Goal: Transaction & Acquisition: Purchase product/service

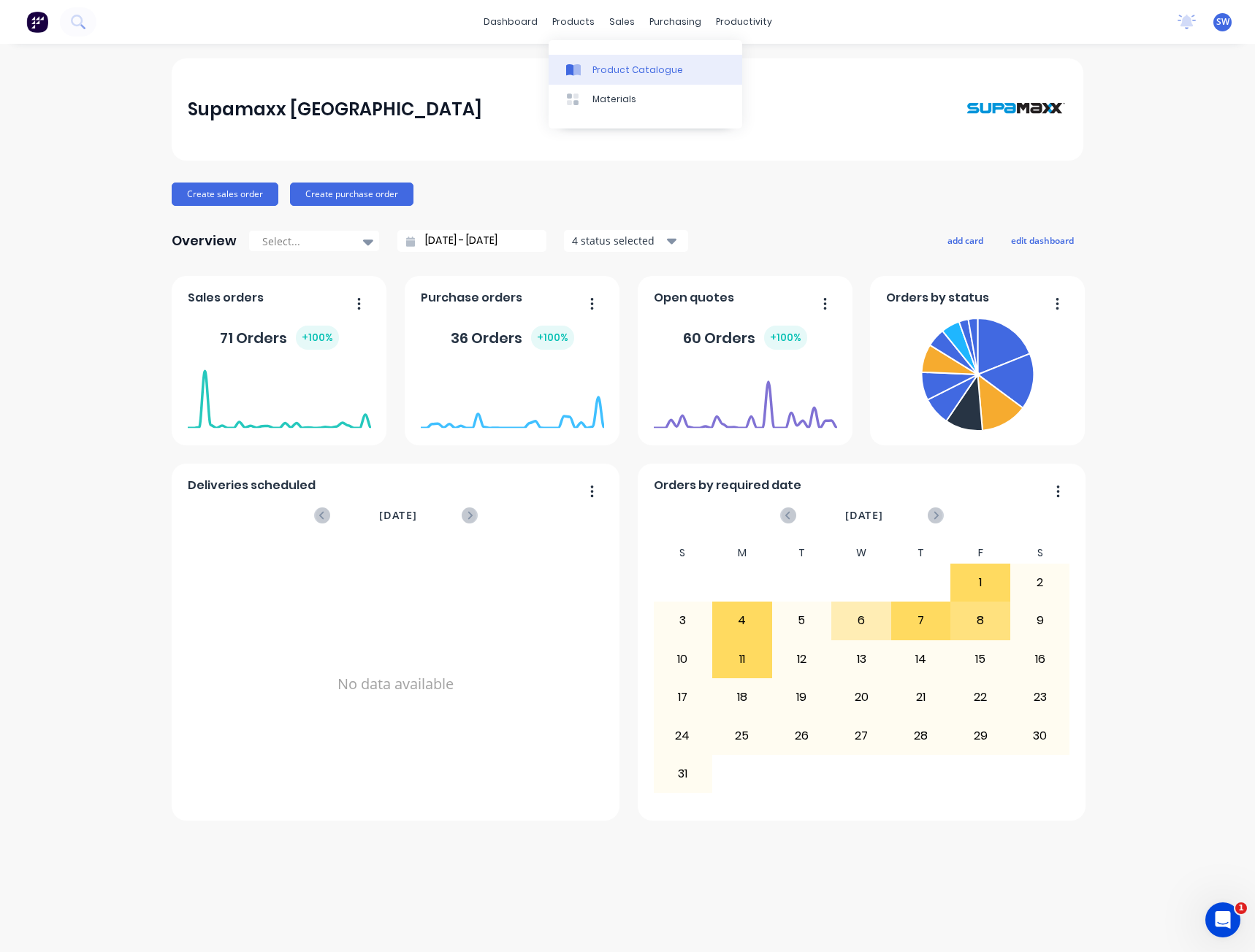
click at [597, 76] on div "Product Catalogue" at bounding box center [638, 70] width 91 height 13
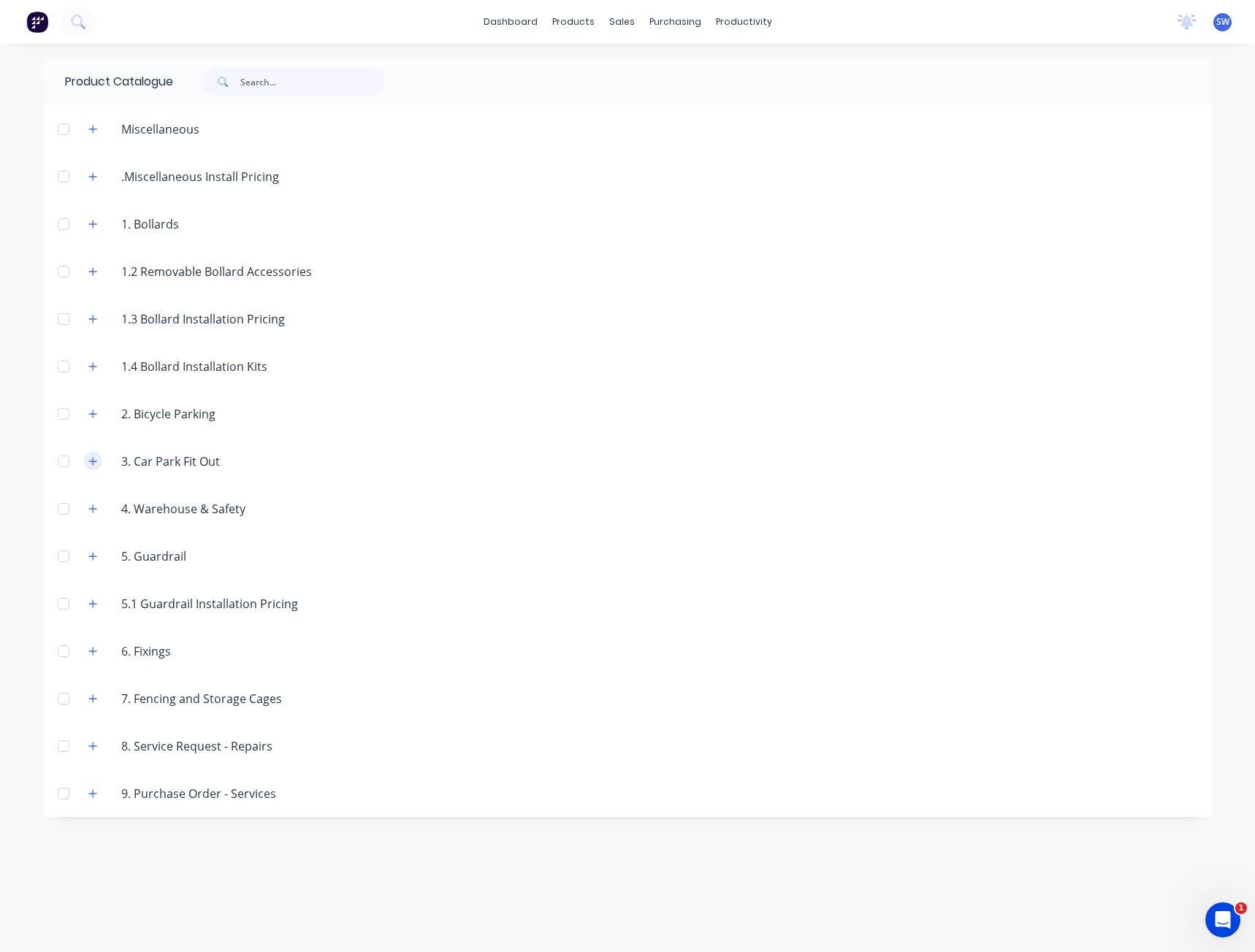
click at [88, 457] on icon "button" at bounding box center [92, 461] width 9 height 10
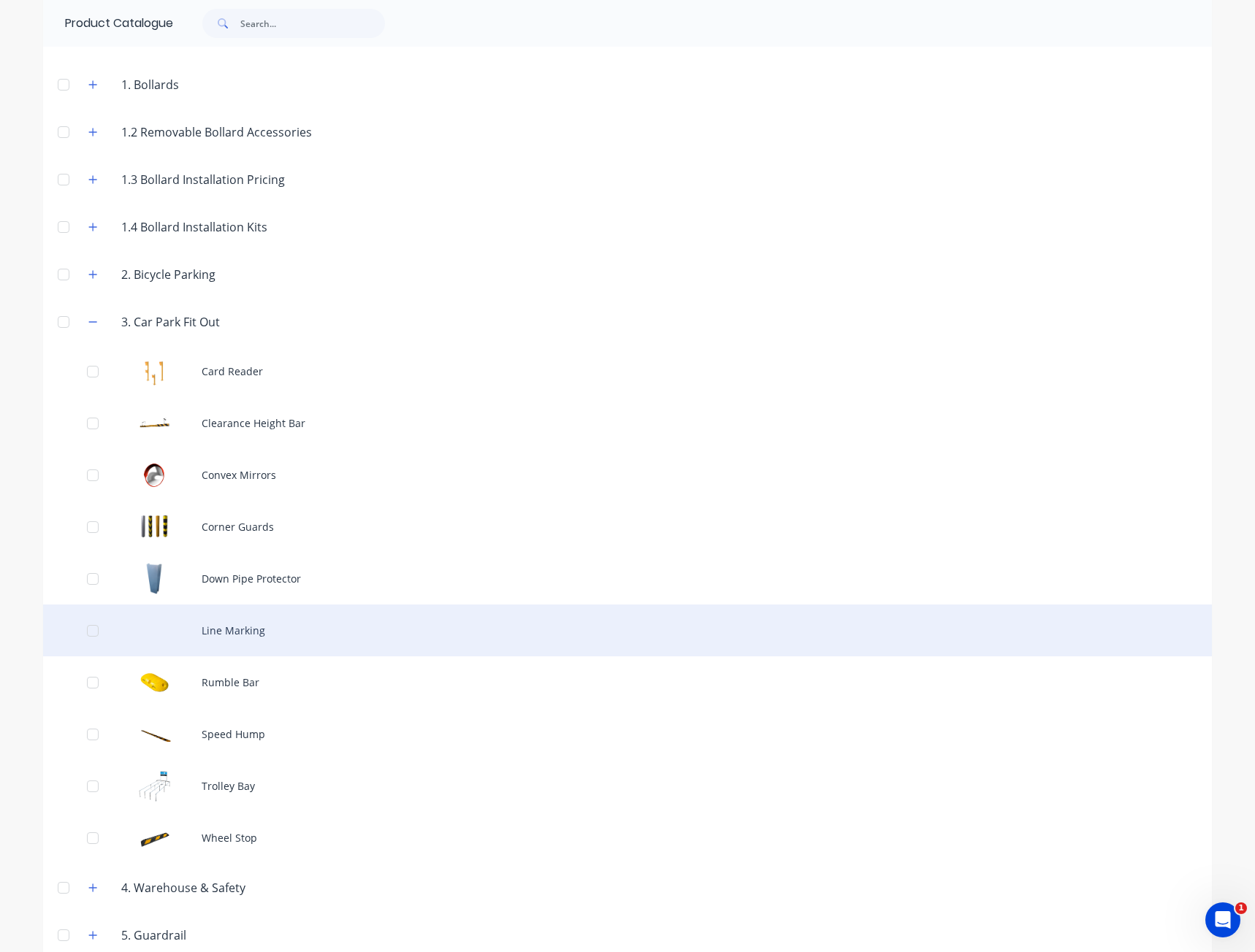
scroll to position [219, 0]
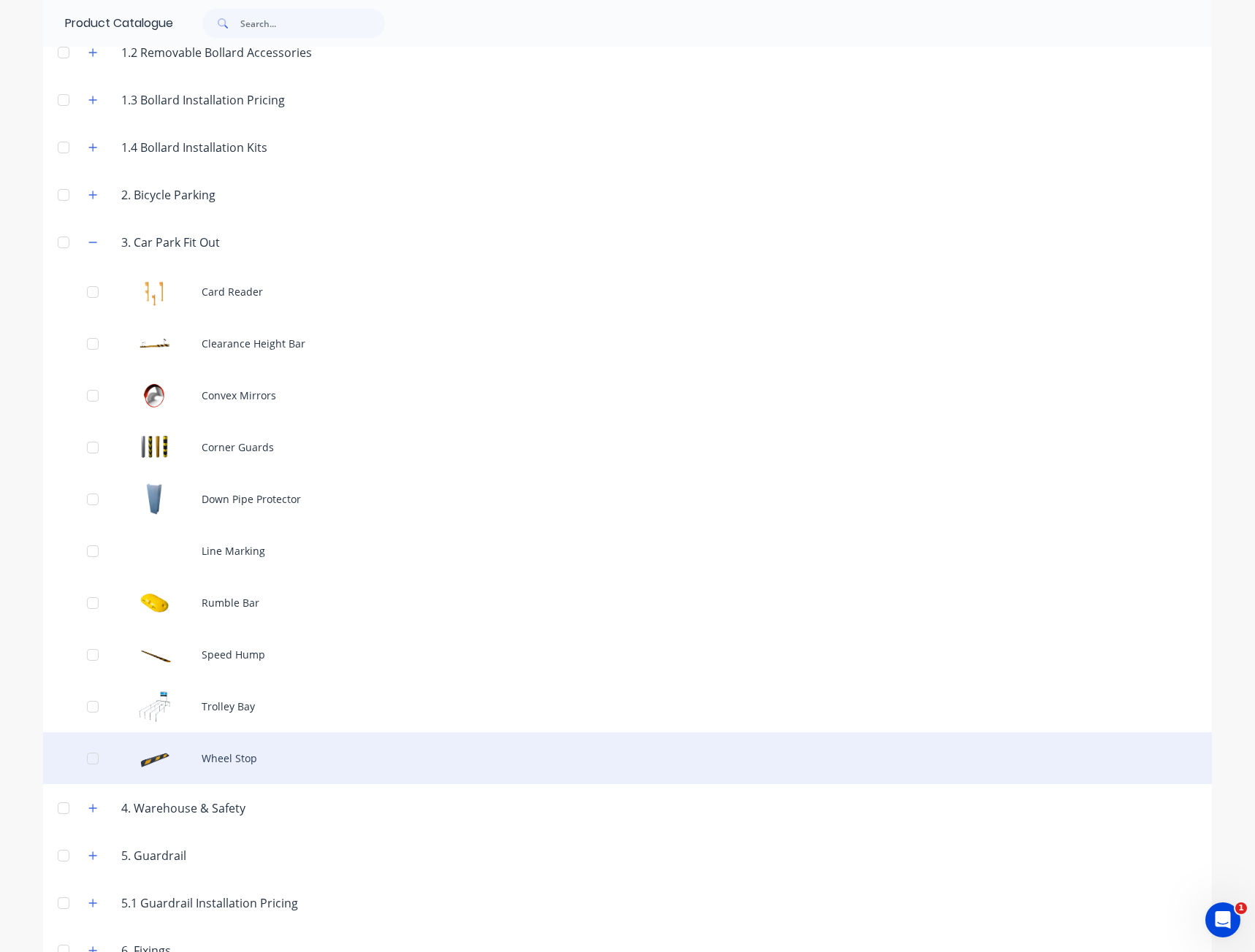
click at [214, 757] on div "Wheel Stop" at bounding box center [628, 758] width 1169 height 52
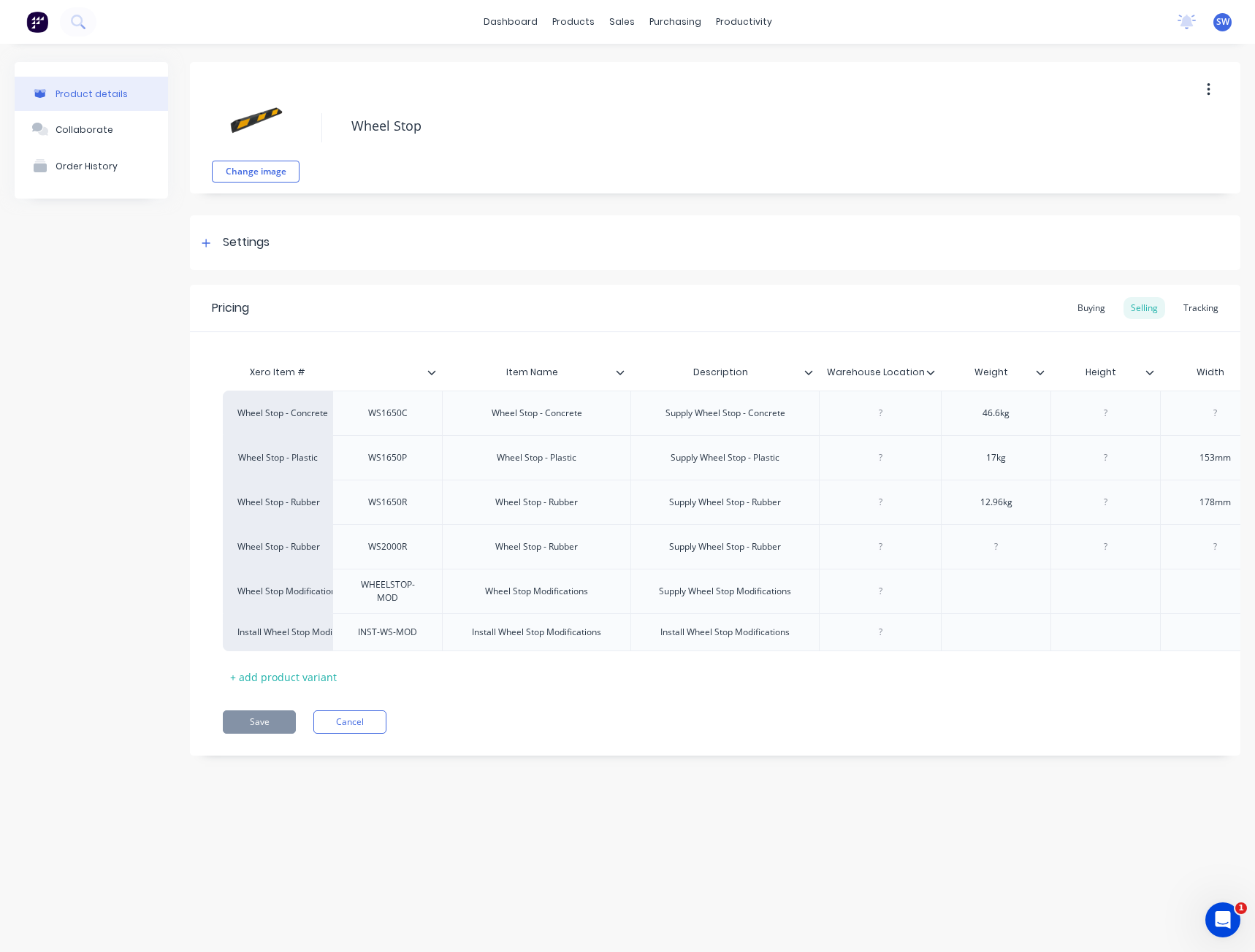
type textarea "x"
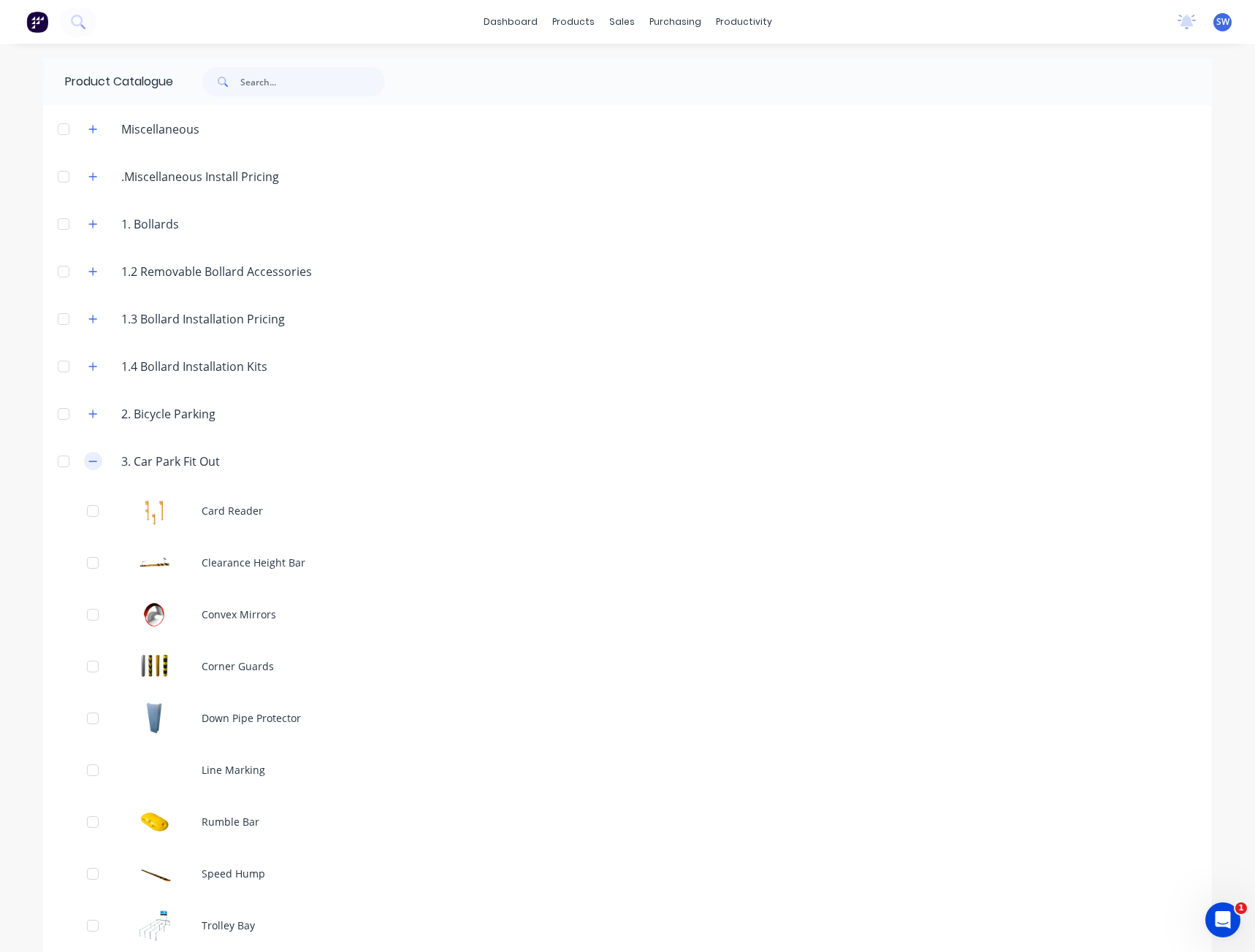
click at [89, 460] on icon "button" at bounding box center [93, 460] width 8 height 1
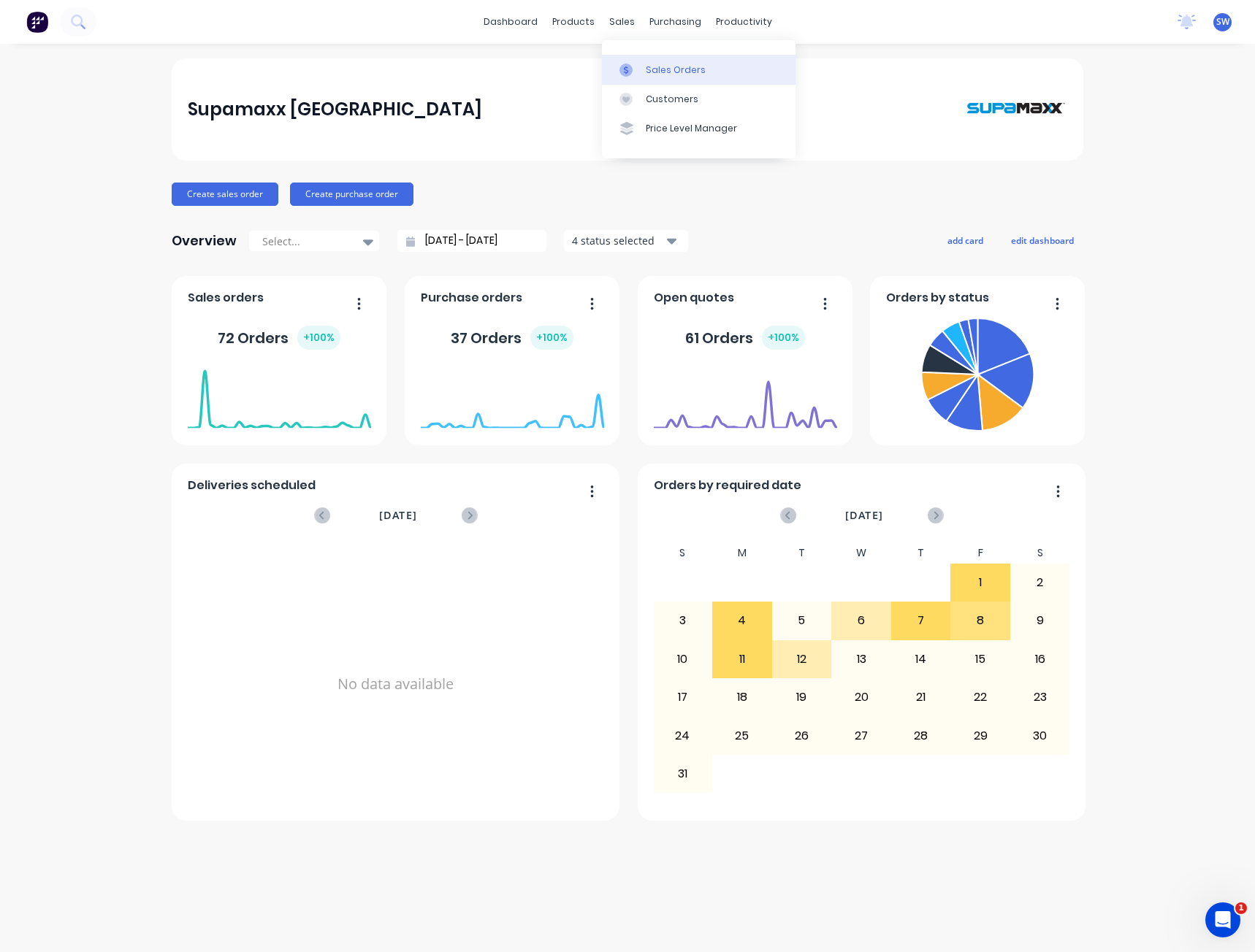
click at [674, 78] on link "Sales Orders" at bounding box center [699, 70] width 194 height 29
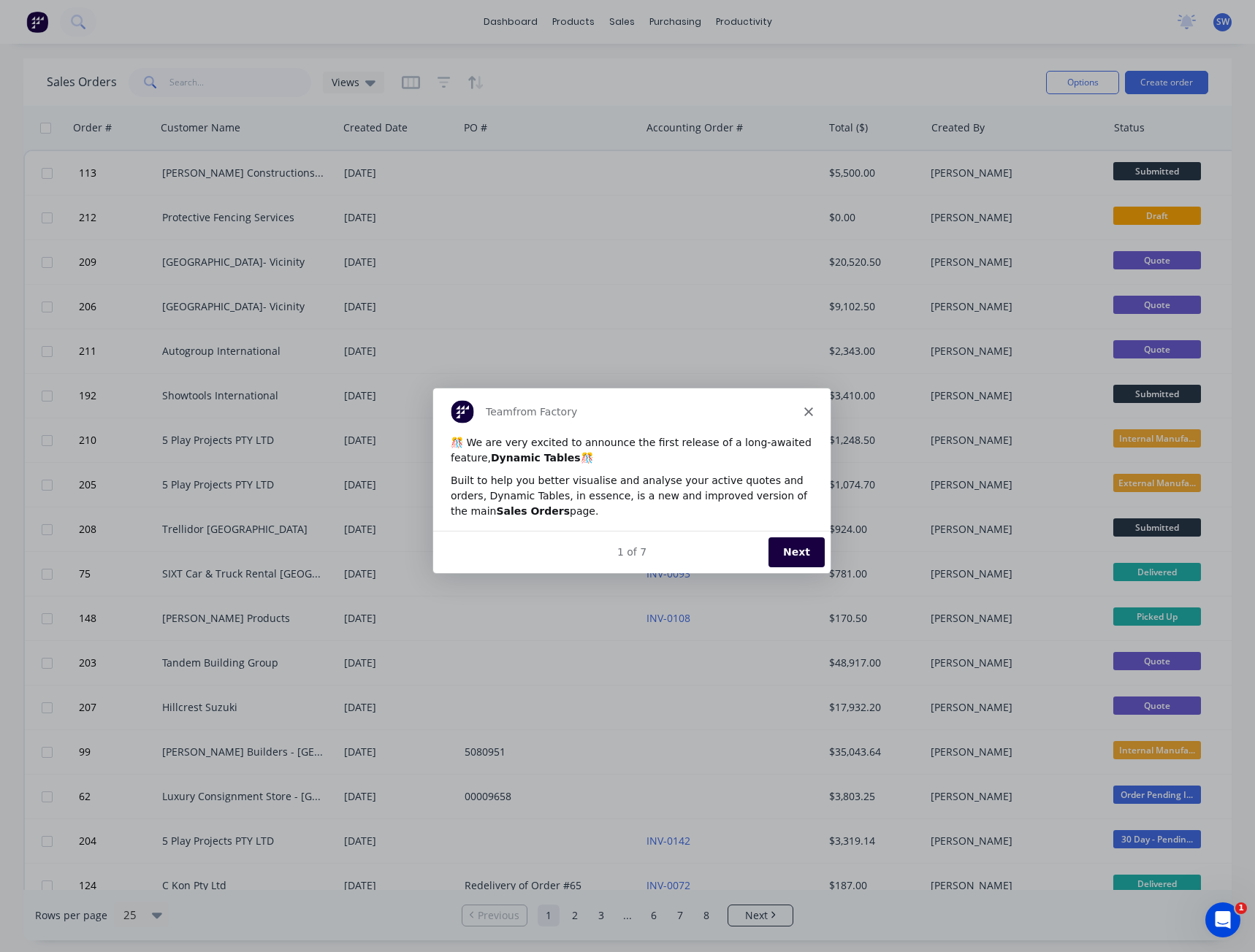
click at [807, 406] on icon "Close" at bounding box center [807, 410] width 9 height 9
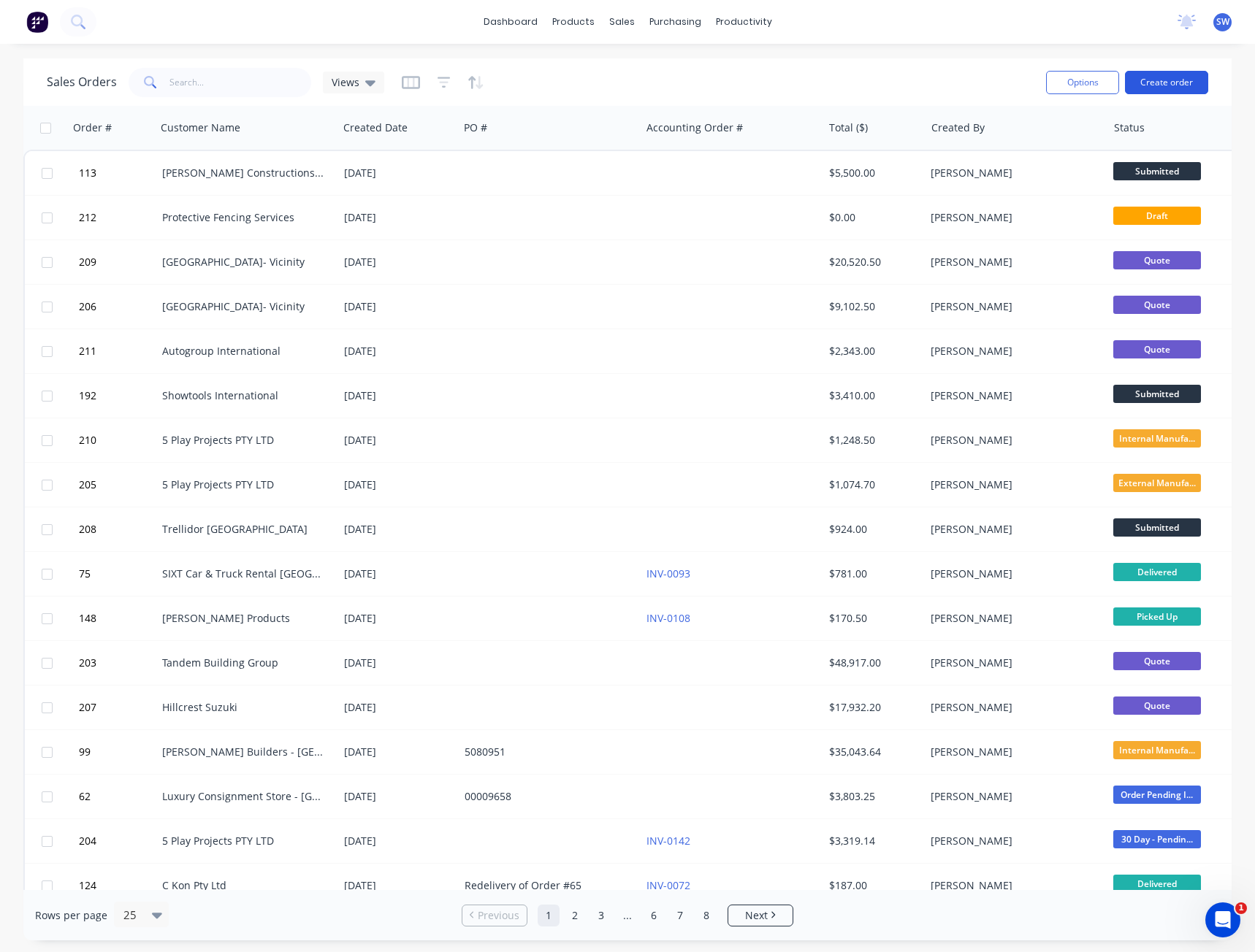
click at [1165, 77] on button "Create order" at bounding box center [1167, 82] width 83 height 23
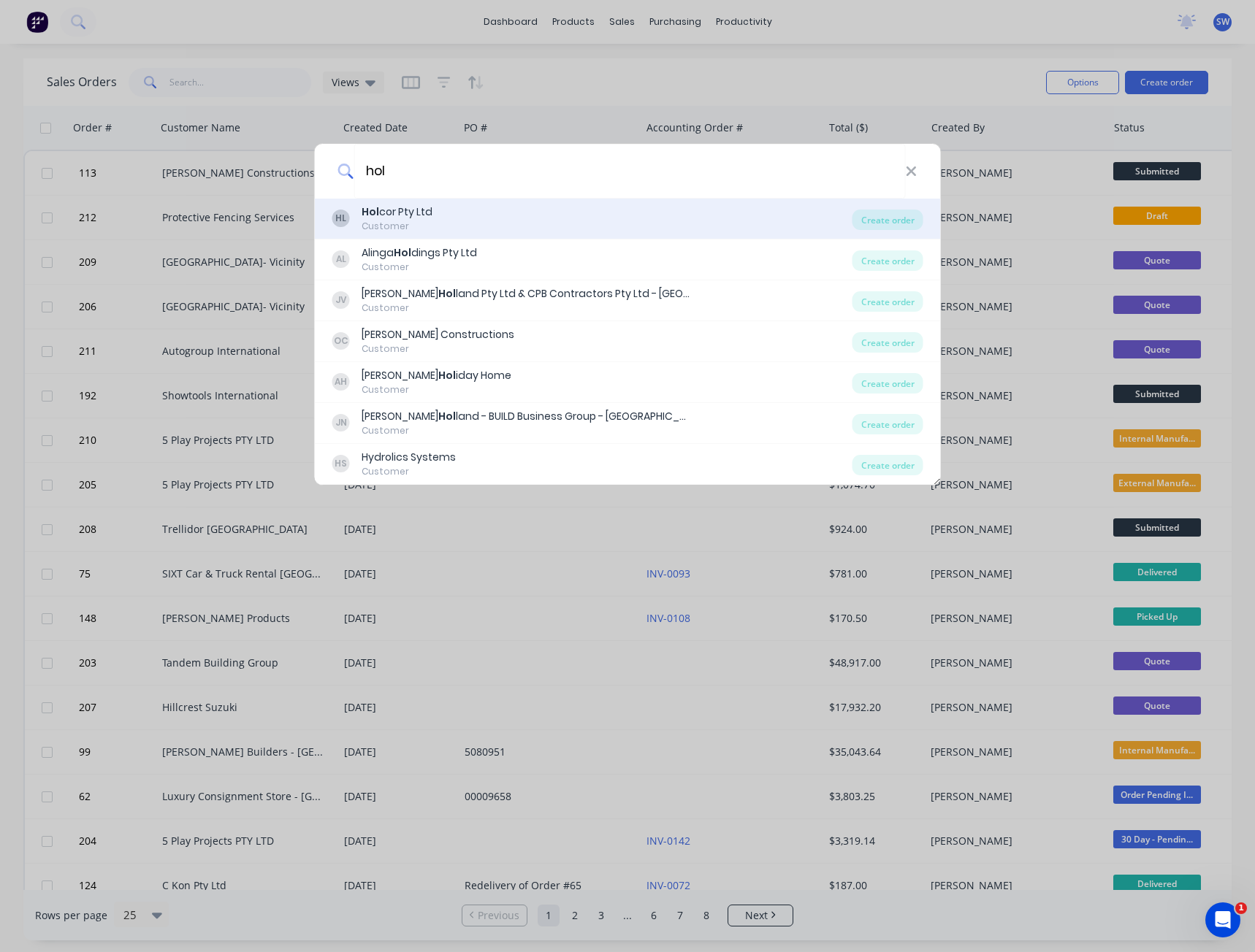
type input "hol"
click at [442, 222] on div "HL Hol cor Pty Ltd Customer" at bounding box center [593, 219] width 520 height 29
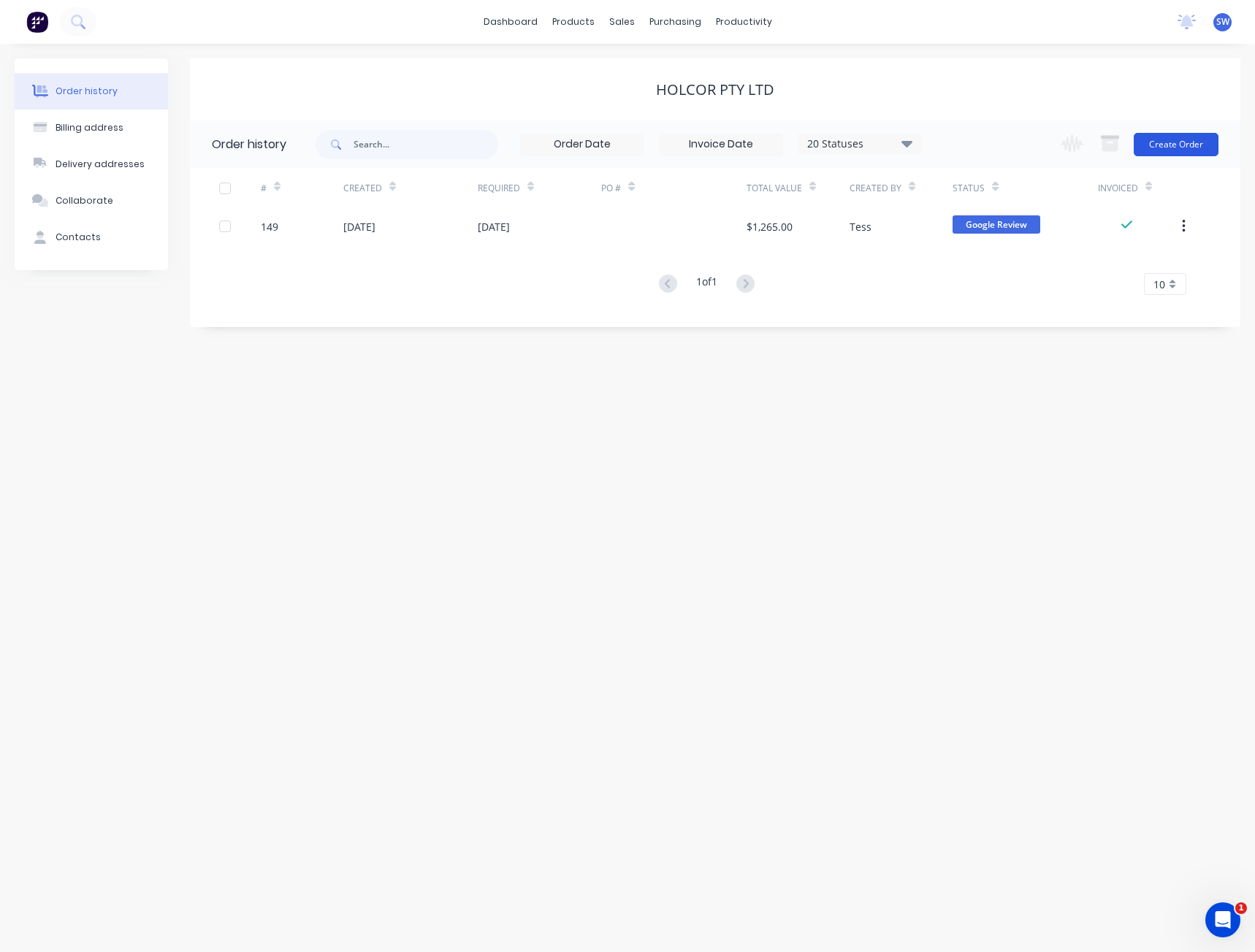
click at [1156, 147] on button "Create Order" at bounding box center [1176, 144] width 85 height 23
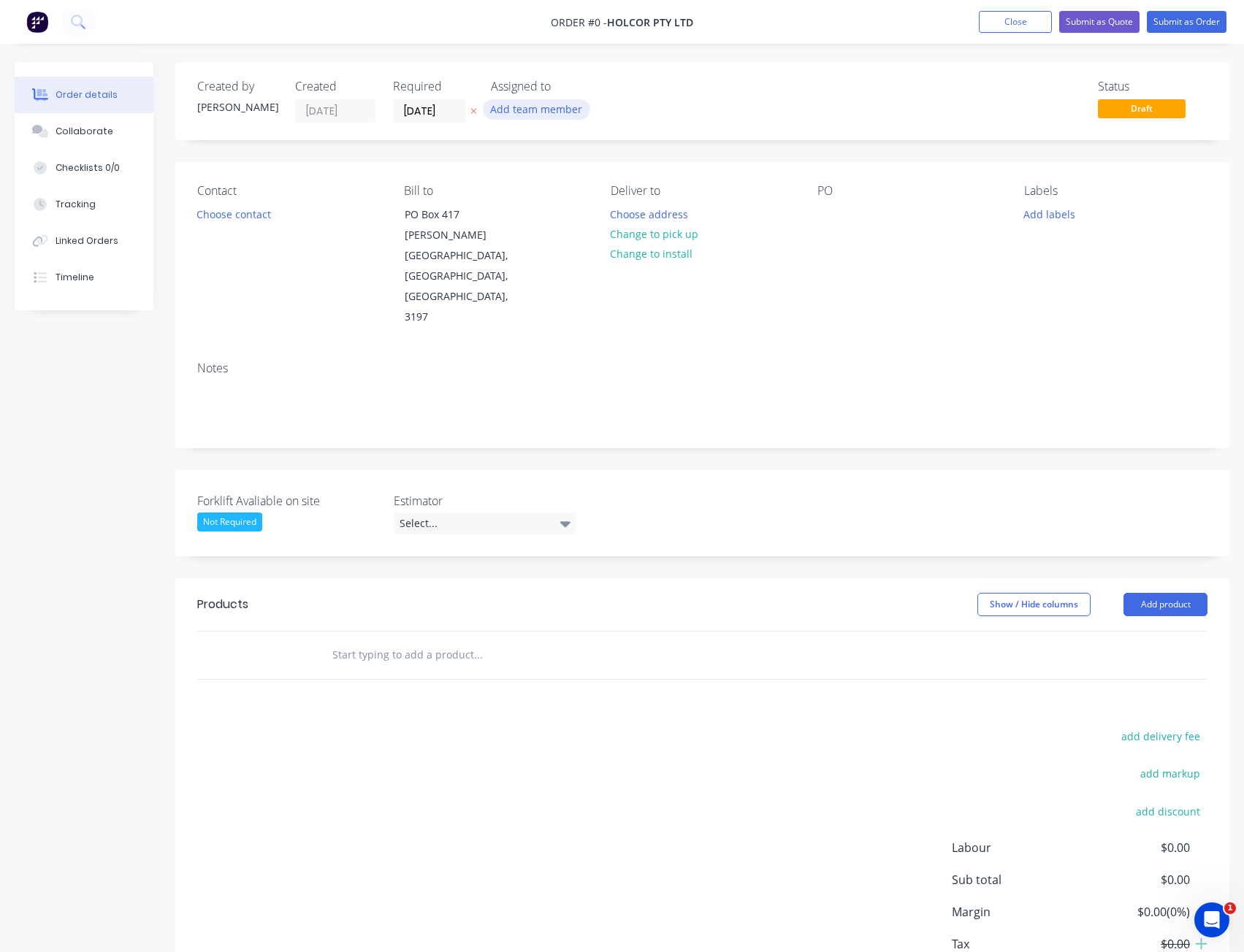
click at [530, 102] on button "Add team member" at bounding box center [537, 109] width 107 height 19
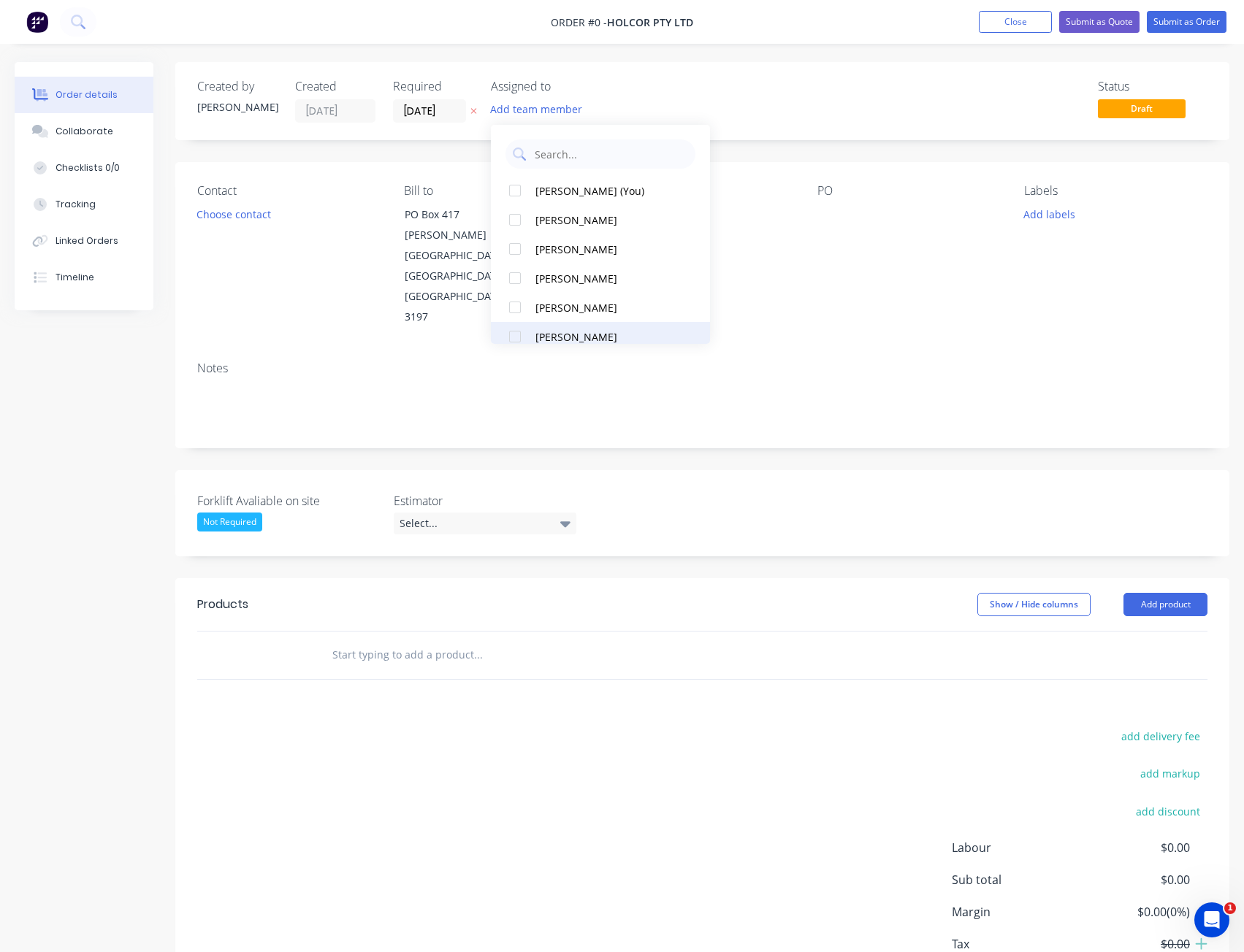
click at [558, 333] on div "[PERSON_NAME]" at bounding box center [608, 337] width 146 height 16
click at [456, 674] on div "Order details Collaborate Checklists 0/0 Tracking Linked Orders Timeline Order …" at bounding box center [622, 557] width 1244 height 990
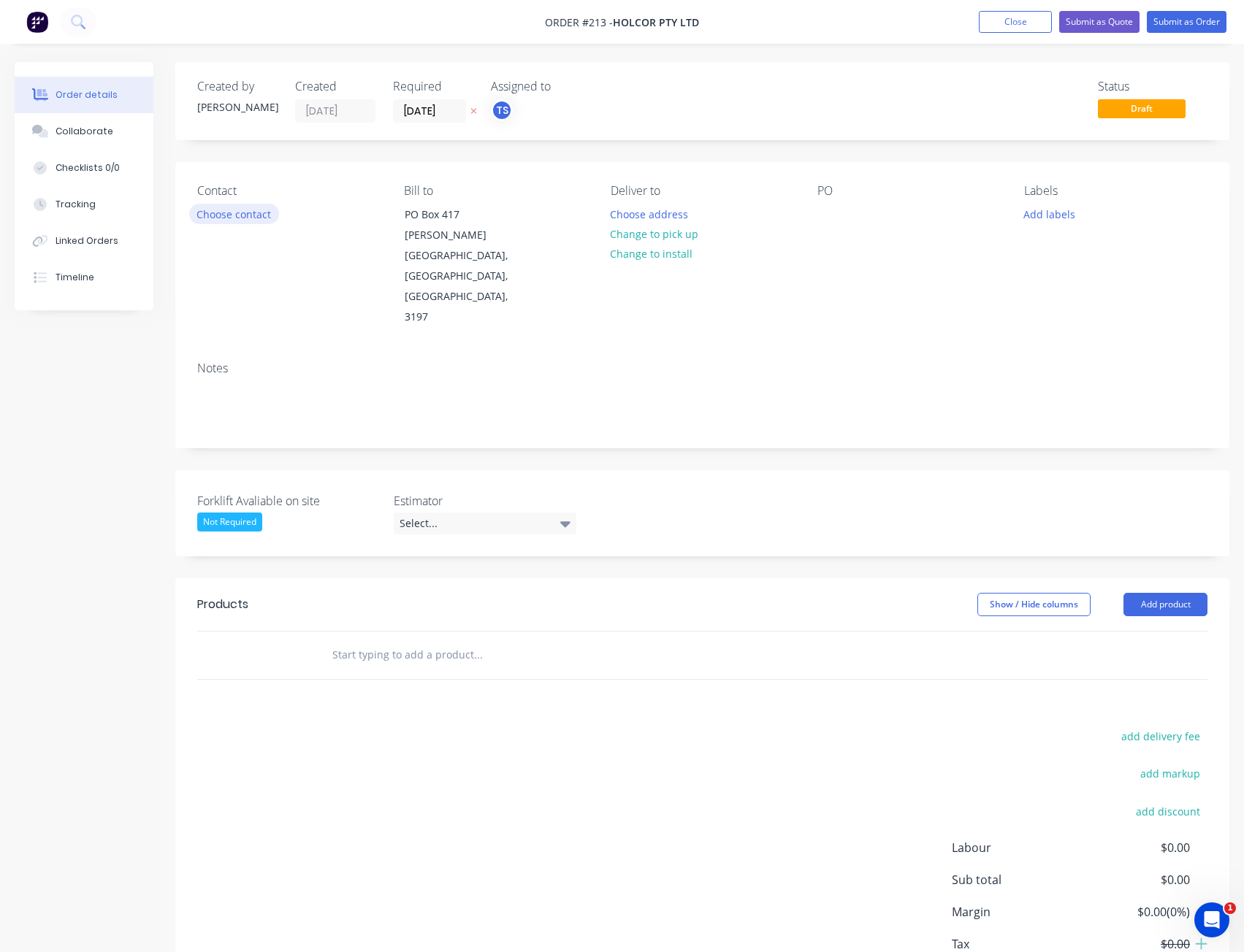
click at [233, 217] on button "Choose contact" at bounding box center [234, 213] width 90 height 19
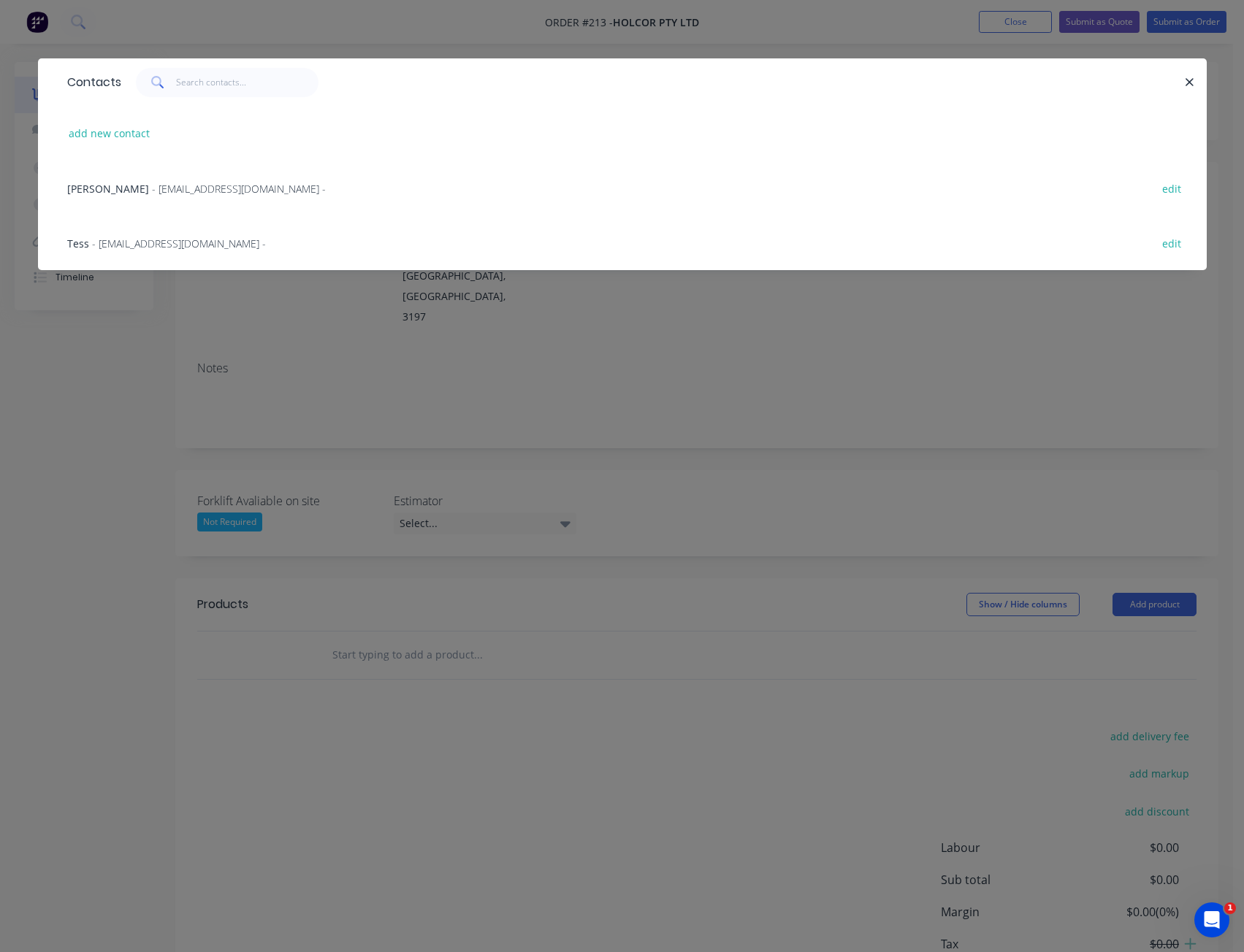
click at [118, 185] on span "[PERSON_NAME]" at bounding box center [108, 189] width 81 height 14
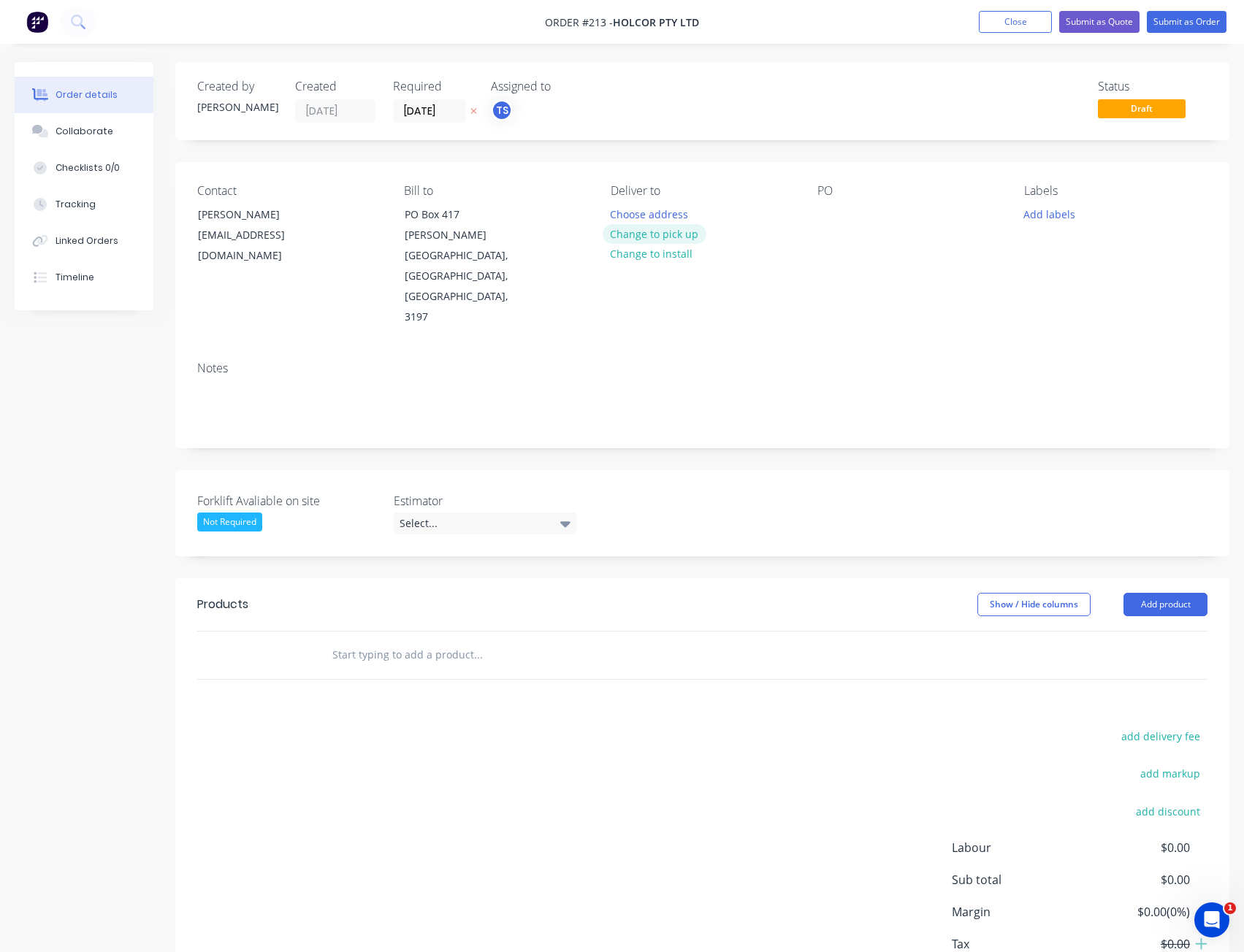
click at [624, 233] on button "Change to pick up" at bounding box center [655, 233] width 104 height 19
click at [425, 512] on div "Select..." at bounding box center [485, 523] width 182 height 22
click at [437, 550] on div "[PERSON_NAME]" at bounding box center [445, 551] width 81 height 19
click at [506, 98] on div "Assigned to TS" at bounding box center [564, 102] width 146 height 43
click at [503, 108] on div "TS" at bounding box center [502, 110] width 22 height 22
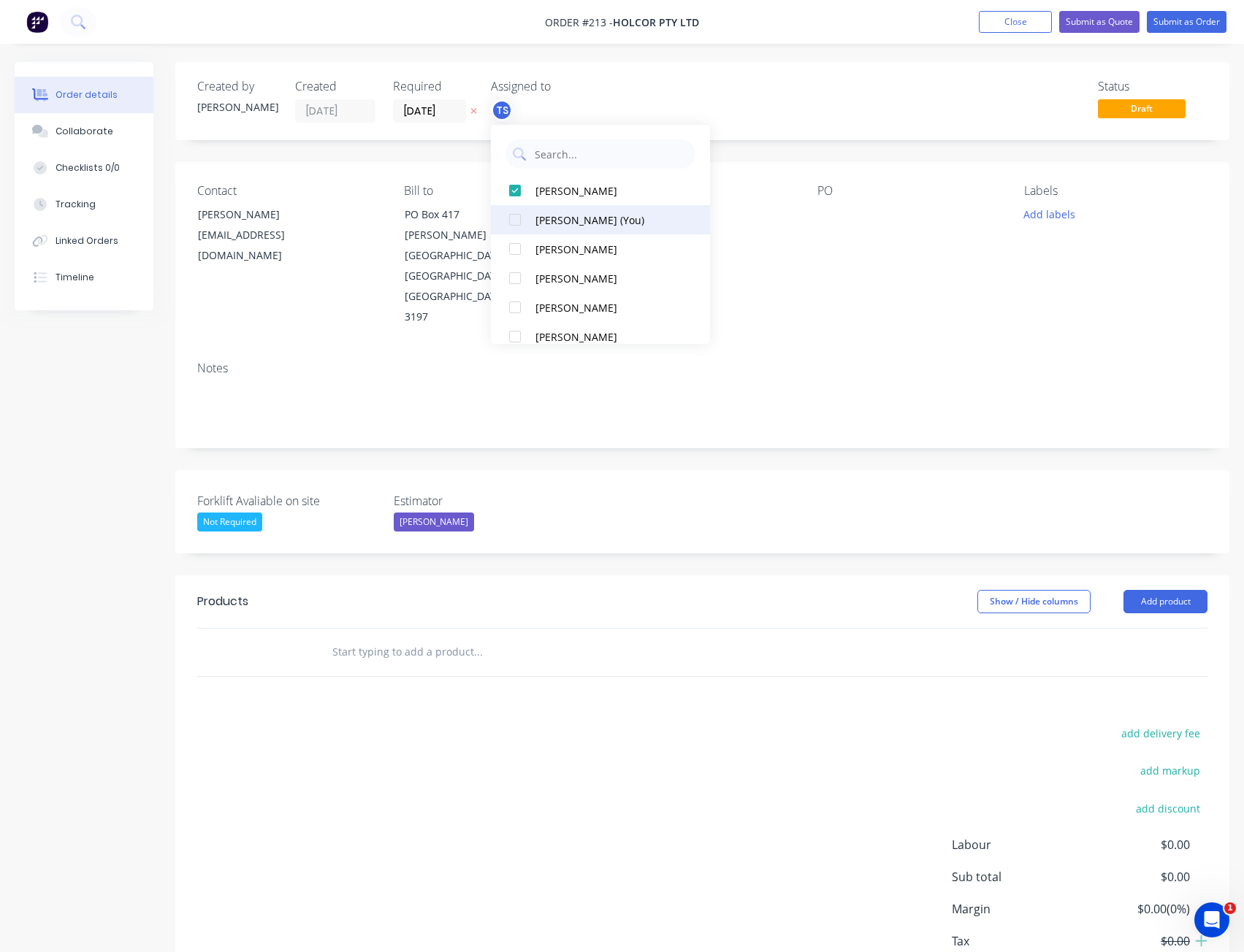
click at [618, 224] on div "[PERSON_NAME] (You)" at bounding box center [608, 220] width 146 height 16
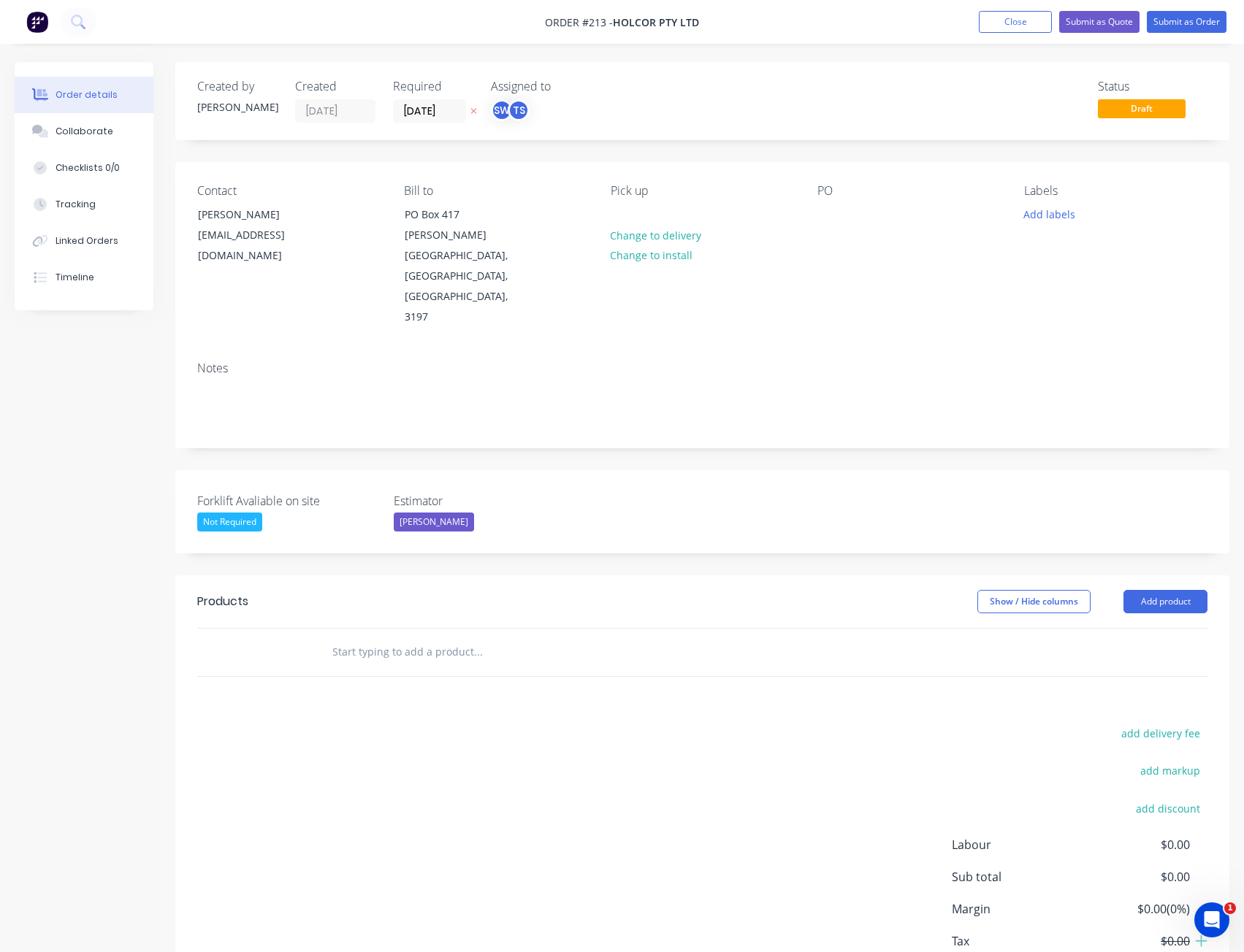
click at [784, 120] on div "Status Draft" at bounding box center [922, 102] width 571 height 43
click at [399, 629] on div at bounding box center [577, 652] width 526 height 47
click at [397, 637] on input "text" at bounding box center [478, 652] width 292 height 29
click at [1155, 590] on button "Add product" at bounding box center [1166, 602] width 84 height 23
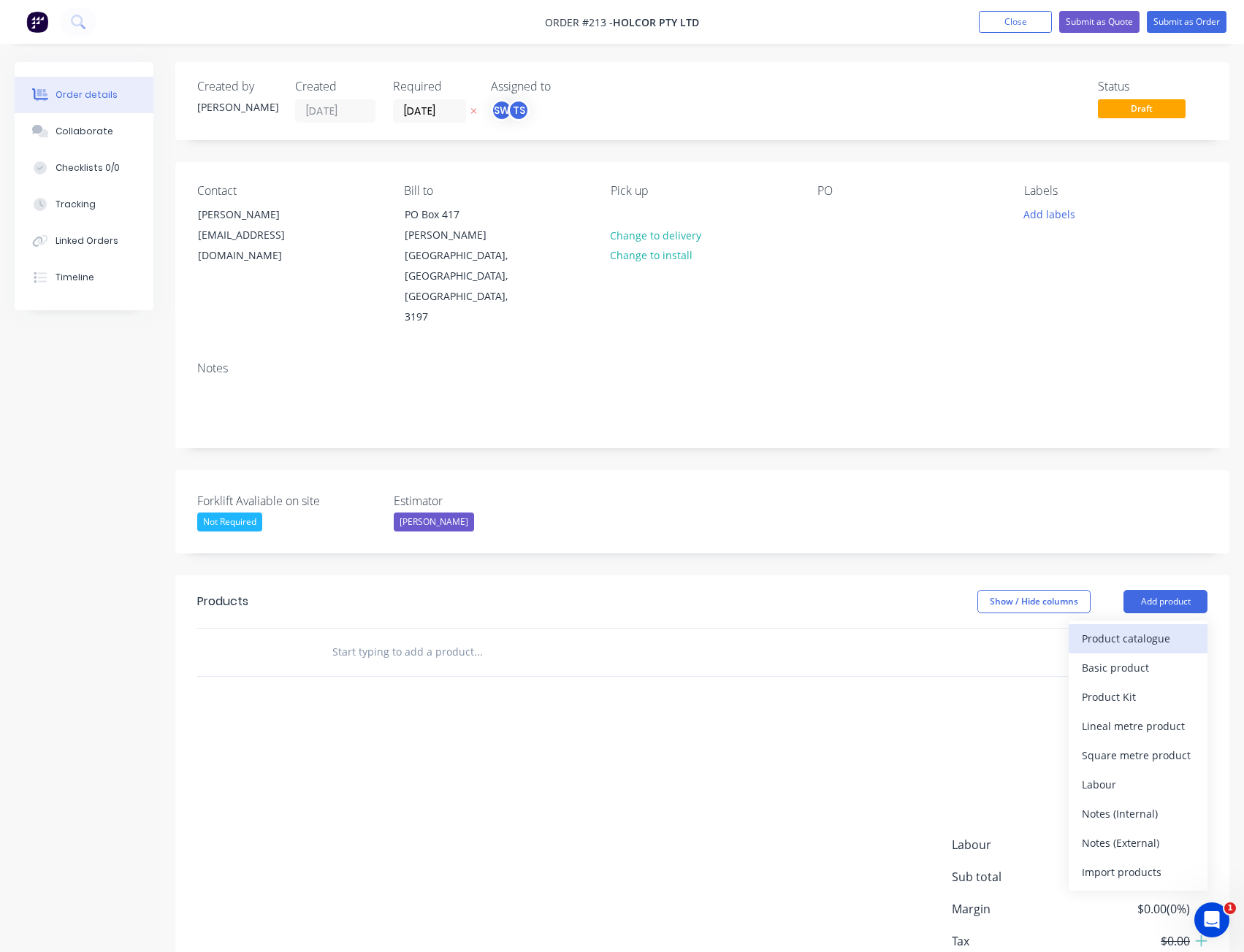
click at [1135, 628] on div "Product catalogue" at bounding box center [1138, 638] width 112 height 21
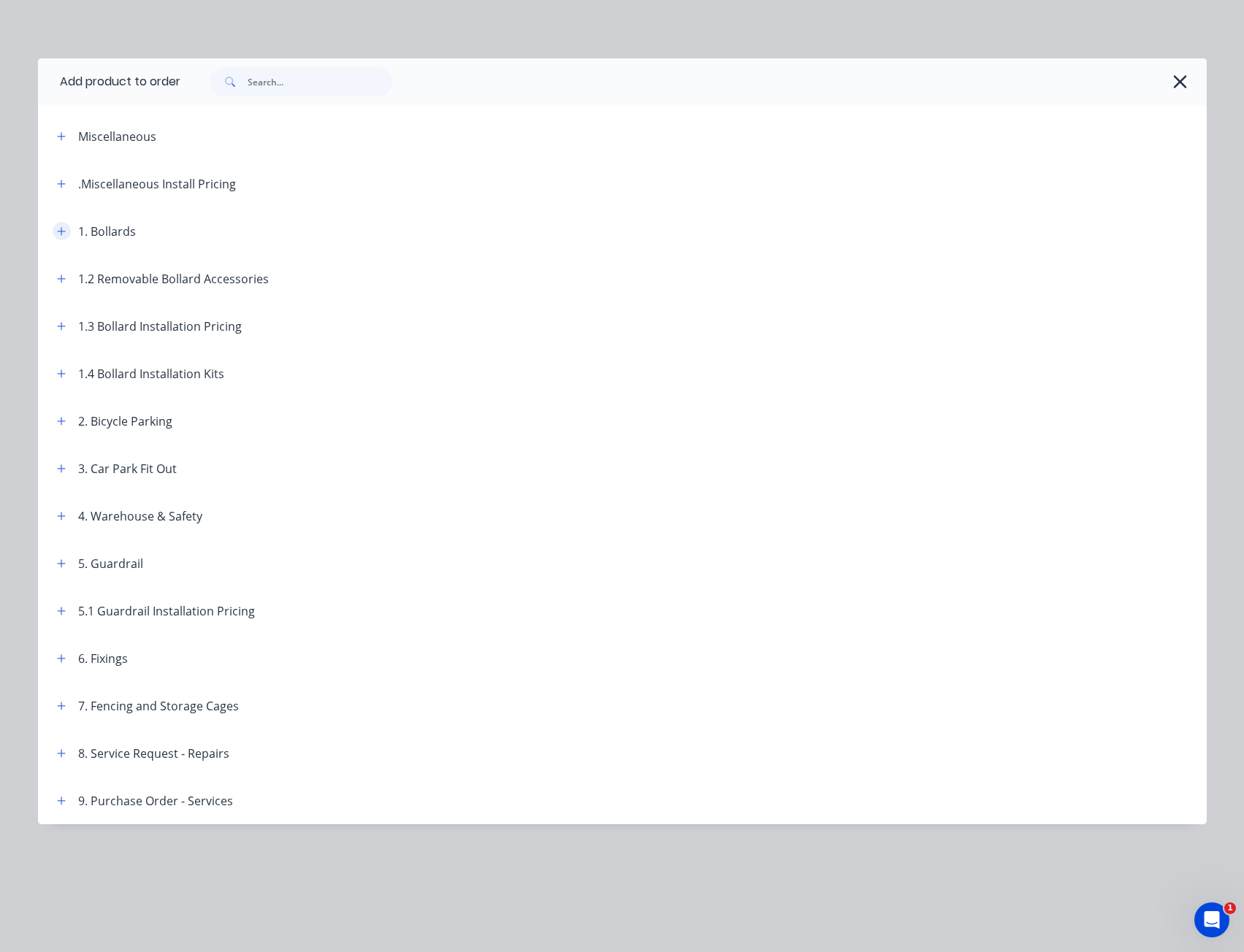
click at [60, 230] on icon "button" at bounding box center [60, 231] width 9 height 10
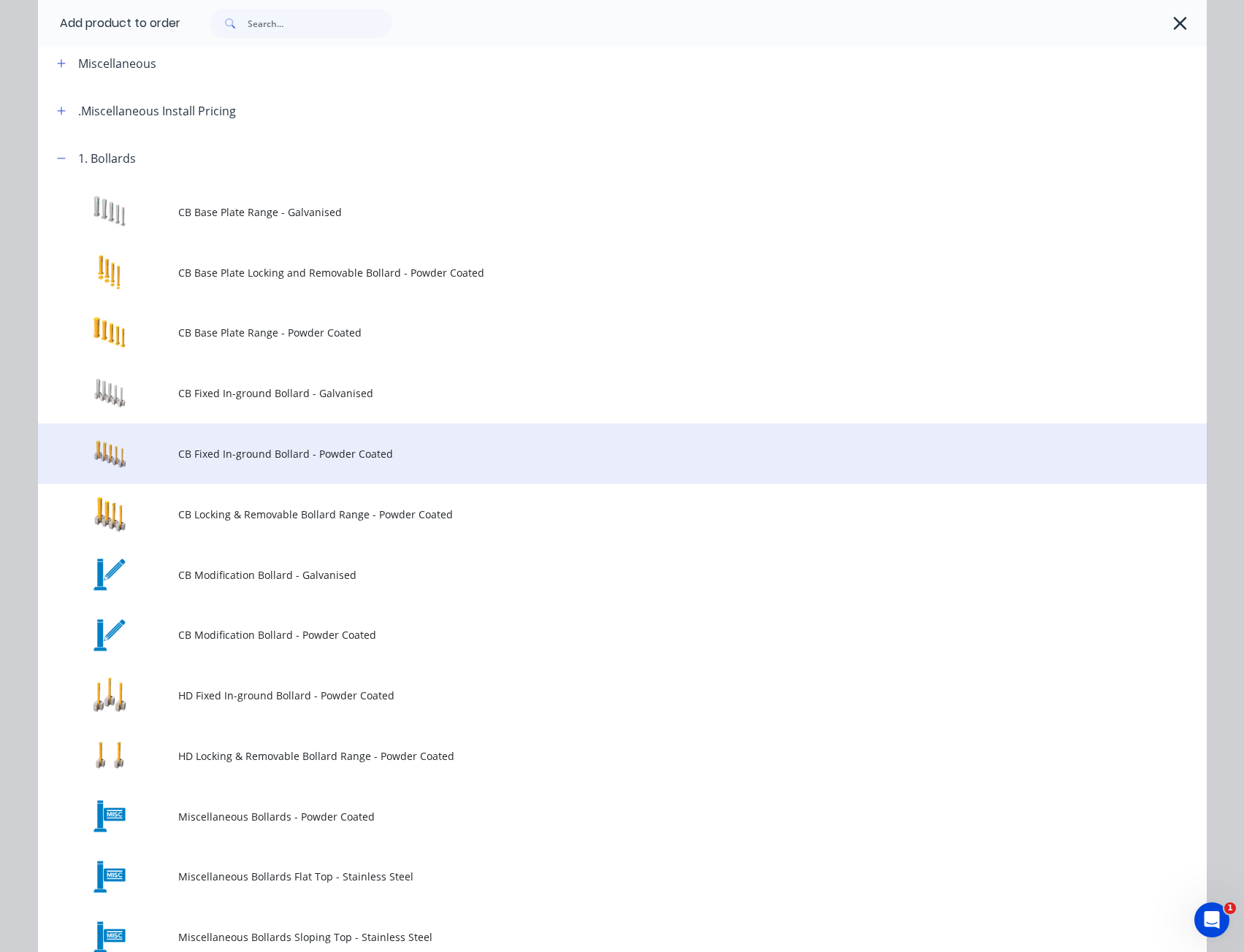
scroll to position [146, 0]
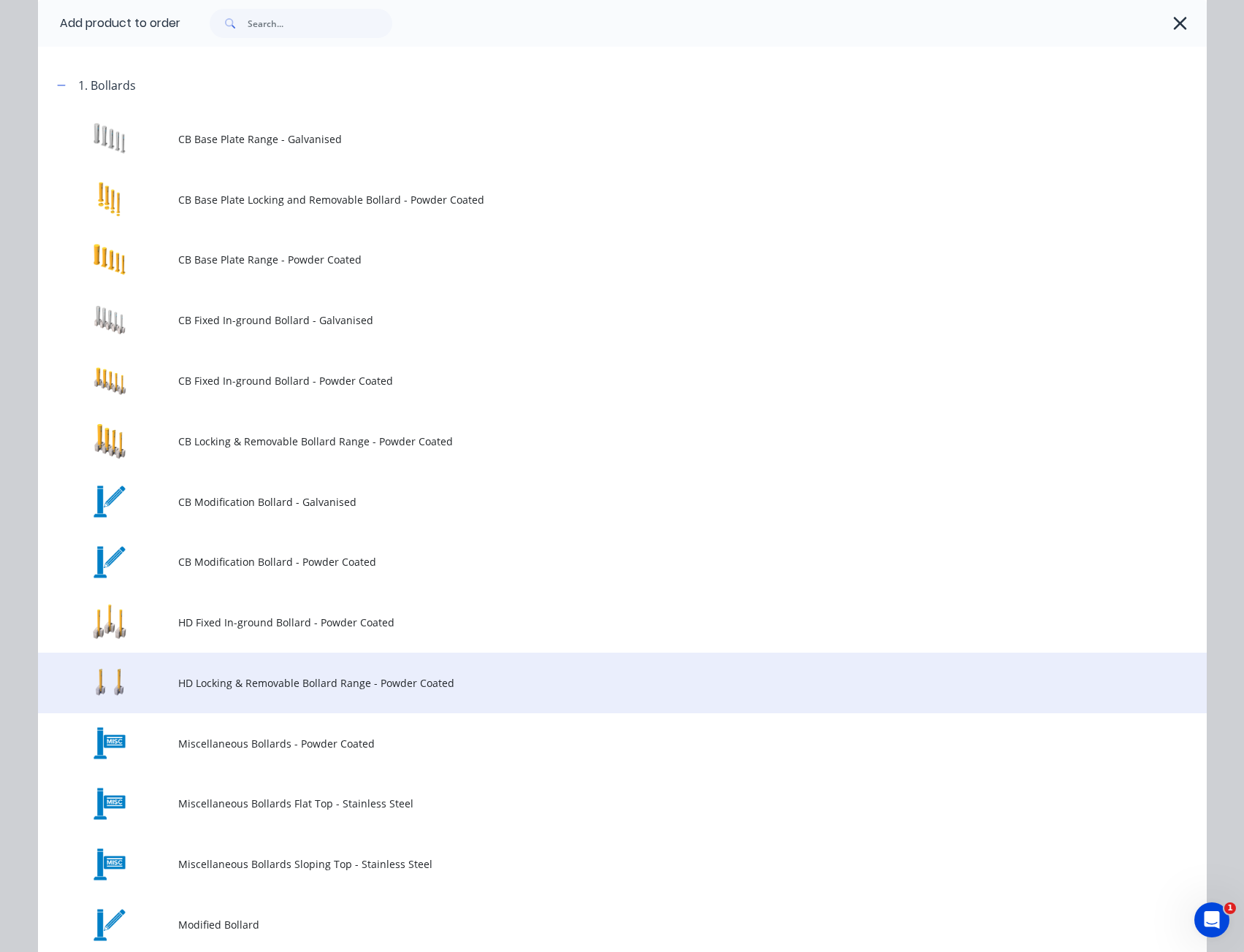
click at [257, 681] on span "HD Locking & Removable Bollard Range - Powder Coated" at bounding box center [589, 683] width 823 height 16
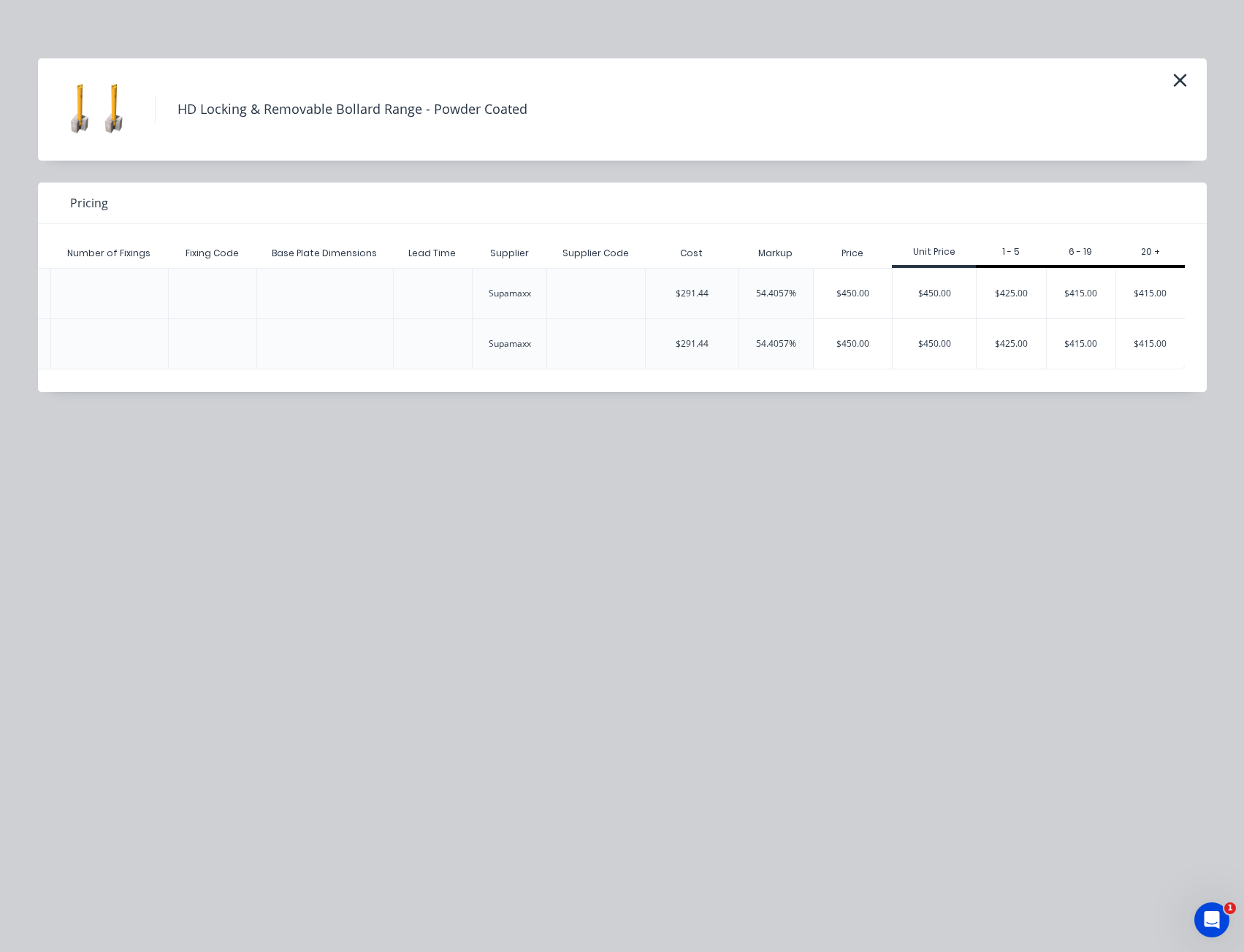
scroll to position [0, 2584]
click at [937, 343] on div "$450.00" at bounding box center [933, 344] width 83 height 50
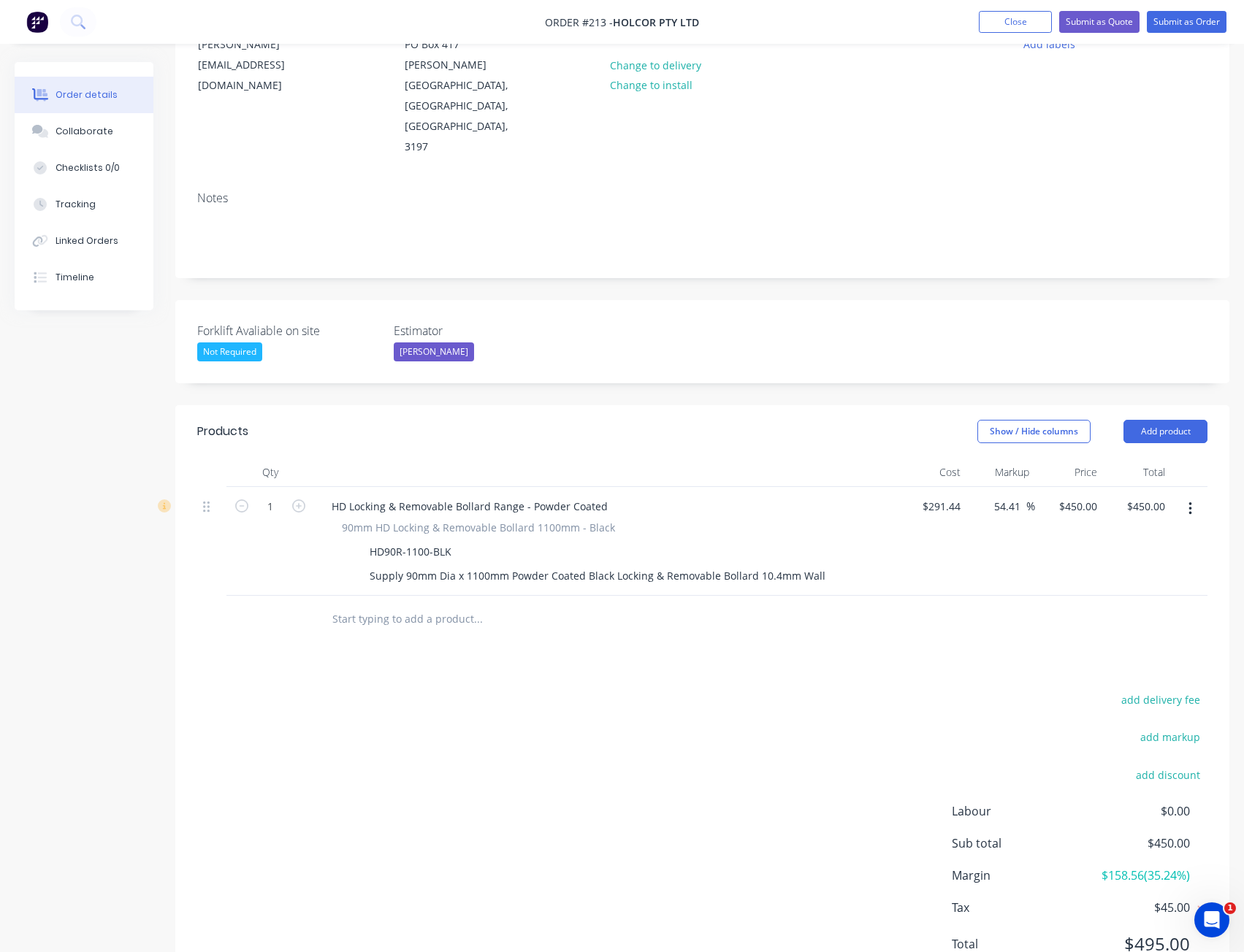
scroll to position [172, 0]
click at [1072, 485] on div "450 $450.00" at bounding box center [1069, 539] width 68 height 109
type input "350"
type input "20.09"
type input "$350.00"
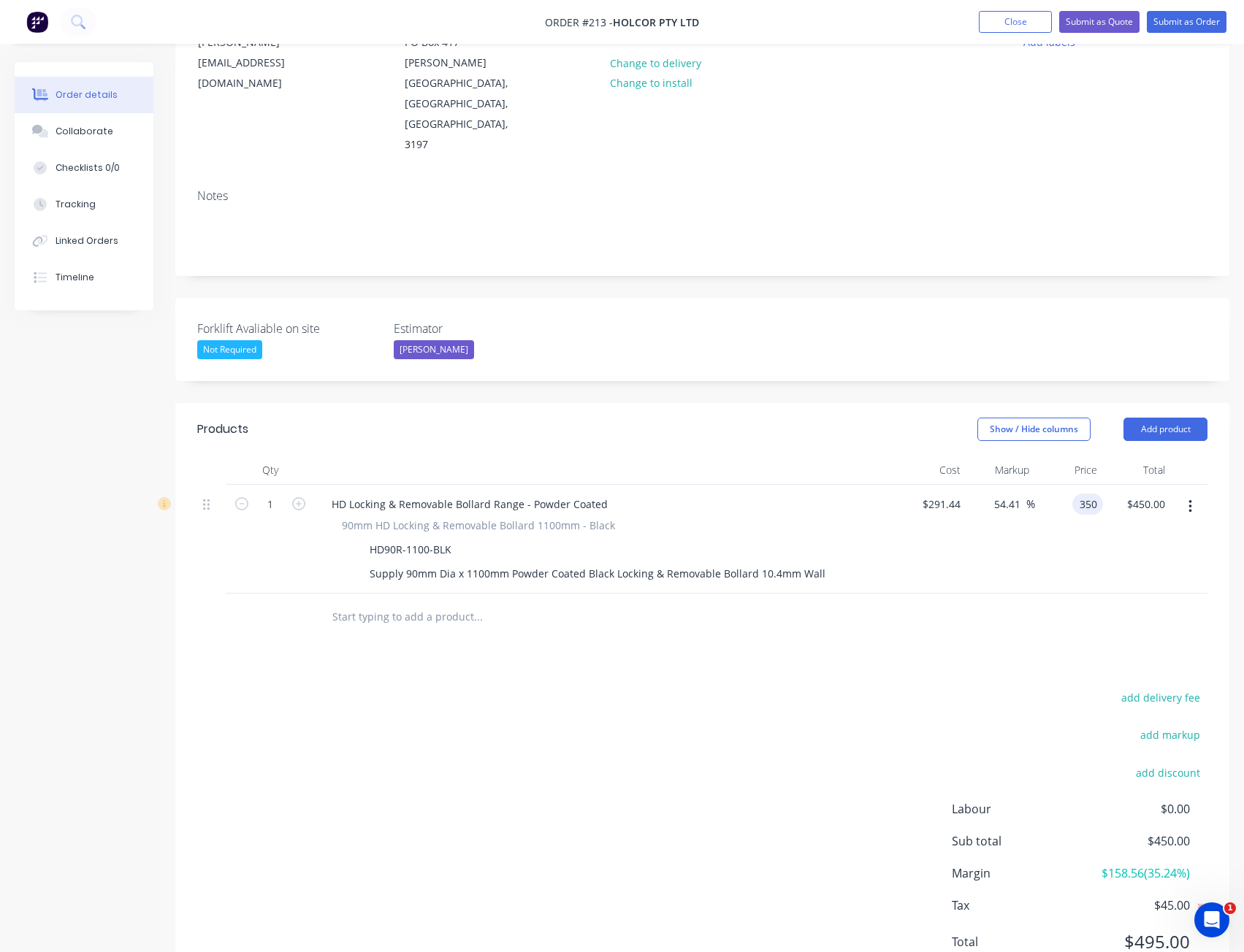
type input "$350.00"
click at [1081, 594] on div at bounding box center [702, 617] width 1011 height 47
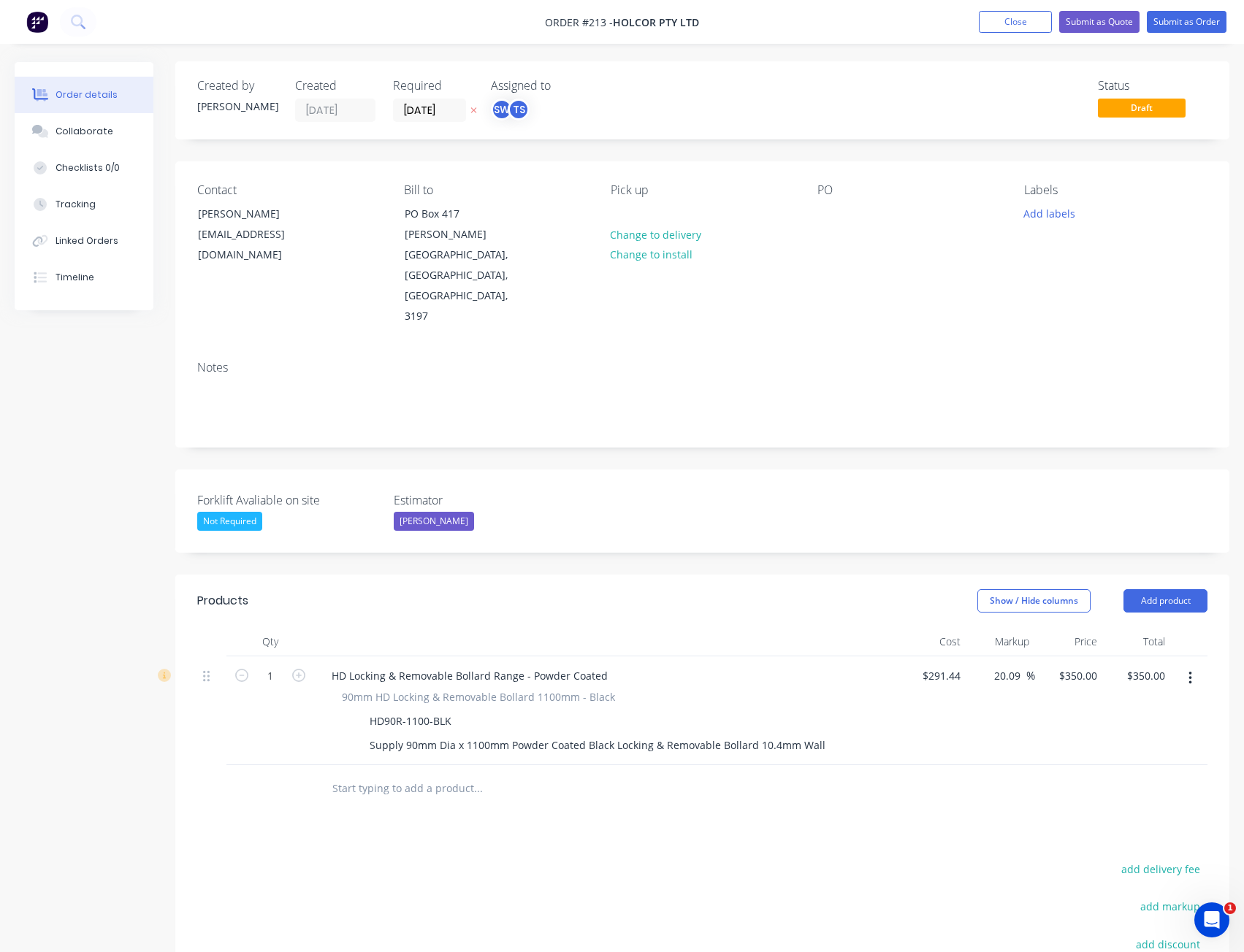
scroll to position [0, 0]
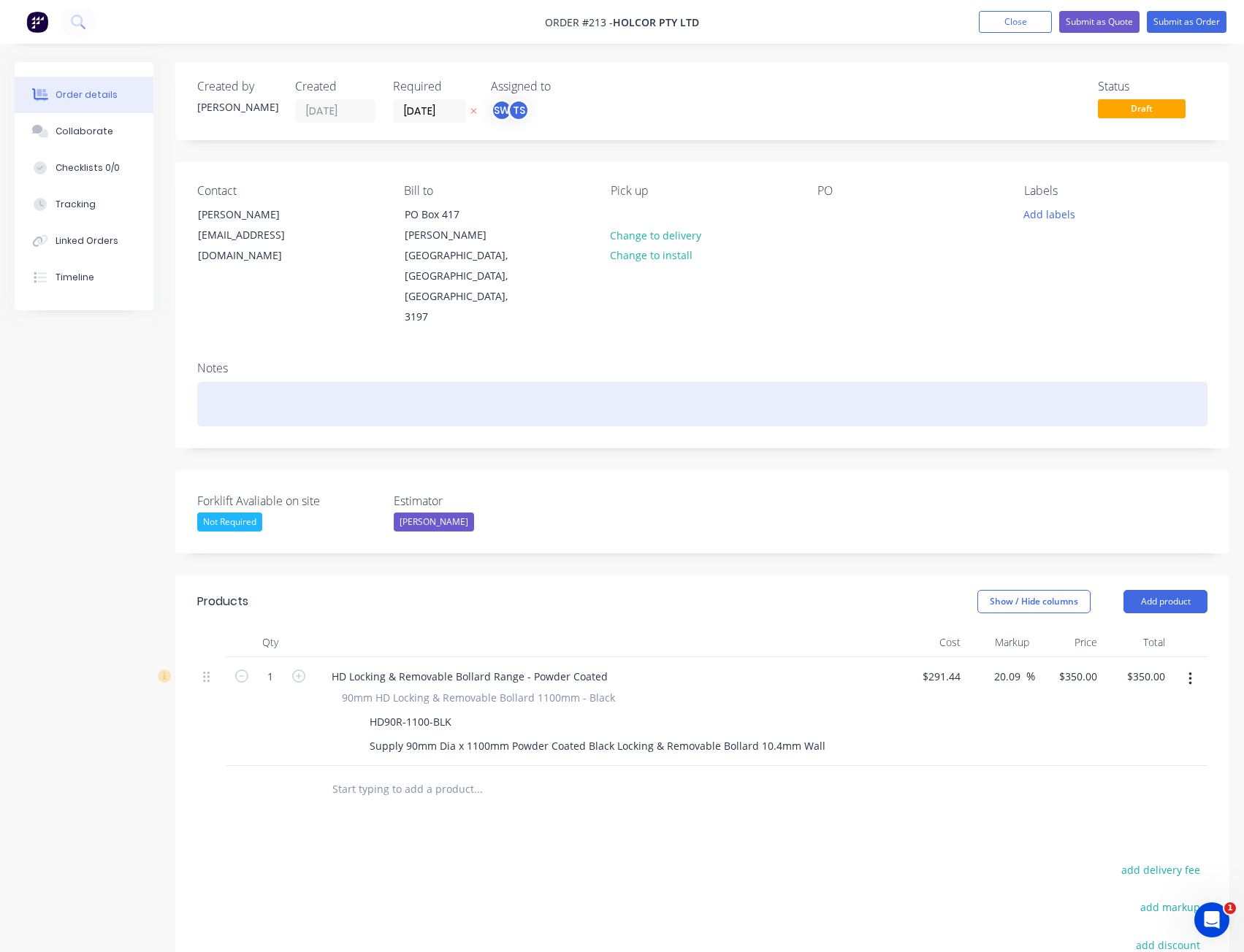
click at [285, 382] on div at bounding box center [702, 404] width 1011 height 44
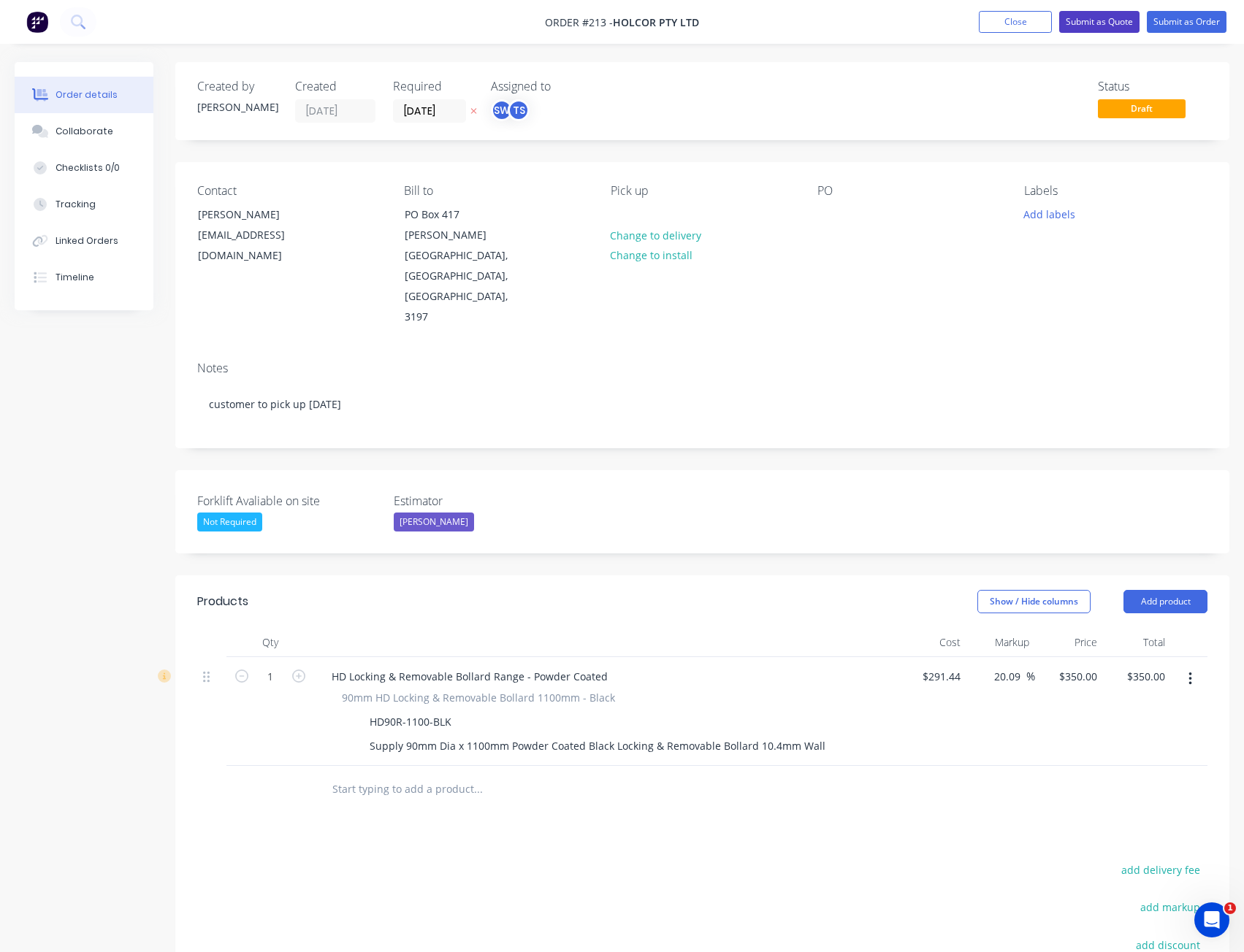
click at [1090, 18] on button "Submit as Quote" at bounding box center [1100, 22] width 81 height 22
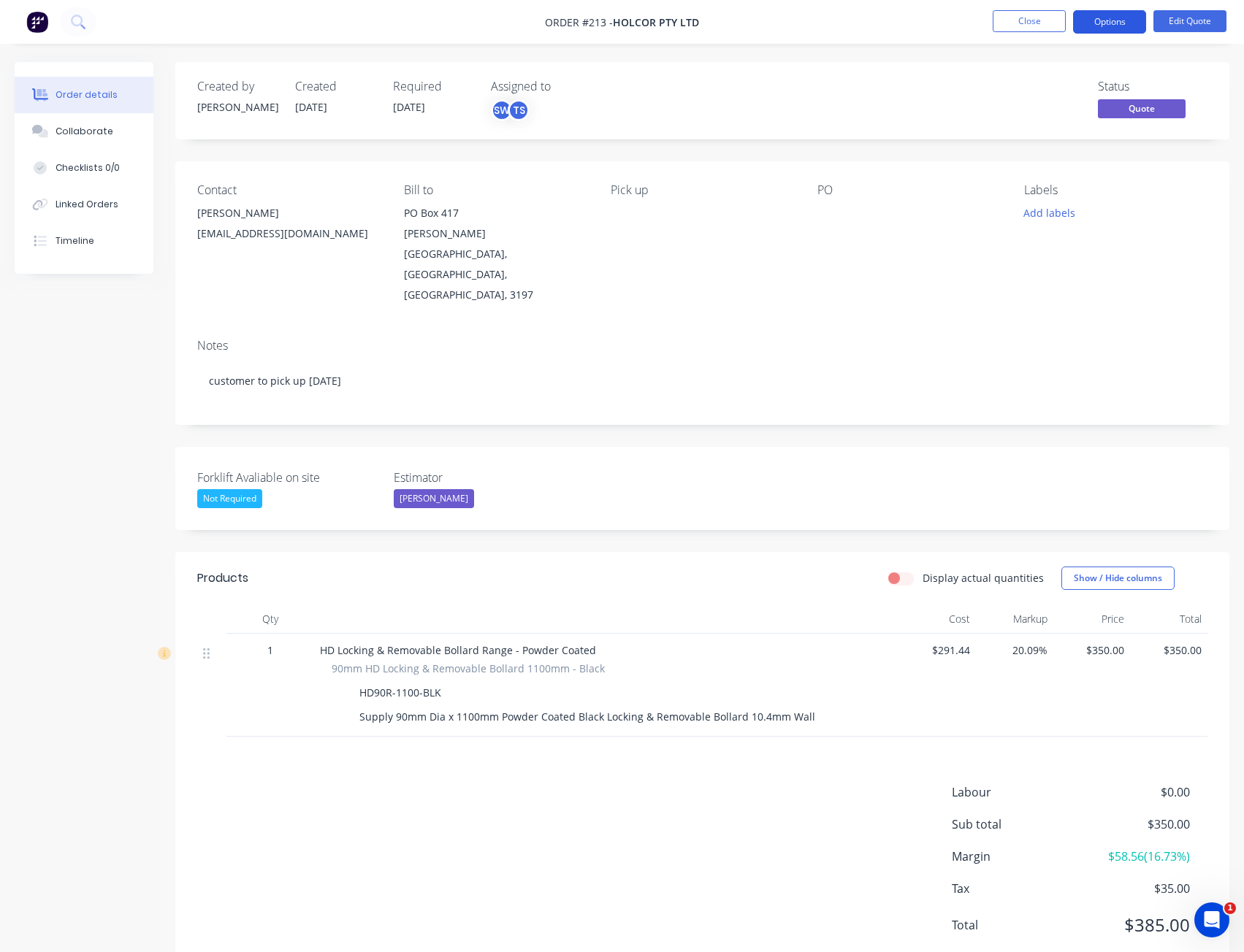
click at [1115, 19] on button "Options" at bounding box center [1110, 22] width 73 height 23
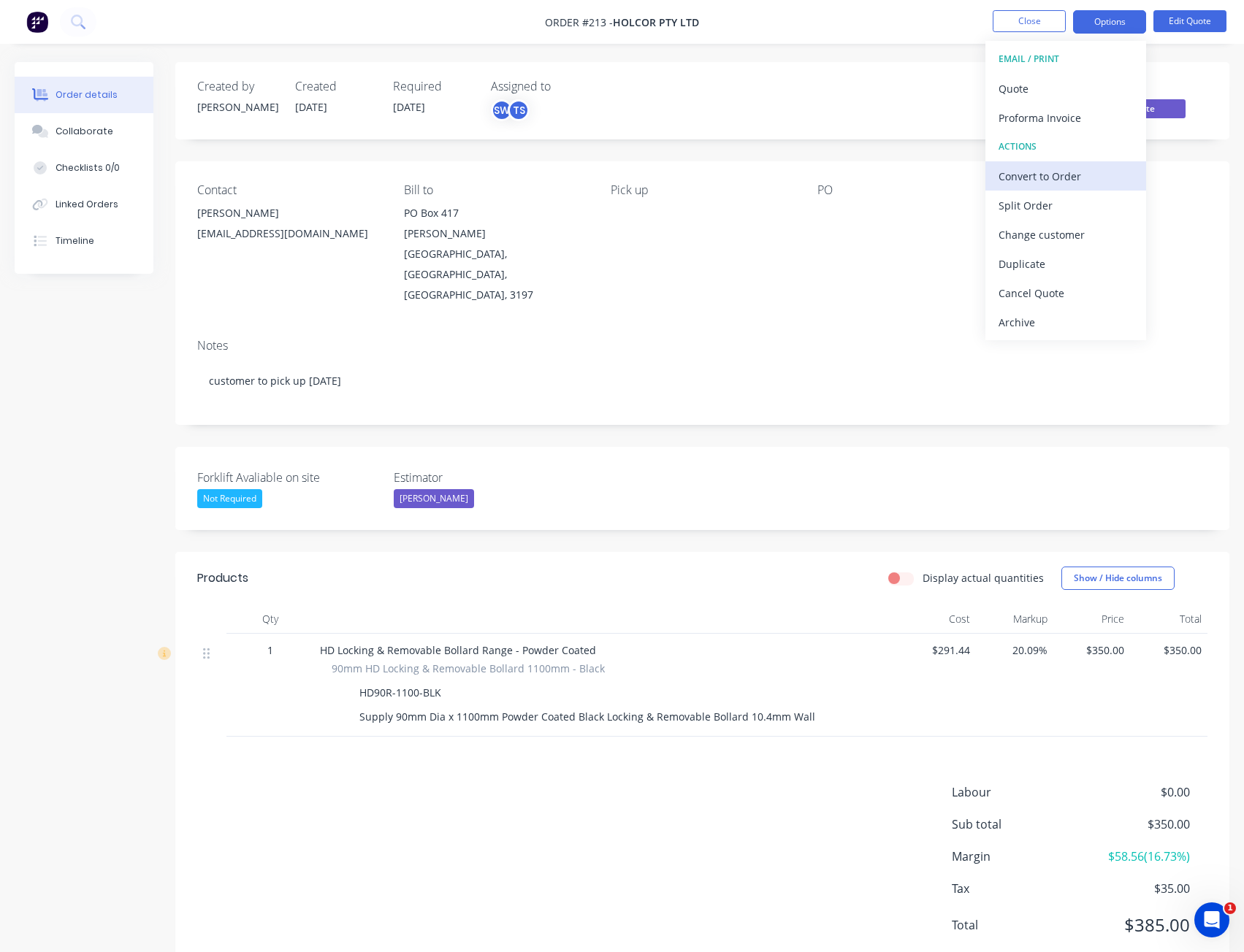
click at [1044, 178] on div "Convert to Order" at bounding box center [1066, 176] width 134 height 21
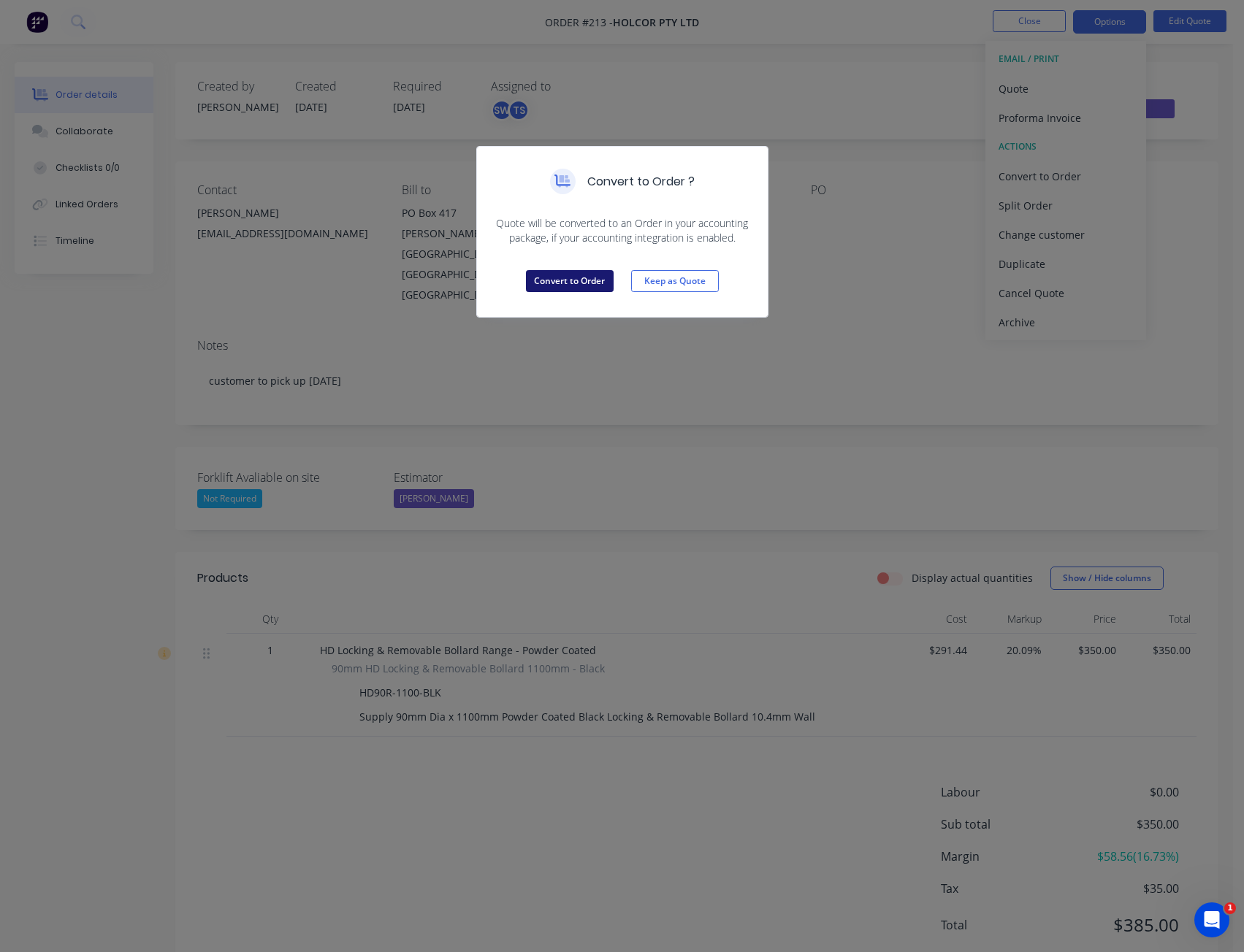
click at [548, 280] on button "Convert to Order" at bounding box center [569, 281] width 88 height 22
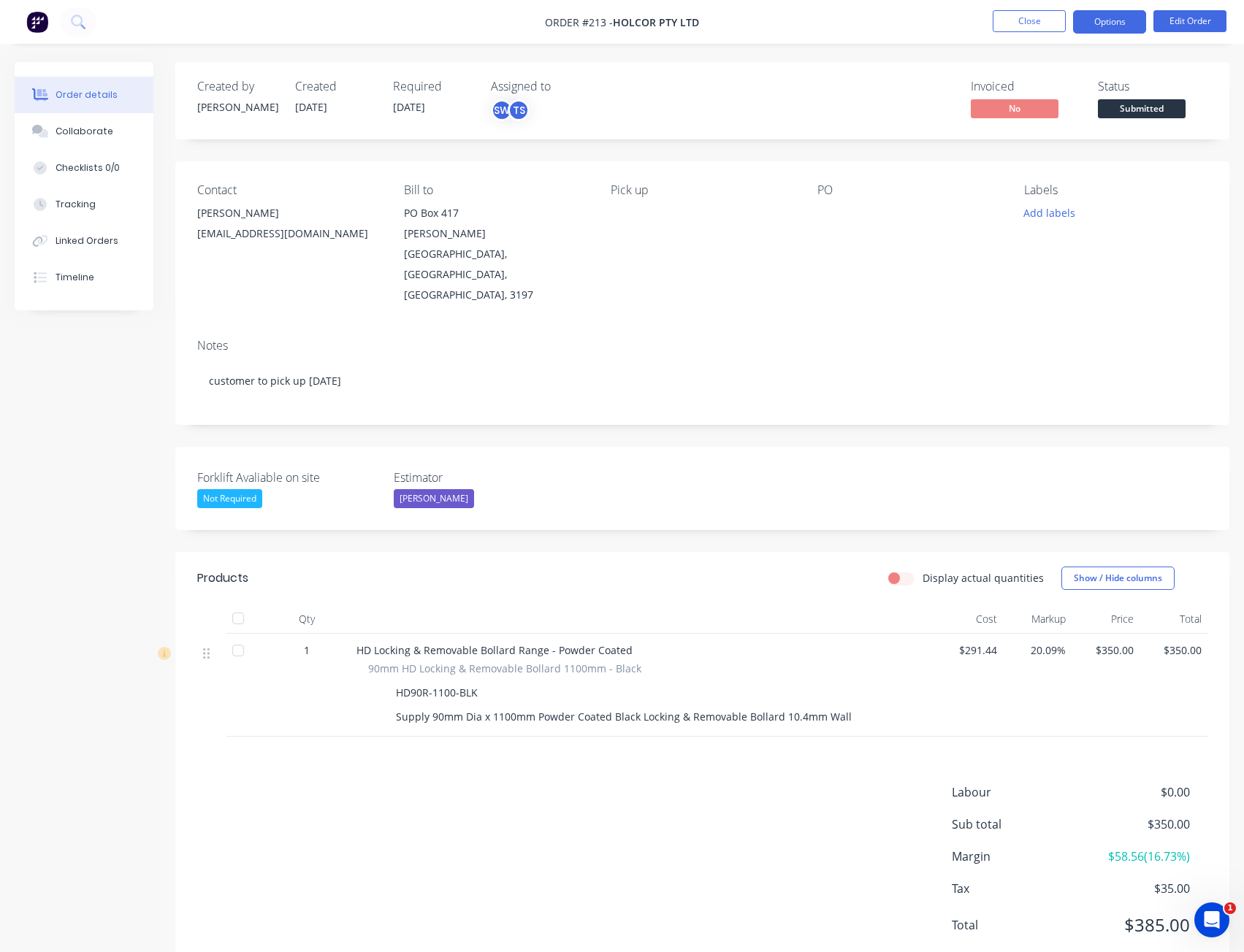
click at [1121, 17] on button "Options" at bounding box center [1110, 22] width 73 height 23
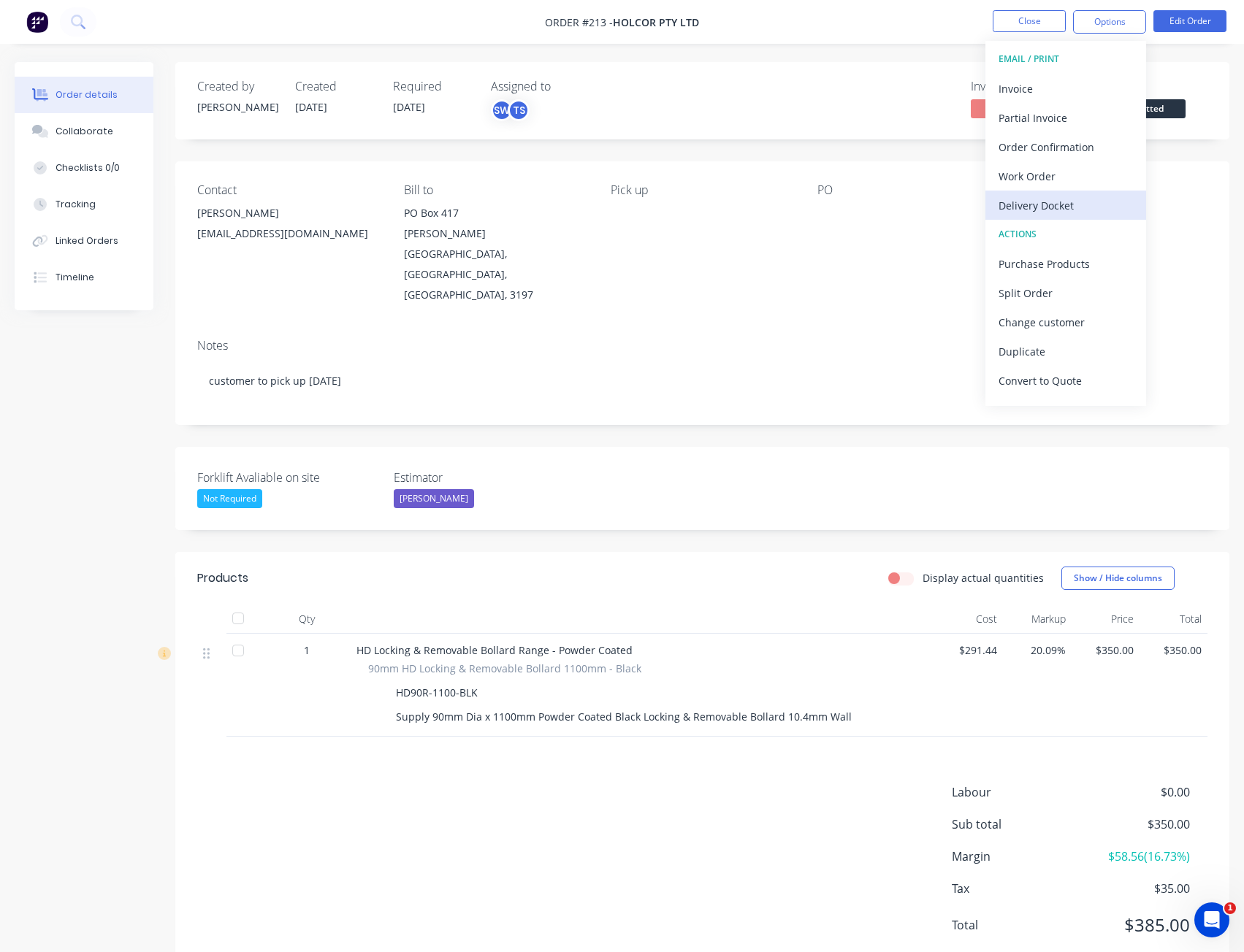
click at [1041, 209] on div "Delivery Docket" at bounding box center [1066, 205] width 134 height 21
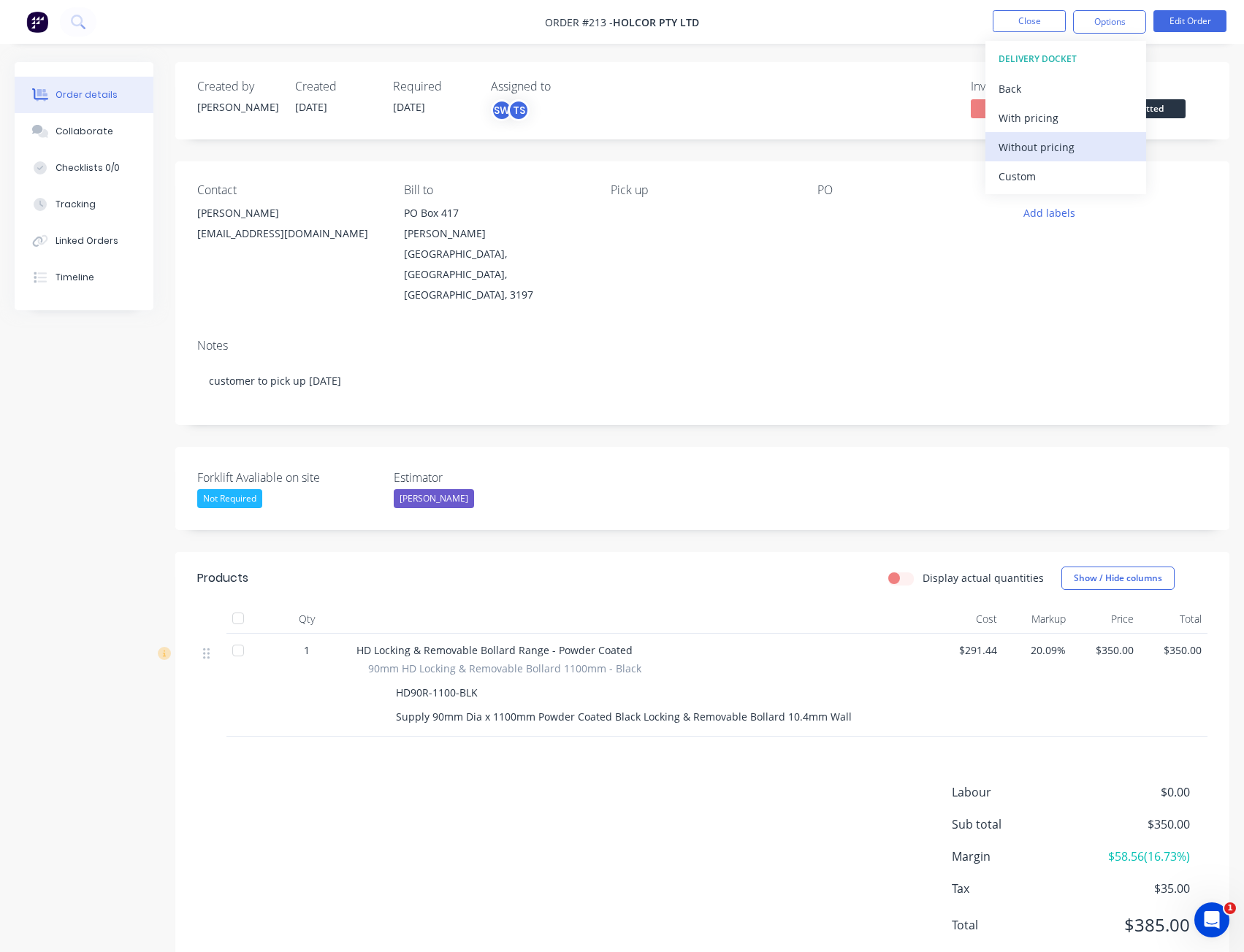
click at [1056, 145] on div "Without pricing" at bounding box center [1066, 147] width 134 height 21
click at [1210, 245] on div "Contact [PERSON_NAME] [EMAIL_ADDRESS][DOMAIN_NAME] Bill to [STREET_ADDRESS][PER…" at bounding box center [702, 244] width 1054 height 166
click at [1135, 105] on span "Submitted" at bounding box center [1142, 109] width 88 height 19
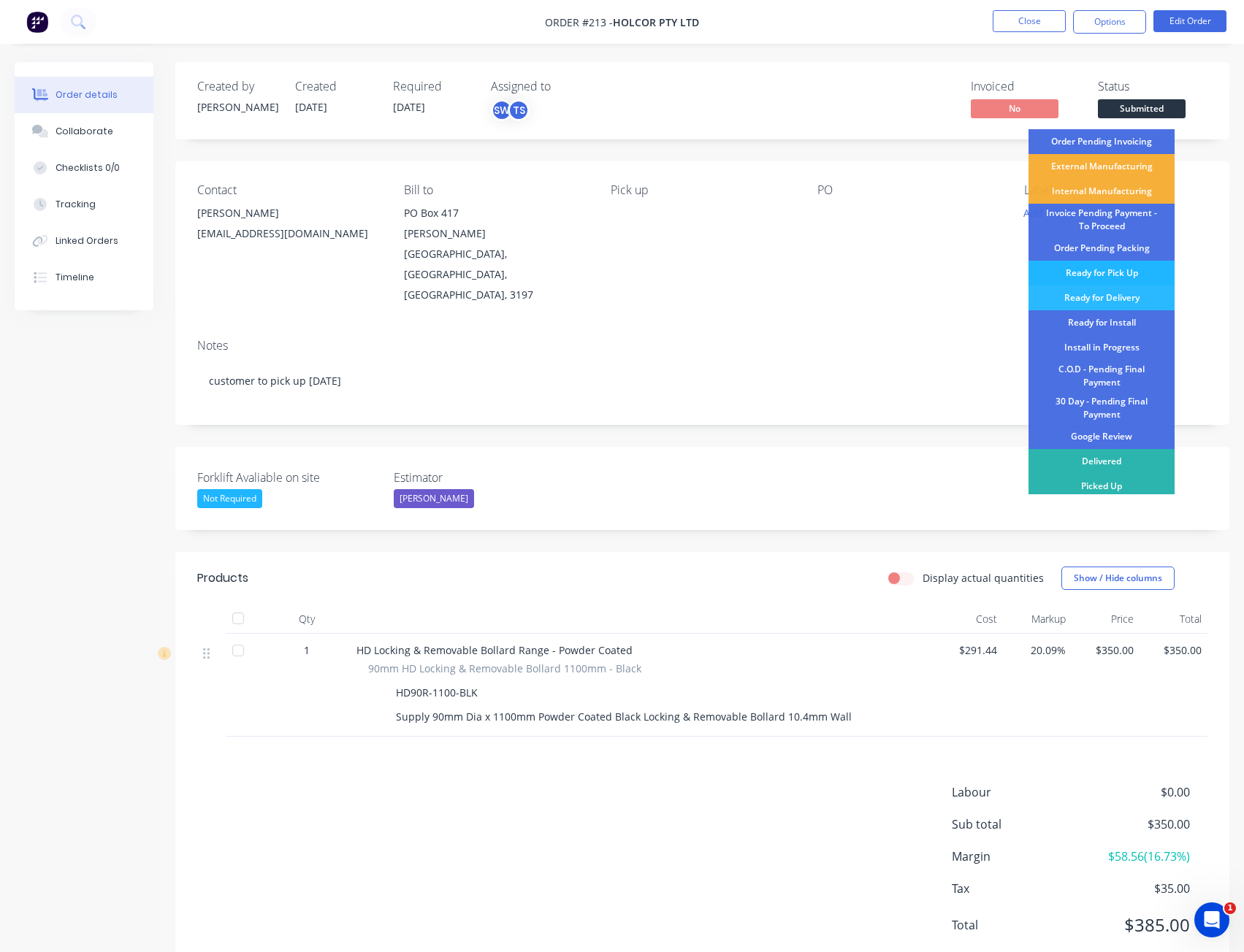
click at [1108, 270] on div "Ready for Pick Up" at bounding box center [1101, 273] width 146 height 25
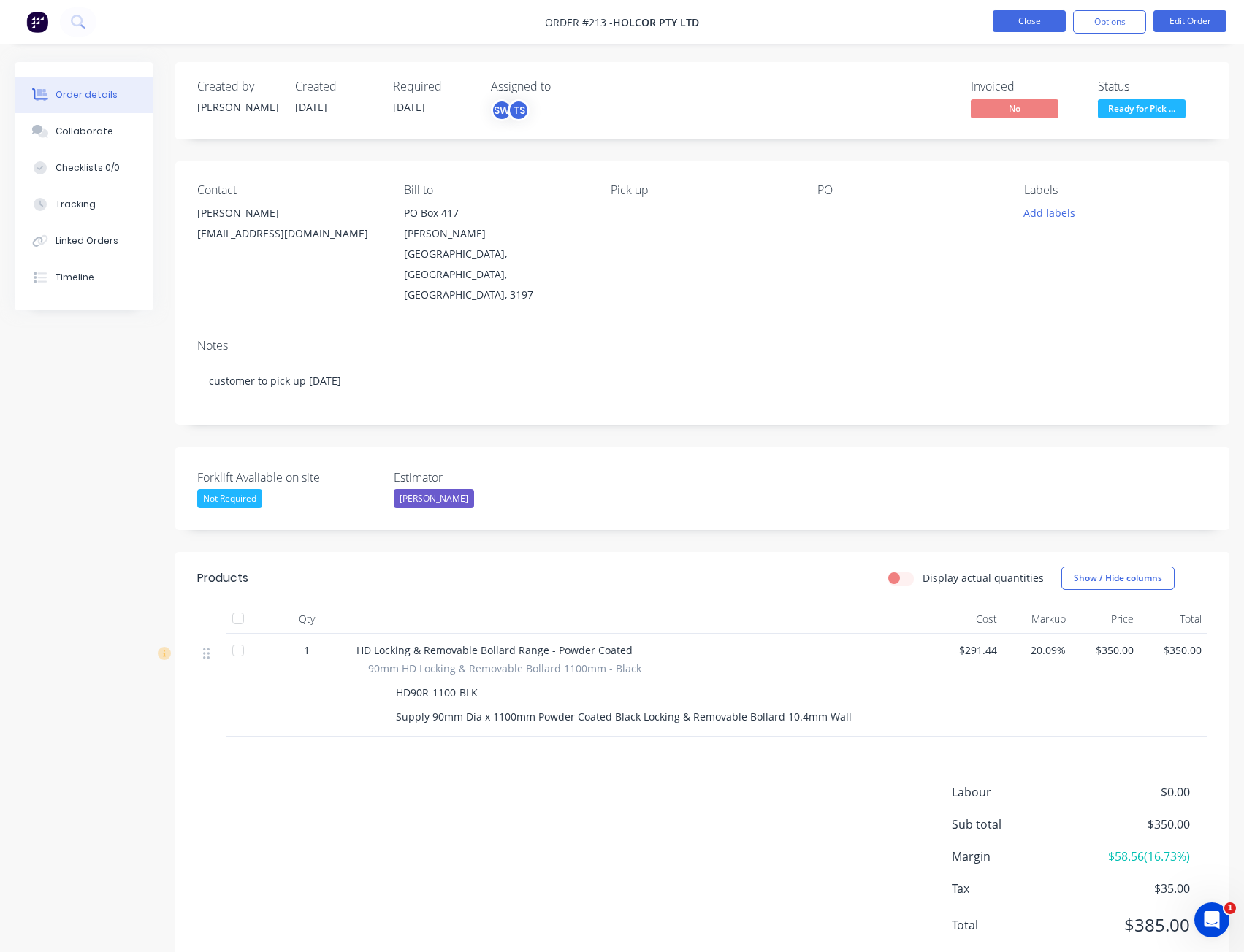
click at [1025, 19] on button "Close" at bounding box center [1029, 21] width 73 height 22
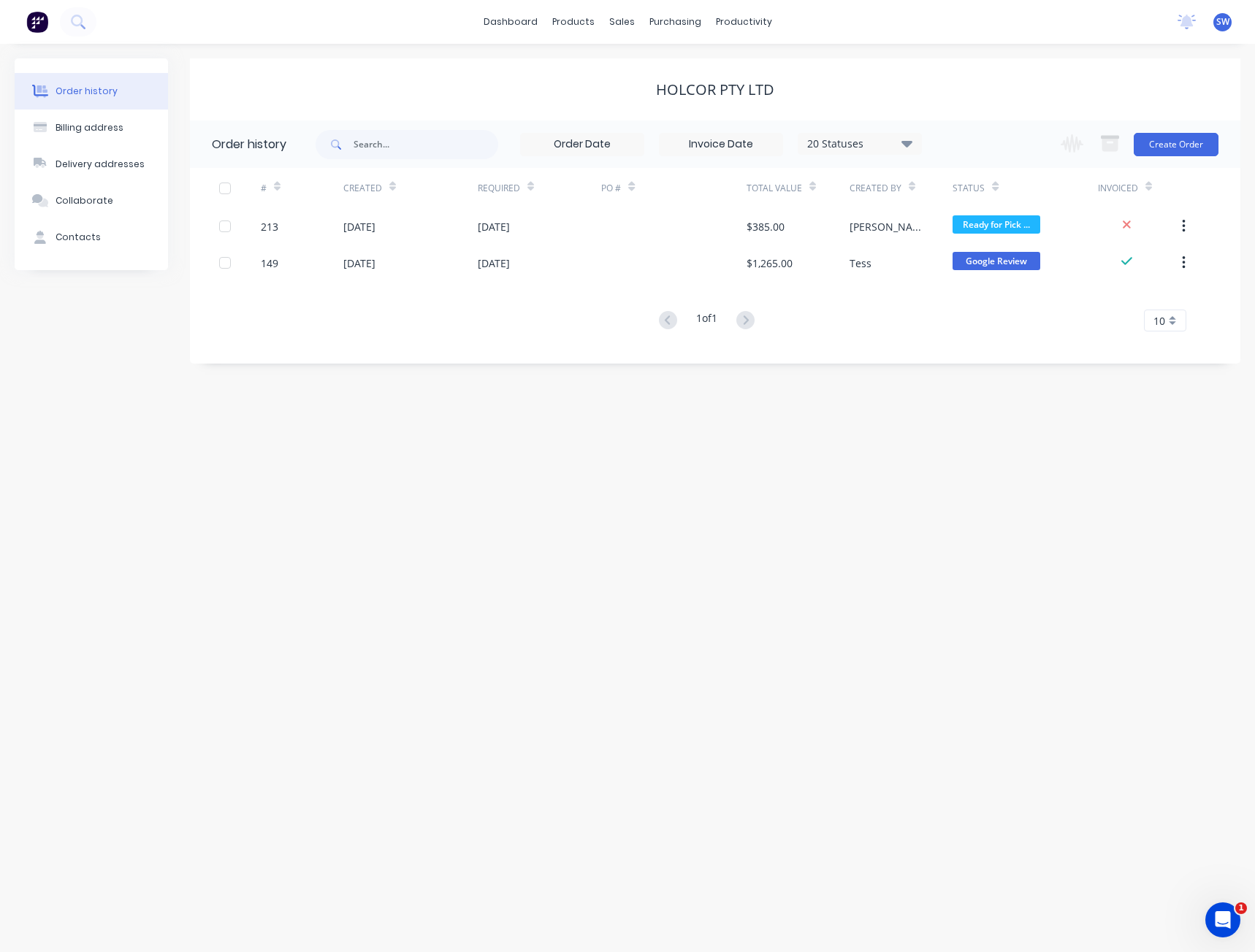
click at [501, 522] on div "Order history Billing address Delivery addresses Collaborate Contacts Holcor Pt…" at bounding box center [628, 498] width 1255 height 909
click at [572, 651] on div "Order history Billing address Delivery addresses Collaborate Contacts Holcor Pt…" at bounding box center [628, 498] width 1255 height 909
click at [506, 22] on link "dashboard" at bounding box center [510, 22] width 69 height 22
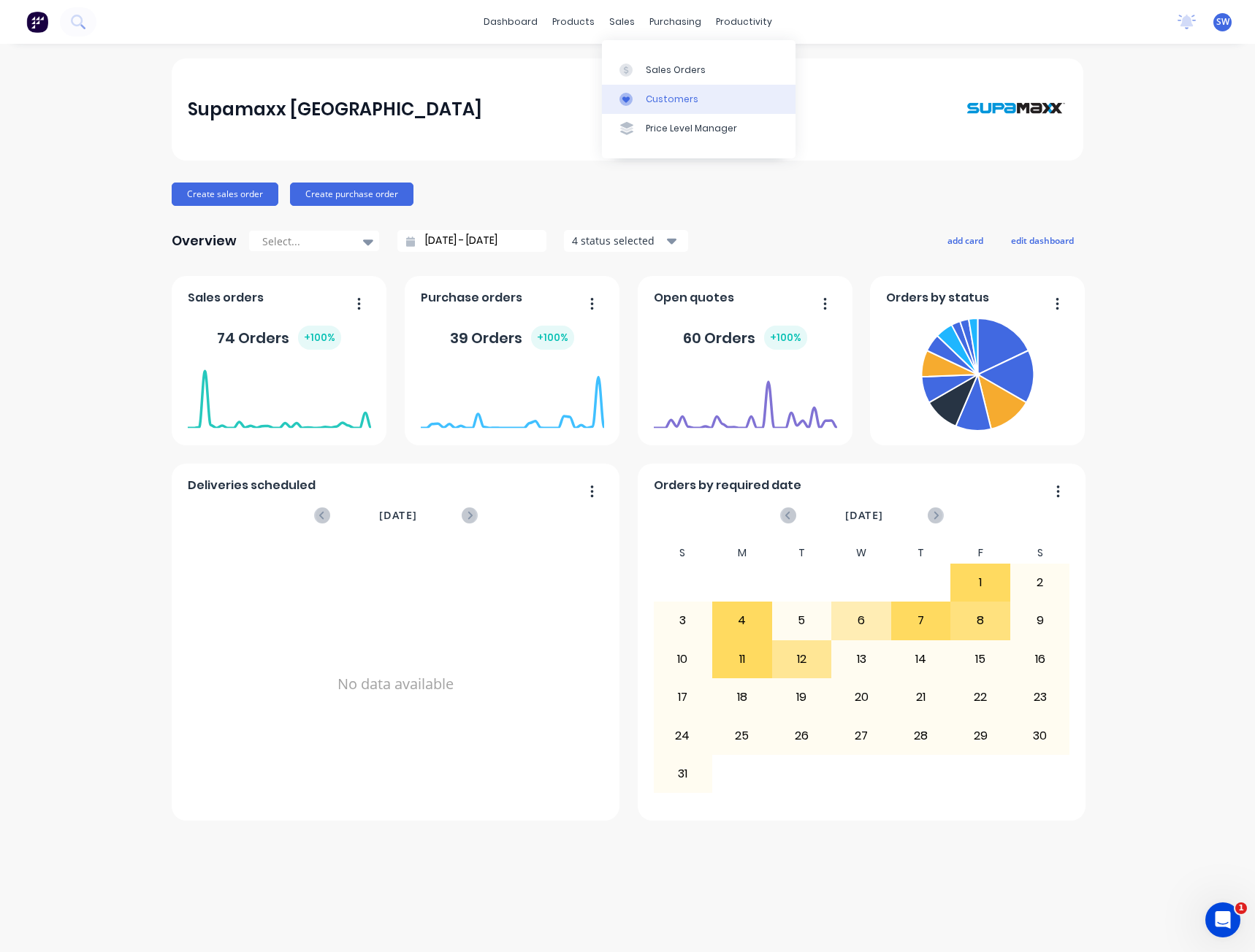
click at [672, 101] on div "Customers" at bounding box center [672, 99] width 53 height 13
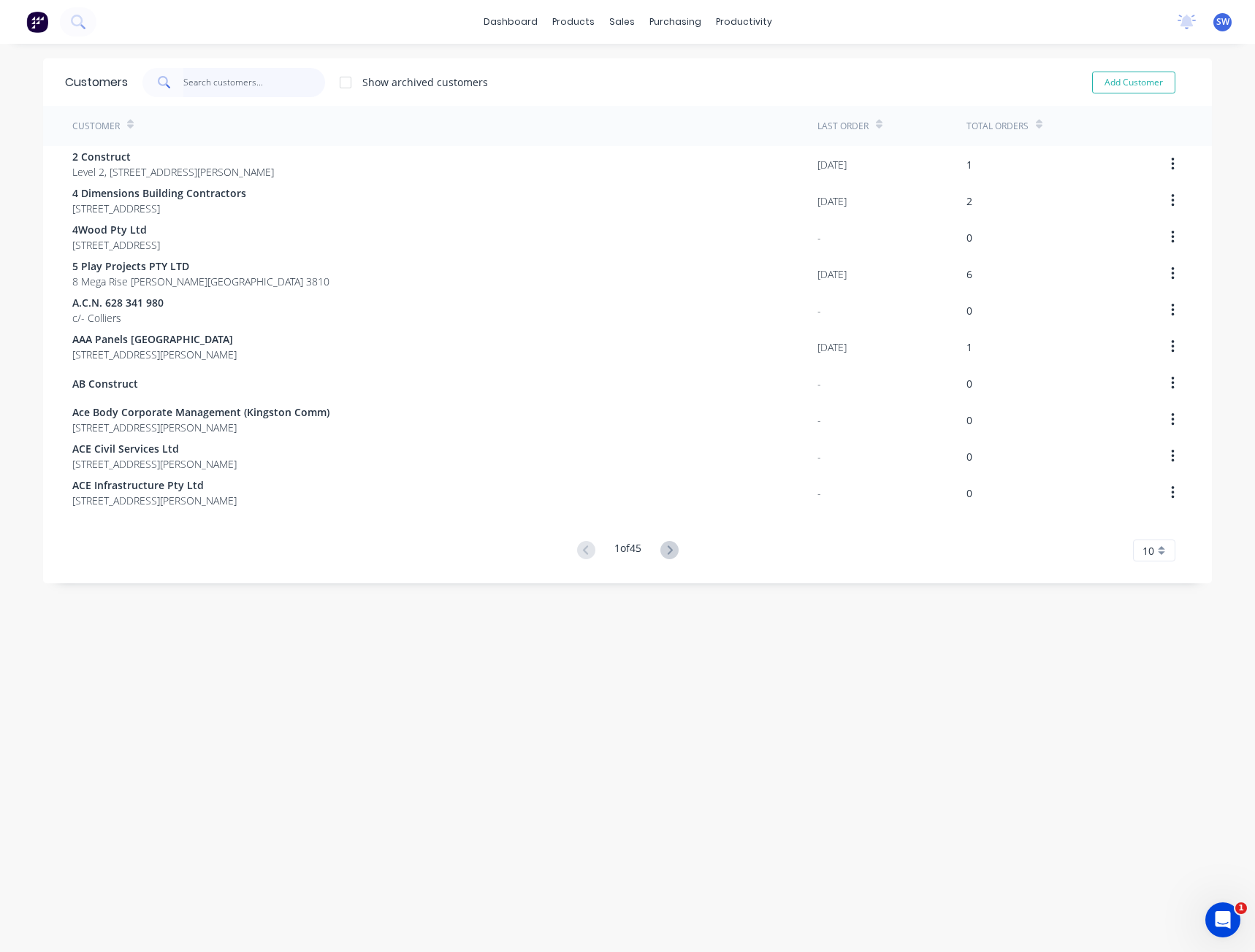
click at [188, 81] on input "text" at bounding box center [254, 83] width 143 height 29
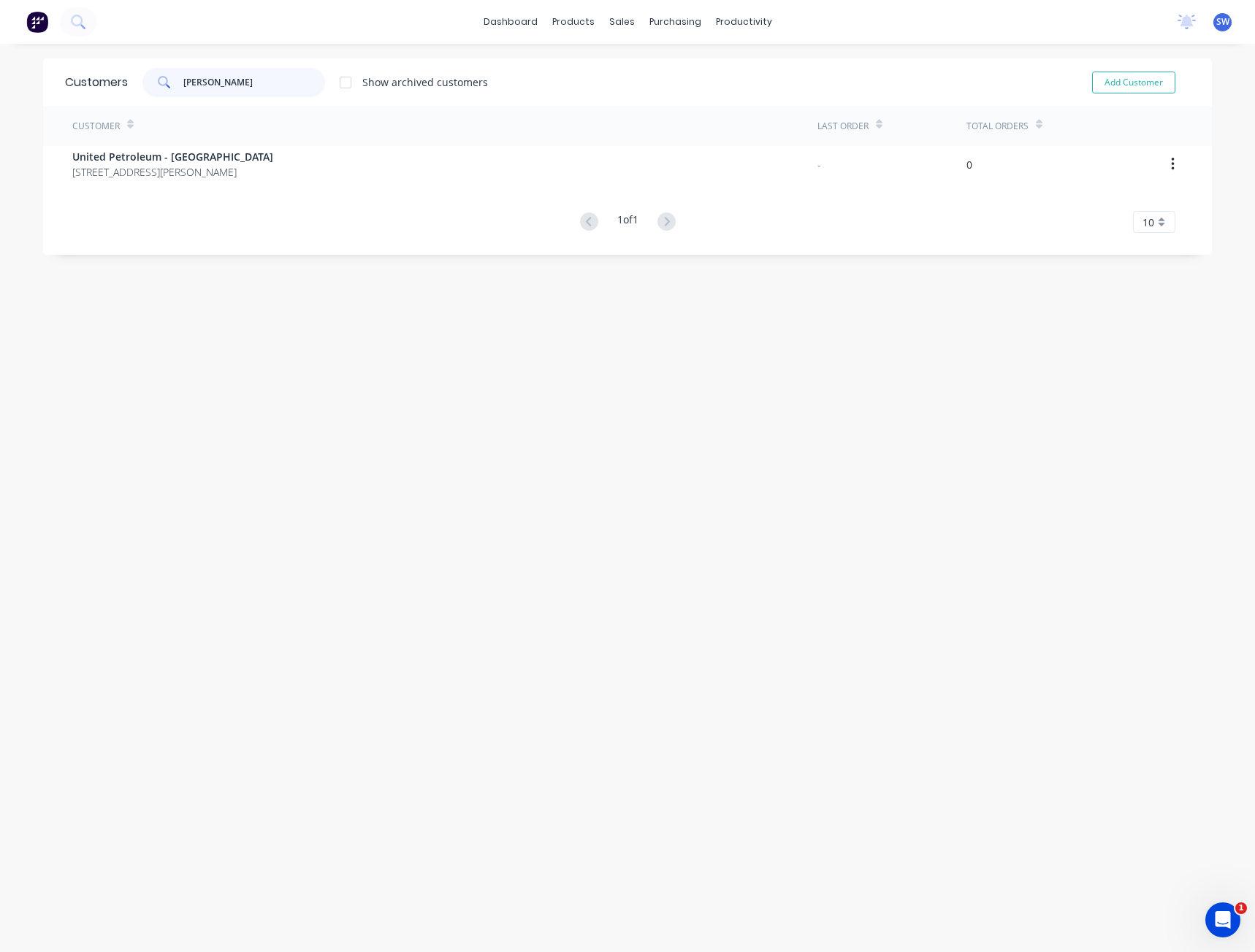
type input "[PERSON_NAME]"
click at [237, 391] on div "Customers [PERSON_NAME] Show archived customers Add Customer Customer Last Orde…" at bounding box center [628, 512] width 1169 height 909
click at [490, 24] on link "dashboard" at bounding box center [510, 22] width 69 height 22
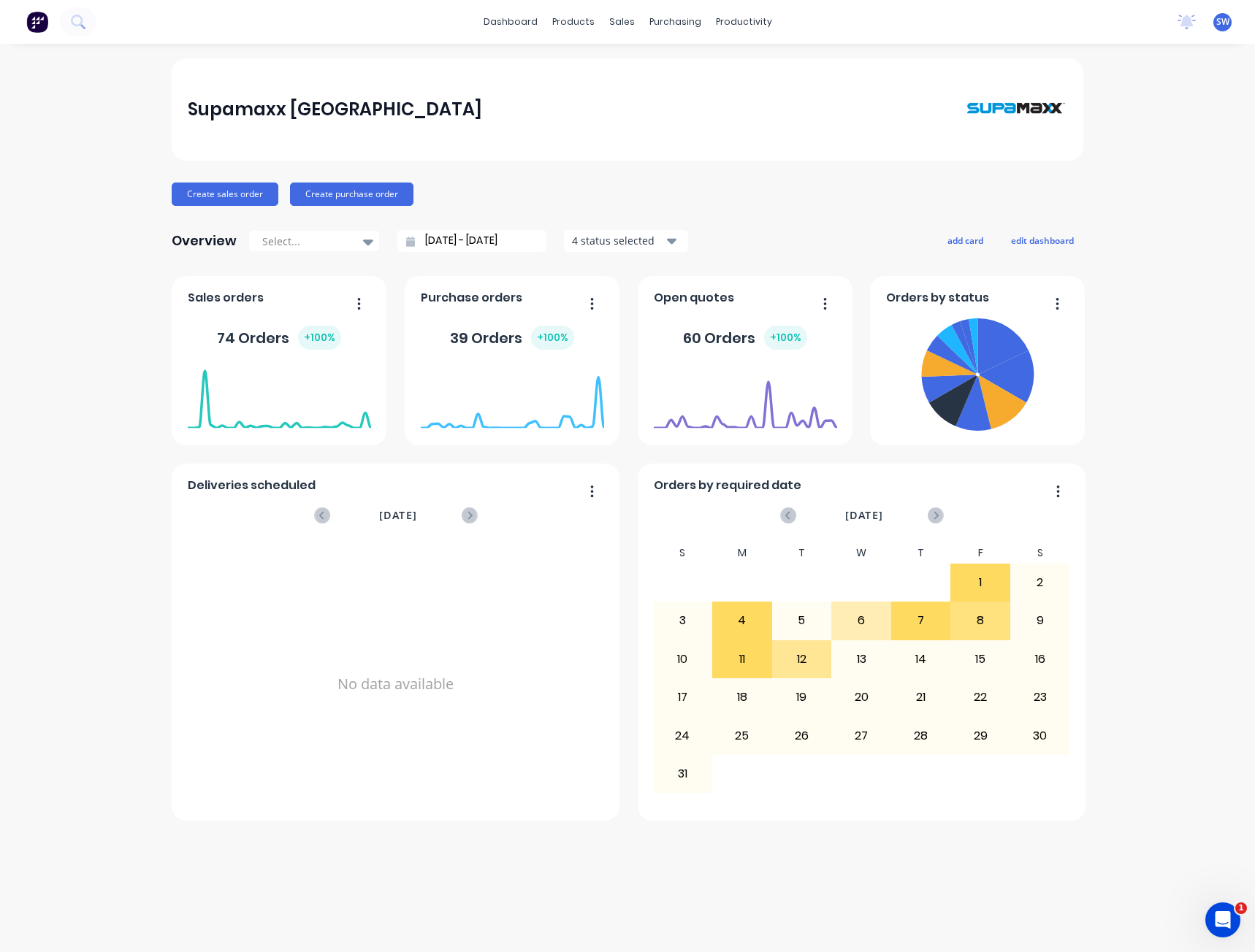
click at [29, 561] on div "Supamaxx [GEOGRAPHIC_DATA] Create sales order Create purchase order Overview Se…" at bounding box center [628, 498] width 1255 height 879
click at [819, 653] on div "12" at bounding box center [802, 659] width 58 height 36
click at [370, 6] on div "dashboard products sales purchasing productivity dashboard products Product Cat…" at bounding box center [628, 22] width 1255 height 44
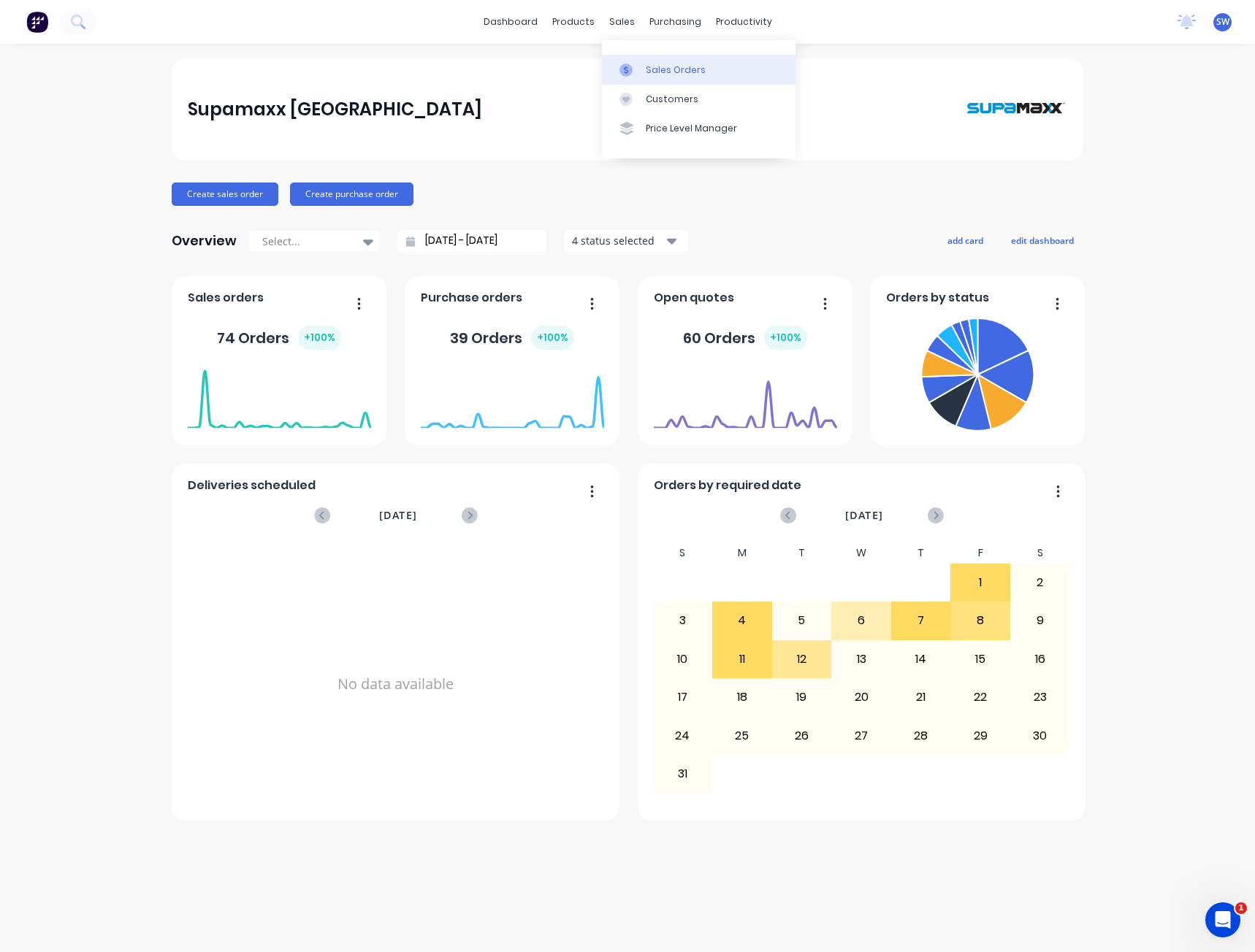
click at [721, 72] on link "Sales Orders" at bounding box center [699, 70] width 194 height 29
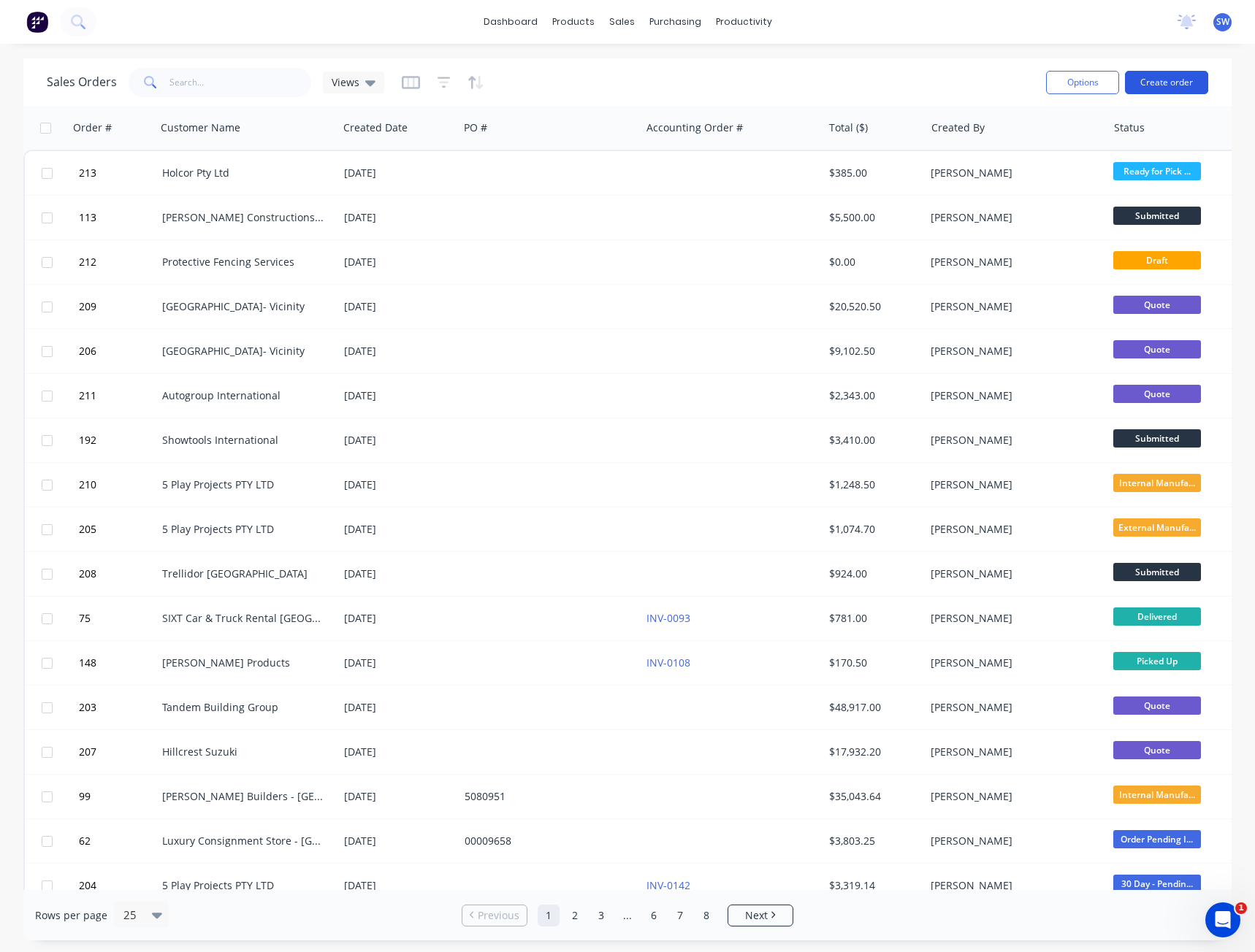
click at [1188, 78] on button "Create order" at bounding box center [1167, 82] width 83 height 23
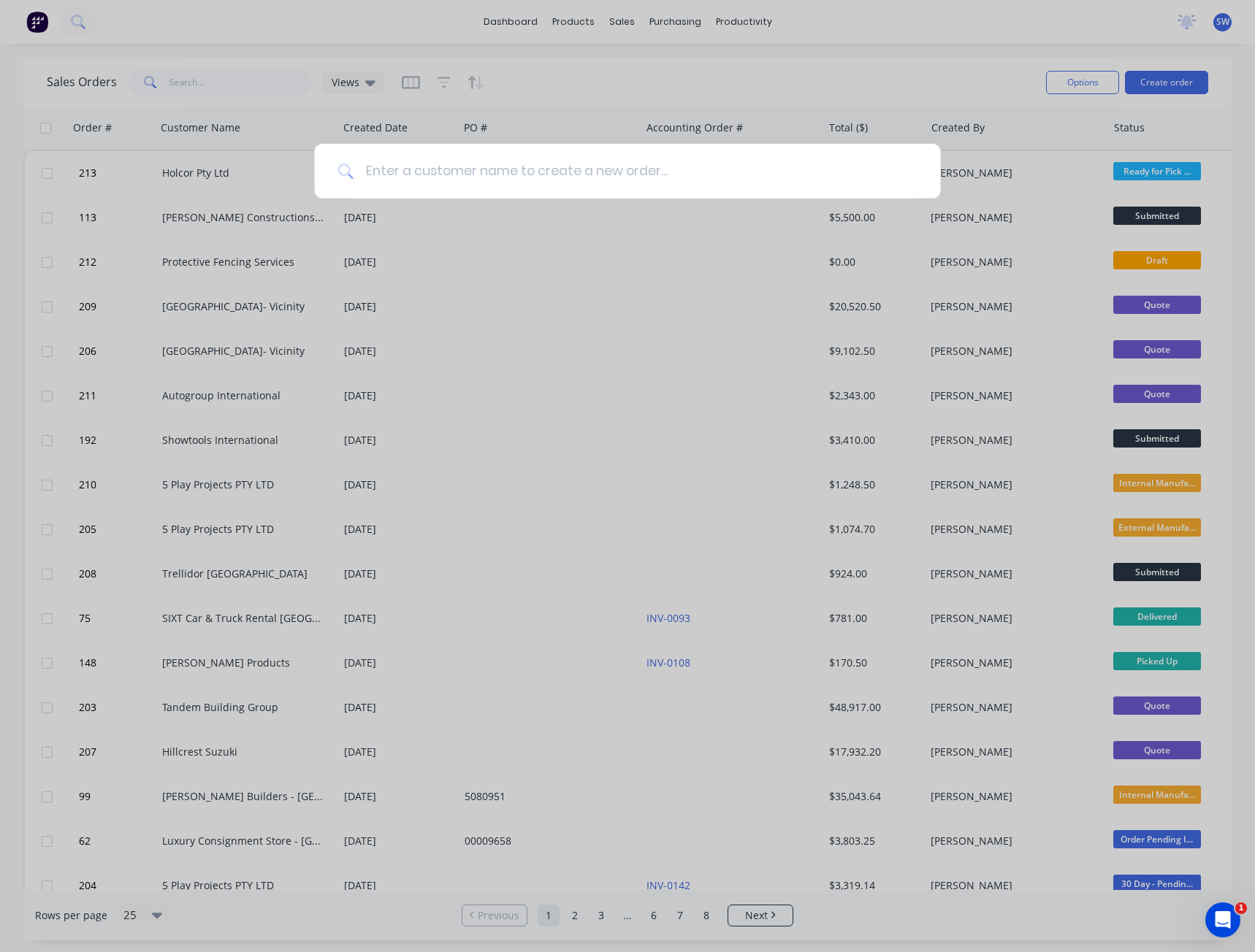
click at [724, 88] on div at bounding box center [628, 476] width 1255 height 952
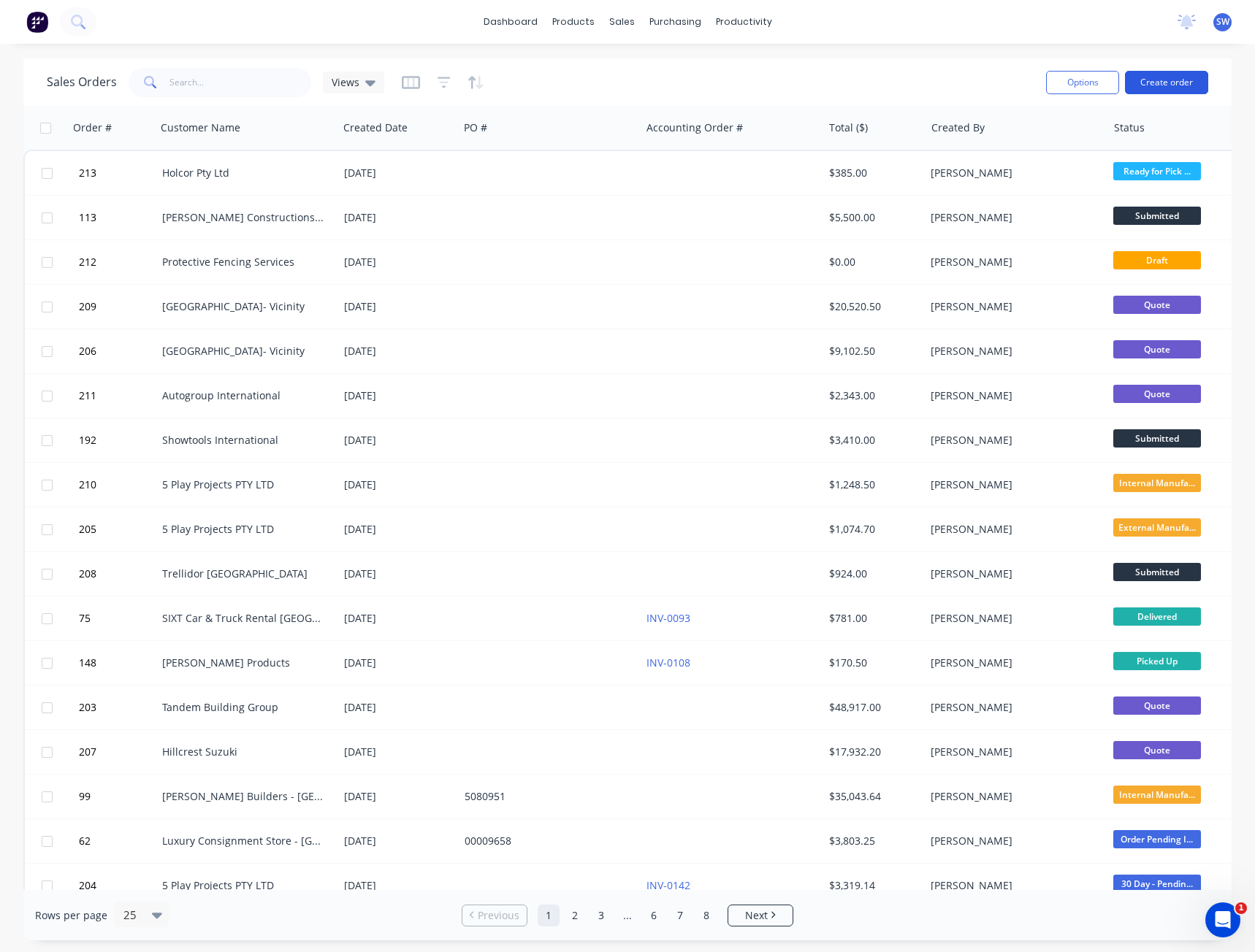
click at [1177, 88] on button "Create order" at bounding box center [1167, 82] width 83 height 23
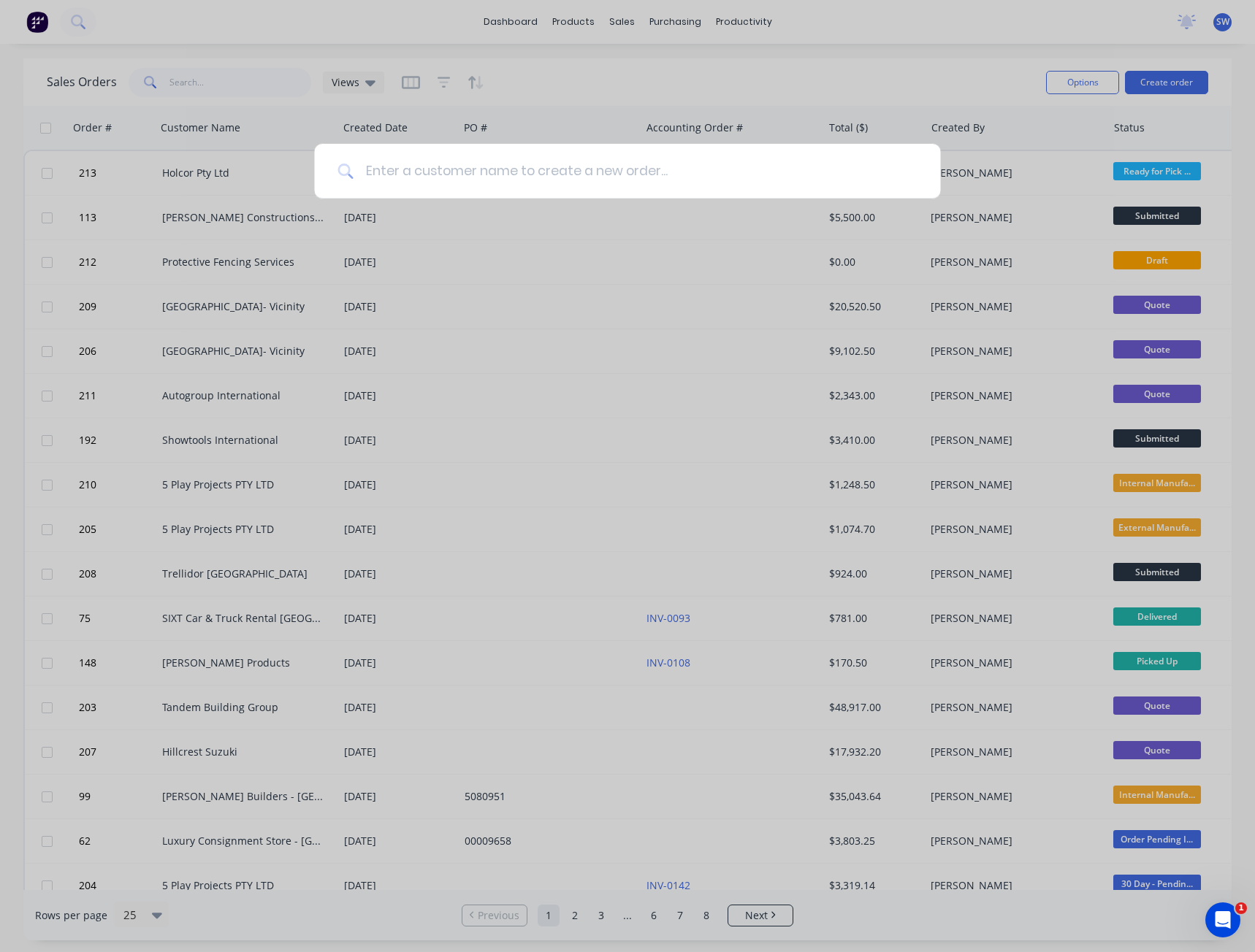
click at [662, 165] on input at bounding box center [635, 171] width 563 height 55
click at [764, 183] on input at bounding box center [635, 171] width 563 height 55
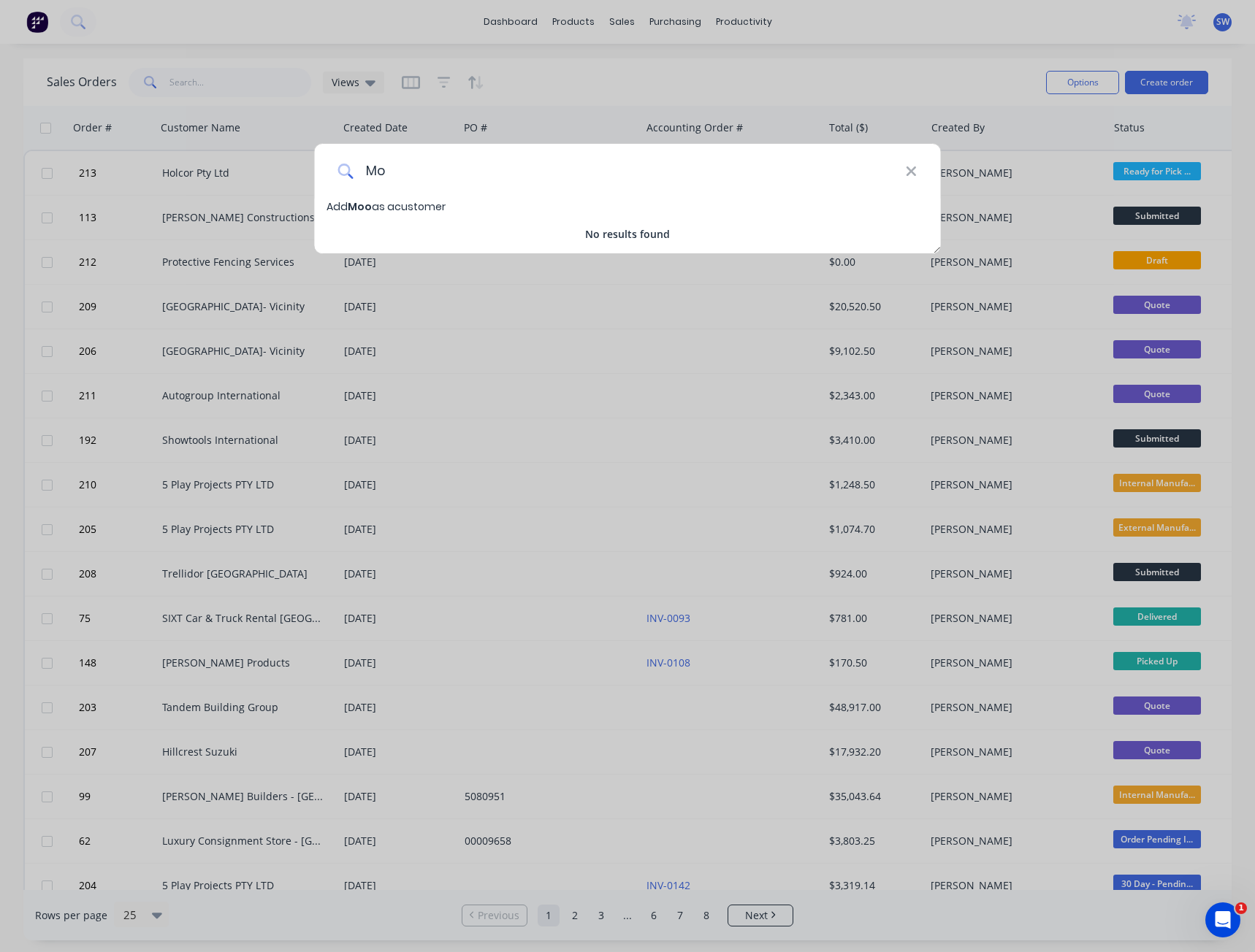
type input "M"
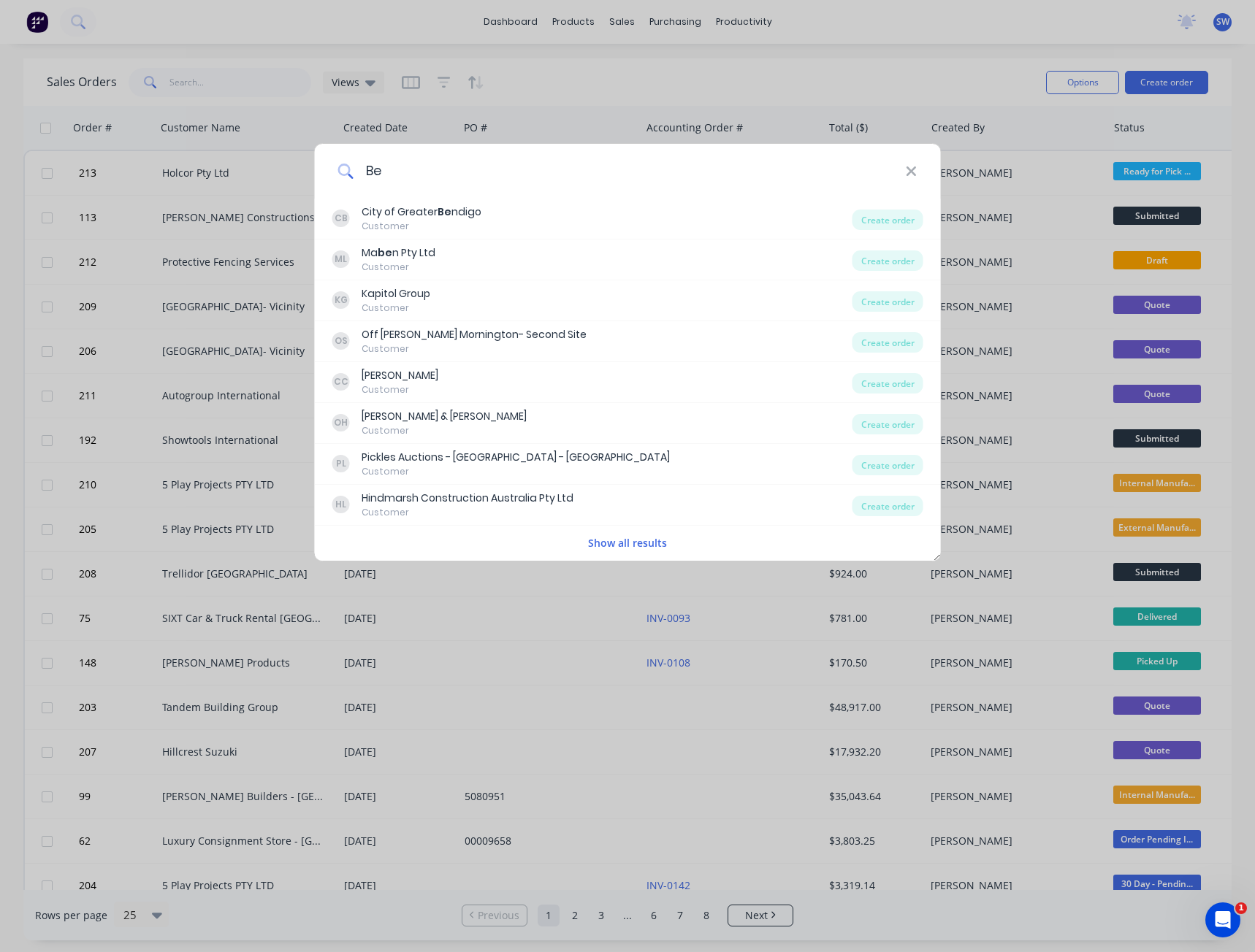
type input "B"
type input "k"
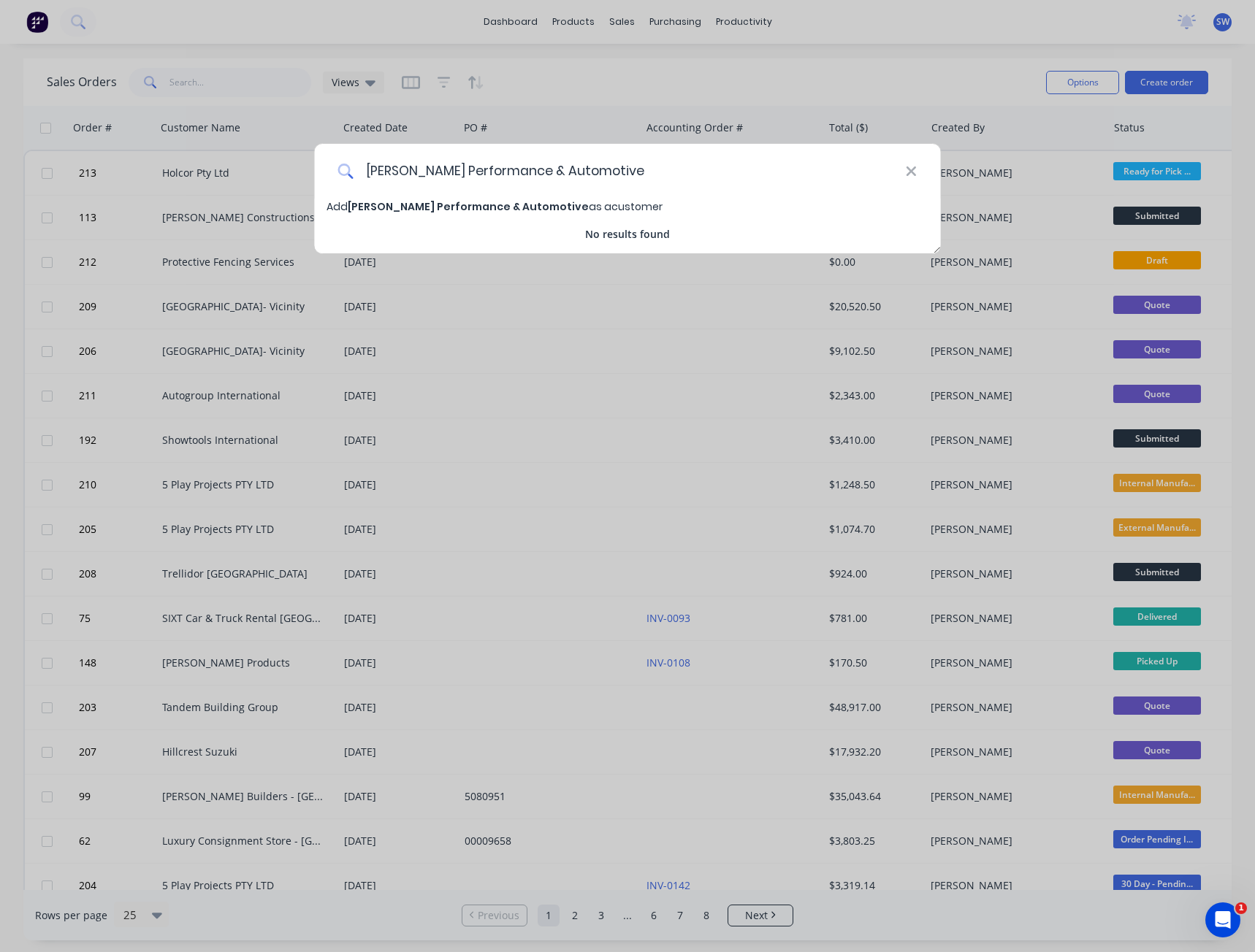
type input "[PERSON_NAME] Performance & Automotive"
click at [424, 207] on span "[PERSON_NAME] Performance & Automotive" at bounding box center [468, 206] width 241 height 15
select select "AU"
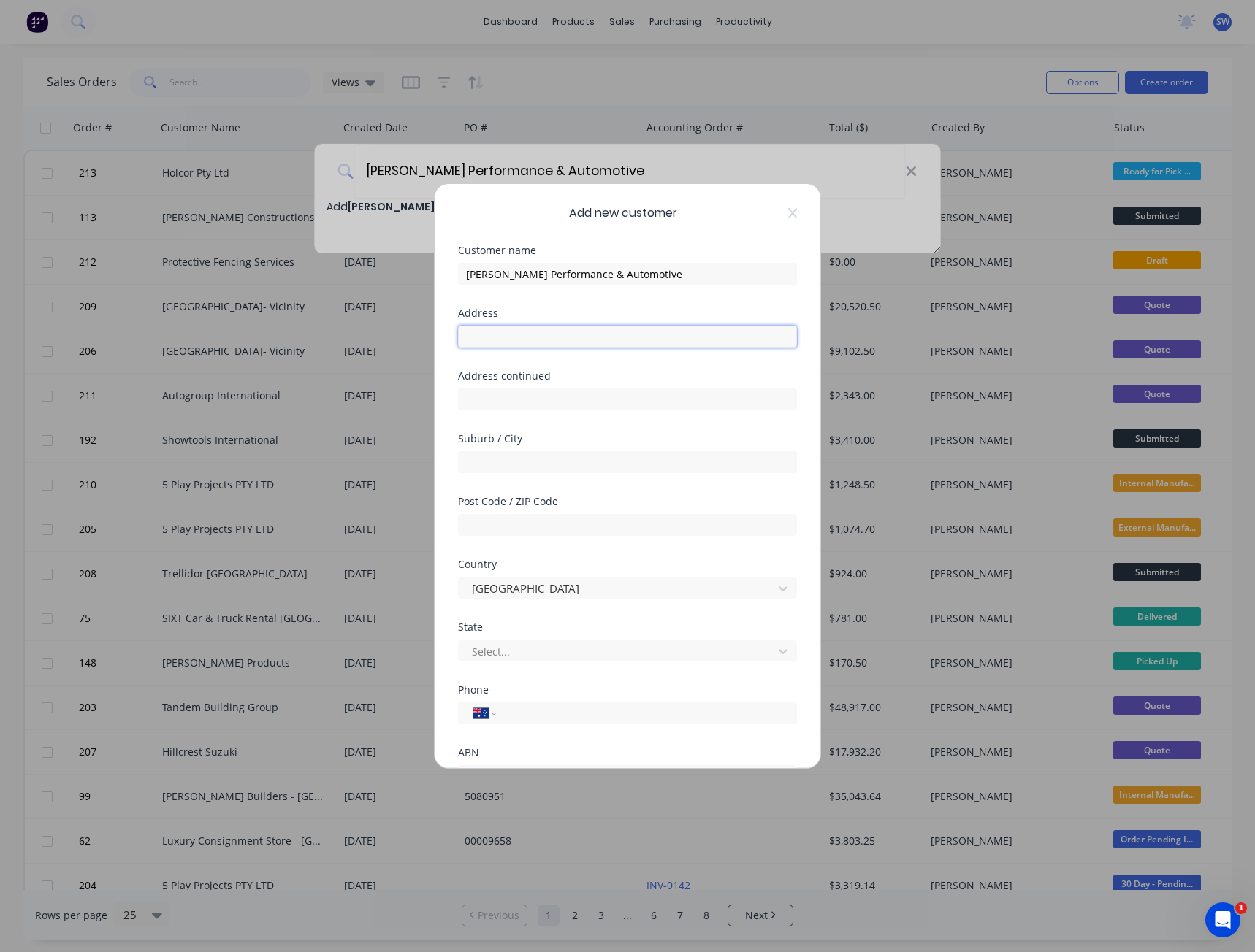
click at [542, 329] on input "text" at bounding box center [628, 336] width 339 height 22
type input "U"
click at [530, 336] on input "text" at bounding box center [628, 336] width 339 height 22
paste input "[STREET_ADDRESS]"
type input "[STREET_ADDRESS]"
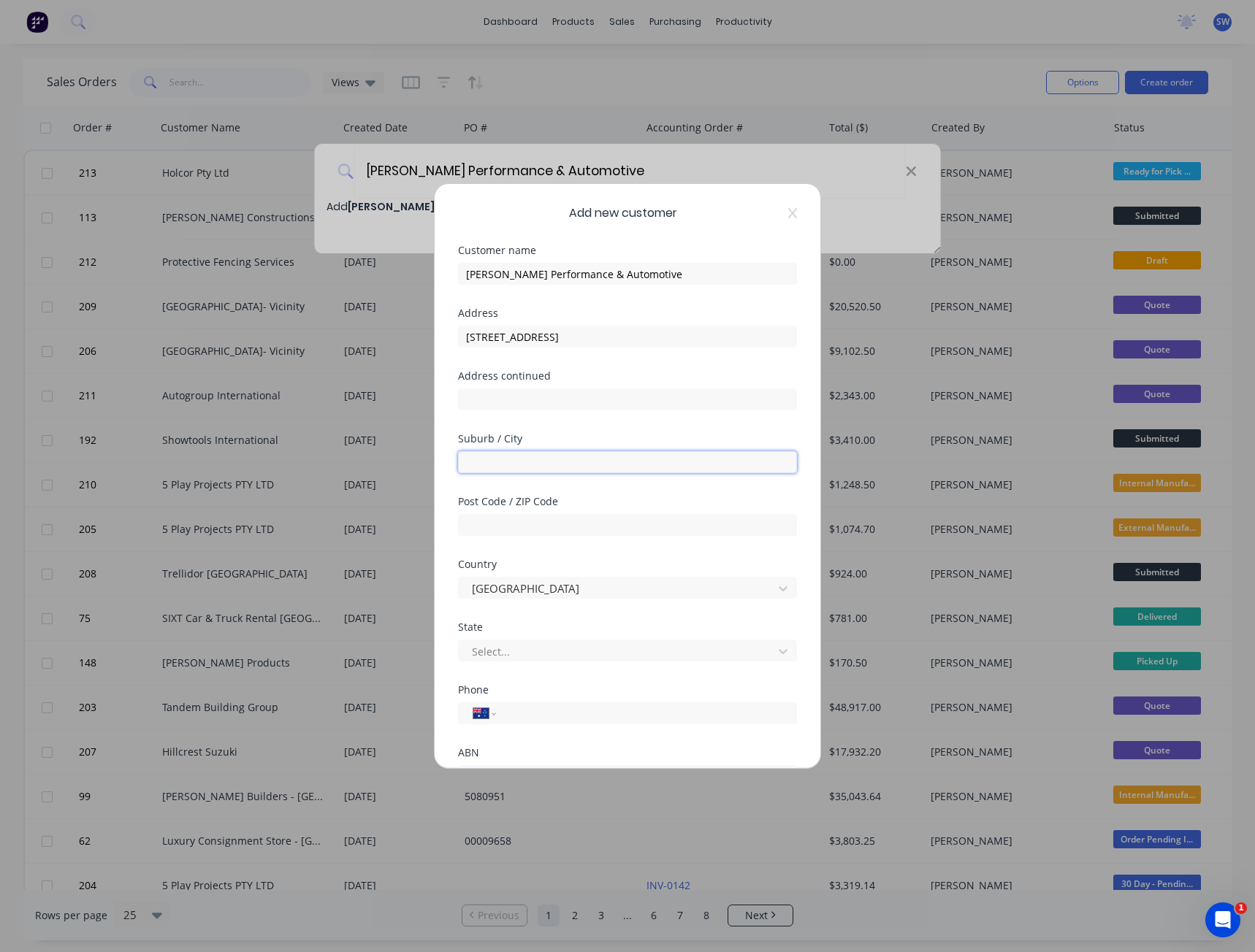
click at [539, 461] on input "text" at bounding box center [628, 462] width 339 height 22
type input "Hallam"
type input "3803"
click at [582, 653] on div at bounding box center [618, 652] width 296 height 19
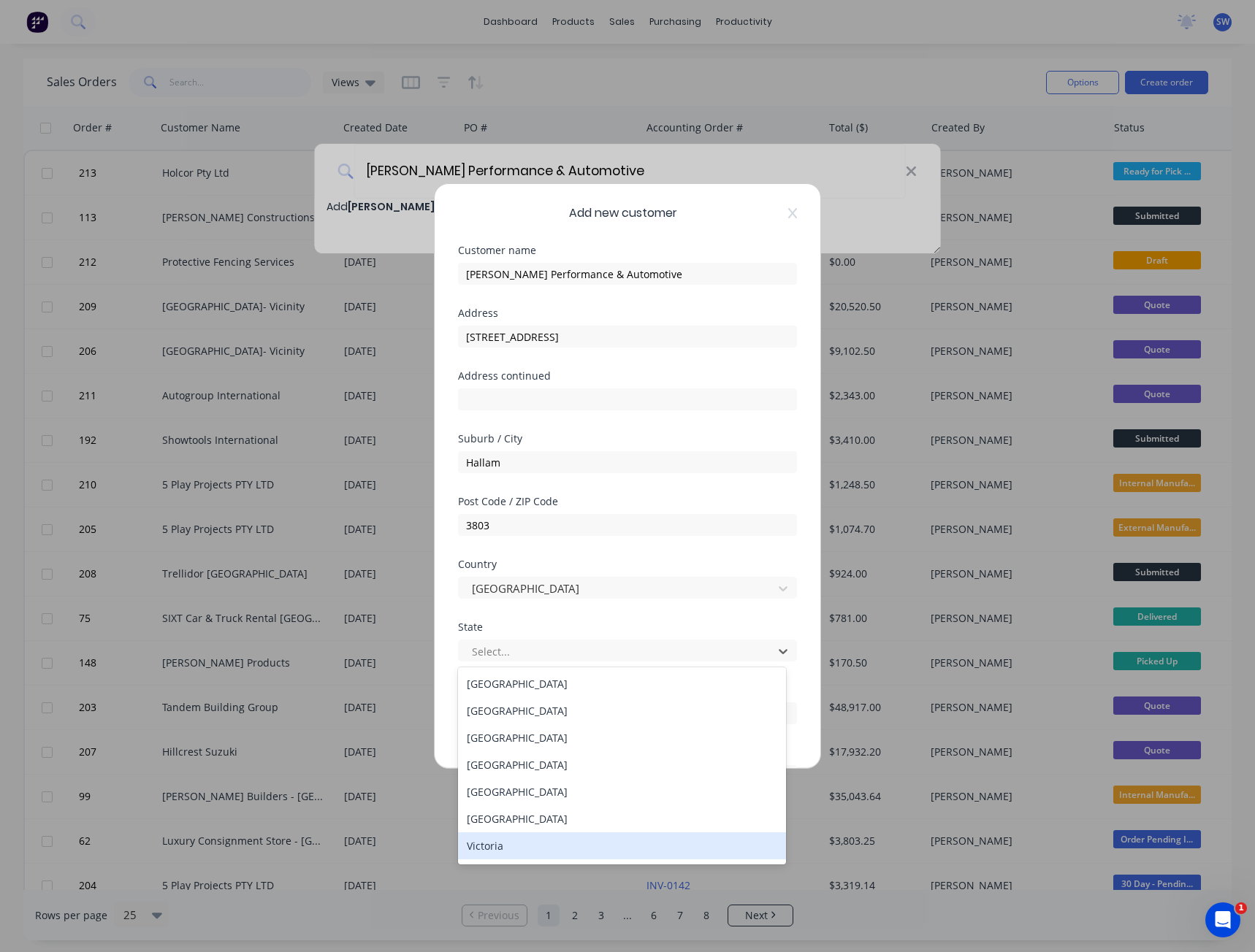
click at [514, 855] on div "Victoria" at bounding box center [622, 846] width 328 height 27
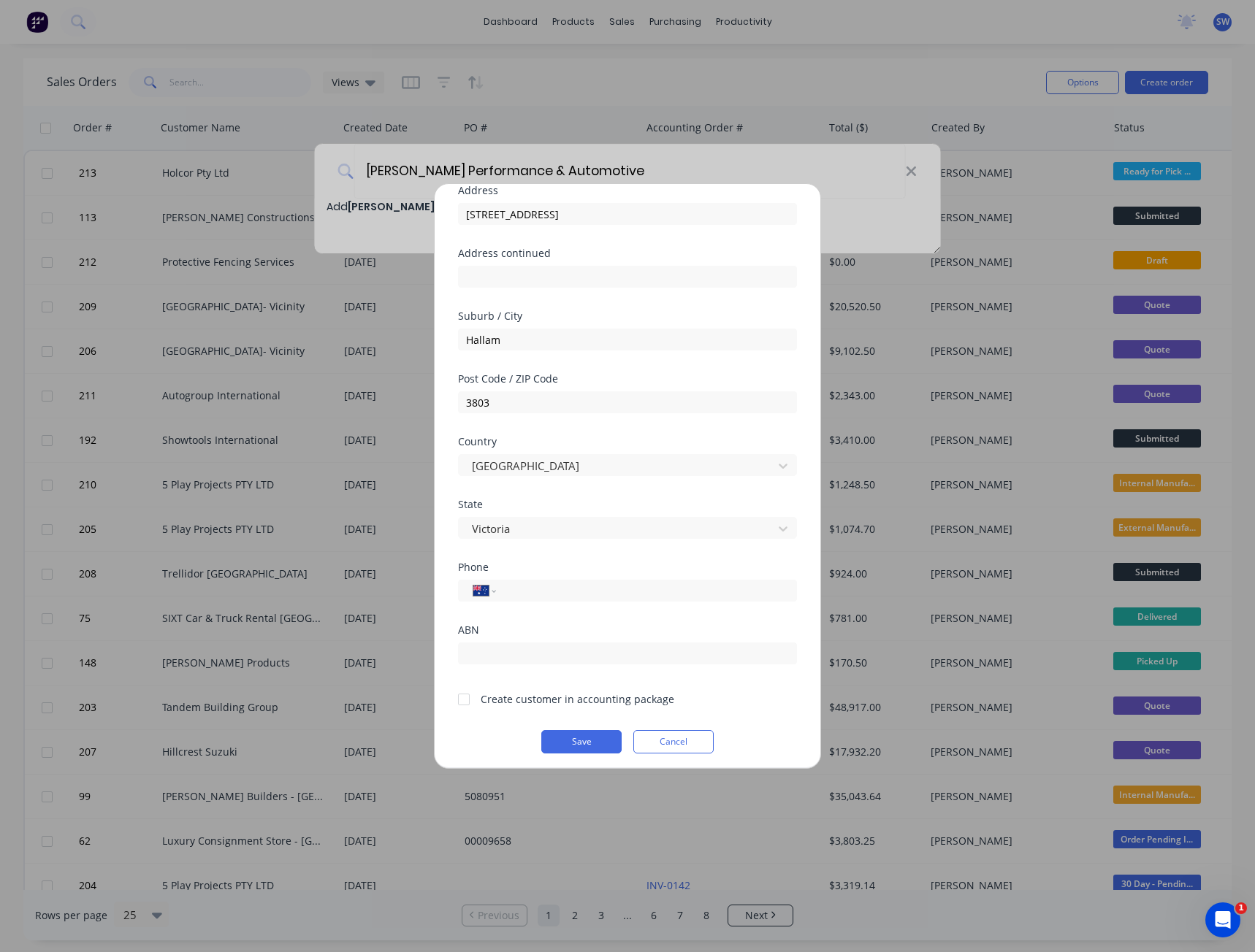
scroll to position [129, 0]
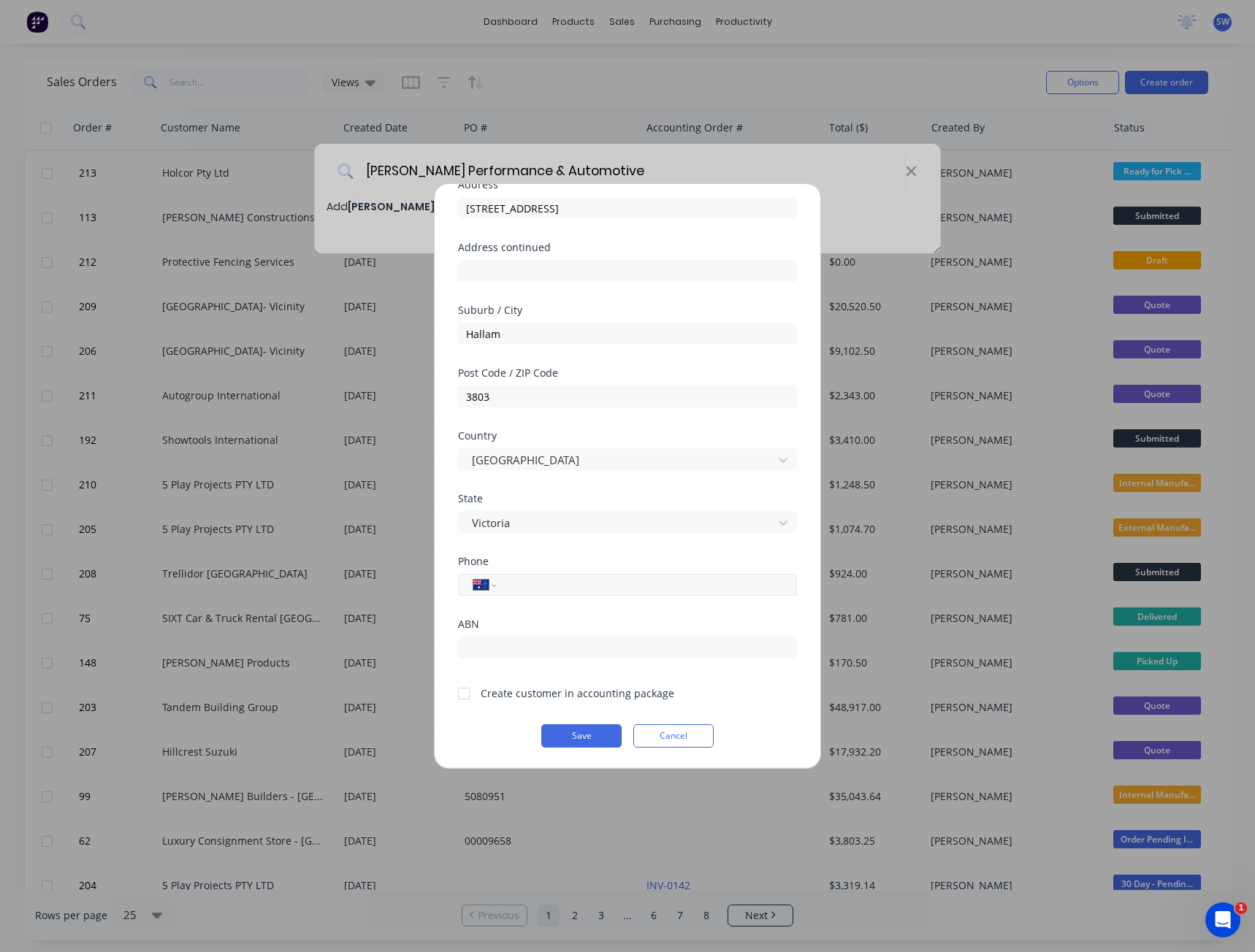
click at [519, 575] on div "International [GEOGRAPHIC_DATA] [GEOGRAPHIC_DATA] [GEOGRAPHIC_DATA] [GEOGRAPHIC…" at bounding box center [628, 585] width 339 height 22
click at [603, 593] on input "tel" at bounding box center [644, 585] width 275 height 17
type input "0447 145 294"
click at [558, 702] on form "Customer name [PERSON_NAME] Performance & Automotive Address [STREET_ADDRESS] A…" at bounding box center [628, 433] width 339 height 631
click at [461, 693] on div at bounding box center [464, 694] width 29 height 29
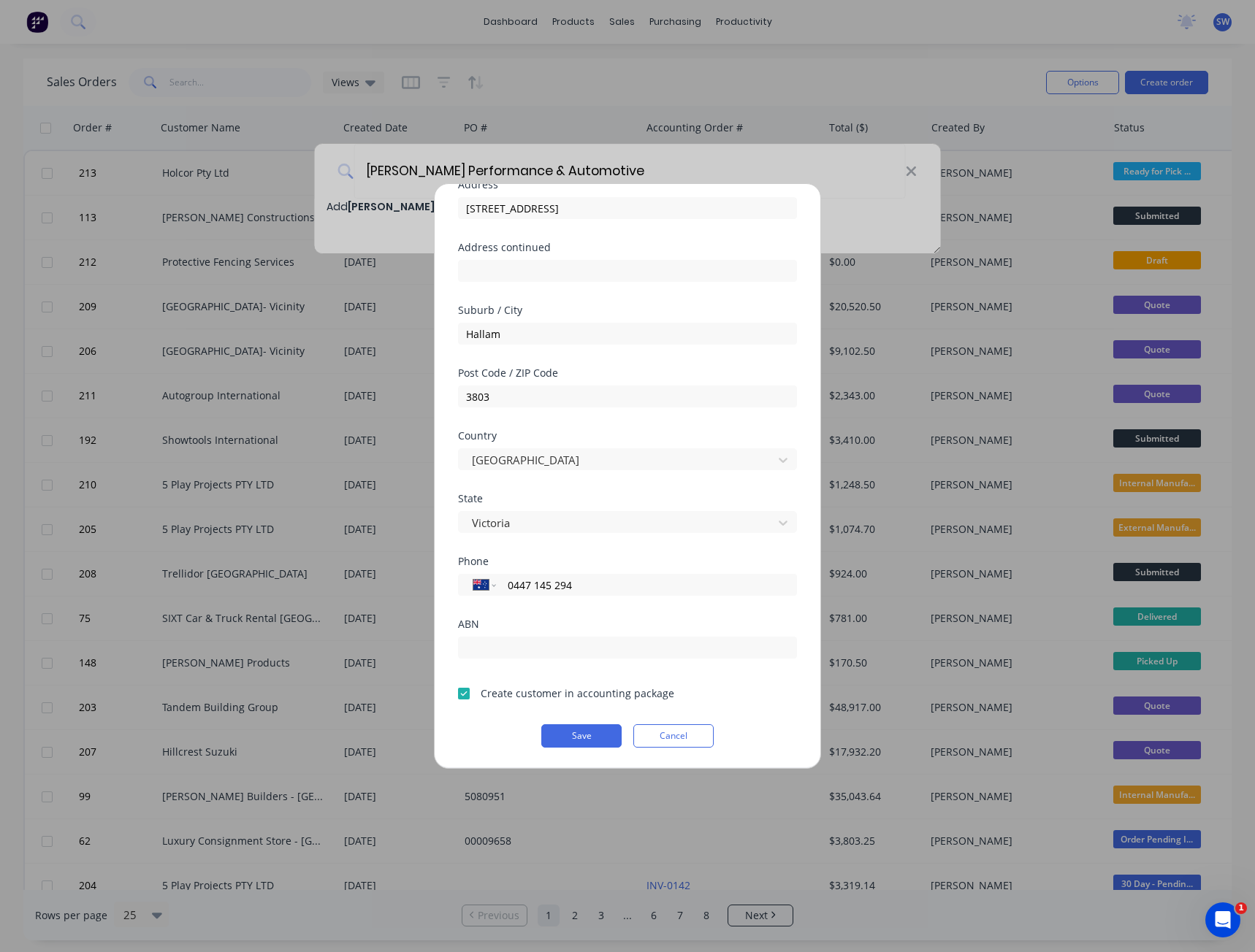
click at [462, 695] on div at bounding box center [464, 694] width 29 height 29
click at [460, 694] on div at bounding box center [464, 694] width 29 height 29
click at [570, 730] on button "Save" at bounding box center [582, 736] width 81 height 23
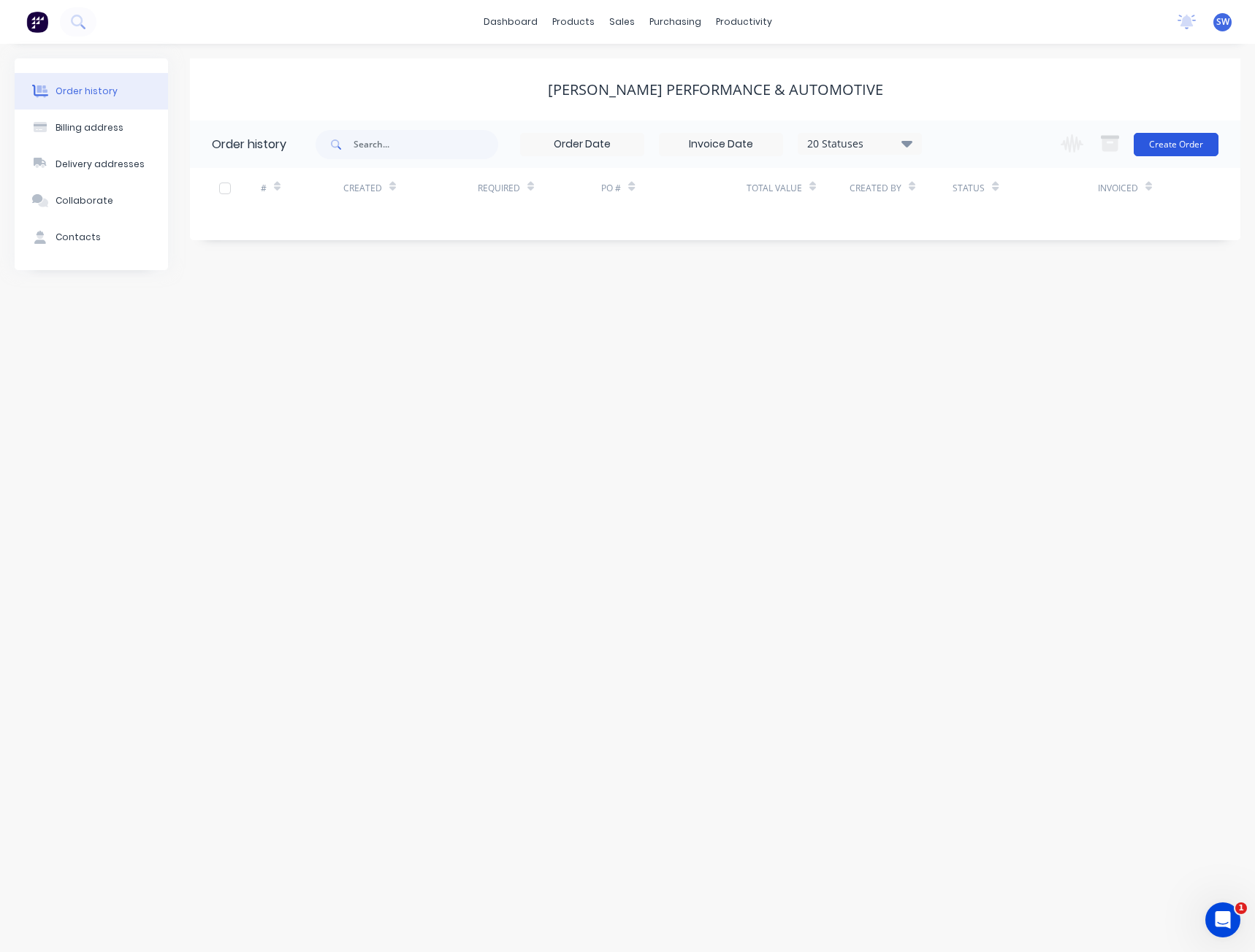
click at [1184, 149] on button "Create Order" at bounding box center [1176, 144] width 85 height 23
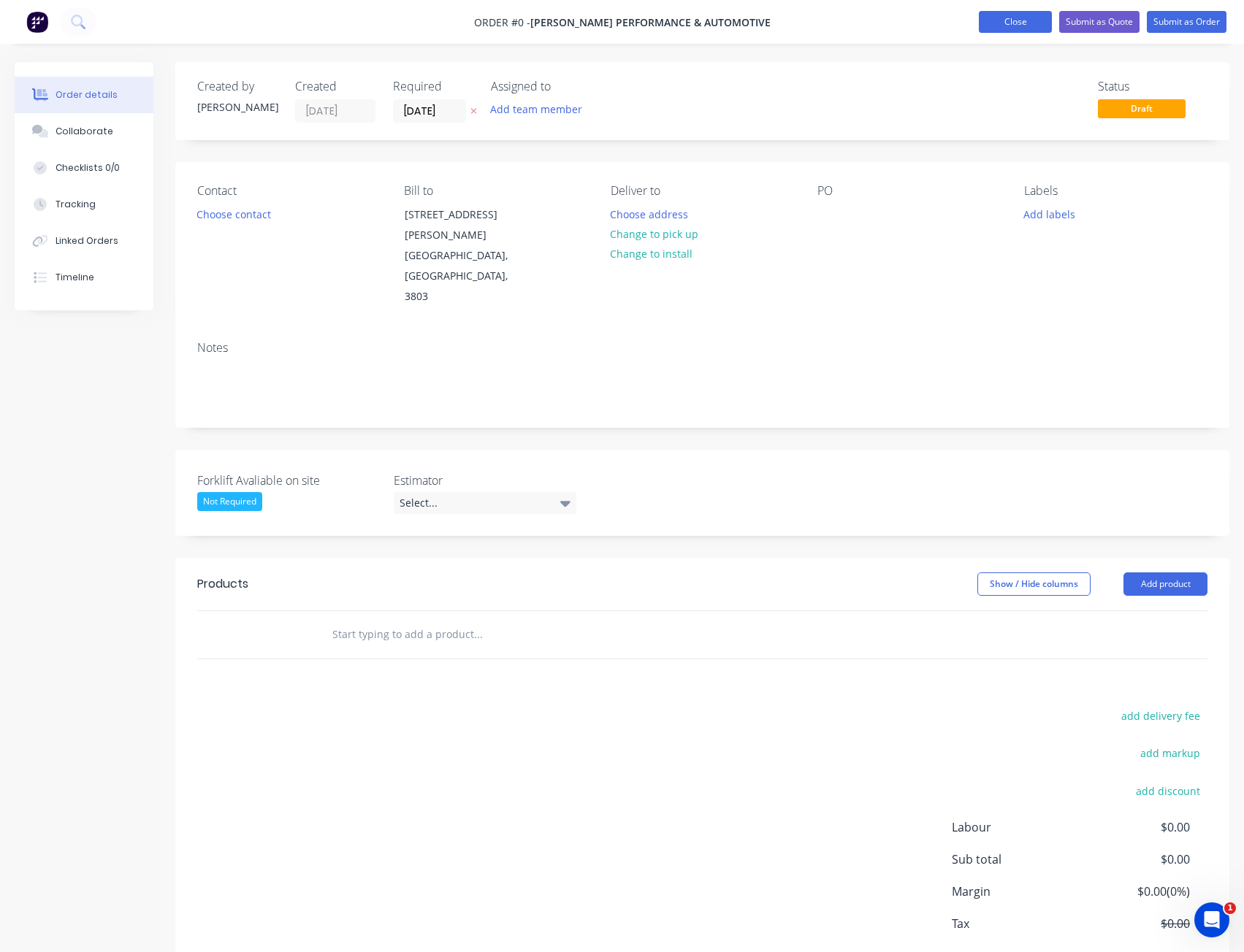
click at [1018, 29] on button "Close" at bounding box center [1015, 22] width 73 height 22
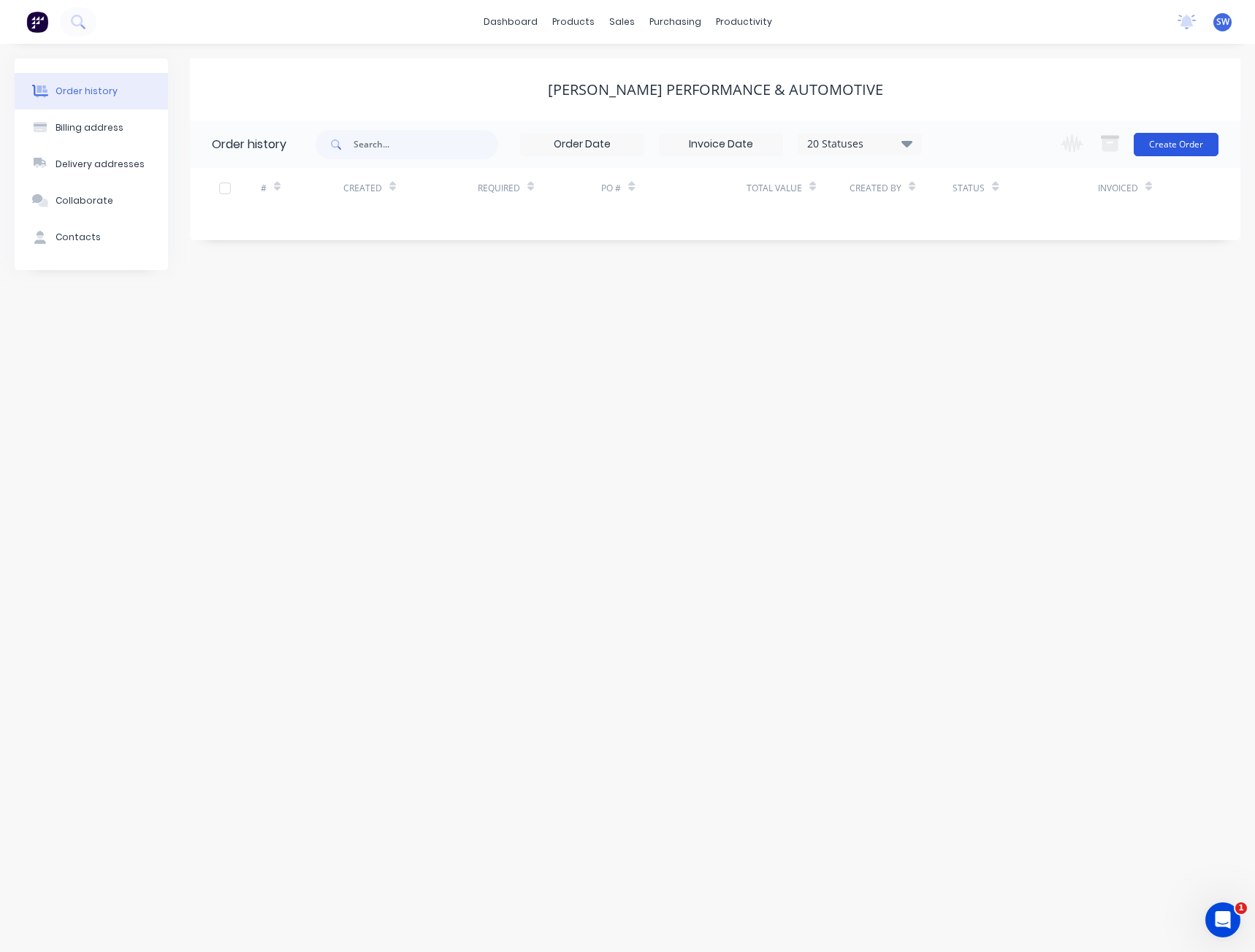
click at [1164, 138] on button "Create Order" at bounding box center [1176, 144] width 85 height 23
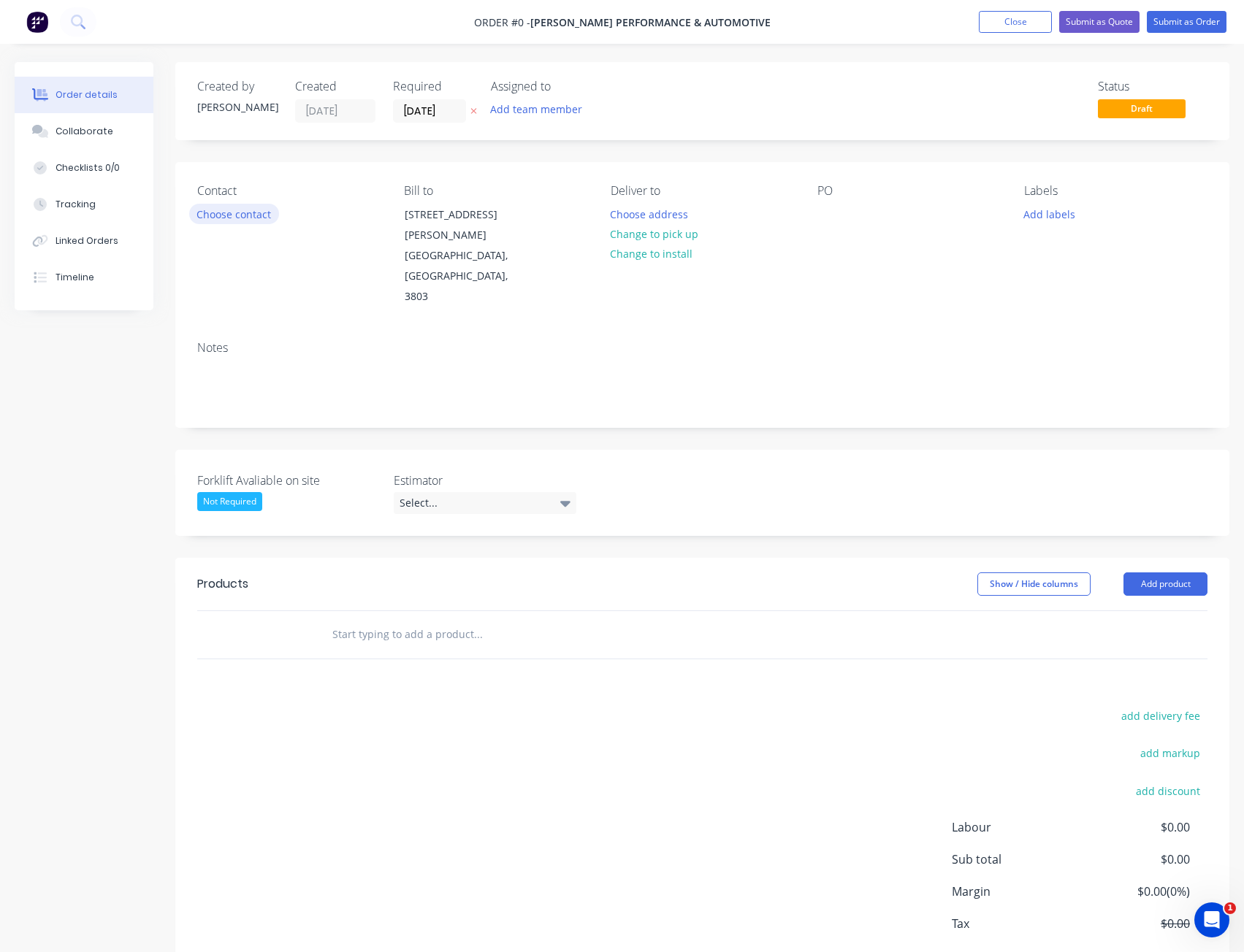
click at [225, 218] on button "Choose contact" at bounding box center [234, 213] width 90 height 19
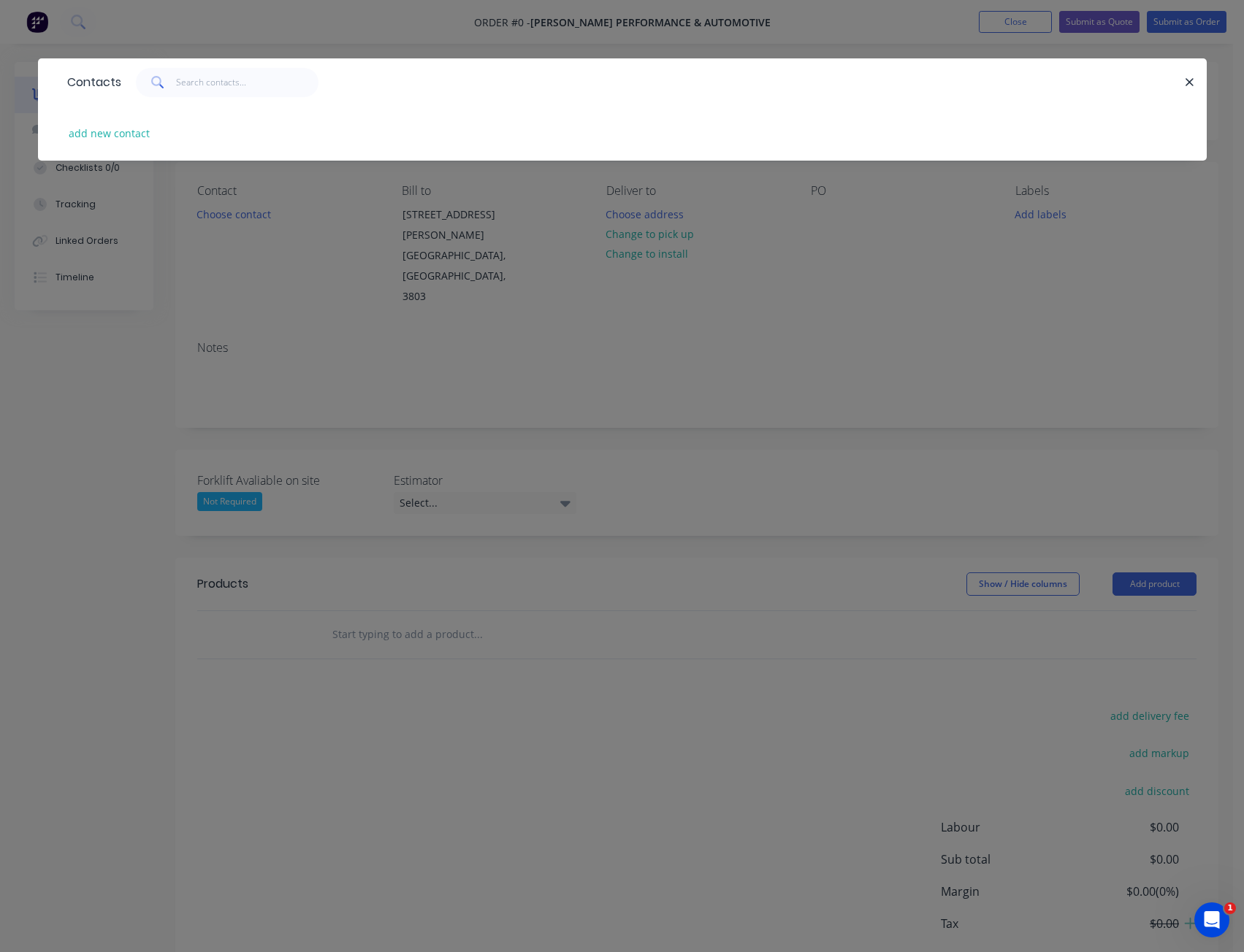
click at [104, 121] on div "add new contact" at bounding box center [622, 133] width 1125 height 55
click at [102, 133] on button "add new contact" at bounding box center [109, 133] width 96 height 19
select select "AU"
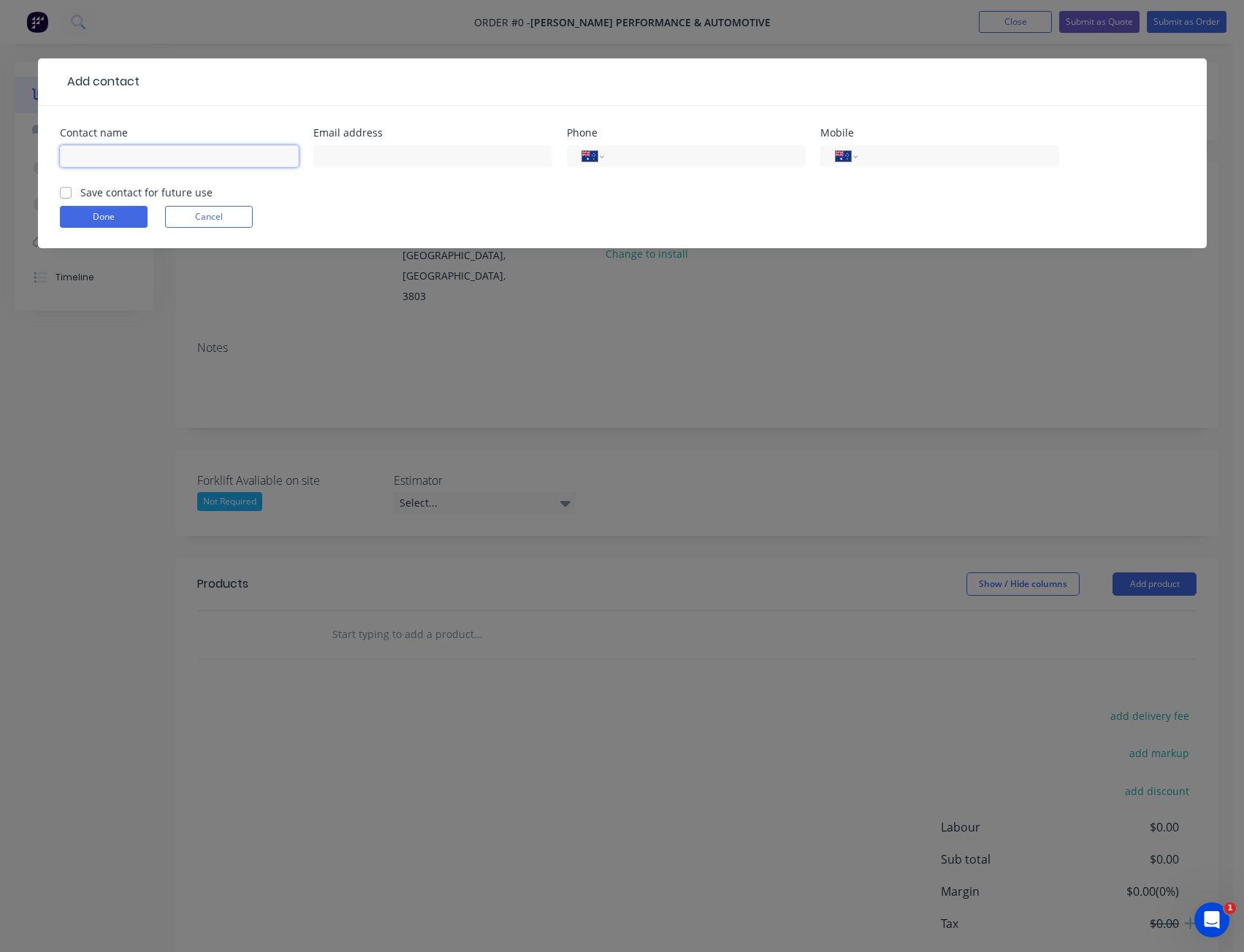
click at [140, 153] on input "text" at bounding box center [179, 156] width 239 height 22
type input "[PERSON_NAME]"
type input "[EMAIL_ADDRESS][DOMAIN_NAME]"
click at [969, 162] on input "tel" at bounding box center [955, 157] width 175 height 17
type input "0447 145 294"
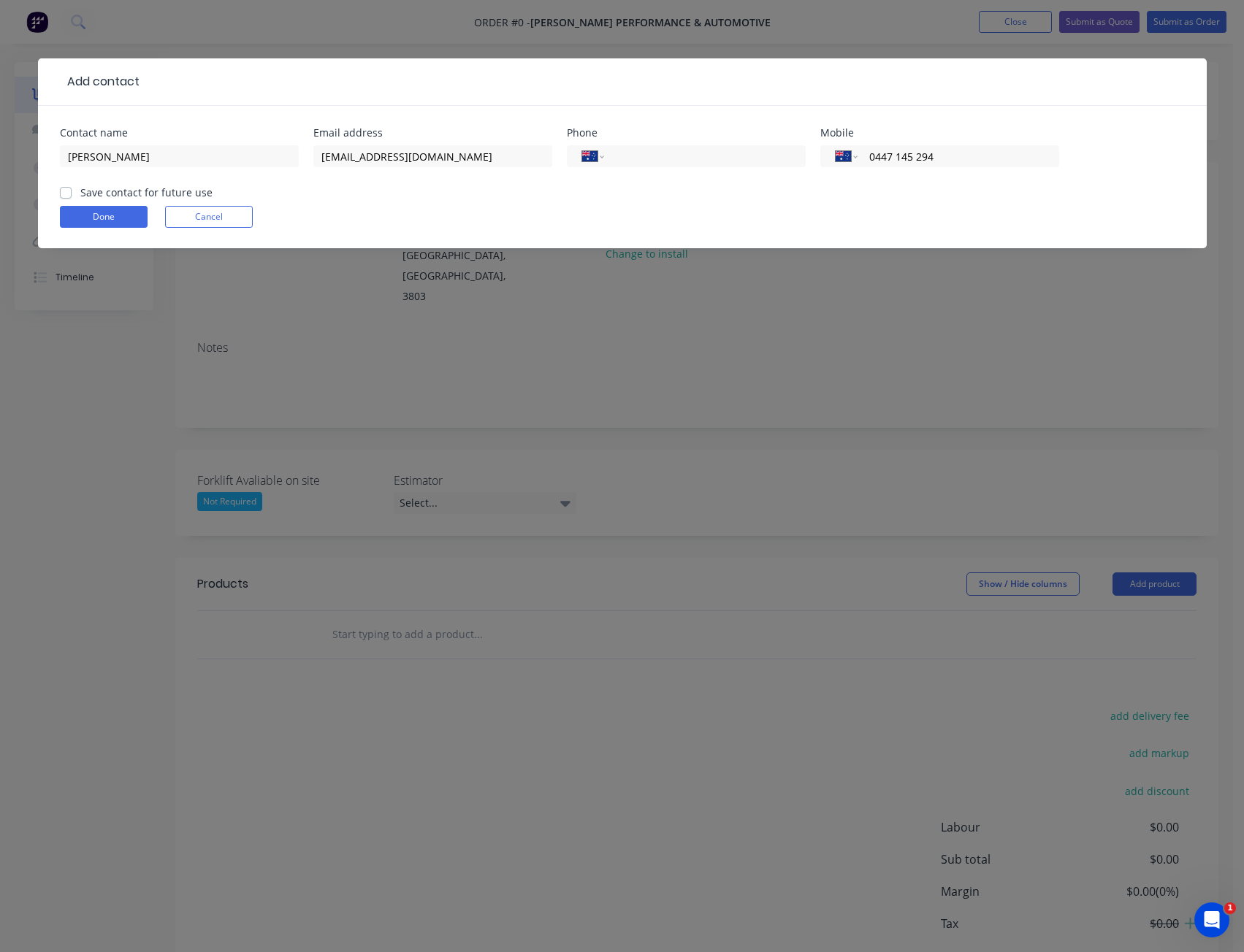
click at [81, 192] on label "Save contact for future use" at bounding box center [147, 192] width 132 height 16
click at [64, 192] on input "Save contact for future use" at bounding box center [65, 191] width 12 height 14
checkbox input "true"
click at [131, 216] on button "Done" at bounding box center [103, 217] width 88 height 22
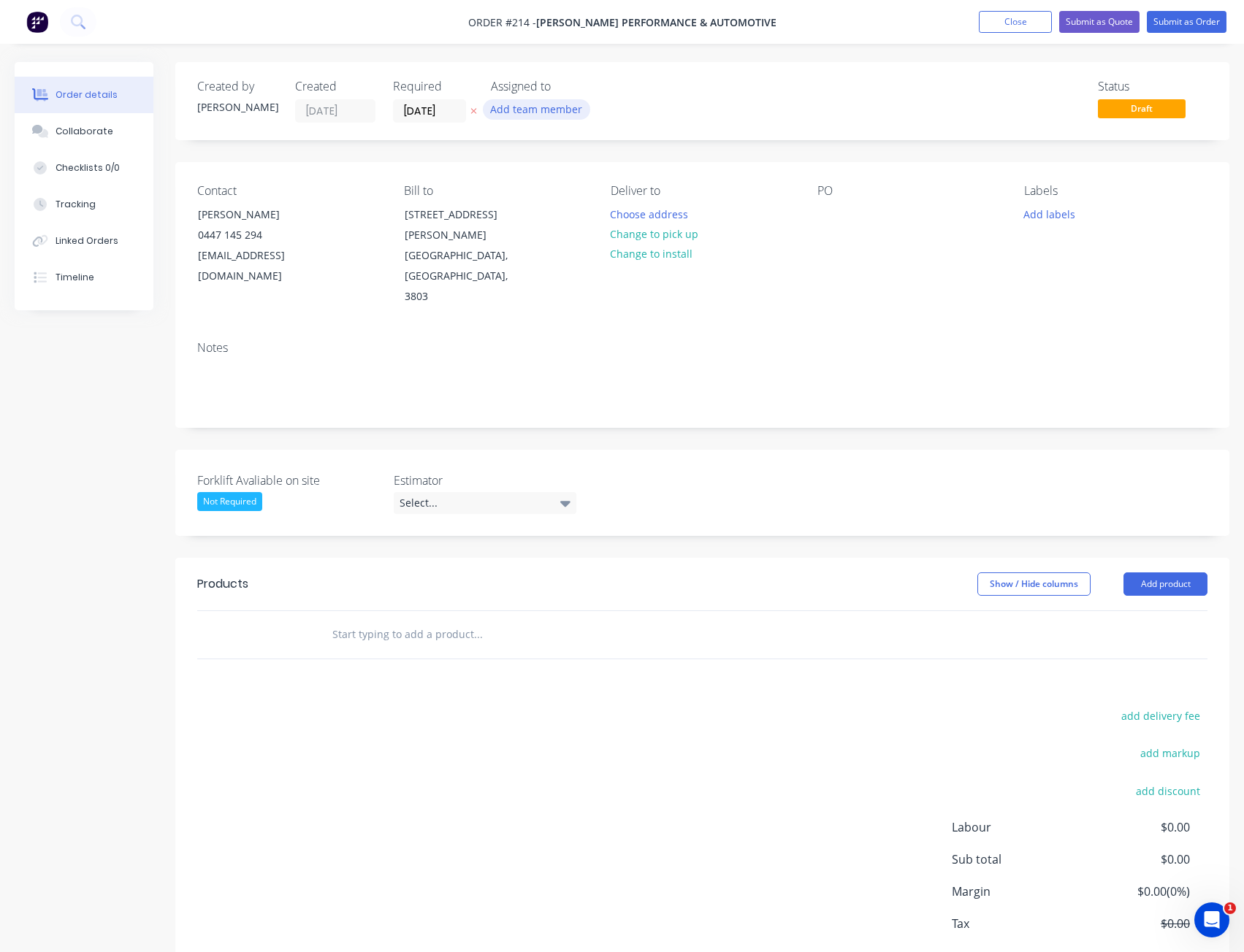
click at [532, 113] on button "Add team member" at bounding box center [537, 109] width 107 height 19
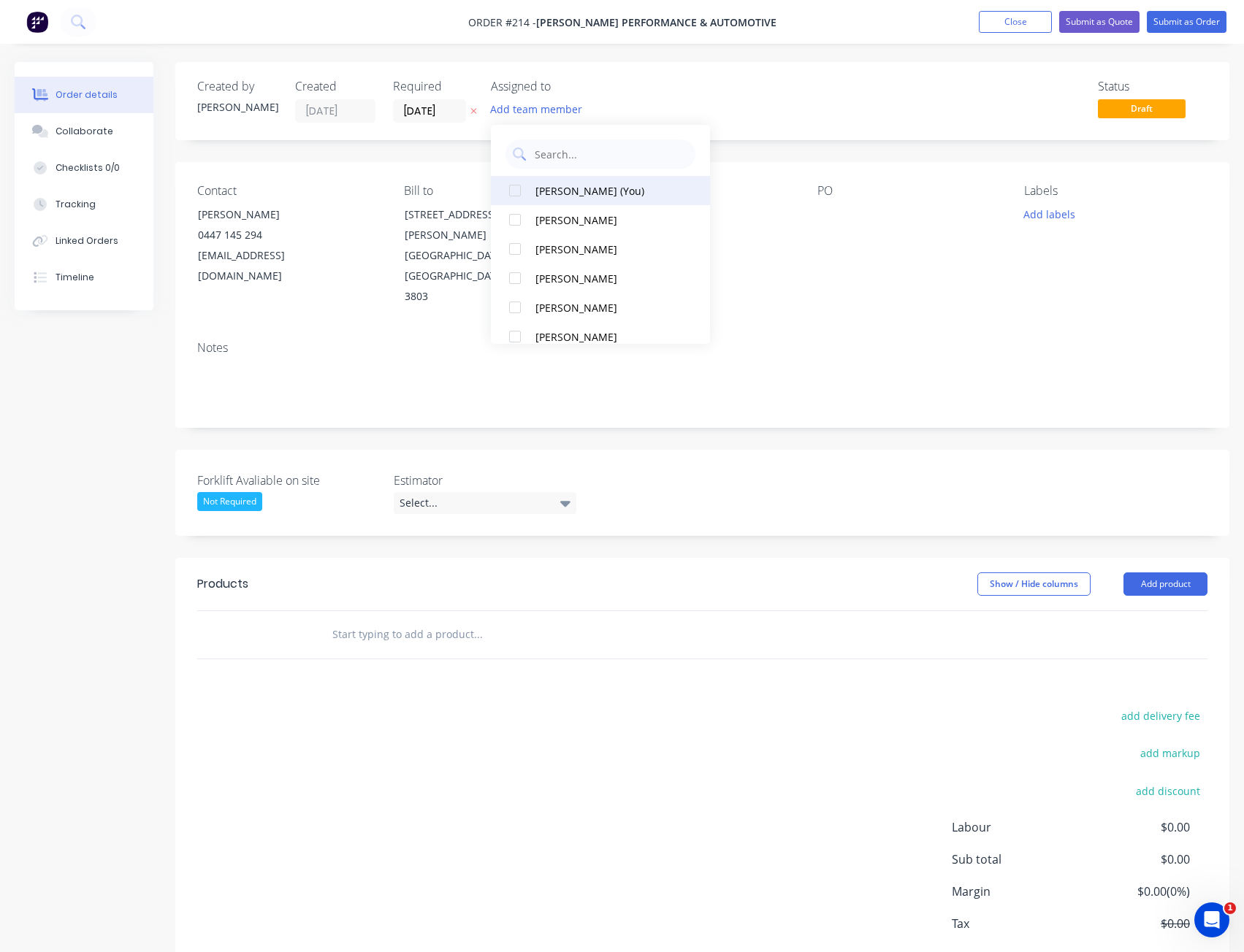
click at [569, 193] on div "[PERSON_NAME] (You)" at bounding box center [608, 191] width 146 height 16
click at [541, 338] on div "[PERSON_NAME]" at bounding box center [608, 337] width 146 height 16
click at [804, 300] on div "Contact [PERSON_NAME] [PHONE_NUMBER] [EMAIL_ADDRESS][DOMAIN_NAME] Bill to [STRE…" at bounding box center [702, 246] width 1054 height 167
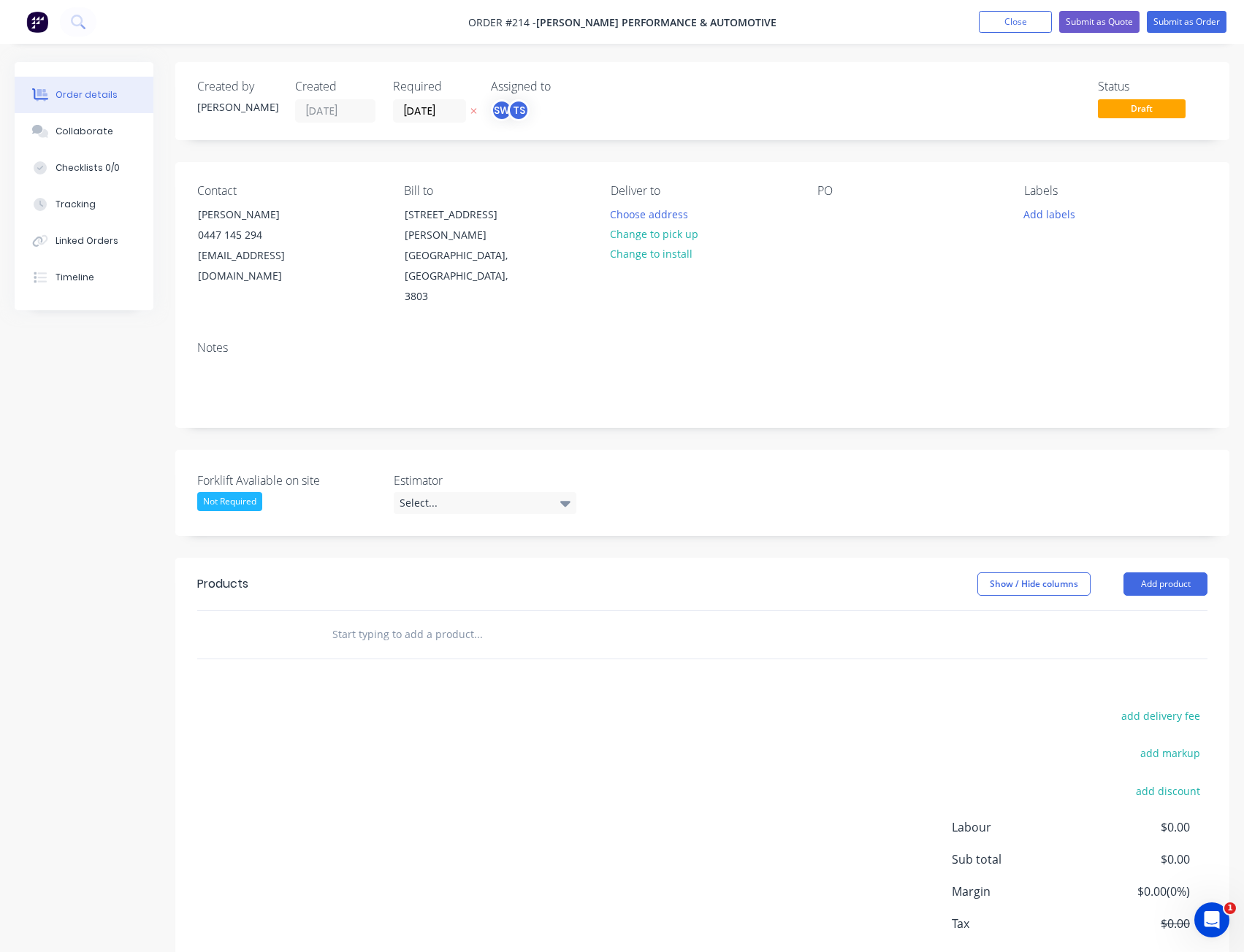
click at [458, 494] on div "Forklift Avaliable on site Not Required Estimator Select..." at bounding box center [702, 492] width 1054 height 86
click at [456, 492] on div "Select..." at bounding box center [485, 503] width 182 height 22
click at [441, 569] on div "[PERSON_NAME]" at bounding box center [445, 571] width 81 height 19
click at [681, 253] on button "Change to install" at bounding box center [651, 254] width 98 height 19
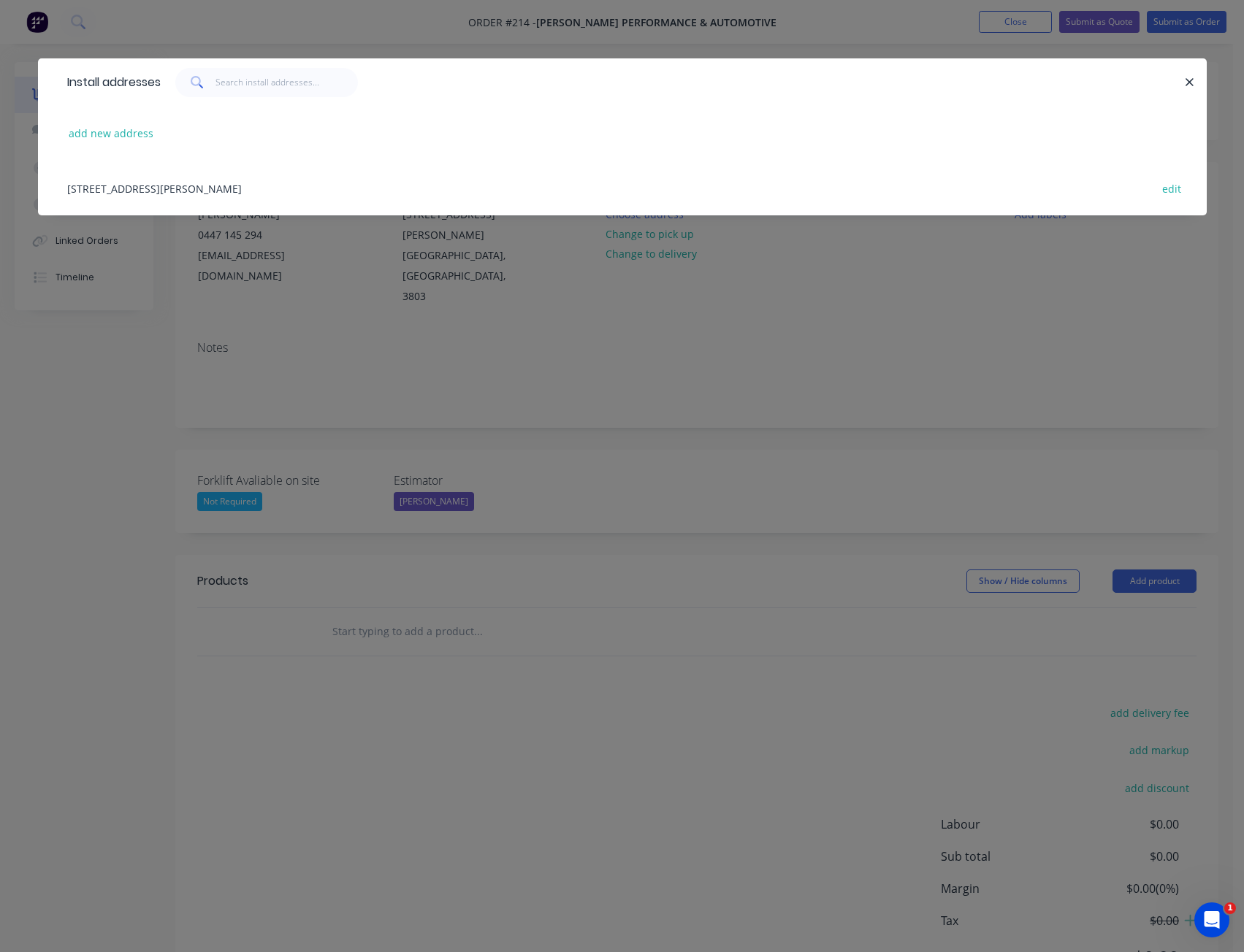
click at [136, 186] on div "[STREET_ADDRESS][PERSON_NAME] edit" at bounding box center [622, 188] width 1125 height 55
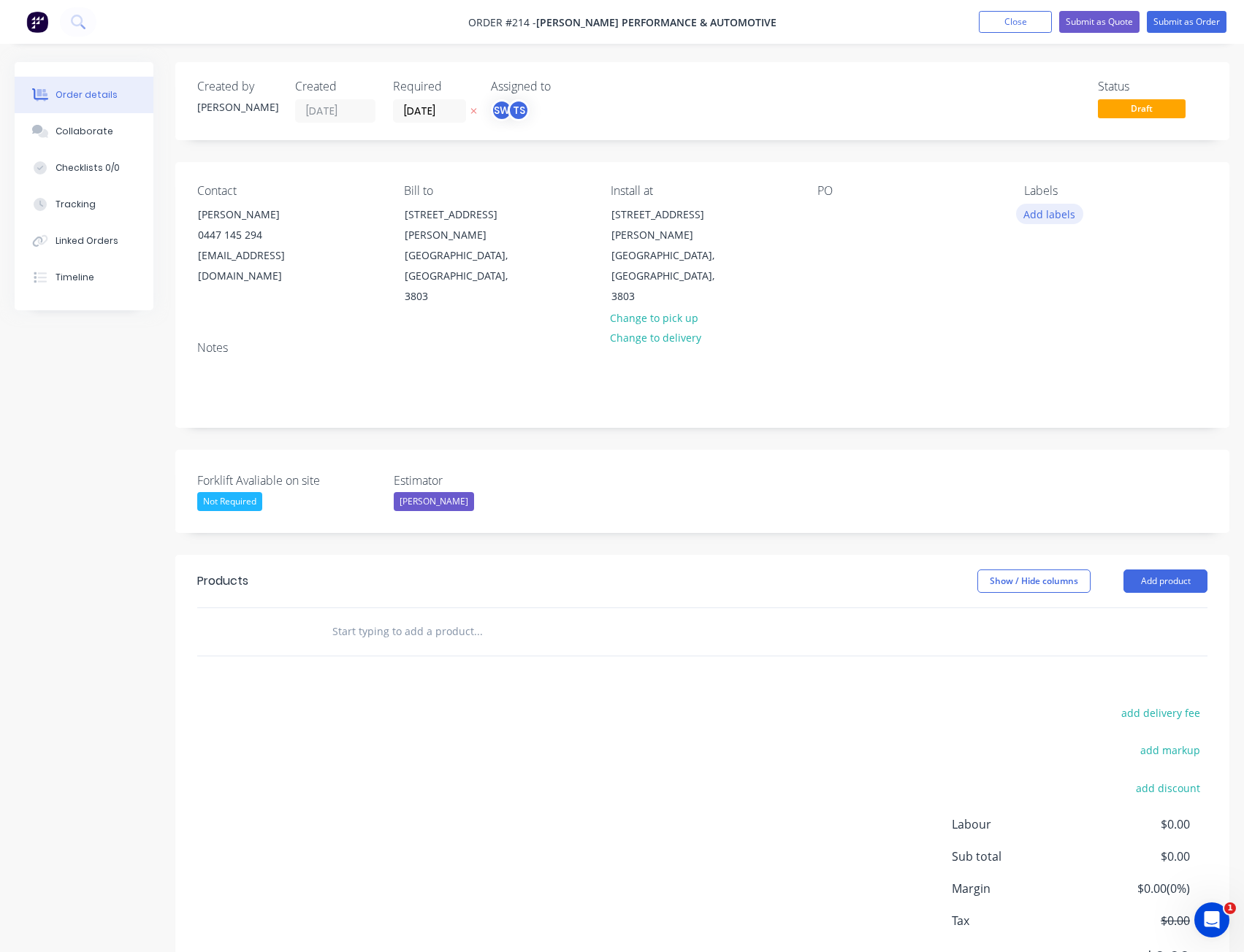
click at [1042, 209] on button "Add labels" at bounding box center [1049, 213] width 67 height 19
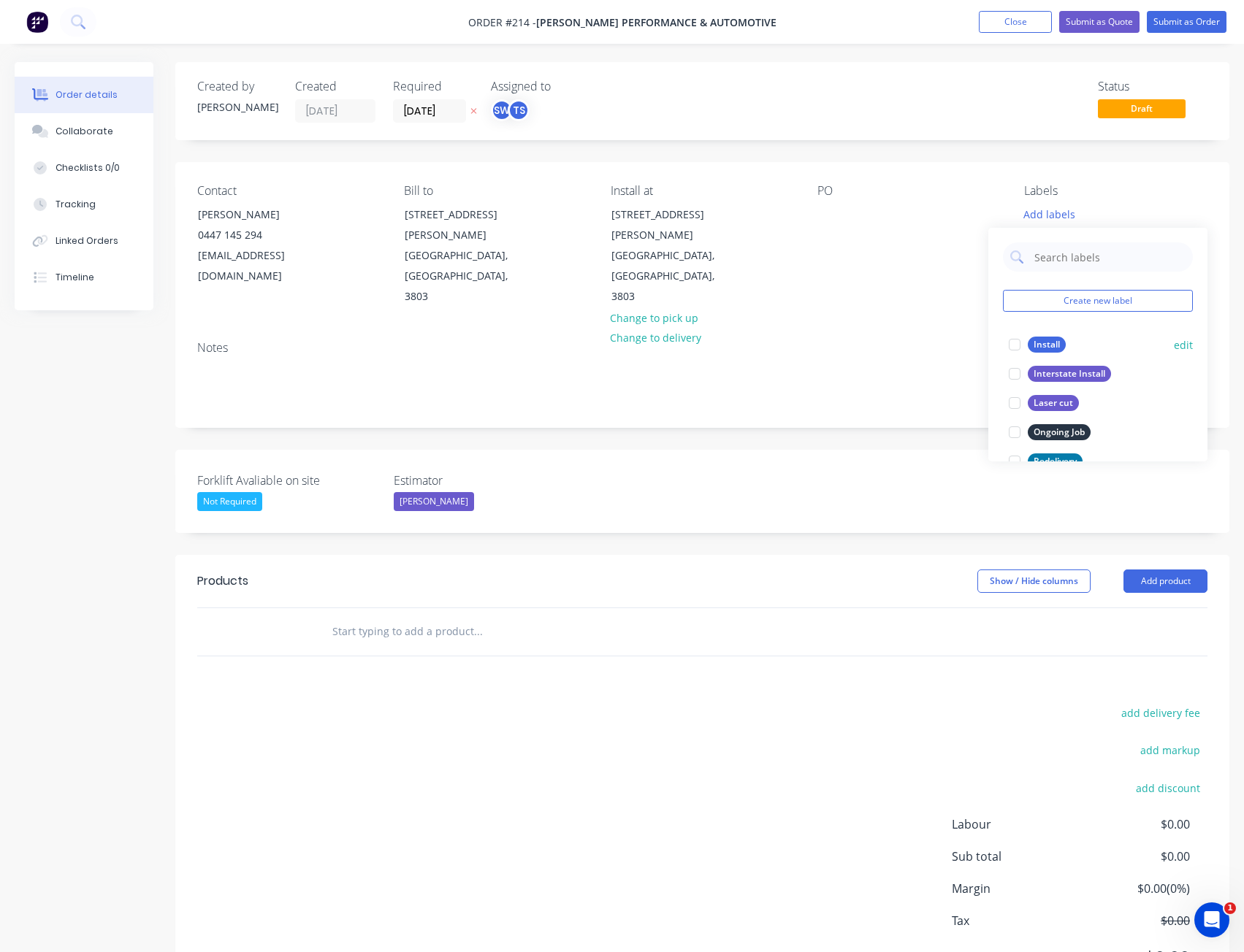
click at [1011, 340] on div at bounding box center [1014, 345] width 29 height 29
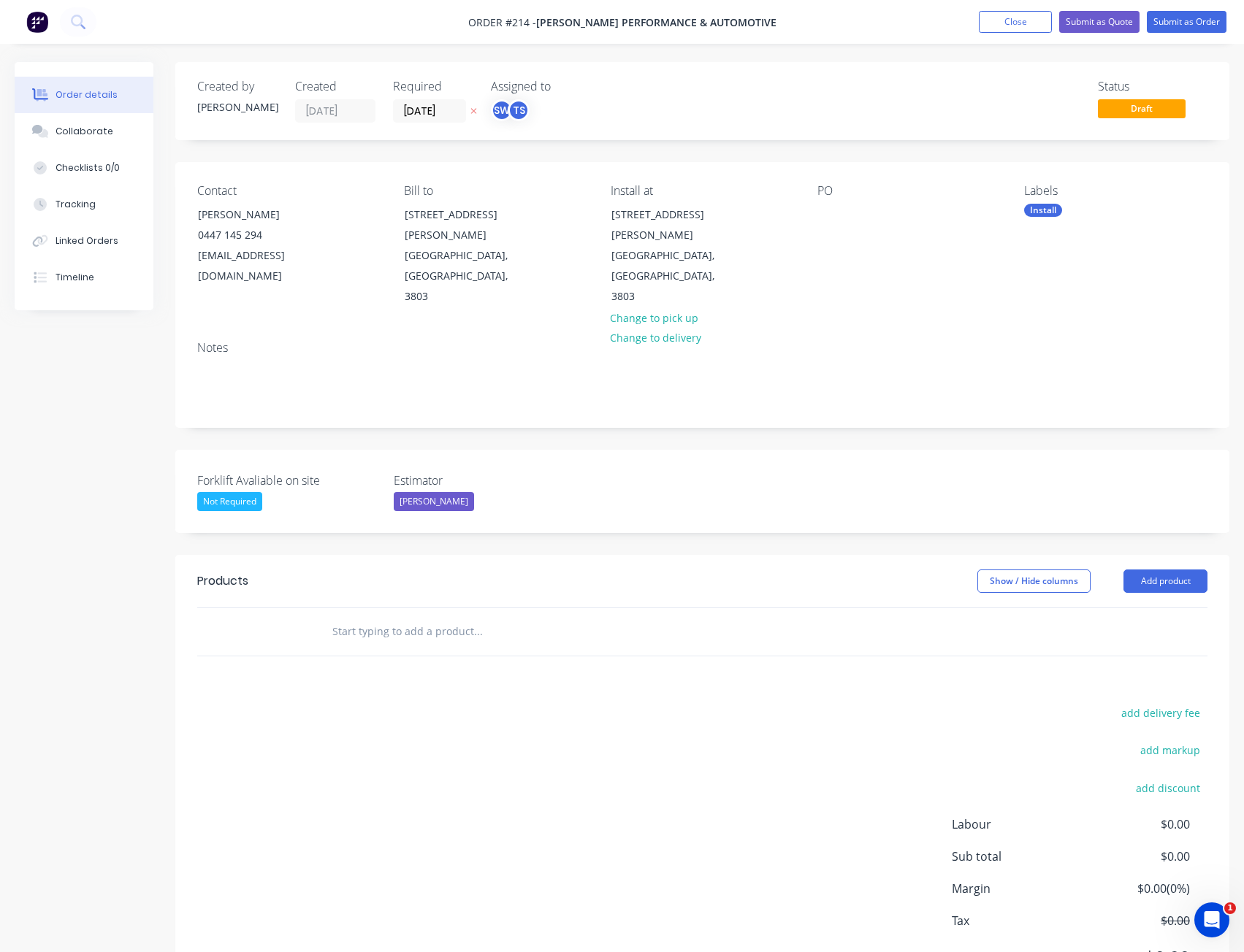
click at [860, 254] on div "PO" at bounding box center [909, 245] width 183 height 123
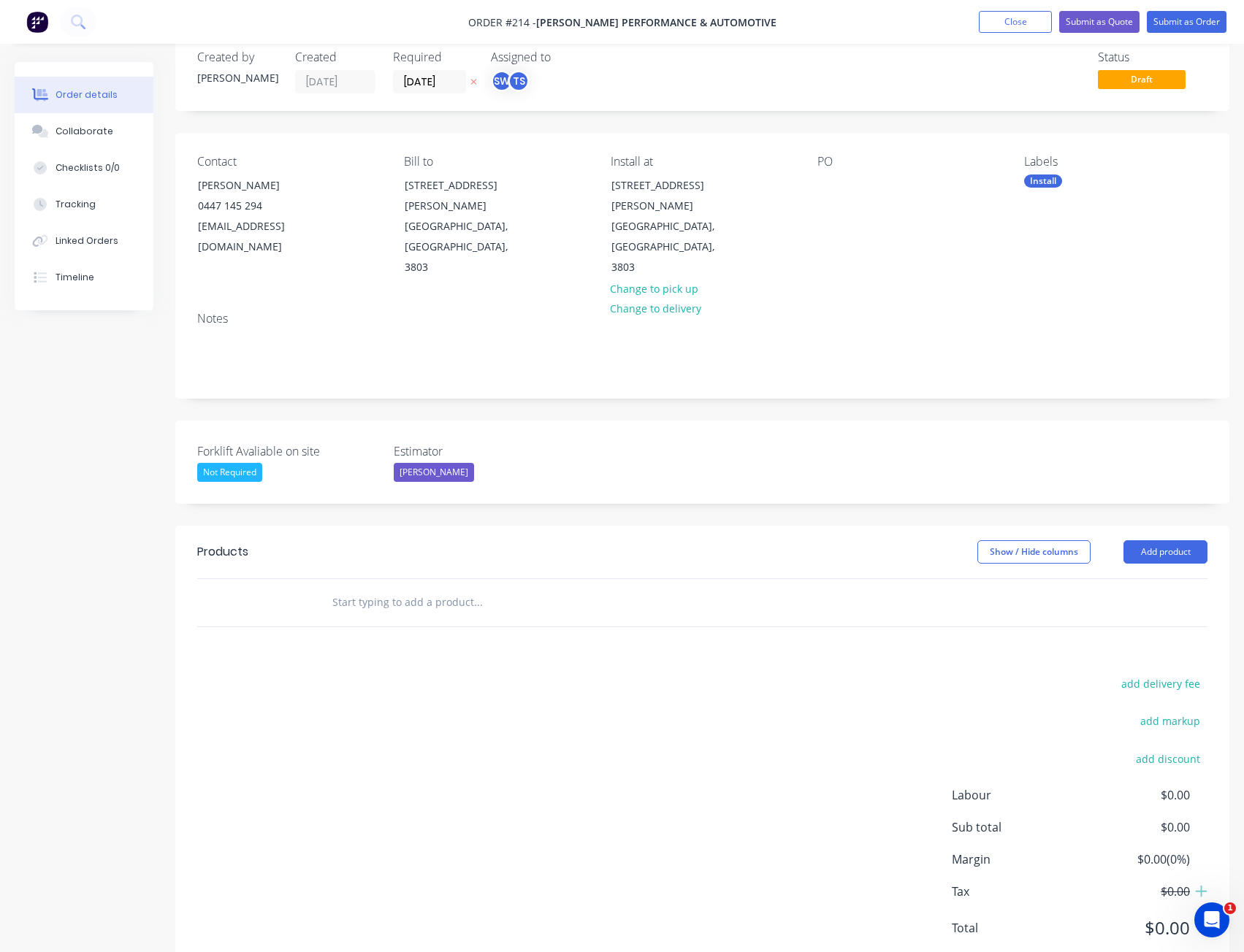
scroll to position [57, 0]
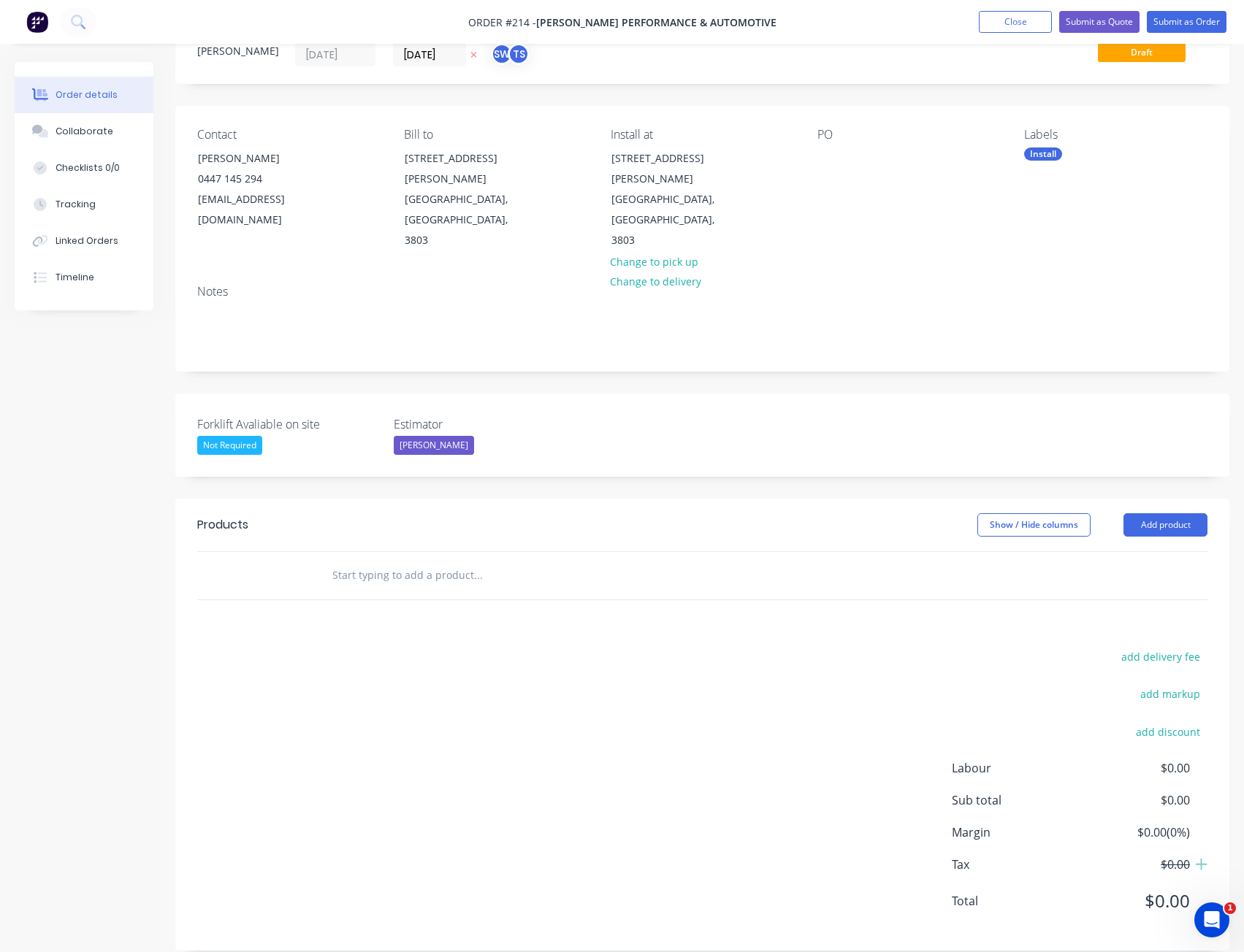
click at [892, 552] on div at bounding box center [702, 575] width 1011 height 47
click at [385, 561] on input "text" at bounding box center [478, 575] width 292 height 29
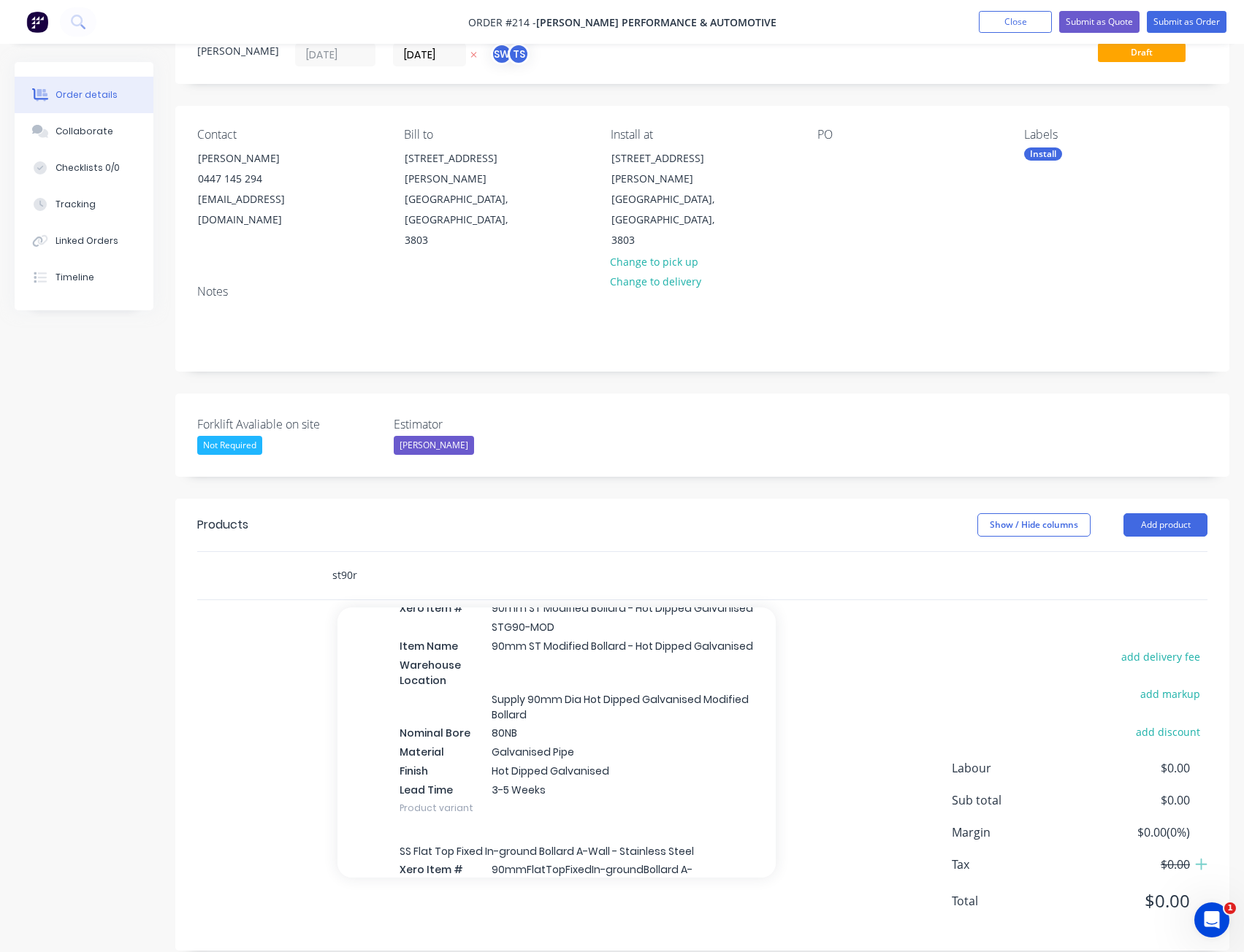
scroll to position [121247, 0]
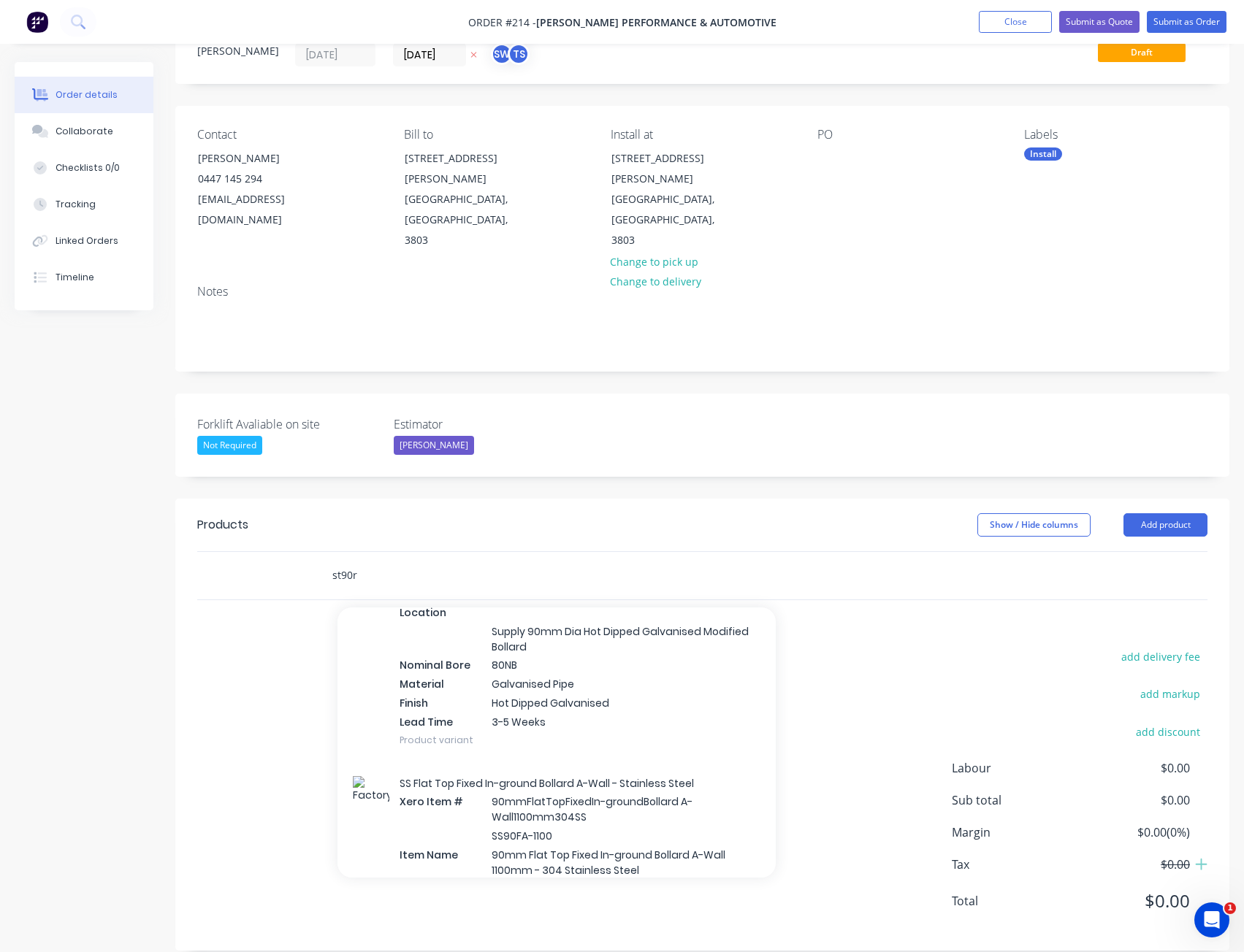
click at [409, 561] on input "st90r" at bounding box center [478, 575] width 292 height 29
type input "s"
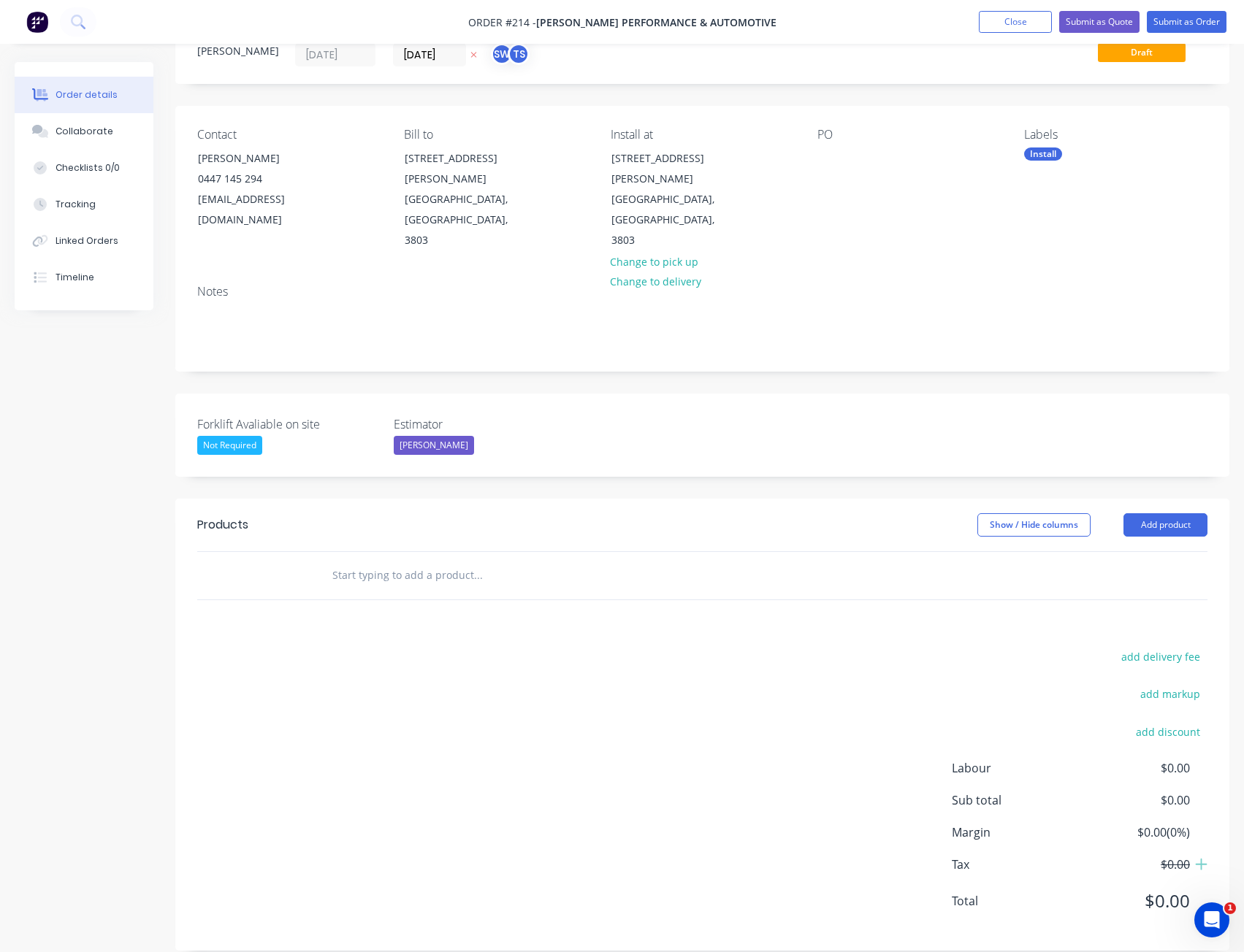
click at [387, 561] on input "text" at bounding box center [478, 575] width 292 height 29
click at [302, 651] on div "add delivery fee add markup add discount Labour $0.00 Sub total $0.00 Margin $0…" at bounding box center [702, 788] width 1011 height 282
click at [329, 561] on div at bounding box center [539, 575] width 438 height 29
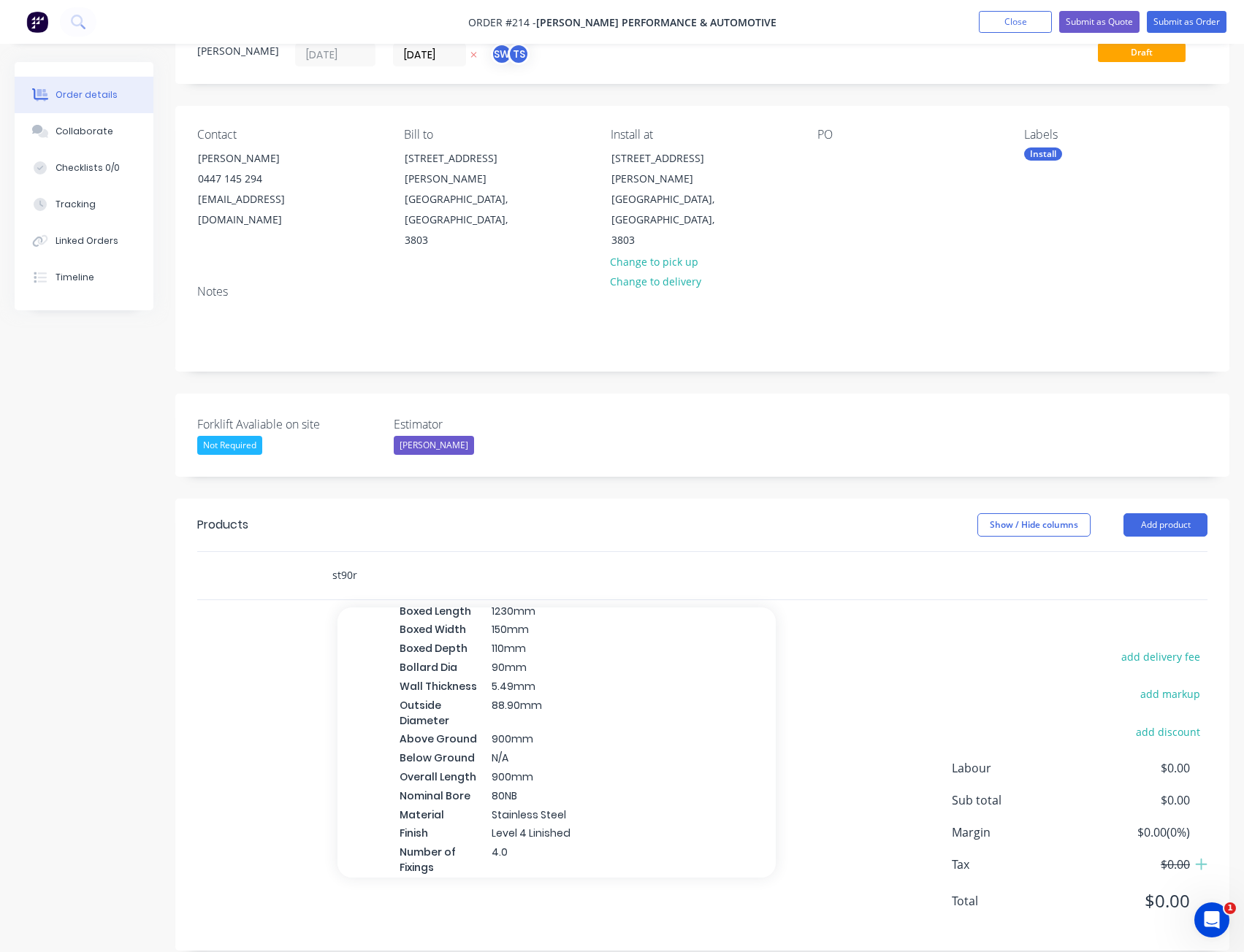
scroll to position [116867, 0]
type input "st90r"
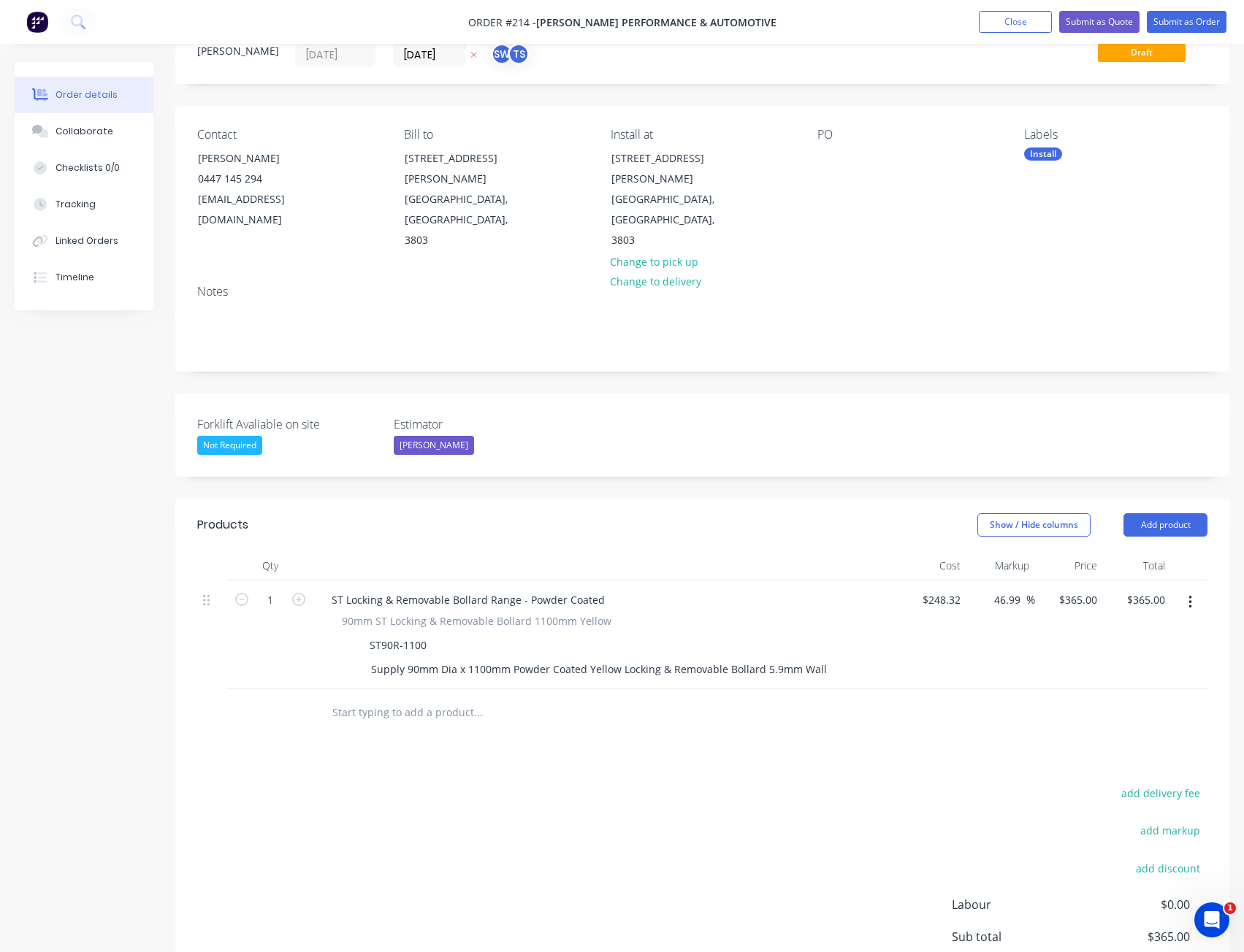
click at [510, 784] on div "add delivery fee add markup add discount Labour $0.00 Sub total $365.00 Margin …" at bounding box center [702, 925] width 1011 height 282
click at [298, 593] on icon "button" at bounding box center [299, 599] width 13 height 13
type input "2"
type input "$730.00"
click at [343, 698] on input "text" at bounding box center [478, 712] width 292 height 29
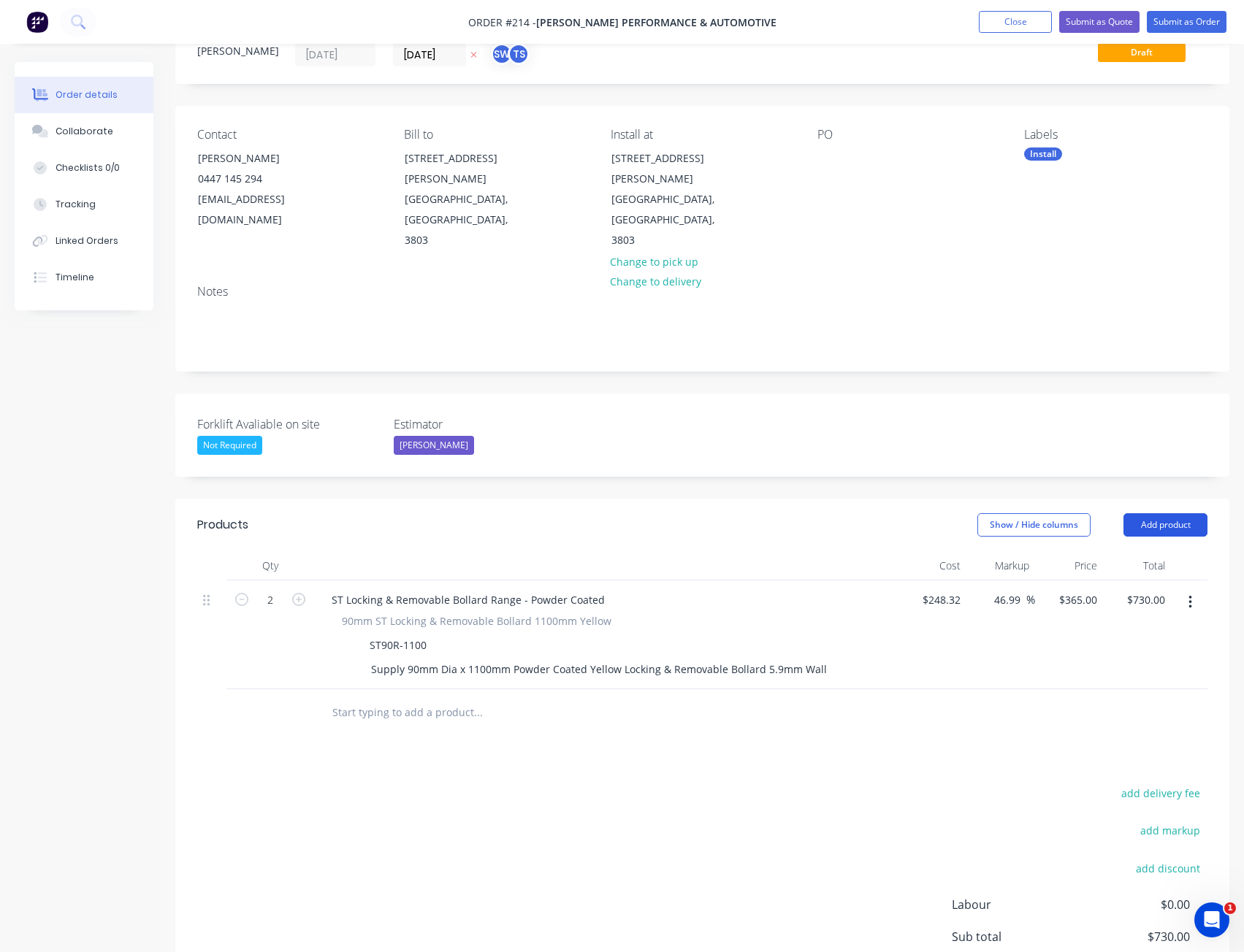
click at [1166, 513] on button "Add product" at bounding box center [1166, 525] width 84 height 23
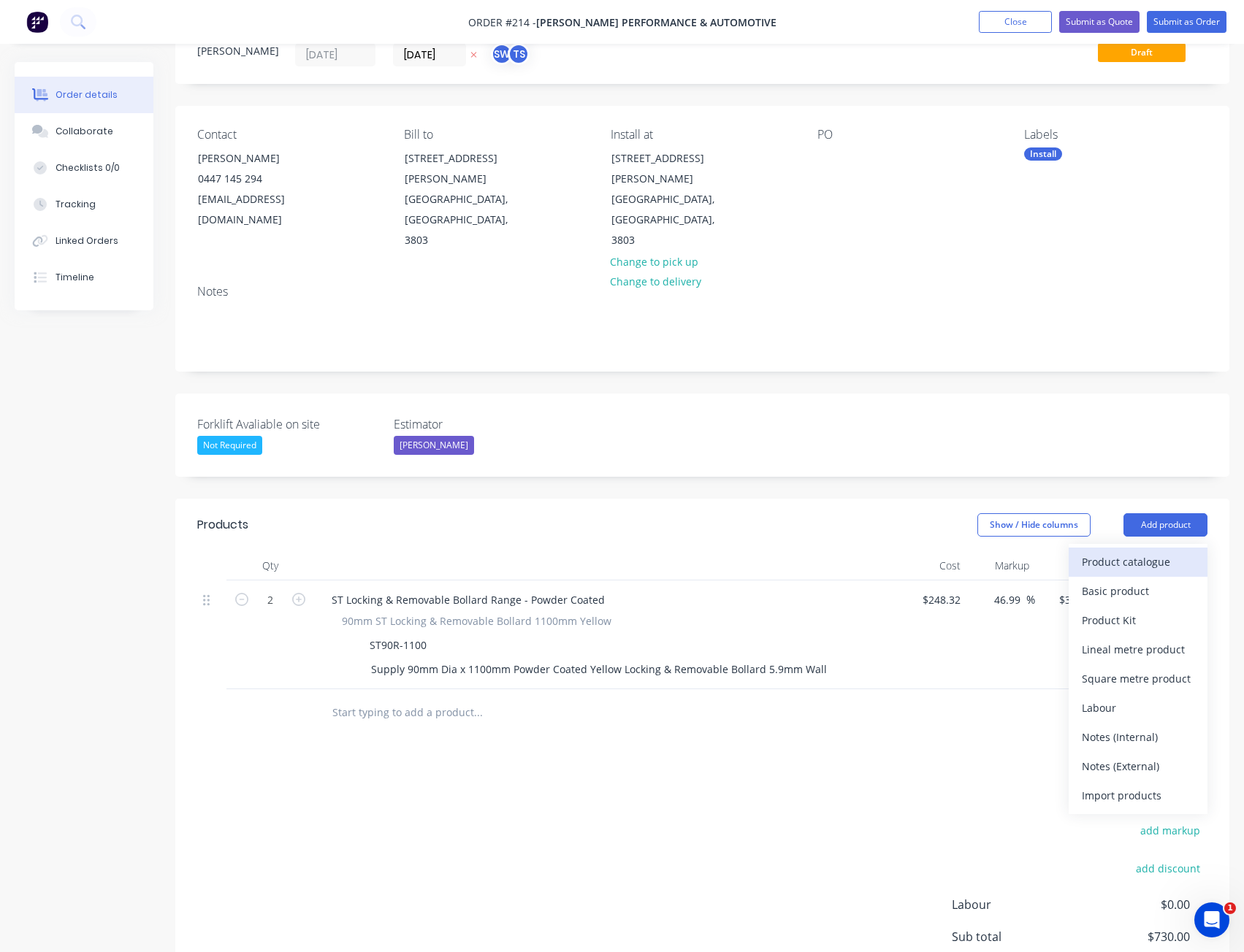
click at [1116, 551] on div "Product catalogue" at bounding box center [1138, 561] width 112 height 21
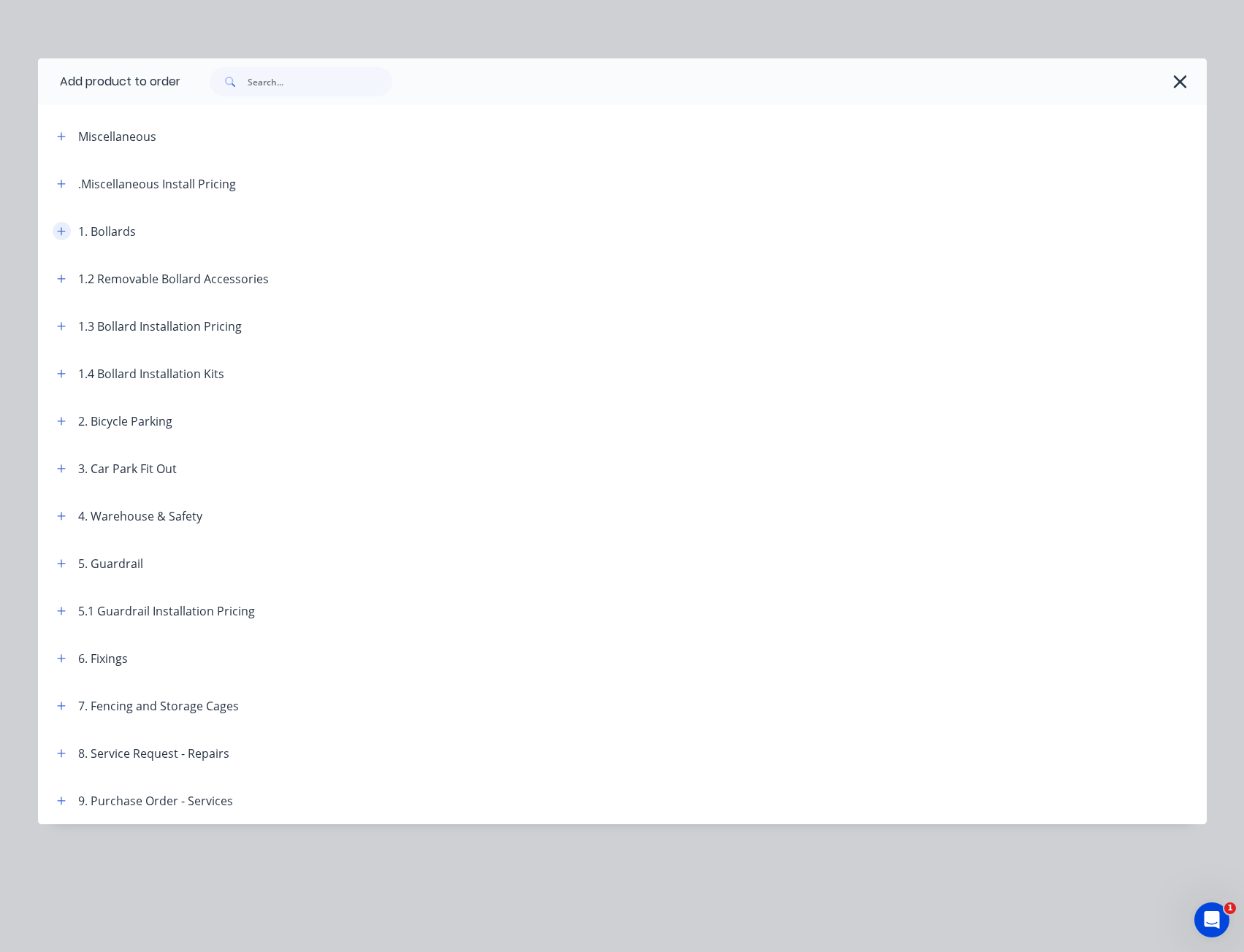
click at [64, 229] on icon "button" at bounding box center [60, 231] width 9 height 10
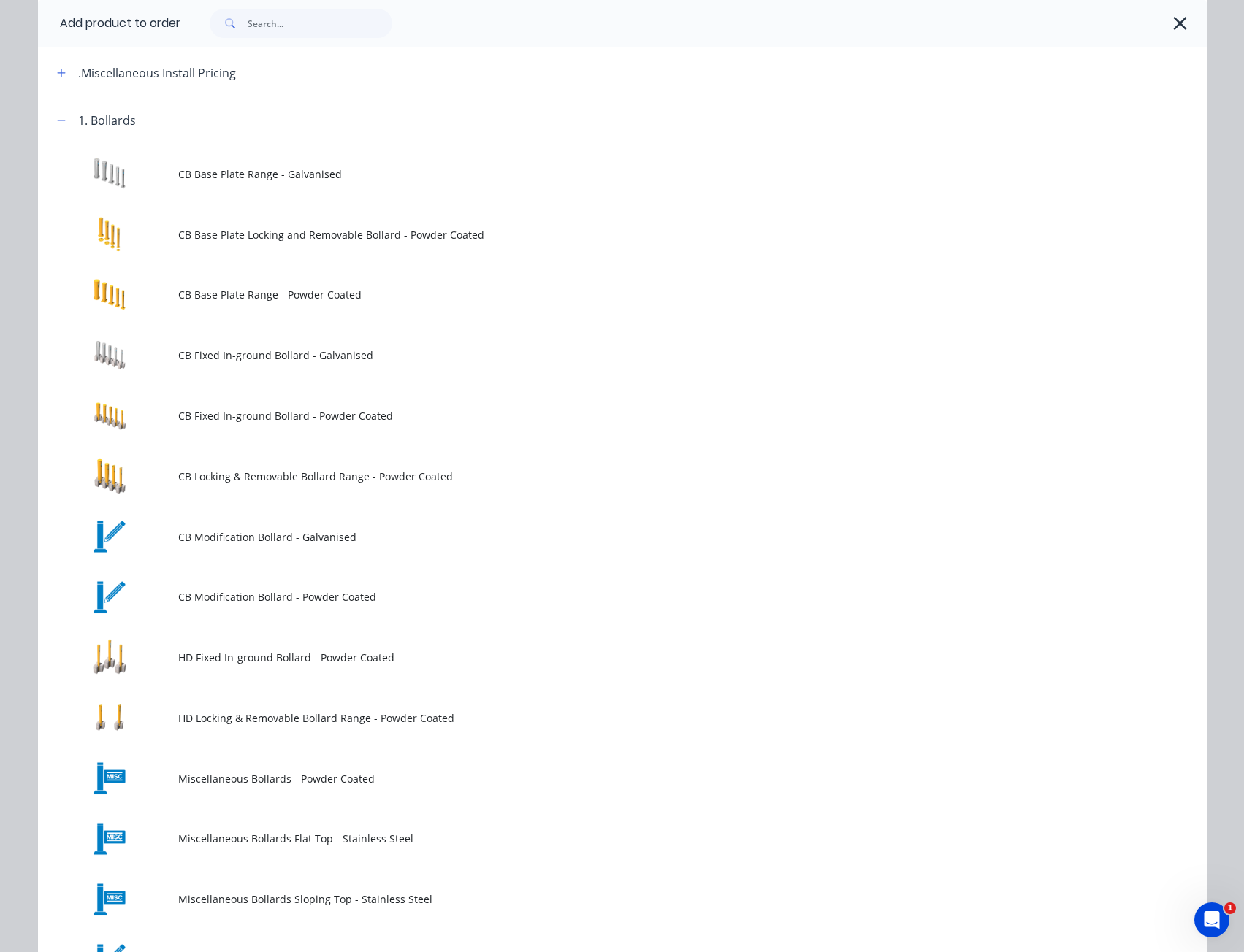
scroll to position [0, 0]
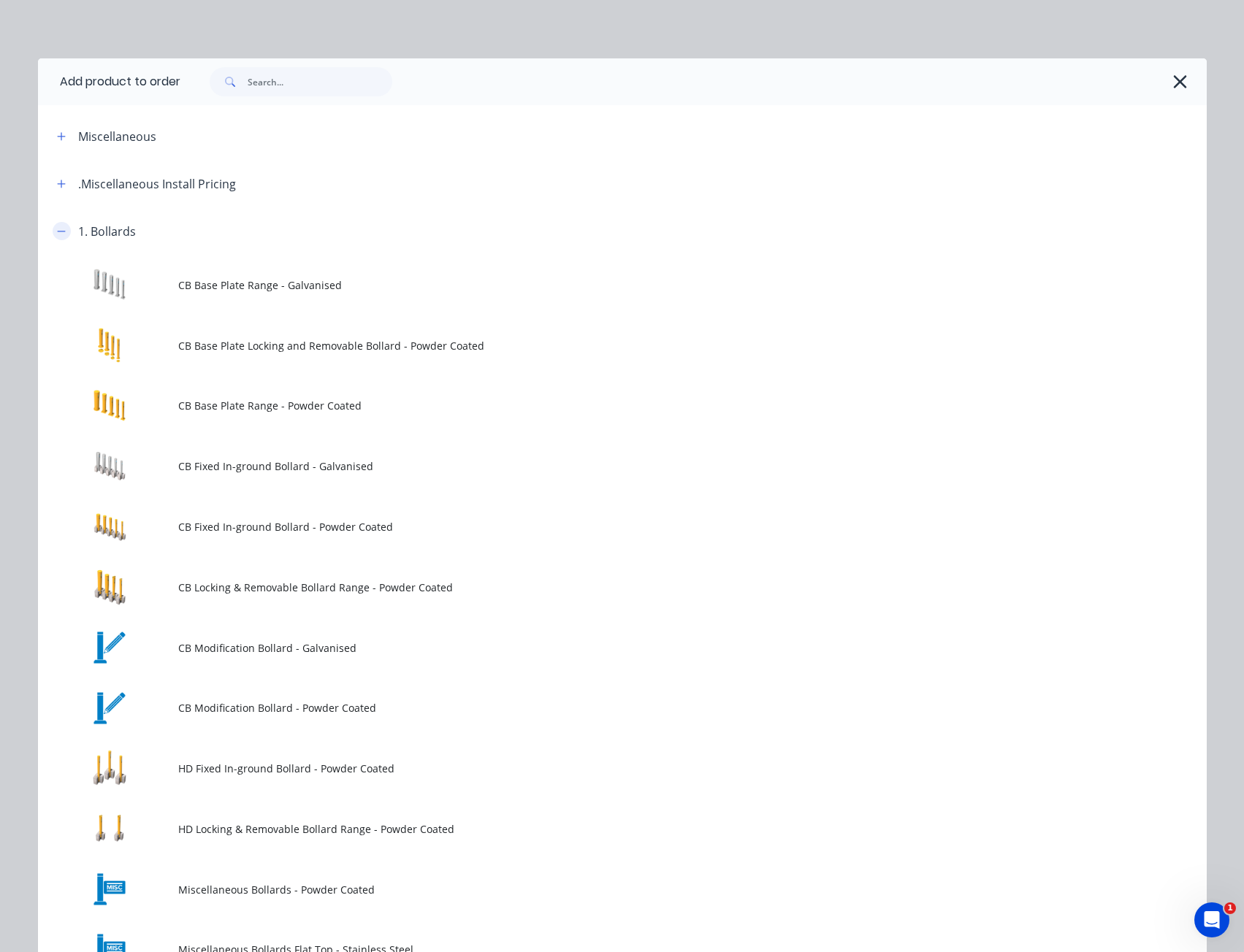
click at [53, 229] on button "button" at bounding box center [62, 231] width 19 height 19
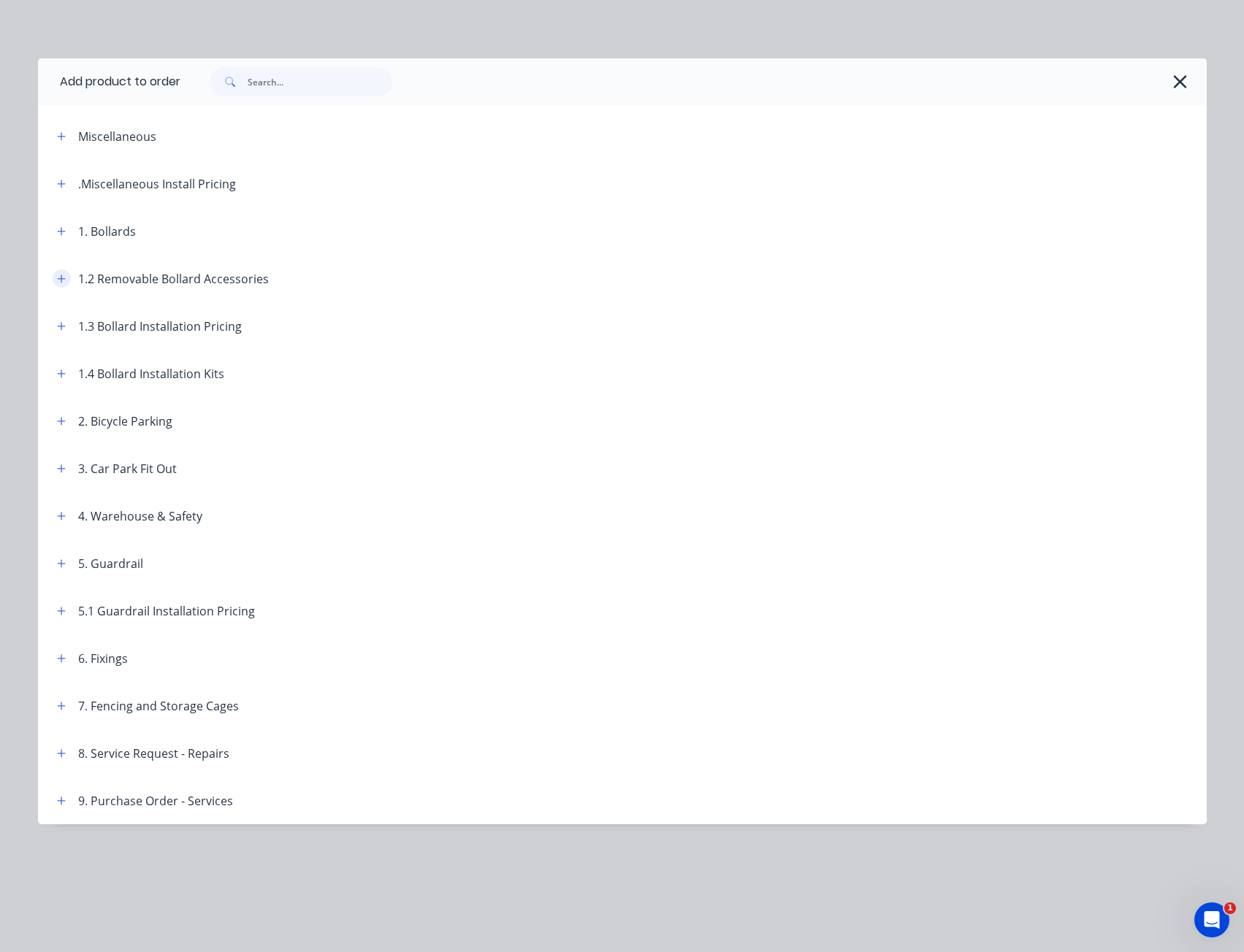
click at [58, 278] on icon "button" at bounding box center [60, 278] width 9 height 10
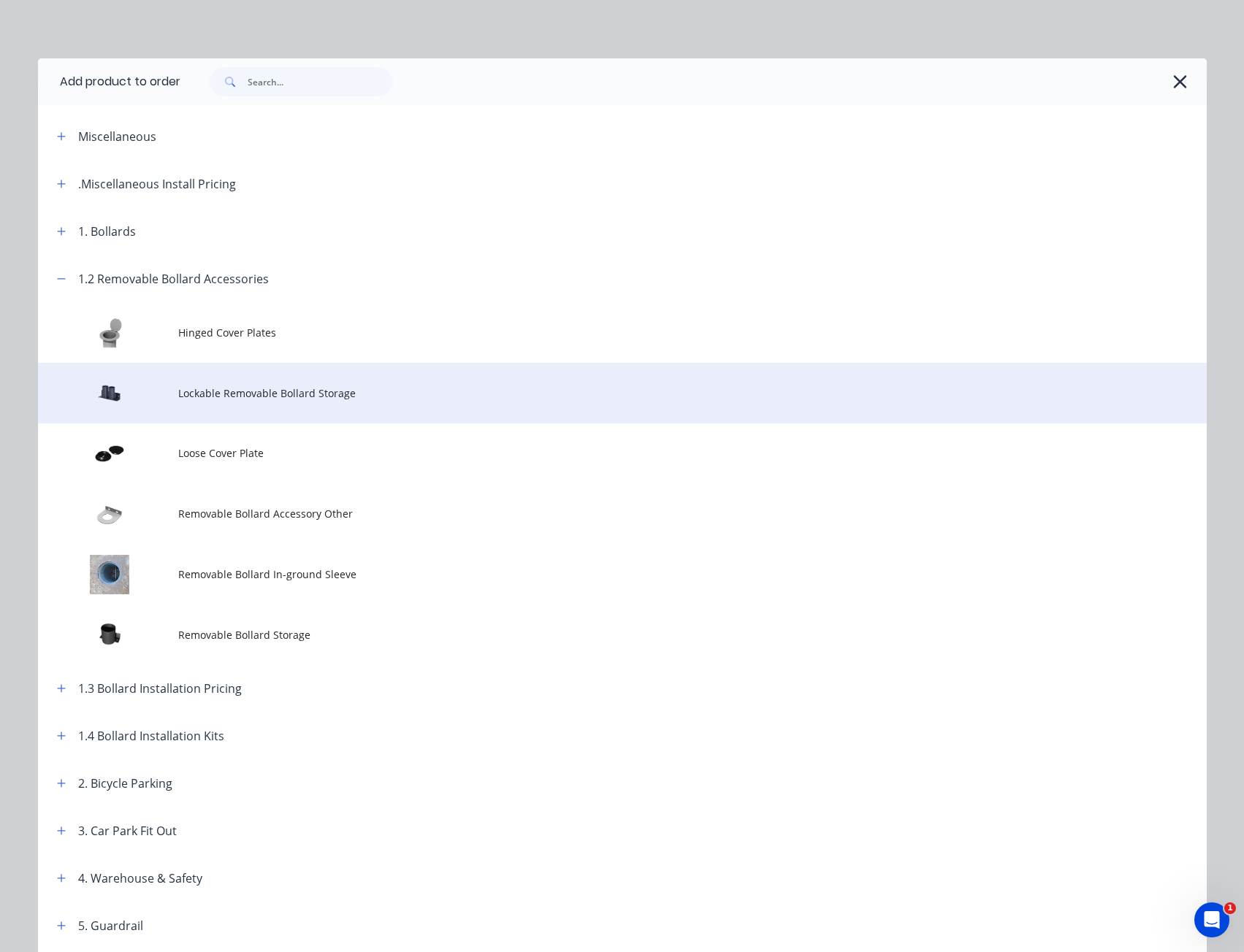
click at [273, 396] on span "Lockable Removable Bollard Storage" at bounding box center [589, 393] width 823 height 16
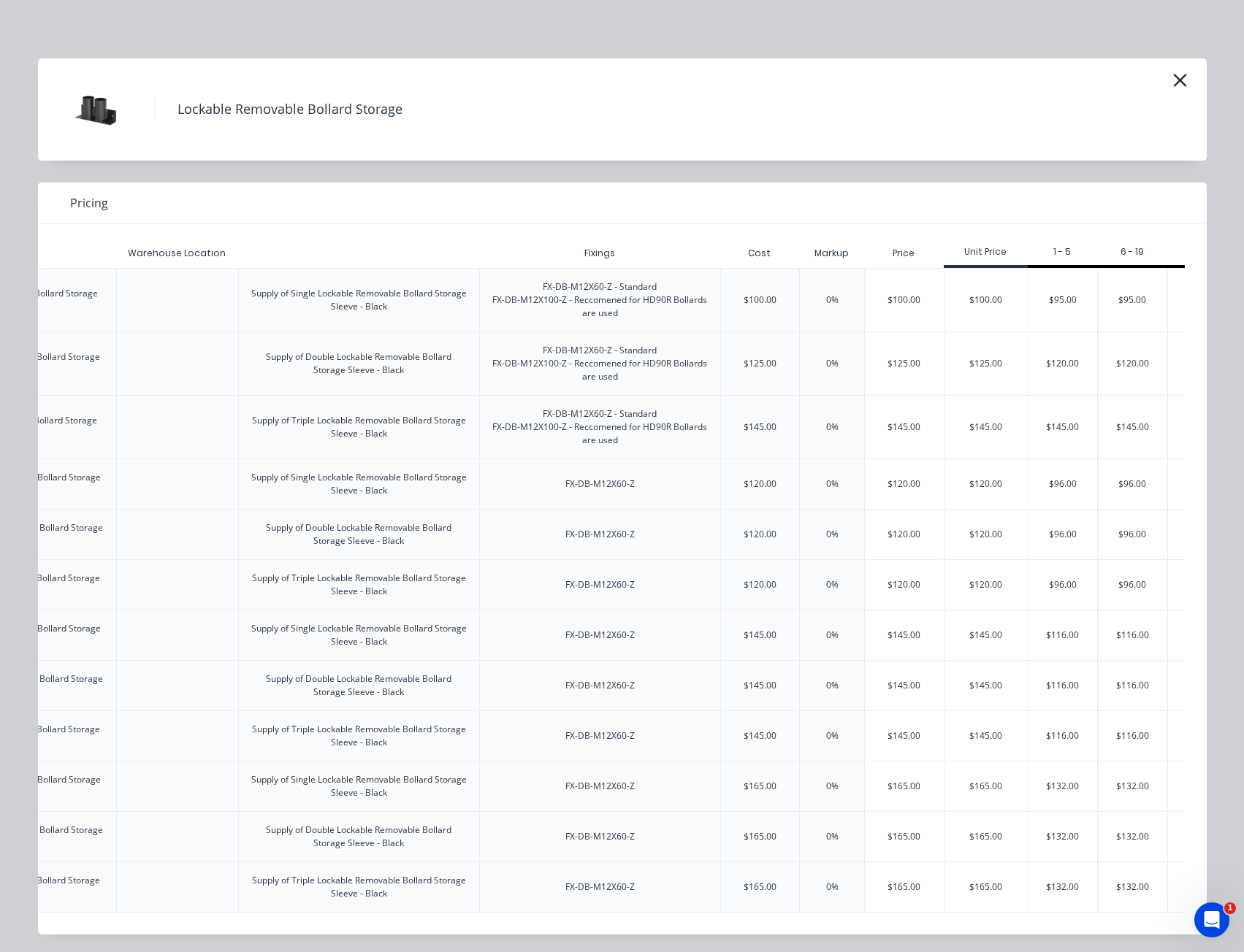
scroll to position [0, 420]
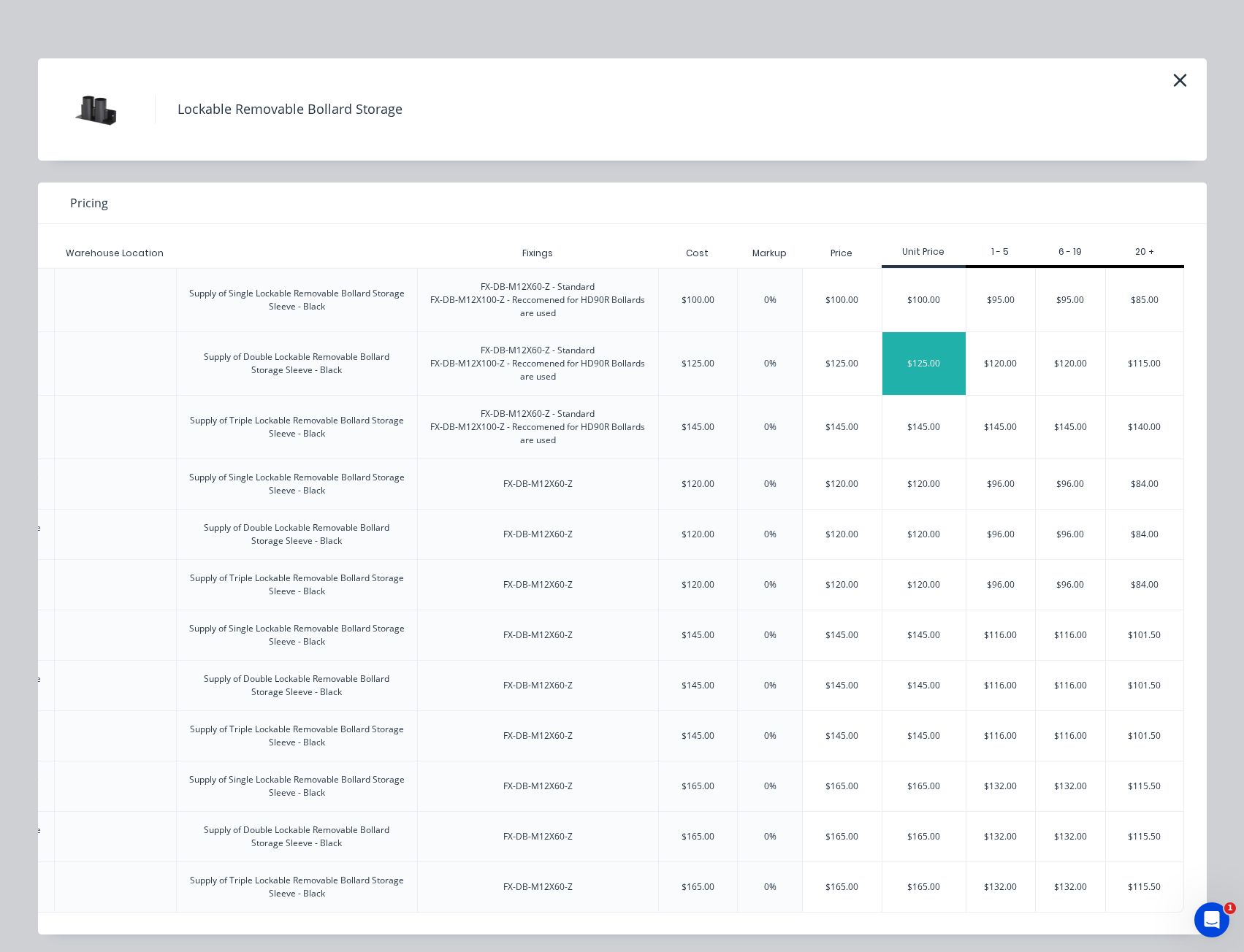
click at [938, 364] on div "$125.00" at bounding box center [924, 364] width 83 height 63
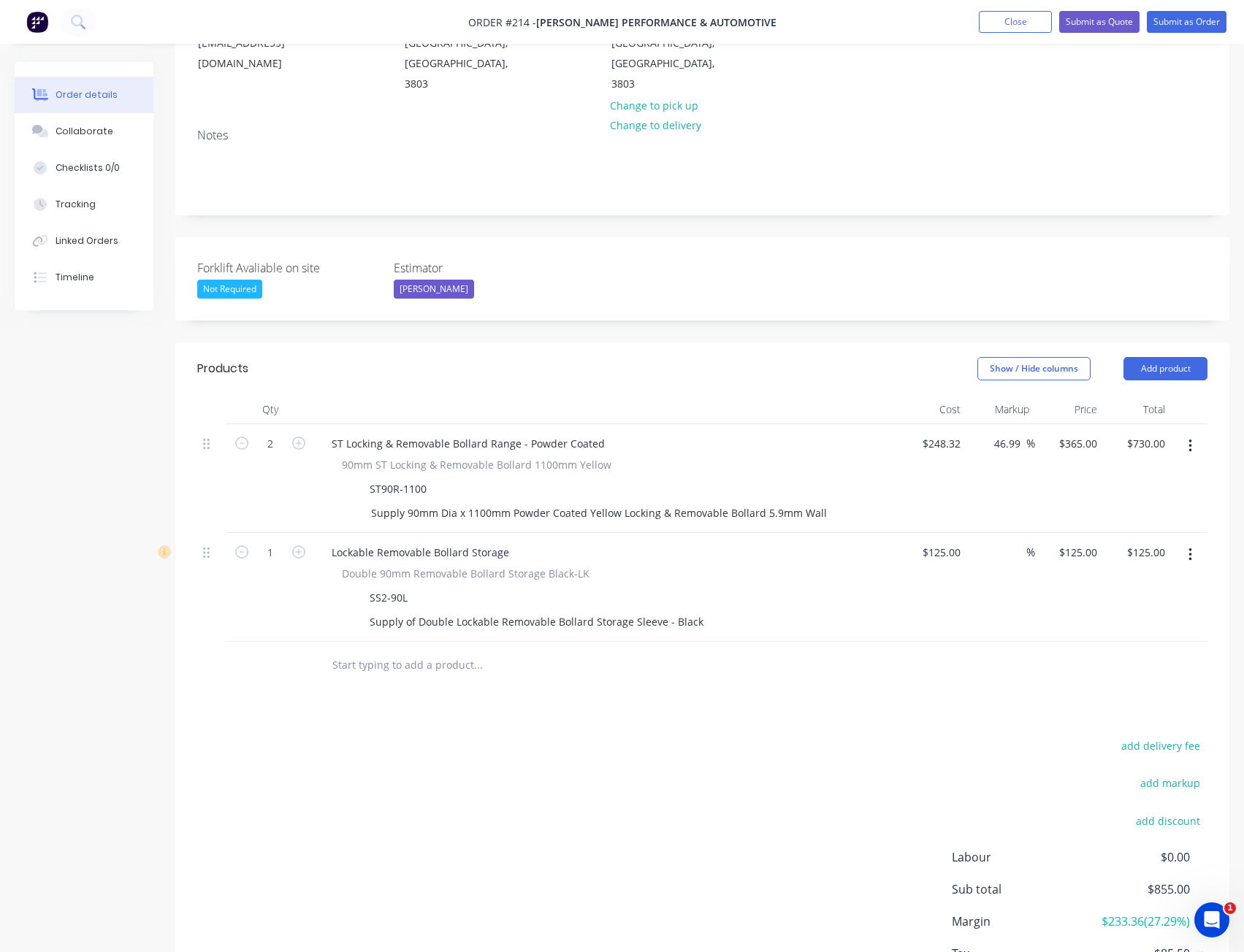
scroll to position [292, 0]
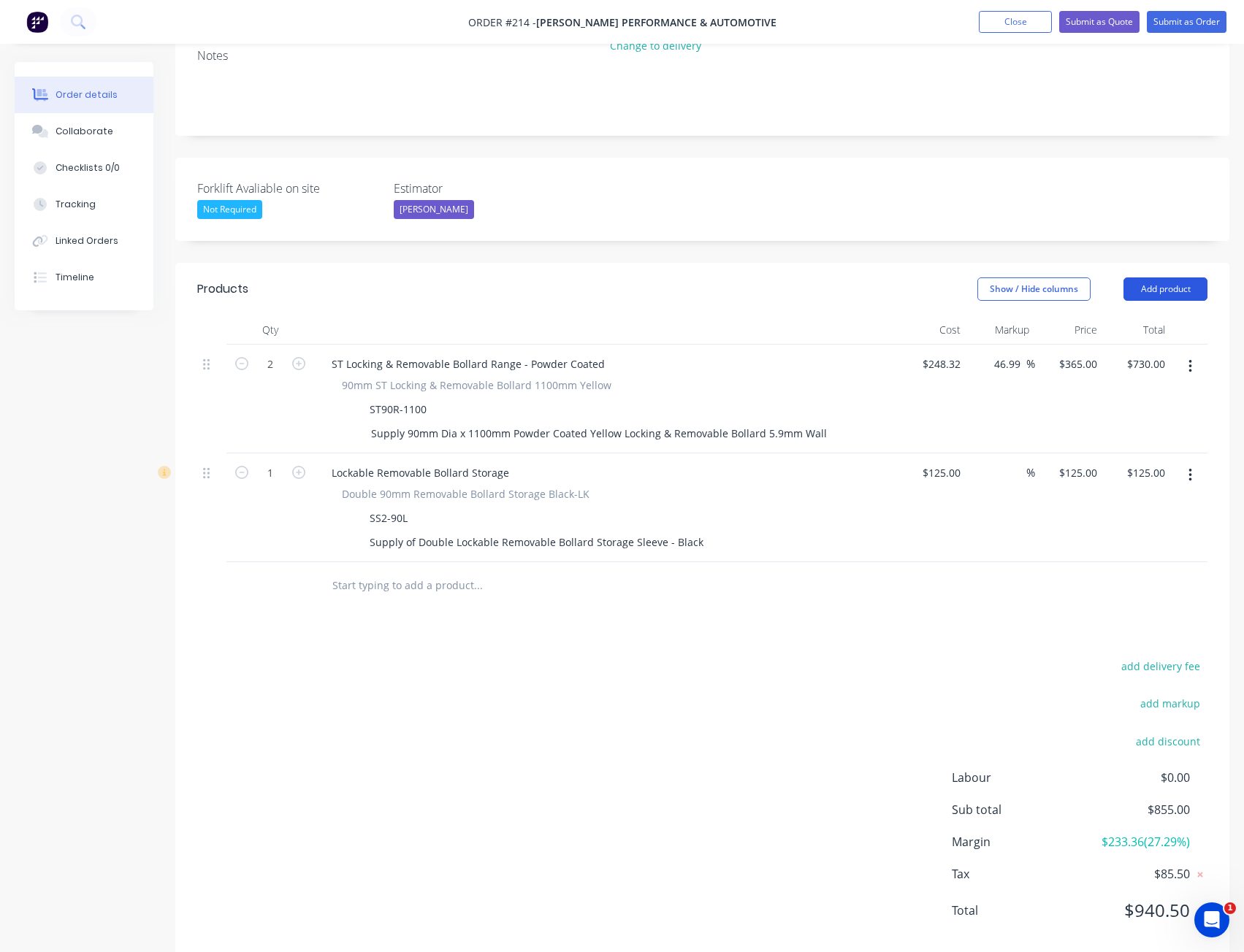
click at [1194, 278] on button "Add product" at bounding box center [1166, 289] width 84 height 23
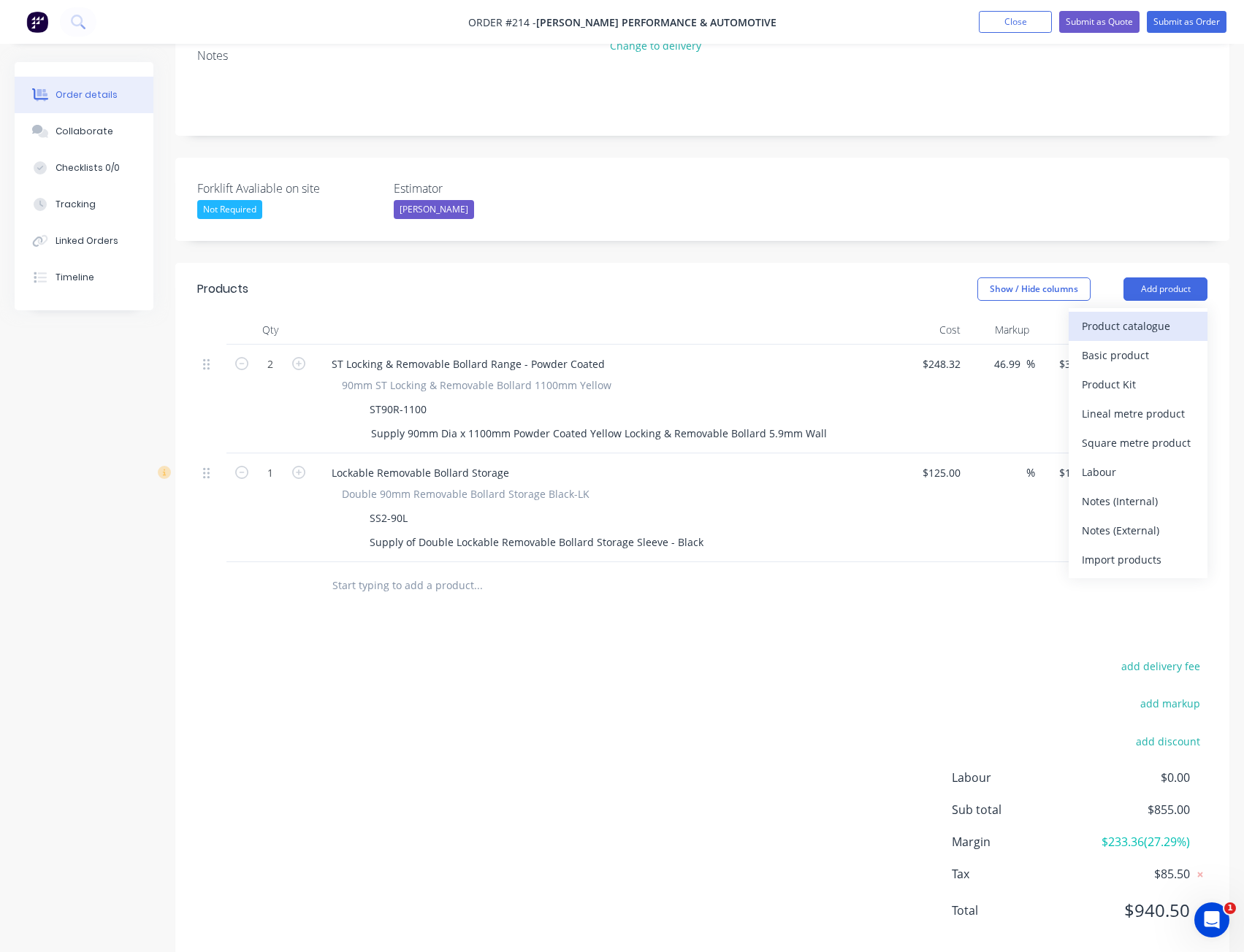
click at [1146, 316] on div "Product catalogue" at bounding box center [1138, 326] width 112 height 21
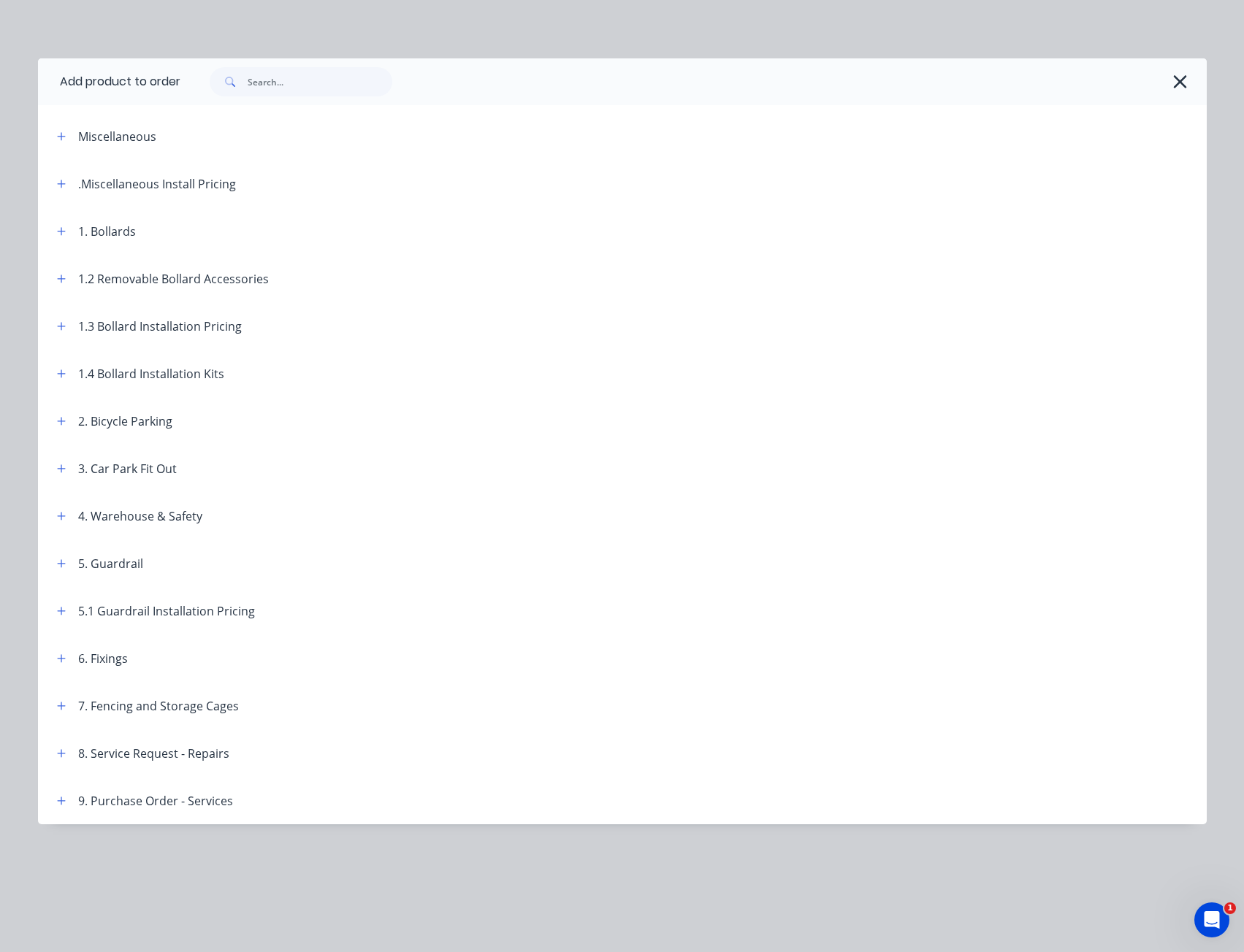
scroll to position [322, 0]
click at [64, 754] on icon "button" at bounding box center [60, 753] width 9 height 10
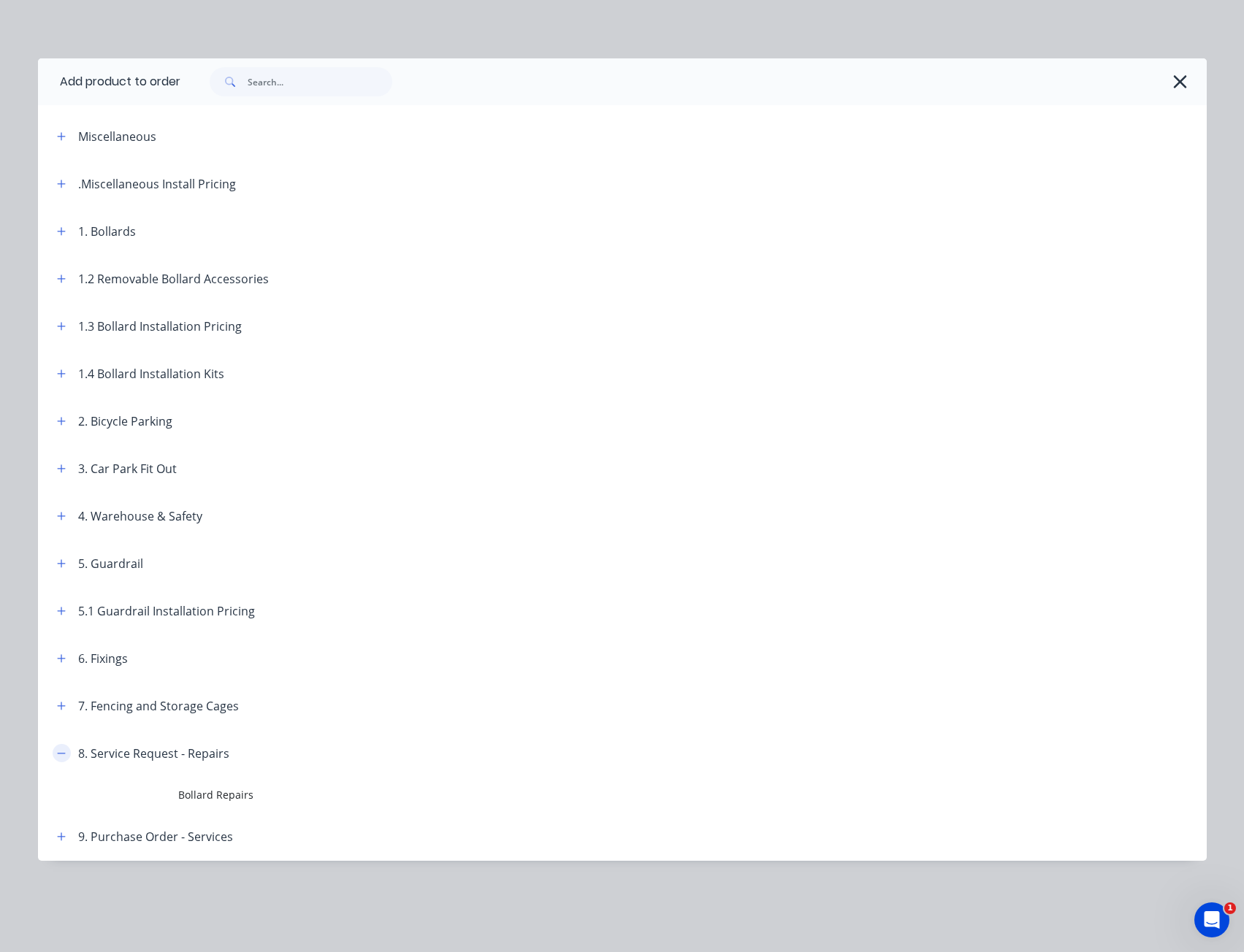
click at [64, 754] on icon "button" at bounding box center [60, 753] width 9 height 10
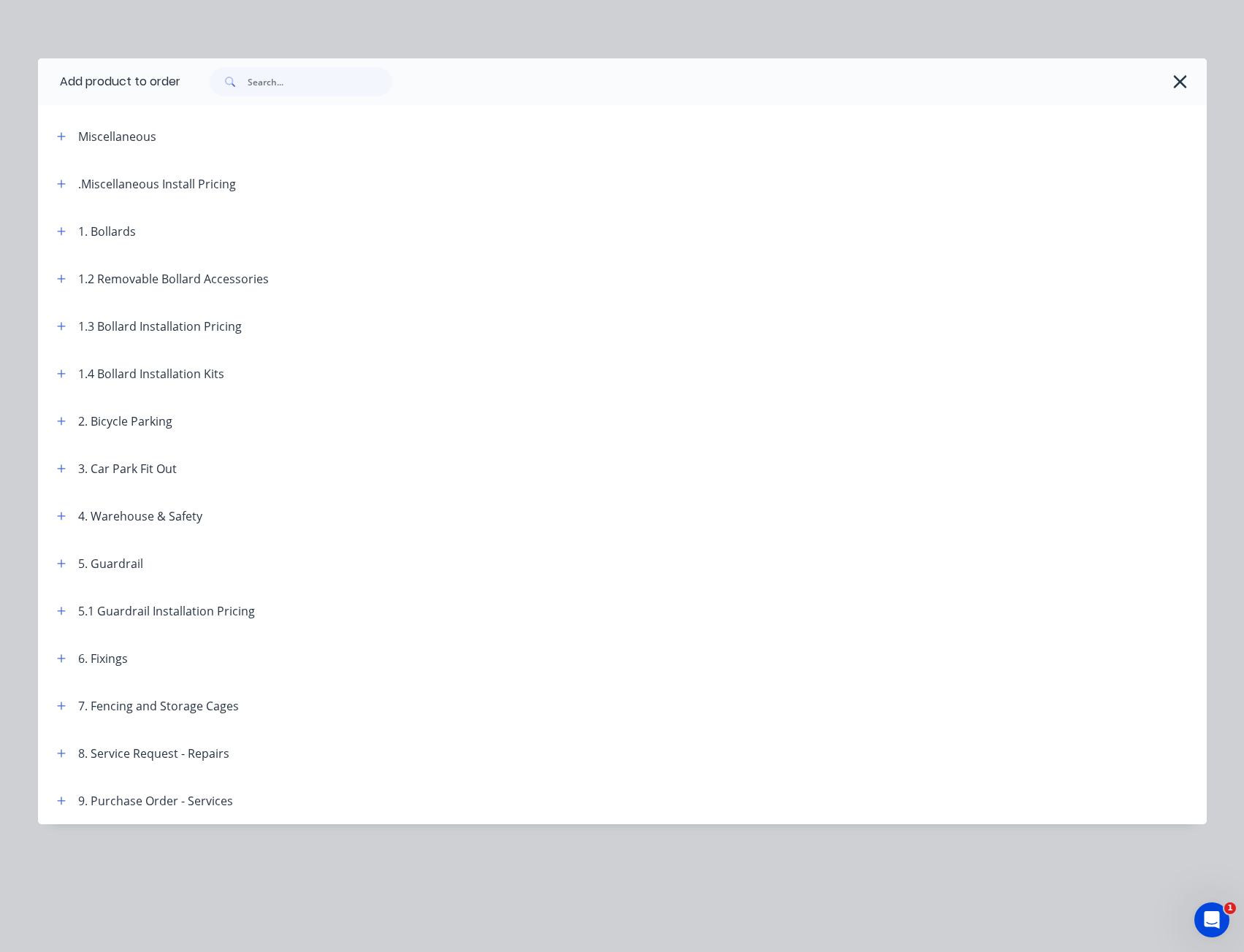
scroll to position [0, 0]
click at [57, 317] on button "button" at bounding box center [62, 326] width 19 height 19
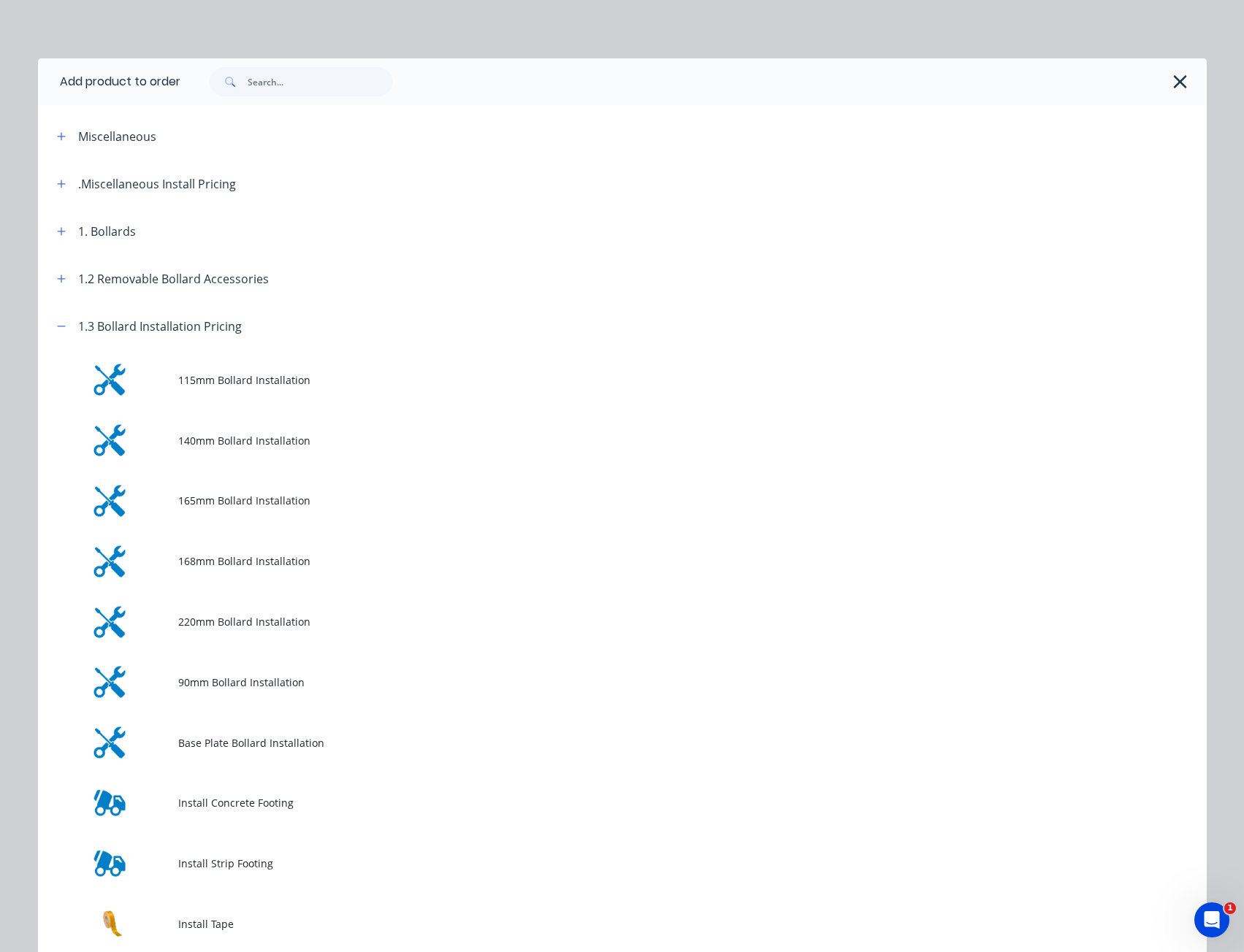
click at [65, 274] on div "1.2 Removable Bollard Accessories" at bounding box center [157, 279] width 223 height 19
click at [62, 280] on button "button" at bounding box center [62, 279] width 19 height 19
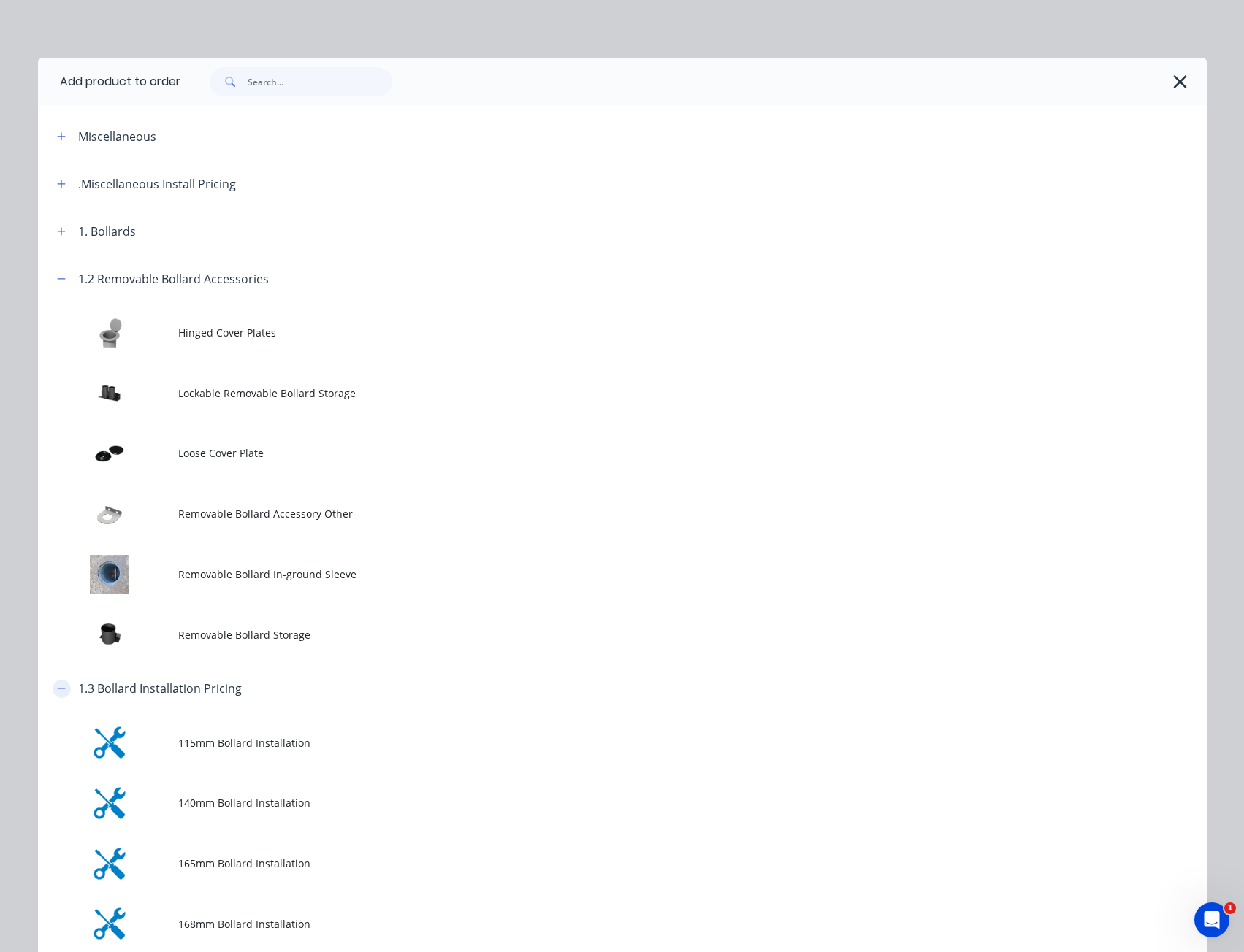
click at [57, 689] on icon "button" at bounding box center [60, 688] width 9 height 10
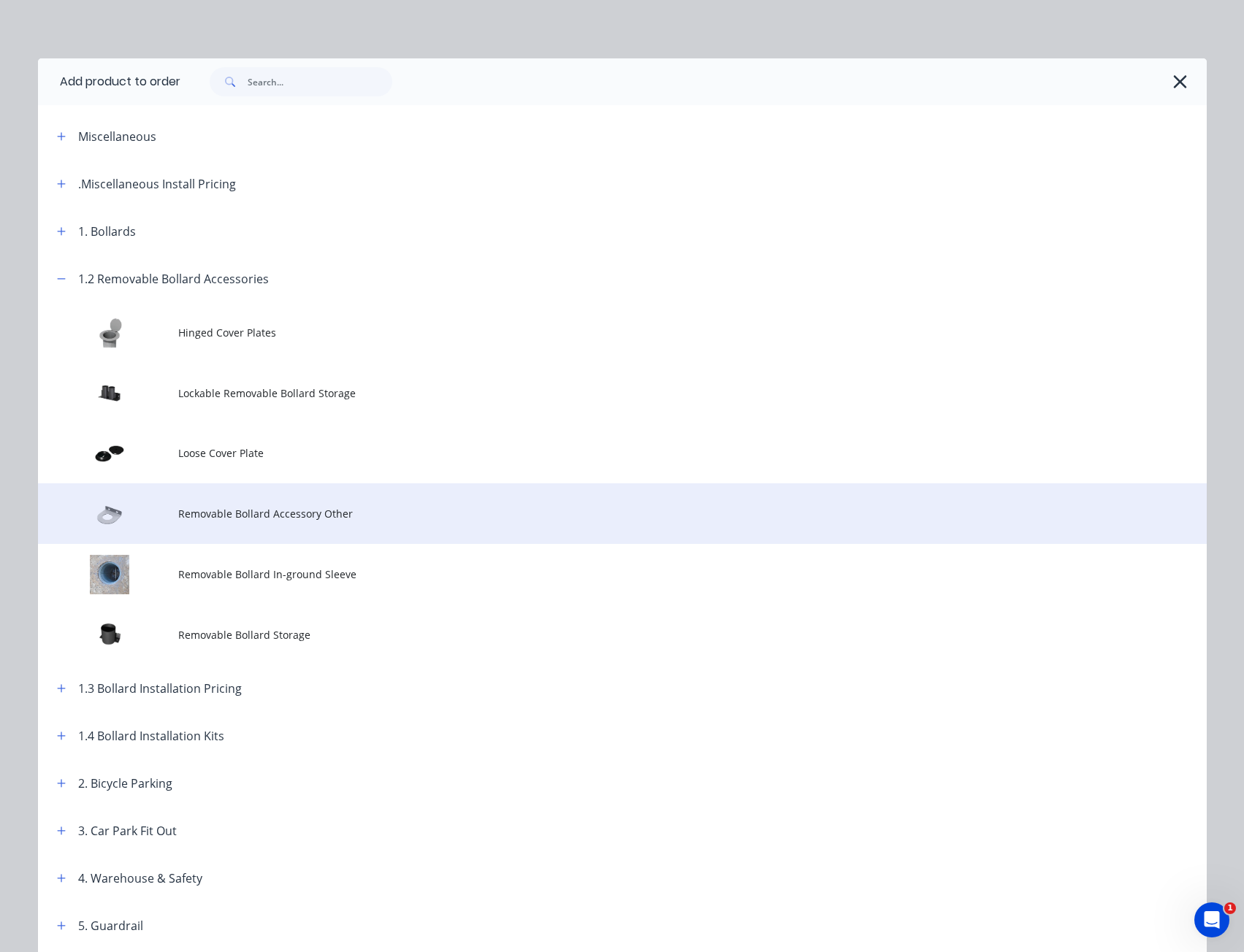
click at [316, 514] on span "Removable Bollard Accessory Other" at bounding box center [589, 514] width 823 height 16
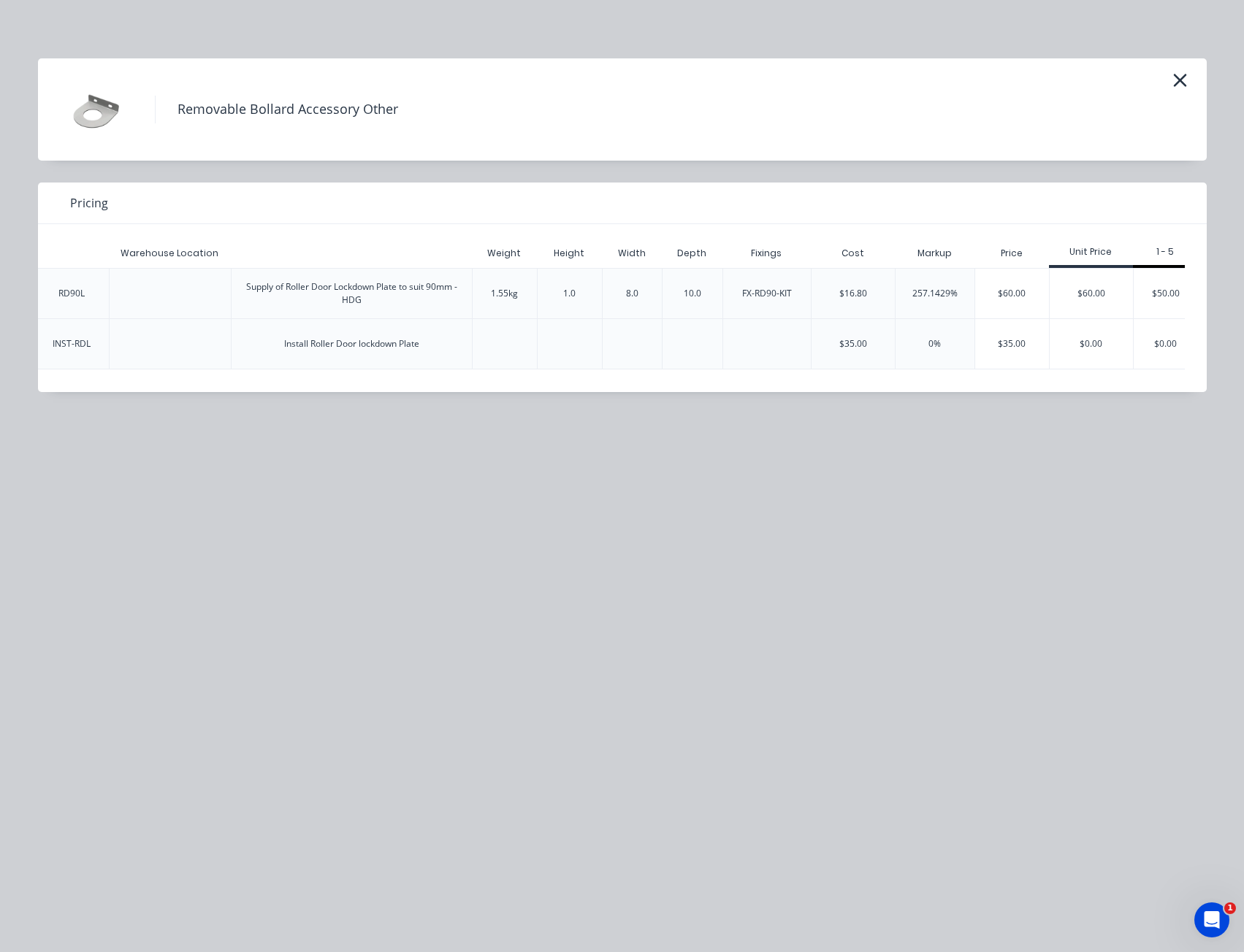
scroll to position [0, 509]
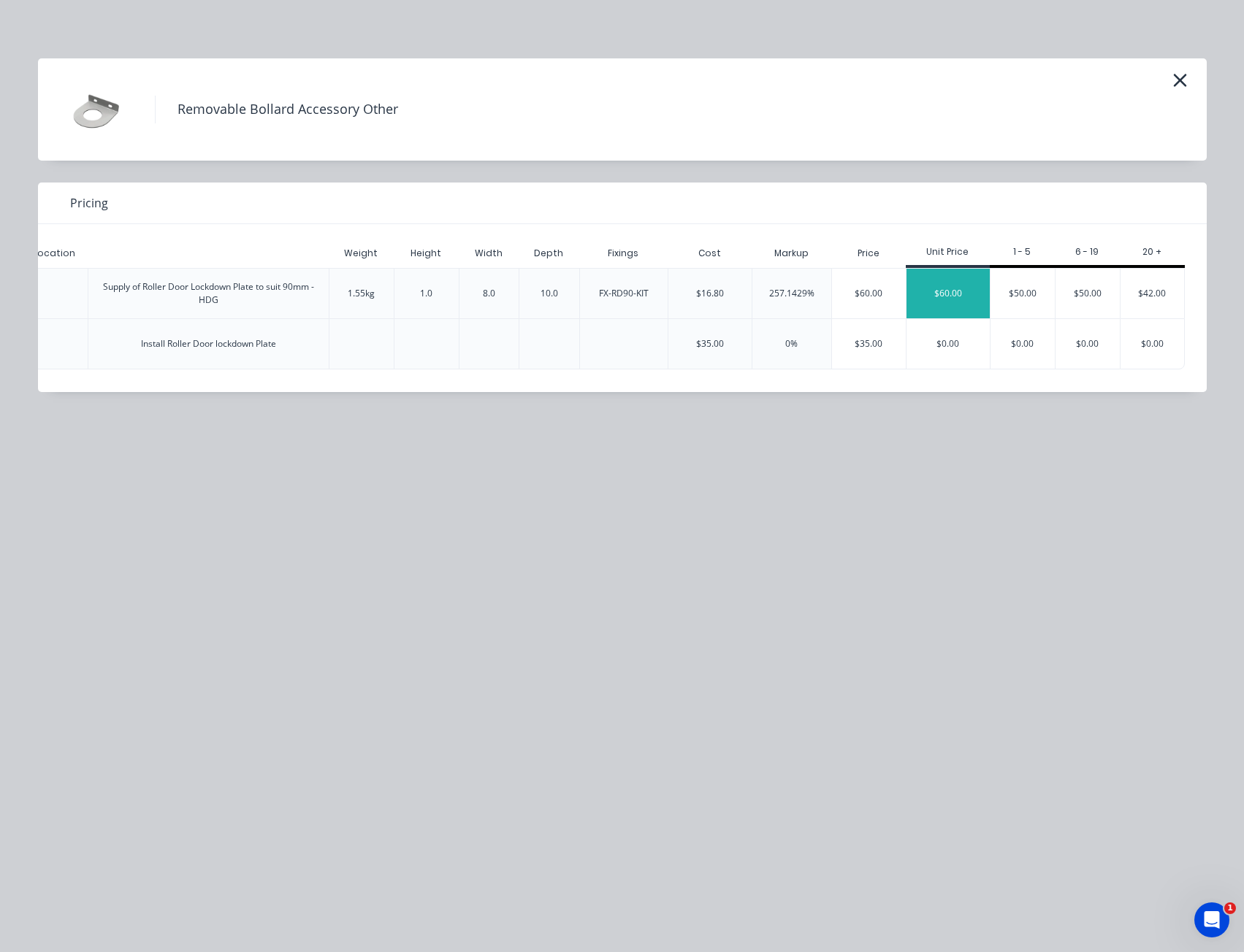
click at [972, 295] on div "$60.00" at bounding box center [948, 294] width 83 height 50
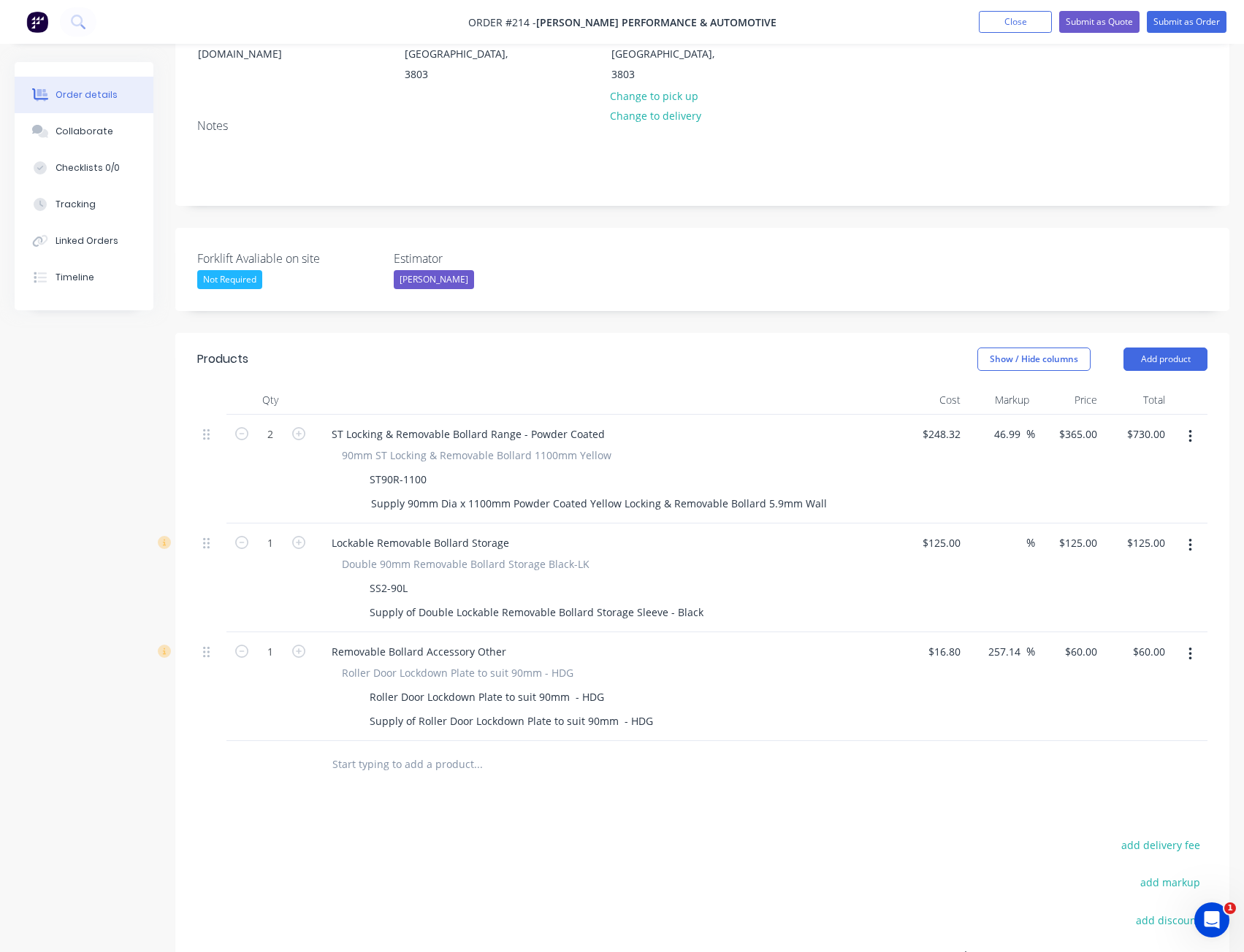
scroll to position [292, 0]
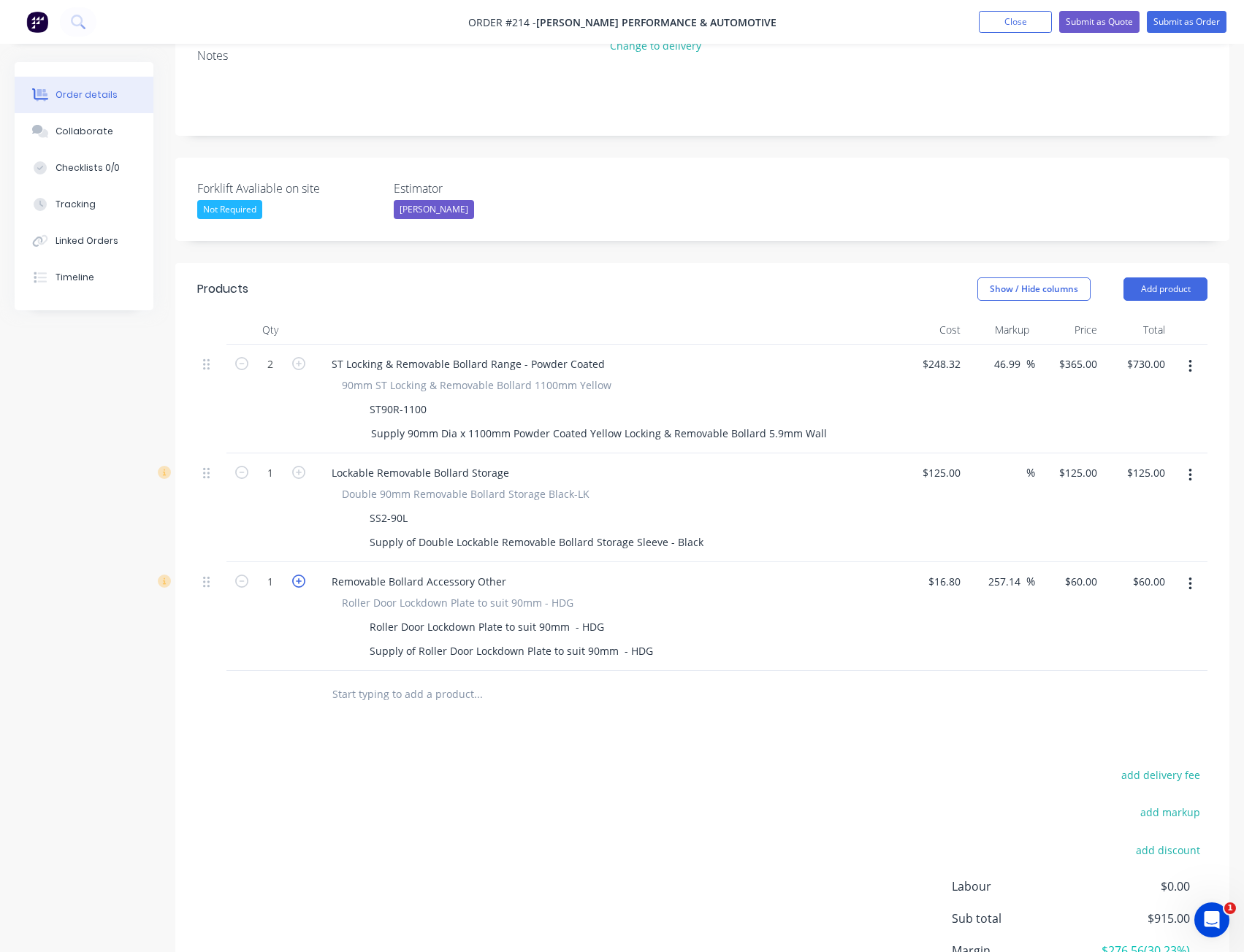
click at [300, 574] on icon "button" at bounding box center [299, 581] width 13 height 13
type input "2"
type input "$120.00"
click at [1169, 278] on button "Add product" at bounding box center [1166, 289] width 84 height 23
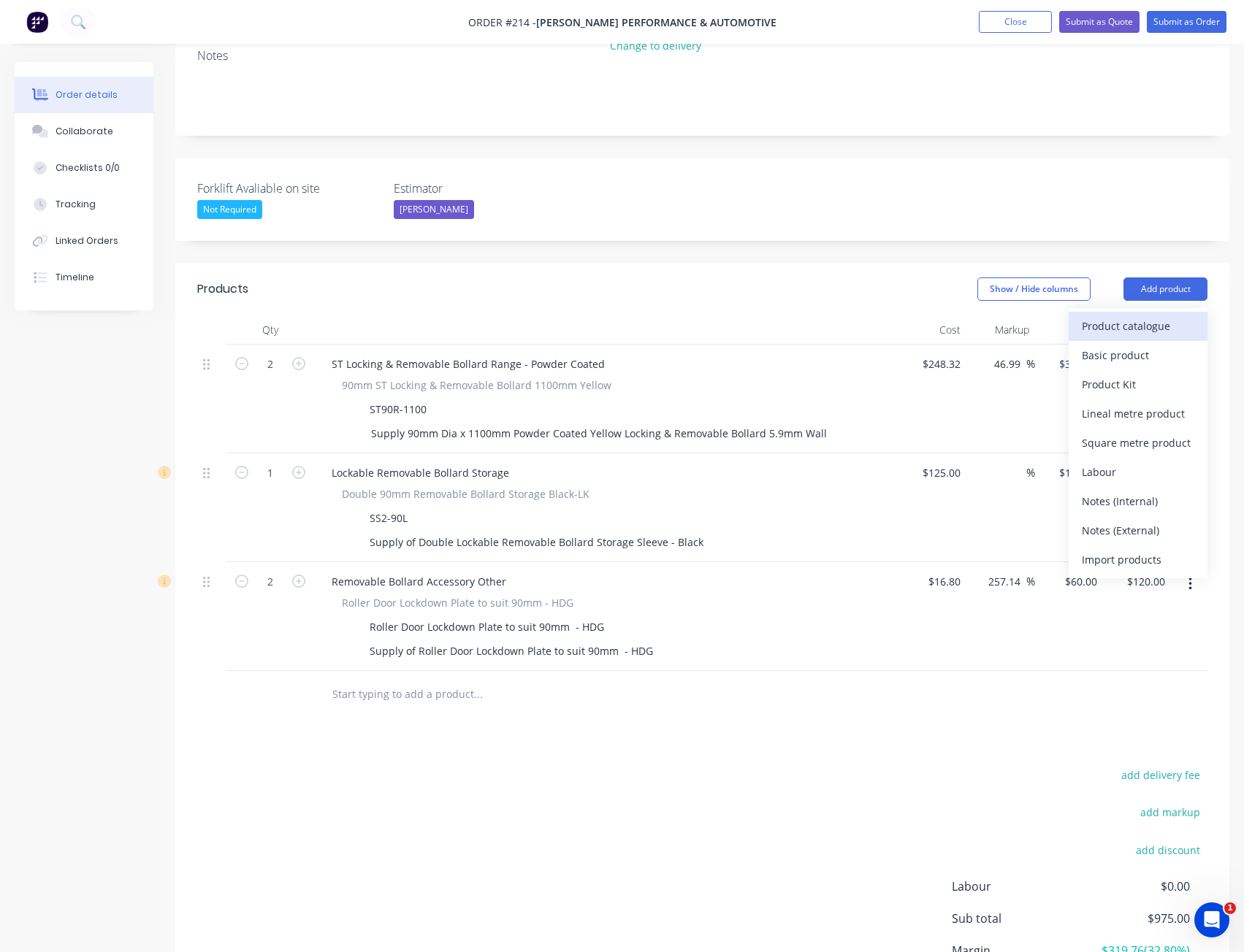
click at [1153, 316] on div "Product catalogue" at bounding box center [1138, 326] width 112 height 21
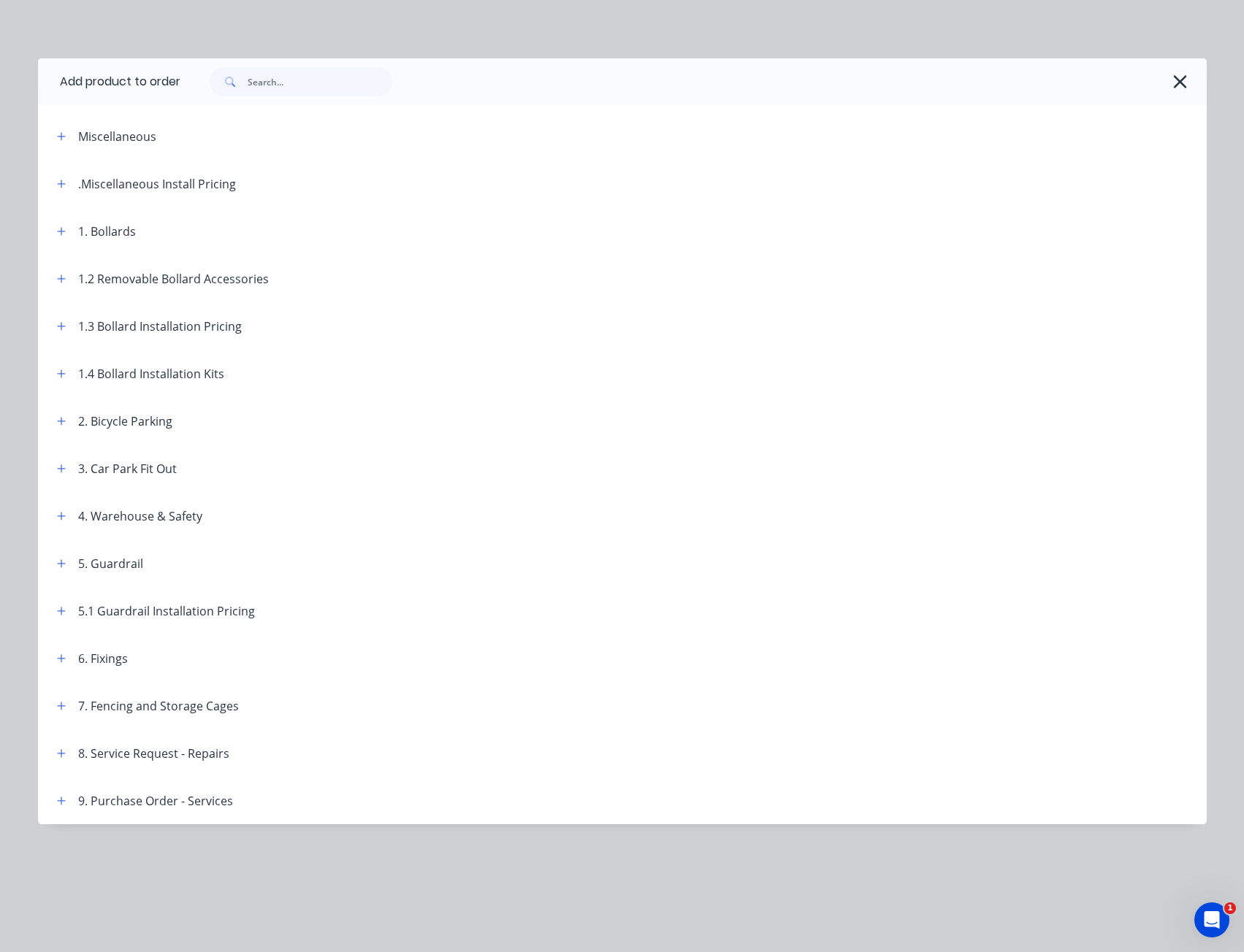
scroll to position [0, 0]
click at [62, 133] on icon "button" at bounding box center [60, 136] width 9 height 10
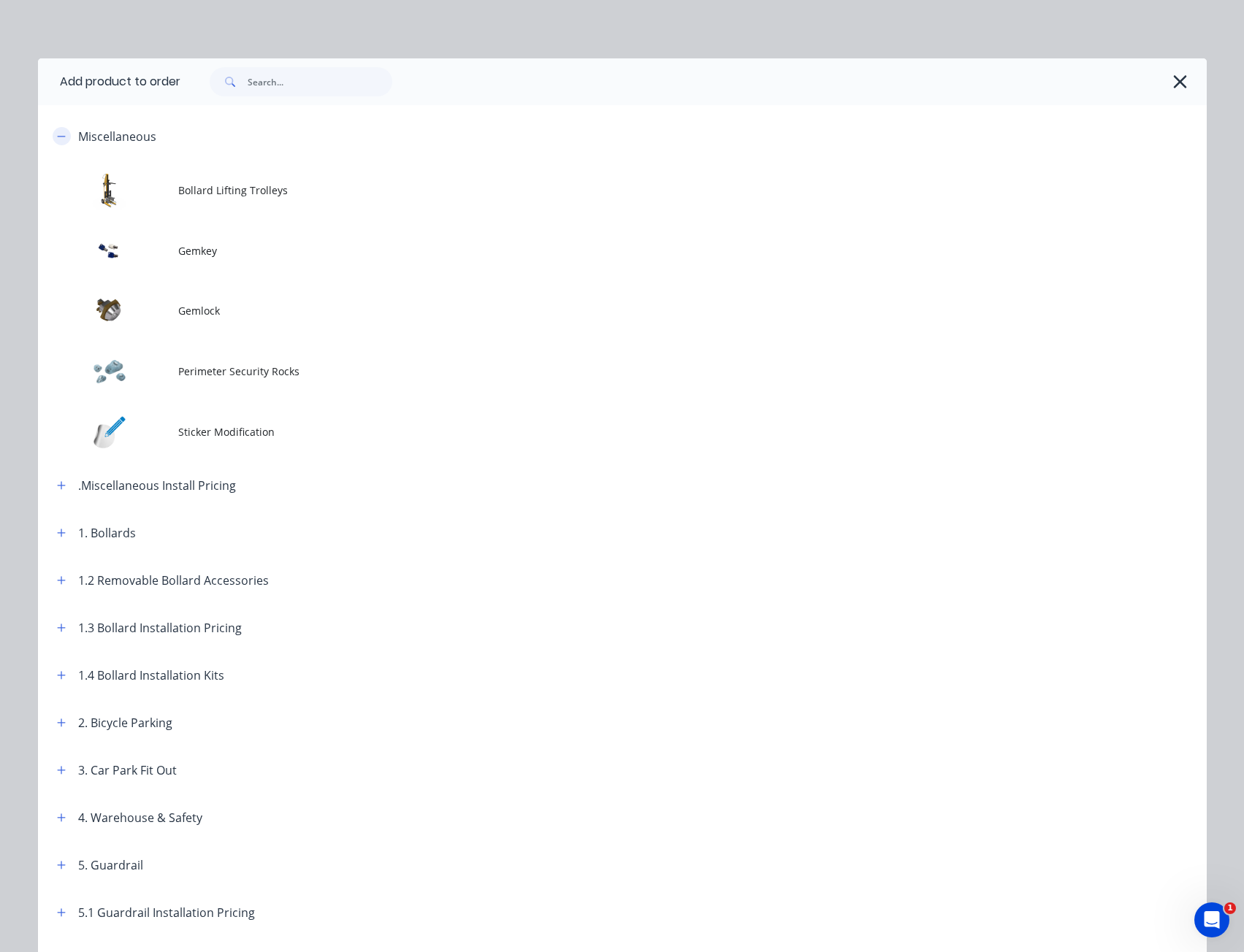
click at [53, 131] on button "button" at bounding box center [62, 136] width 19 height 19
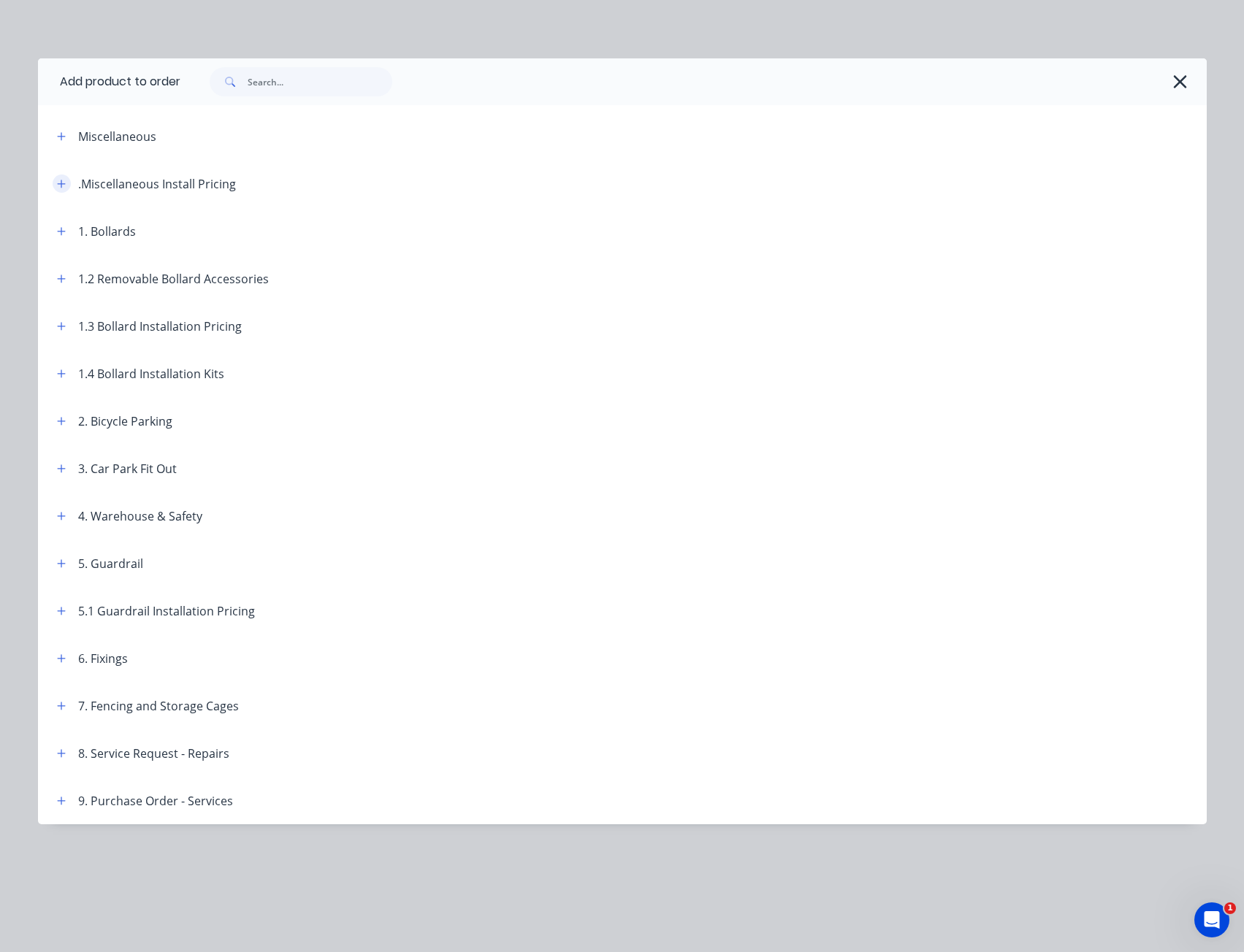
click at [64, 182] on icon "button" at bounding box center [60, 184] width 9 height 10
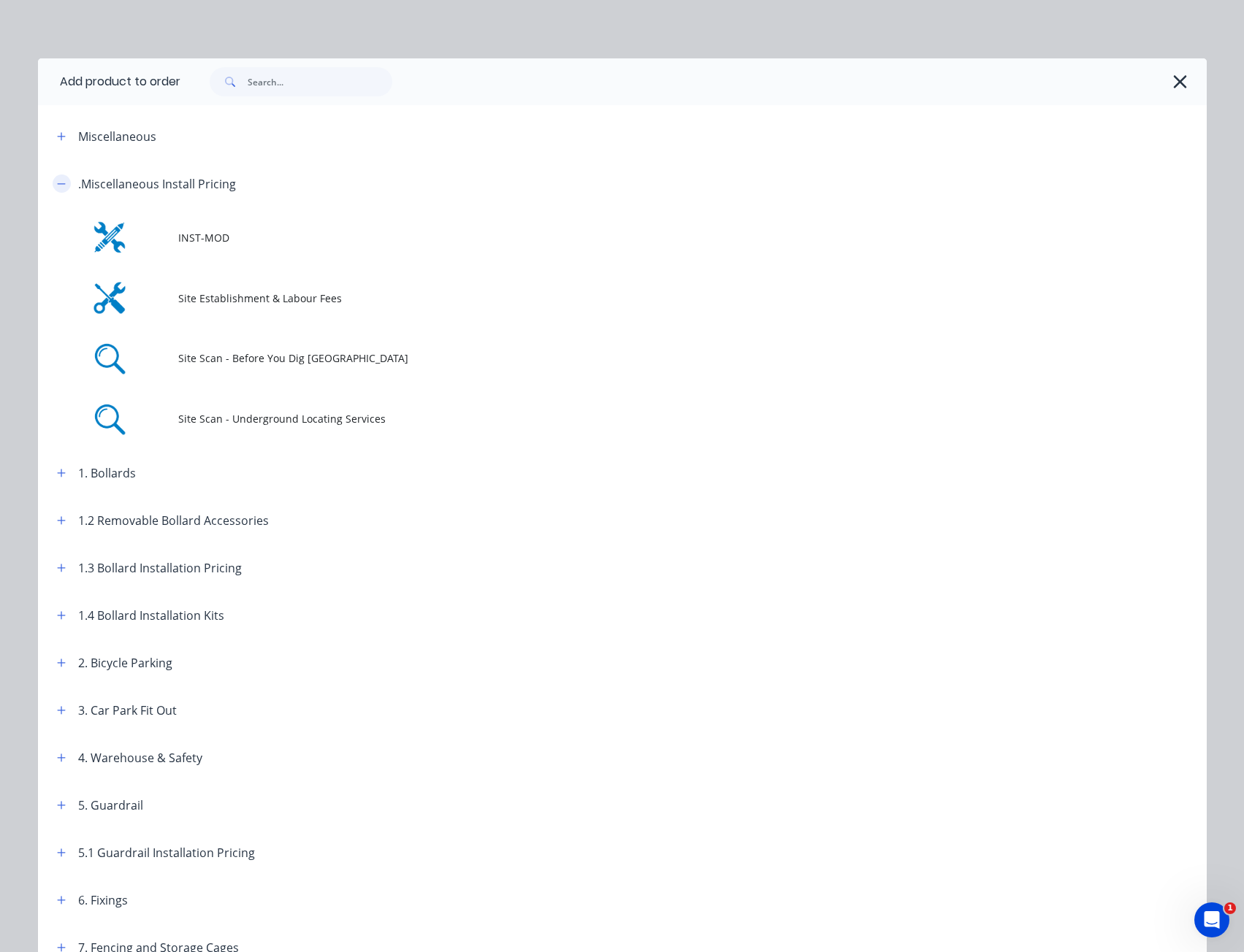
click at [57, 180] on icon "button" at bounding box center [60, 184] width 9 height 10
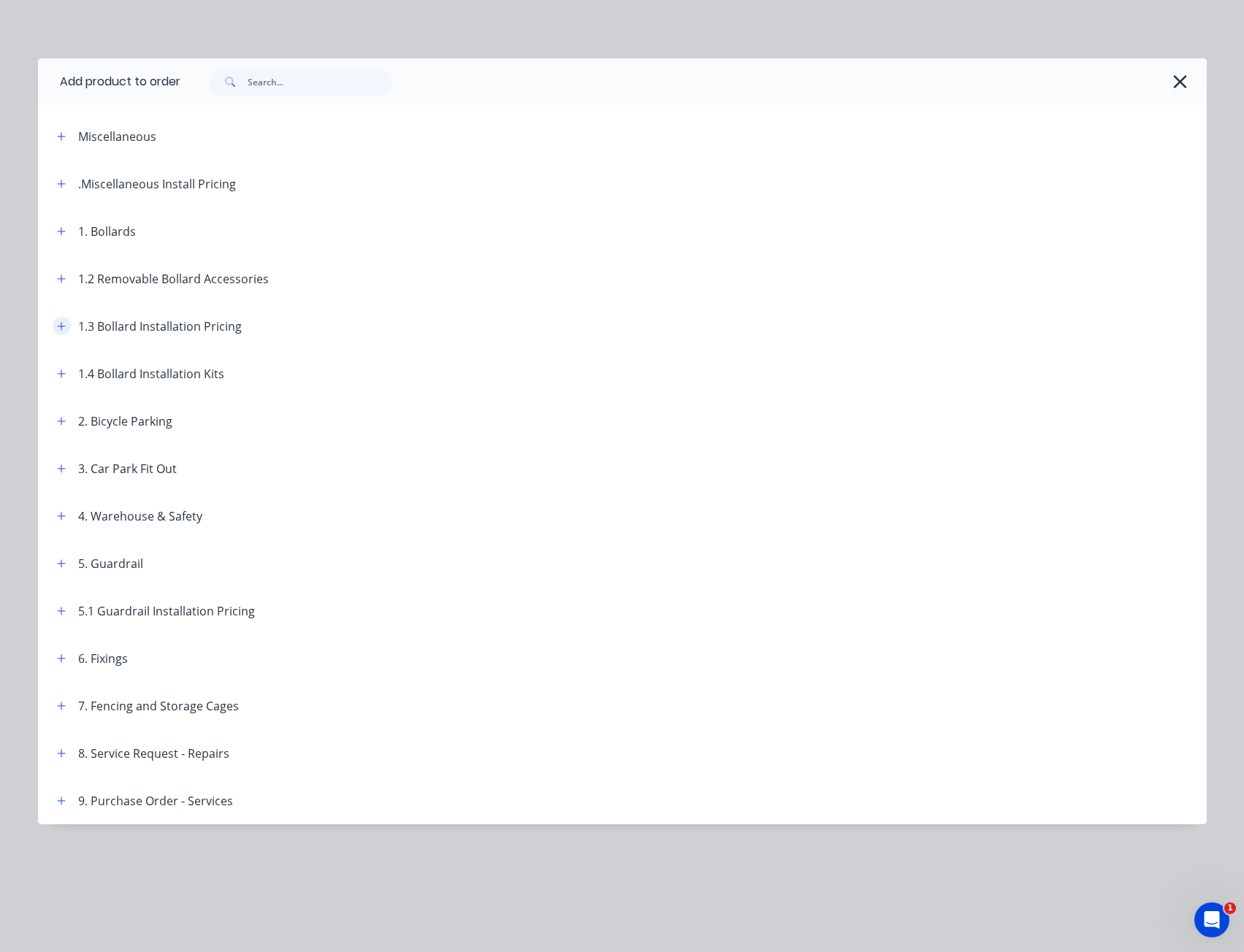
click at [57, 326] on icon "button" at bounding box center [60, 326] width 8 height 8
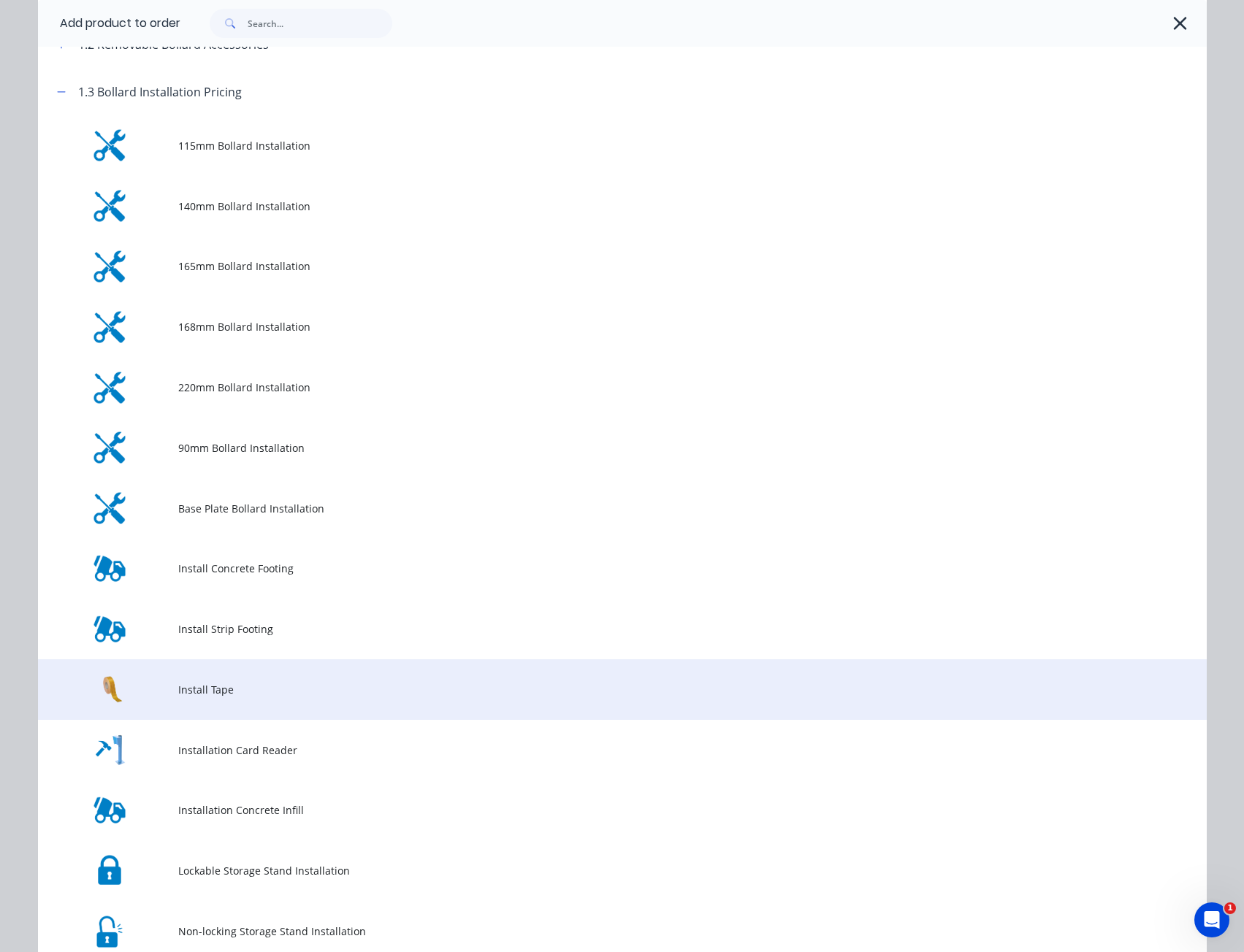
scroll to position [219, 0]
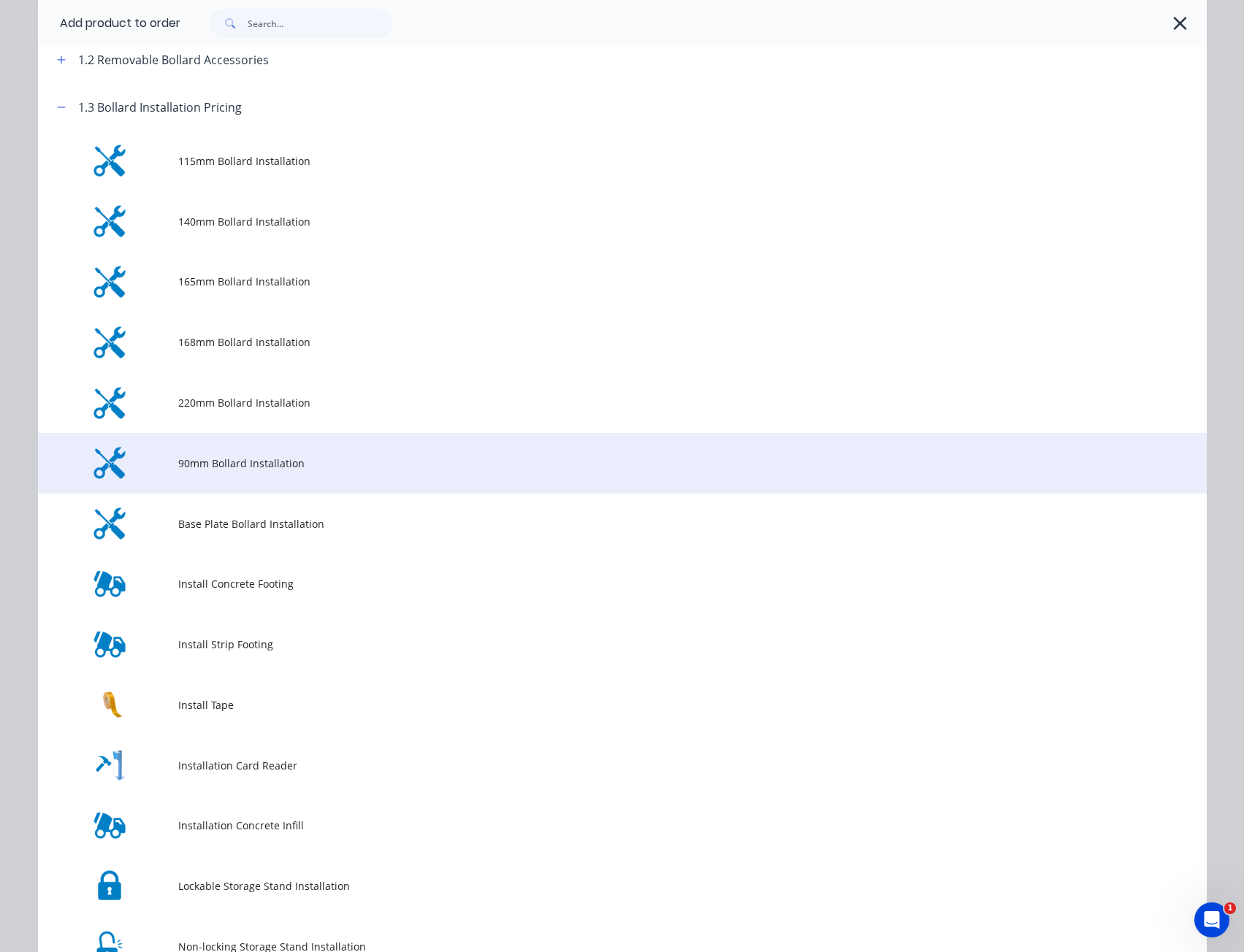
click at [226, 460] on span "90mm Bollard Installation" at bounding box center [589, 464] width 823 height 16
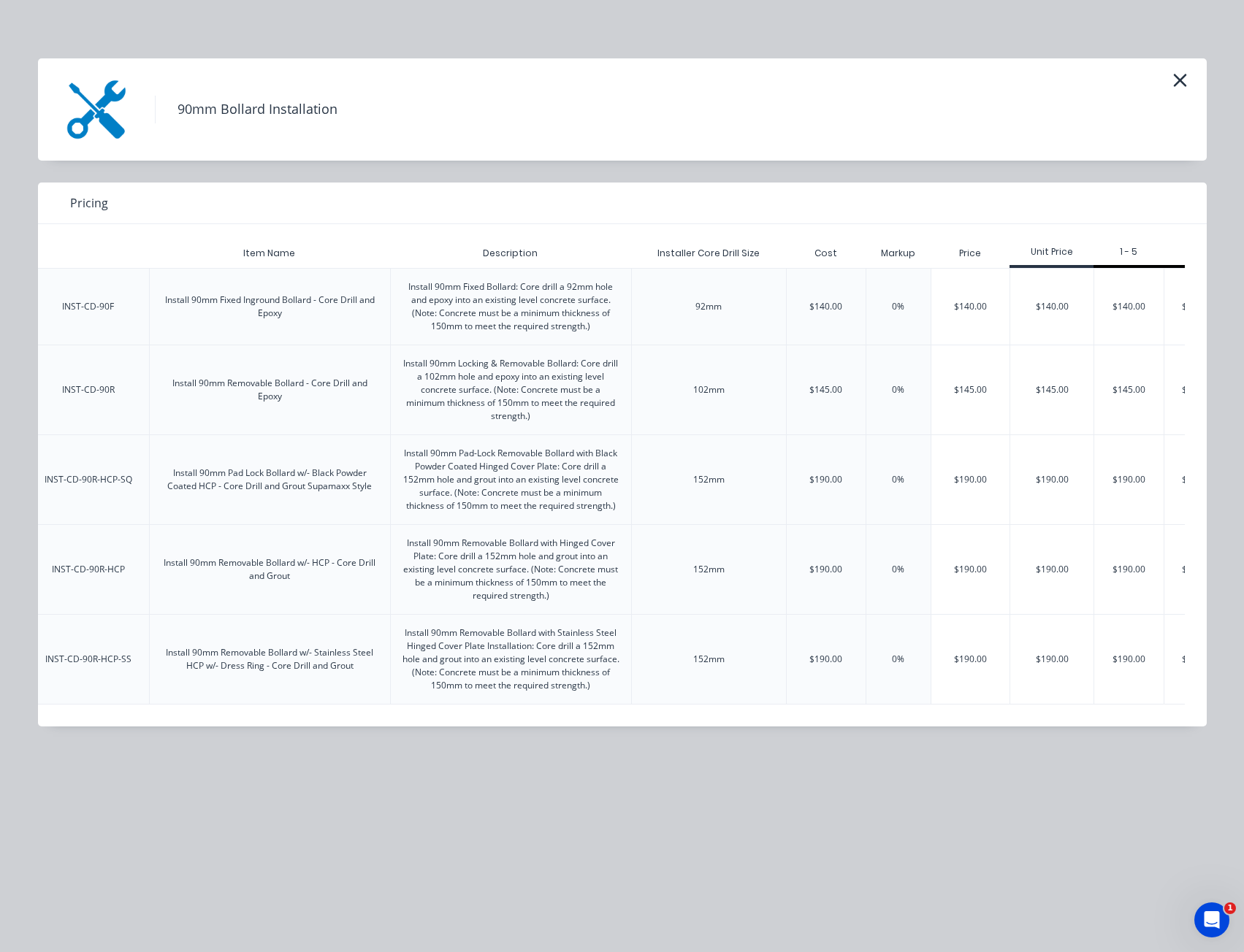
scroll to position [0, 180]
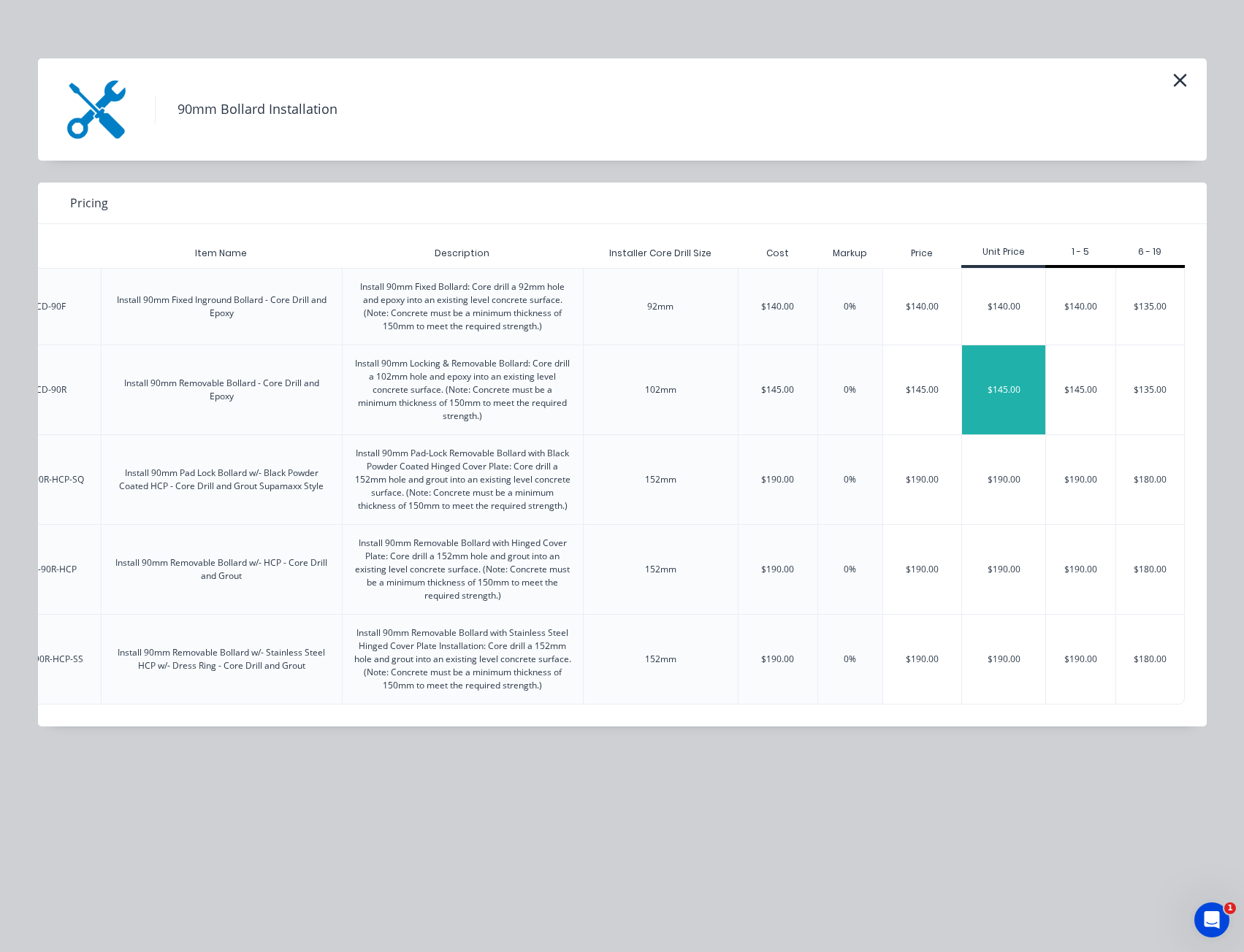
click at [1023, 387] on div "$145.00" at bounding box center [1003, 390] width 83 height 89
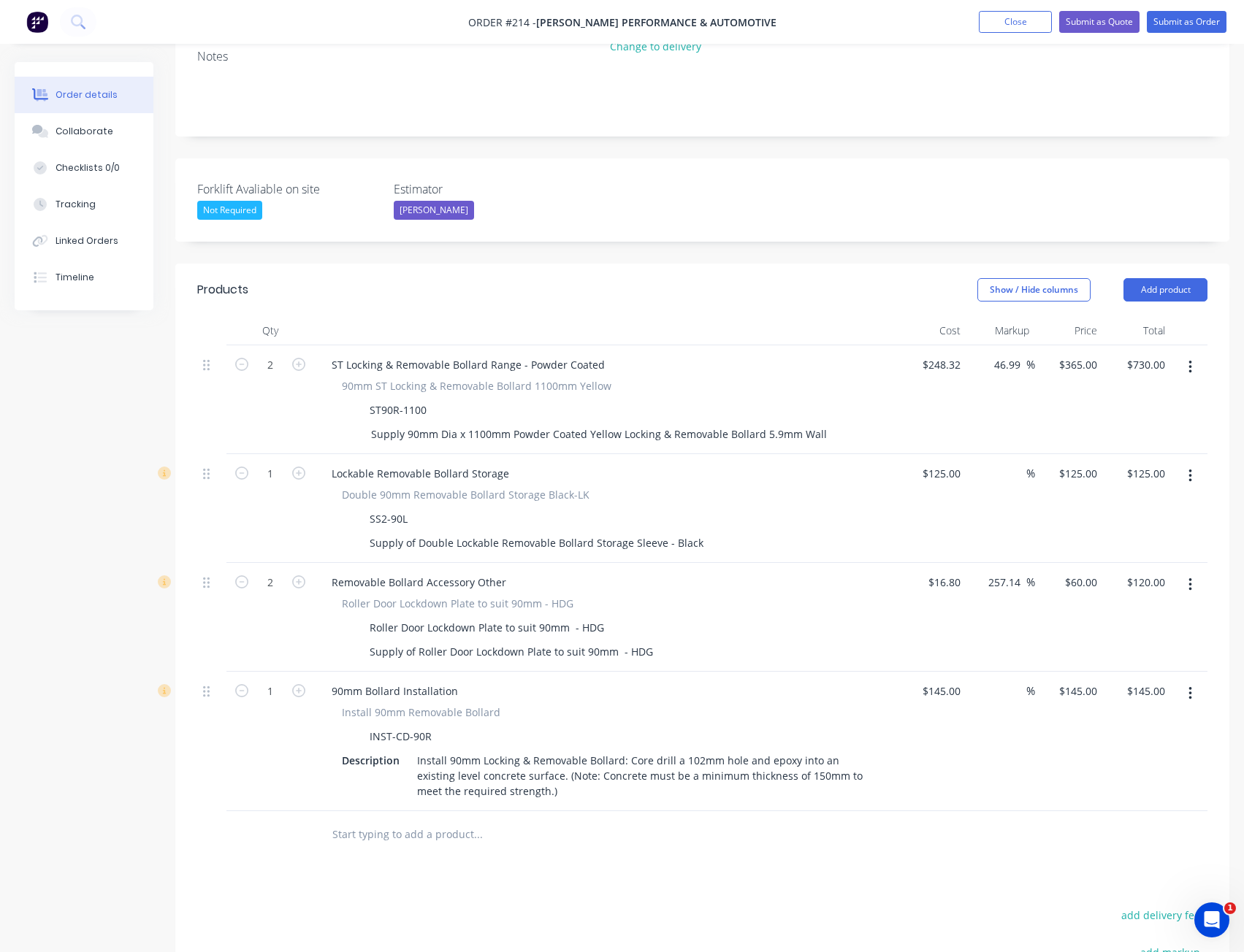
scroll to position [292, 0]
click at [295, 684] on icon "button" at bounding box center [299, 690] width 13 height 13
type input "2"
type input "$290.00"
click at [949, 680] on input "145" at bounding box center [954, 690] width 25 height 21
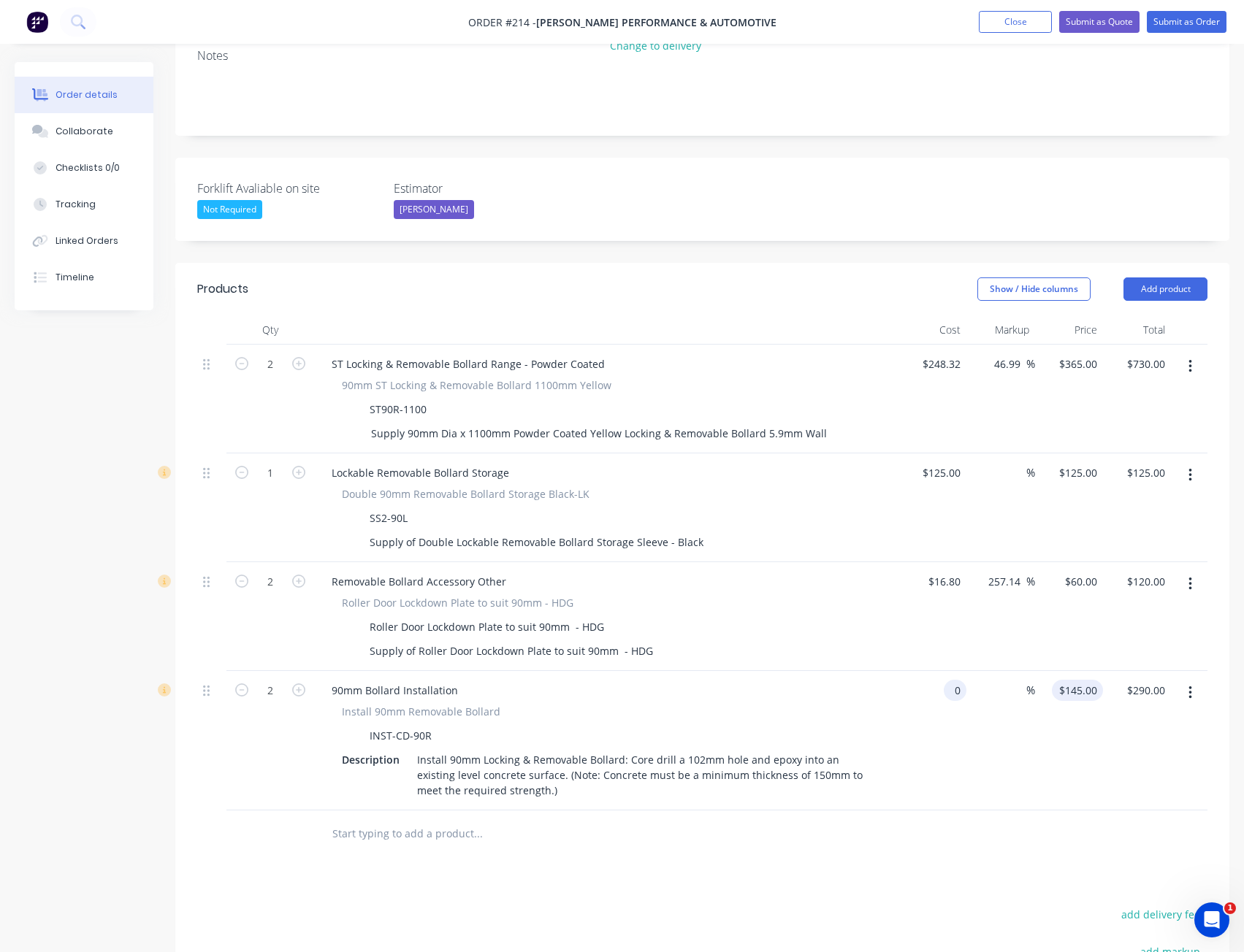
type input "$0.00"
type input "0"
type input "$0.00"
click at [1064, 671] on div "0 0" at bounding box center [1069, 741] width 68 height 140
type input "$140.00"
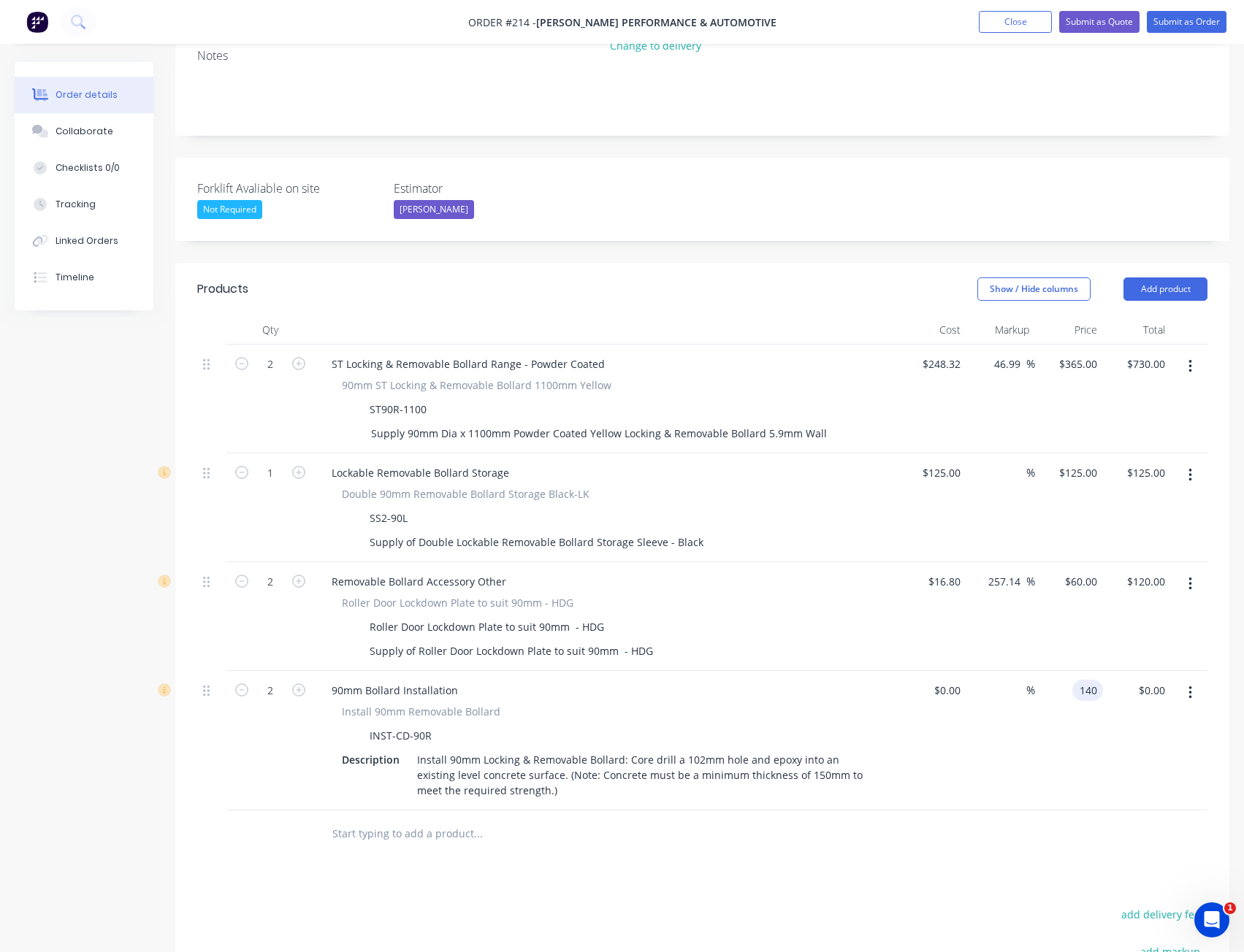
type input "$280.00"
click at [1122, 724] on div "$280.00 $0.00" at bounding box center [1137, 741] width 68 height 140
click at [934, 454] on div "125 $125.00" at bounding box center [933, 508] width 68 height 109
type input "$1.00"
type input "1"
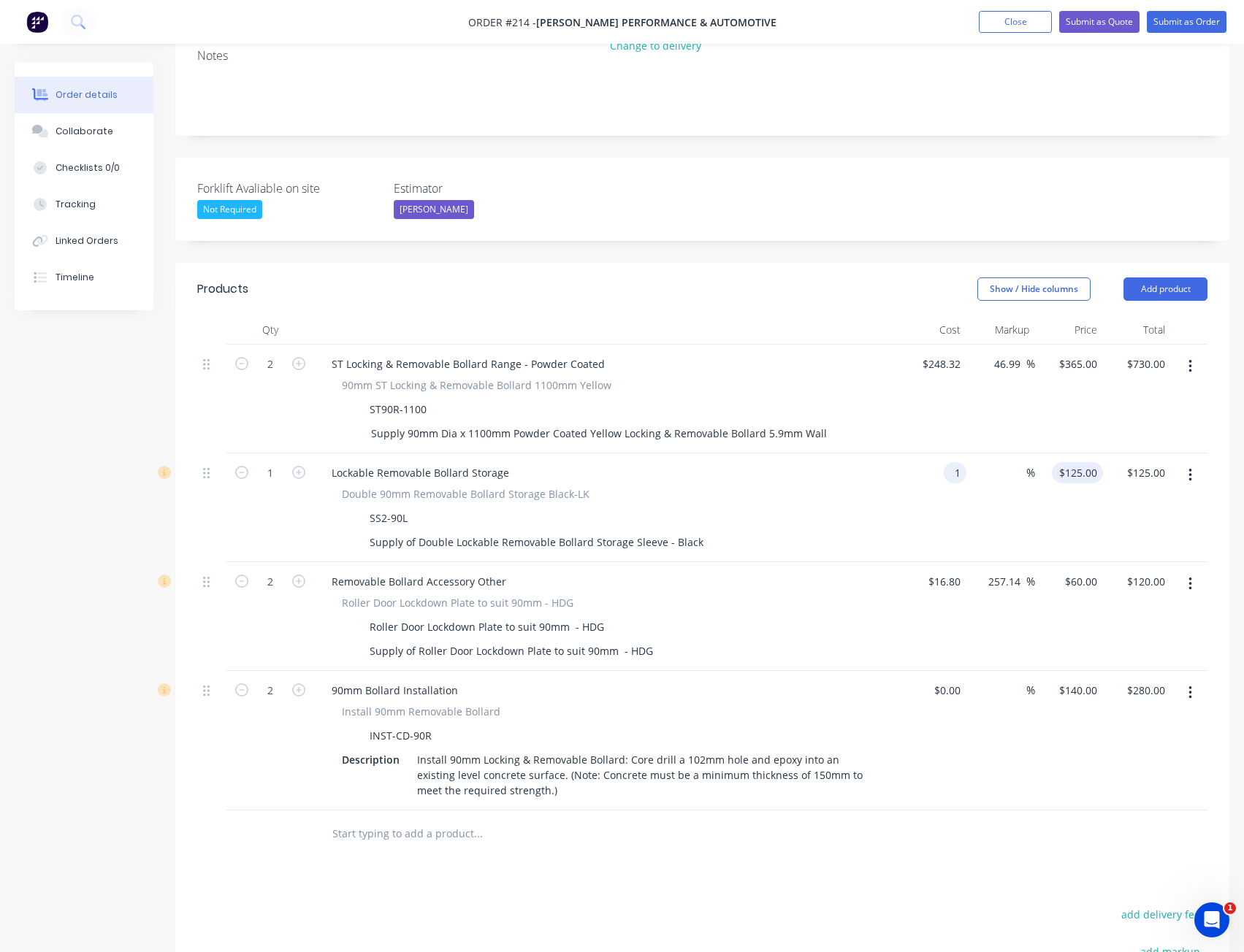
type input "$1.00"
click at [1069, 455] on div "1 $125.00" at bounding box center [1069, 508] width 68 height 109
type input "120"
type input "11900"
type input "$120.00"
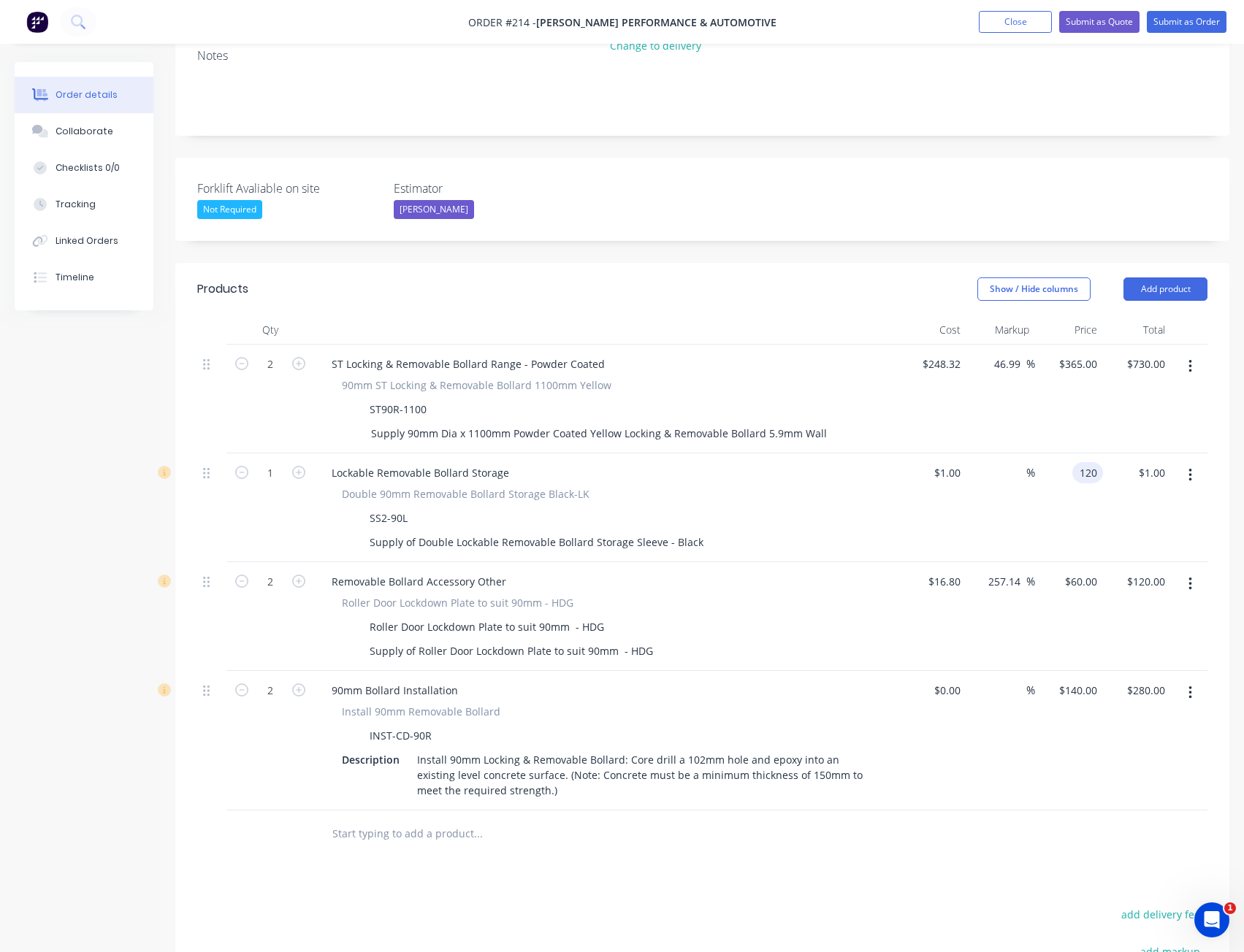
type input "$120.00"
click at [796, 571] on div "Removable Bollard Accessory Other" at bounding box center [606, 581] width 572 height 21
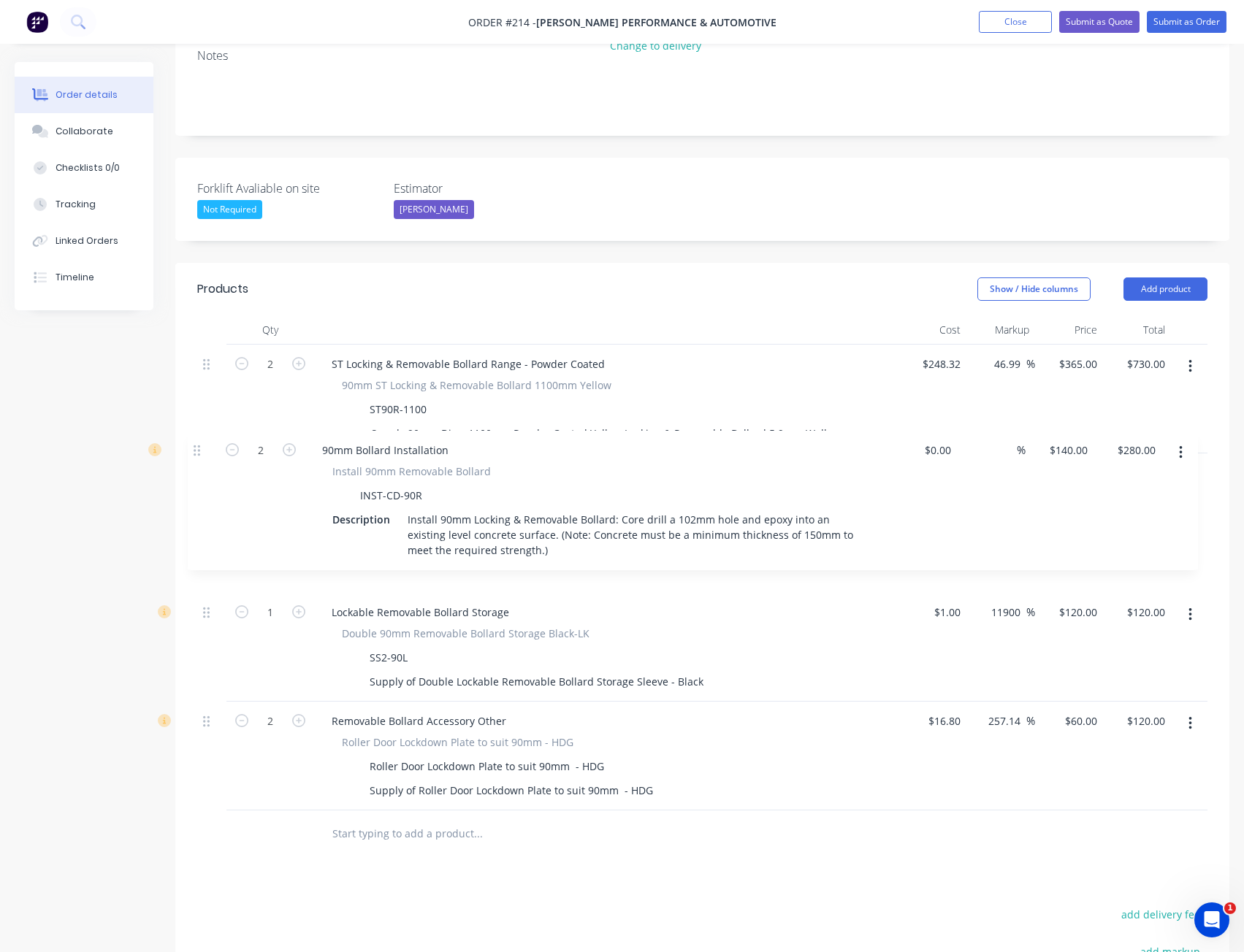
drag, startPoint x: 206, startPoint y: 668, endPoint x: 197, endPoint y: 444, distance: 224.2
click at [197, 444] on div "2 ST Locking & Removable Bollard Range - Powder Coated 90mm ST Locking & Remova…" at bounding box center [702, 578] width 1011 height 466
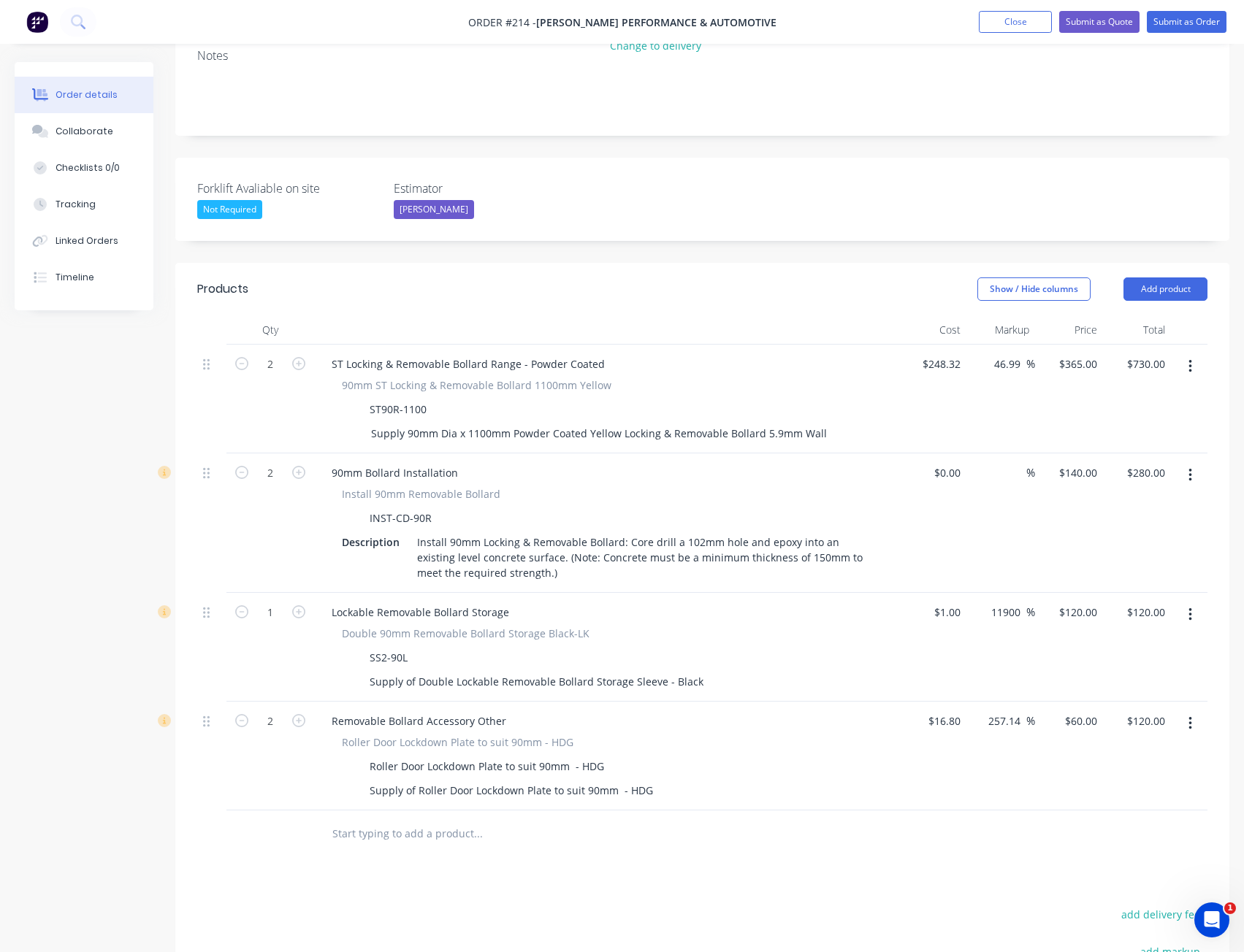
click at [200, 704] on div at bounding box center [212, 756] width 29 height 109
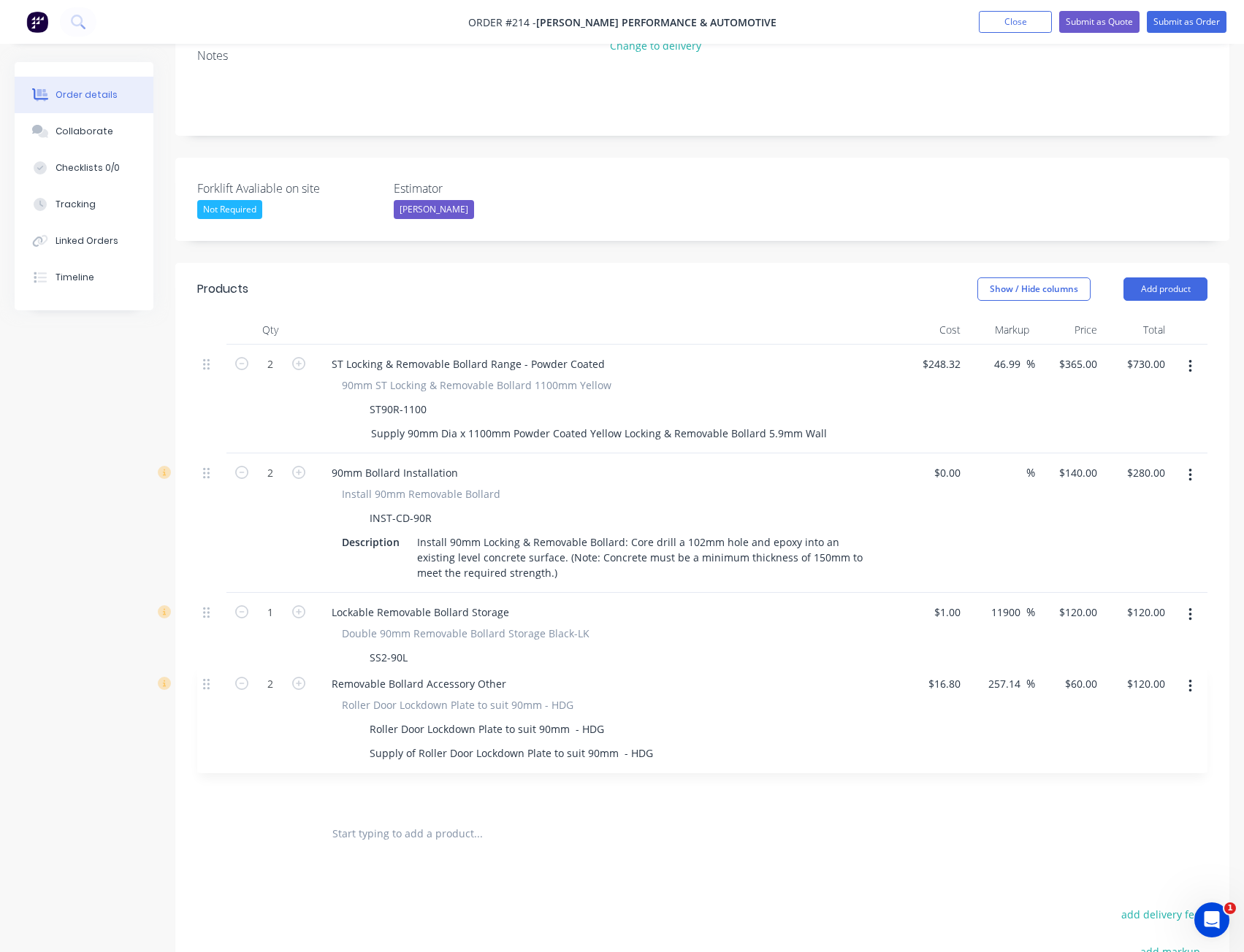
scroll to position [295, 0]
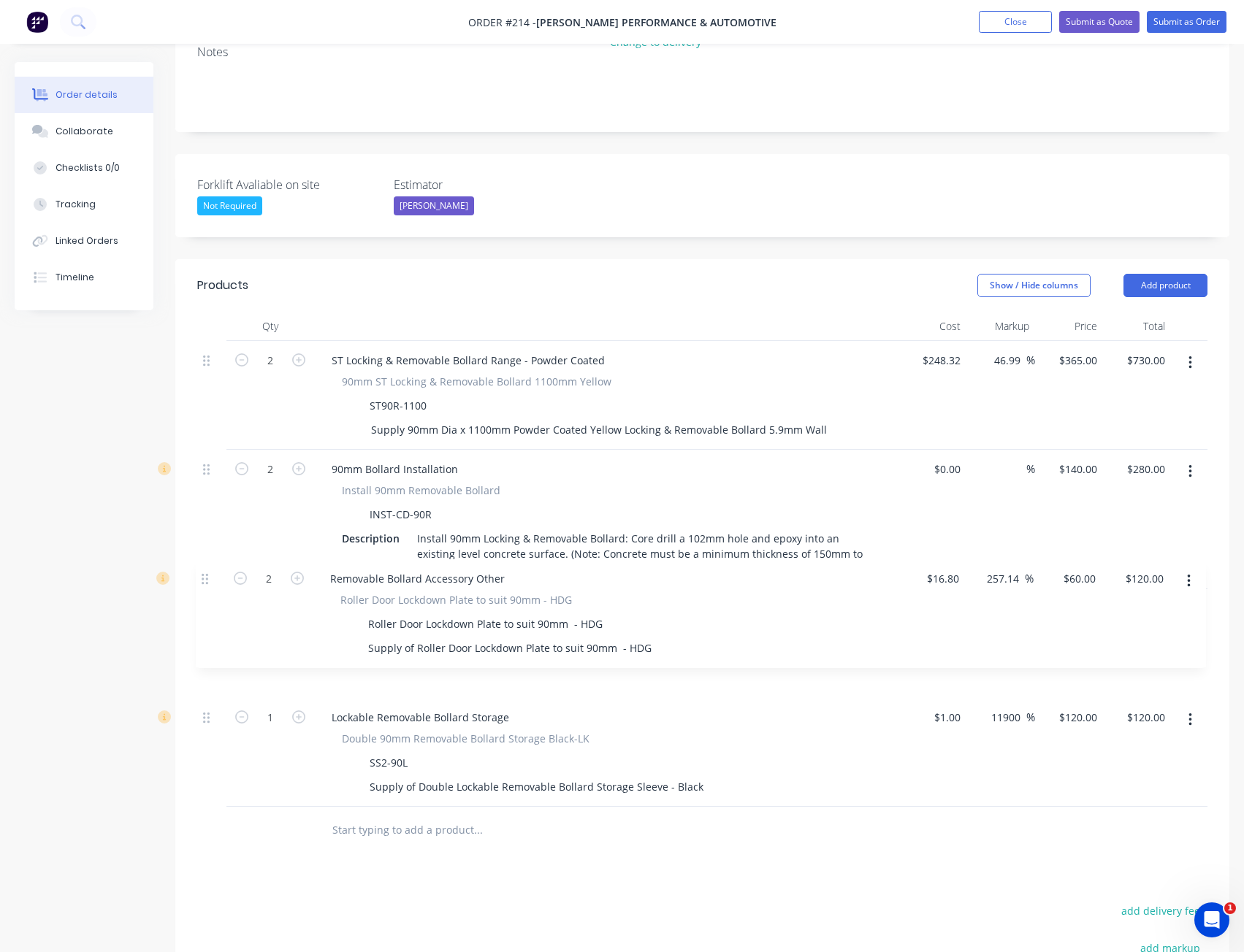
drag, startPoint x: 208, startPoint y: 701, endPoint x: 207, endPoint y: 571, distance: 130.0
click at [207, 571] on div "2 ST Locking & Removable Bollard Range - Powder Coated 90mm ST Locking & Remova…" at bounding box center [702, 574] width 1011 height 466
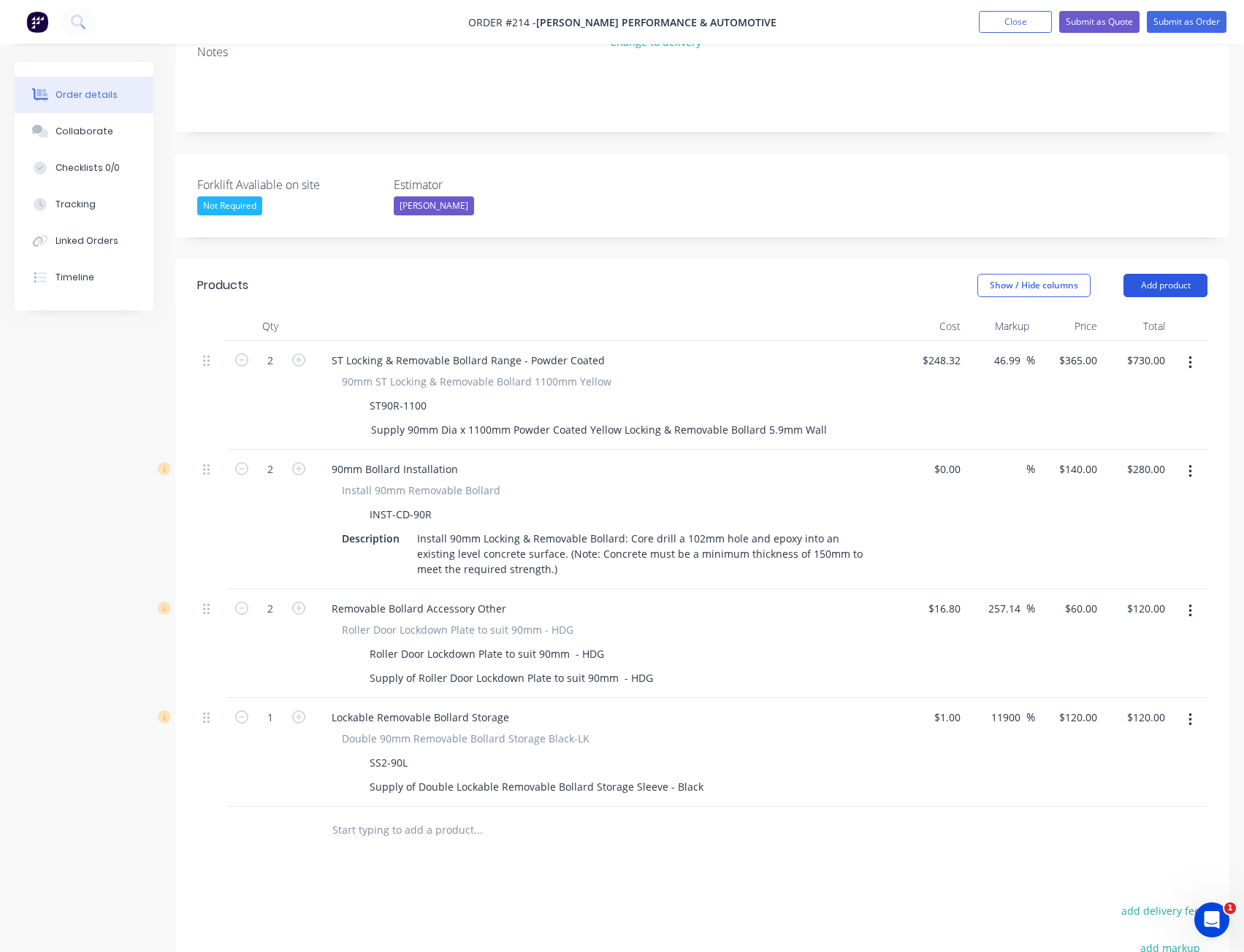
click at [1196, 274] on button "Add product" at bounding box center [1166, 285] width 84 height 23
click at [1194, 274] on button "Add product" at bounding box center [1166, 285] width 84 height 23
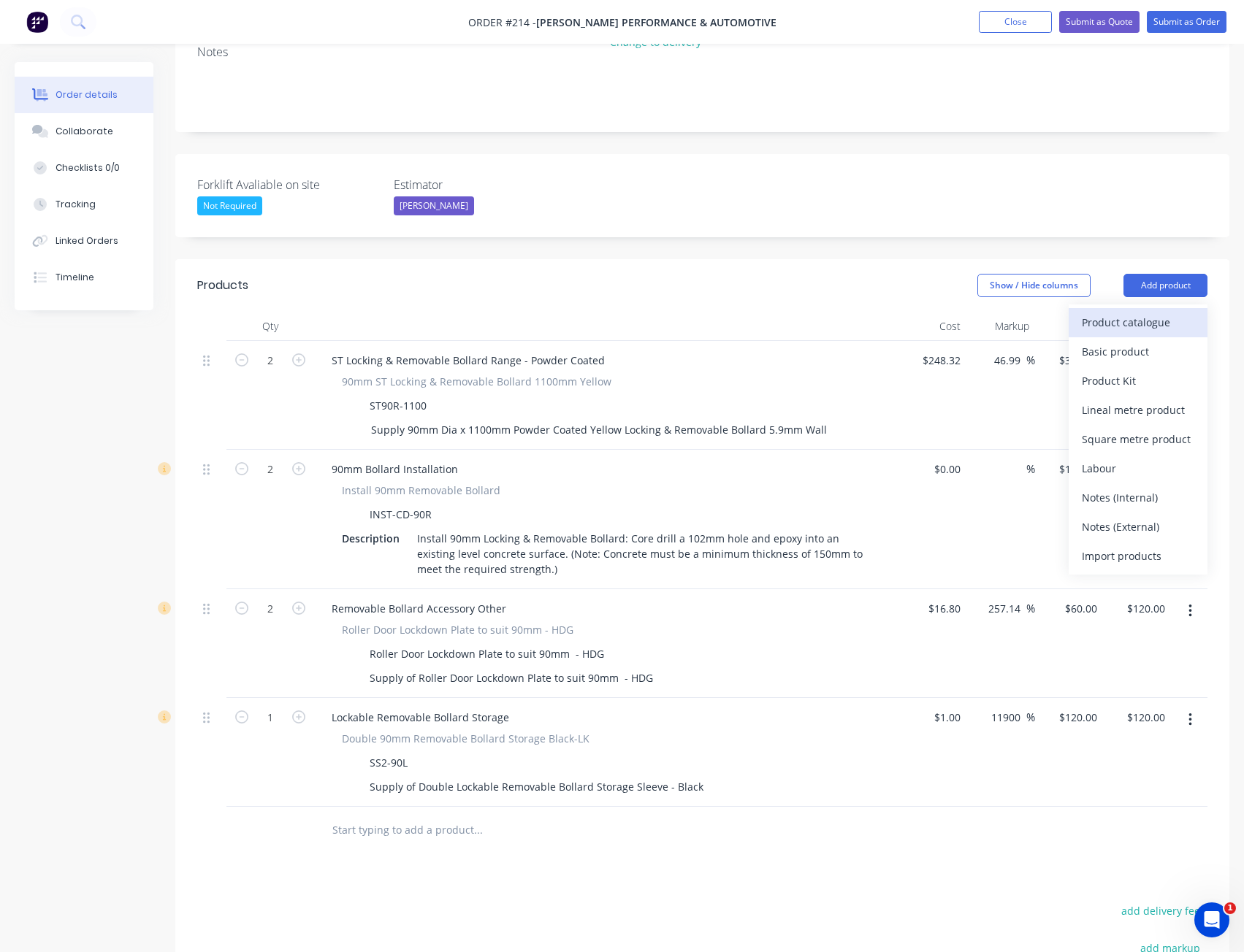
click at [1102, 312] on div "Product catalogue" at bounding box center [1138, 322] width 112 height 21
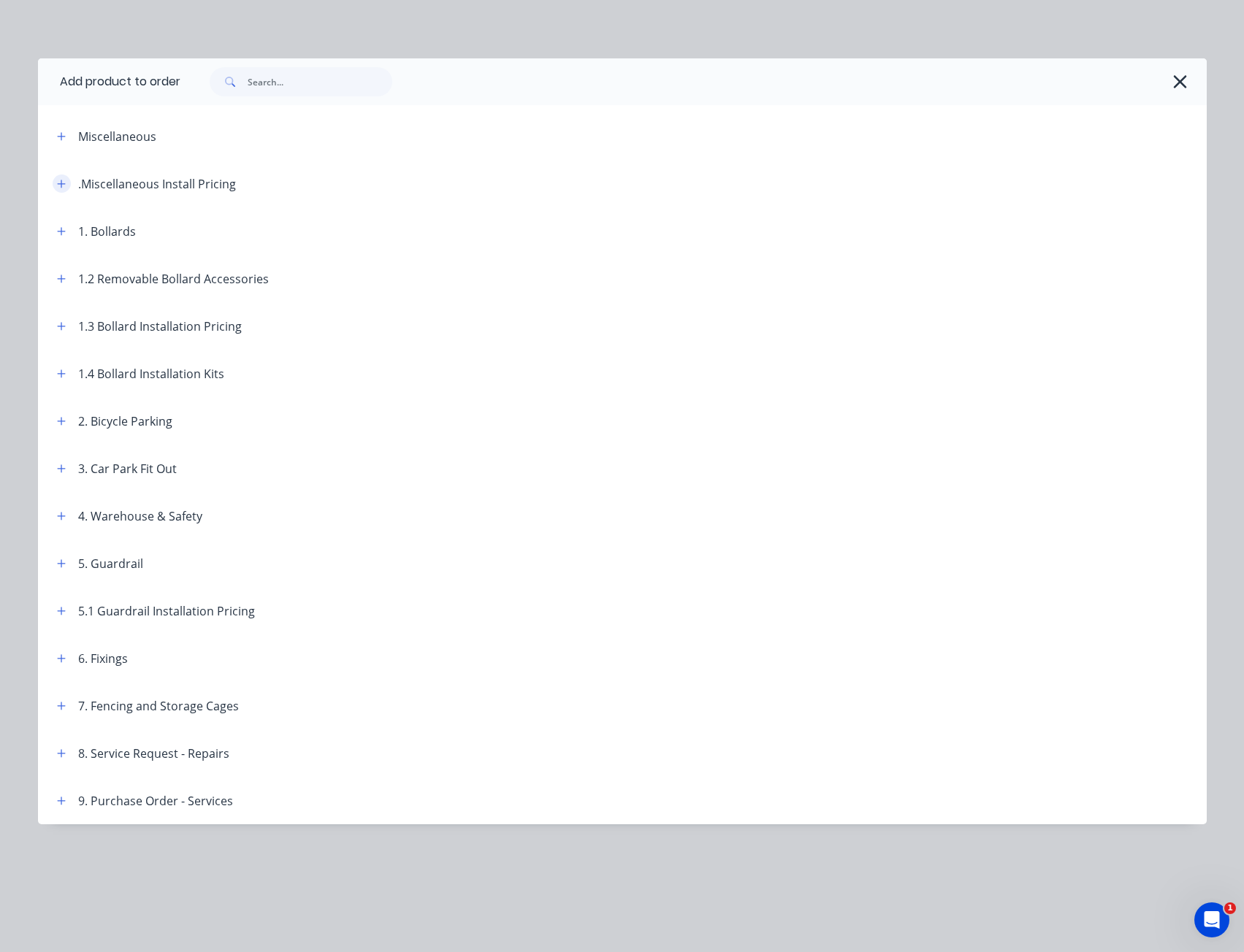
click at [63, 181] on icon "button" at bounding box center [60, 184] width 9 height 10
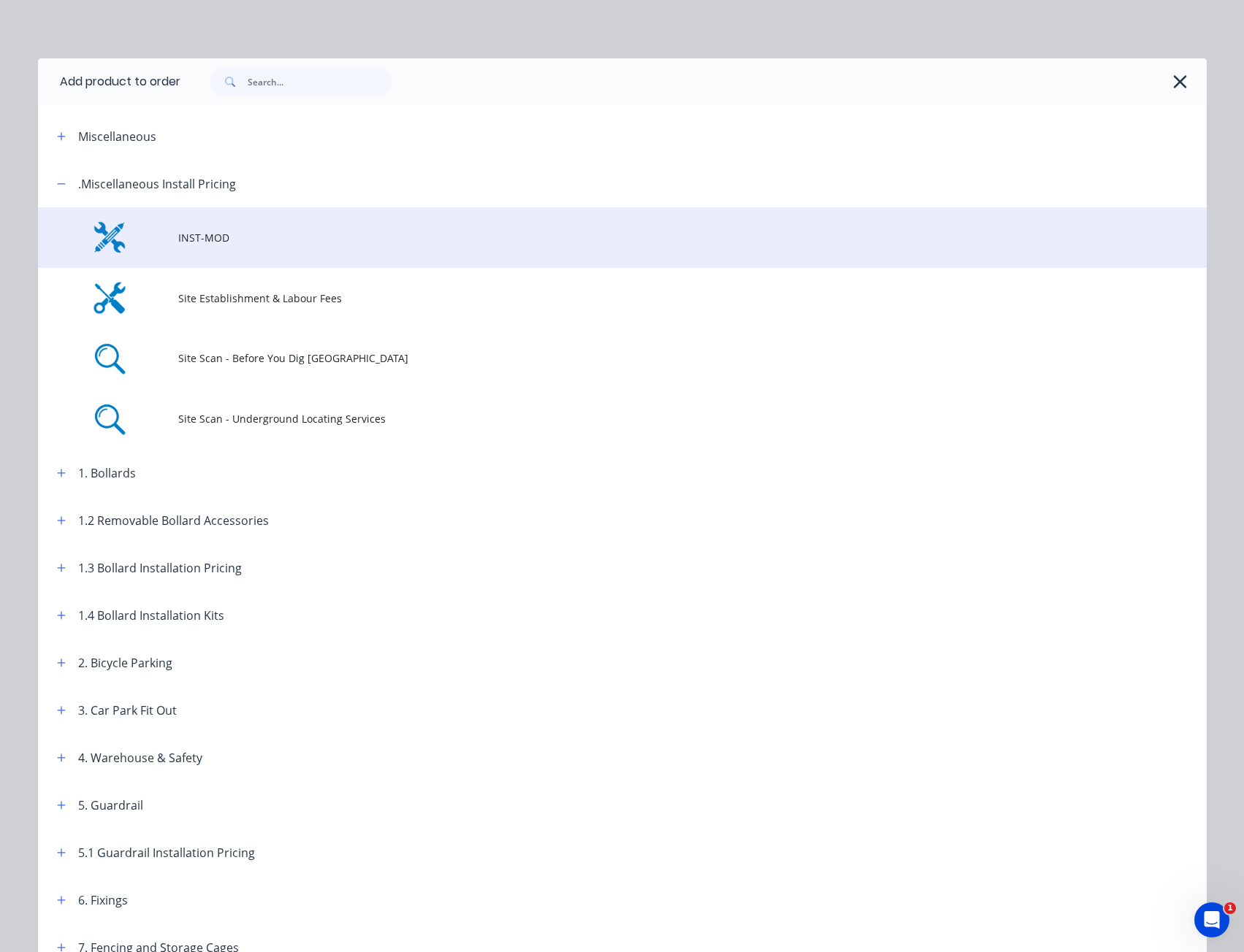
click at [167, 232] on td at bounding box center [108, 237] width 140 height 60
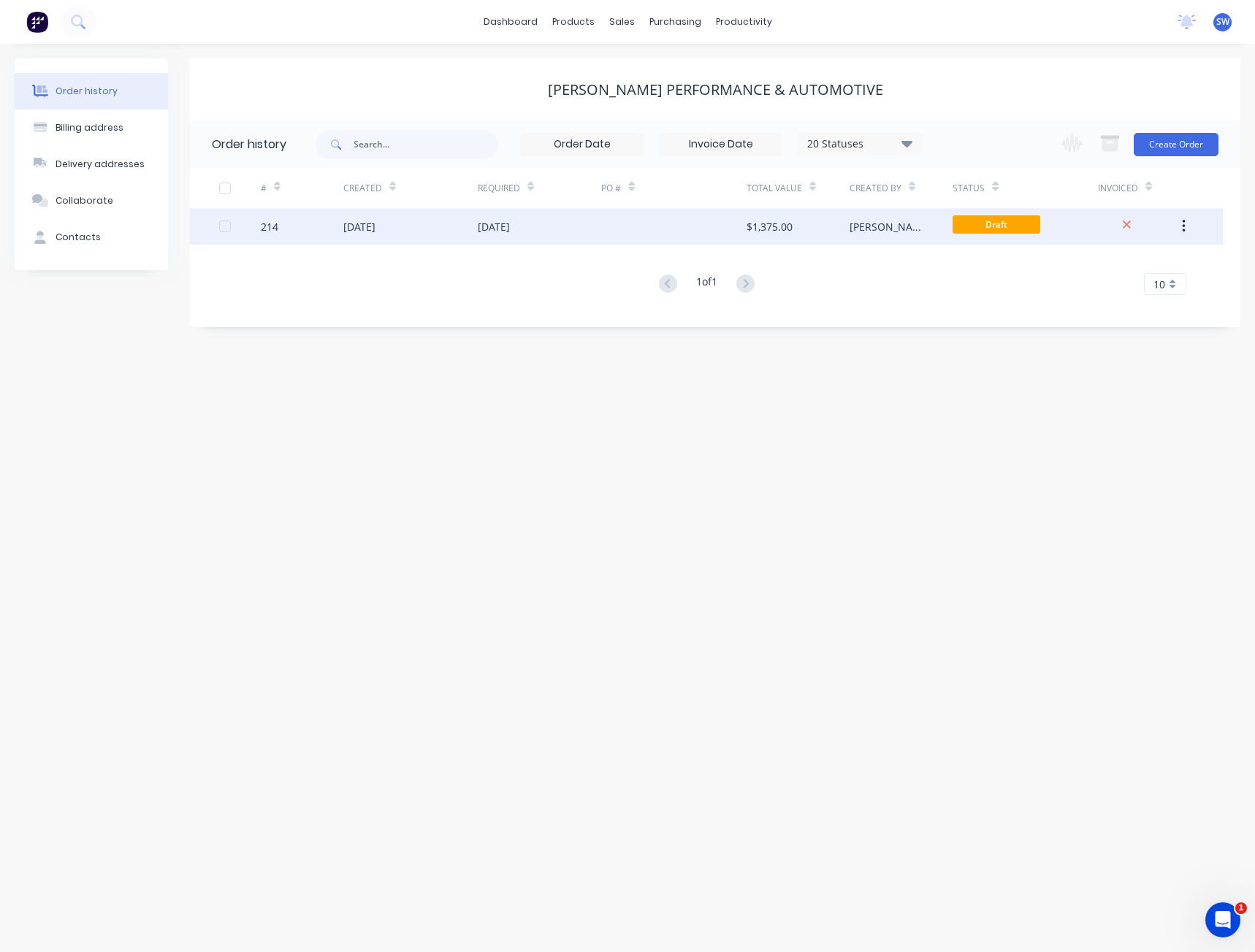
click at [423, 225] on div "[DATE]" at bounding box center [410, 226] width 134 height 36
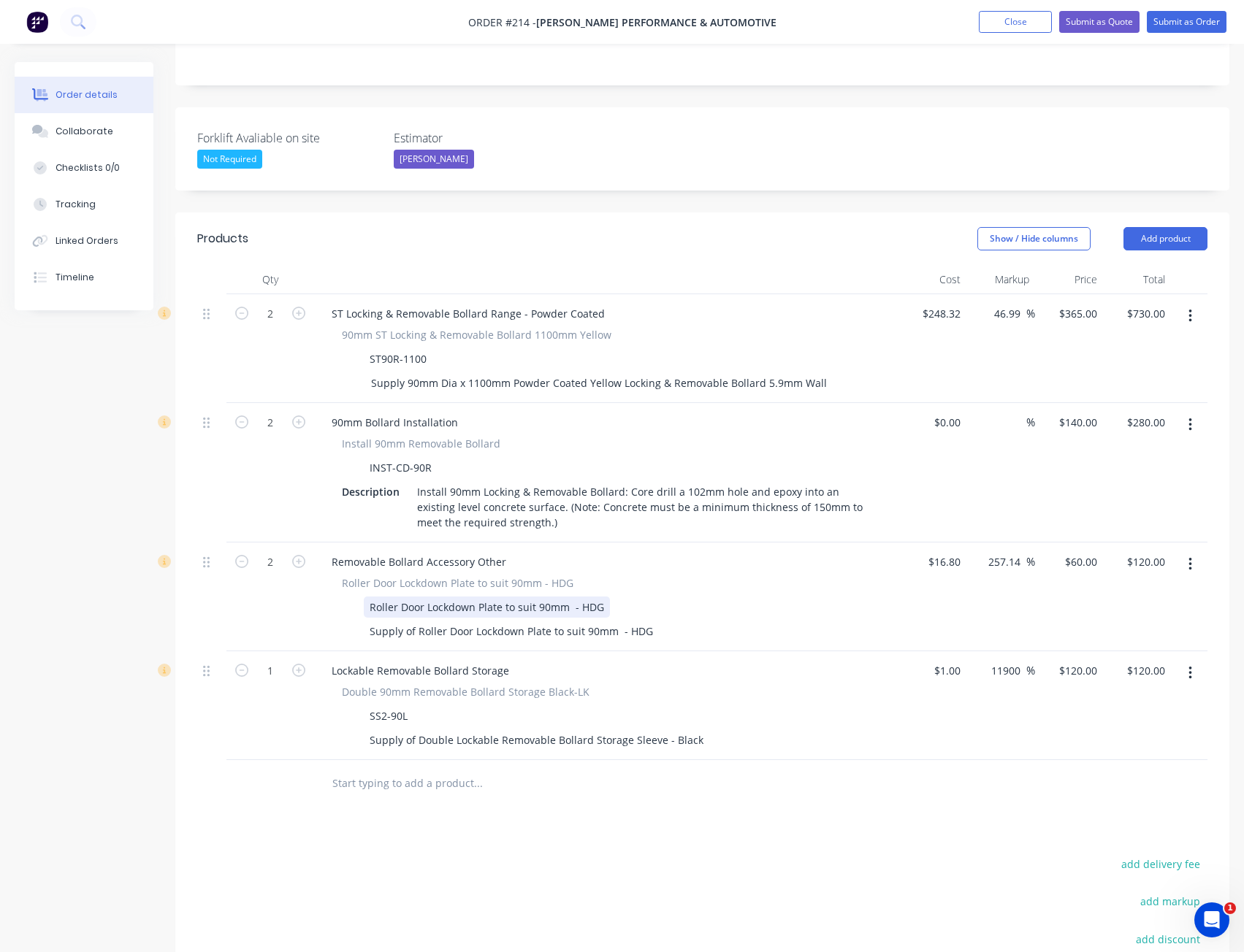
scroll to position [365, 0]
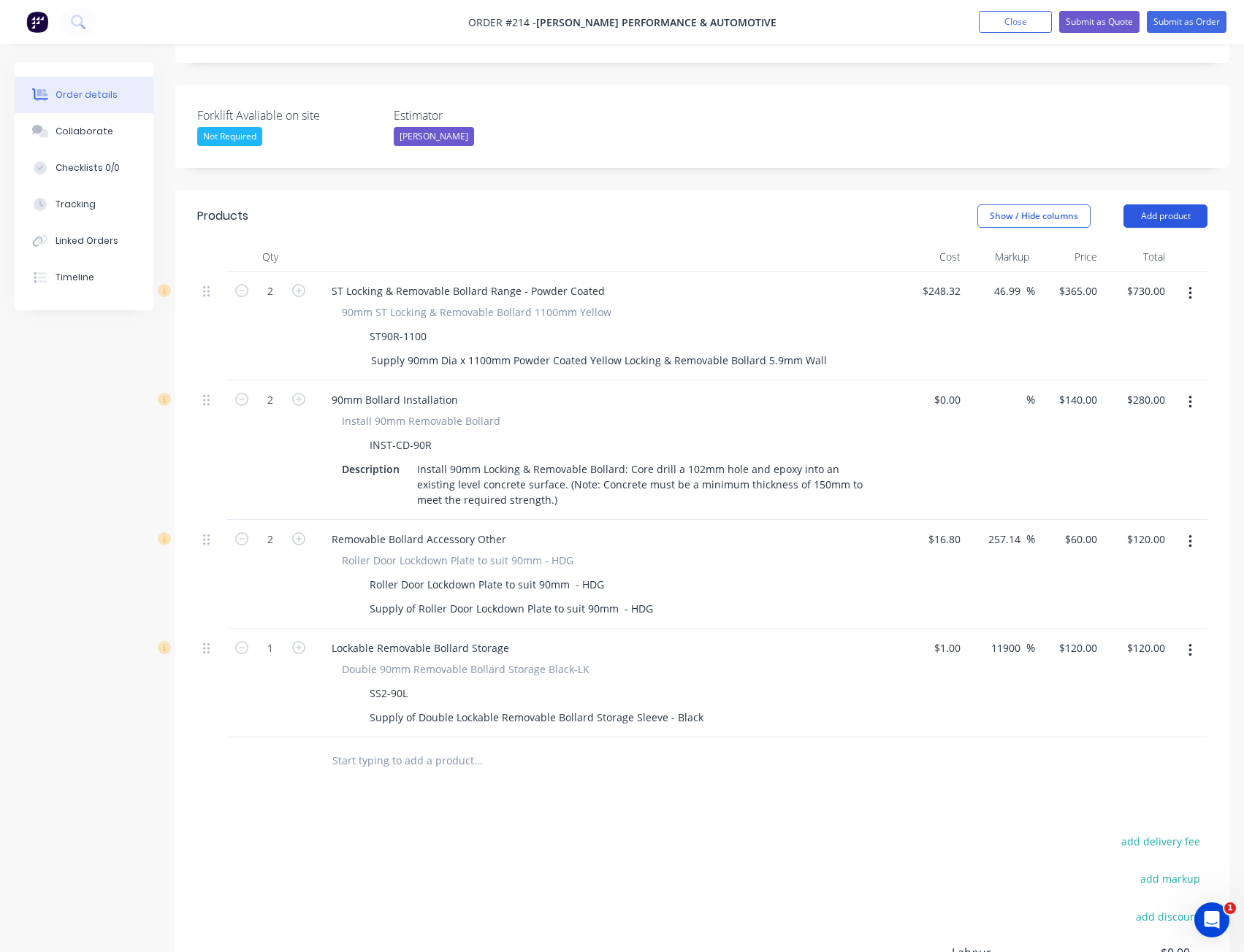
click at [1173, 205] on button "Add product" at bounding box center [1166, 216] width 84 height 23
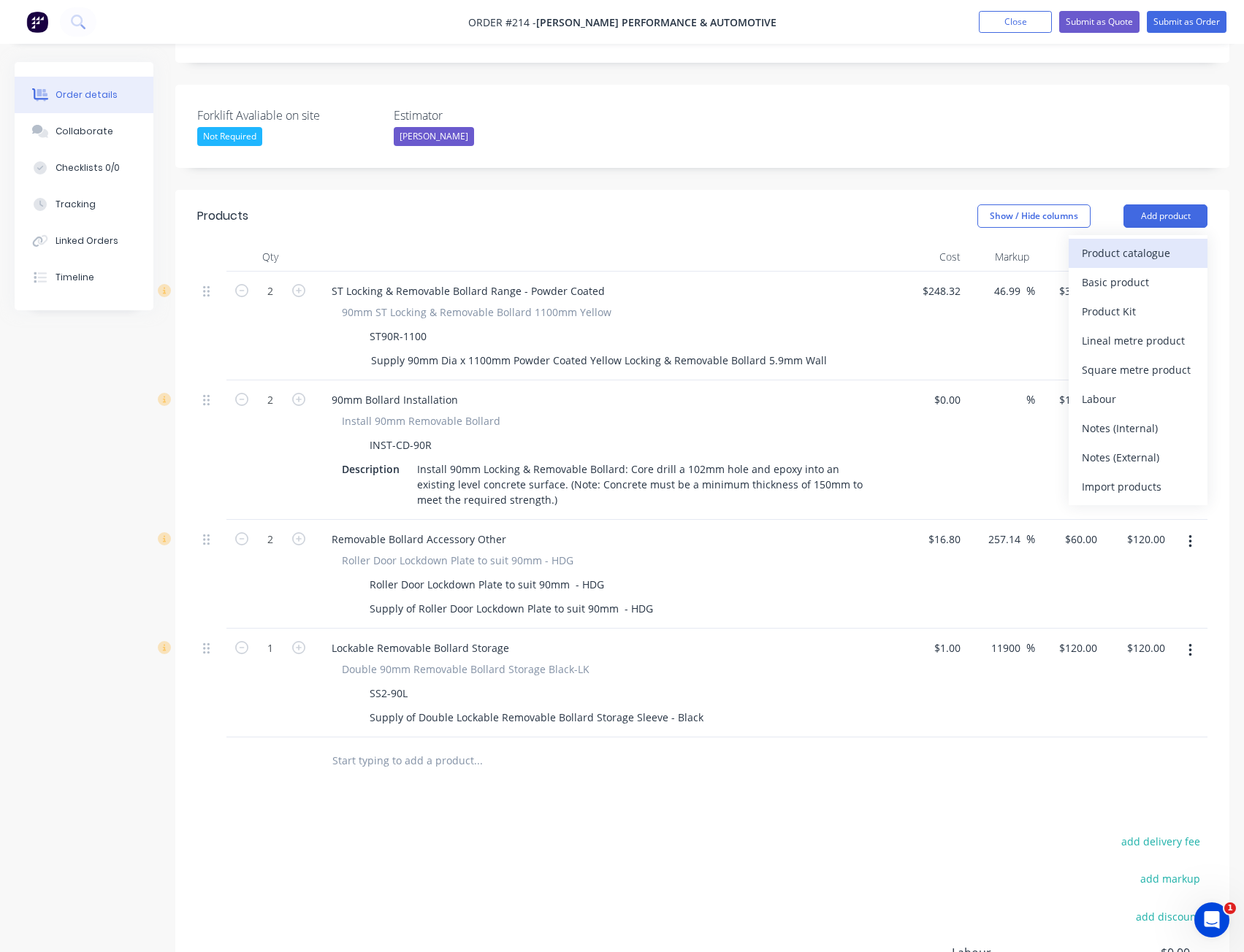
click at [1155, 243] on div "Product catalogue" at bounding box center [1138, 253] width 112 height 21
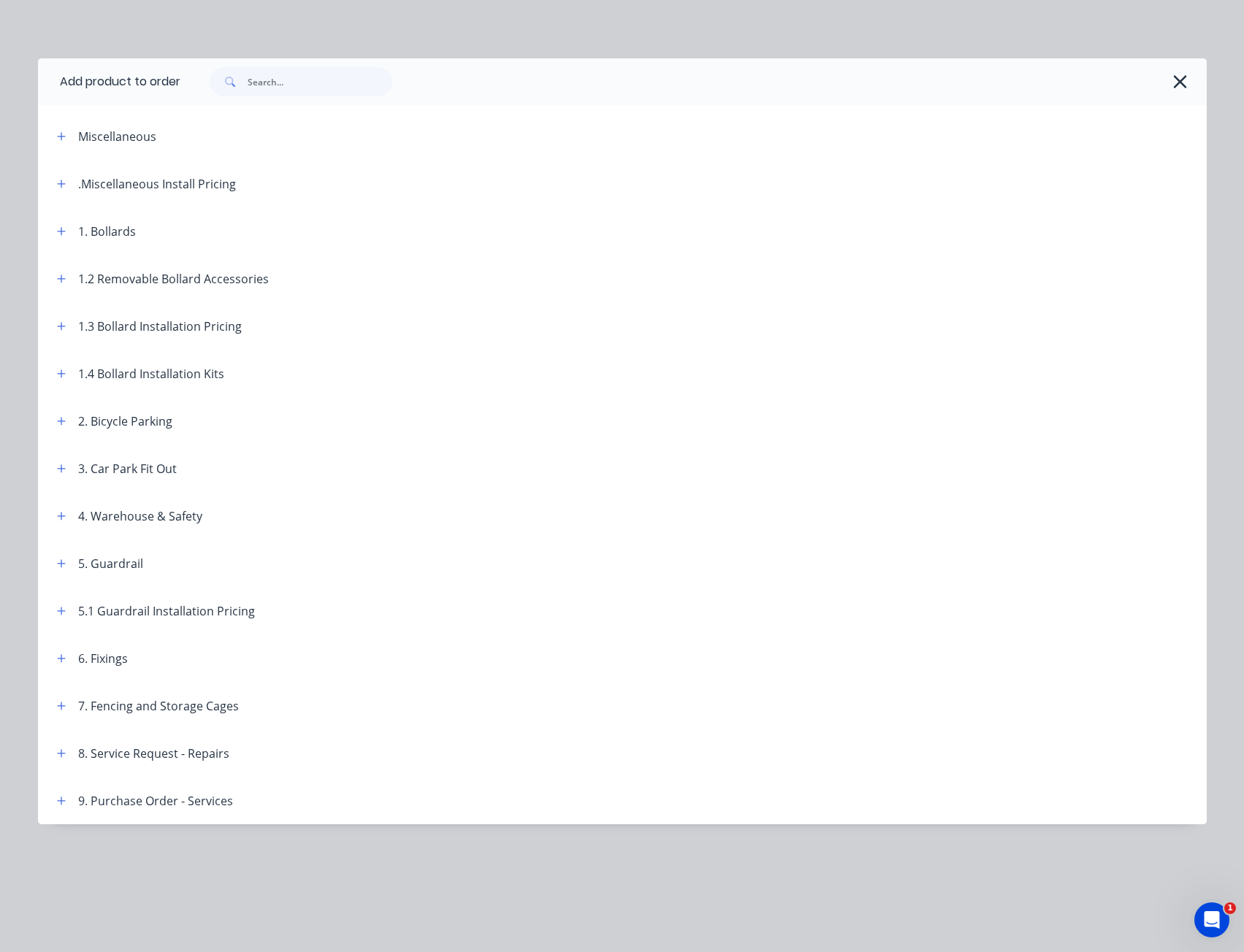
scroll to position [0, 0]
click at [67, 320] on button "button" at bounding box center [62, 326] width 19 height 19
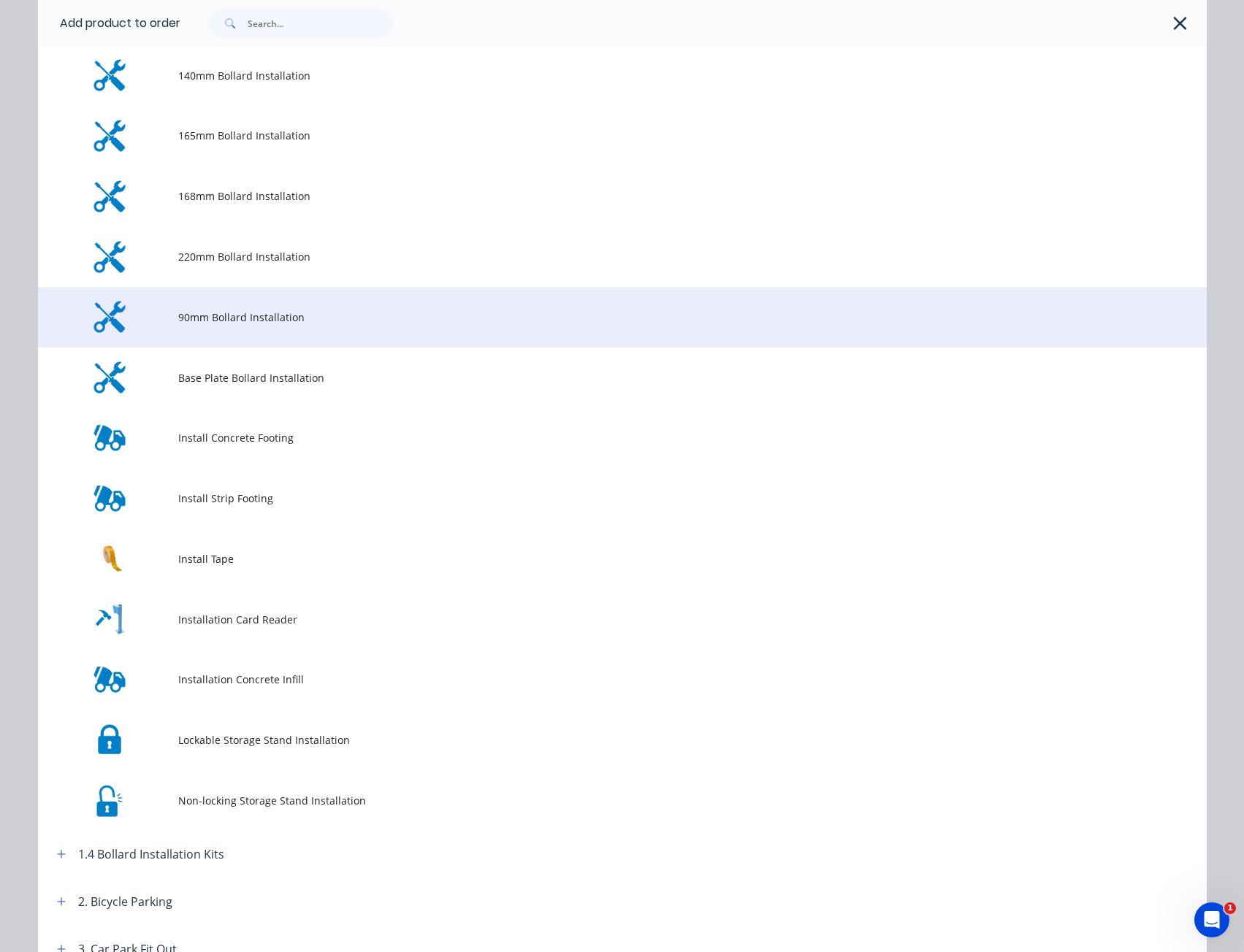
scroll to position [292, 0]
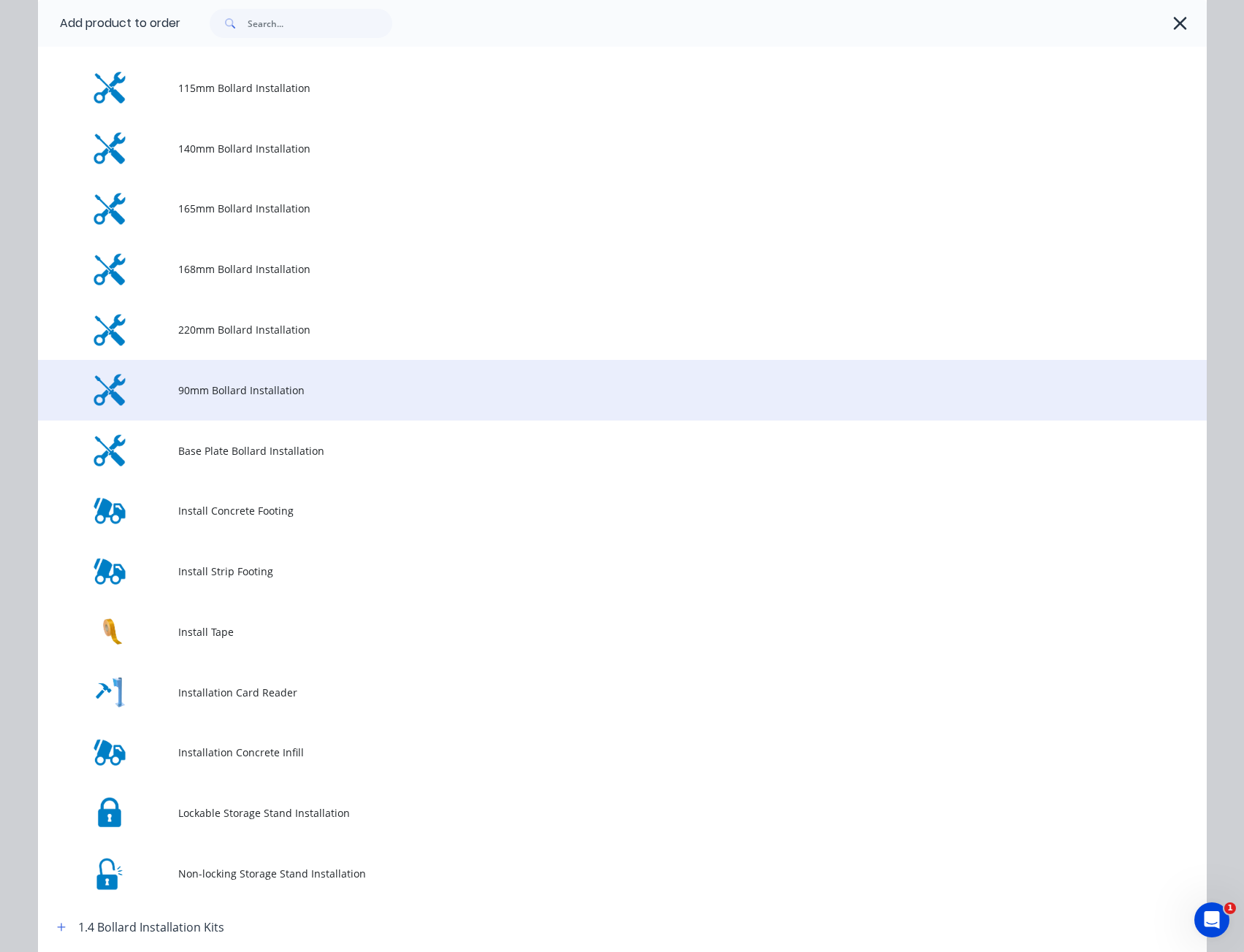
click at [253, 384] on span "90mm Bollard Installation" at bounding box center [589, 391] width 823 height 16
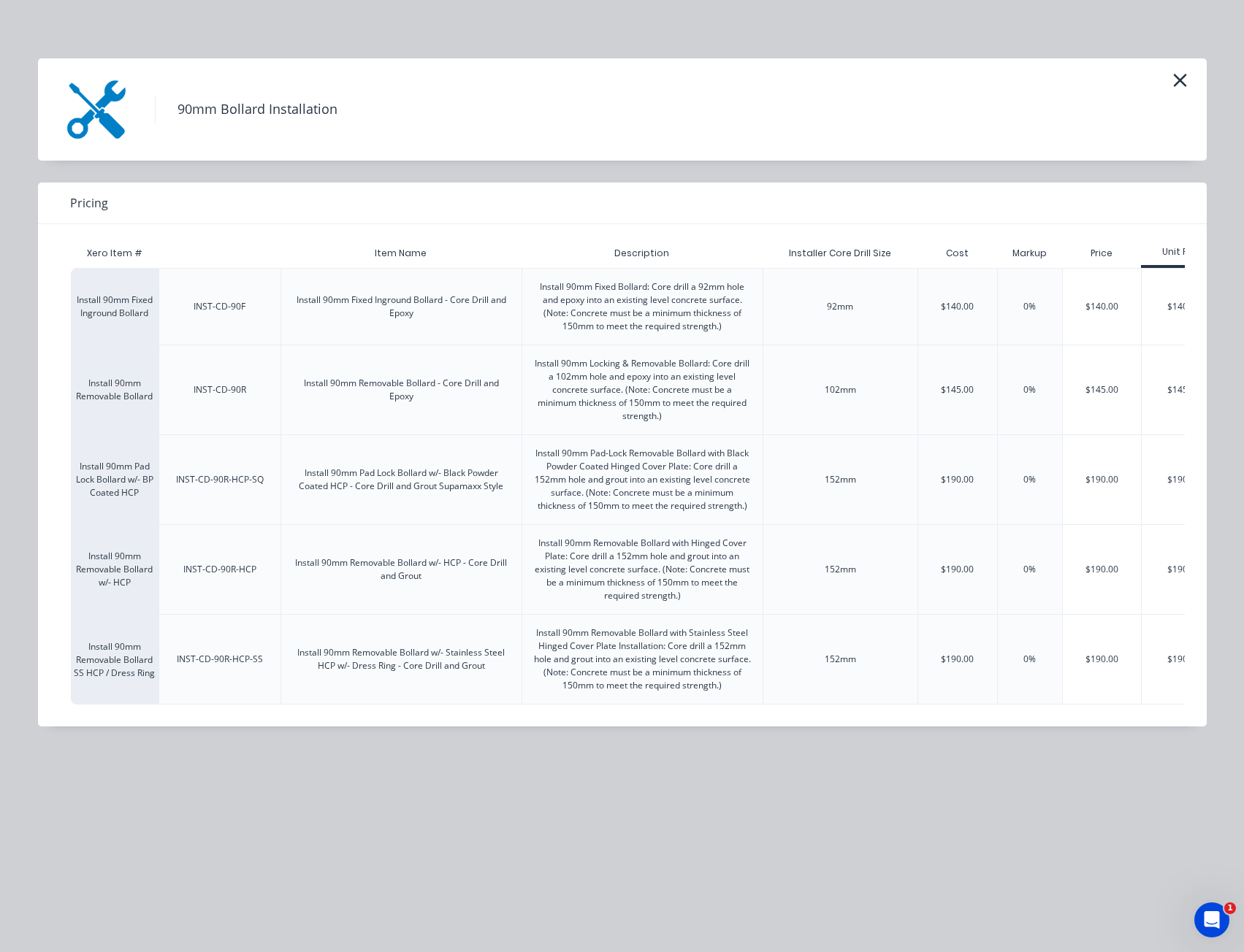
scroll to position [0, 0]
click at [1176, 80] on icon "button" at bounding box center [1180, 80] width 16 height 20
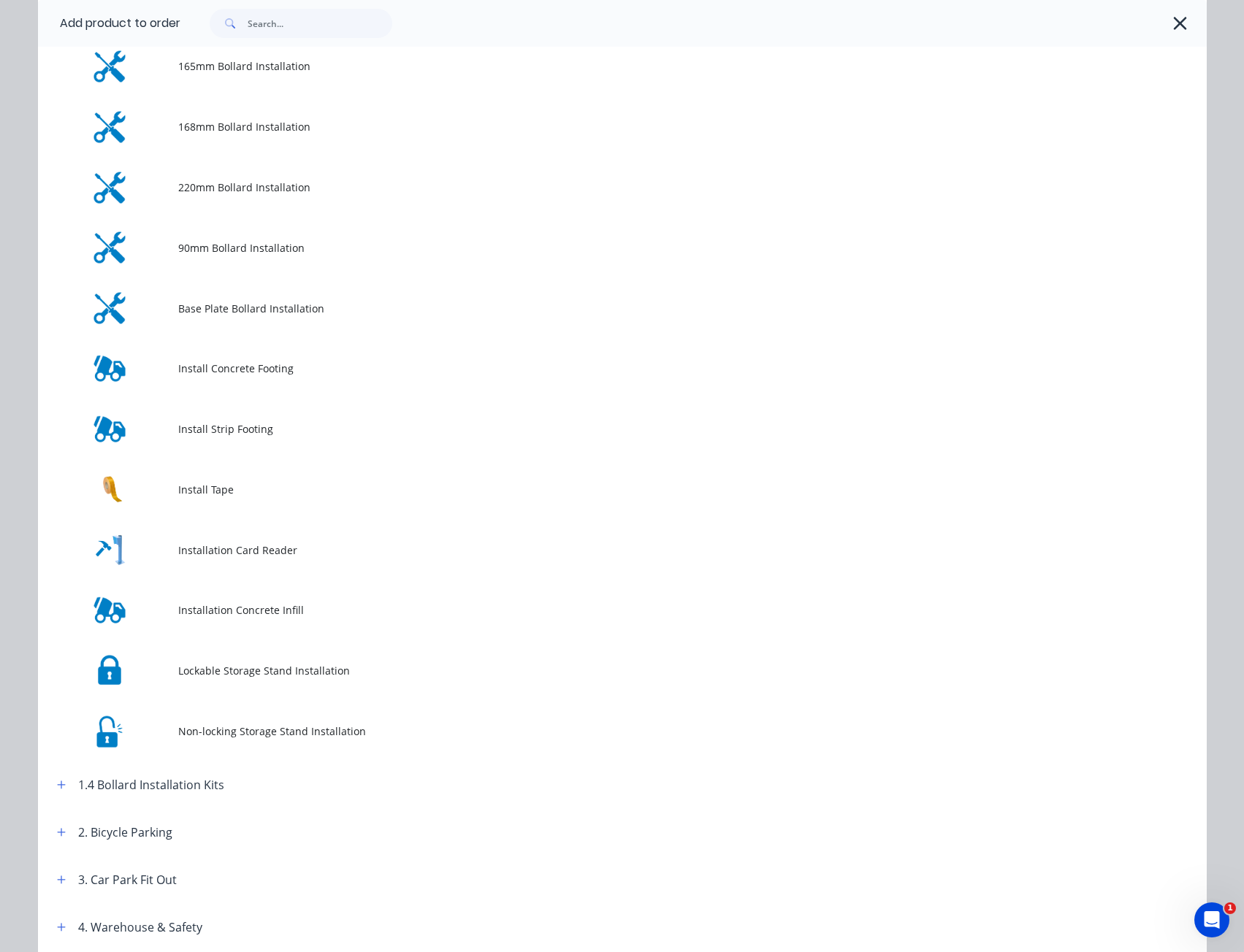
scroll to position [448, 0]
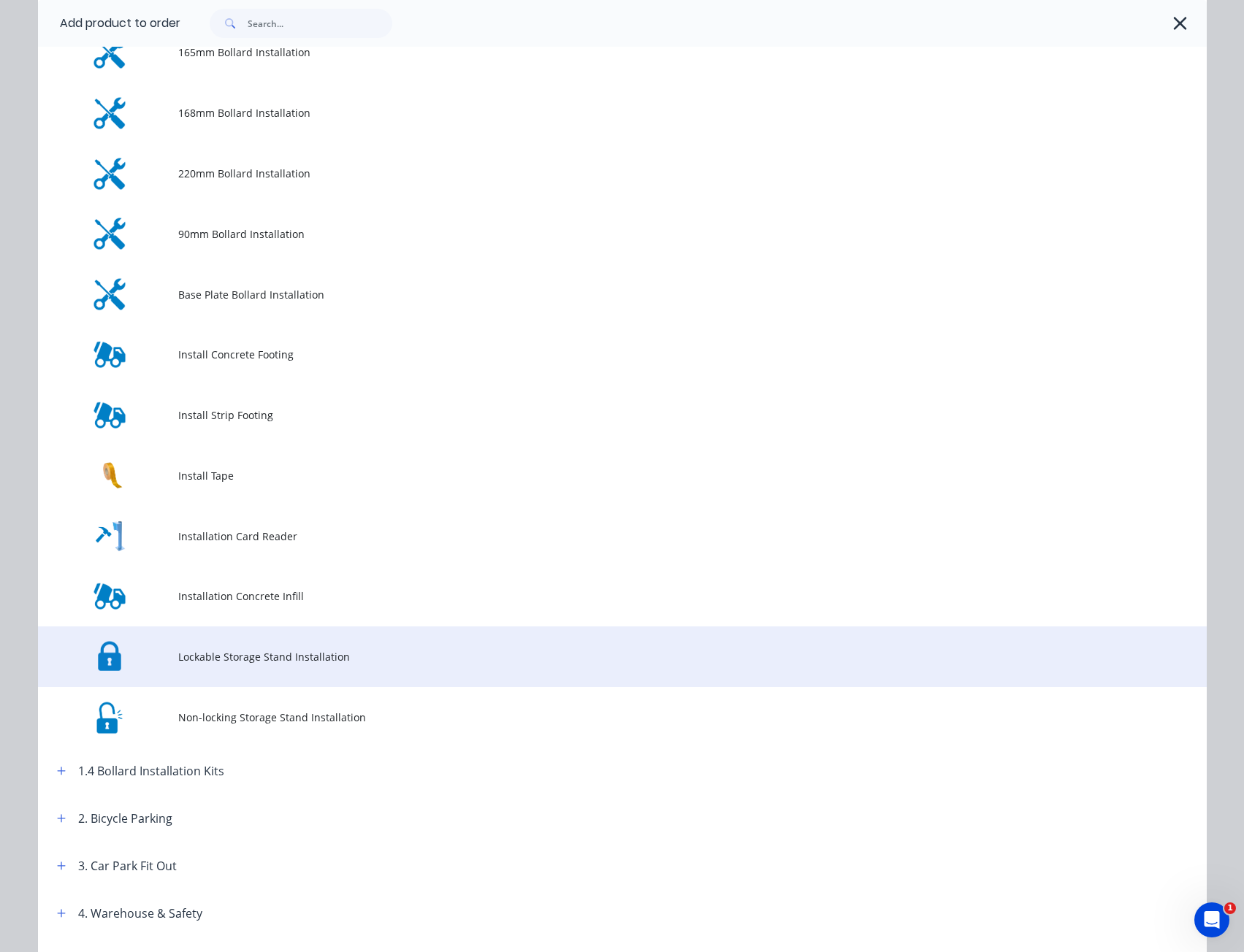
click at [373, 660] on span "Lockable Storage Stand Installation" at bounding box center [589, 657] width 823 height 16
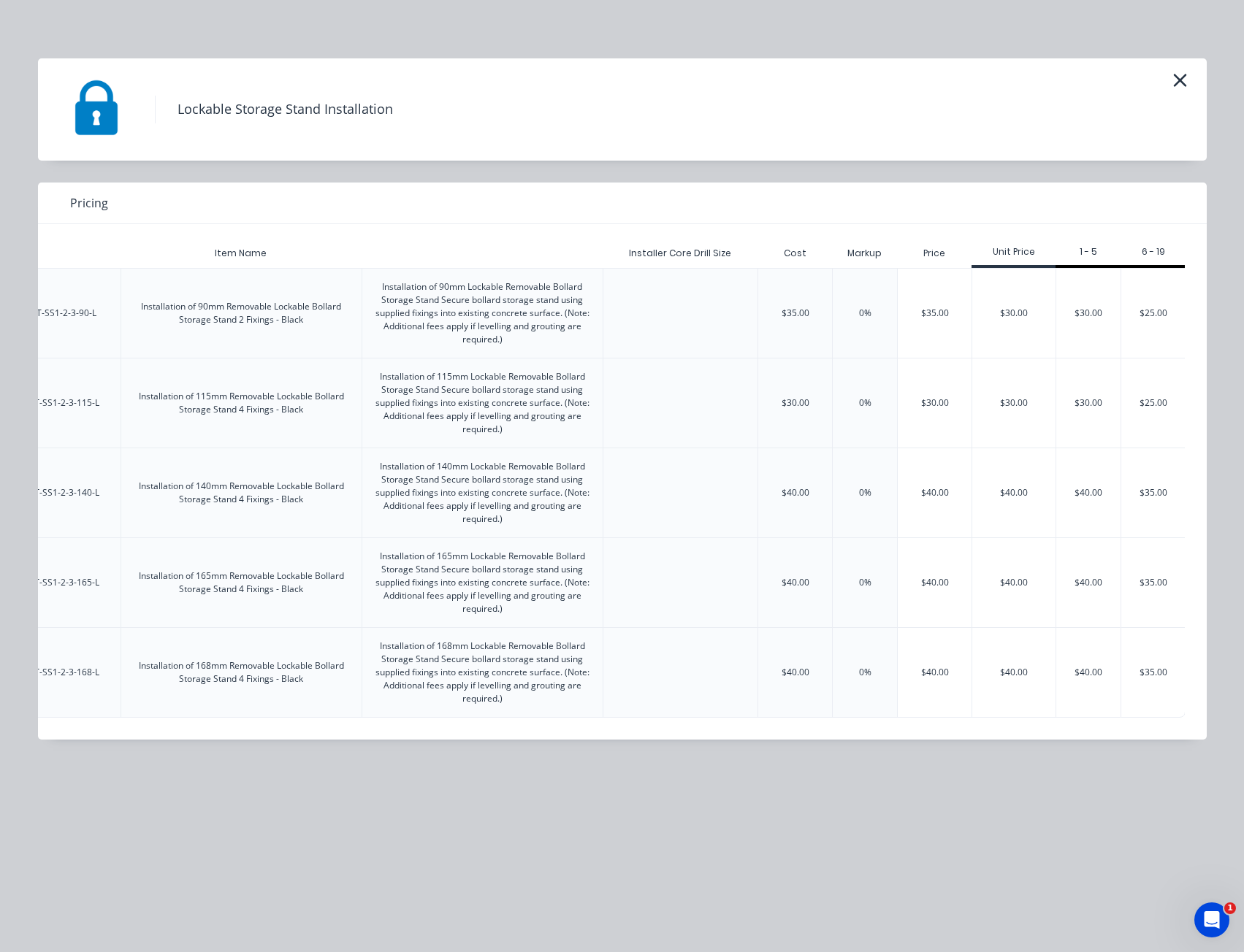
scroll to position [0, 161]
click at [1014, 313] on div "$30.00" at bounding box center [1013, 313] width 83 height 89
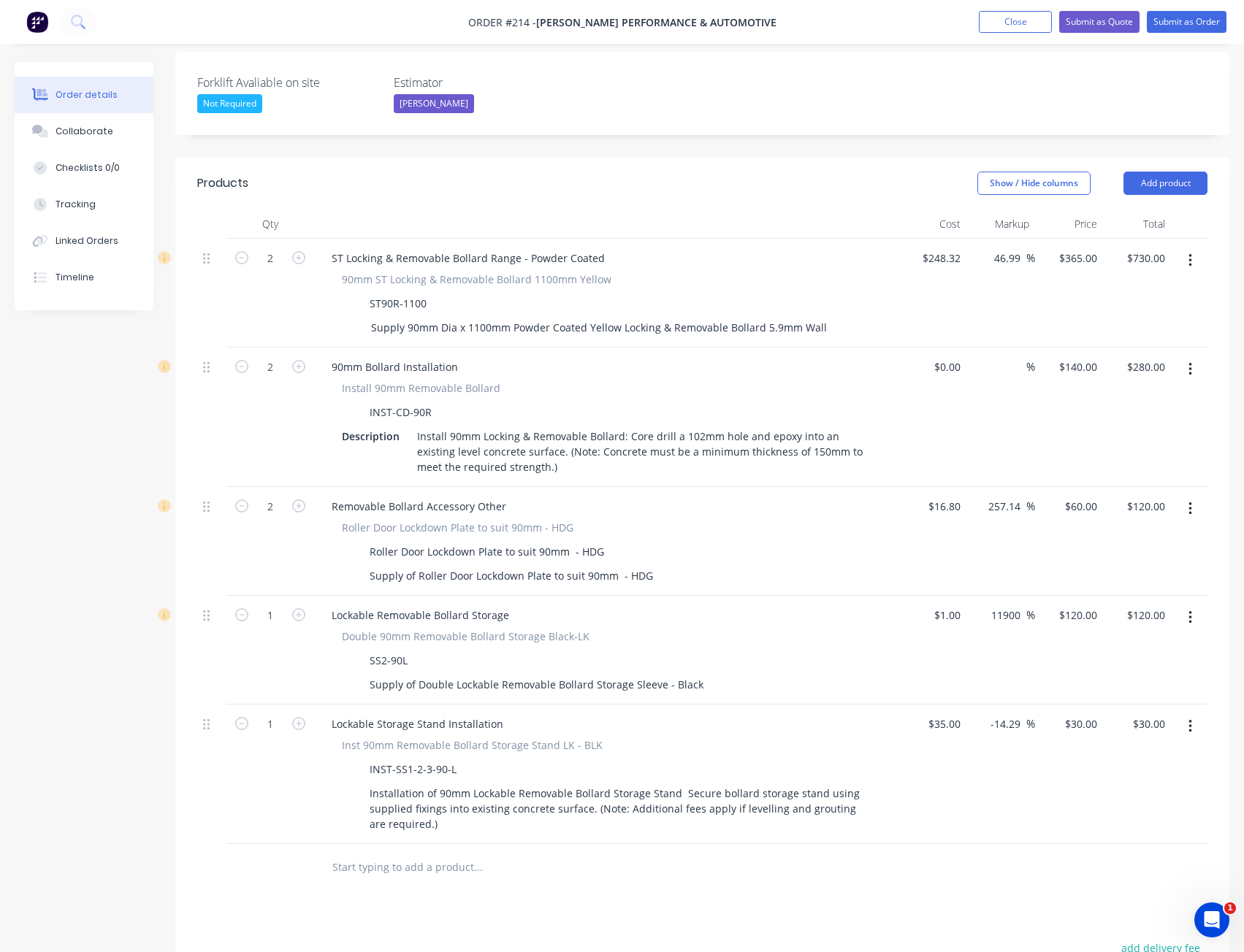
scroll to position [438, 0]
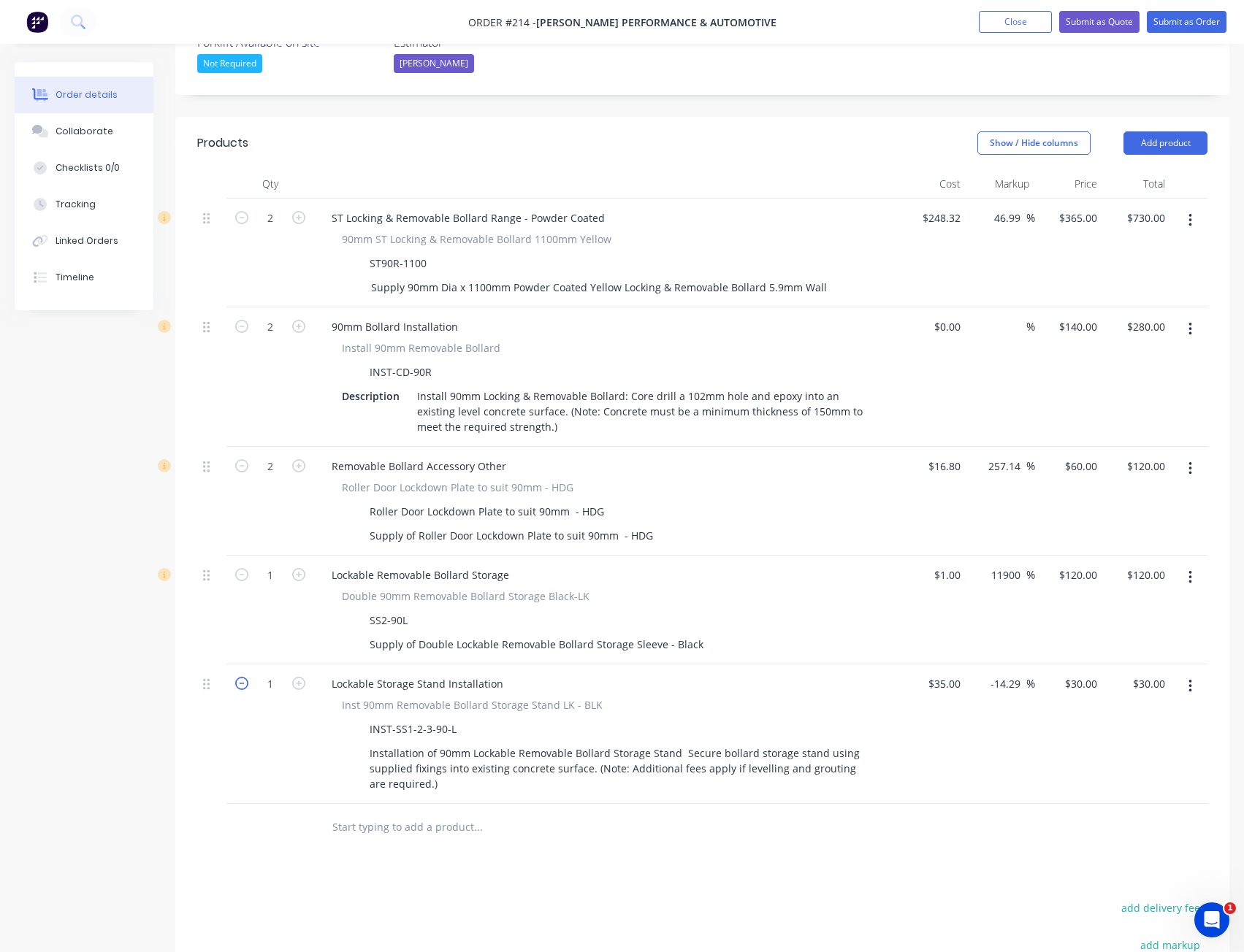
click at [245, 677] on icon "button" at bounding box center [241, 683] width 13 height 13
type input "0"
type input "$0.00"
click at [300, 677] on icon "button" at bounding box center [299, 683] width 13 height 13
type input "1"
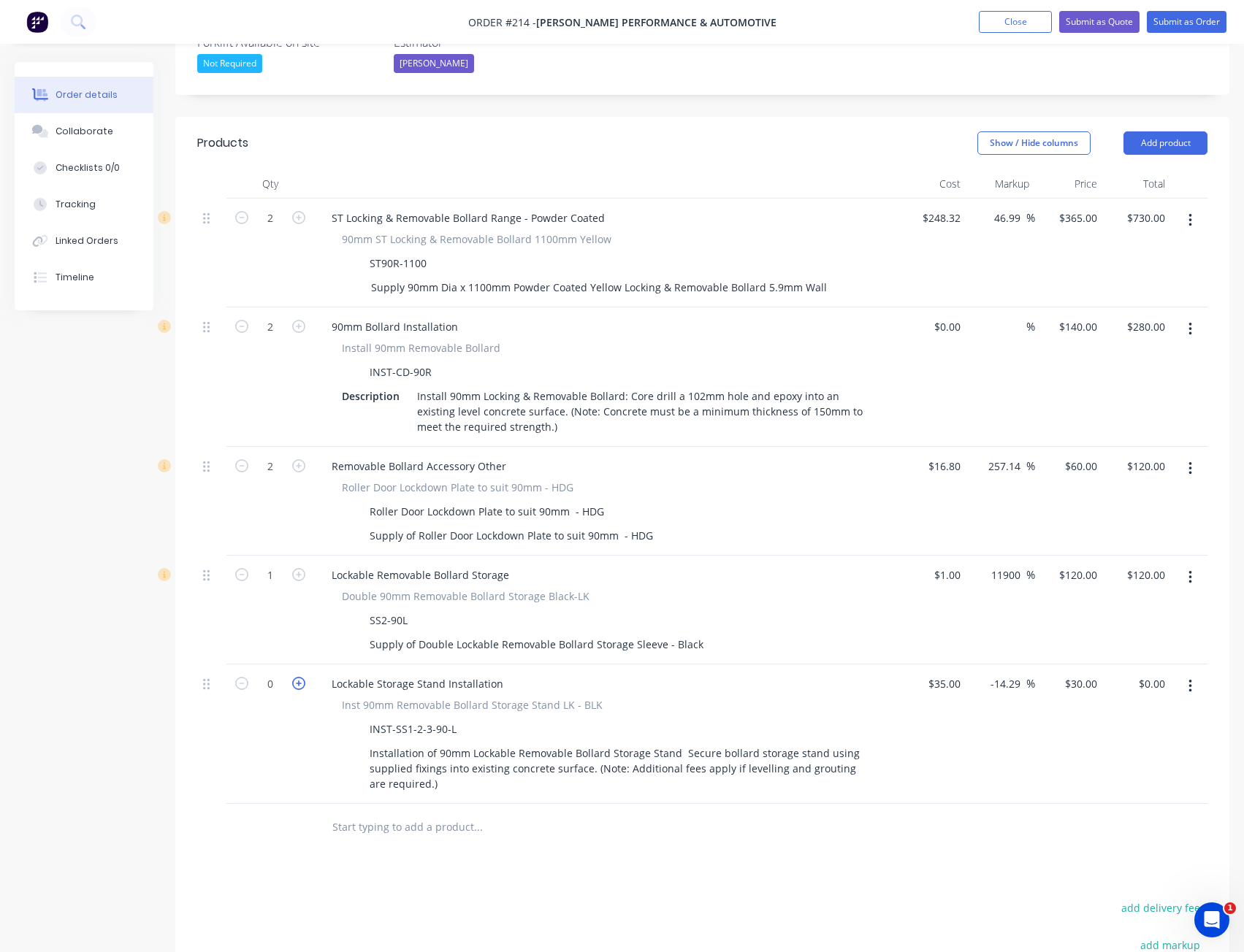
type input "$30.00"
drag, startPoint x: 205, startPoint y: 668, endPoint x: 284, endPoint y: 746, distance: 111.0
click at [284, 746] on div "1" at bounding box center [270, 734] width 88 height 140
click at [546, 673] on div "Lockable Storage Stand Installation" at bounding box center [606, 683] width 572 height 21
click at [526, 698] on span "Inst 90mm Removable Bollard Storage Stand LK - BLK" at bounding box center [472, 705] width 261 height 16
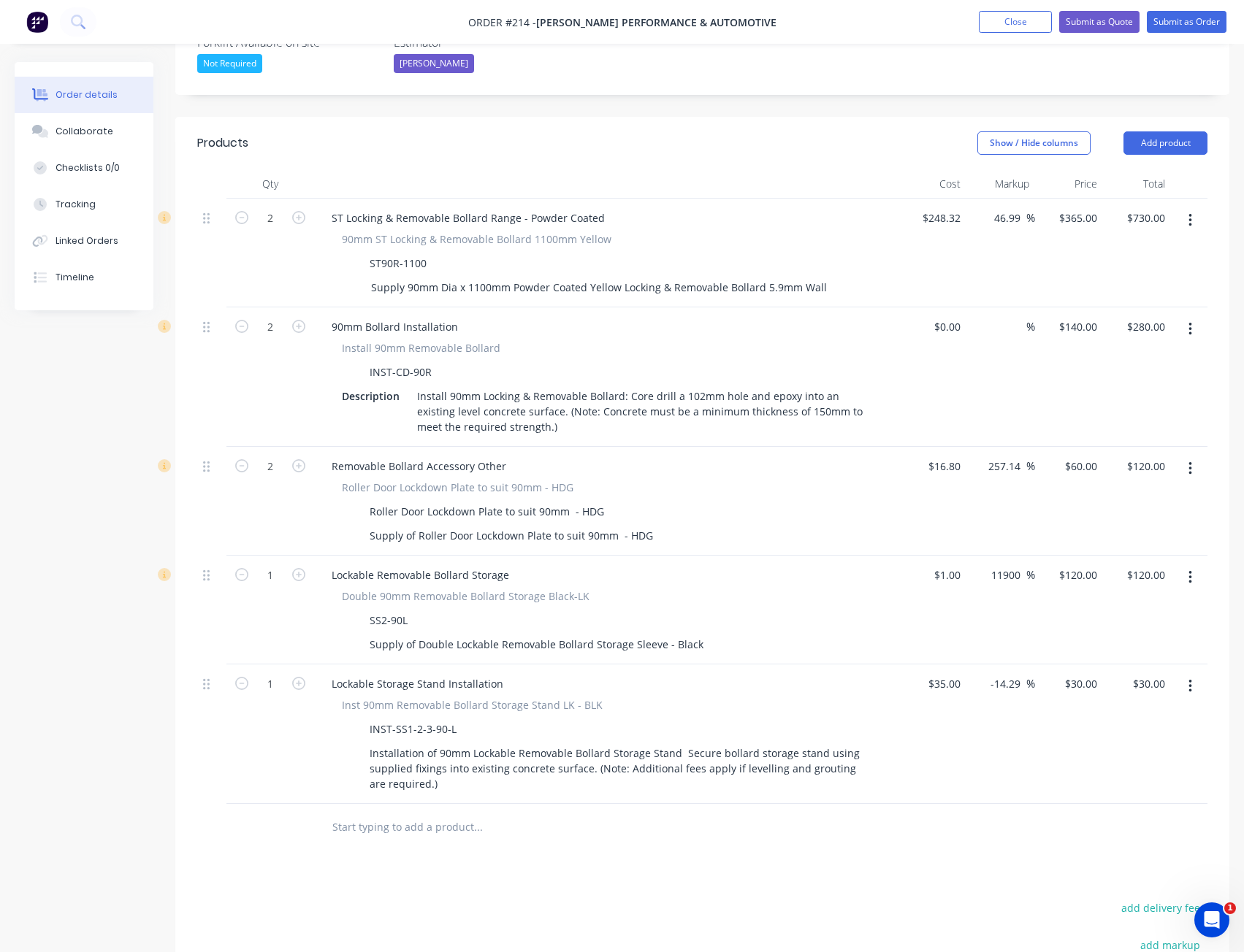
click at [1191, 678] on icon "button" at bounding box center [1190, 686] width 4 height 16
click at [1166, 802] on div "Delete" at bounding box center [1138, 812] width 112 height 21
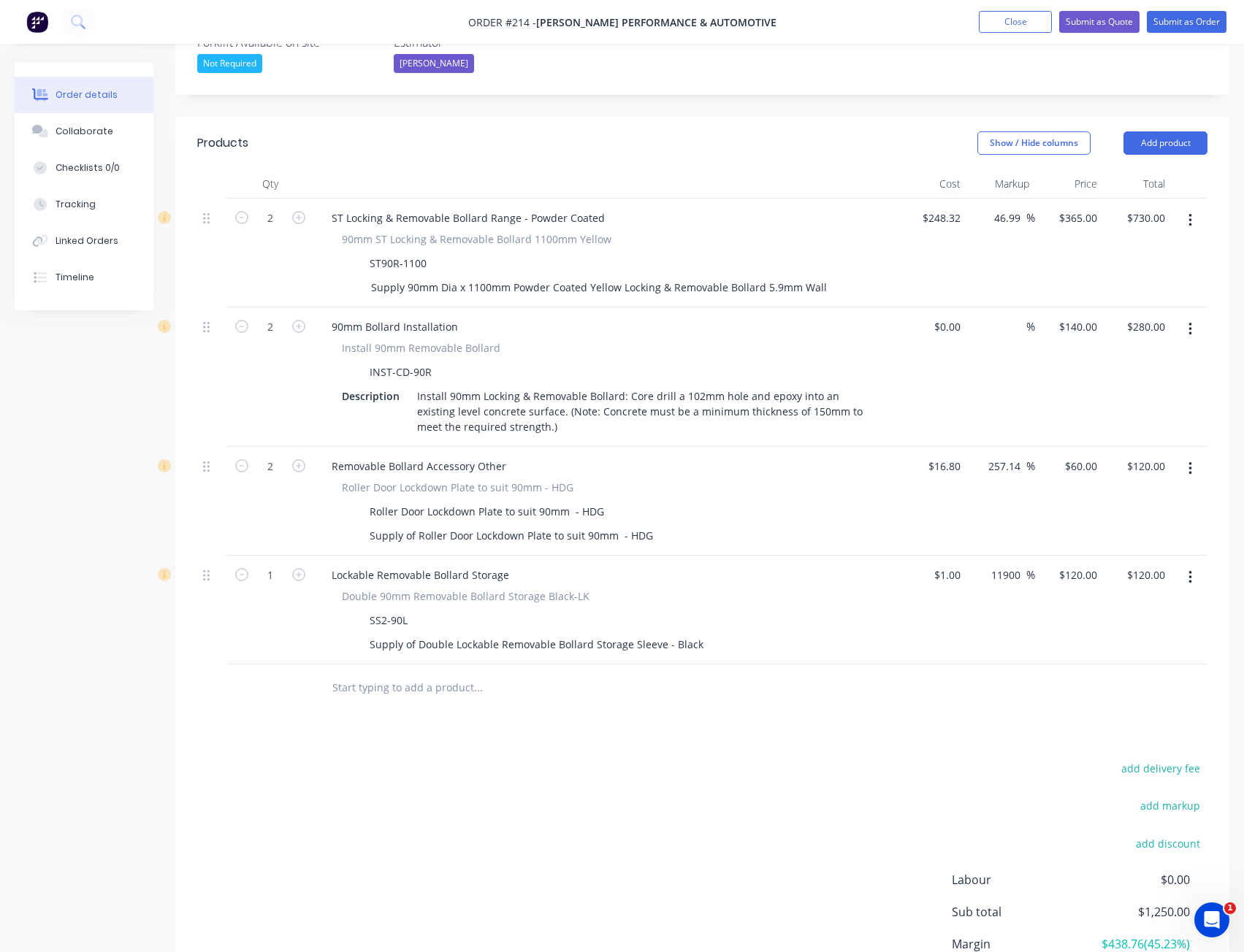
click at [534, 673] on input "text" at bounding box center [478, 688] width 292 height 29
click at [1150, 132] on button "Add product" at bounding box center [1166, 143] width 84 height 23
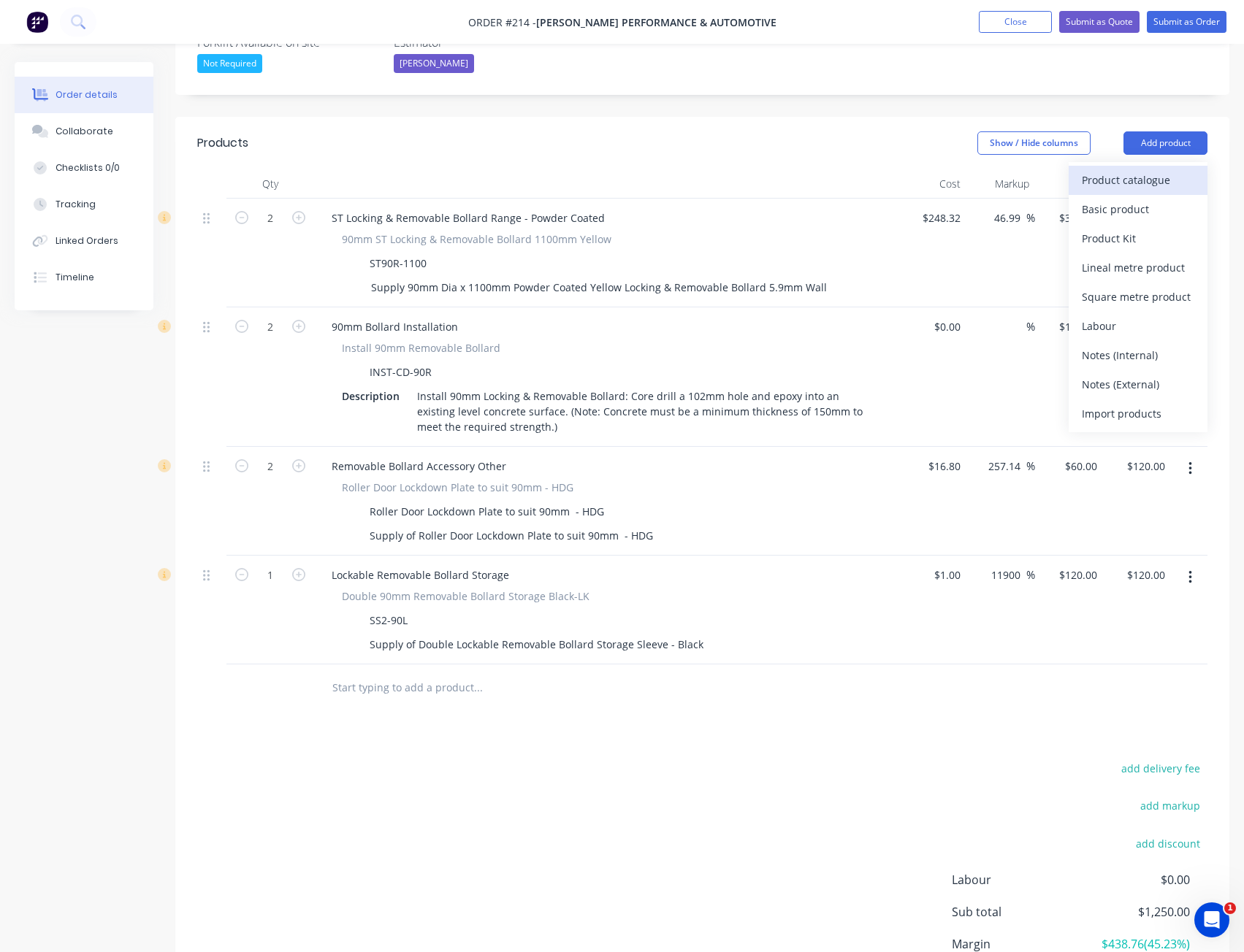
click at [1129, 170] on div "Product catalogue" at bounding box center [1138, 180] width 112 height 21
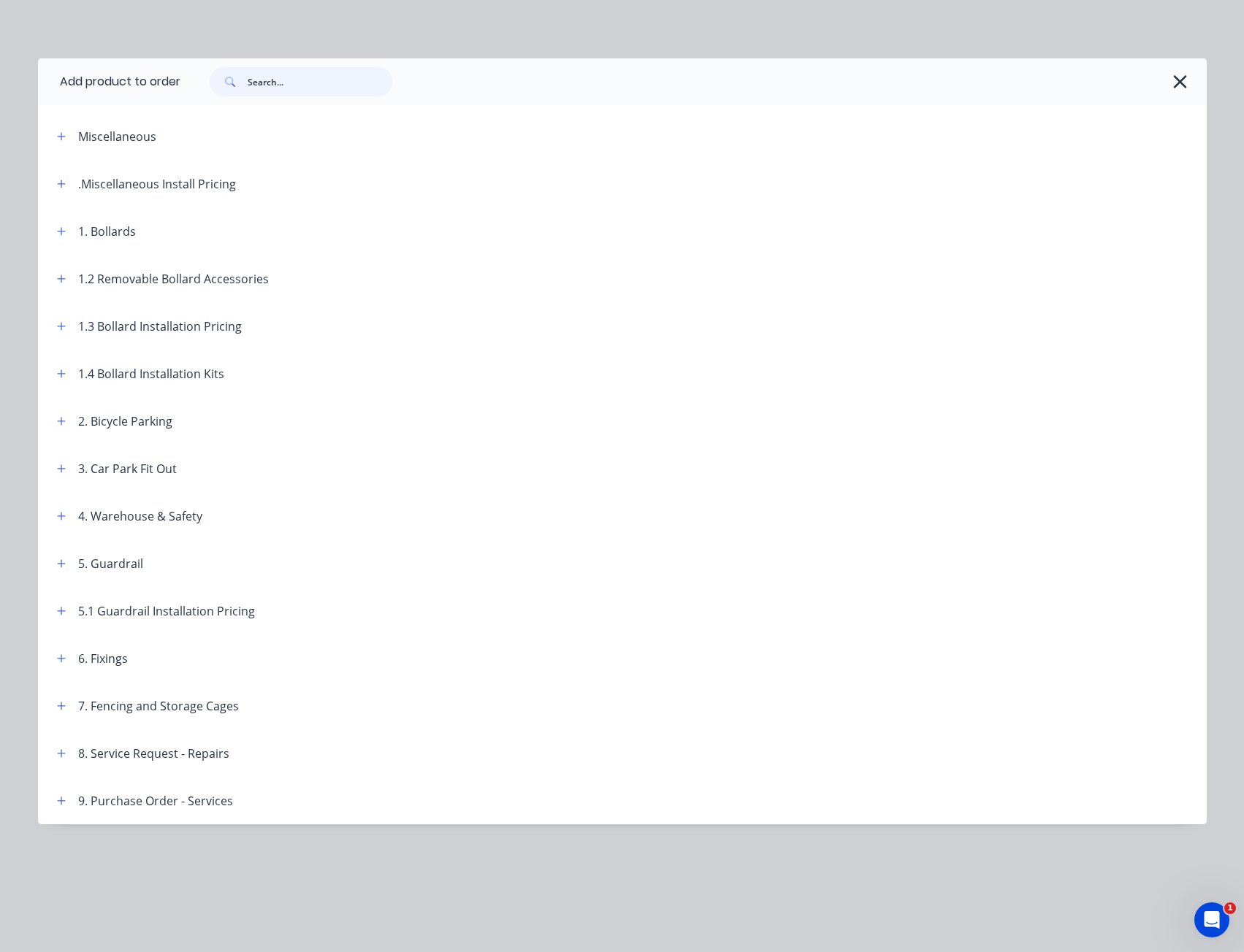
click at [249, 81] on input "text" at bounding box center [320, 82] width 144 height 29
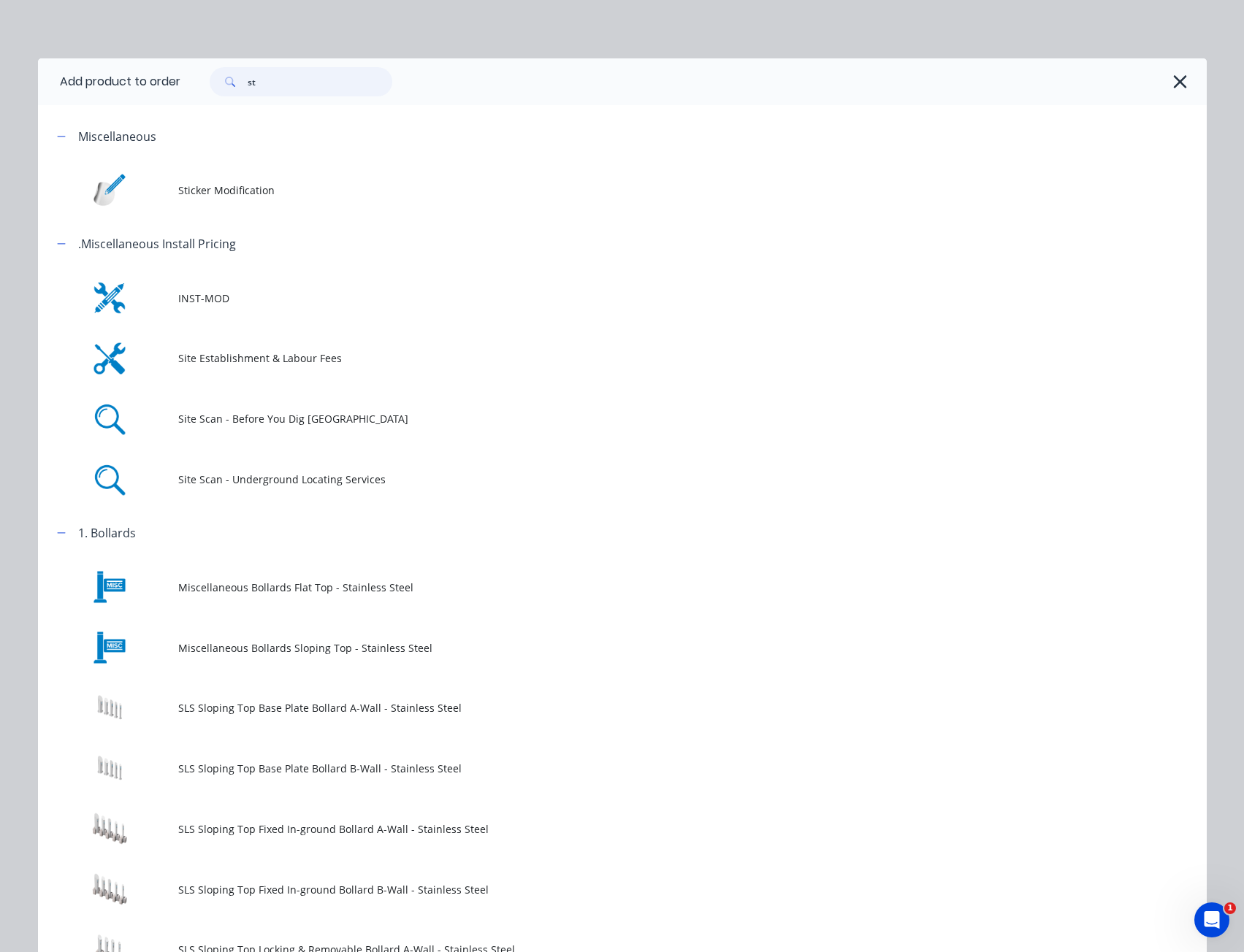
type input "s"
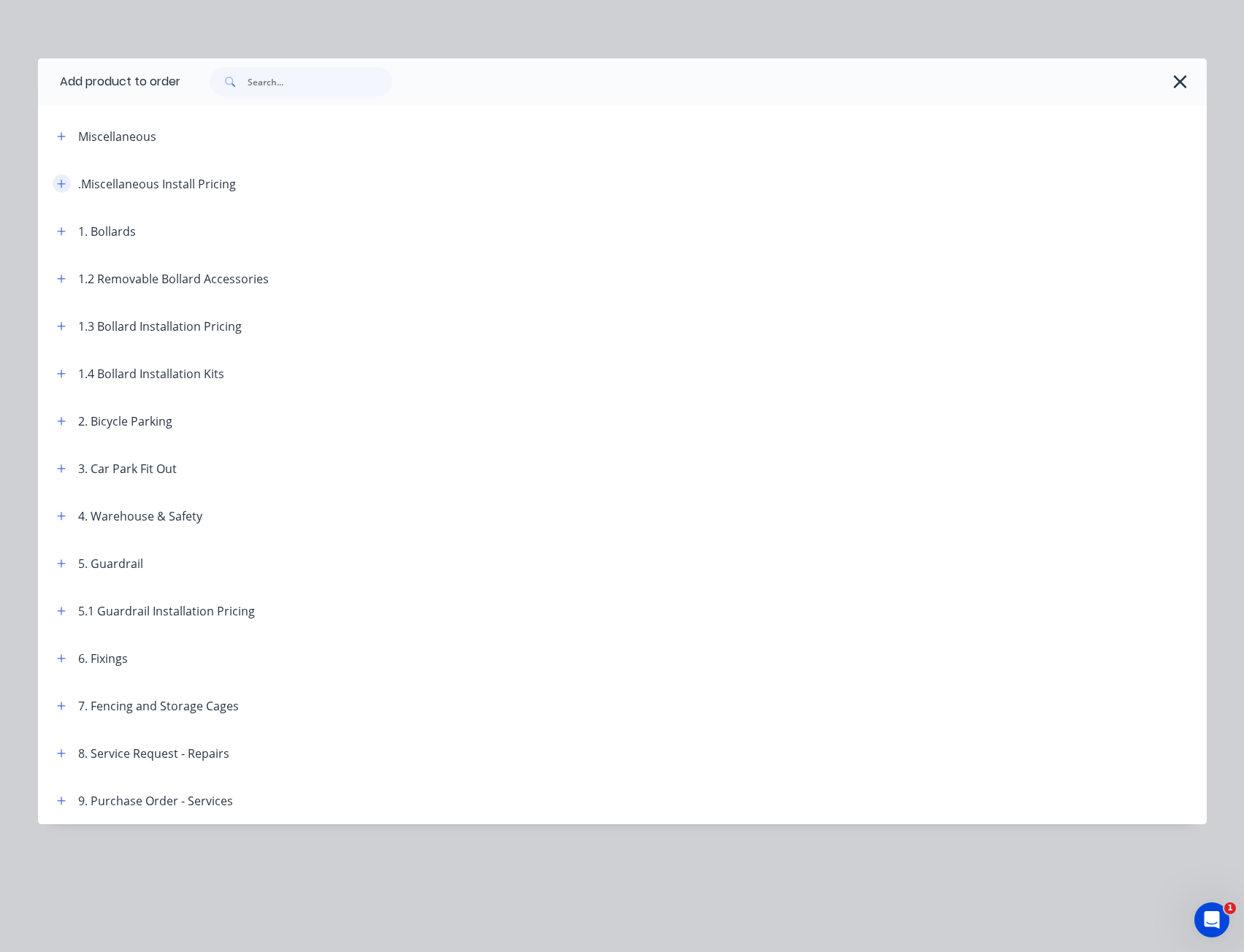
click at [62, 184] on icon "button" at bounding box center [60, 184] width 8 height 8
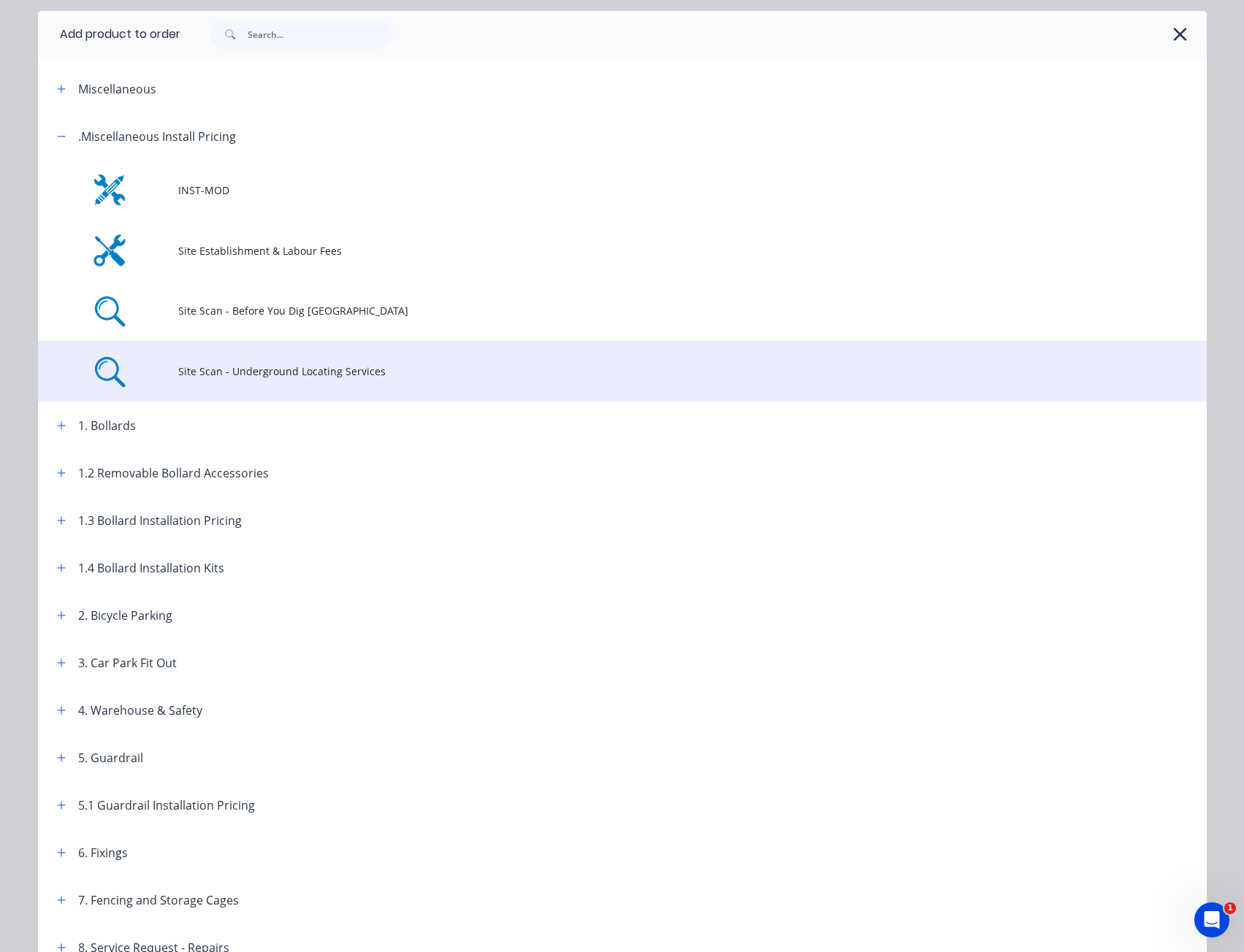
scroll to position [73, 0]
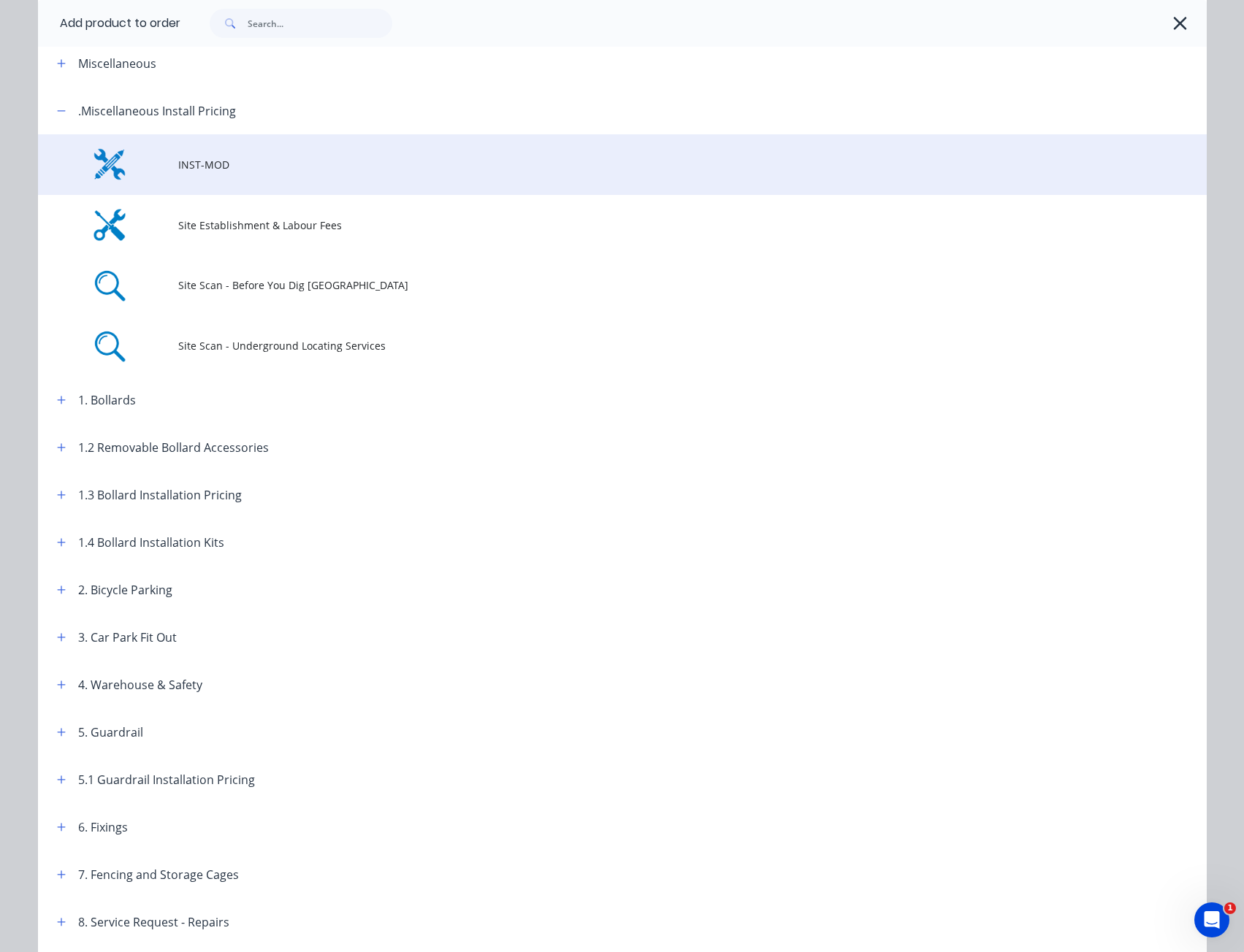
click at [273, 171] on span "INST-MOD" at bounding box center [589, 165] width 823 height 16
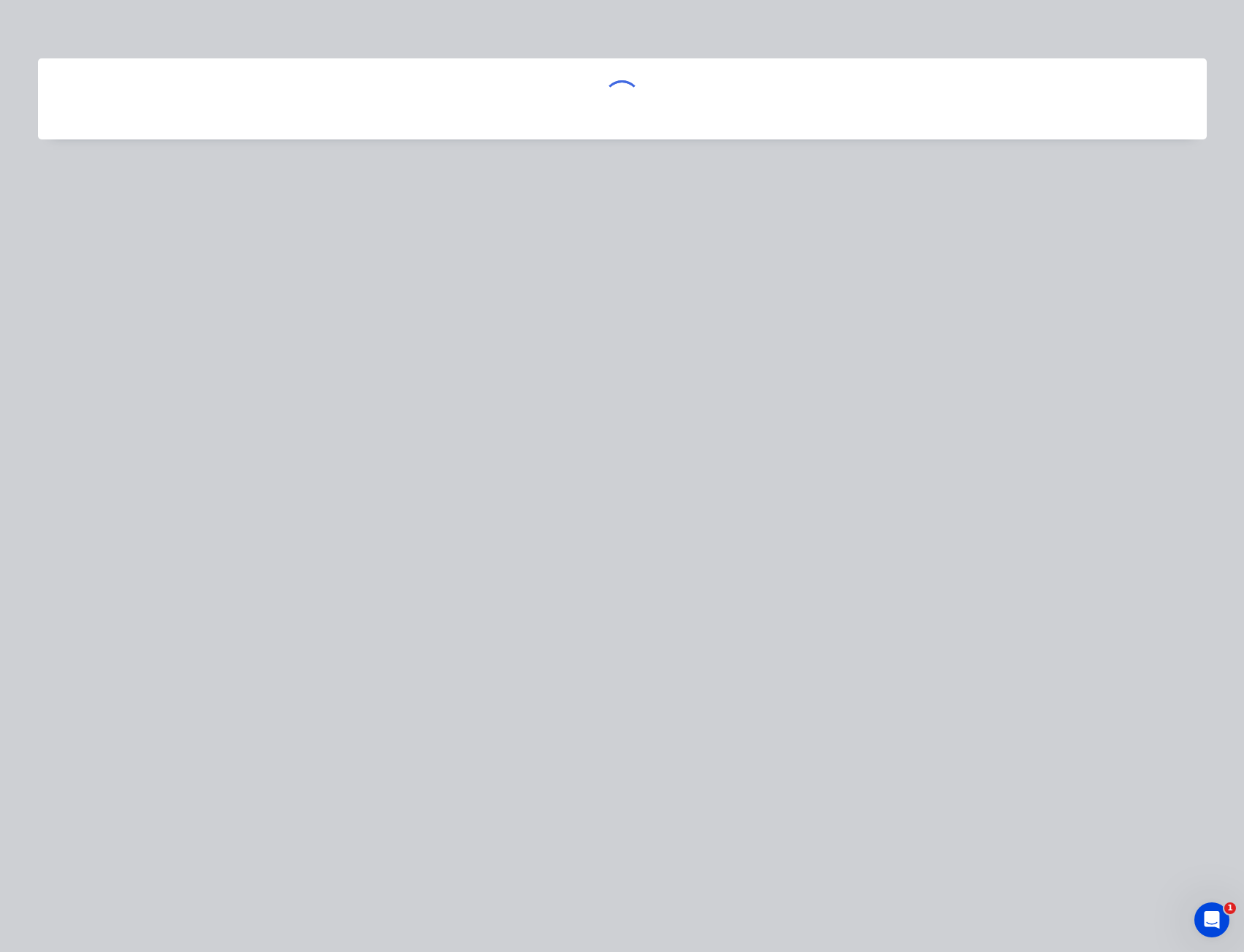
scroll to position [0, 0]
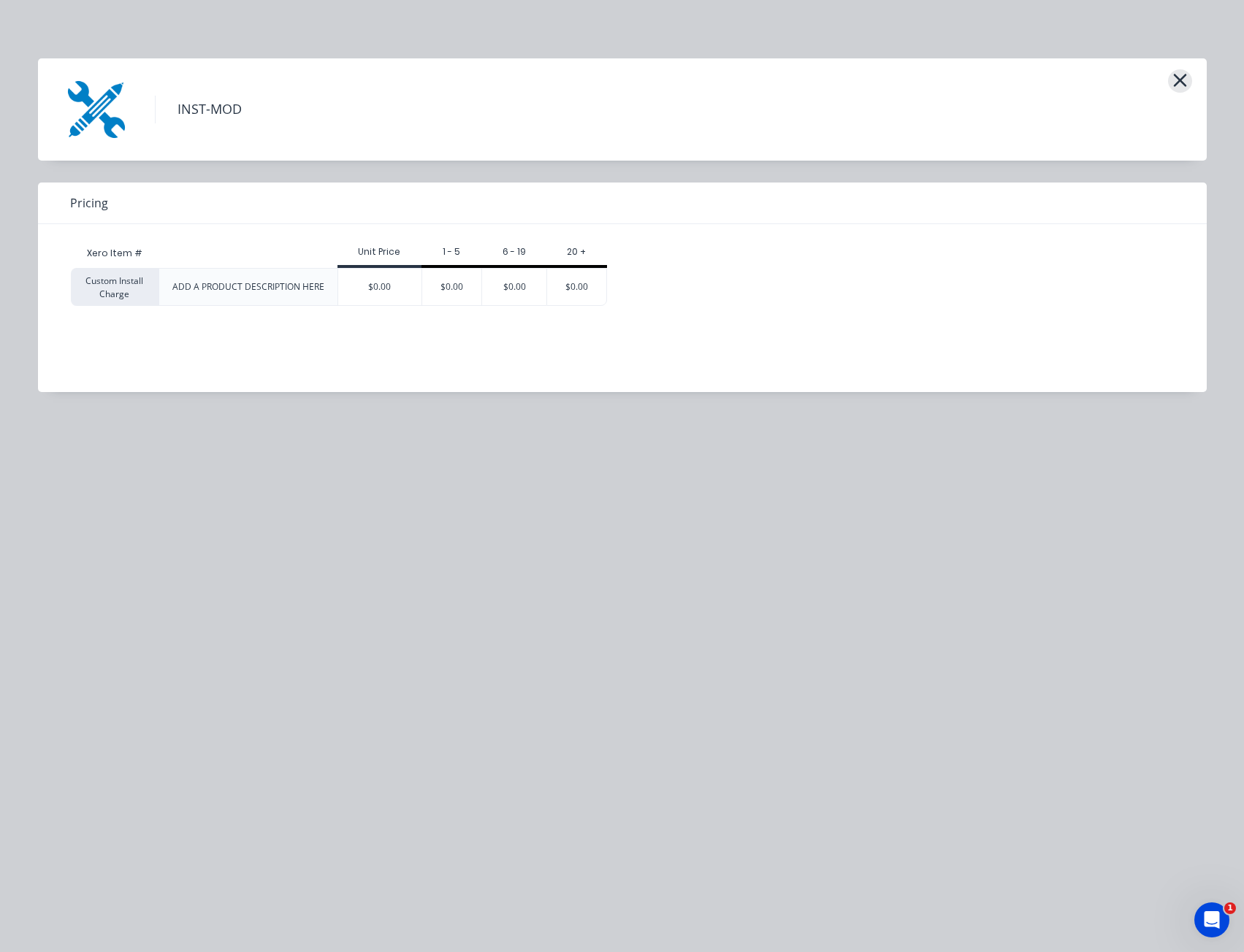
click at [1190, 78] on button "button" at bounding box center [1180, 81] width 24 height 23
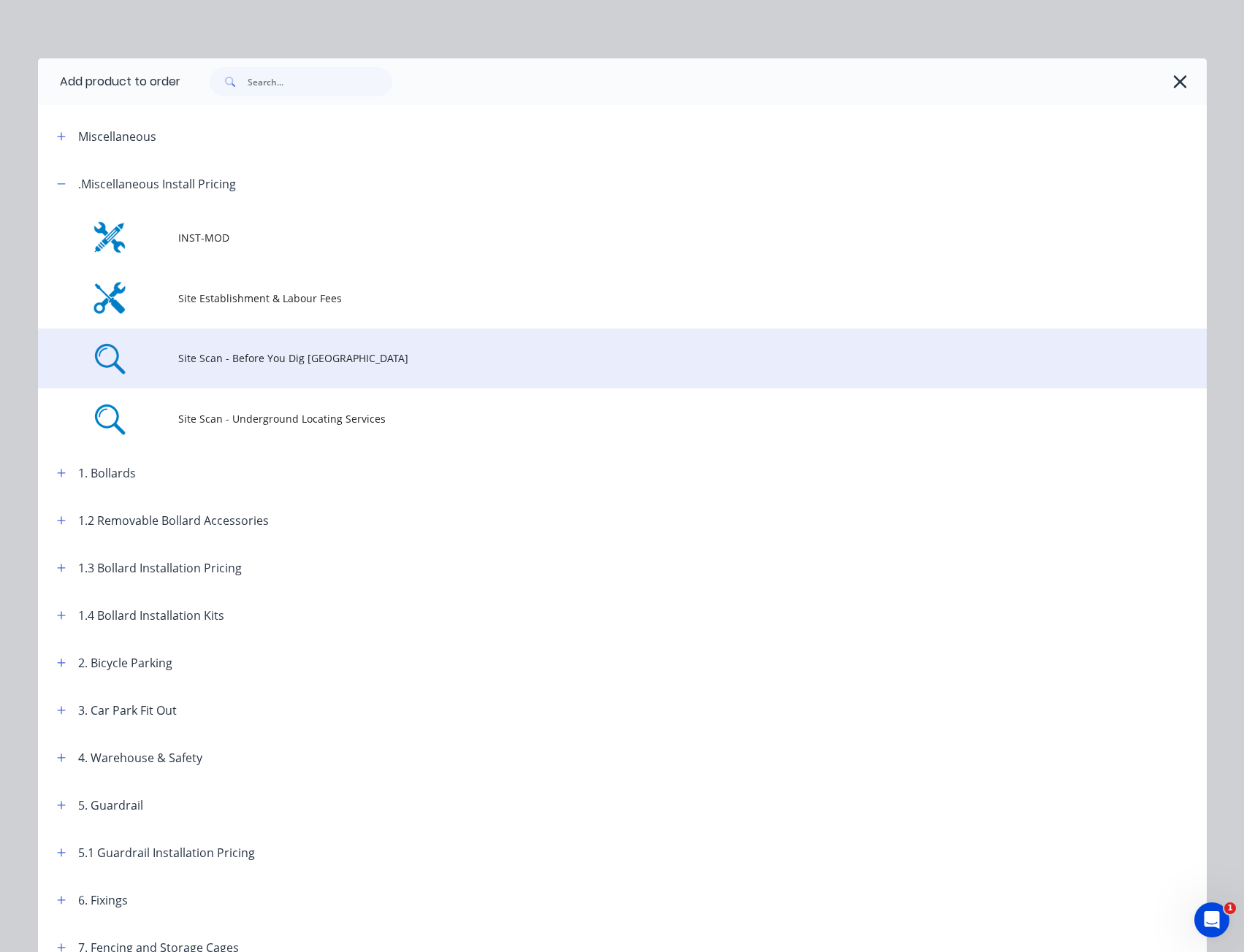
scroll to position [160, 0]
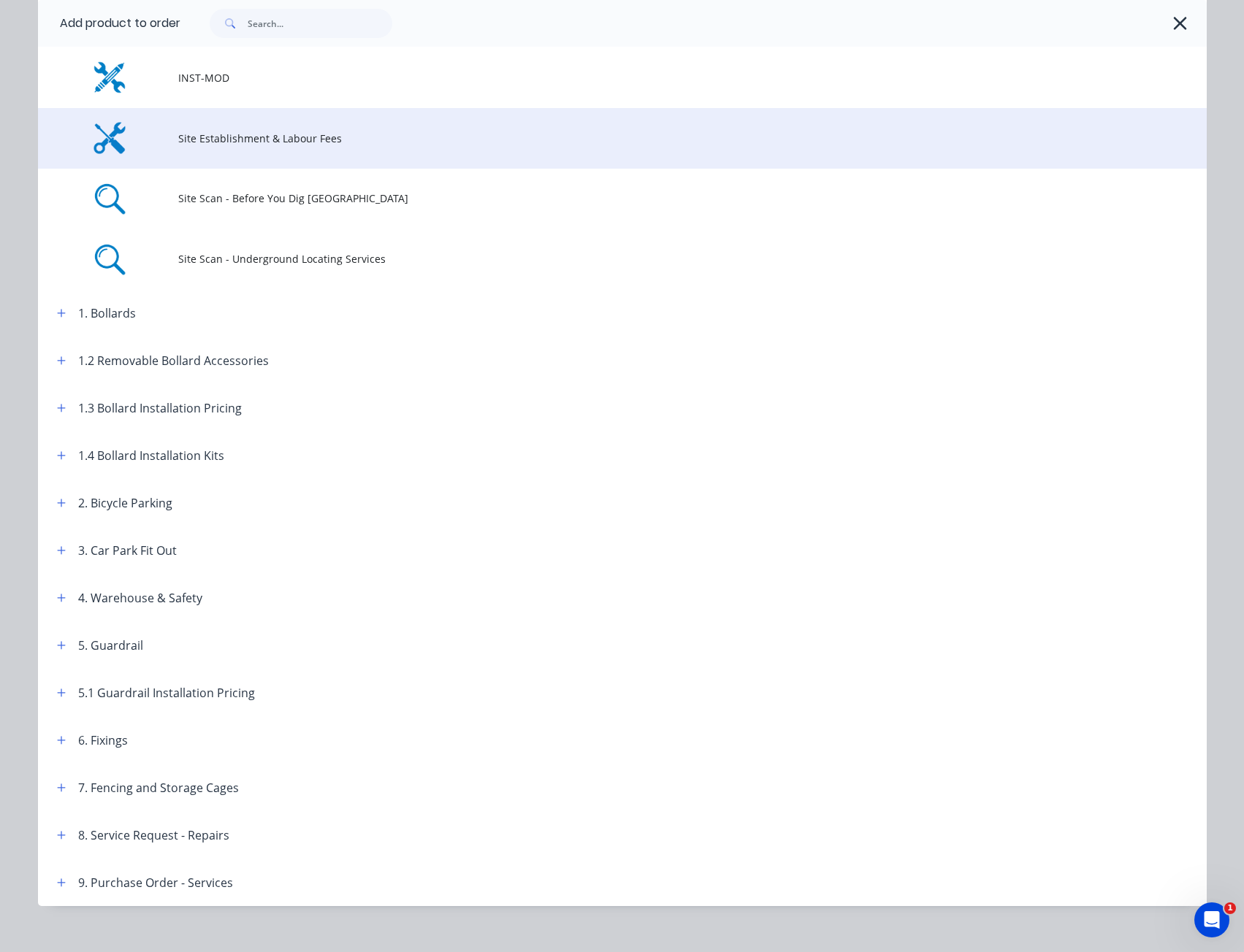
click at [326, 140] on span "Site Establishment & Labour Fees" at bounding box center [589, 139] width 823 height 16
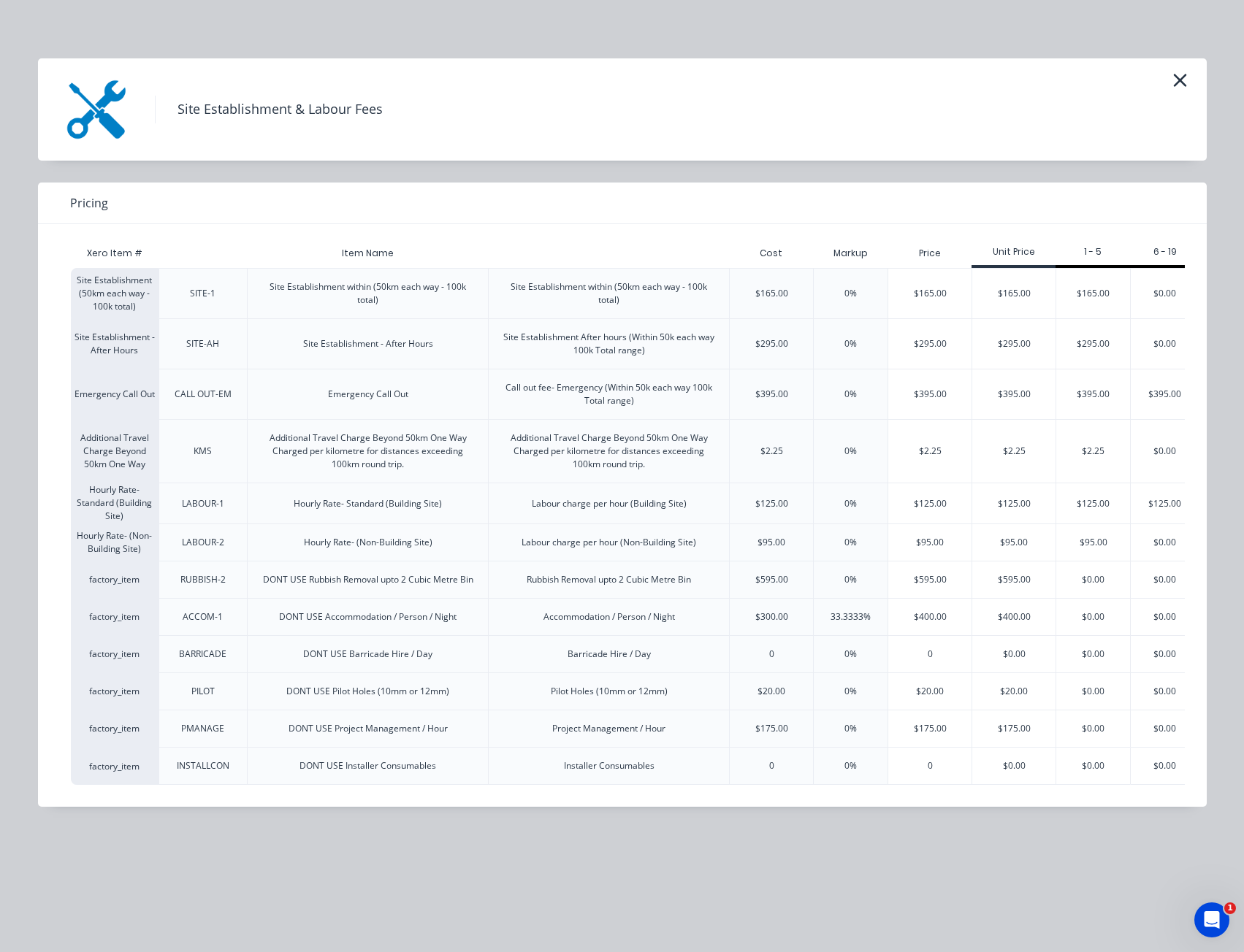
scroll to position [0, 0]
click at [1181, 78] on icon "button" at bounding box center [1180, 80] width 13 height 13
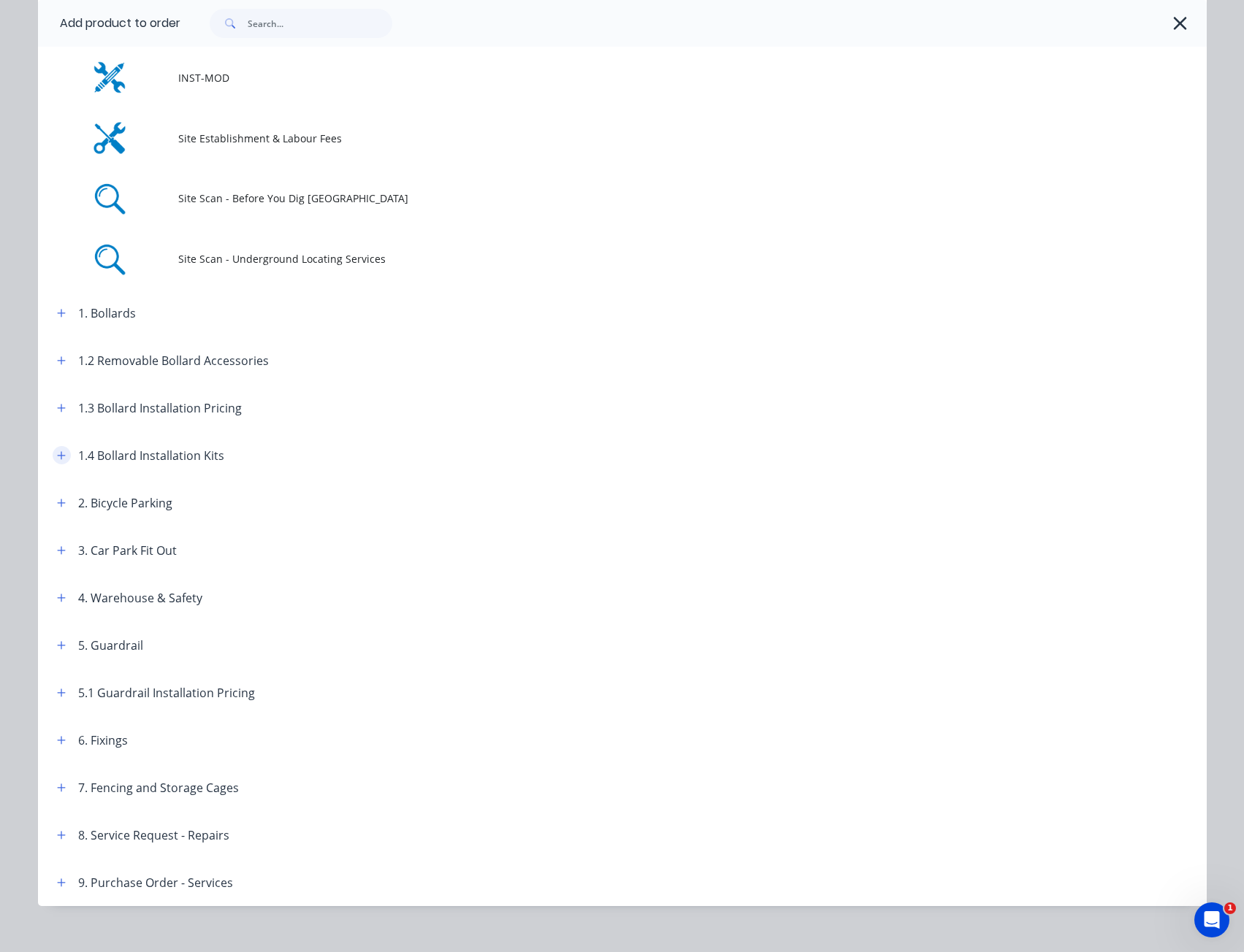
click at [57, 454] on icon "button" at bounding box center [60, 455] width 9 height 10
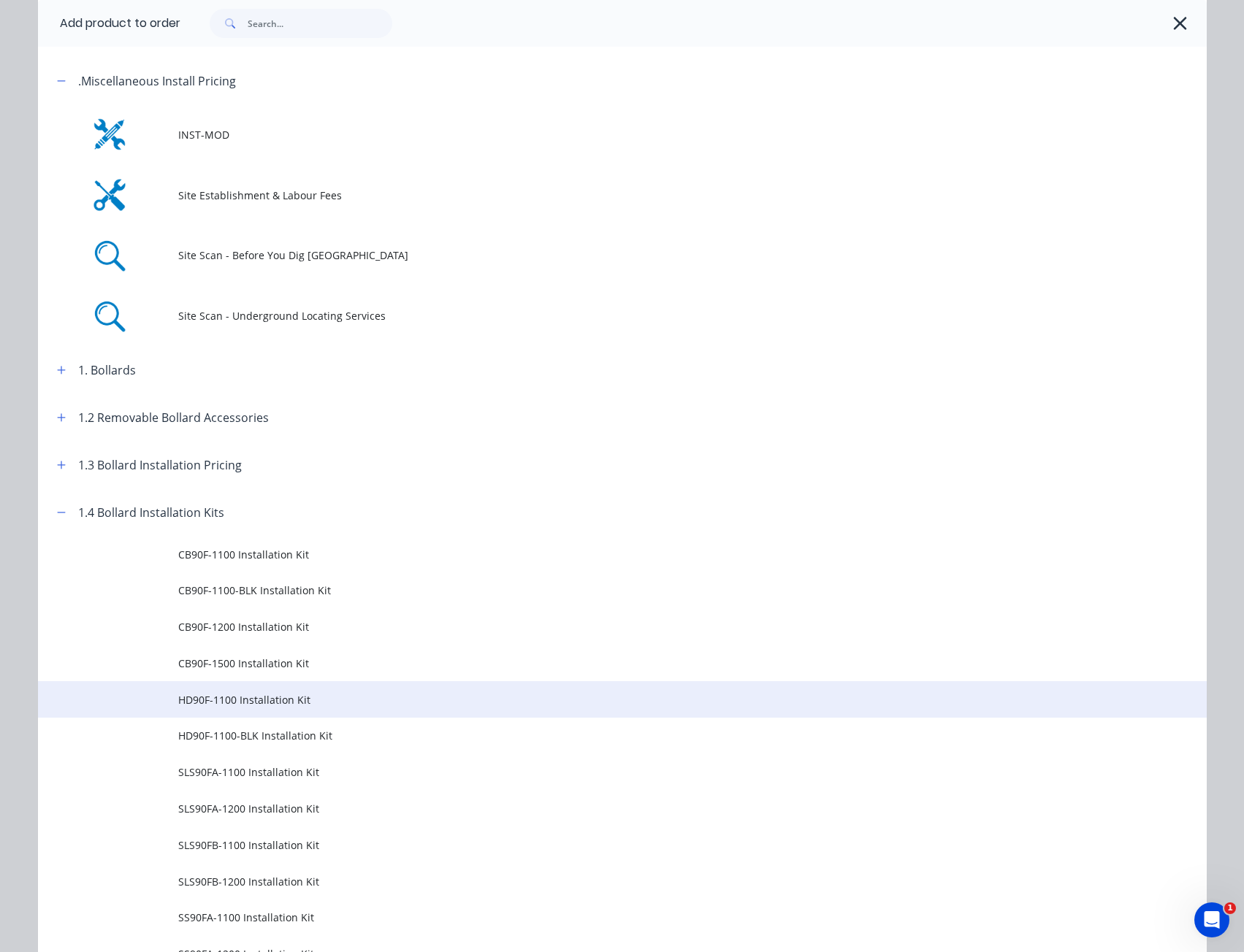
scroll to position [87, 0]
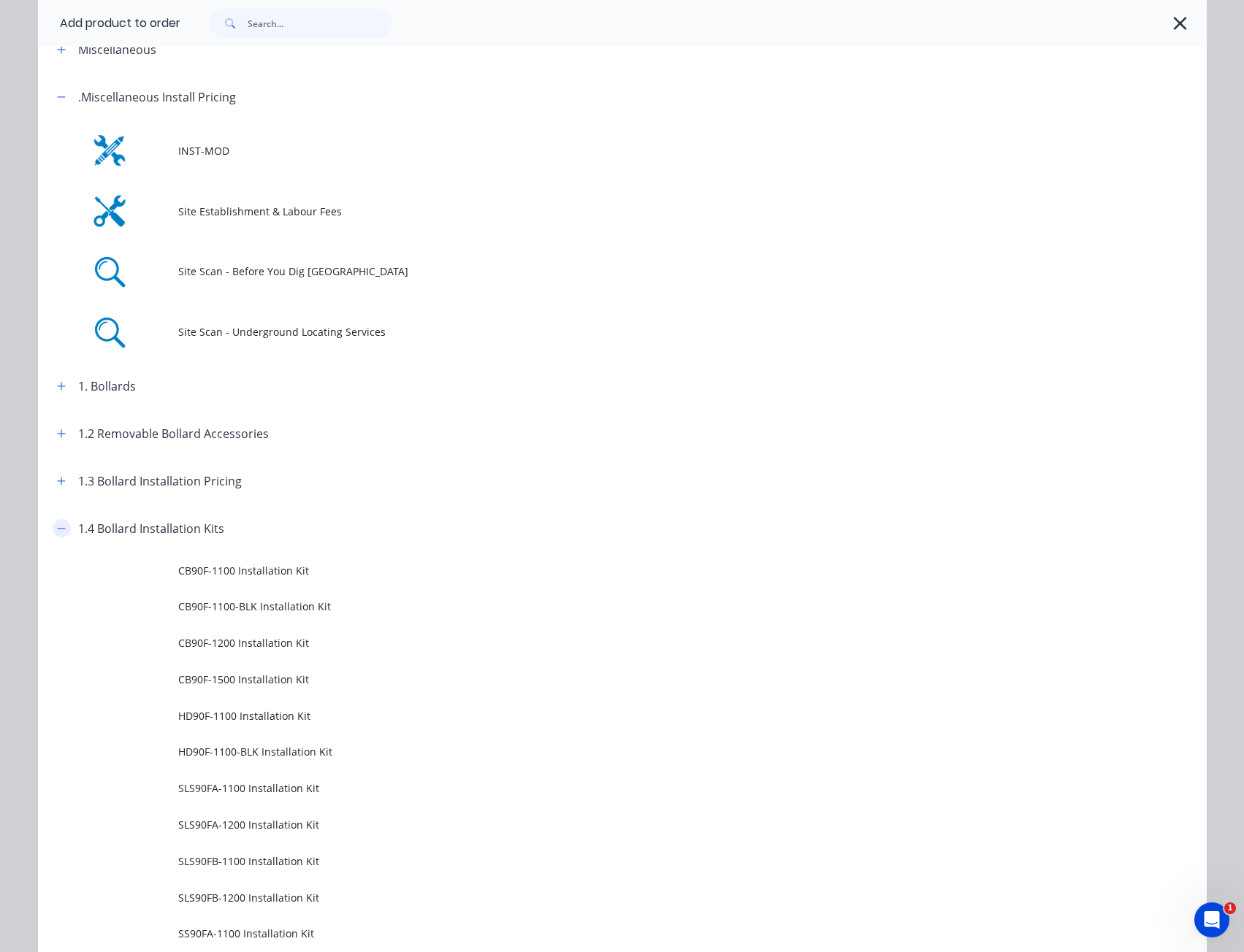
click at [57, 525] on icon "button" at bounding box center [60, 528] width 9 height 10
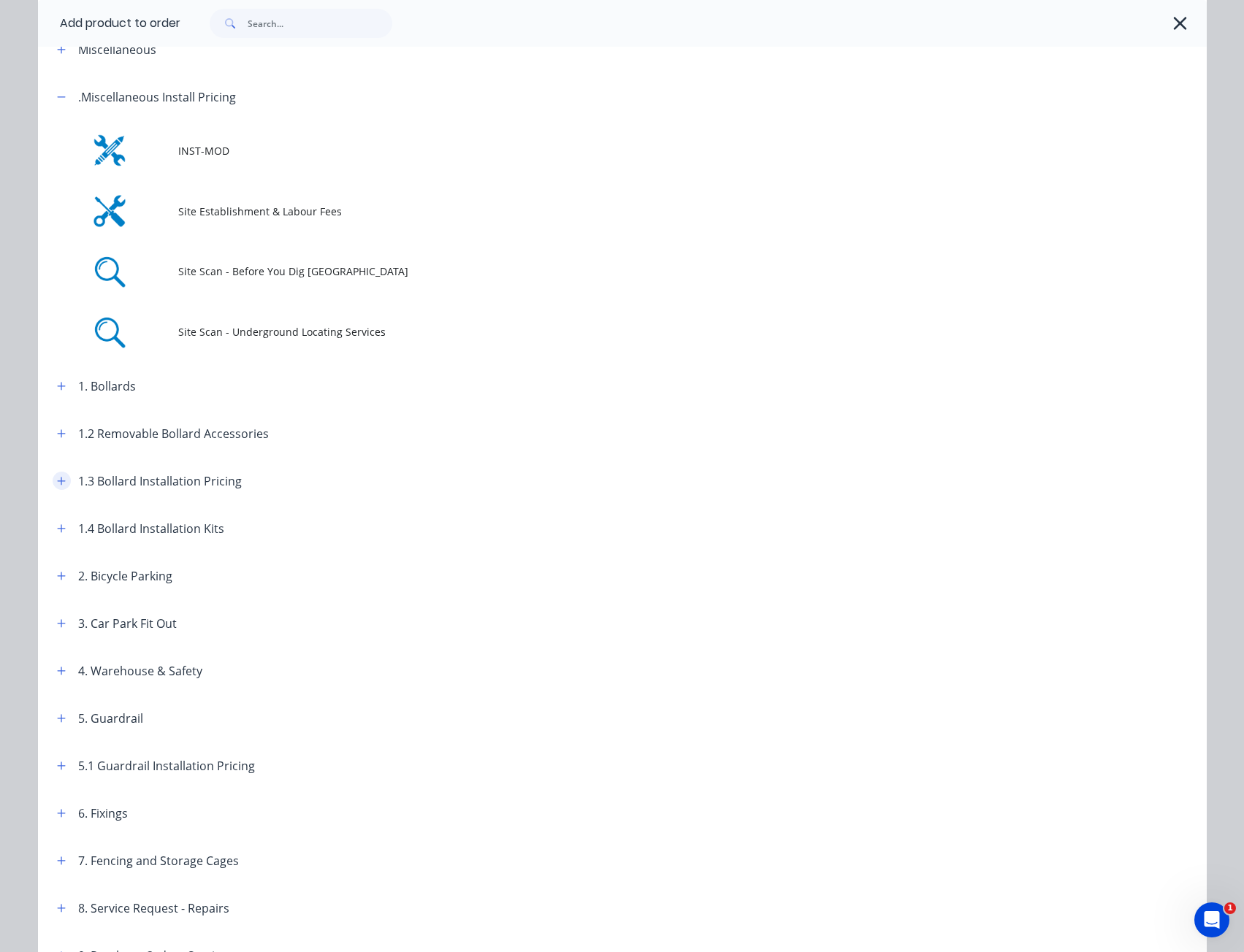
click at [62, 478] on button "button" at bounding box center [62, 481] width 19 height 19
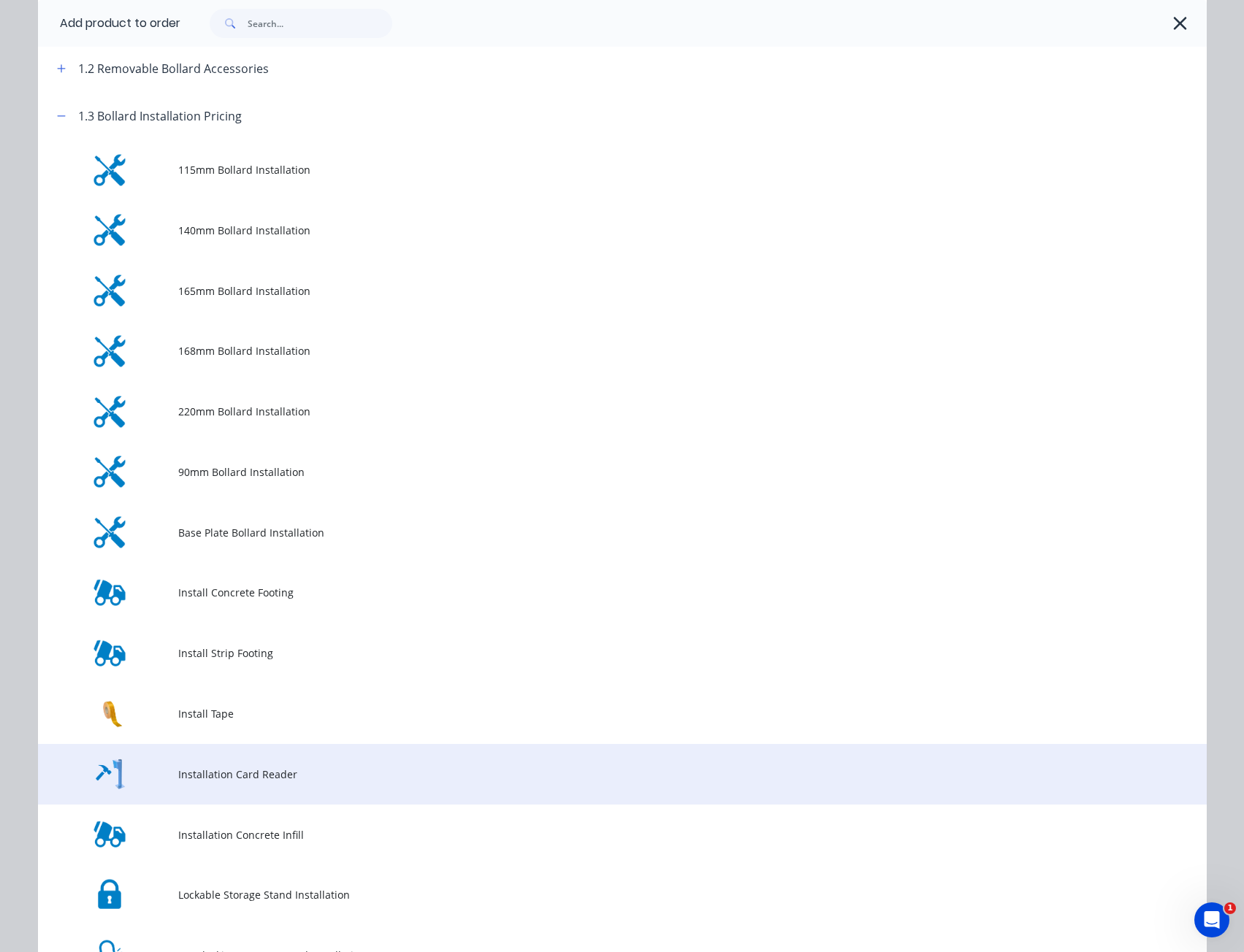
scroll to position [525, 0]
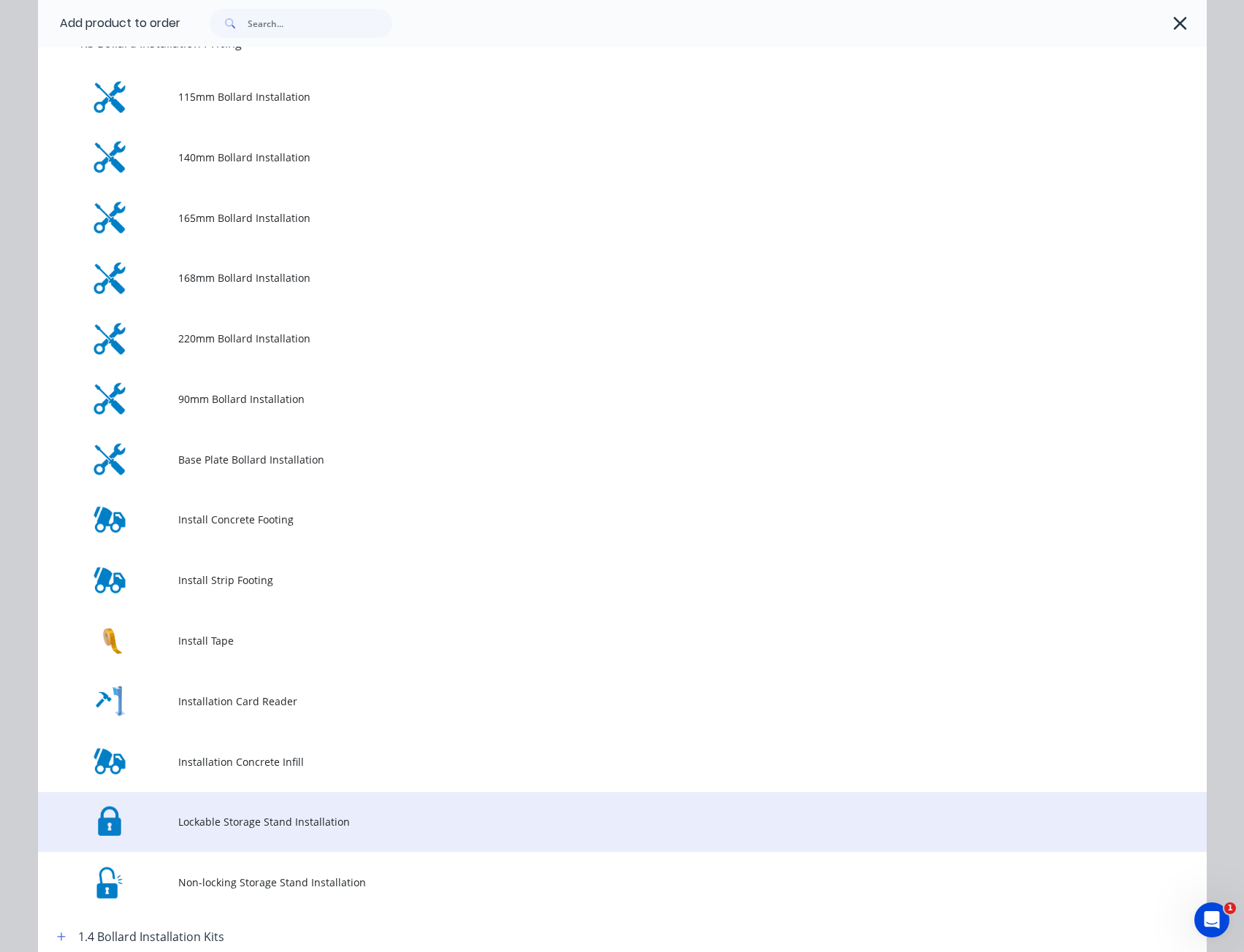
click at [332, 820] on span "Lockable Storage Stand Installation" at bounding box center [589, 822] width 823 height 16
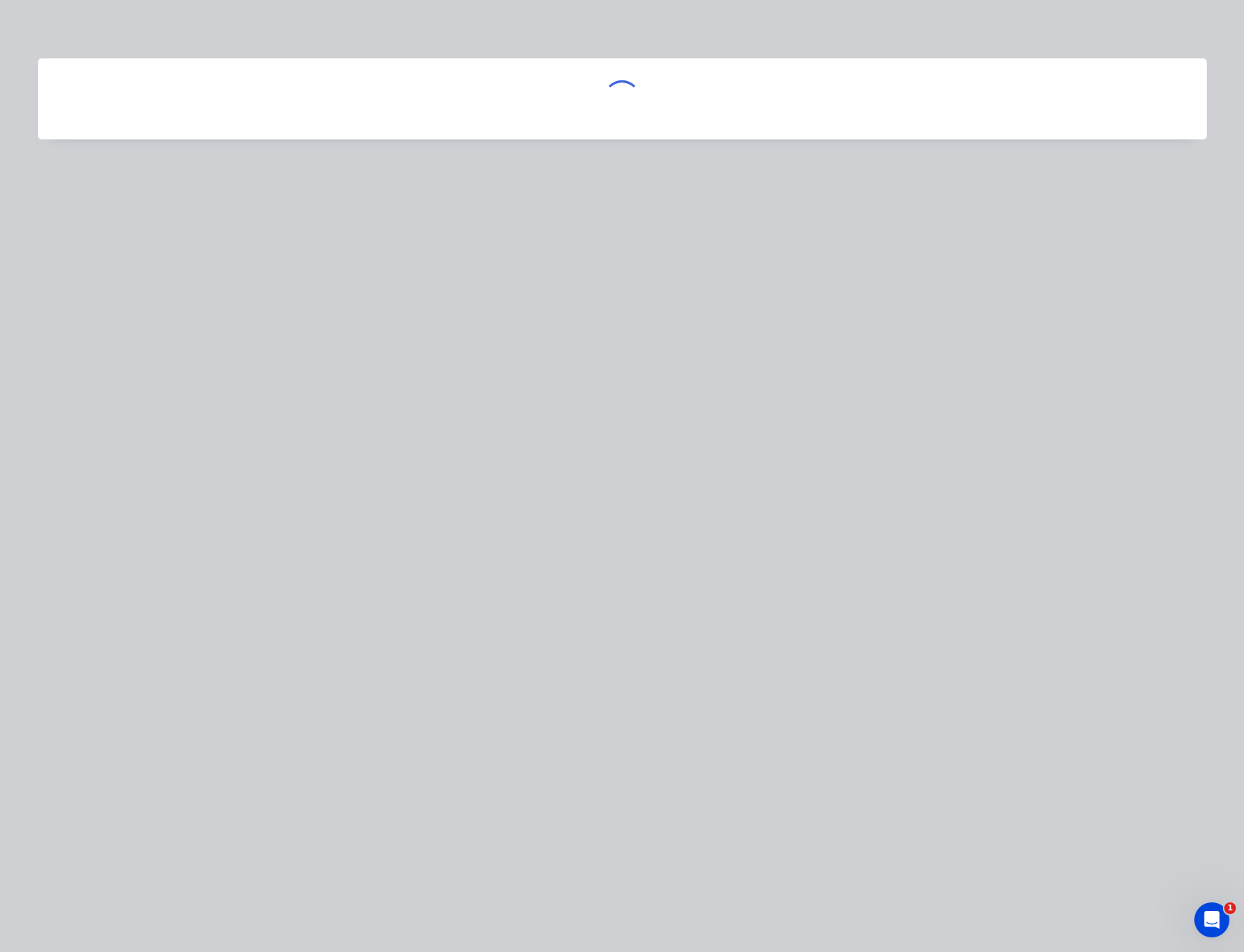
scroll to position [0, 0]
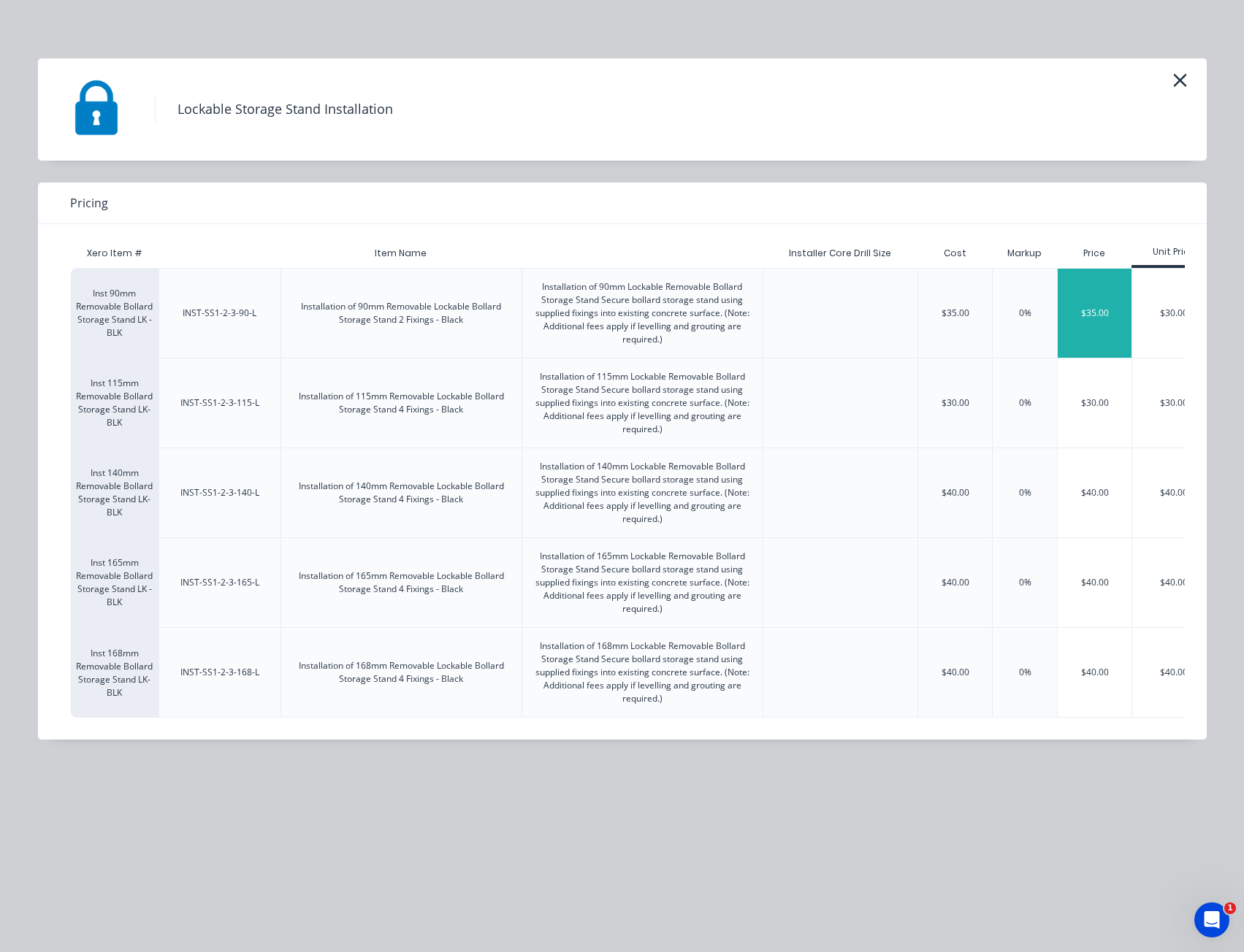
click at [1111, 314] on div "$35.00" at bounding box center [1094, 313] width 74 height 89
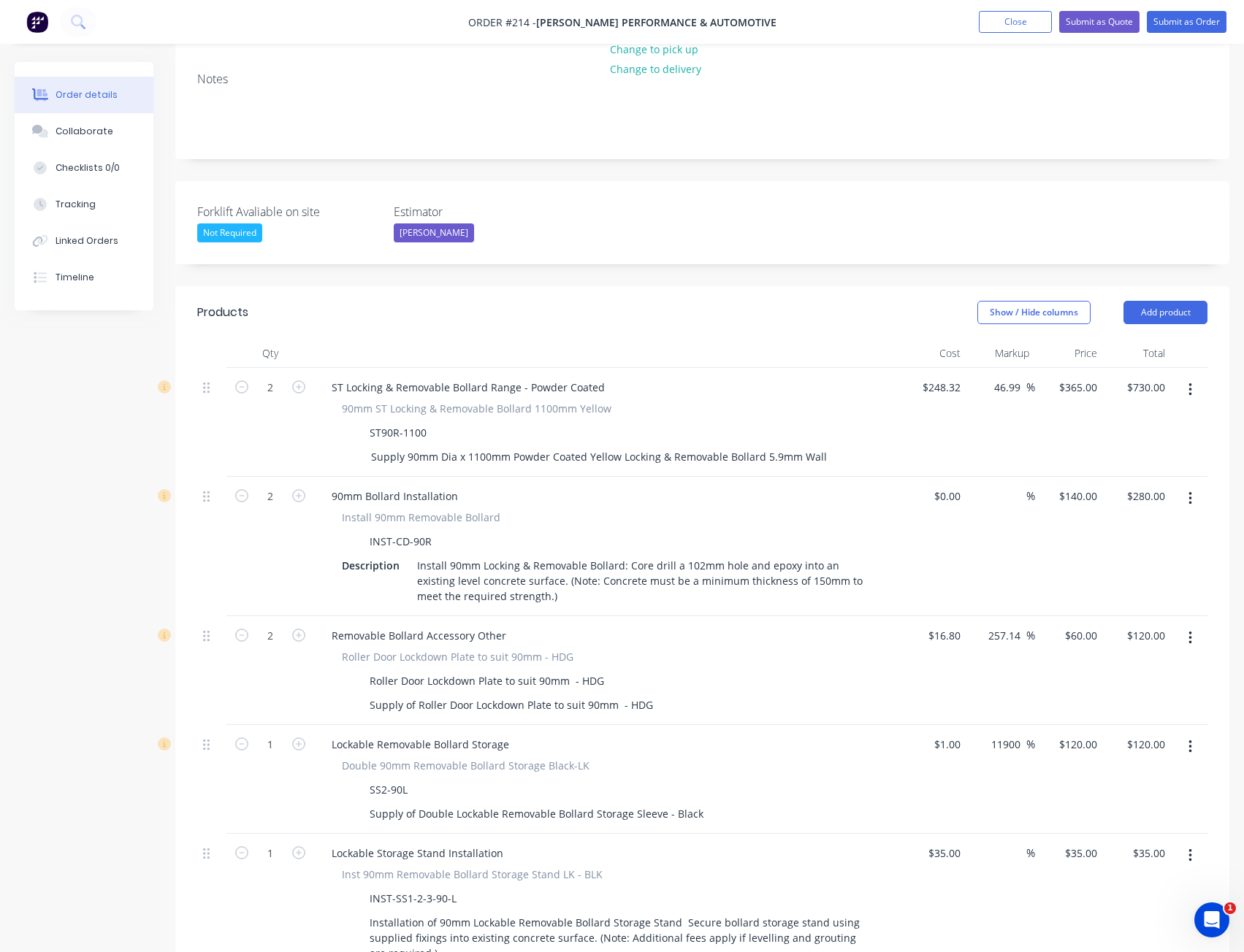
scroll to position [365, 0]
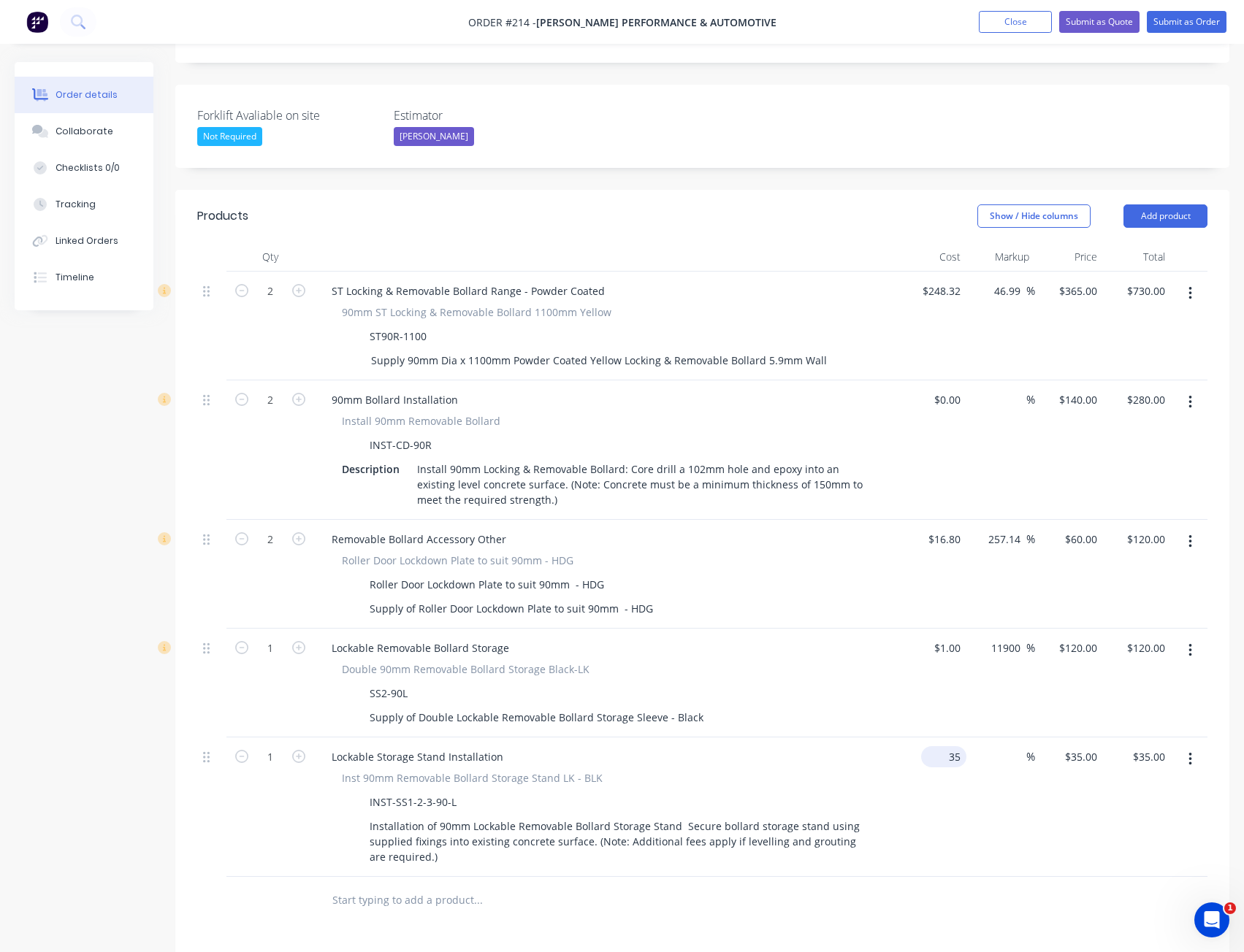
click at [940, 740] on div "35 $35.00" at bounding box center [933, 807] width 68 height 140
type input "$1.00"
type input "1"
type input "$1.00"
click at [1090, 747] on input "1" at bounding box center [1083, 757] width 40 height 21
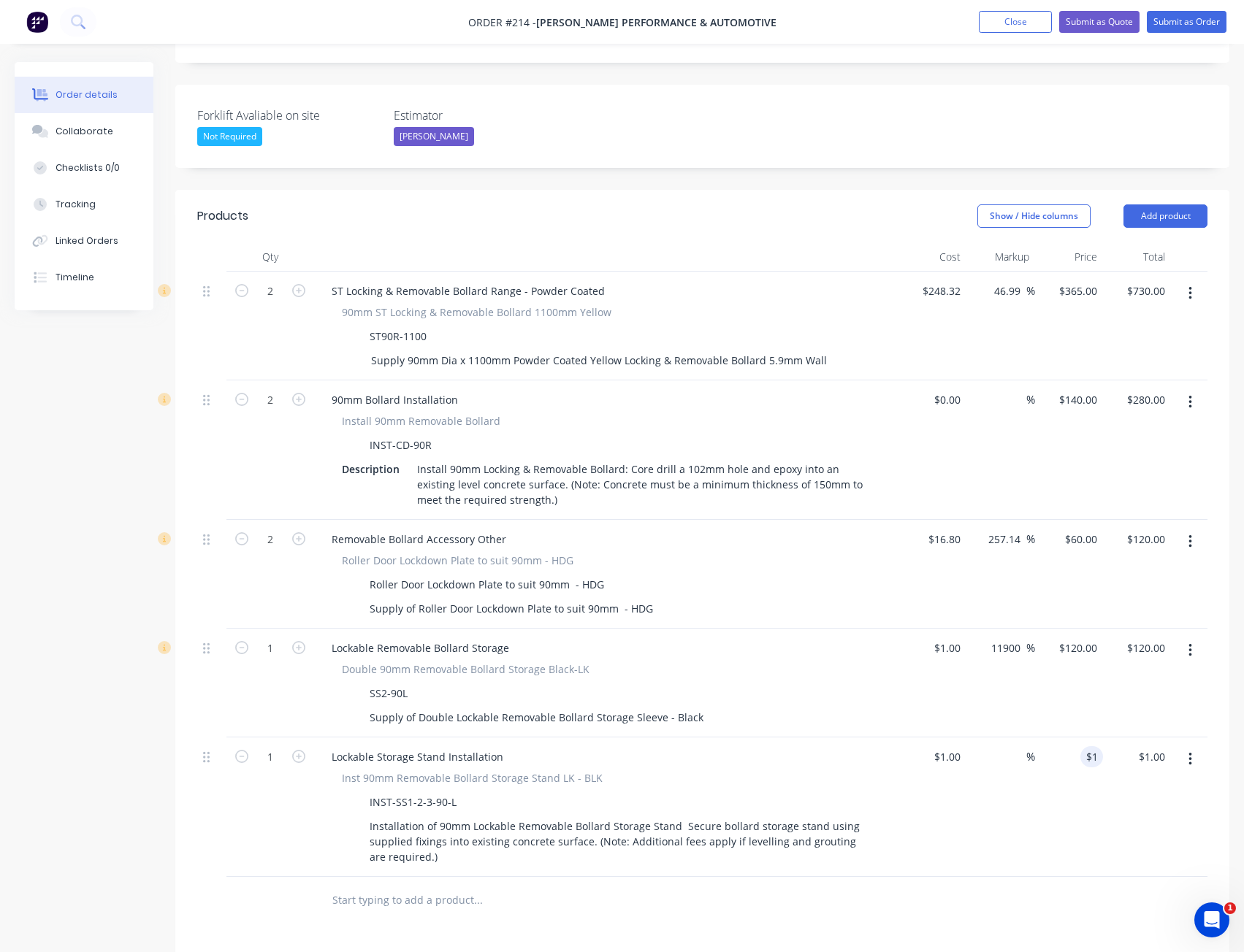
click at [1100, 773] on div "$1.00 1" at bounding box center [1069, 807] width 68 height 140
click at [1095, 747] on input "1" at bounding box center [1086, 757] width 33 height 21
type input "35"
type input "3400"
type input "$35.00"
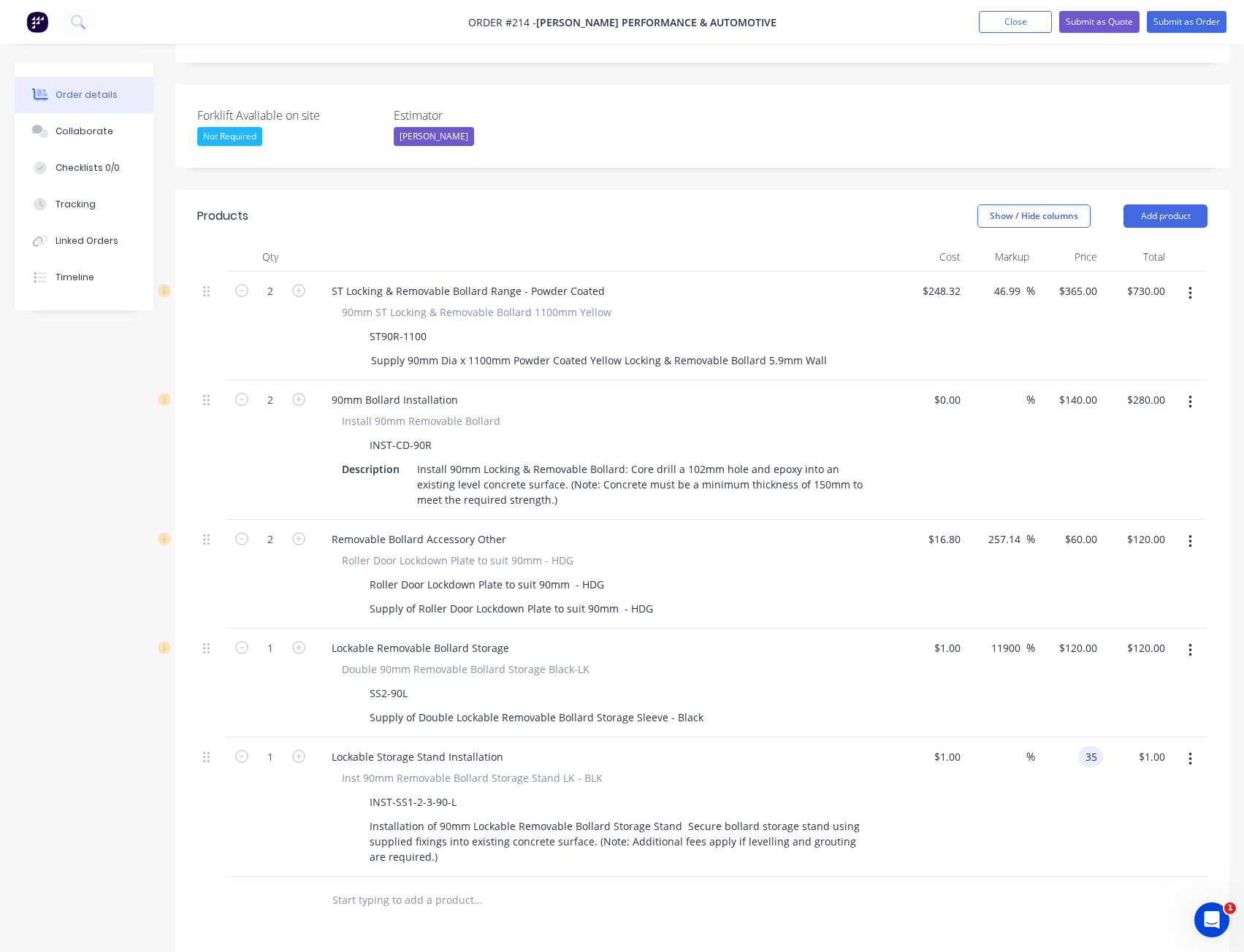
type input "$35.00"
click at [1073, 799] on div "$35.00 35" at bounding box center [1069, 807] width 68 height 140
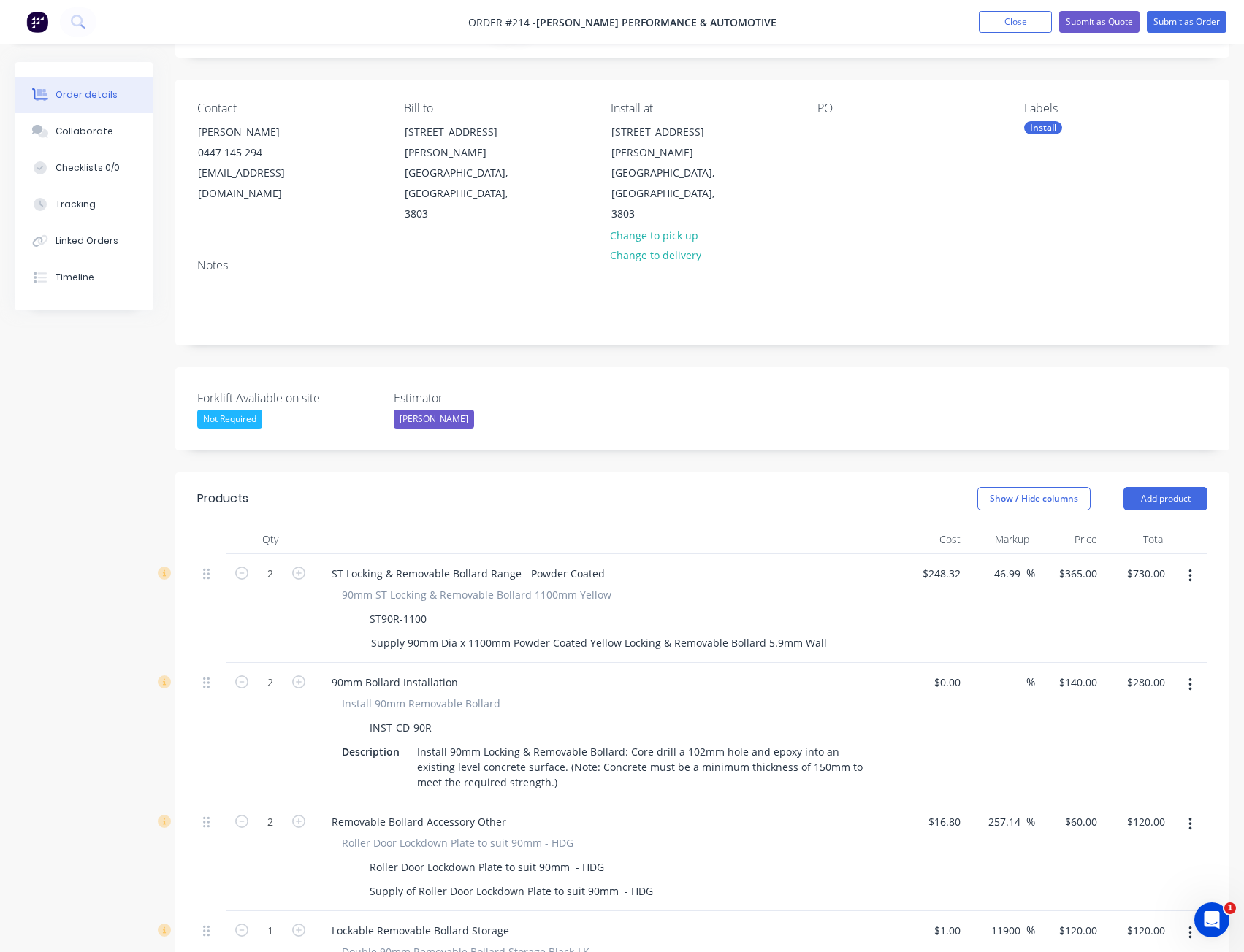
scroll to position [0, 0]
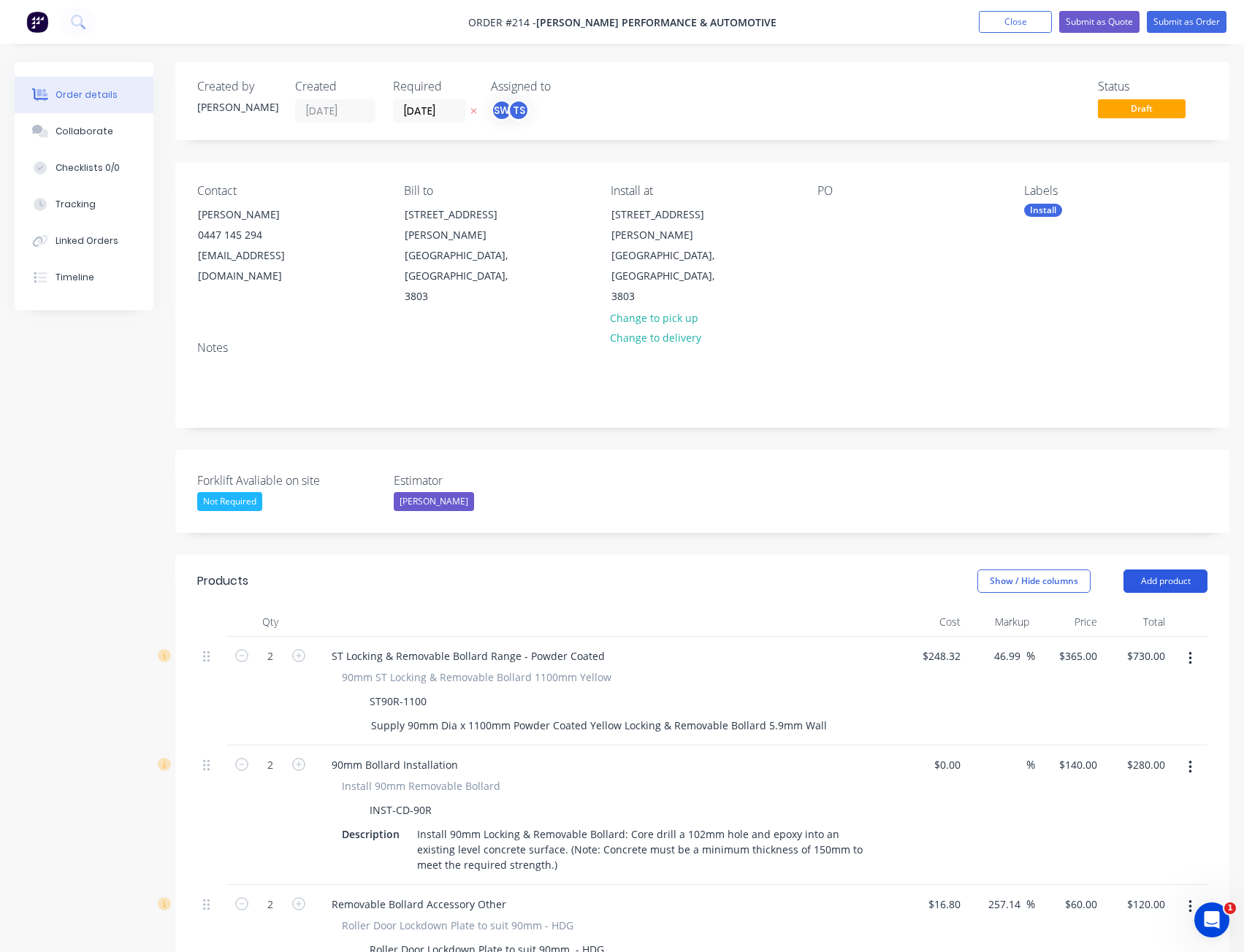
click at [1136, 570] on button "Add product" at bounding box center [1166, 581] width 84 height 23
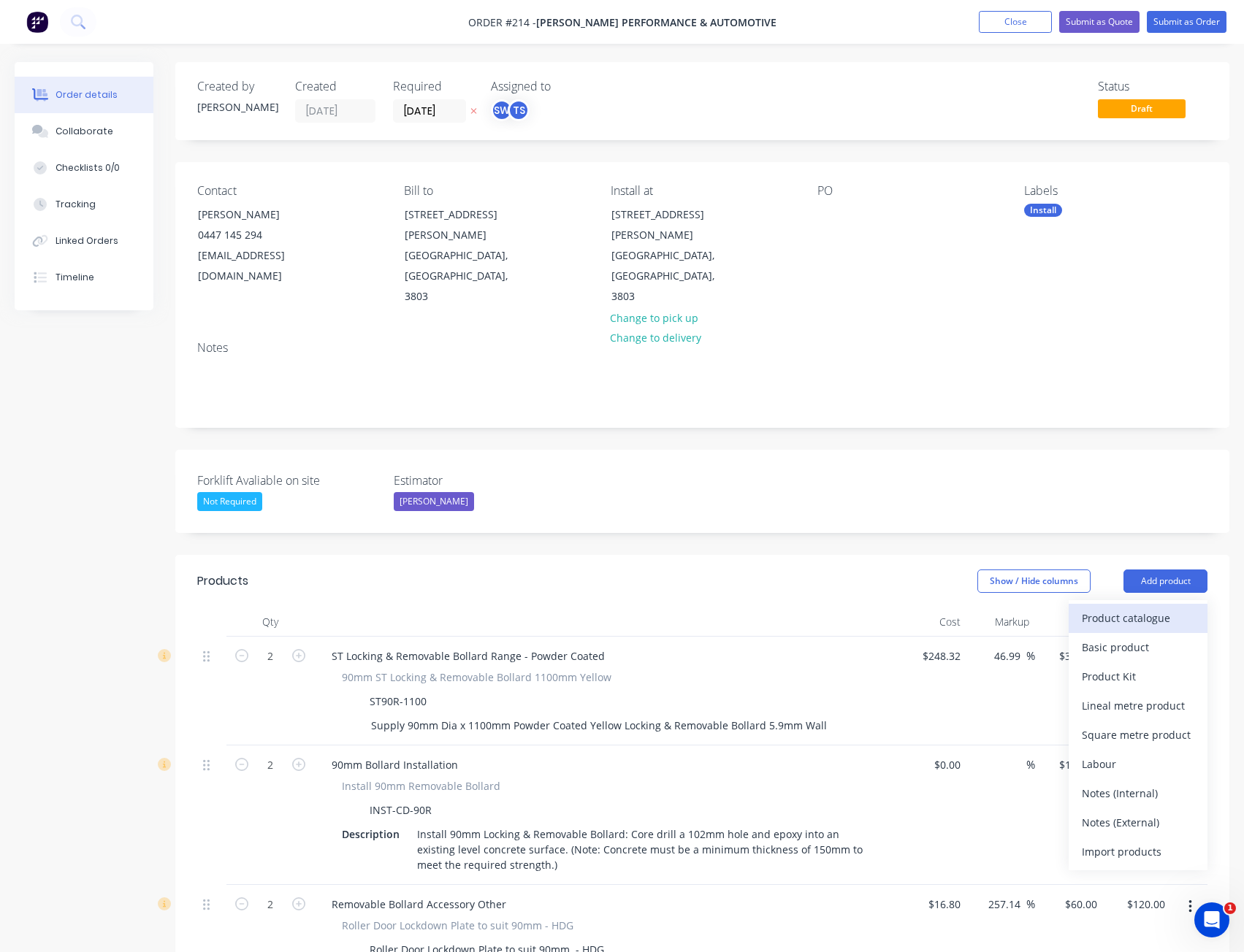
click at [1193, 608] on div "Product catalogue" at bounding box center [1138, 618] width 112 height 21
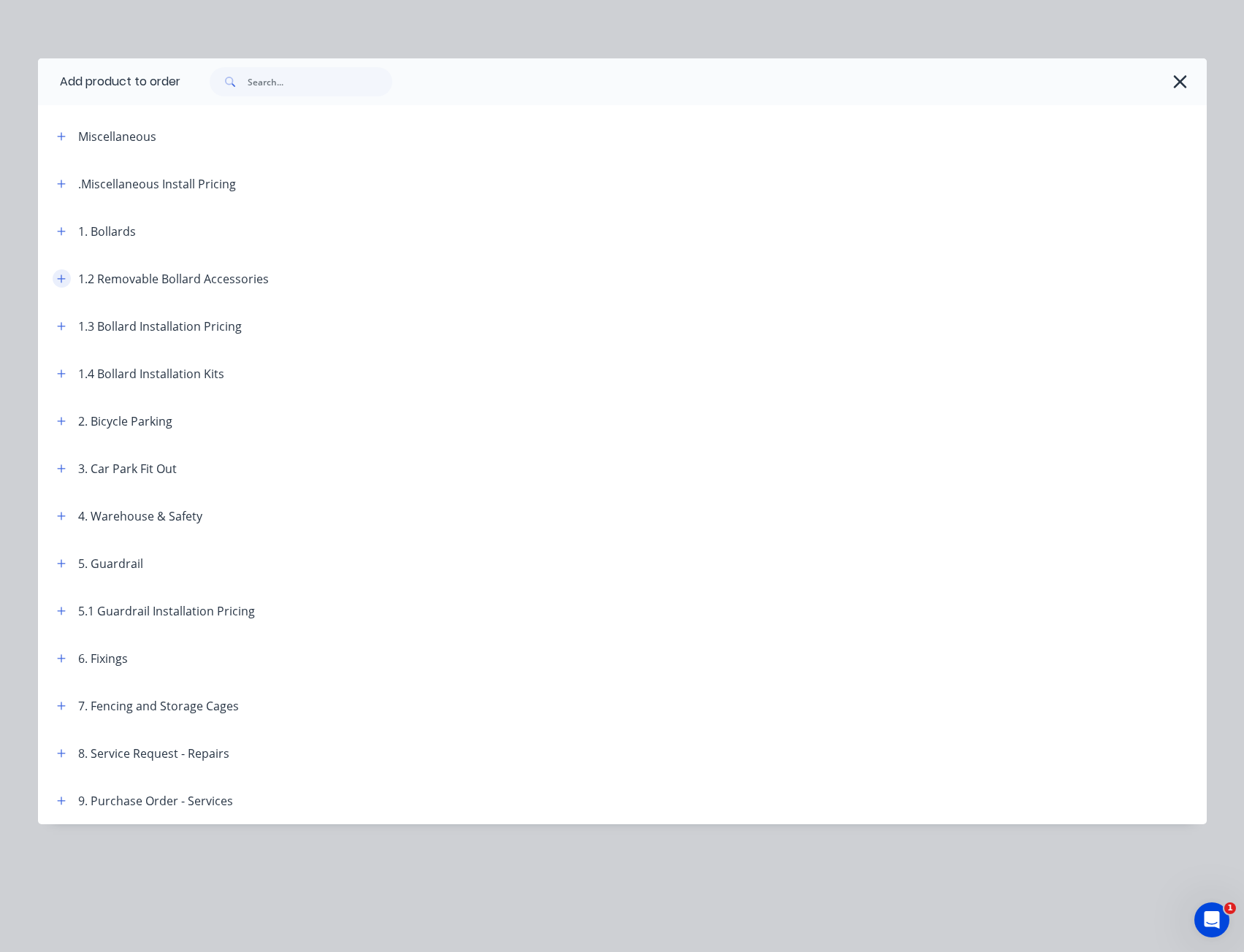
click at [58, 278] on icon "button" at bounding box center [60, 278] width 8 height 8
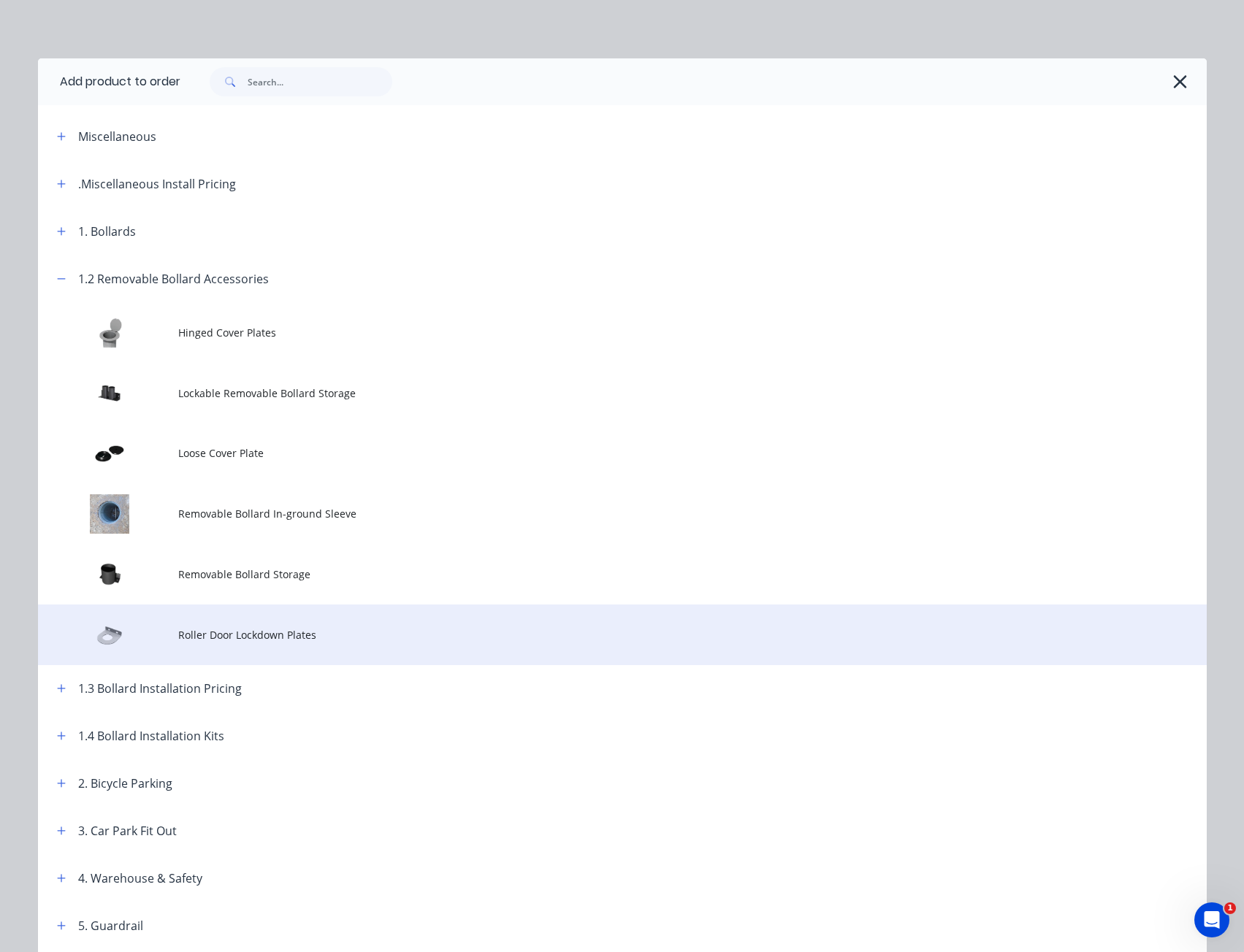
click at [203, 633] on span "Roller Door Lockdown Plates" at bounding box center [589, 635] width 823 height 16
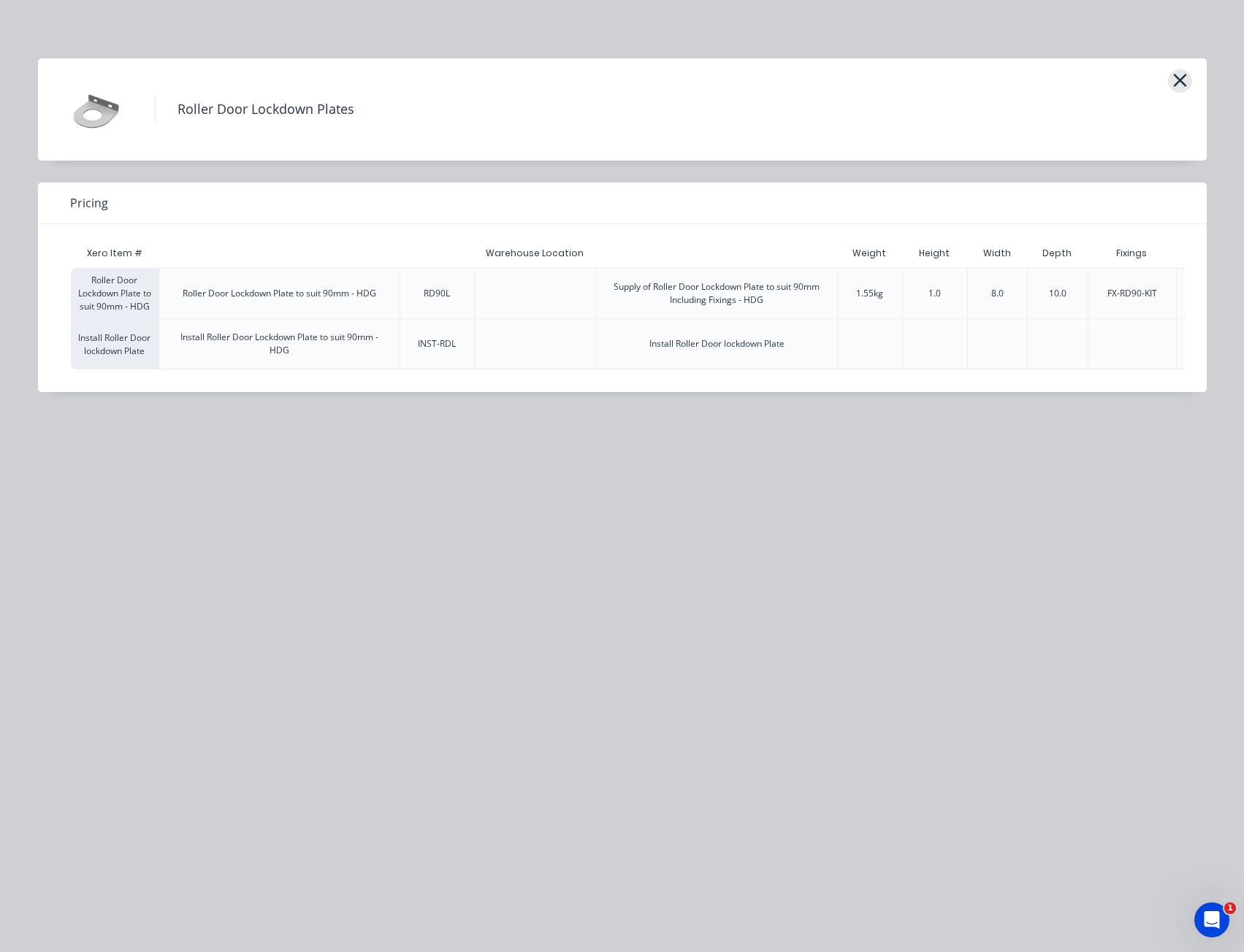
click at [1187, 74] on icon "button" at bounding box center [1180, 80] width 16 height 20
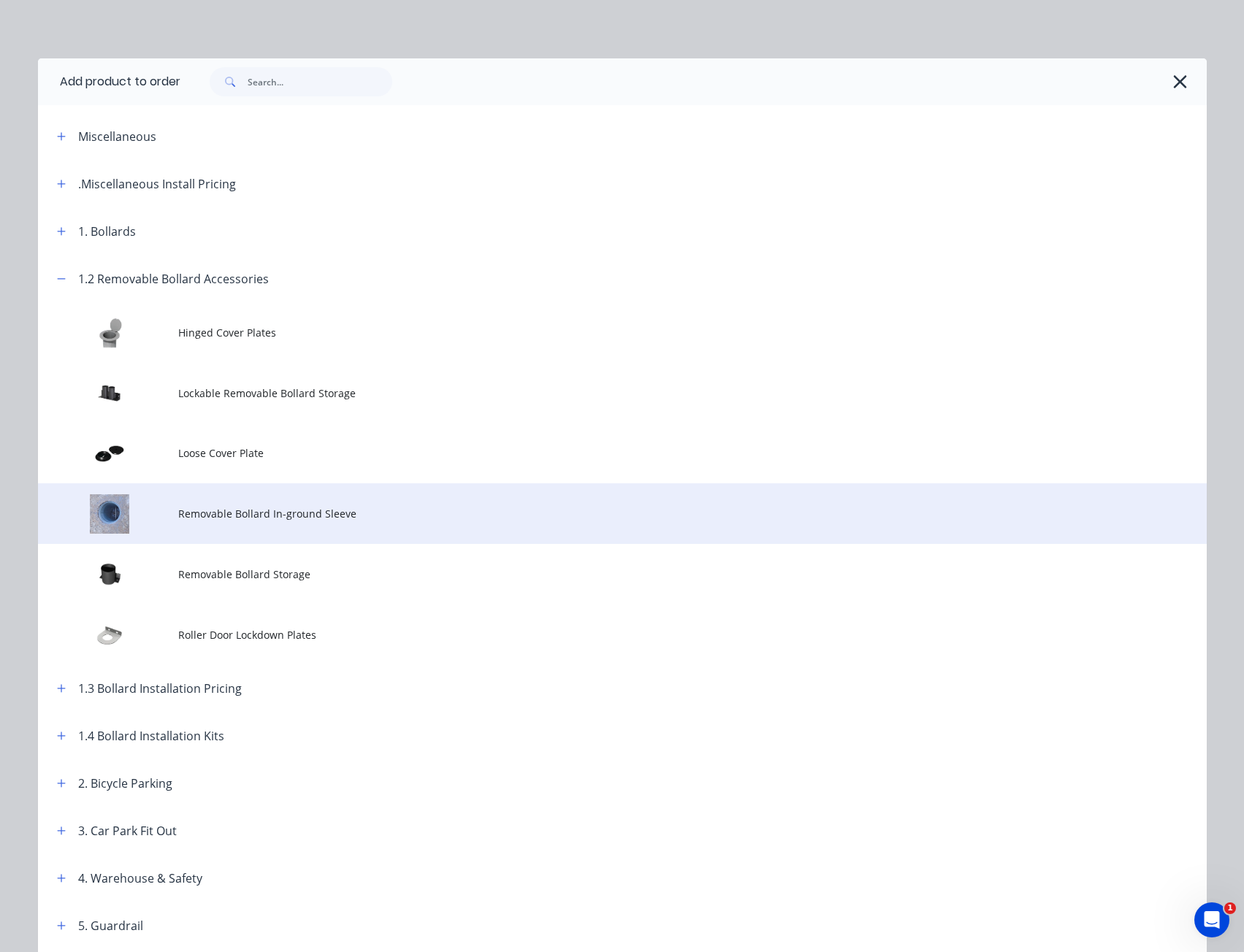
scroll to position [255, 0]
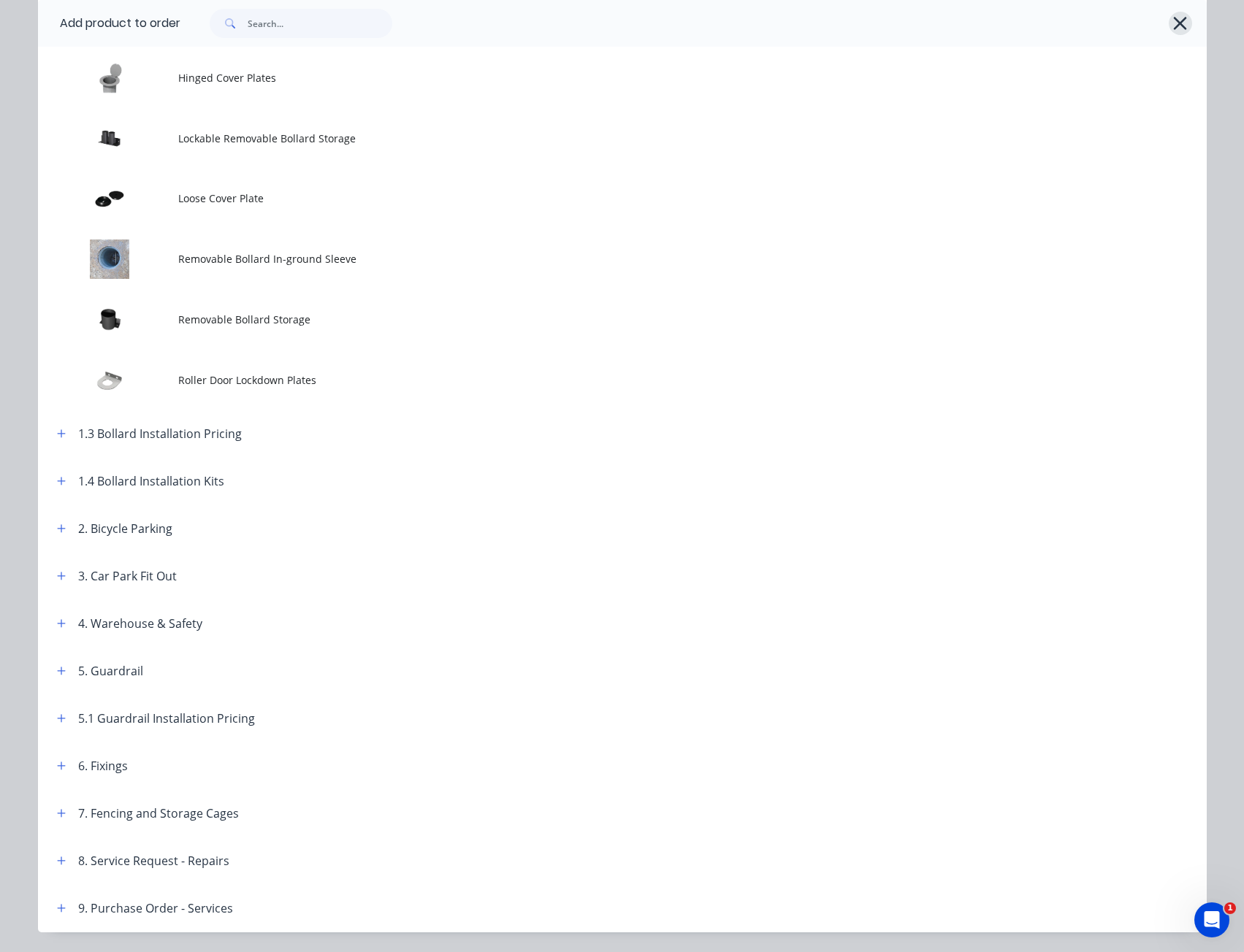
click at [1176, 18] on icon "button" at bounding box center [1180, 23] width 16 height 20
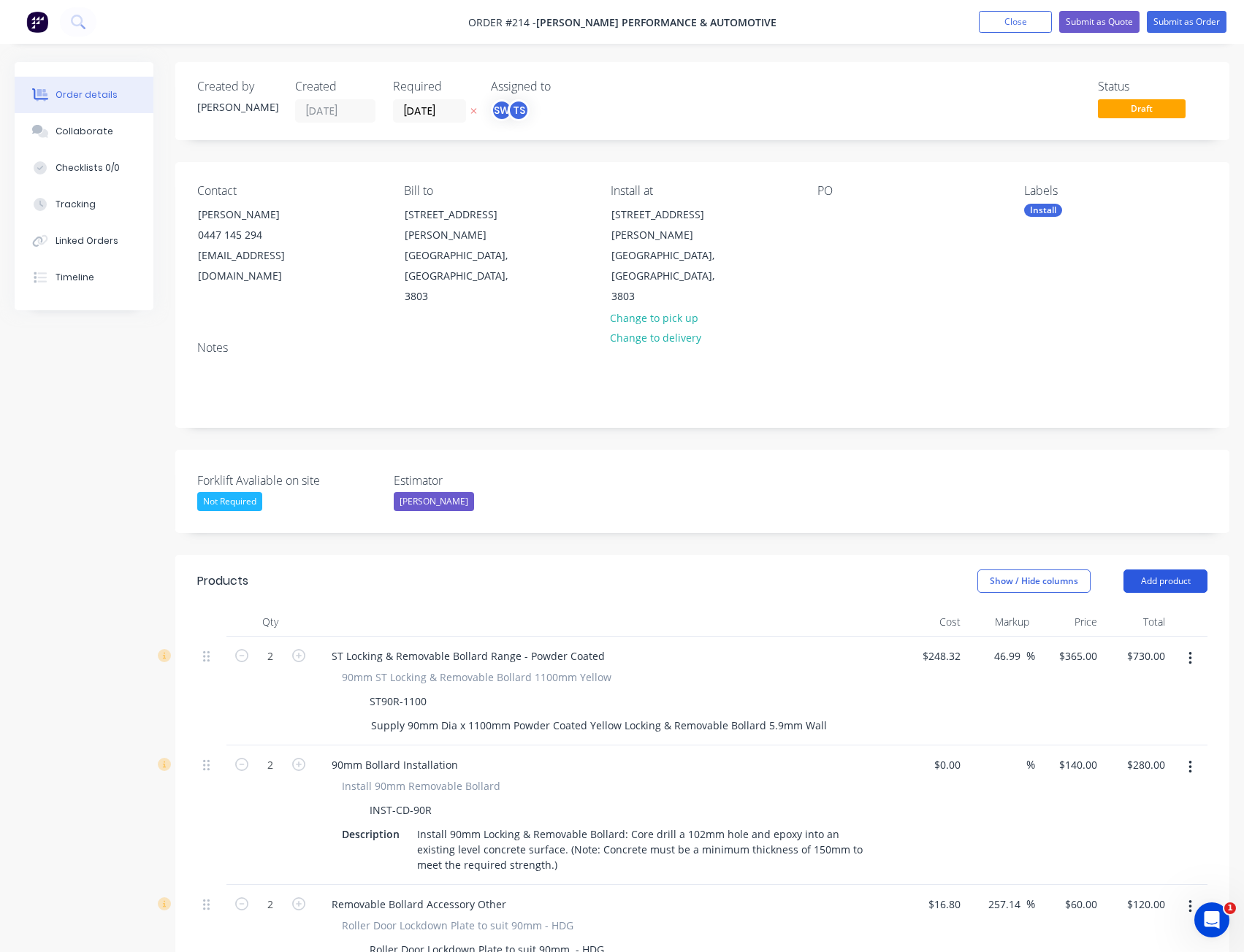
click at [1154, 570] on button "Add product" at bounding box center [1166, 581] width 84 height 23
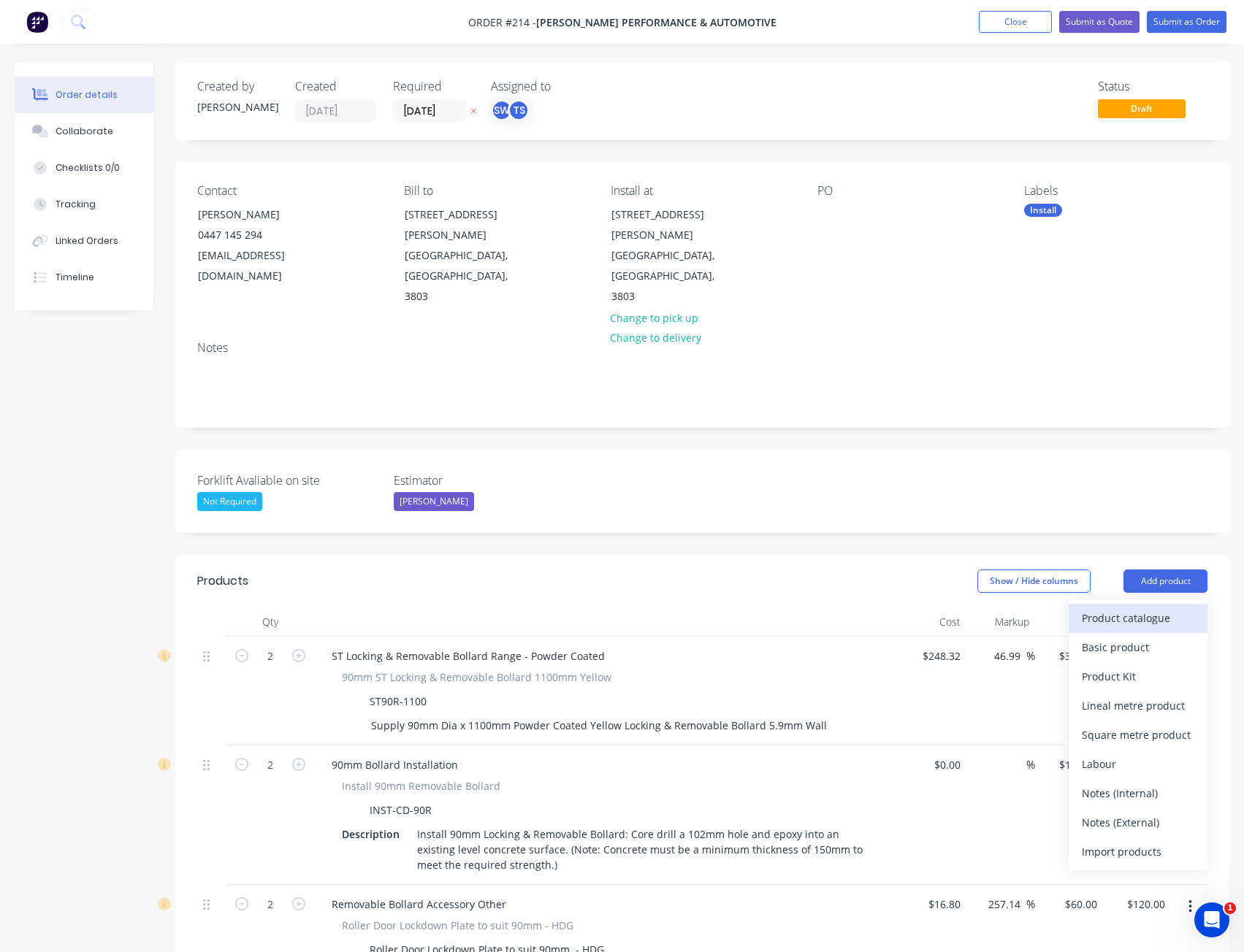
click at [1119, 608] on div "Product catalogue" at bounding box center [1138, 618] width 112 height 21
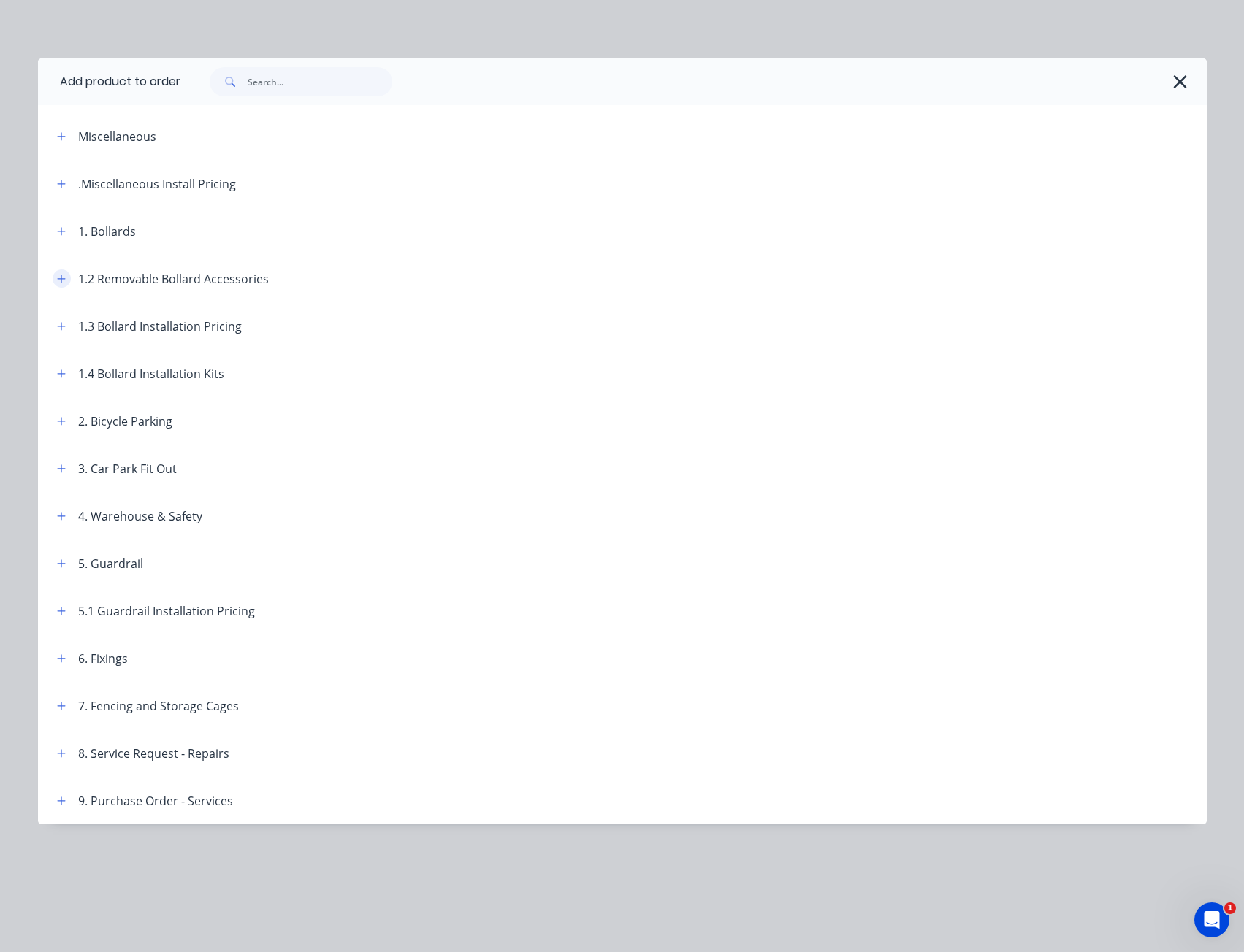
click at [67, 277] on button "button" at bounding box center [62, 279] width 19 height 19
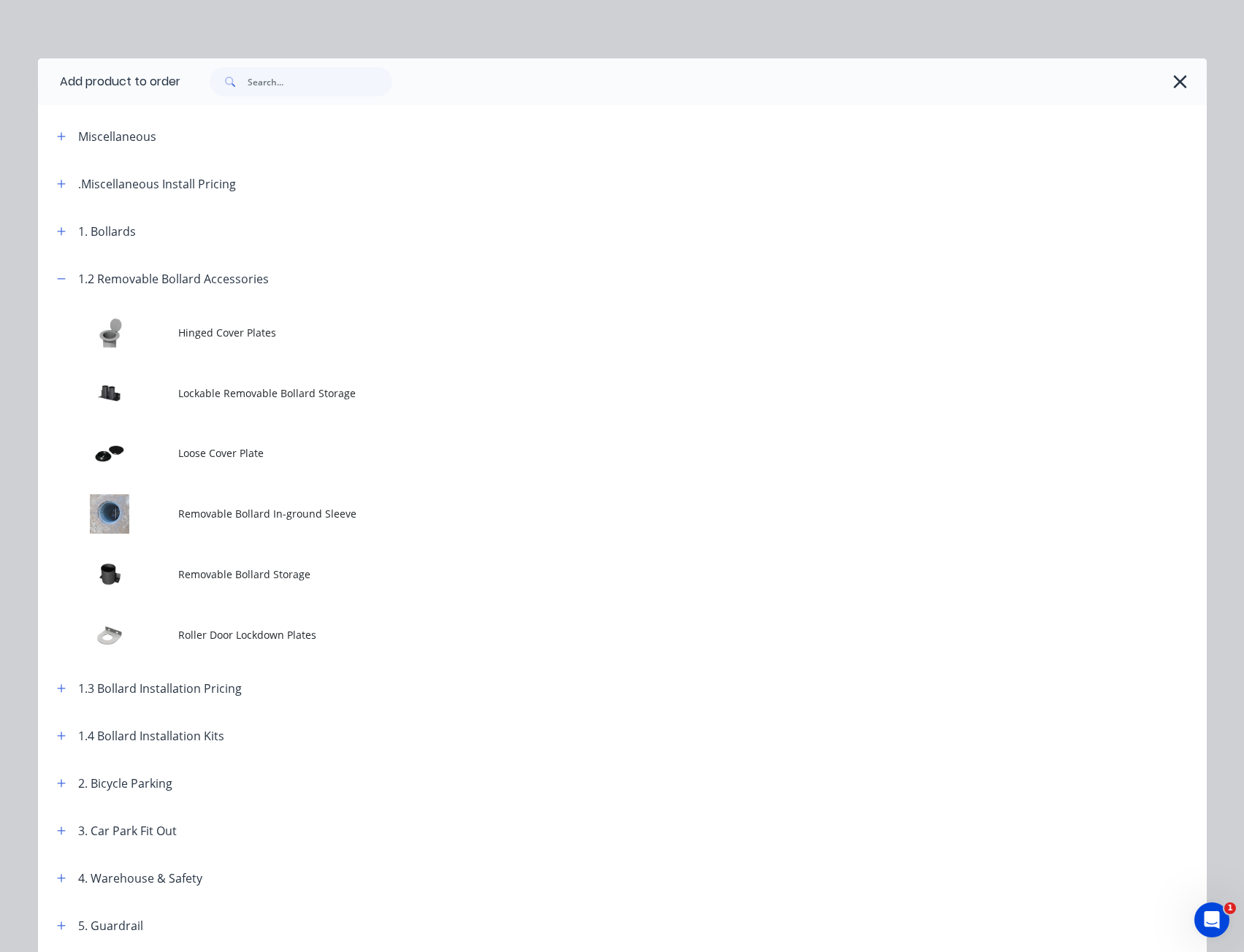
click at [190, 633] on span "Roller Door Lockdown Plates" at bounding box center [589, 635] width 823 height 16
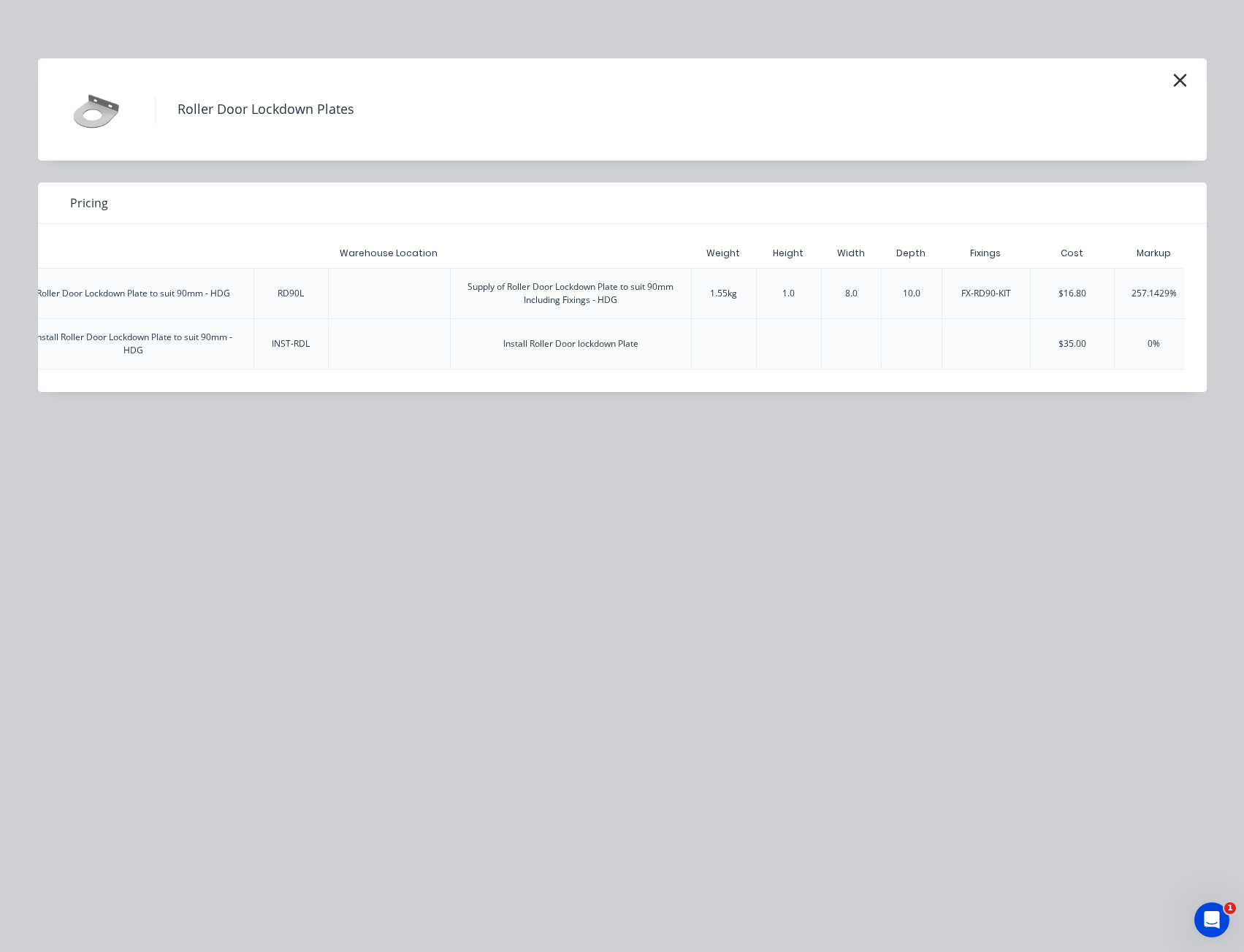
scroll to position [0, 509]
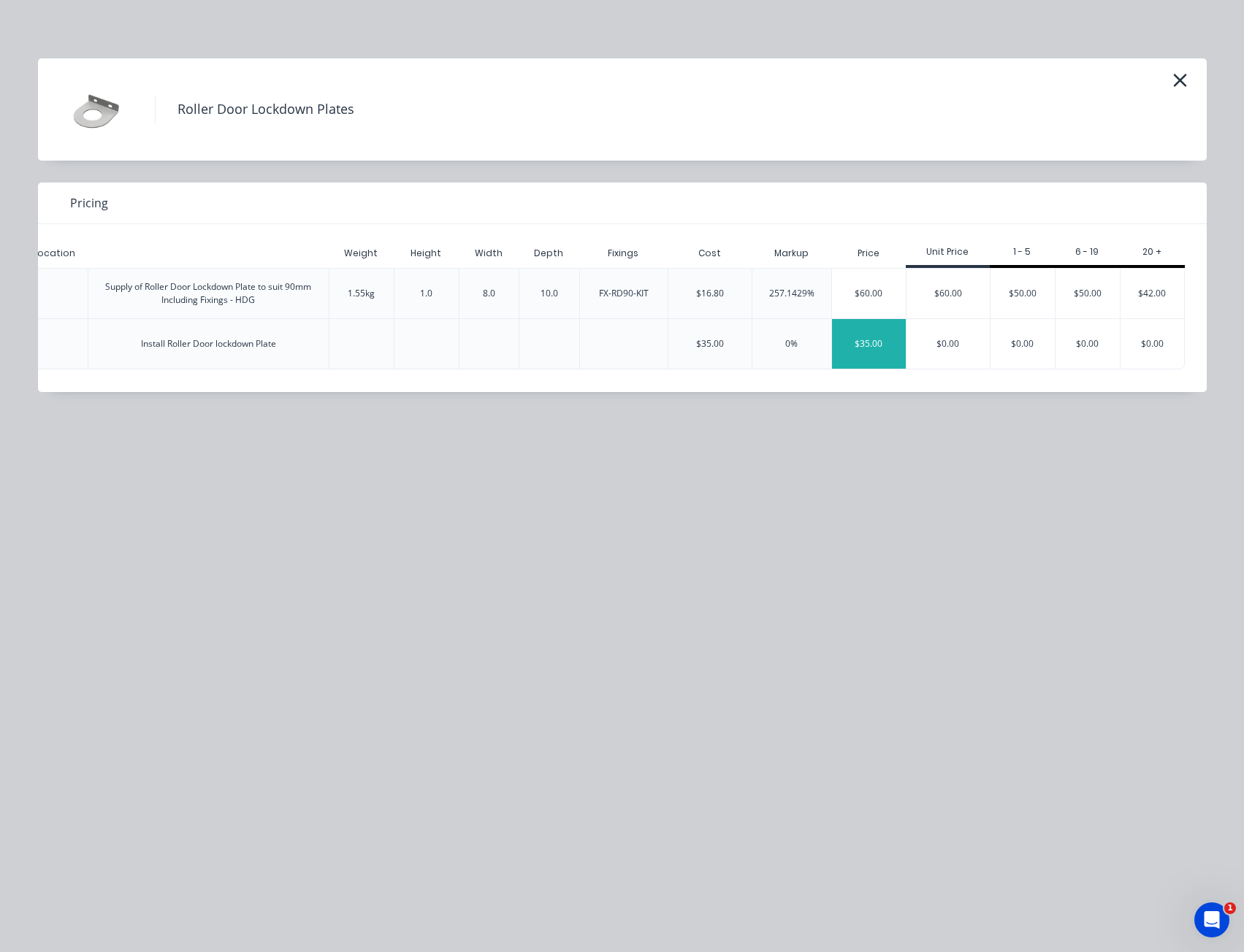
click at [861, 347] on div "$35.00" at bounding box center [869, 344] width 74 height 50
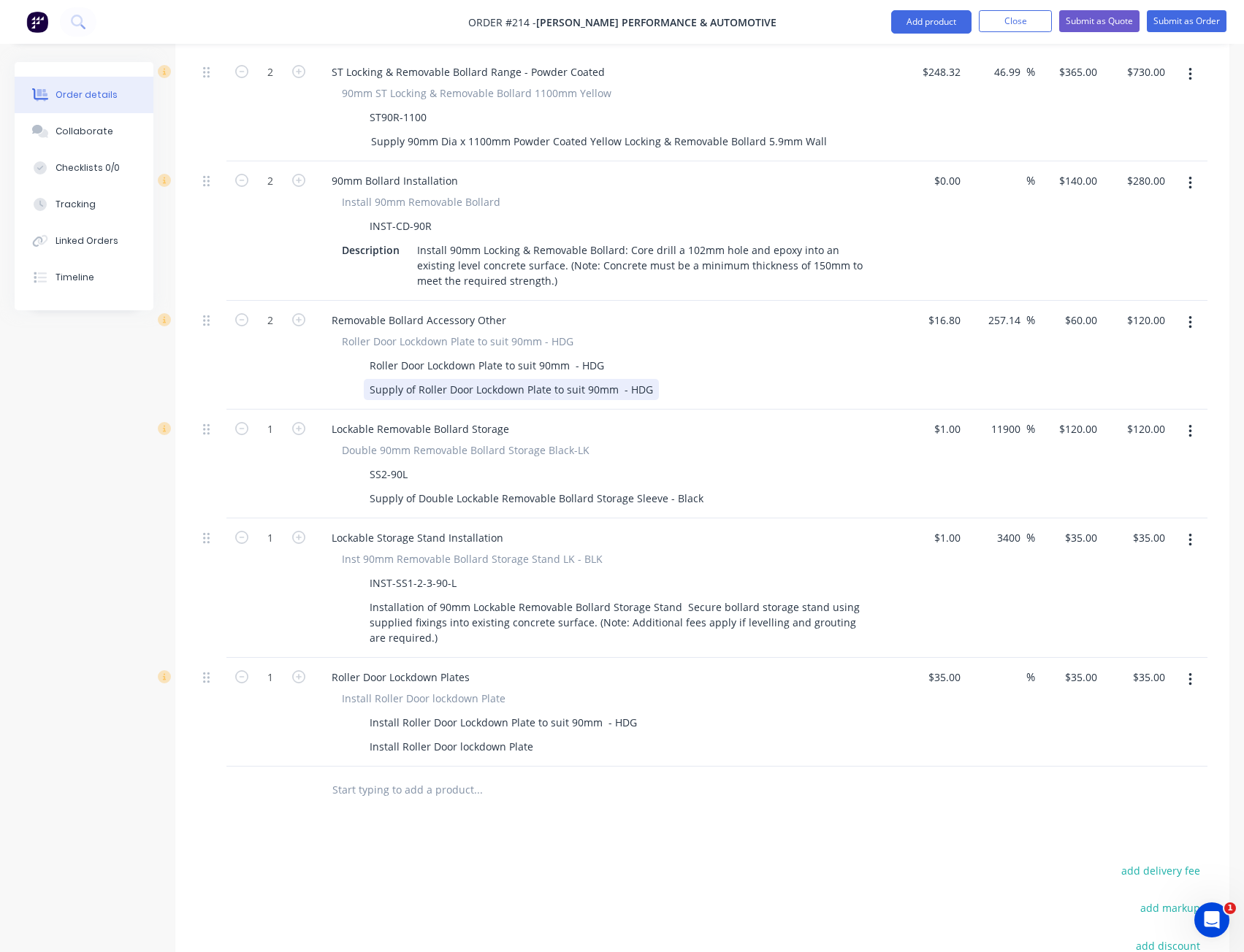
scroll to position [511, 0]
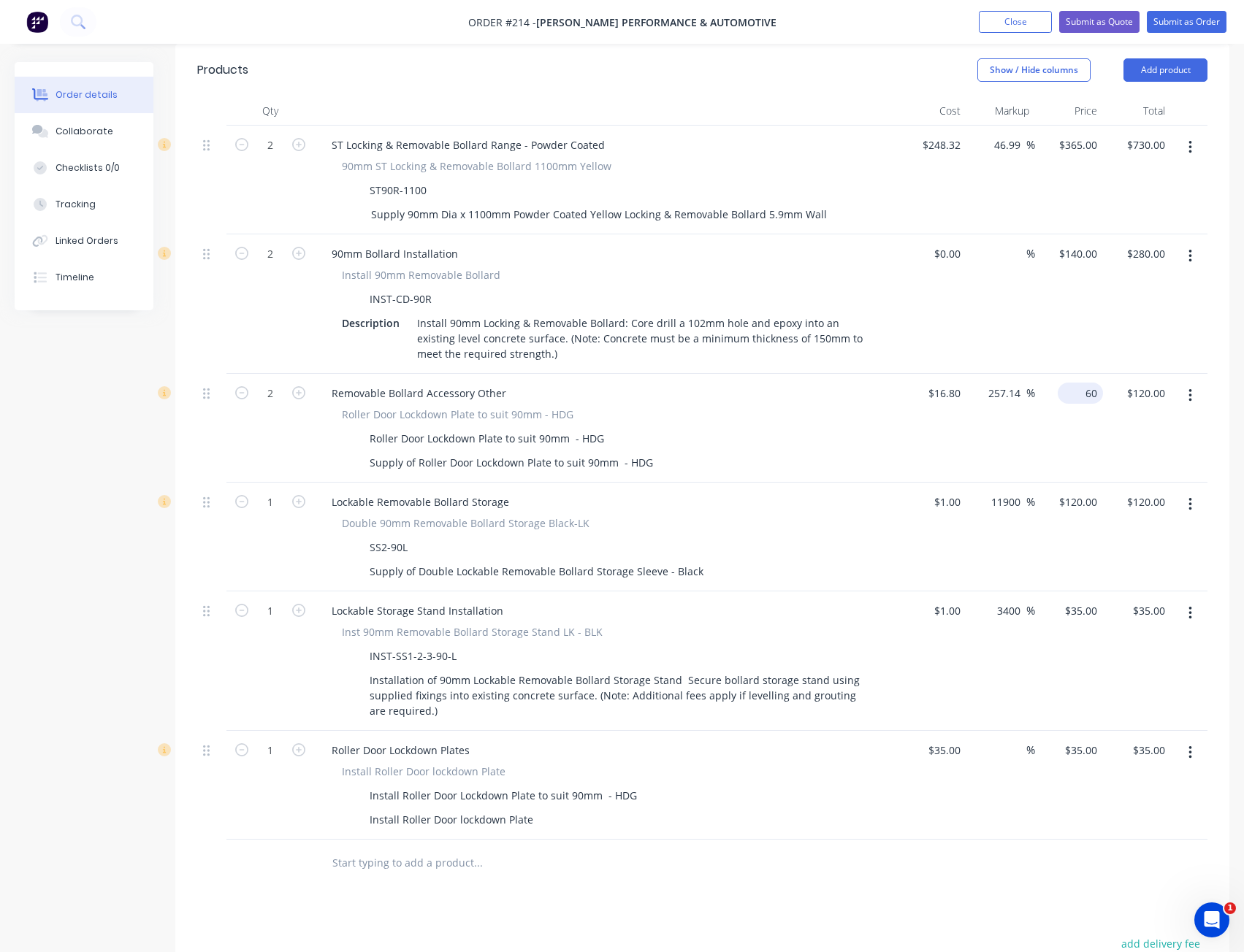
click at [1077, 378] on div "60 $60.00" at bounding box center [1069, 428] width 68 height 109
type input "55"
type input "227.38"
type input "$55.00"
type input "$110.00"
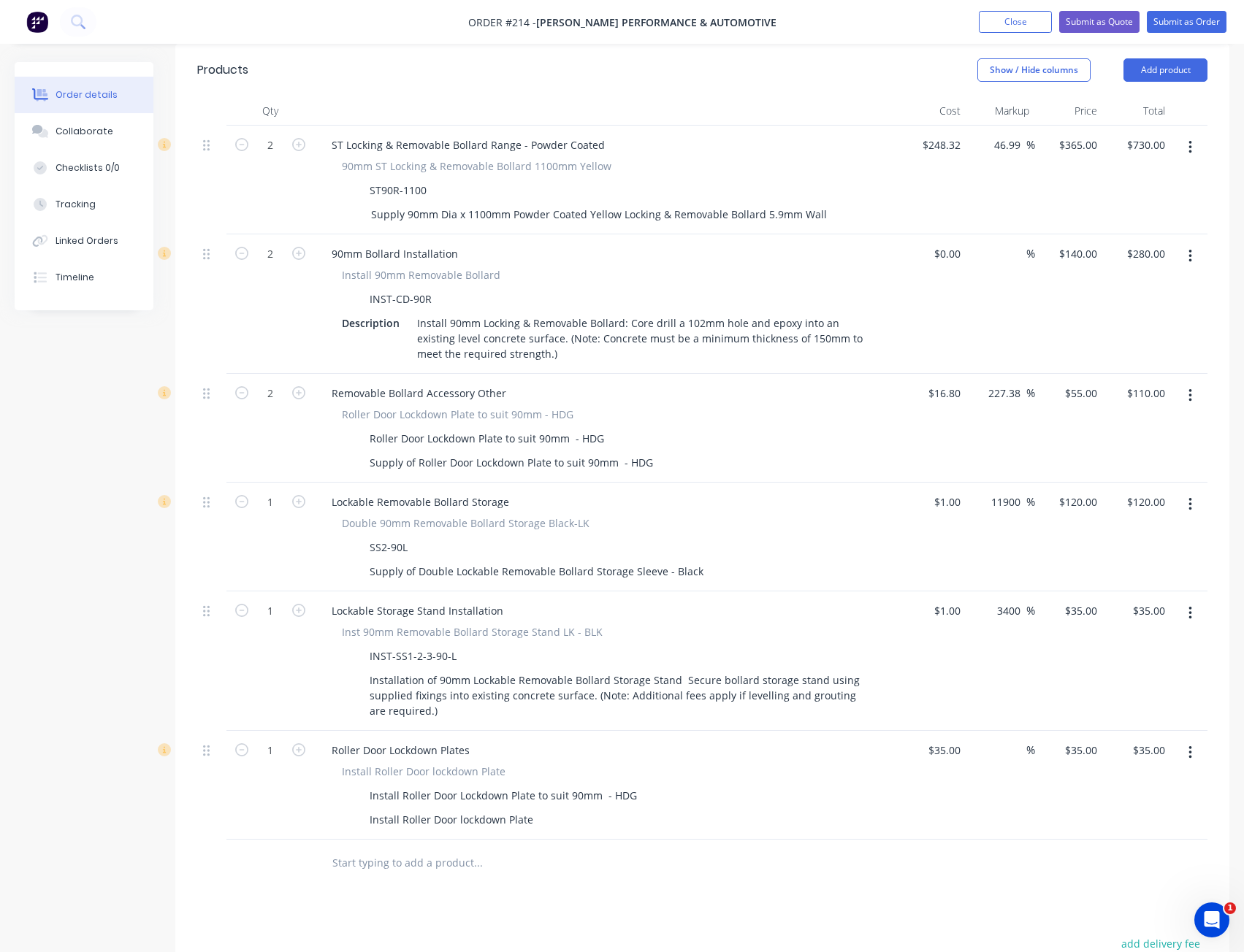
click at [959, 419] on div "$16.80 $16.80" at bounding box center [933, 428] width 68 height 109
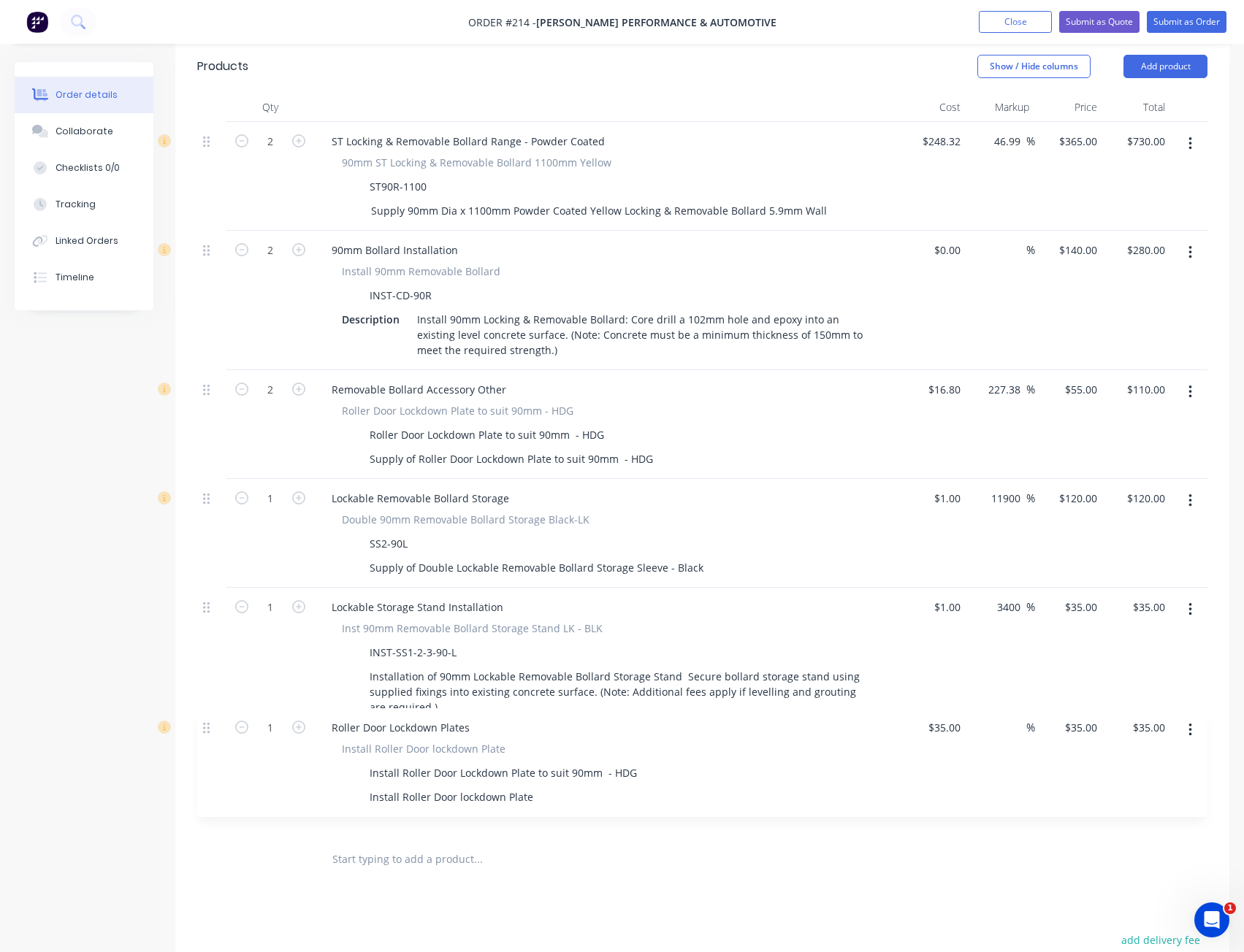
scroll to position [516, 0]
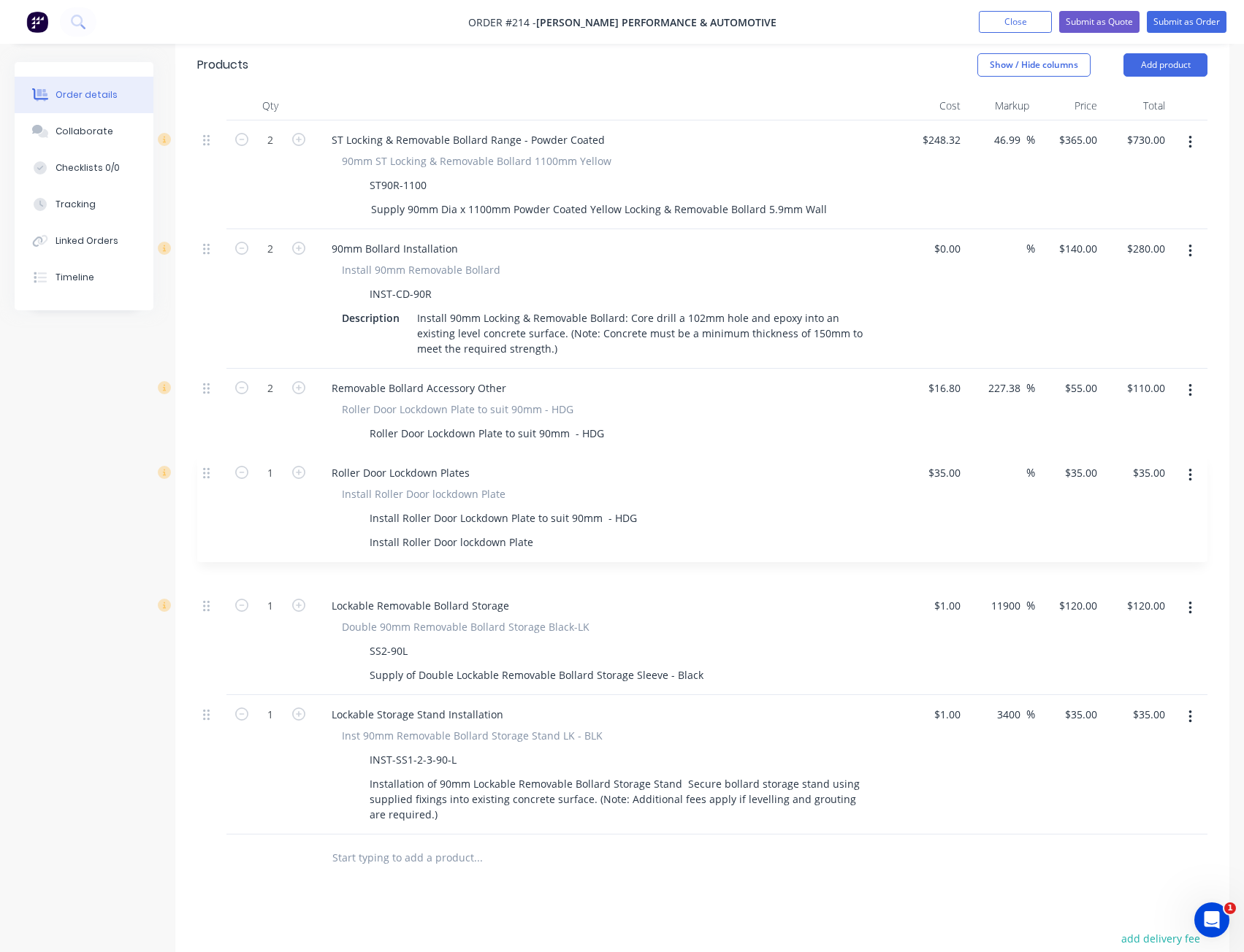
drag, startPoint x: 207, startPoint y: 738, endPoint x: 207, endPoint y: 478, distance: 260.0
click at [207, 478] on div "2 ST Locking & Removable Bollard Range - Powder Coated 90mm ST Locking & Remova…" at bounding box center [702, 477] width 1011 height 714
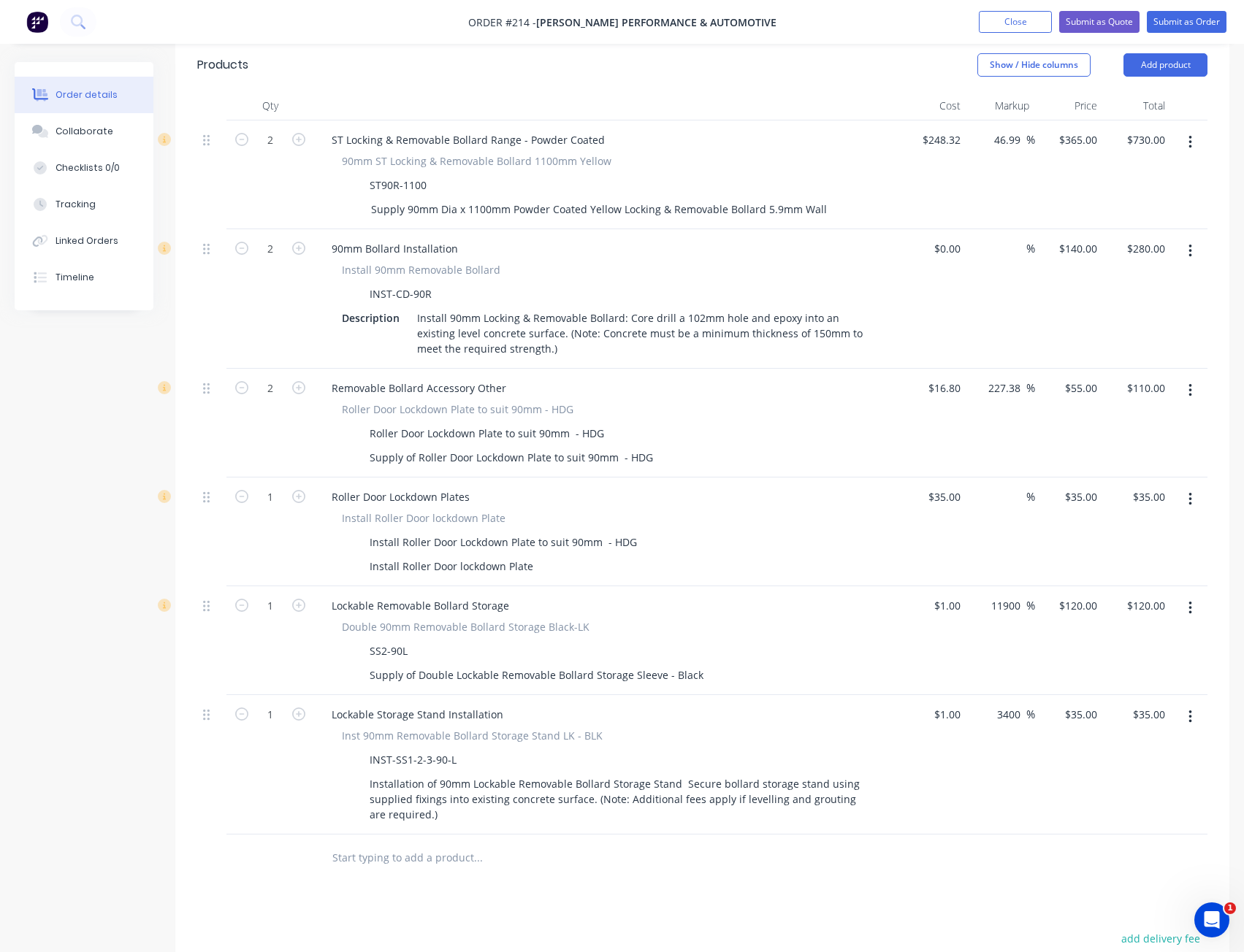
drag, startPoint x: 302, startPoint y: 472, endPoint x: 347, endPoint y: 492, distance: 49.2
click at [302, 490] on icon "button" at bounding box center [299, 496] width 13 height 13
type input "2"
type input "$70.00"
click at [956, 486] on input "35" at bounding box center [946, 496] width 40 height 21
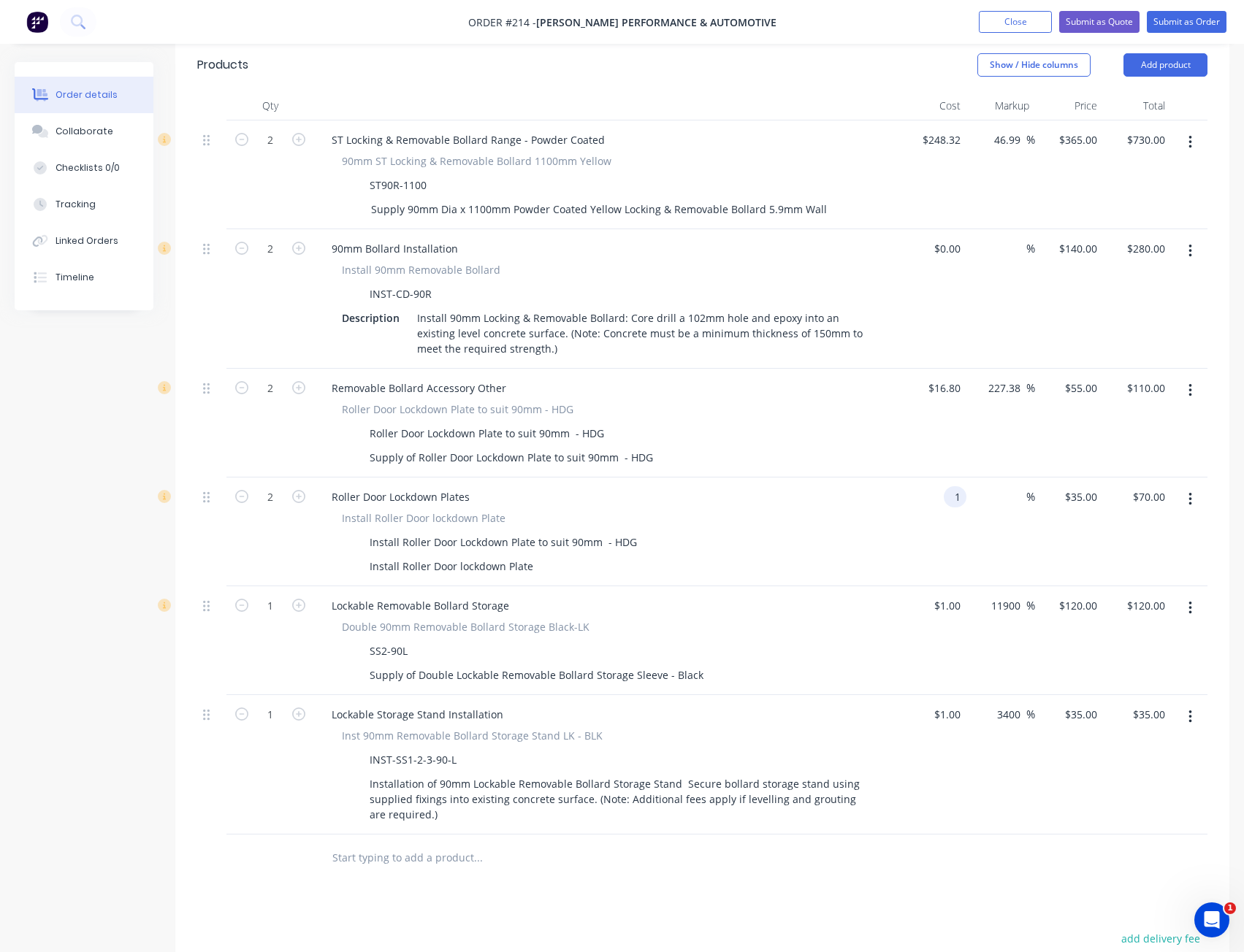
type input "$1.00"
type input "$2.00"
click at [1083, 509] on div "$1.00 $35.00" at bounding box center [1069, 532] width 68 height 109
click at [1082, 486] on div "1 $1.00" at bounding box center [1083, 496] width 40 height 21
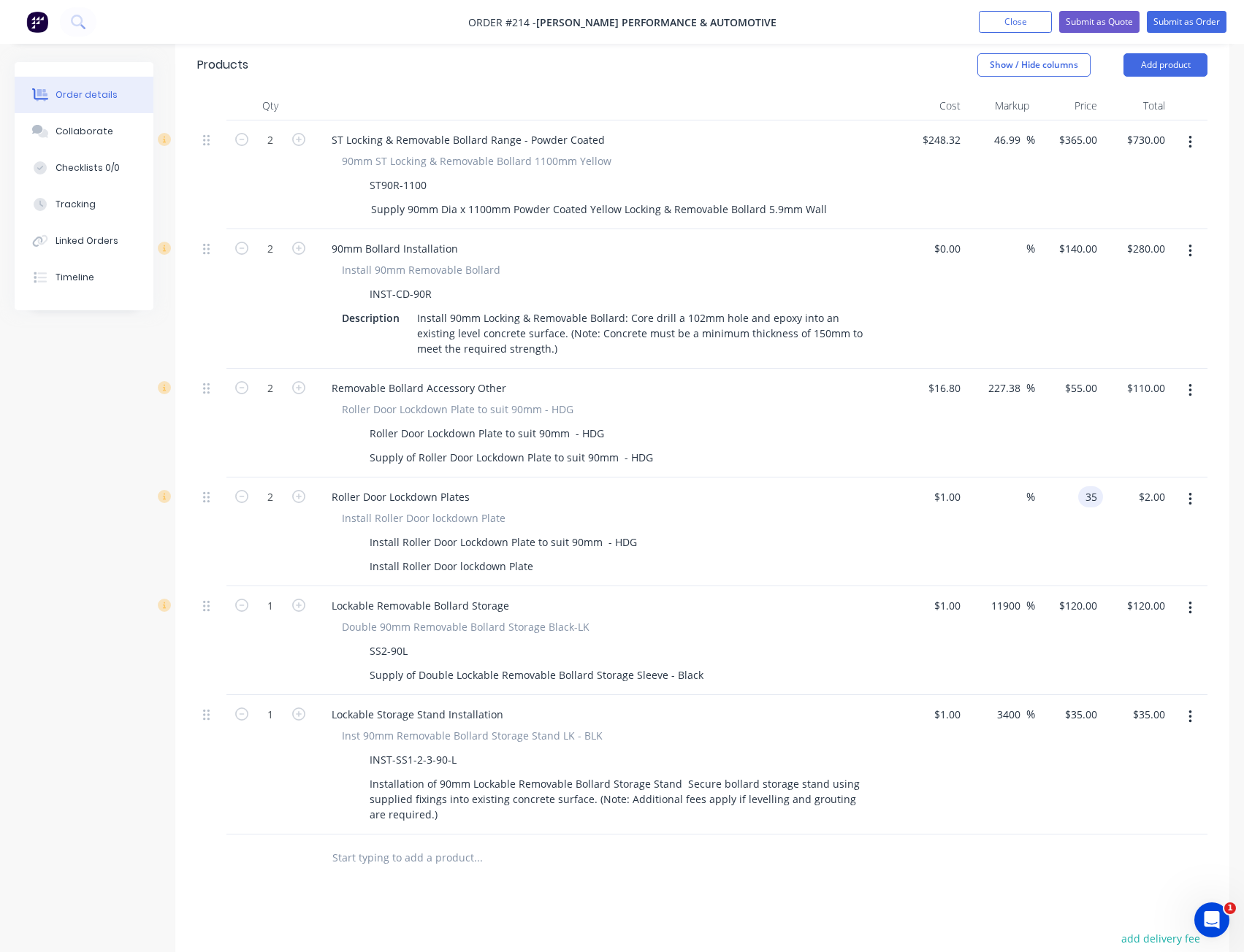
type input "35"
type input "3400"
type input "$35.00"
type input "$70.00"
click at [812, 532] on div "Install Roller Door Lockdown Plate to suit 90mm - HDG" at bounding box center [603, 542] width 534 height 21
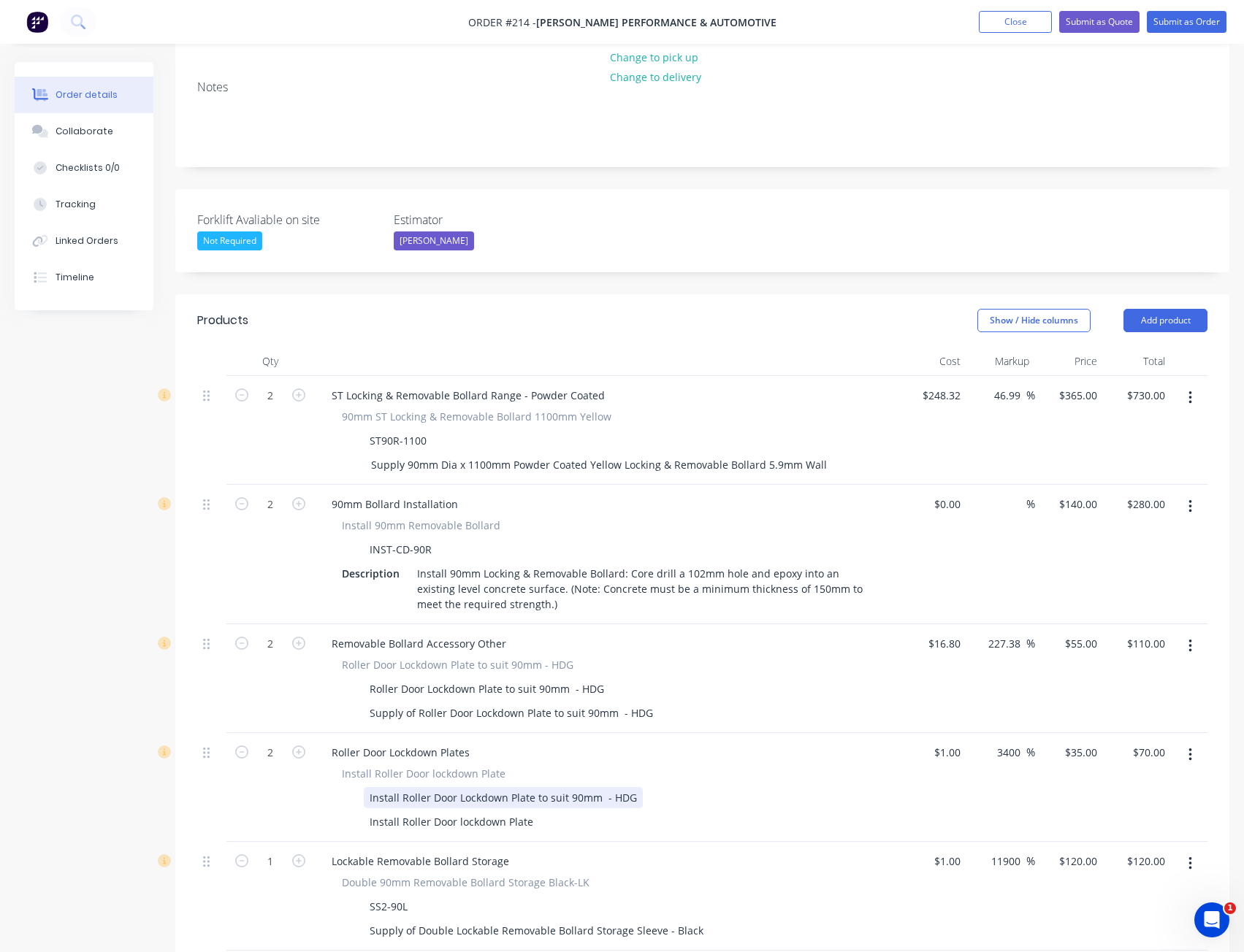
scroll to position [224, 0]
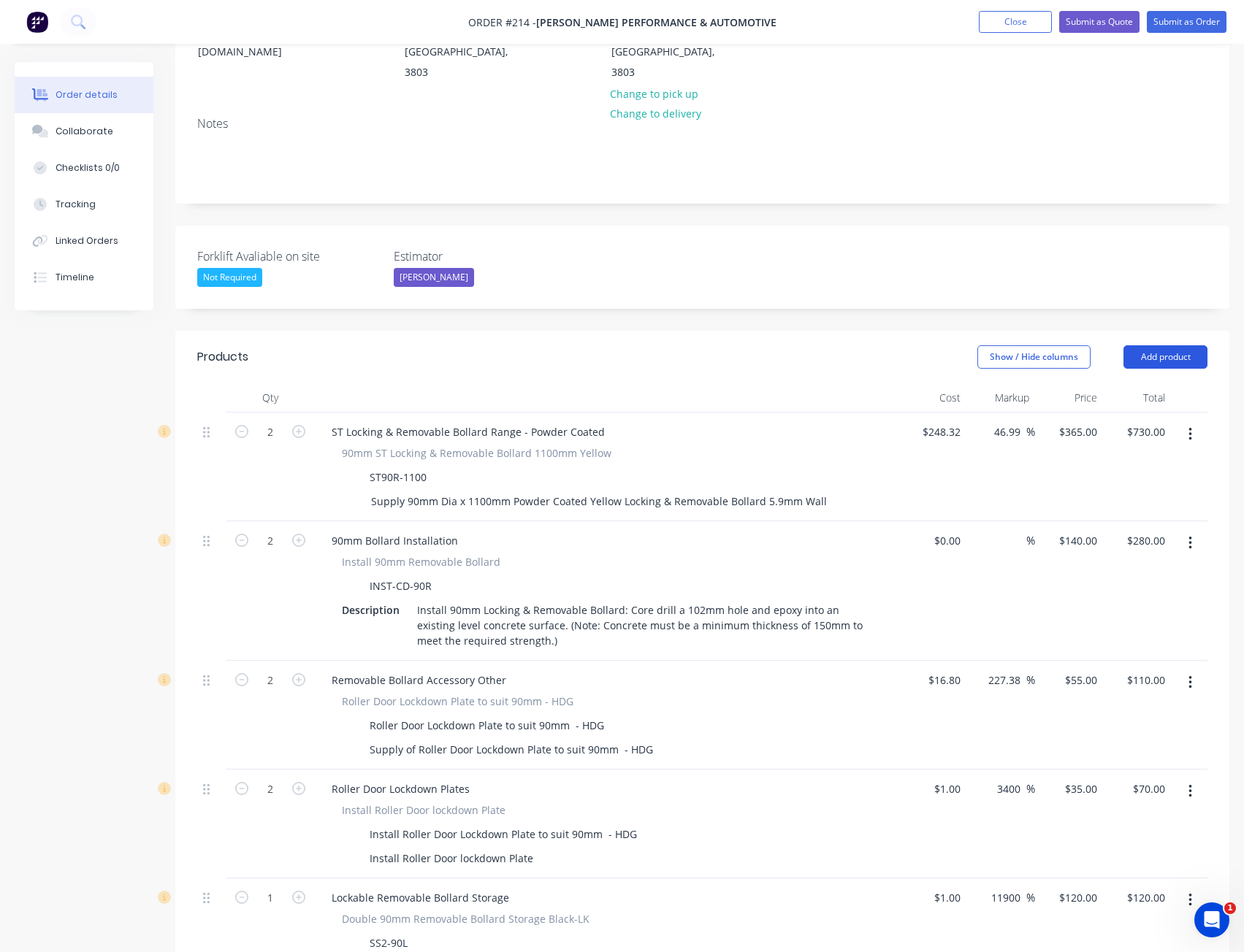
click at [1150, 346] on button "Add product" at bounding box center [1166, 357] width 84 height 23
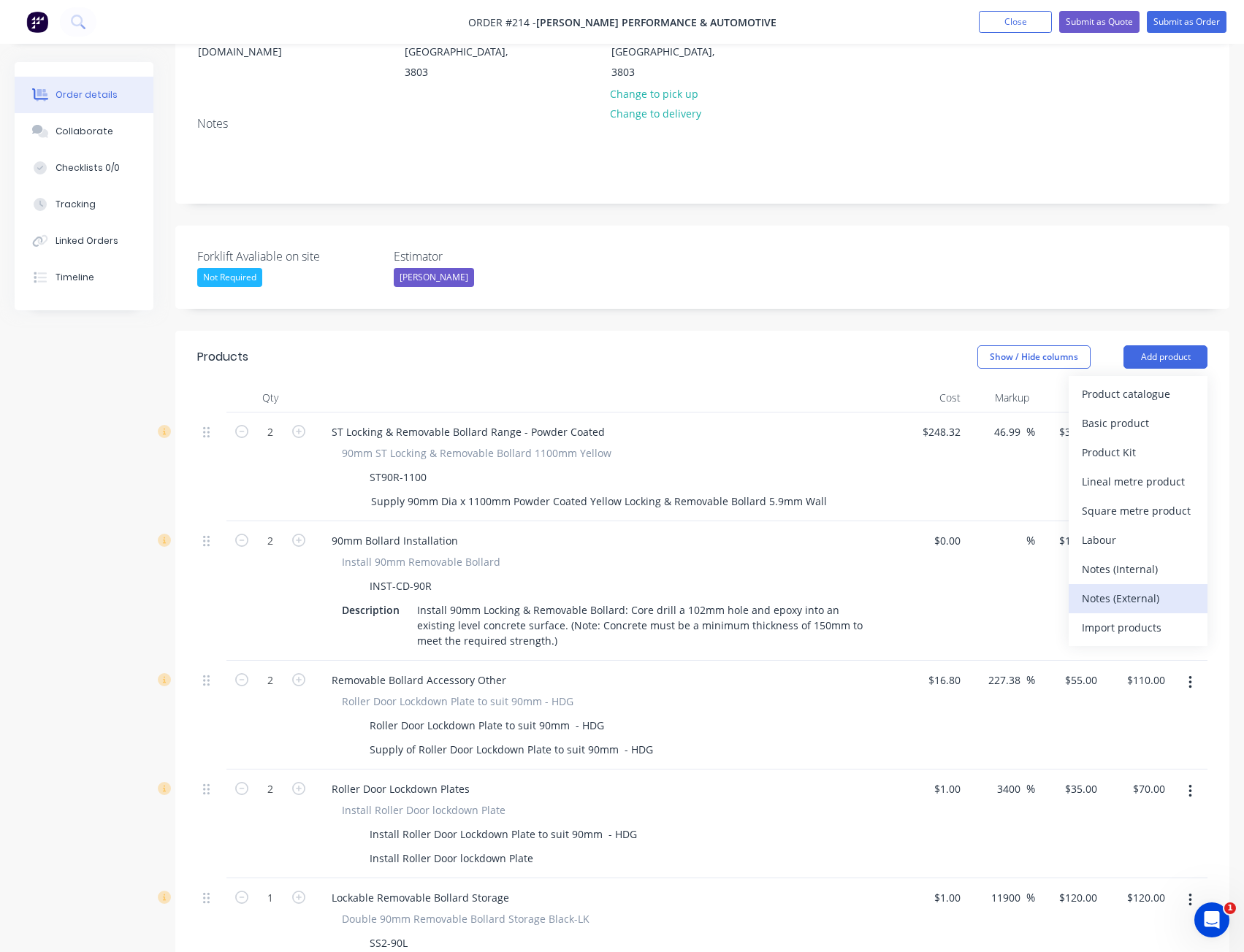
click at [1163, 588] on div "Notes (External)" at bounding box center [1138, 598] width 112 height 21
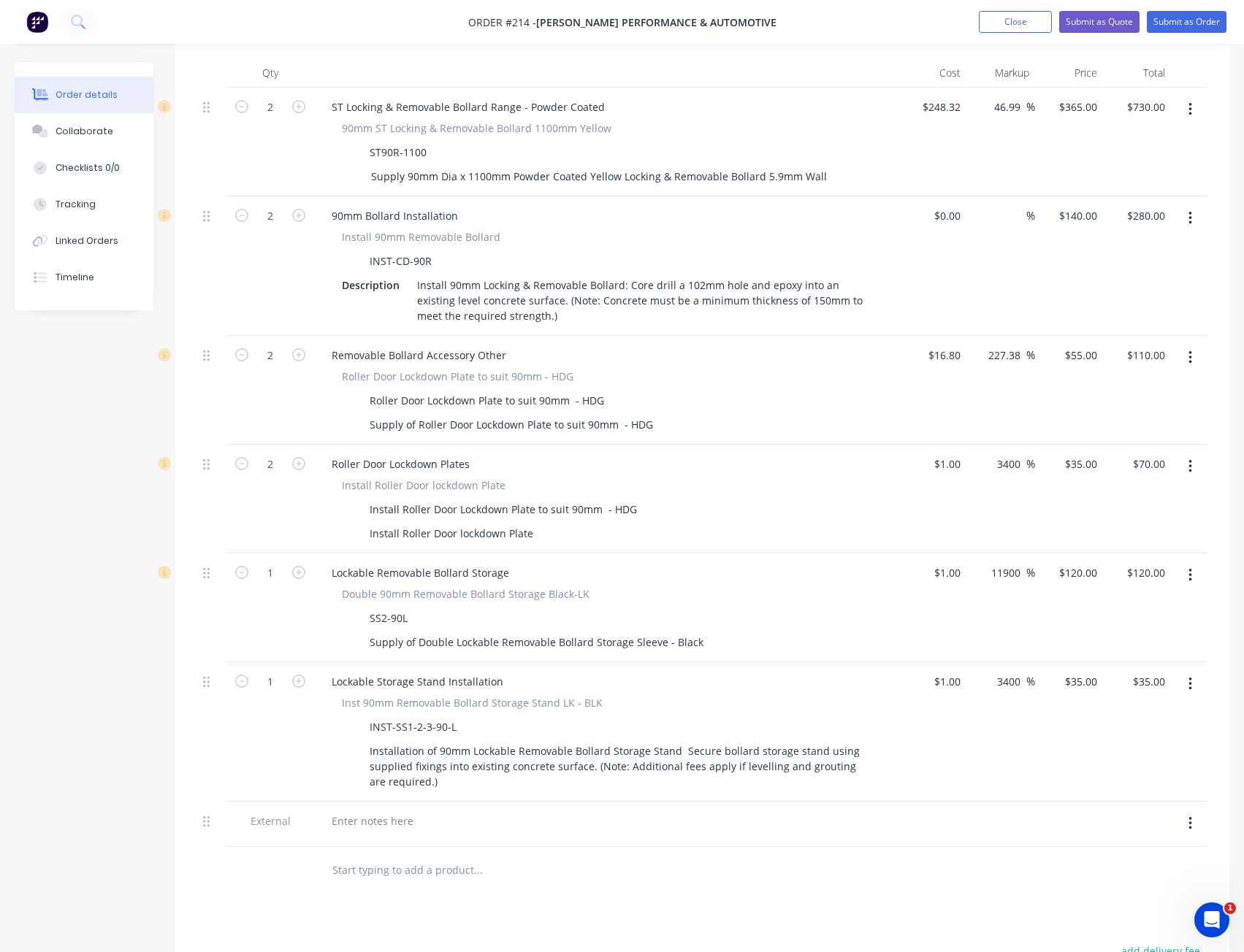
scroll to position [589, 0]
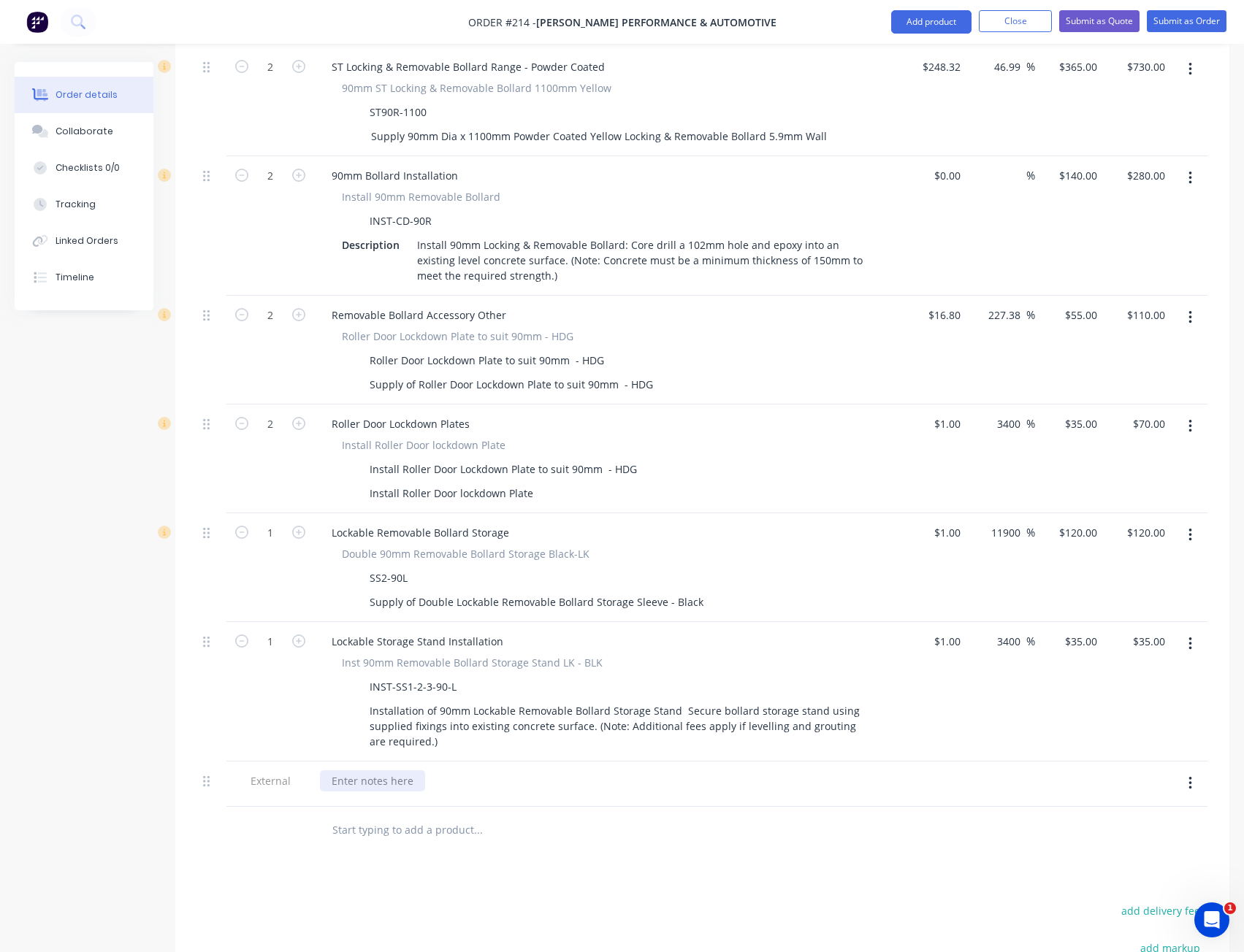
click at [350, 771] on div at bounding box center [373, 781] width 105 height 21
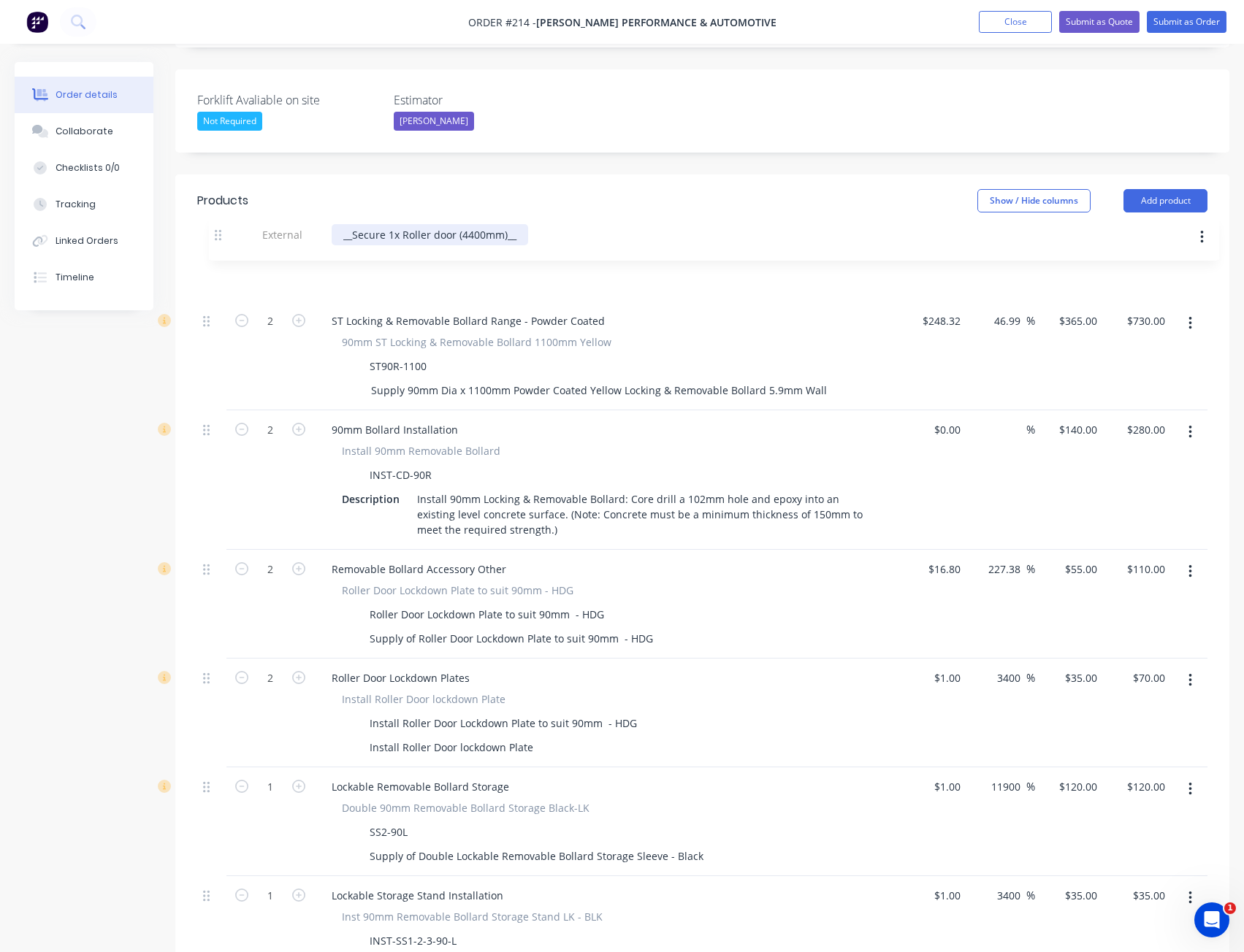
scroll to position [378, 0]
drag, startPoint x: 211, startPoint y: 761, endPoint x: 223, endPoint y: 240, distance: 521.1
click at [223, 258] on div "2 ST Locking & Removable Bollard Range - Powder Coated 90mm ST Locking & Remova…" at bounding box center [702, 638] width 1011 height 760
click at [1187, 191] on button "Add product" at bounding box center [1166, 203] width 84 height 23
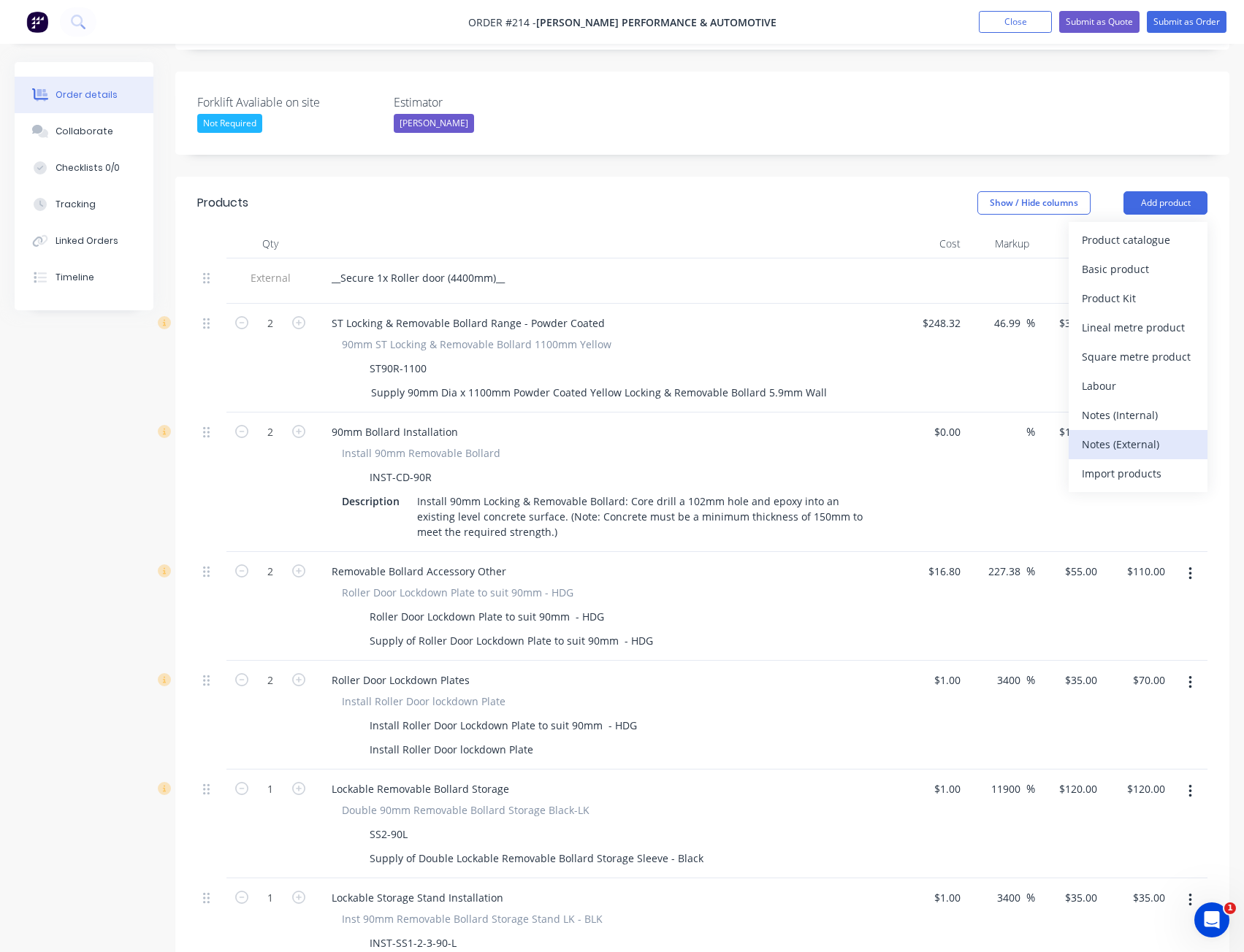
click at [1146, 433] on div "Notes (External)" at bounding box center [1138, 443] width 112 height 21
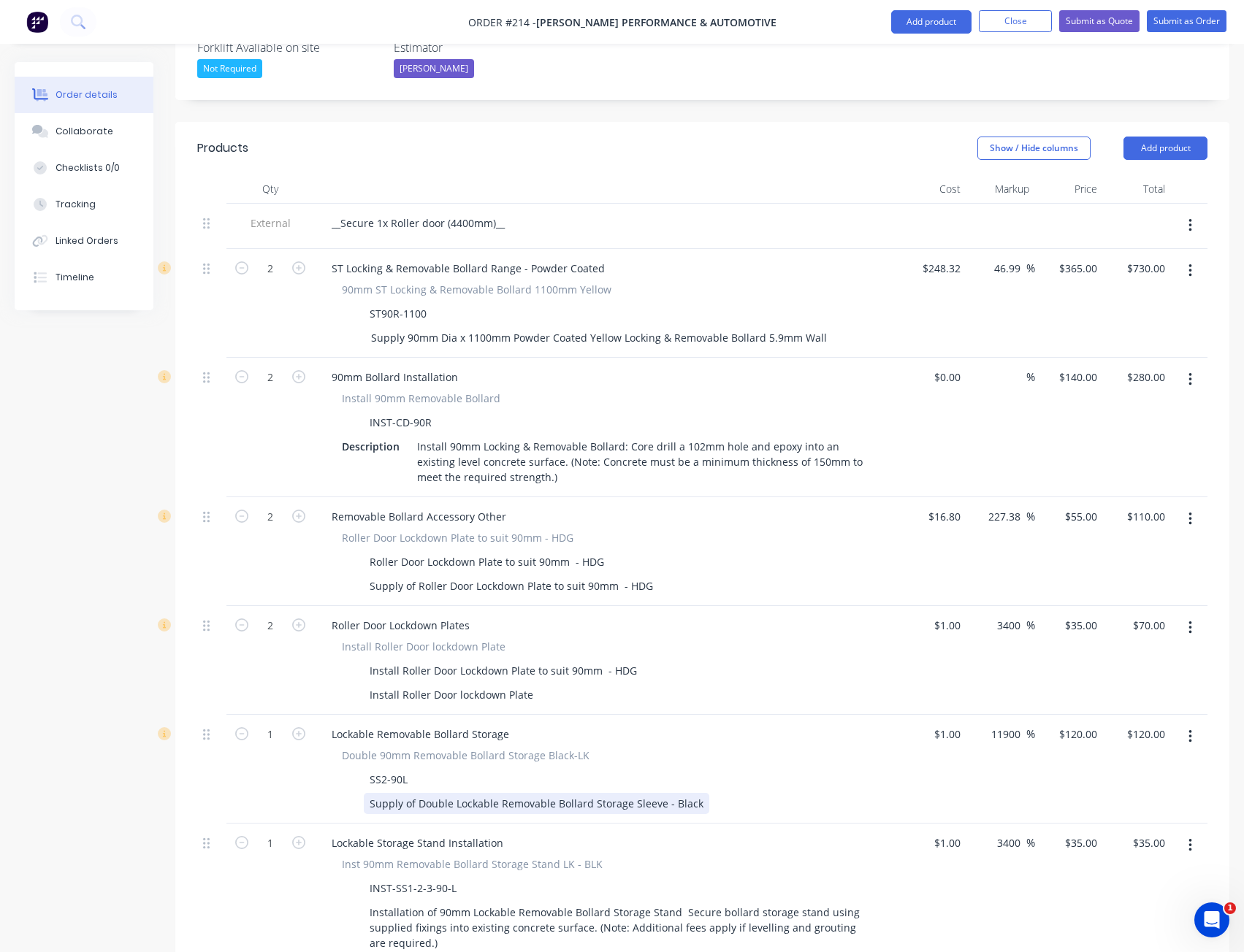
scroll to position [816, 0]
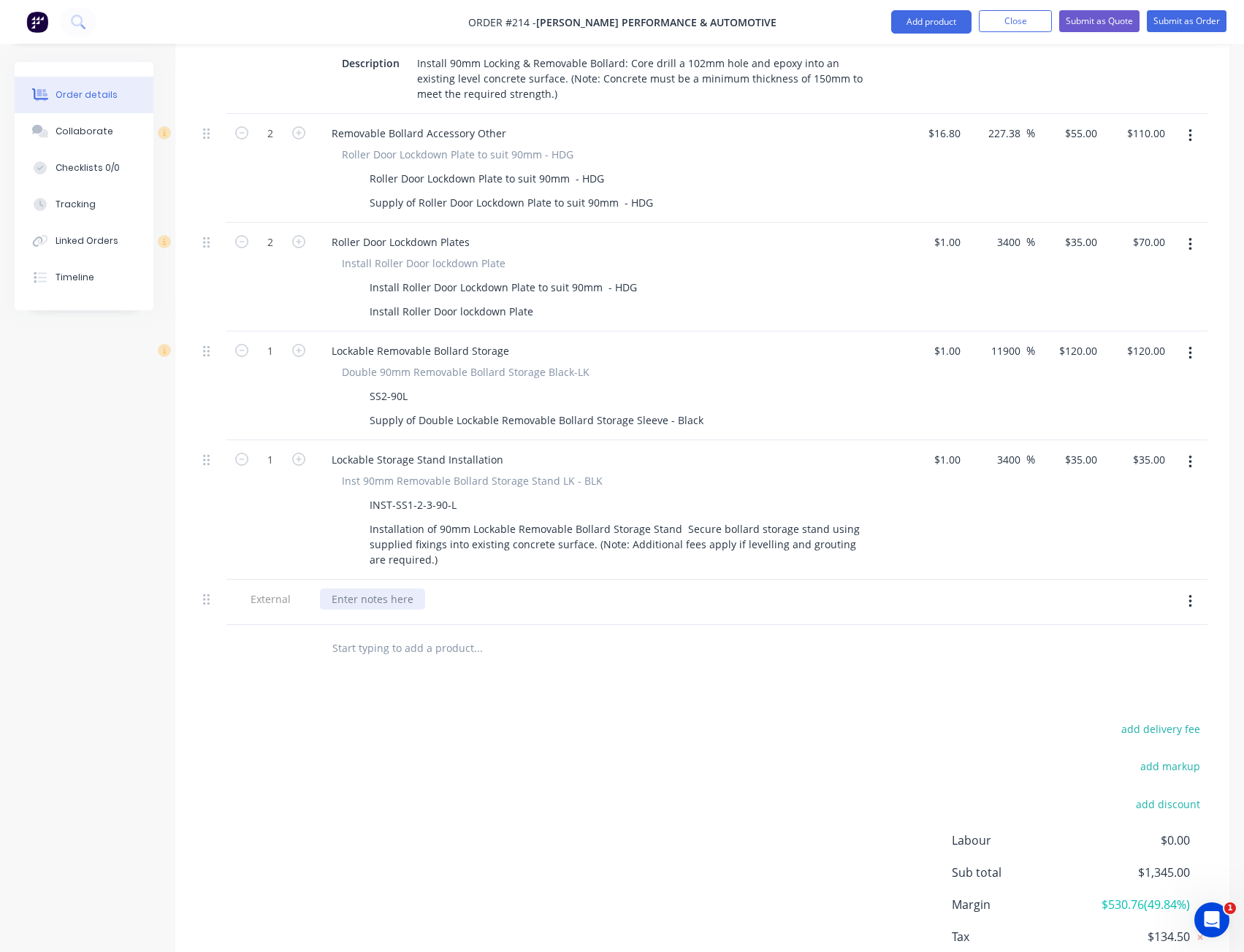
click at [354, 588] on div at bounding box center [373, 598] width 105 height 21
paste div
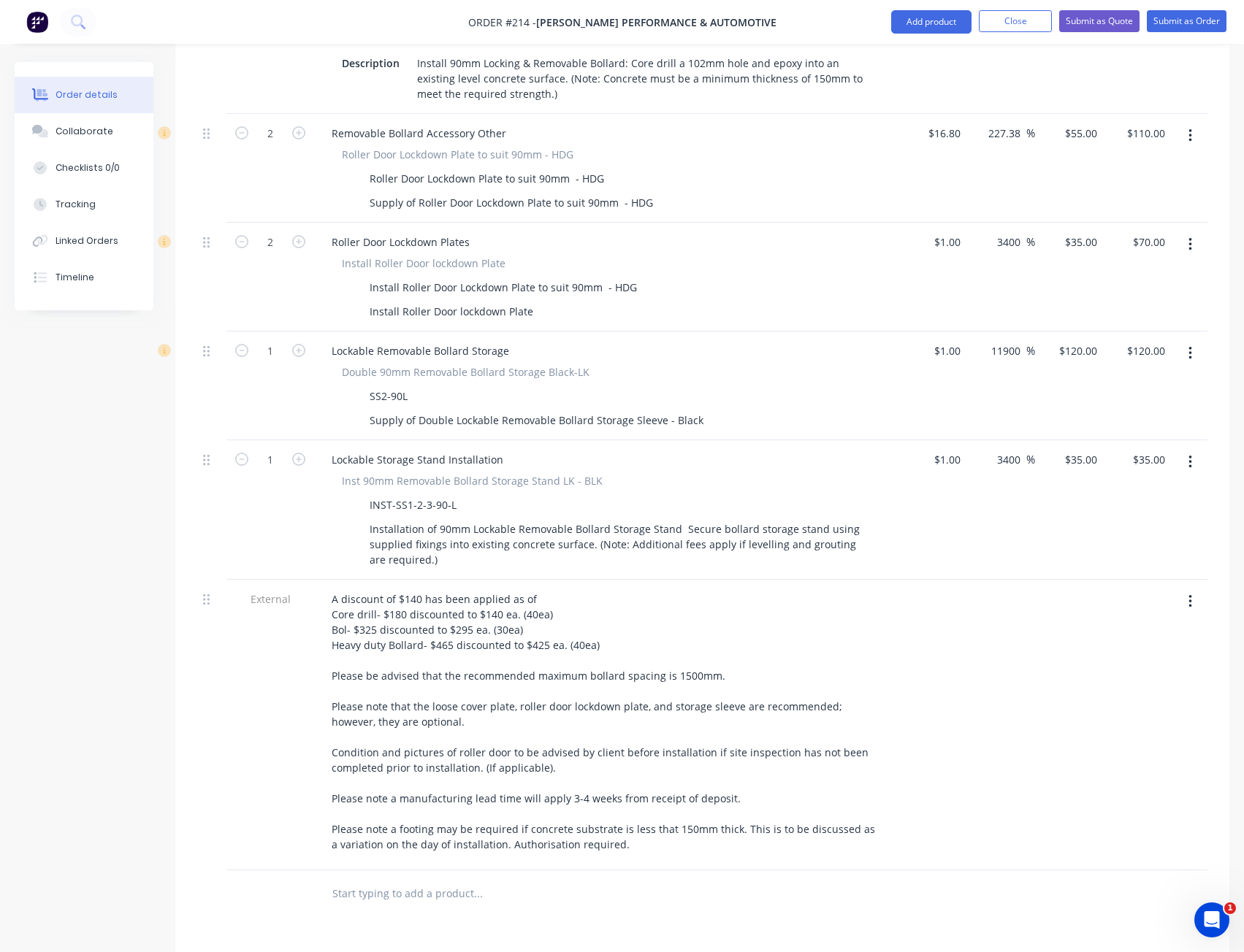
click at [1064, 666] on div at bounding box center [1069, 725] width 68 height 291
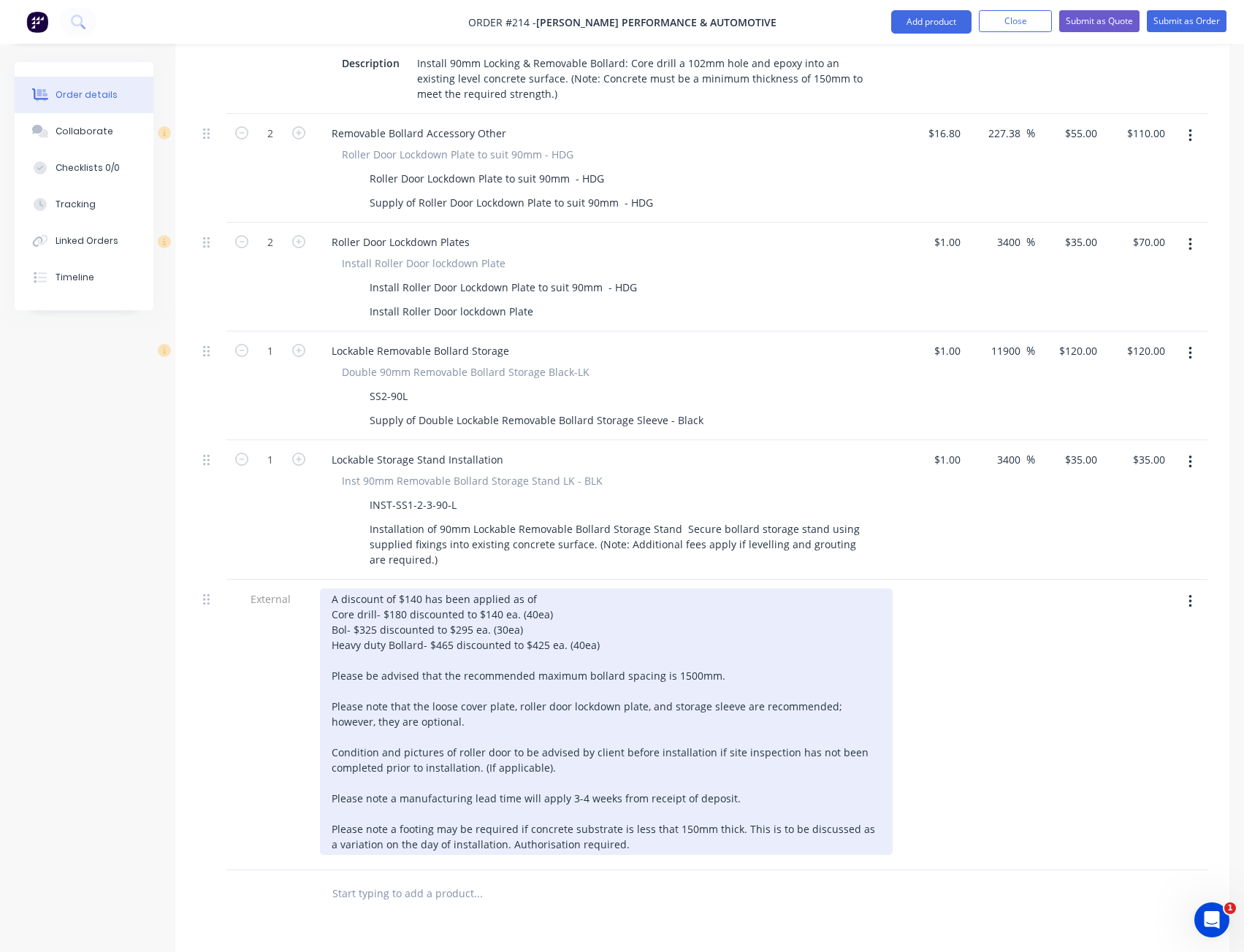
click at [548, 595] on div "A discount of $140 has been applied as of Core drill- $180 discounted to $140 e…" at bounding box center [606, 722] width 572 height 267
click at [528, 612] on div "A discount of $140 has been applied as of Core drill- $180 discounted to $140 e…" at bounding box center [606, 722] width 572 height 267
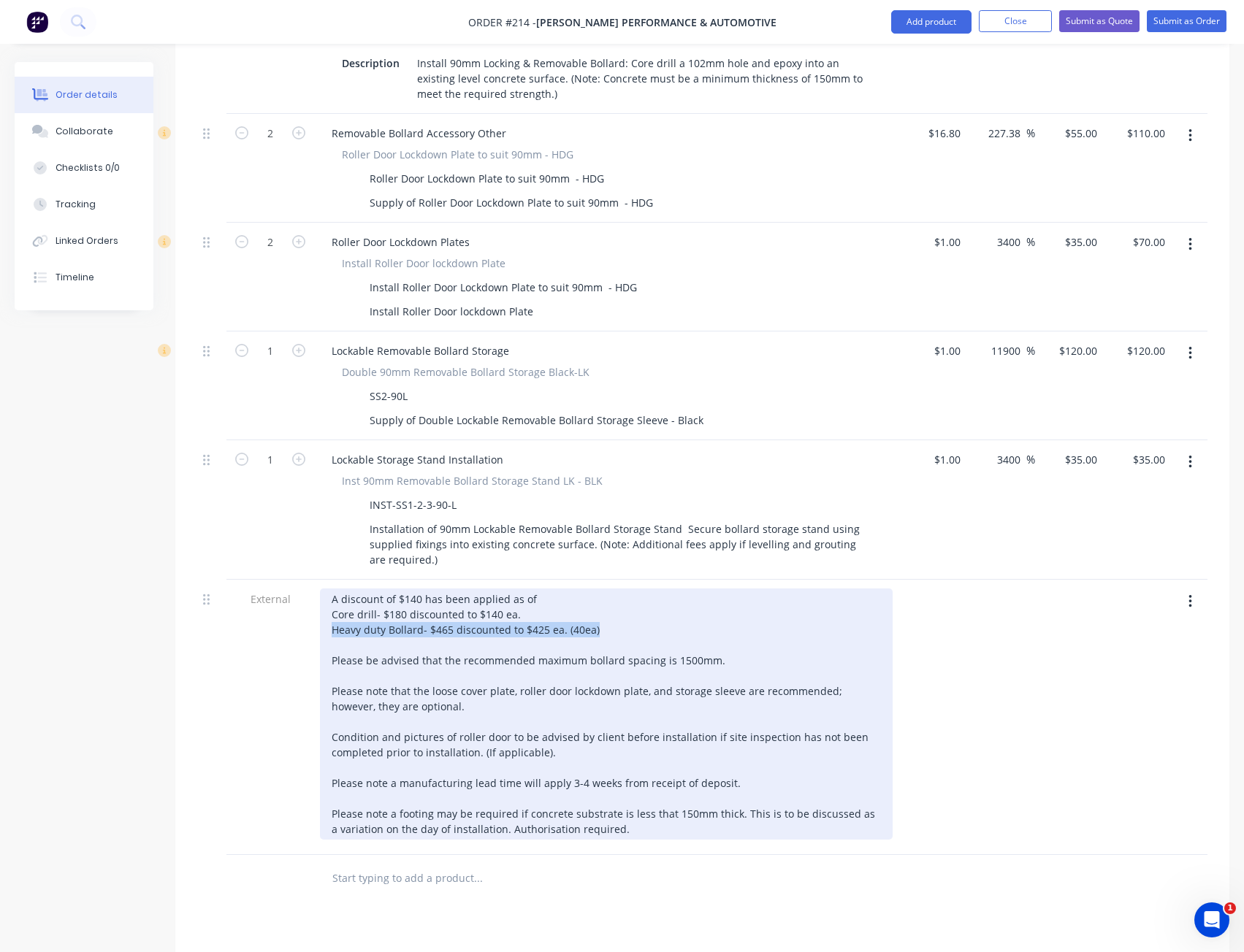
drag, startPoint x: 608, startPoint y: 612, endPoint x: 313, endPoint y: 611, distance: 295.0
click at [313, 611] on div "External A discount of $140 has been applied as of Core drill- $180 discounted …" at bounding box center [702, 717] width 1011 height 275
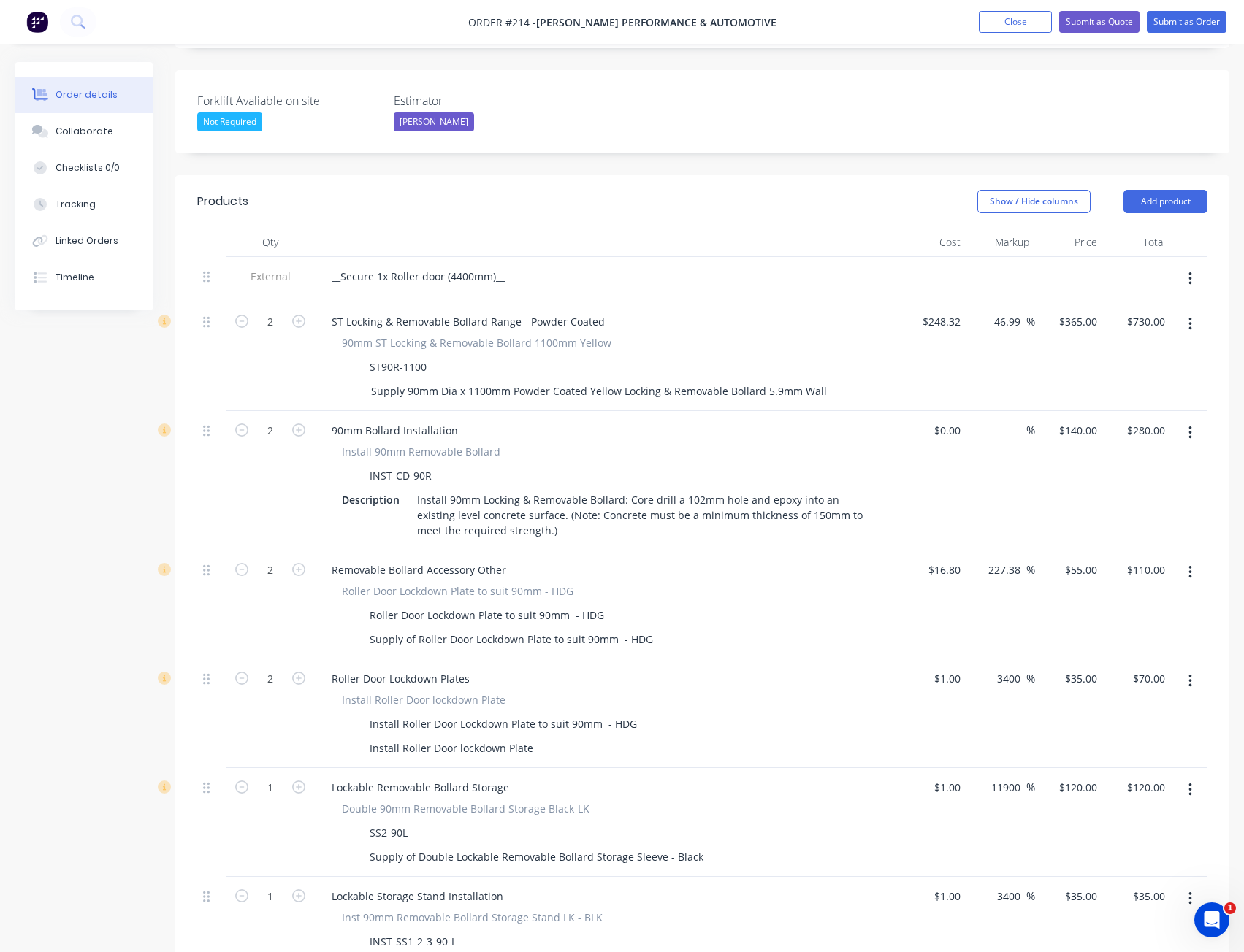
scroll to position [378, 0]
click at [1078, 312] on div "365 365" at bounding box center [1090, 323] width 25 height 21
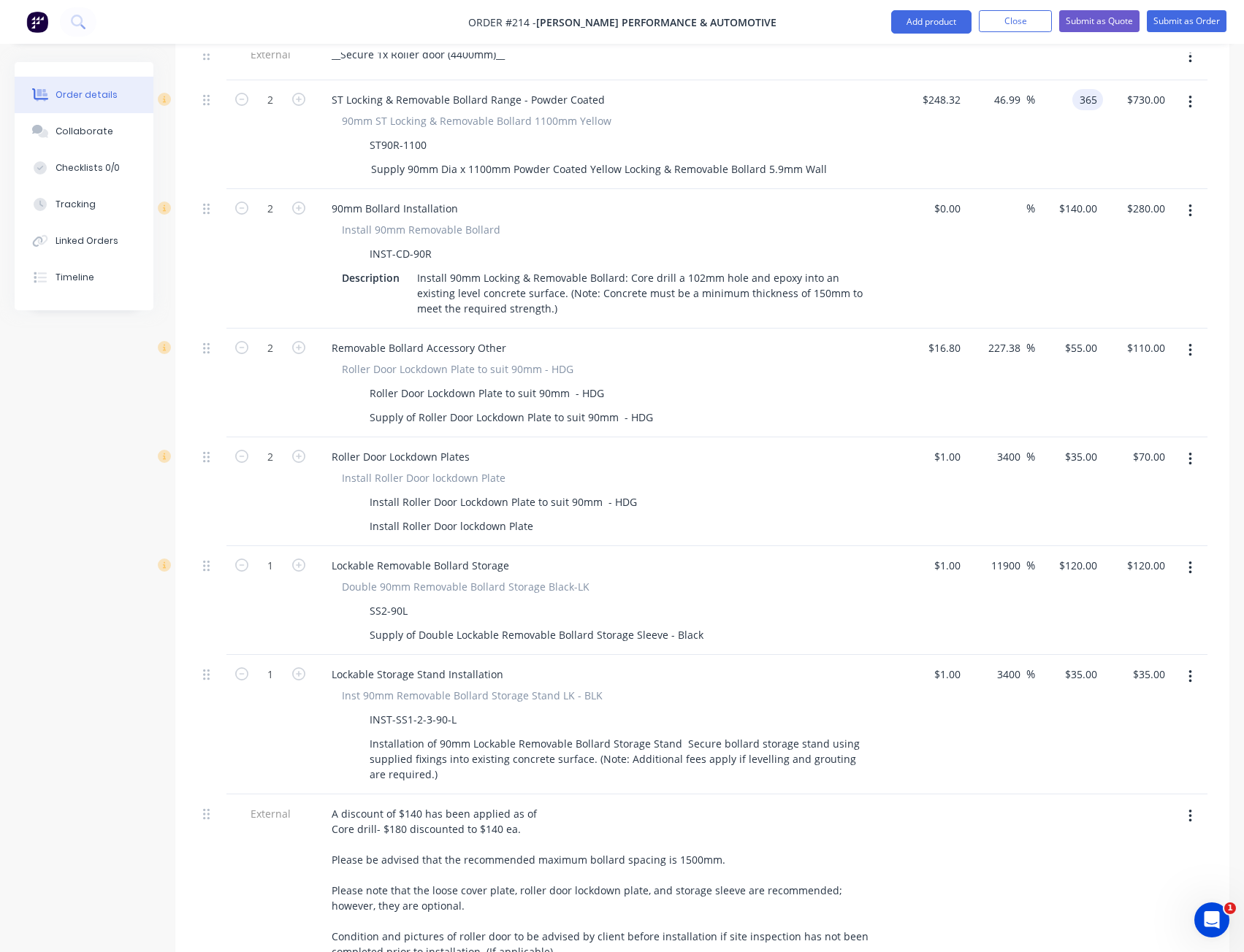
scroll to position [743, 0]
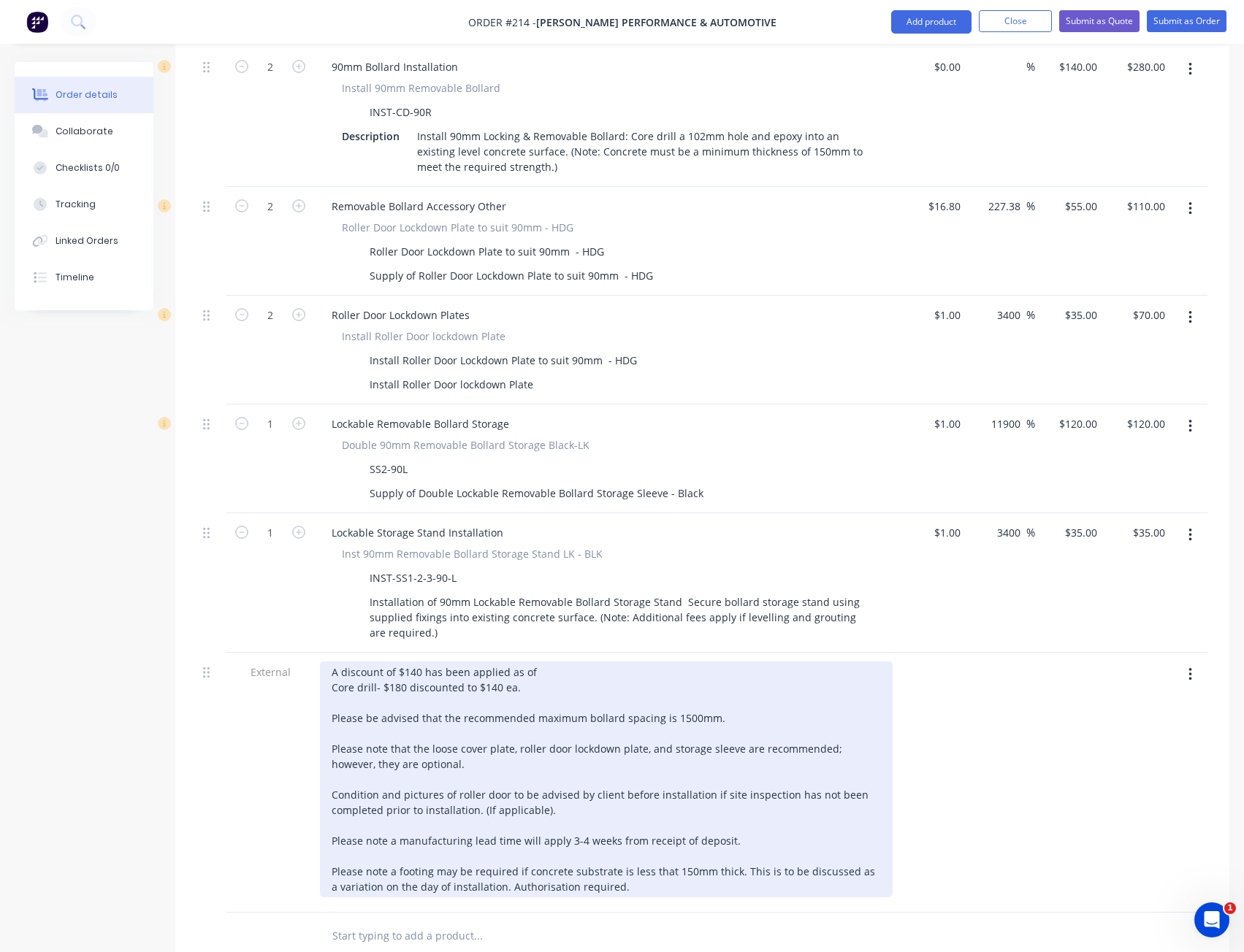
type input "$365.00"
click at [572, 823] on div "A discount of $140 has been applied as of Core drill- $180 discounted to $140 e…" at bounding box center [606, 779] width 572 height 236
click at [582, 823] on div "A discount of $140 has been applied as of Core drill- $180 discounted to $140 e…" at bounding box center [606, 779] width 572 height 236
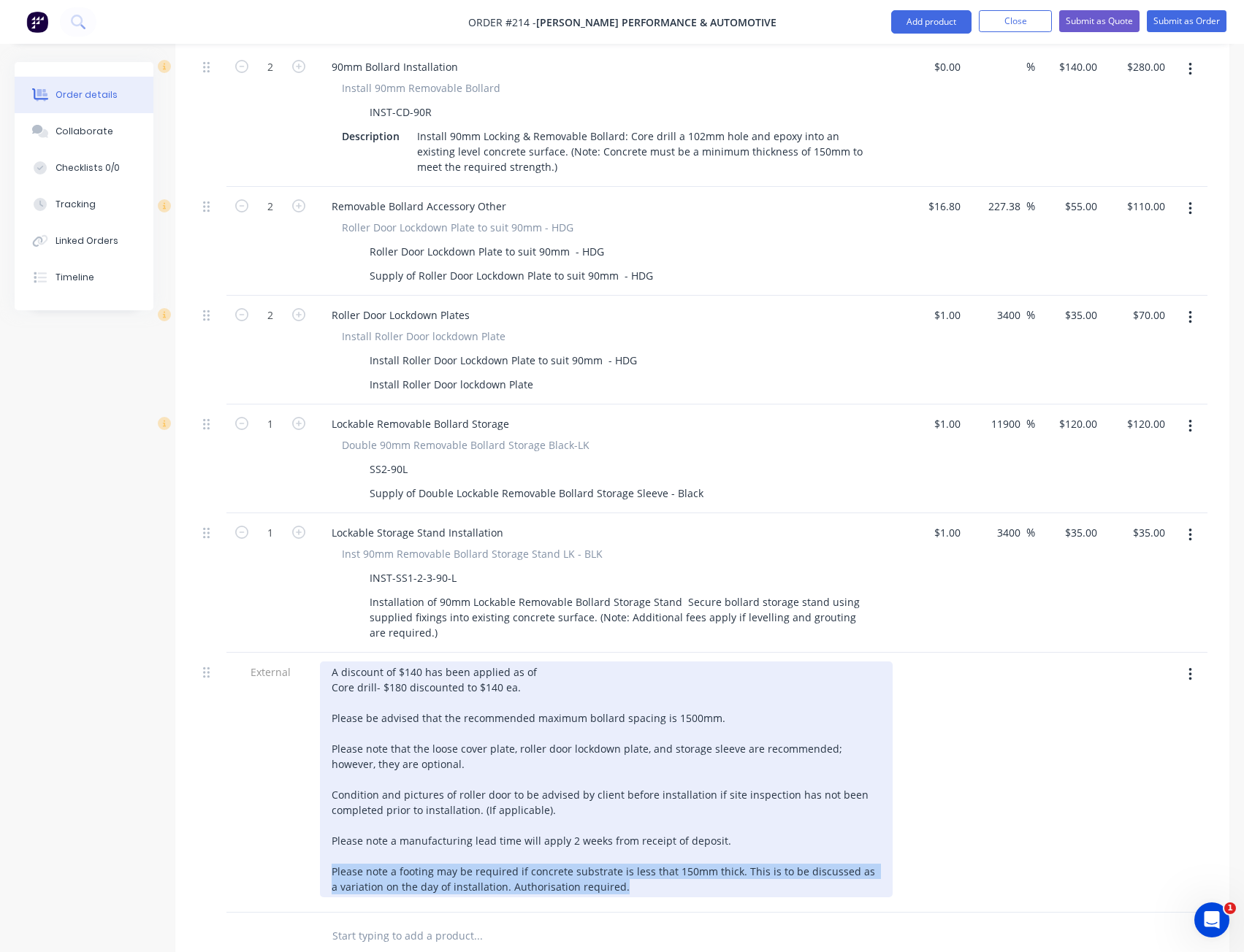
drag, startPoint x: 633, startPoint y: 871, endPoint x: 268, endPoint y: 851, distance: 365.5
click at [268, 851] on div "External A discount of $140 has been applied as of Core drill- $180 discounted …" at bounding box center [702, 782] width 1011 height 260
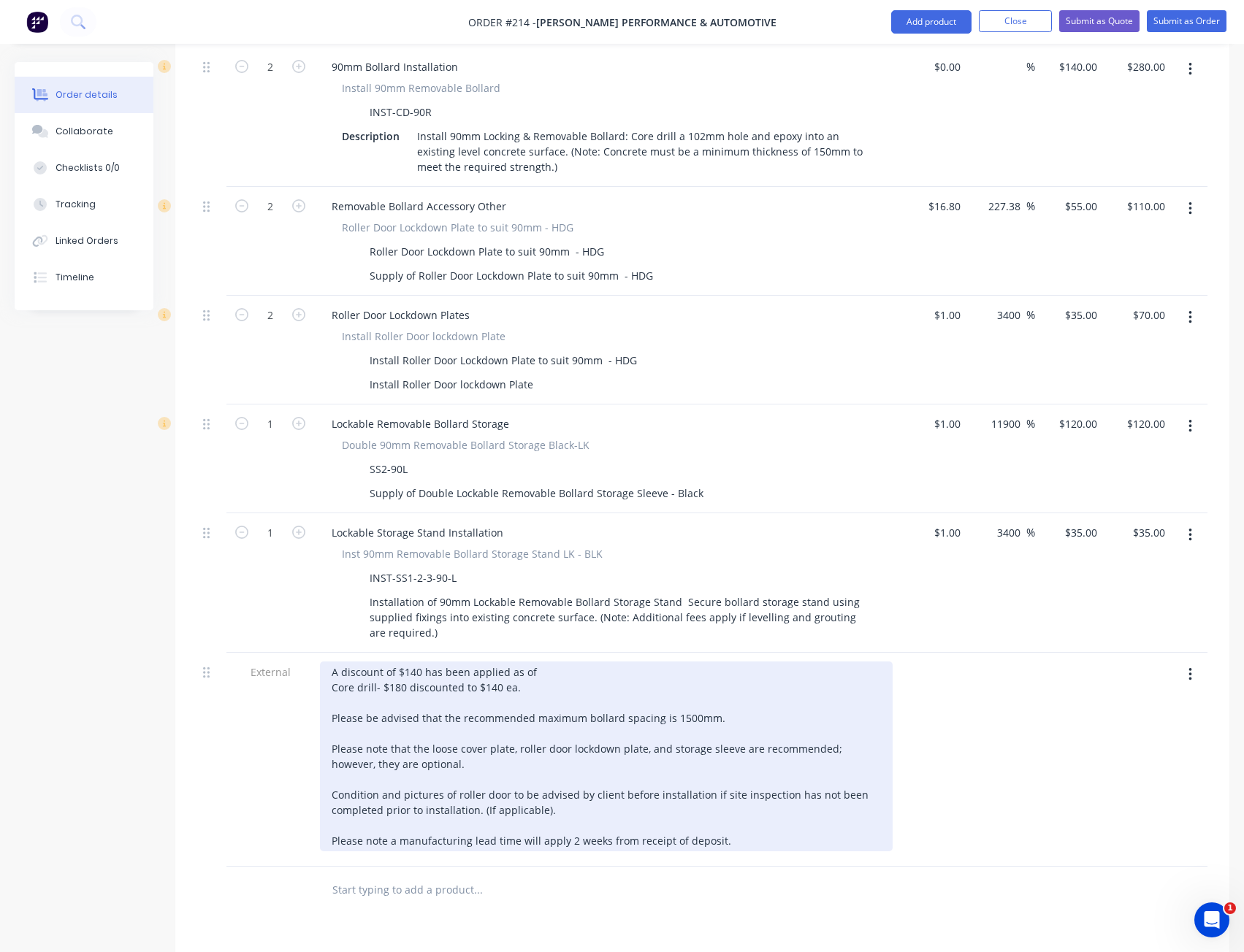
click at [714, 697] on div "A discount of $140 has been applied as of Core drill- $180 discounted to $140 e…" at bounding box center [606, 756] width 572 height 190
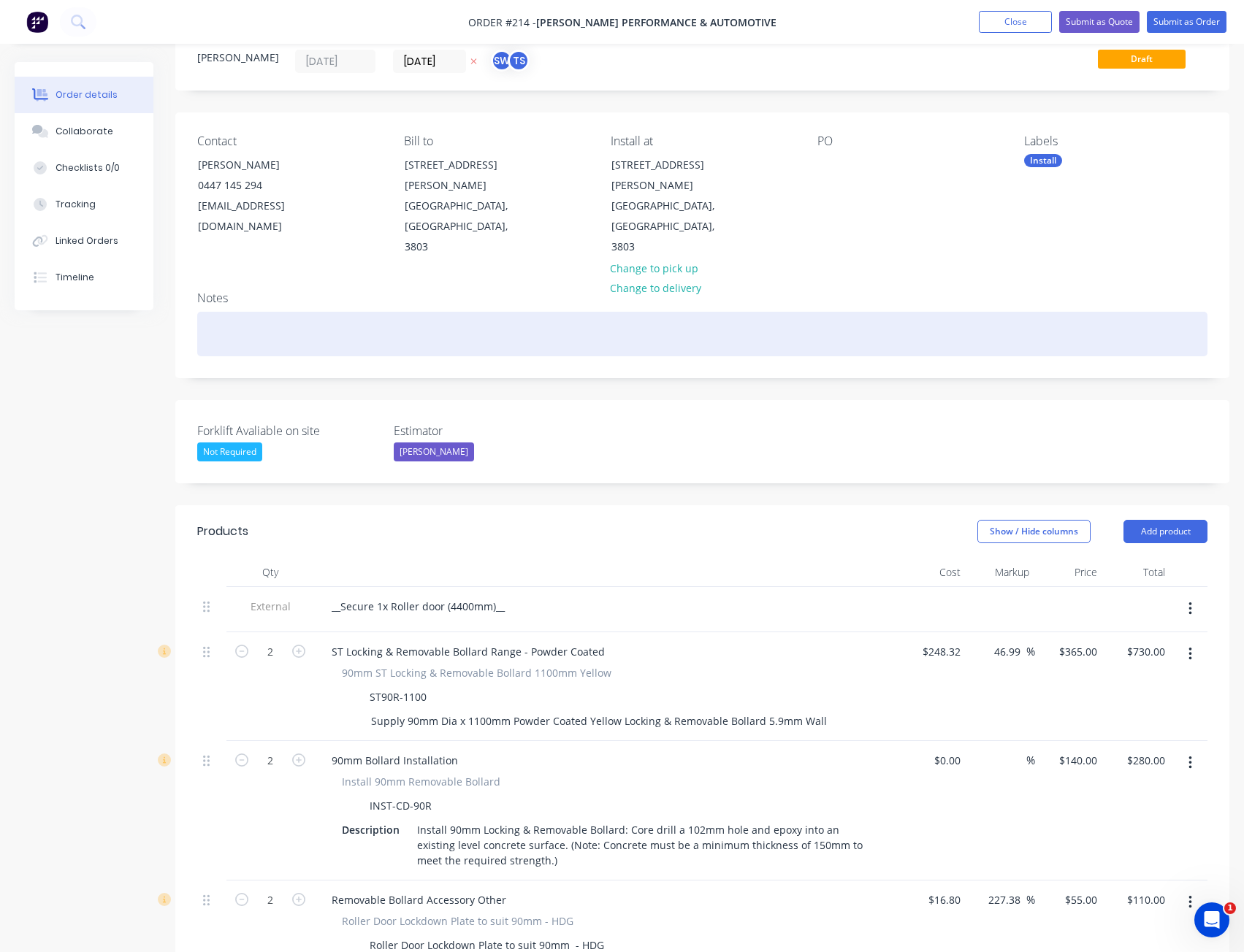
scroll to position [0, 0]
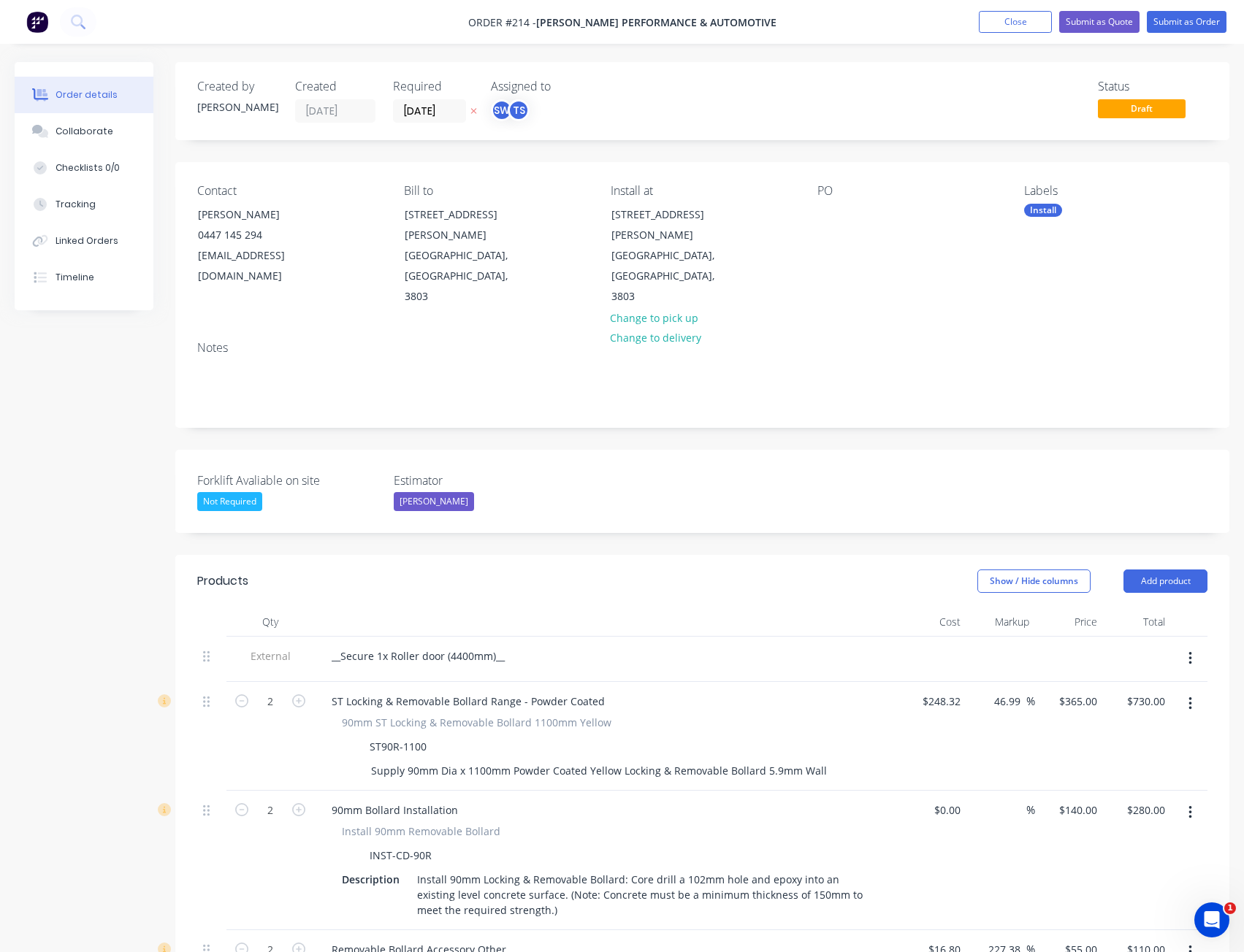
click at [518, 646] on div "__Secure 1x Roller door (4400mm)__" at bounding box center [606, 656] width 572 height 21
click at [508, 646] on div "__Secure 1x Roller door (4400mm)__" at bounding box center [418, 656] width 196 height 21
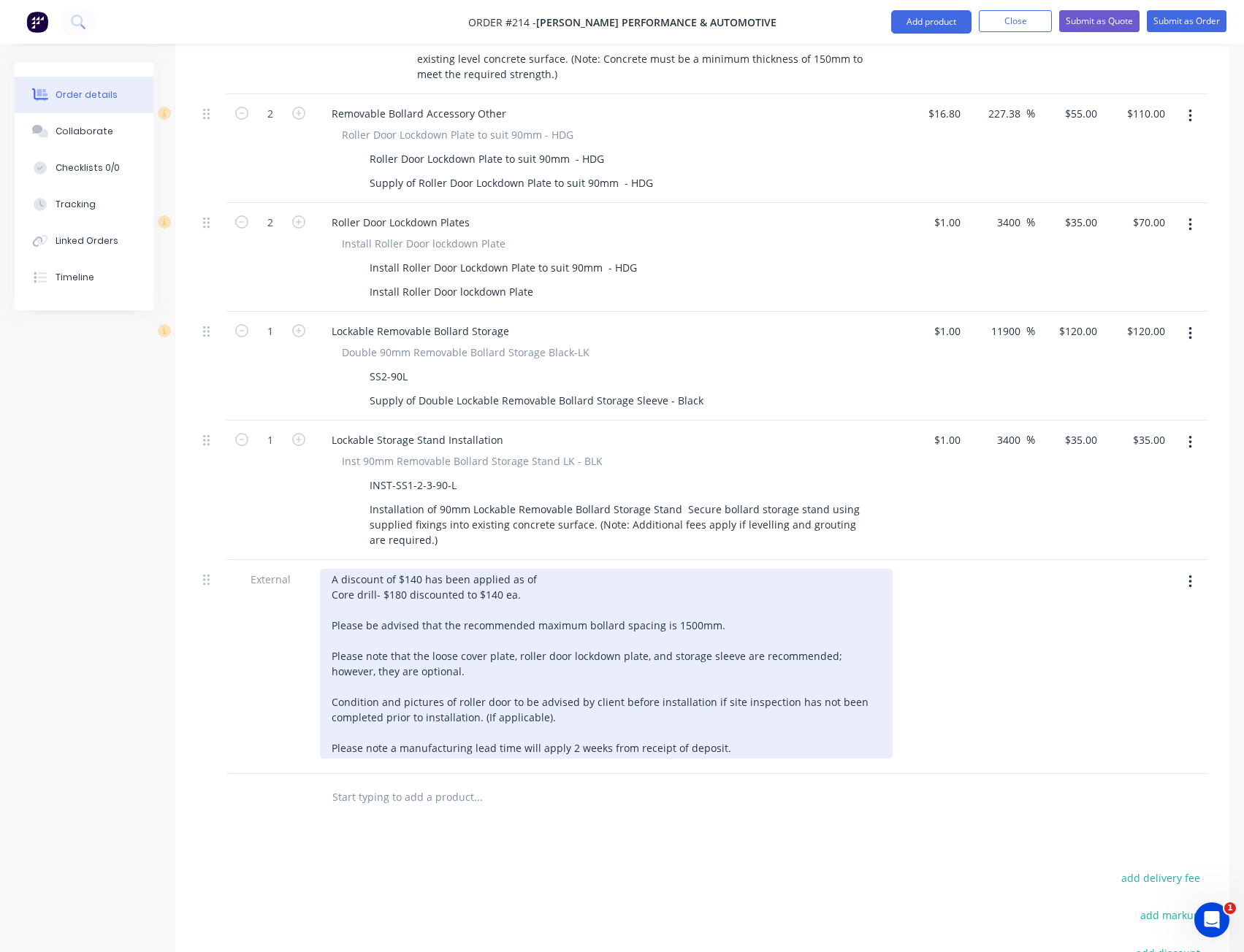
scroll to position [949, 0]
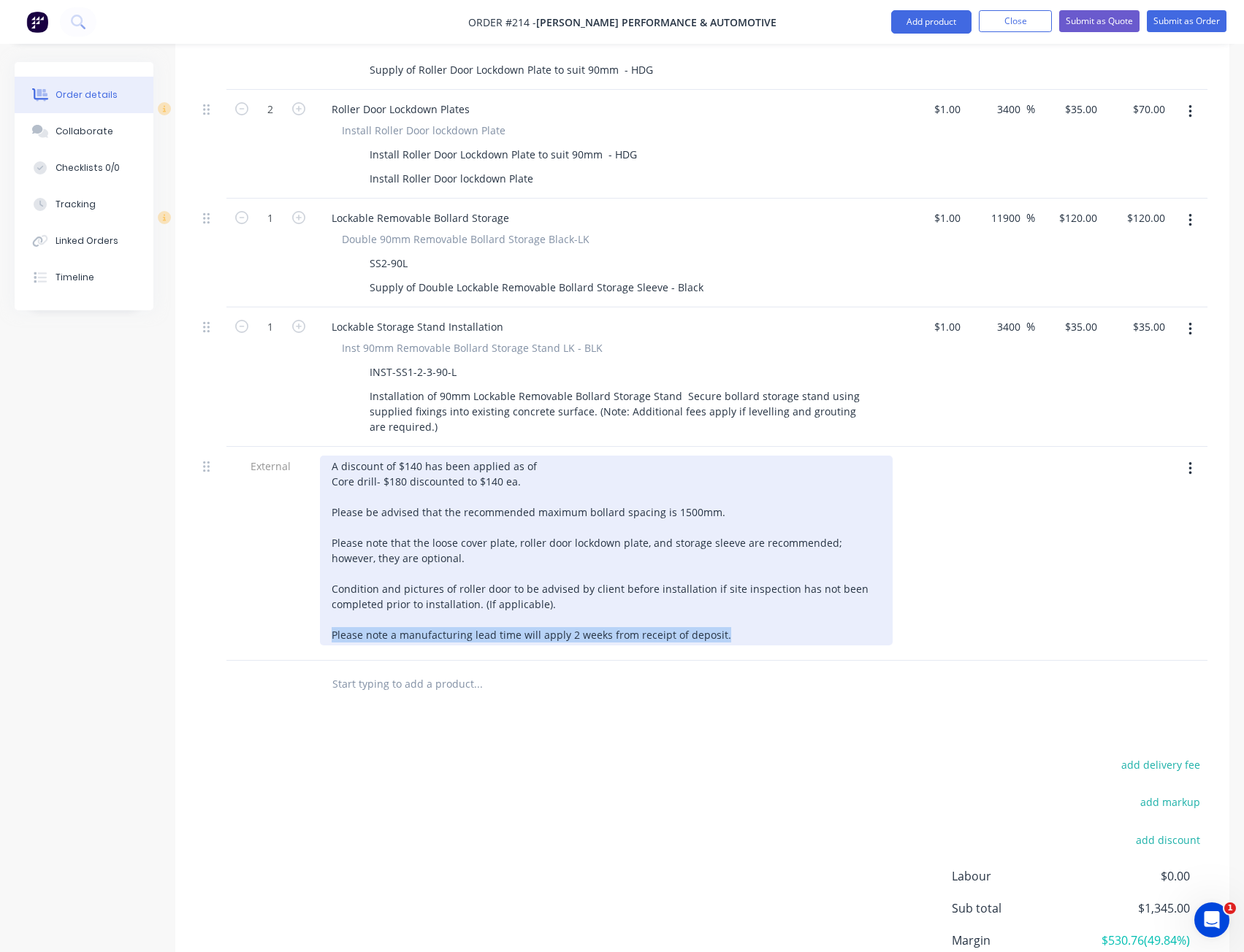
drag, startPoint x: 740, startPoint y: 616, endPoint x: 333, endPoint y: 619, distance: 407.0
click at [333, 619] on div "A discount of $140 has been applied as of Core drill- $180 discounted to $140 e…" at bounding box center [606, 550] width 572 height 190
click at [734, 615] on div "A discount of $140 has been applied as of Core drill- $180 discounted to $140 e…" at bounding box center [606, 550] width 572 height 190
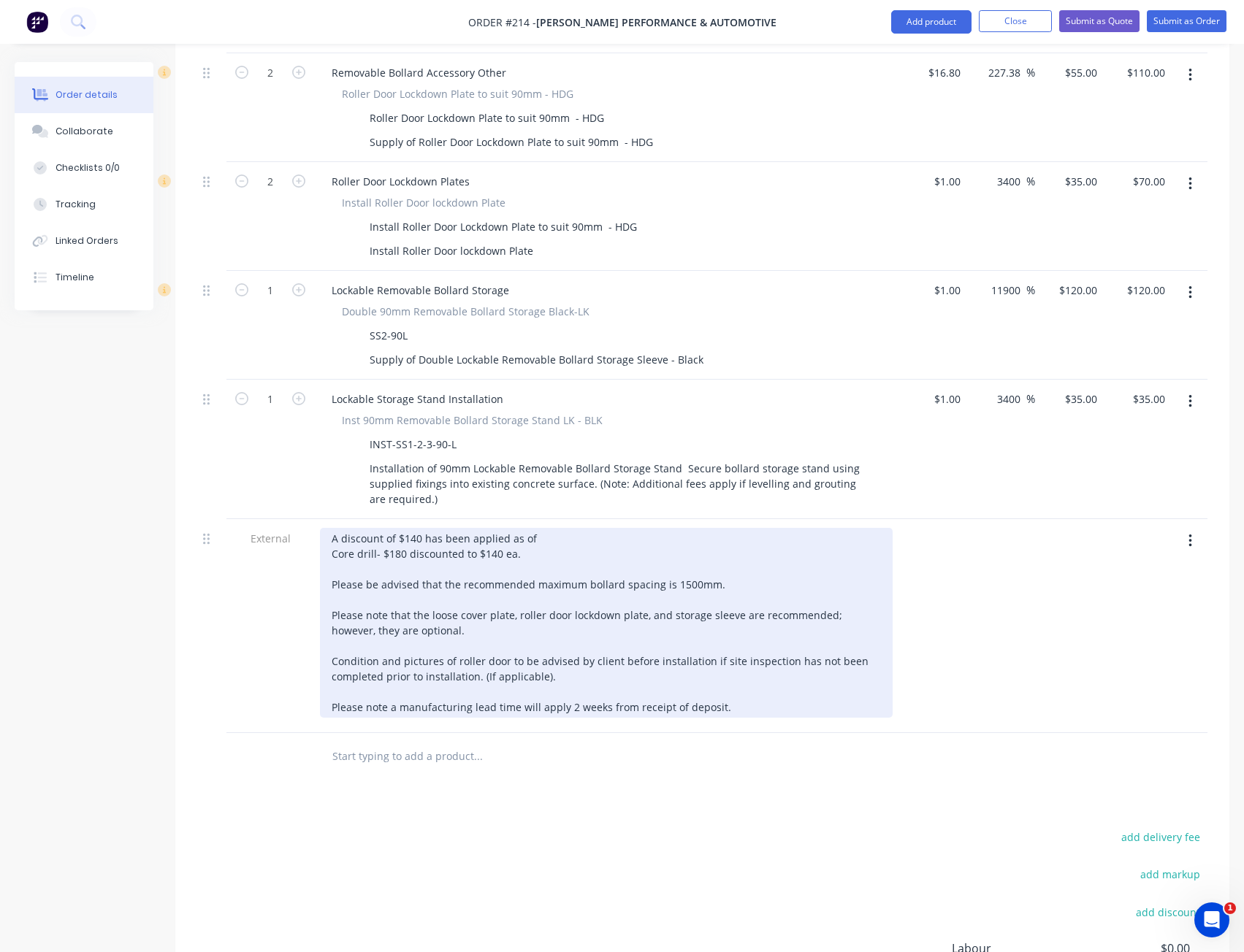
scroll to position [876, 0]
click at [568, 685] on div "A discount of $140 has been applied as of Core drill- $180 discounted to $140 e…" at bounding box center [606, 623] width 572 height 190
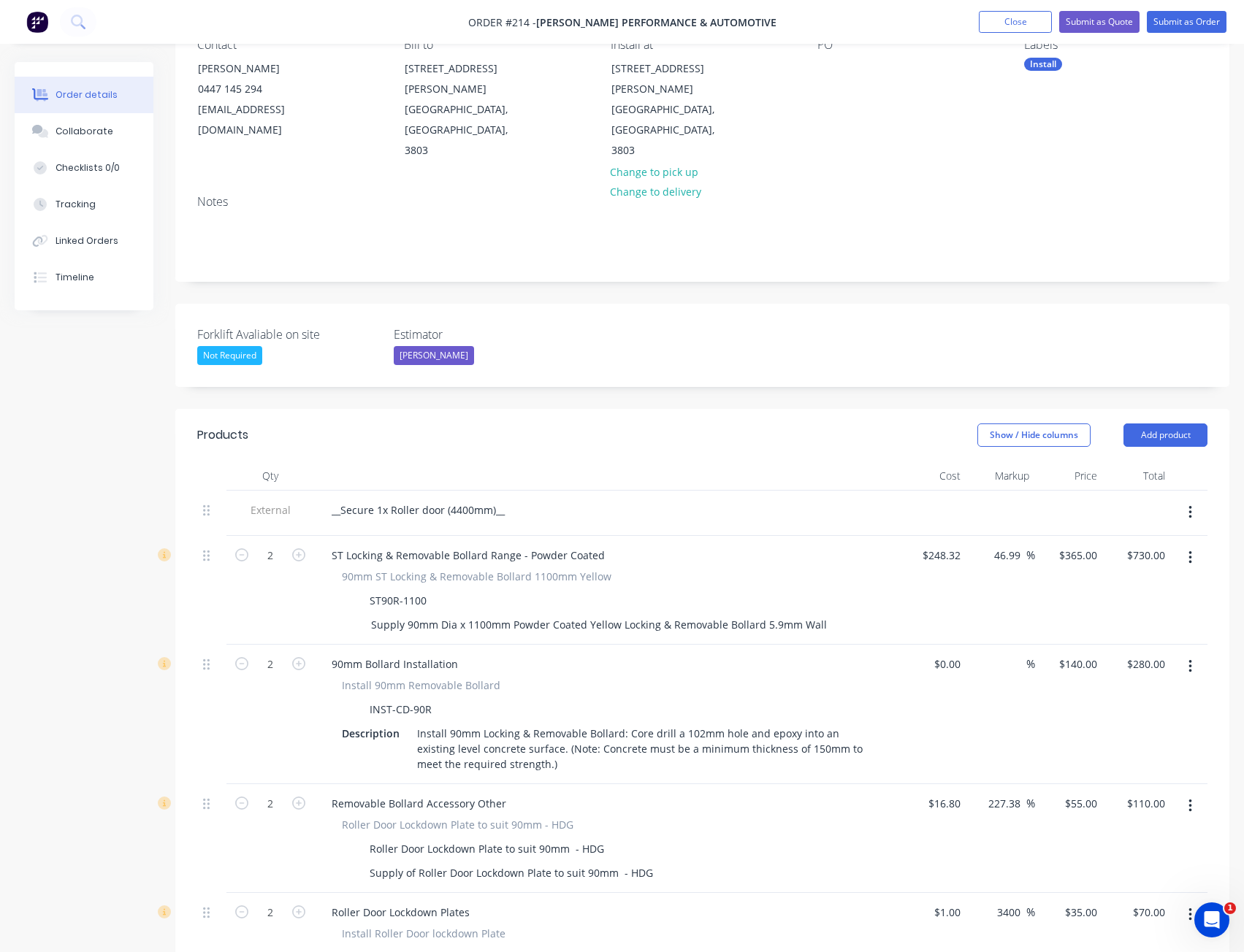
scroll to position [0, 0]
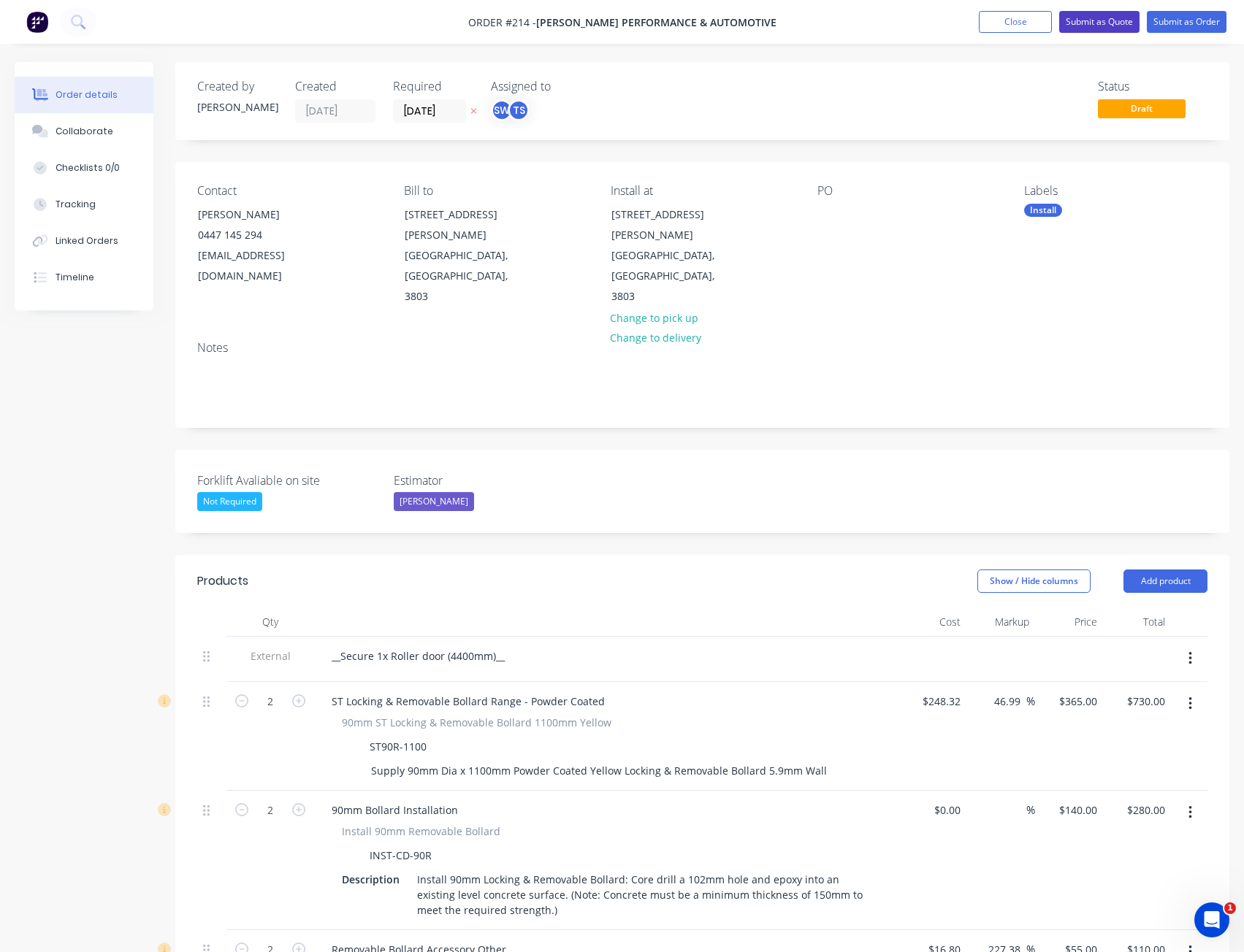
click at [1100, 19] on button "Submit as Quote" at bounding box center [1100, 22] width 81 height 22
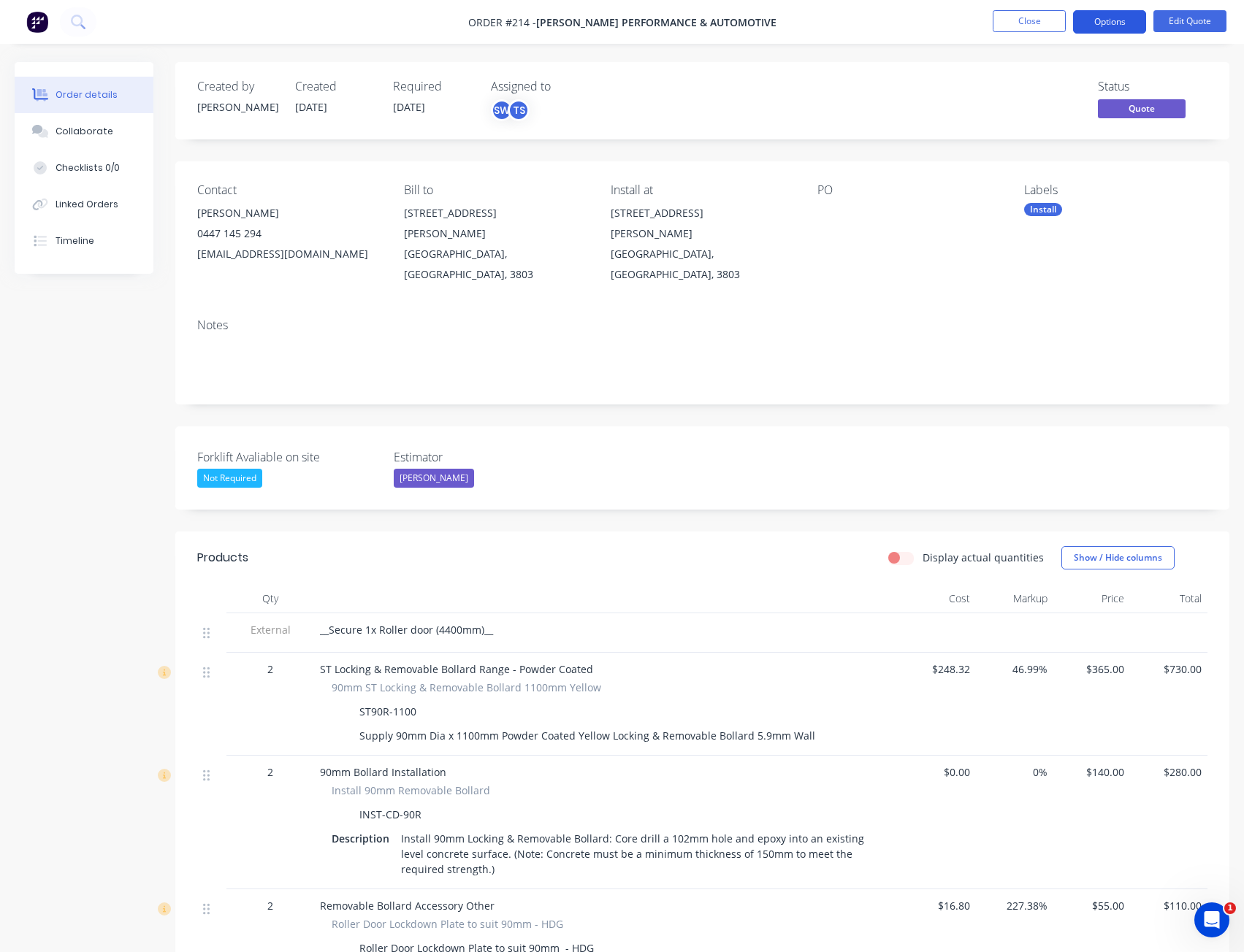
click at [1117, 22] on button "Options" at bounding box center [1110, 22] width 73 height 23
click at [1097, 19] on button "Options" at bounding box center [1110, 22] width 73 height 23
click at [1192, 19] on button "Edit Quote" at bounding box center [1190, 21] width 73 height 22
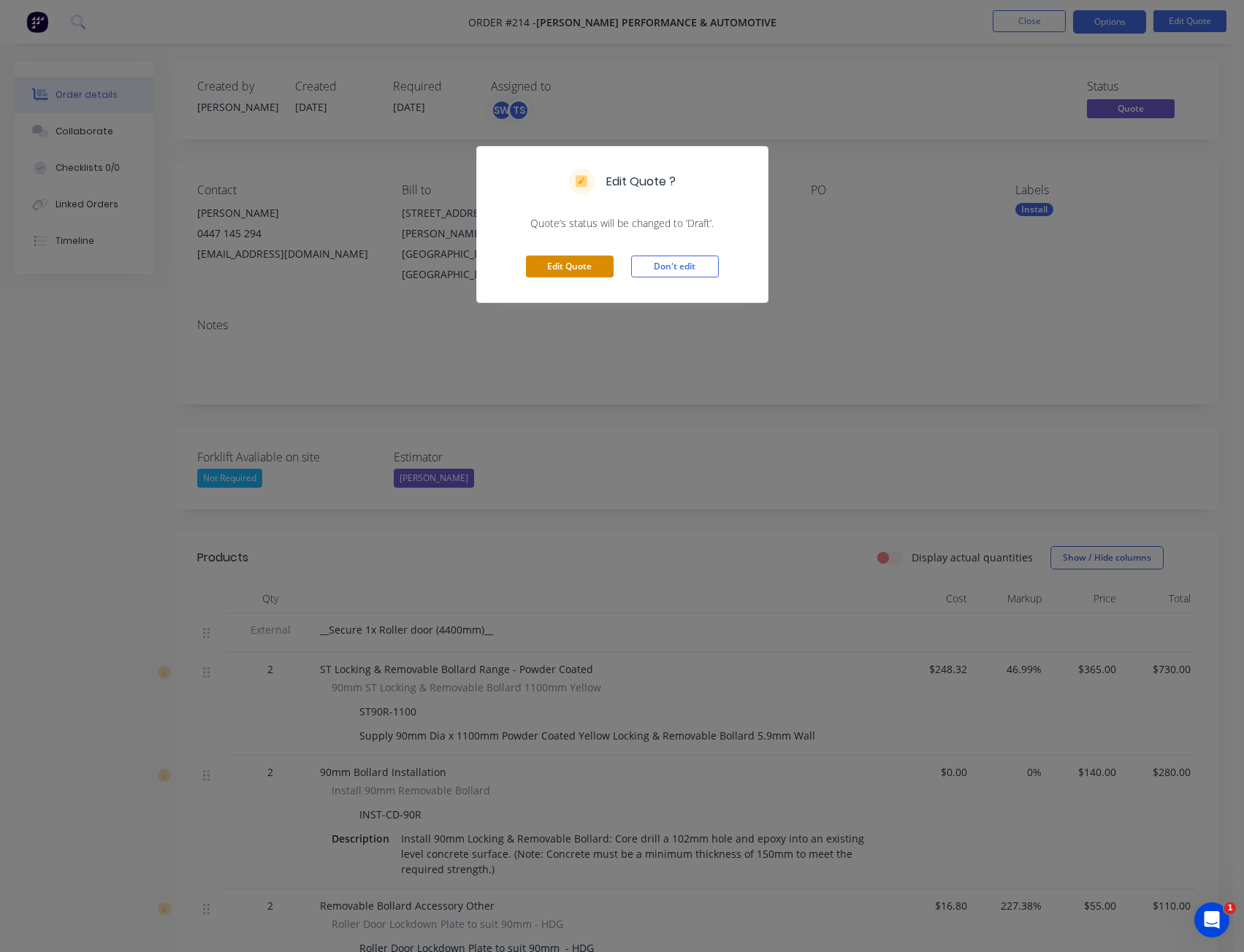
click at [547, 264] on button "Edit Quote" at bounding box center [569, 267] width 88 height 22
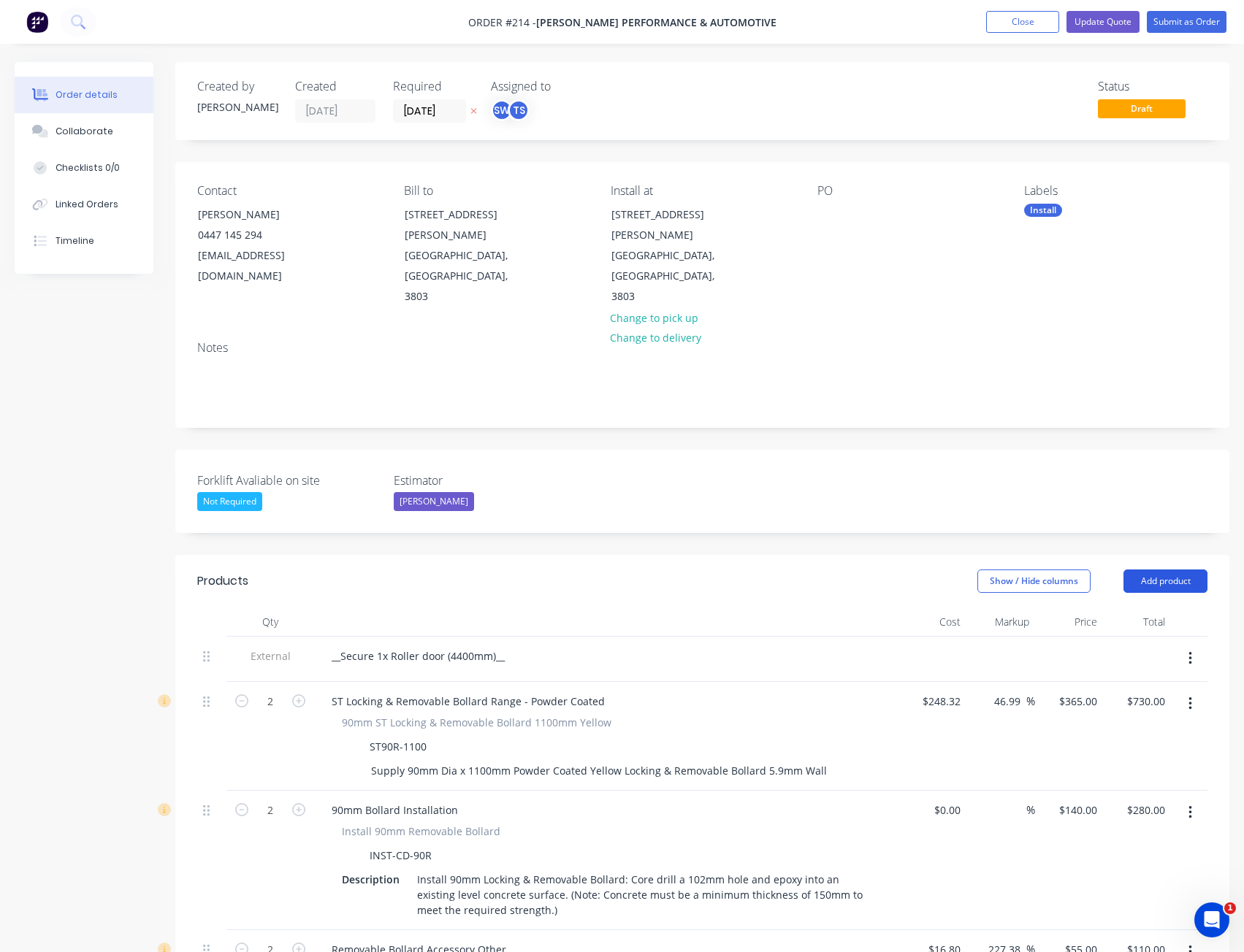
click at [1160, 570] on button "Add product" at bounding box center [1166, 581] width 84 height 23
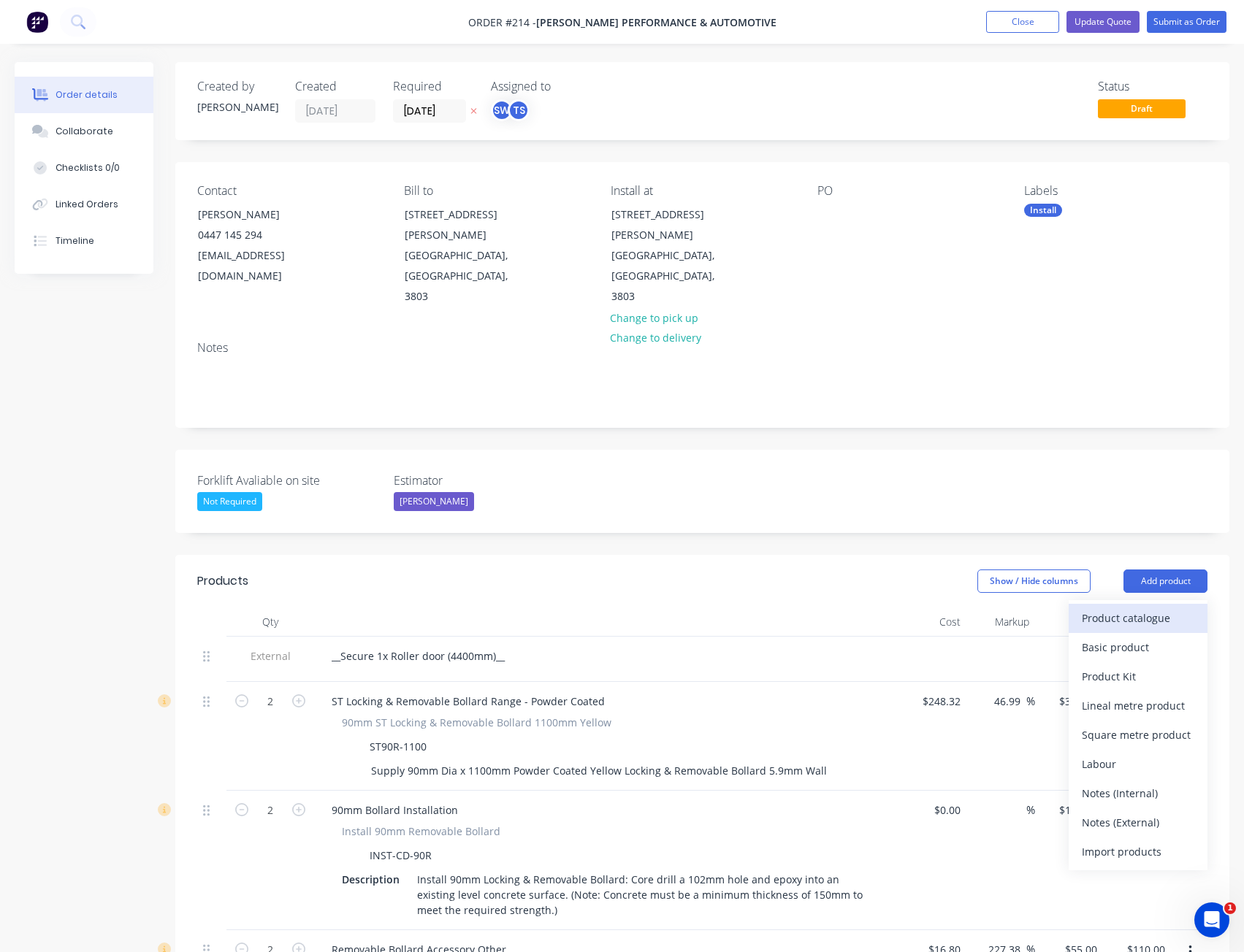
click at [1188, 608] on div "Product catalogue" at bounding box center [1138, 618] width 112 height 21
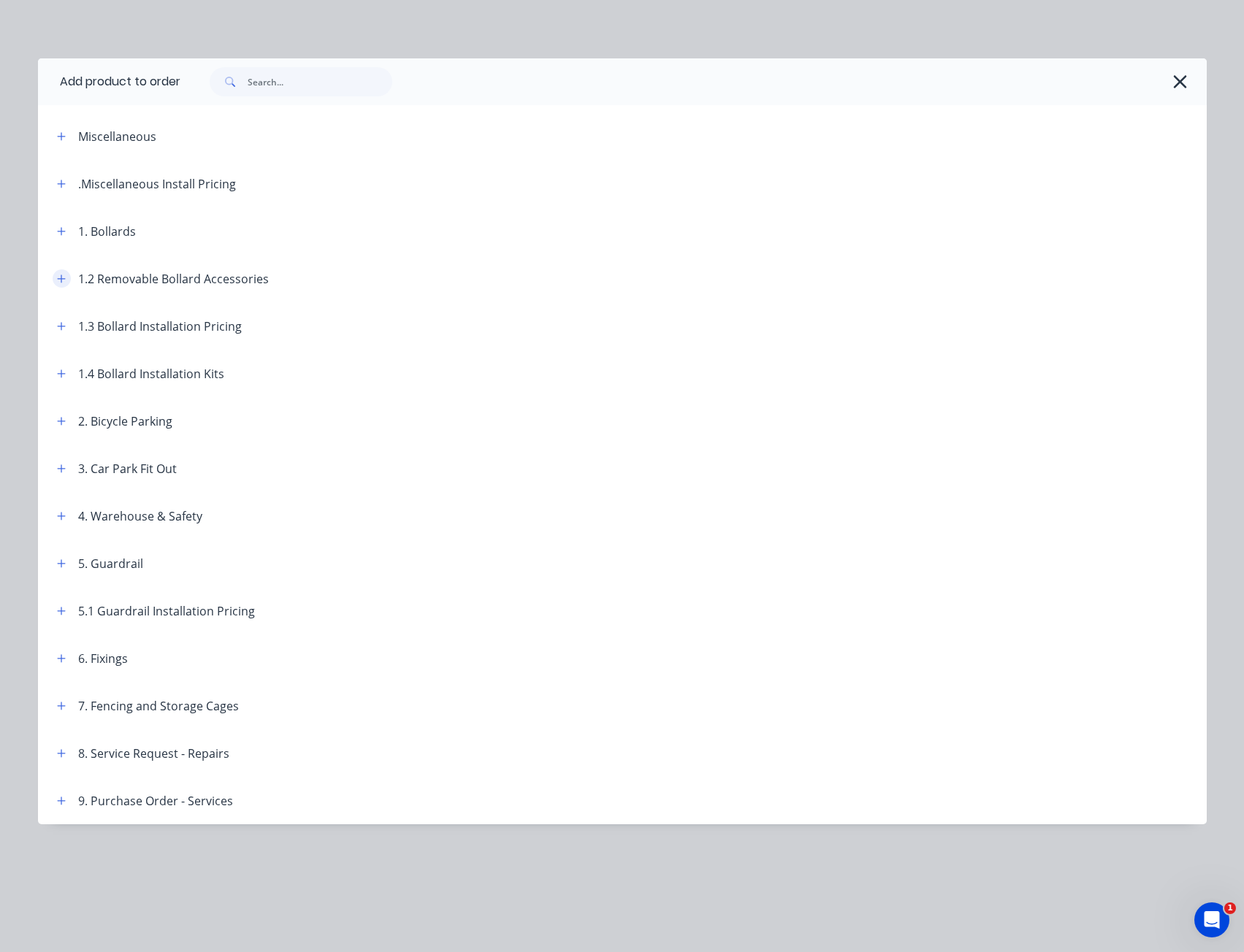
click at [64, 280] on icon "button" at bounding box center [60, 278] width 9 height 10
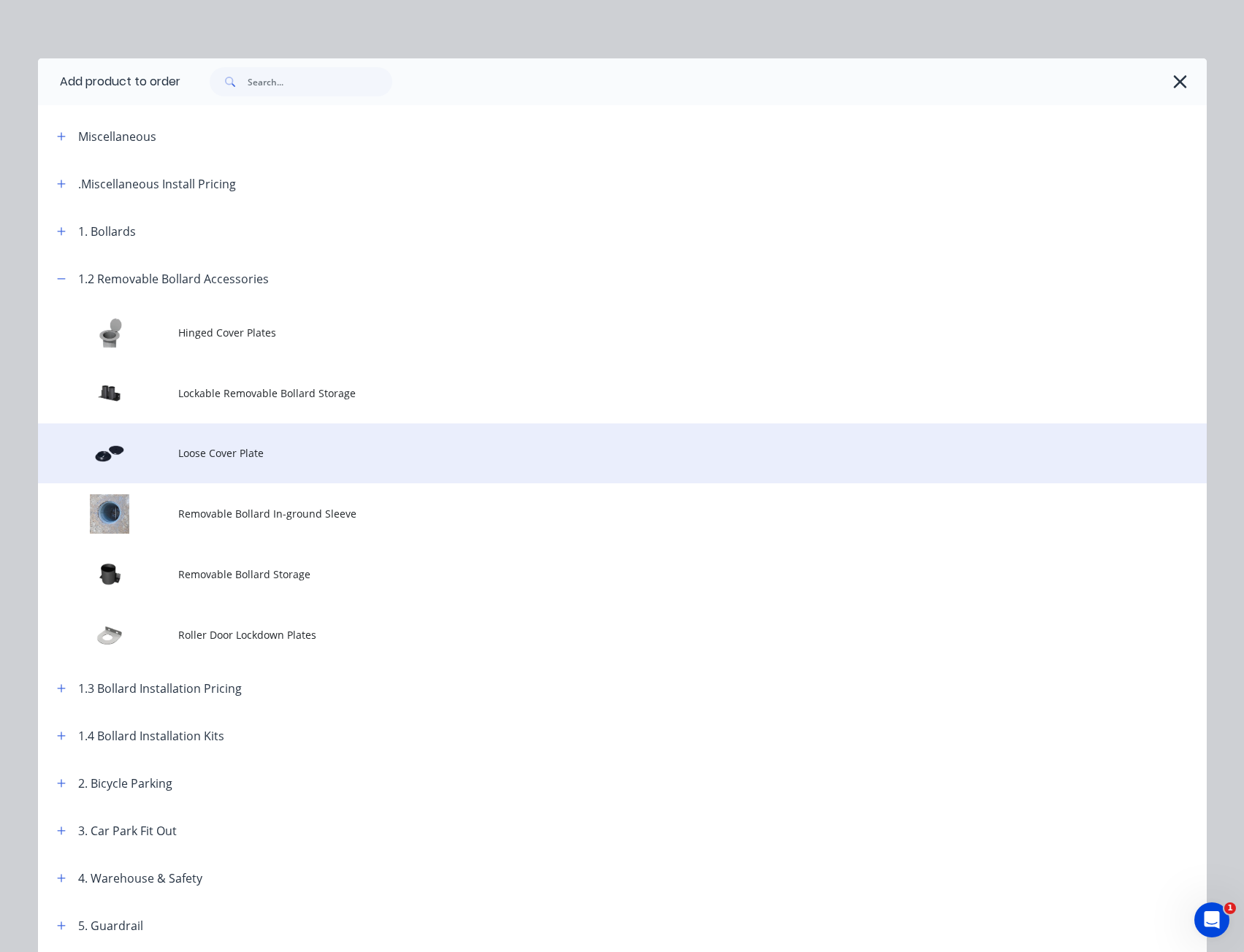
click at [219, 460] on span "Loose Cover Plate" at bounding box center [589, 454] width 823 height 16
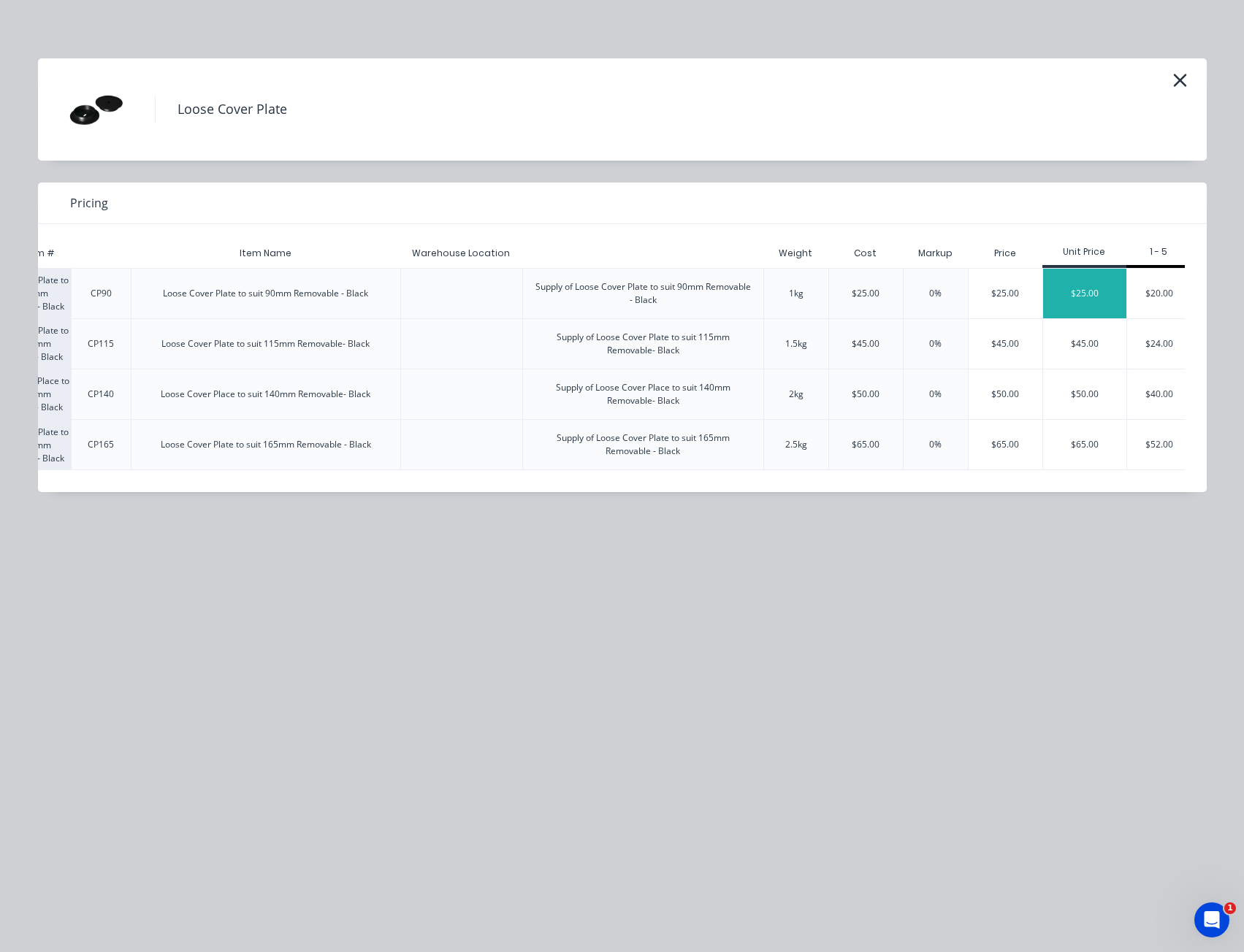
scroll to position [0, 233]
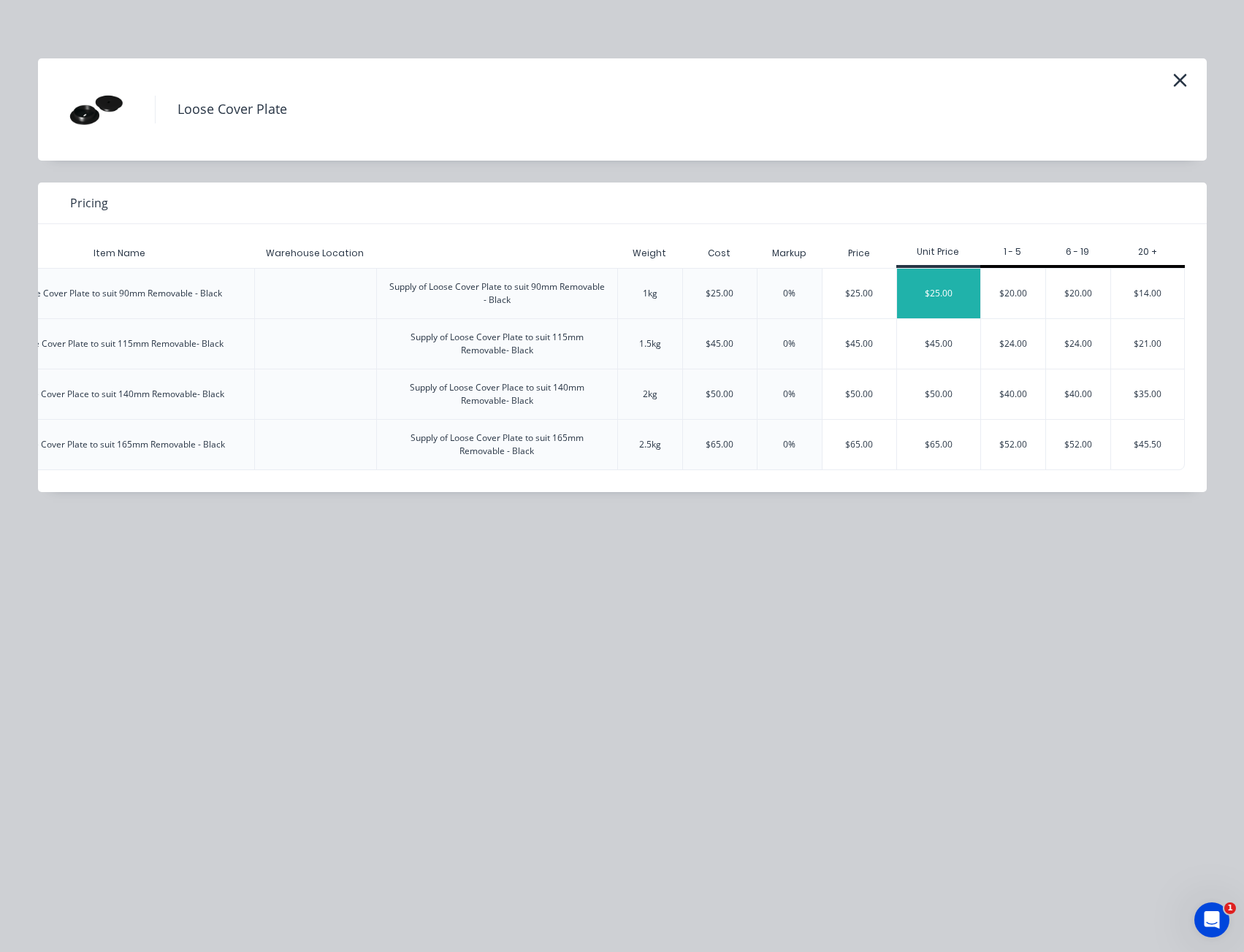
click at [947, 296] on div "$25.00" at bounding box center [938, 294] width 83 height 50
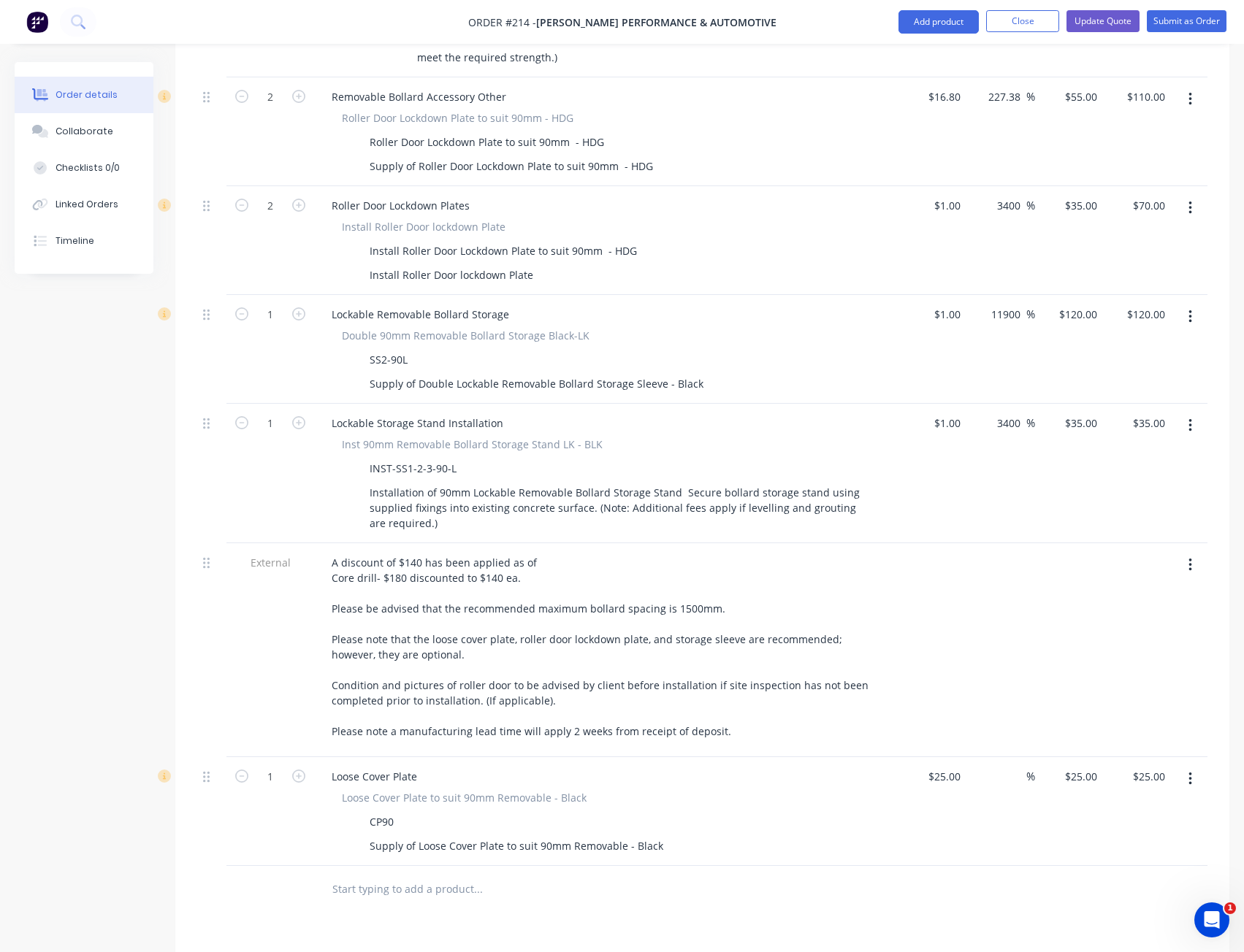
scroll to position [1095, 0]
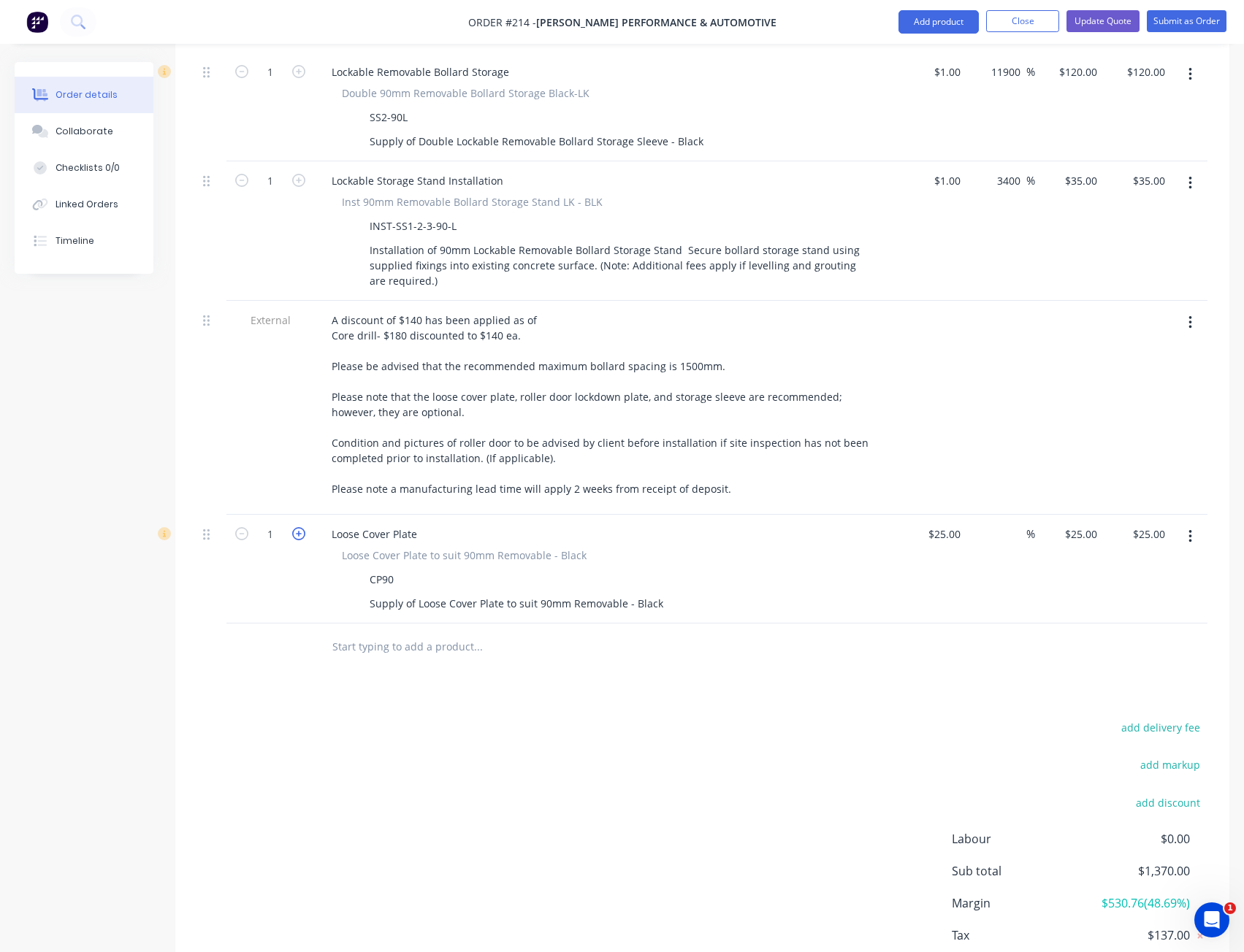
click at [294, 527] on icon "button" at bounding box center [299, 533] width 13 height 13
type input "2"
type input "$50.00"
click at [937, 522] on div "25 $25.00" at bounding box center [933, 569] width 68 height 109
type input "$1.00"
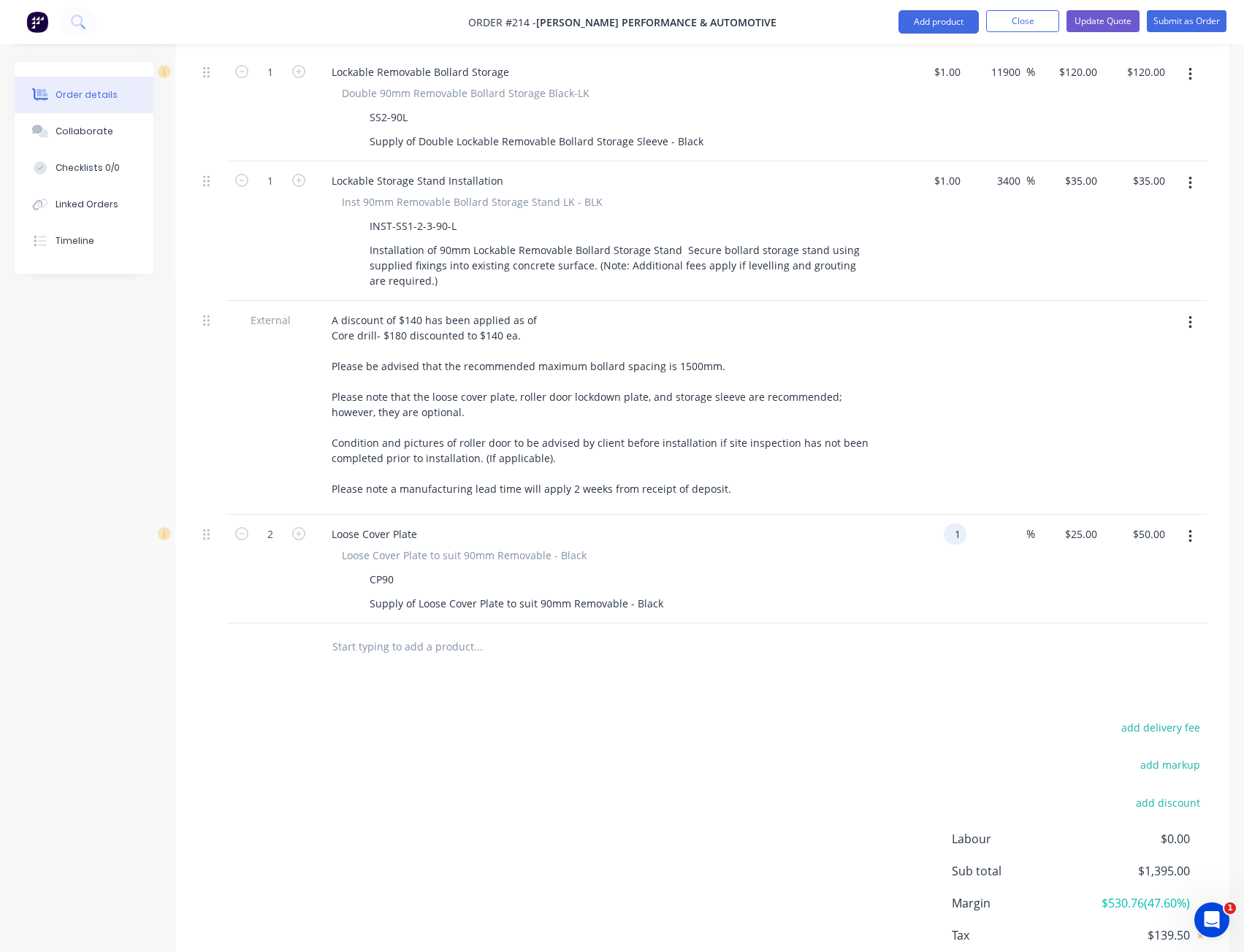
type input "$1.00"
type input "$2.00"
click at [1033, 578] on div "%" at bounding box center [1000, 569] width 68 height 109
click at [1087, 523] on input "1" at bounding box center [1086, 533] width 33 height 21
type input "25"
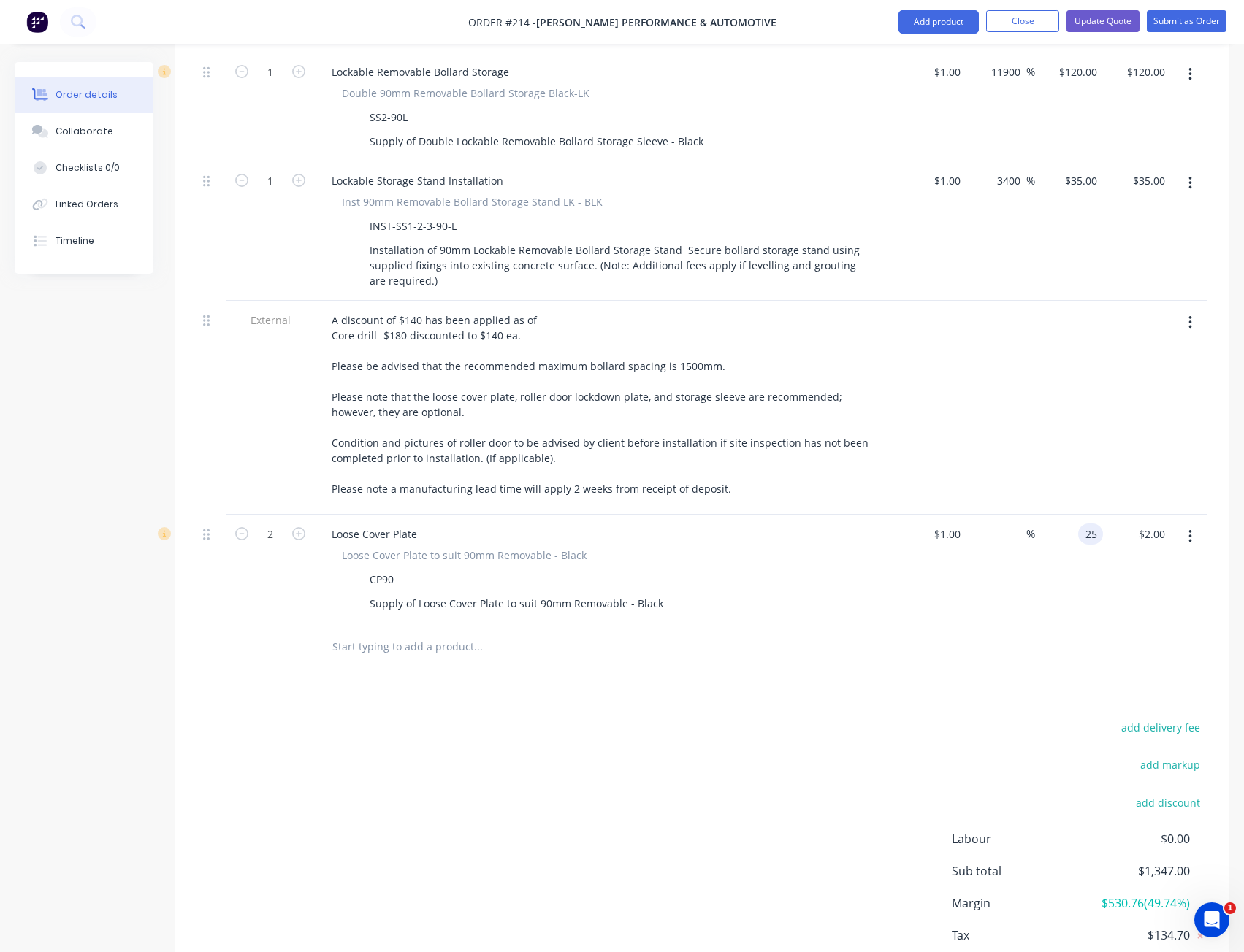
type input "2400"
type input "$25.00"
type input "$50.00"
click at [1084, 561] on div "$25.00 25" at bounding box center [1069, 569] width 68 height 109
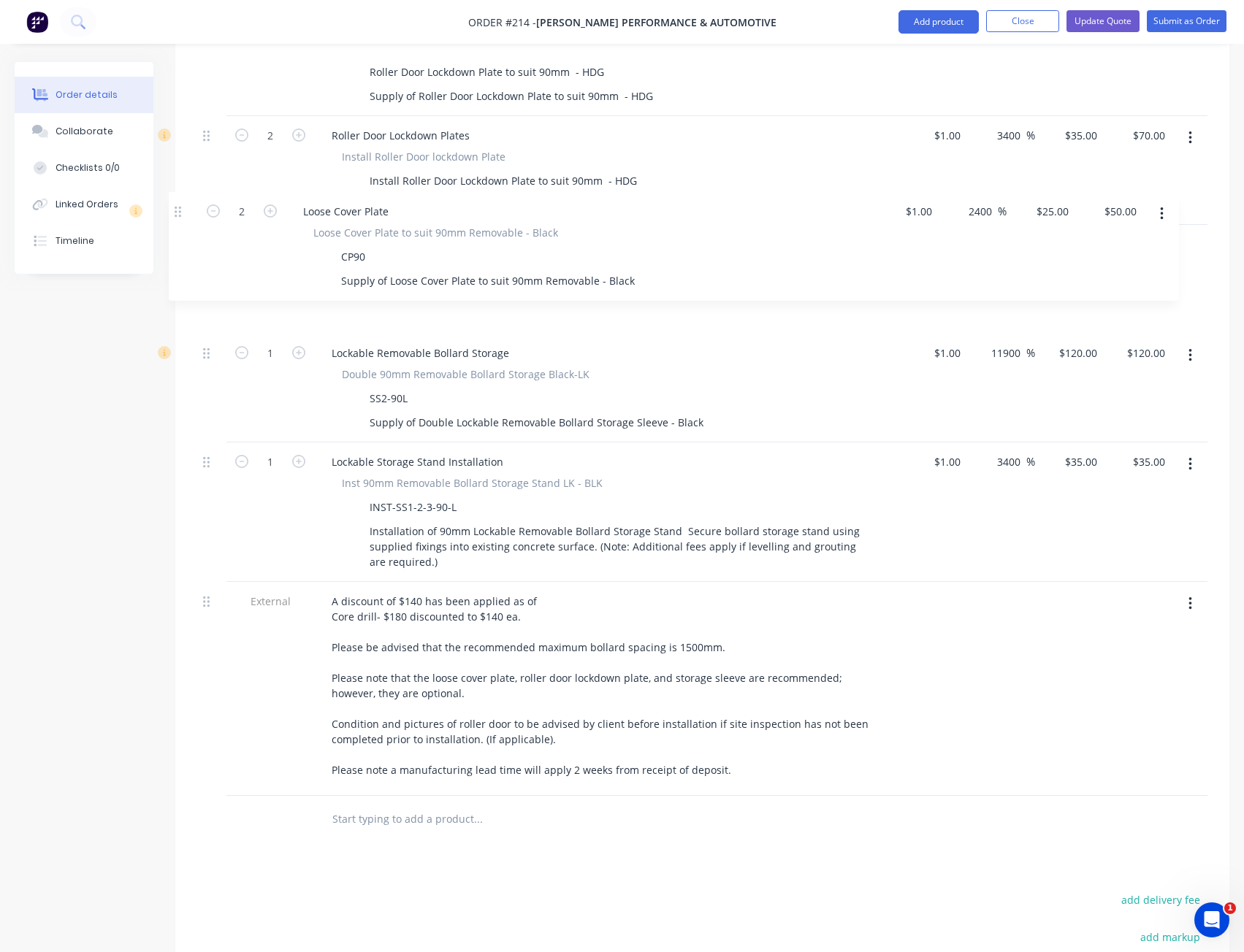
scroll to position [923, 0]
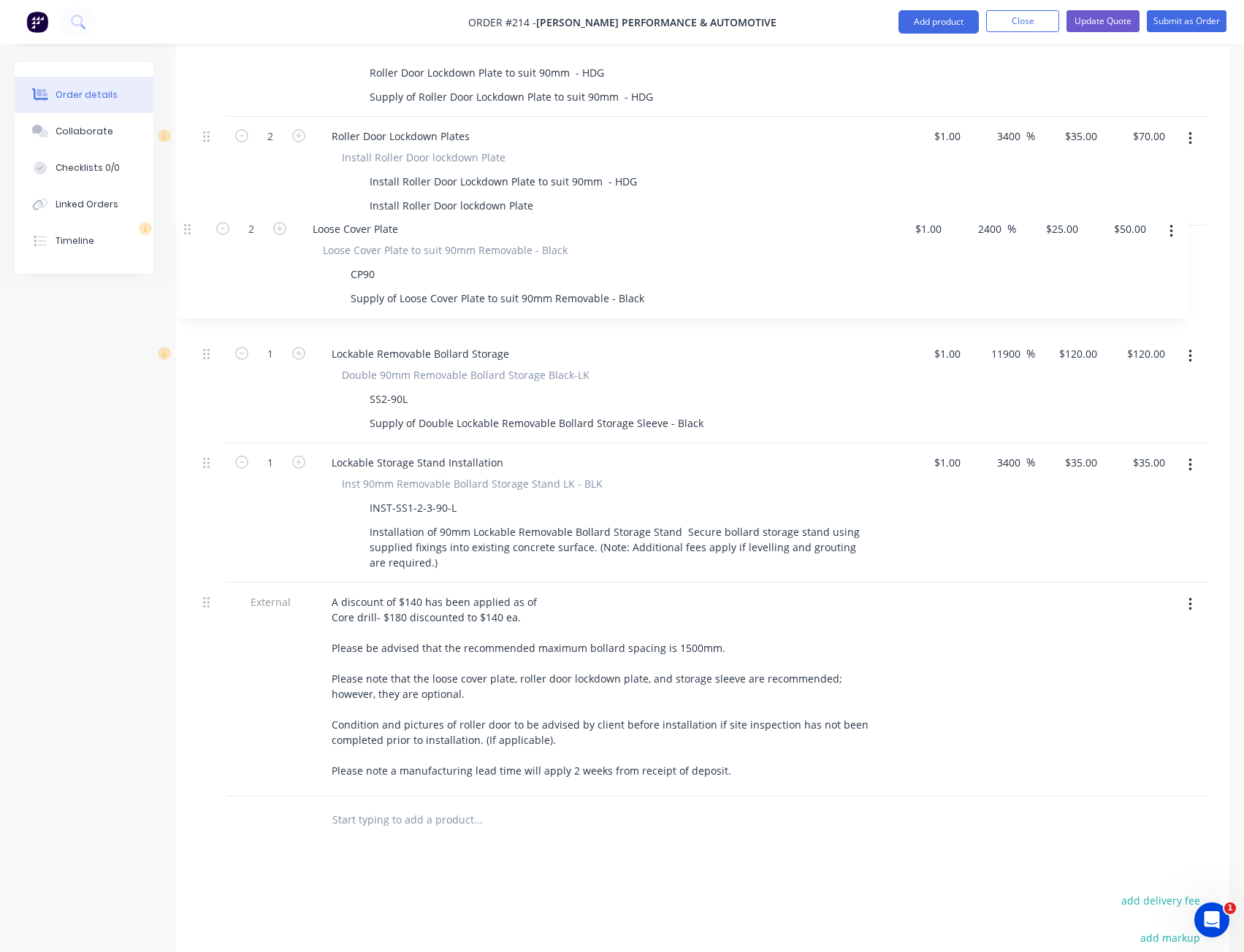
drag, startPoint x: 209, startPoint y: 520, endPoint x: 190, endPoint y: 230, distance: 290.6
click at [190, 230] on div "Qty Cost Markup Price Total External __Secure 1x Roller door (4400mm)__ 2 ST Lo…" at bounding box center [702, 264] width 1054 height 1159
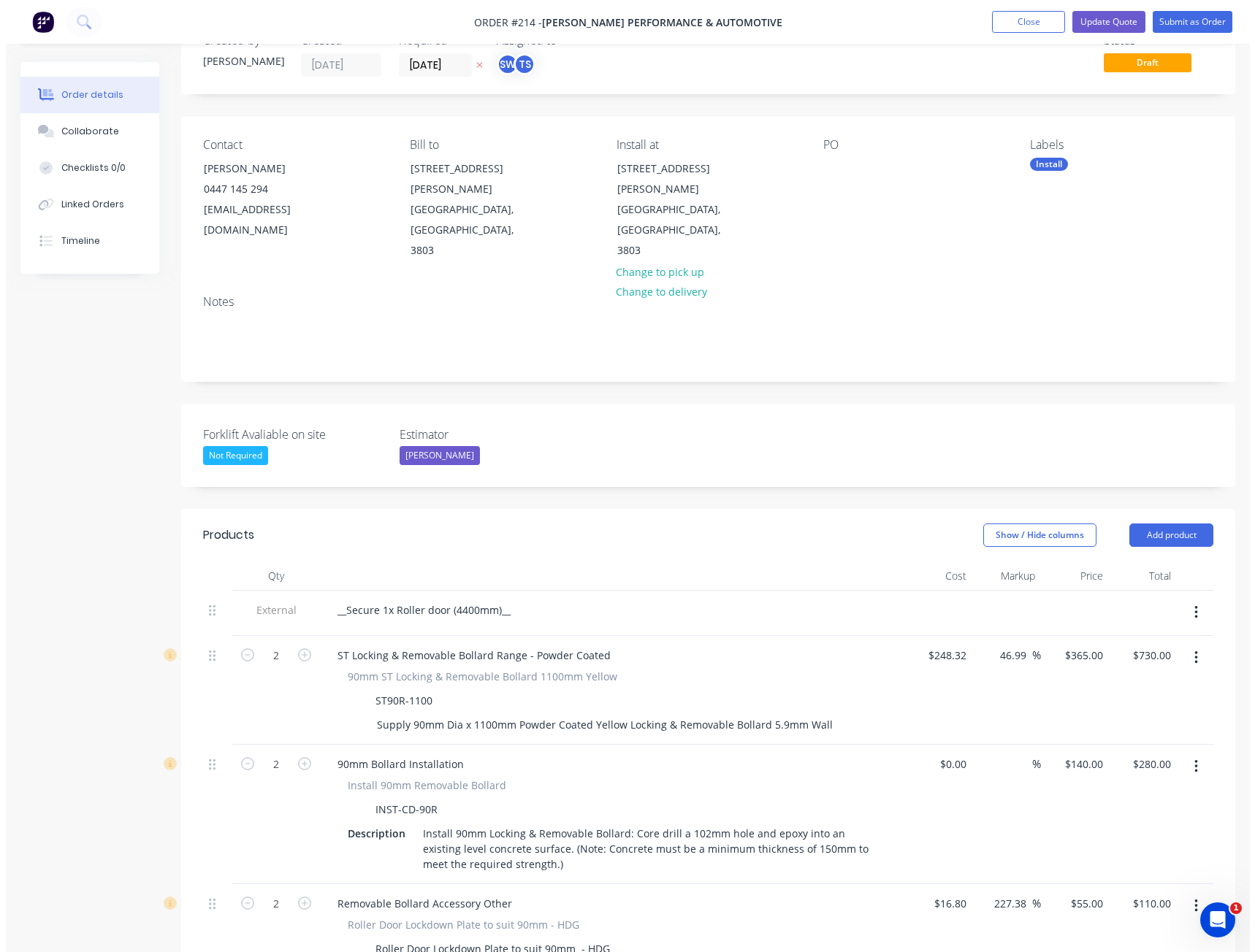
scroll to position [0, 0]
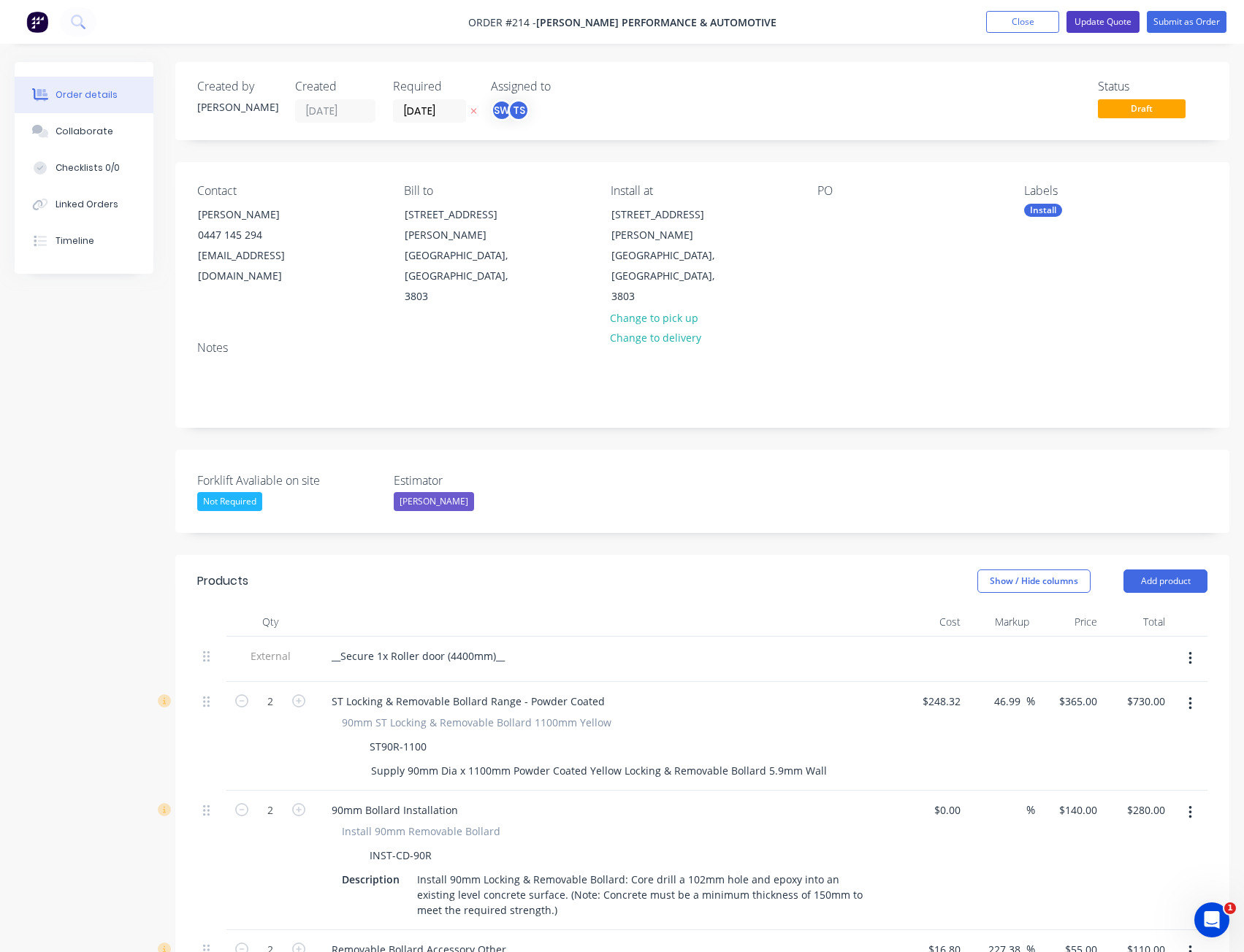
click at [1100, 20] on button "Update Quote" at bounding box center [1103, 22] width 73 height 22
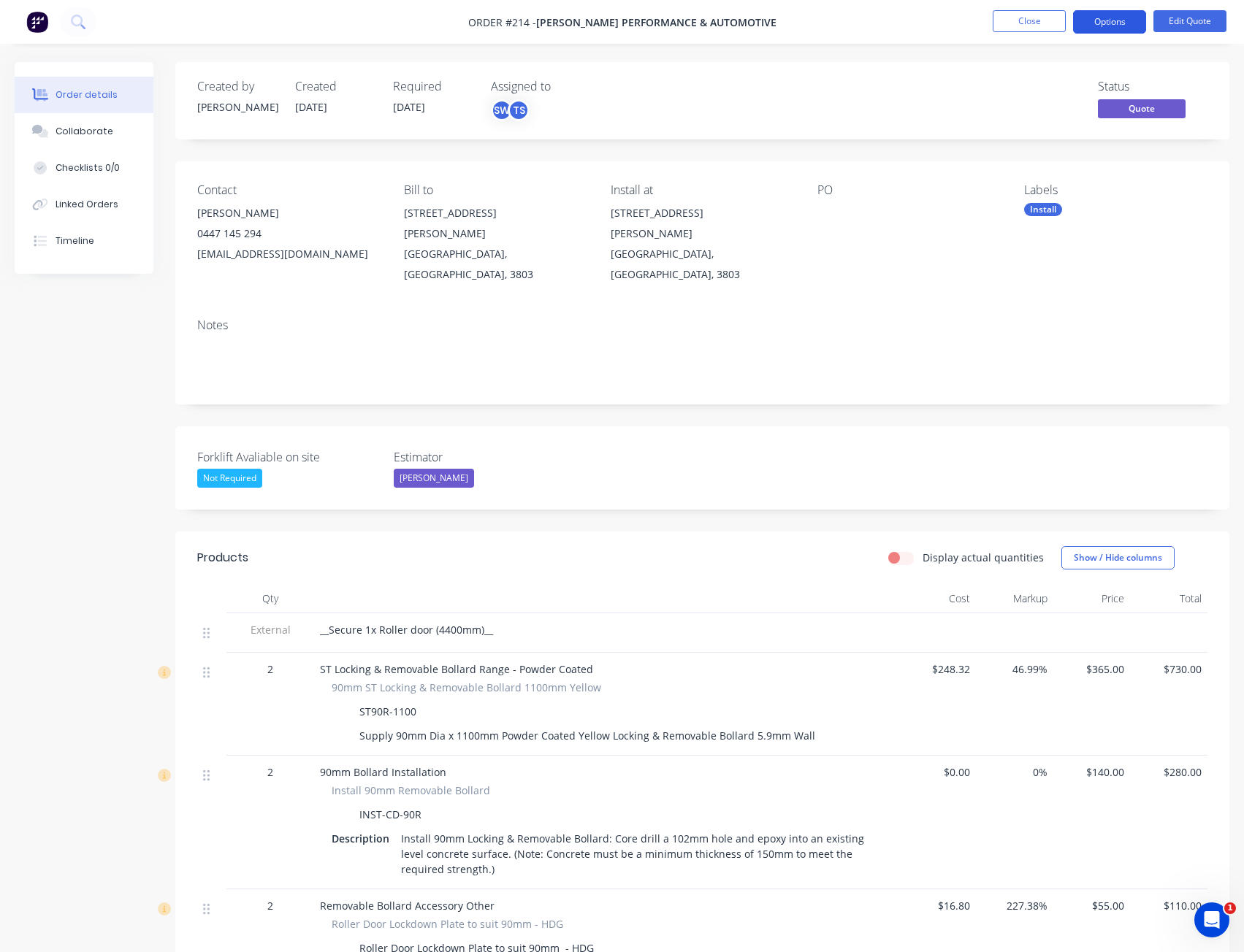
click at [1105, 17] on button "Options" at bounding box center [1110, 22] width 73 height 23
click at [848, 16] on nav "Order #214 - [PERSON_NAME] Performance & Automotive Close Options Edit Quote" at bounding box center [622, 22] width 1244 height 44
click at [1025, 29] on button "Close" at bounding box center [1029, 21] width 73 height 22
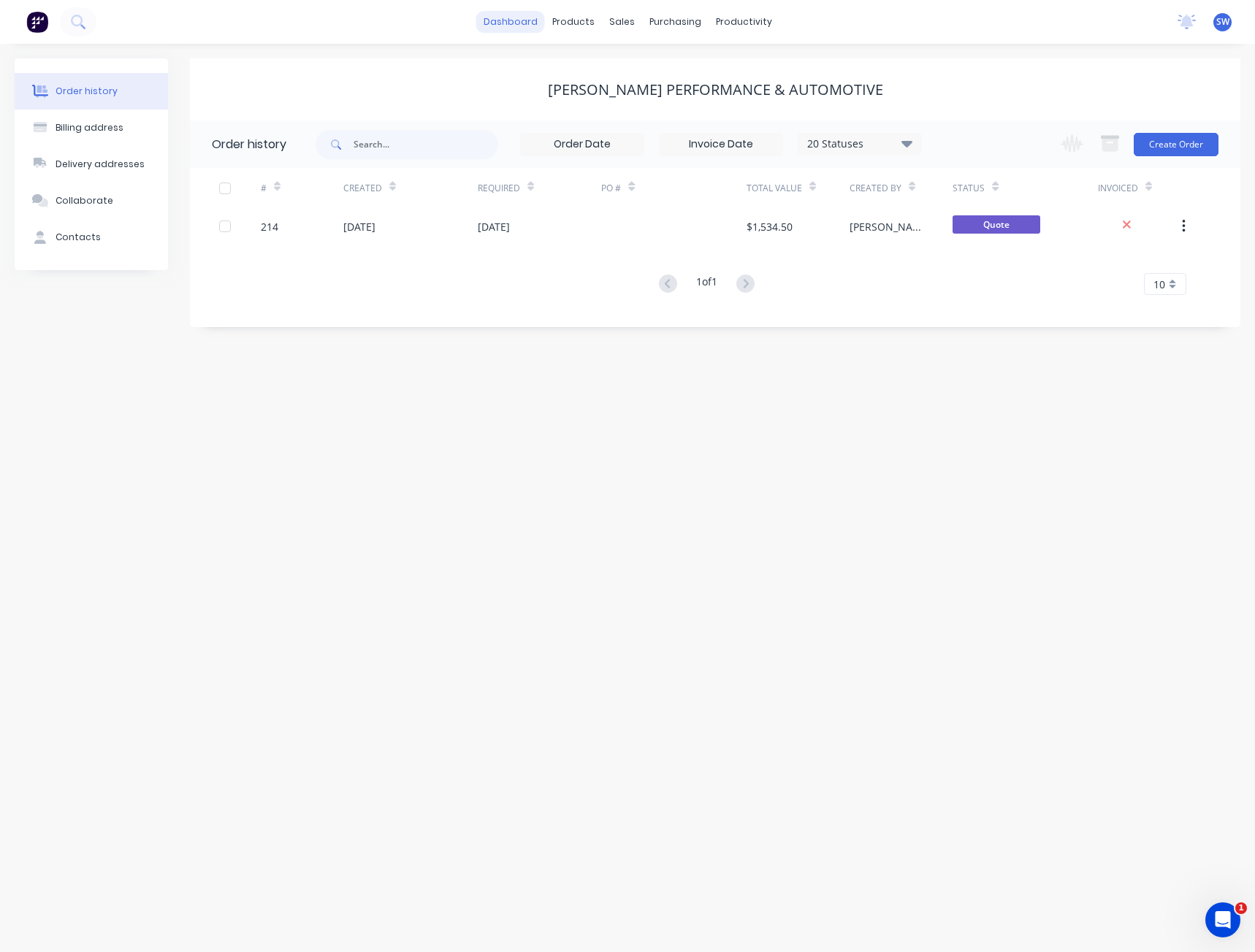
click at [503, 16] on link "dashboard" at bounding box center [510, 22] width 69 height 22
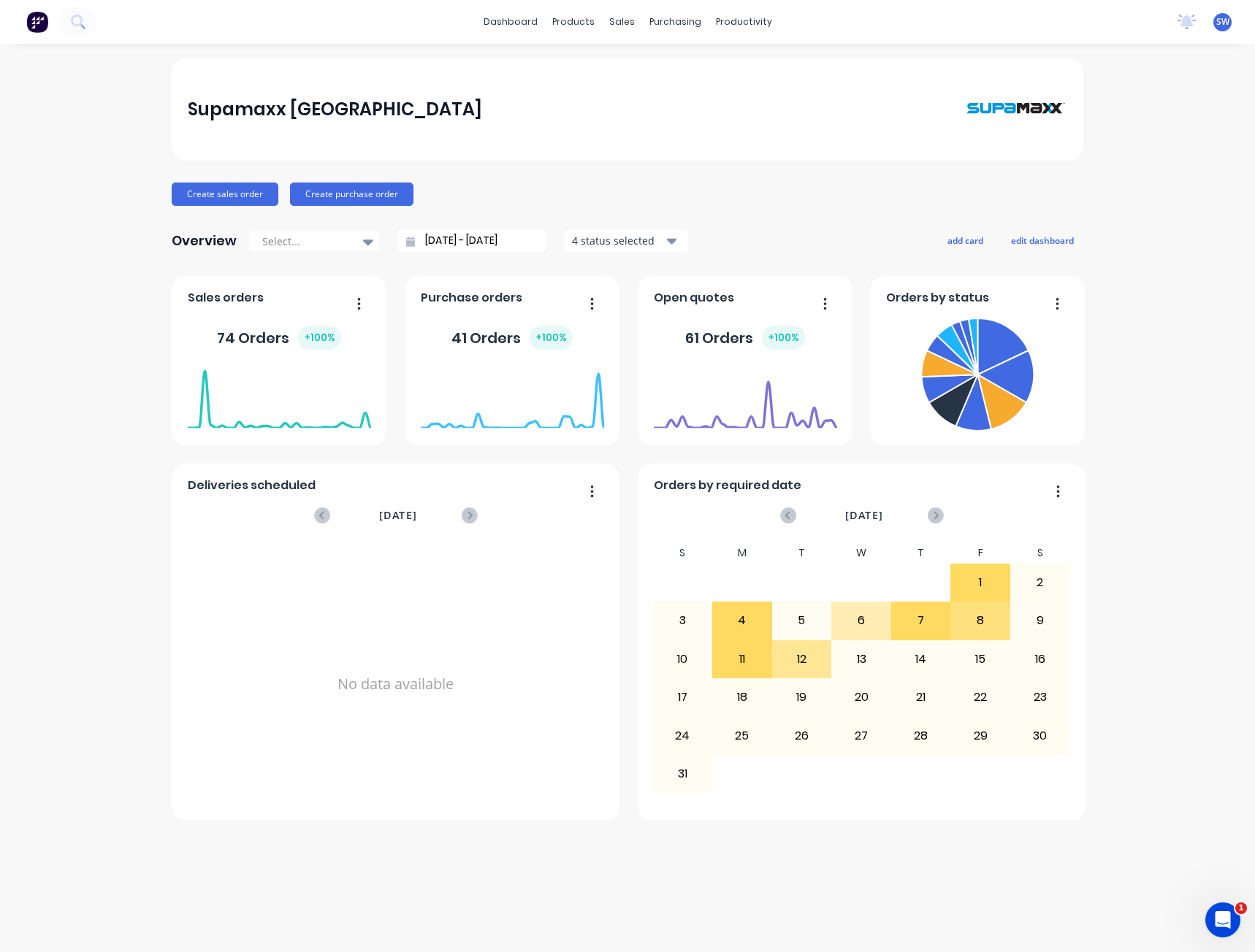
click at [225, 8] on div "dashboard products sales purchasing productivity dashboard products Product Cat…" at bounding box center [628, 22] width 1255 height 44
click at [603, 68] on div "Product Catalogue" at bounding box center [638, 70] width 91 height 13
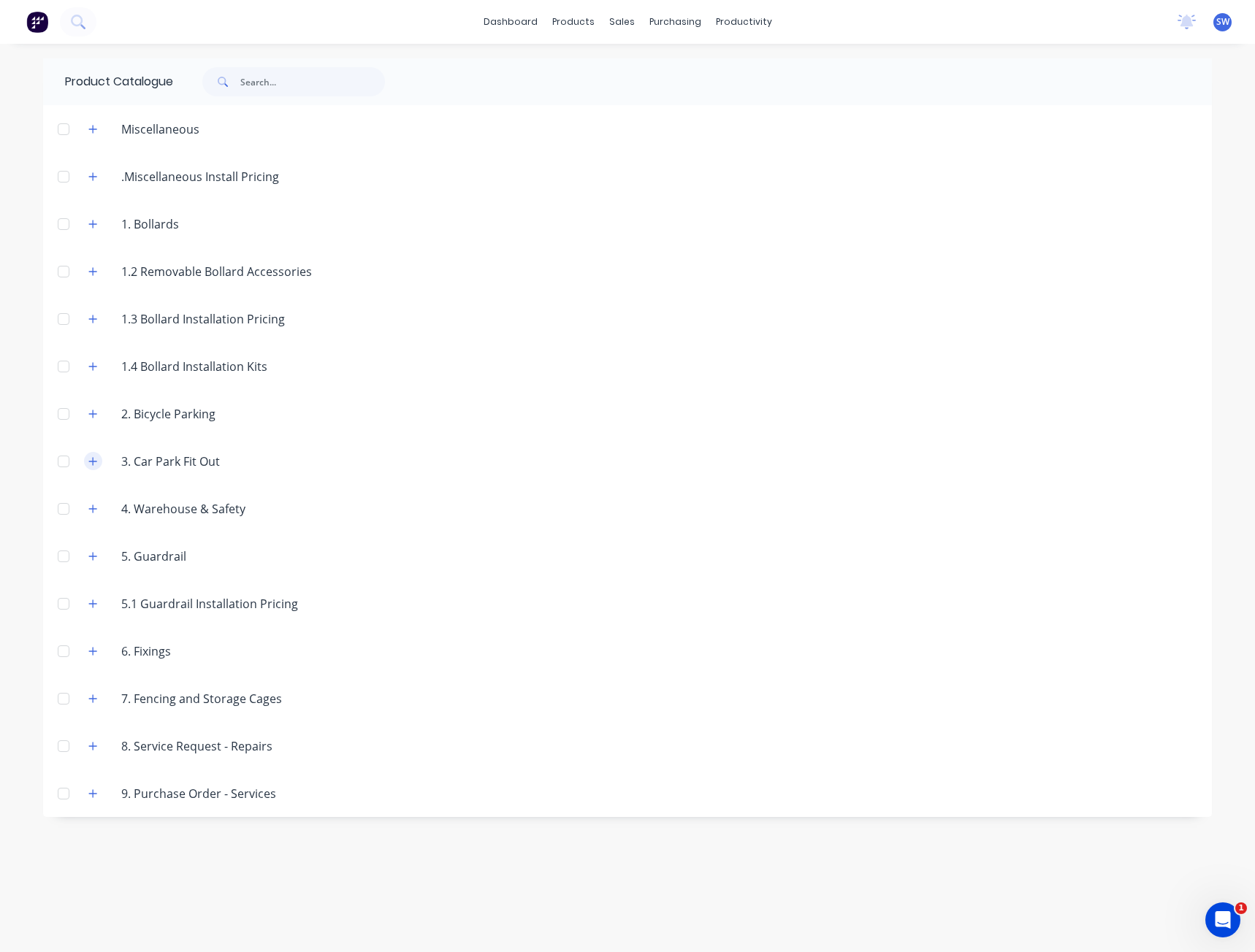
click at [93, 460] on icon "button" at bounding box center [93, 461] width 8 height 8
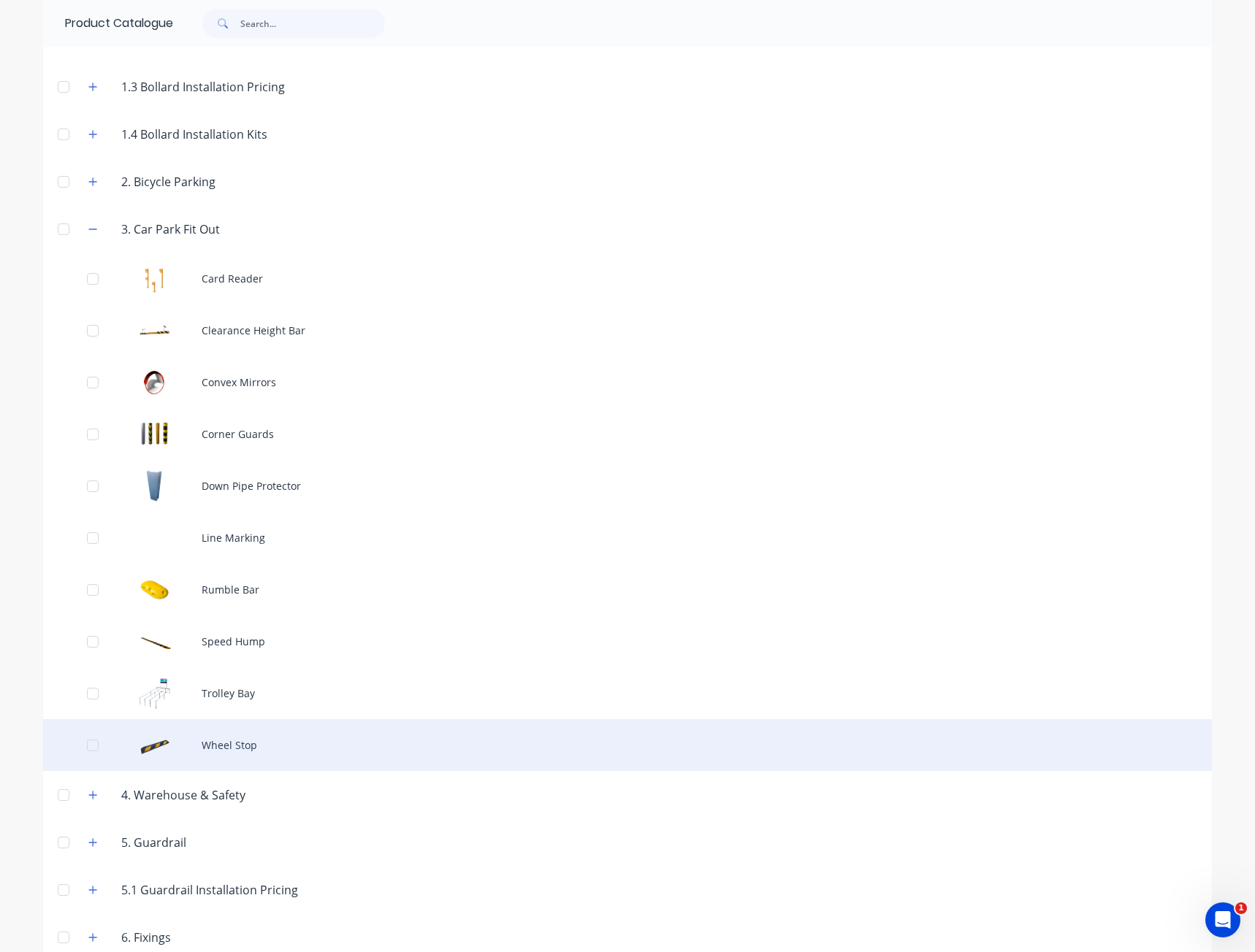
scroll to position [292, 0]
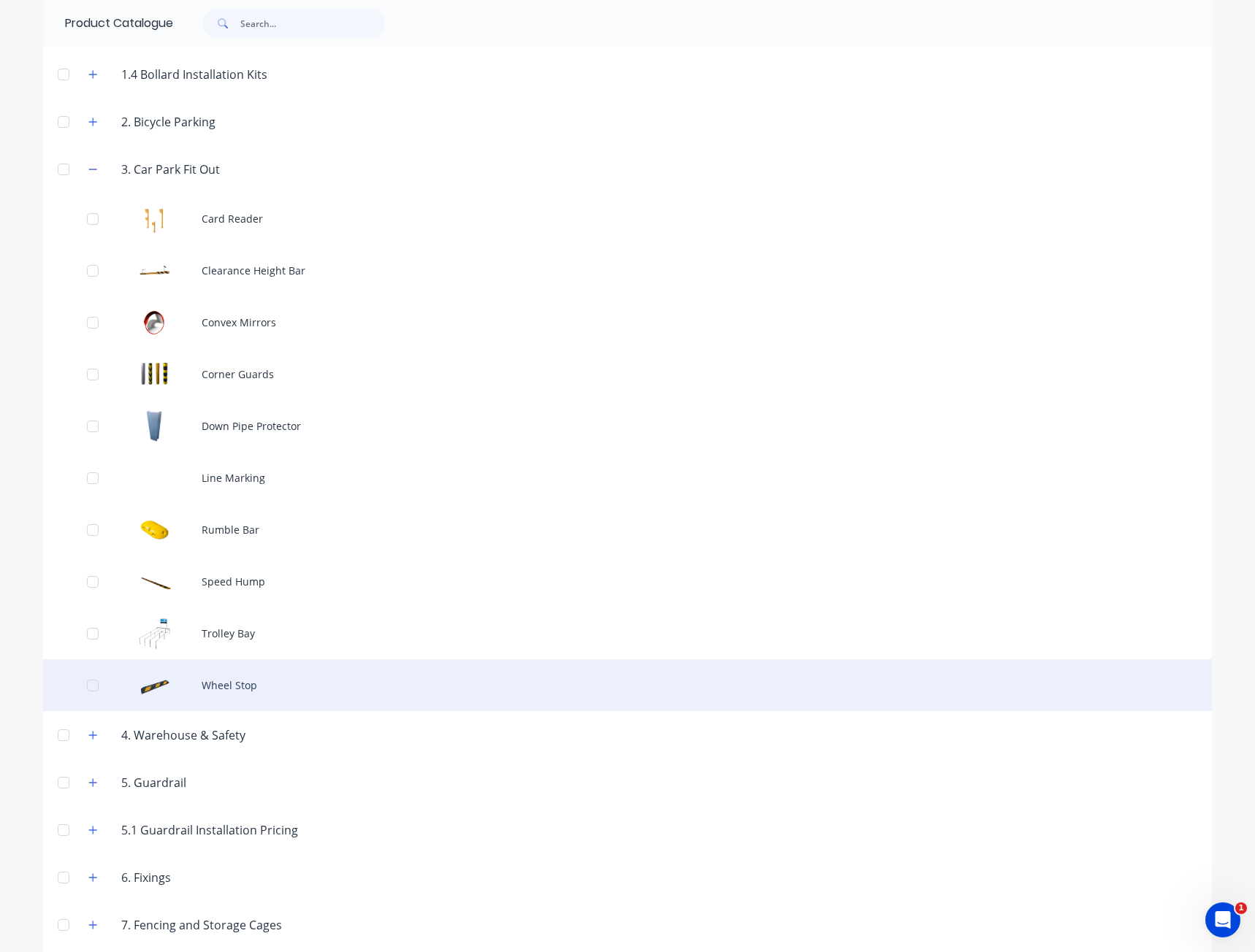
click at [137, 688] on div "Wheel Stop" at bounding box center [628, 685] width 1169 height 52
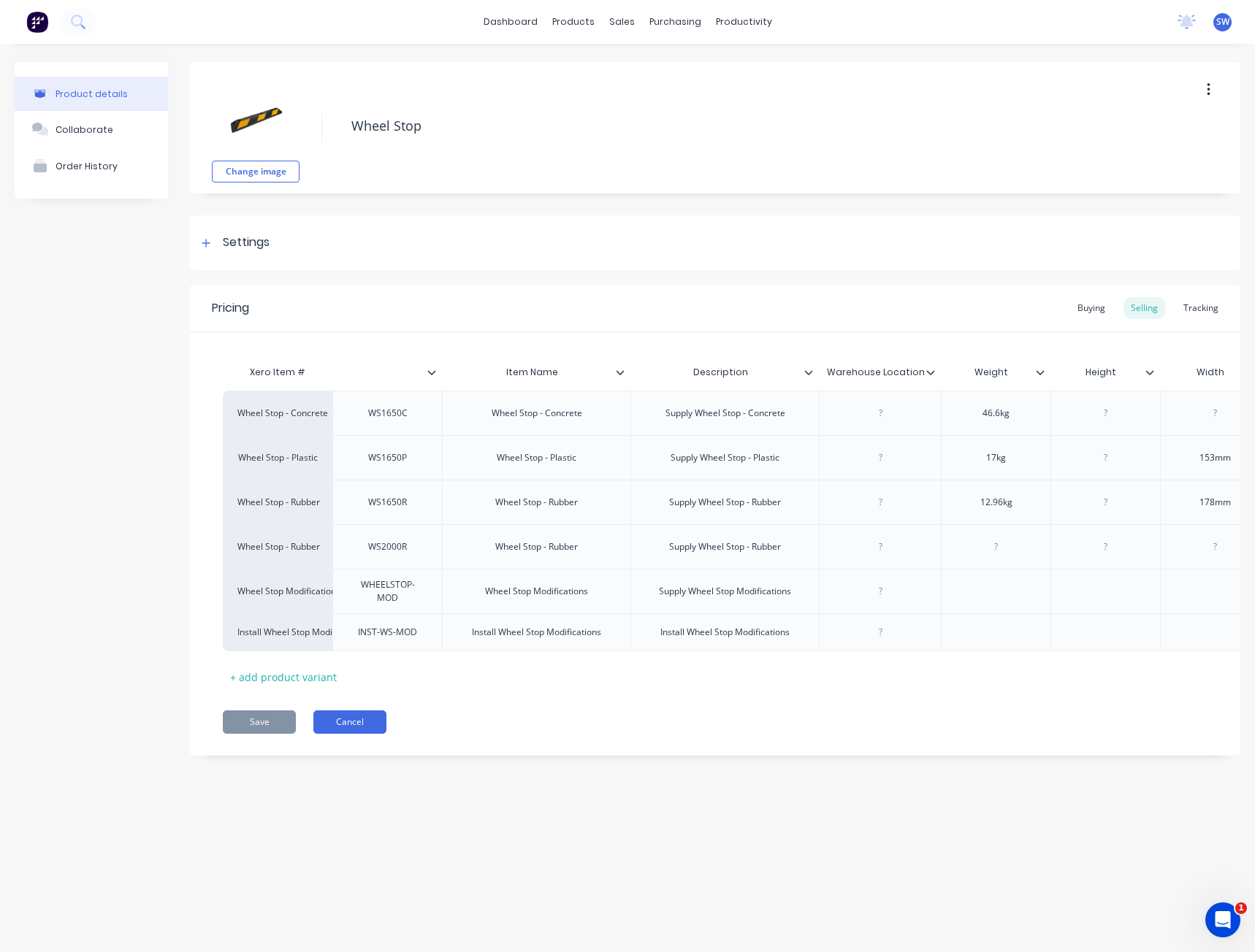
click at [320, 730] on button "Cancel" at bounding box center [350, 722] width 73 height 23
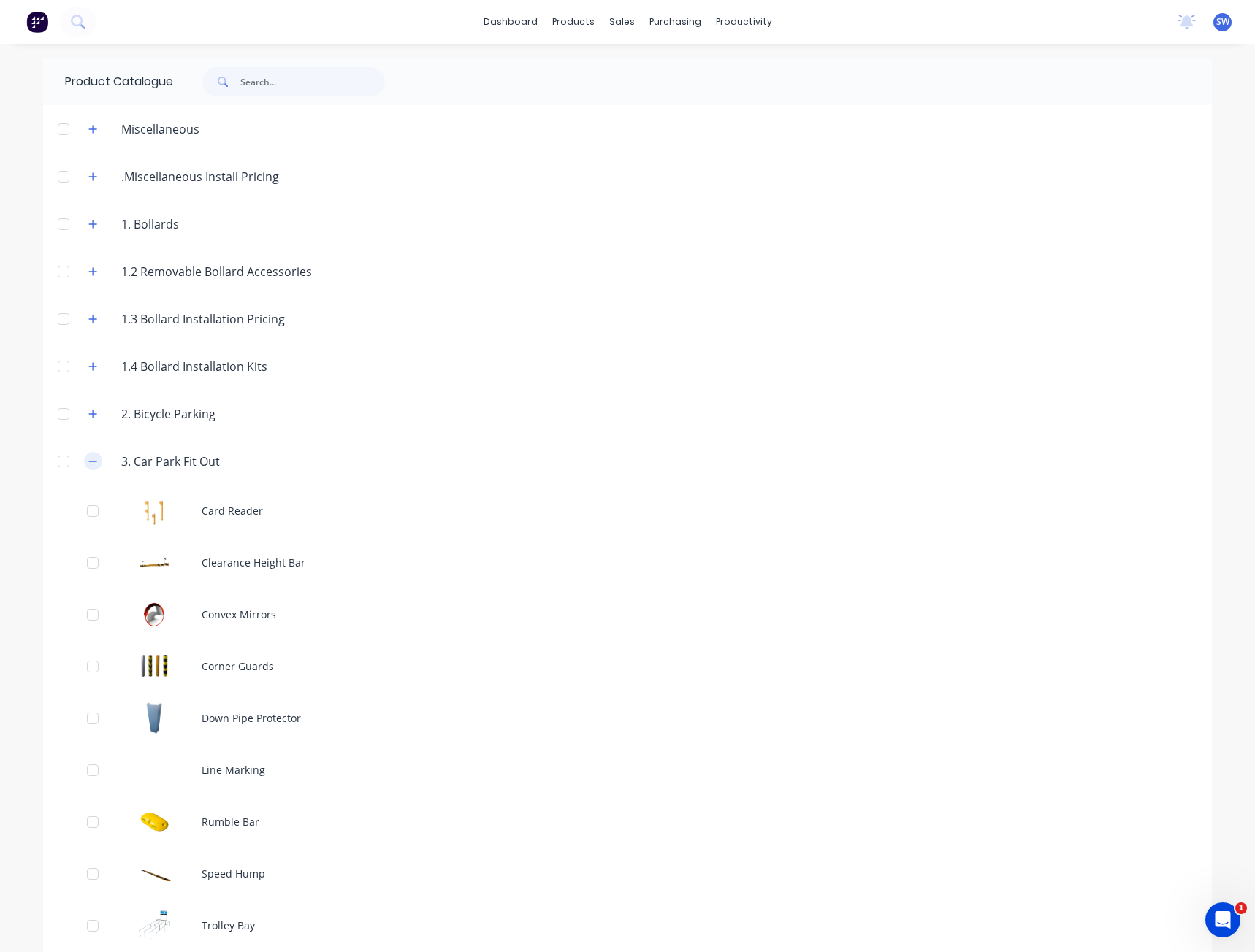
click at [88, 463] on icon "button" at bounding box center [92, 461] width 9 height 10
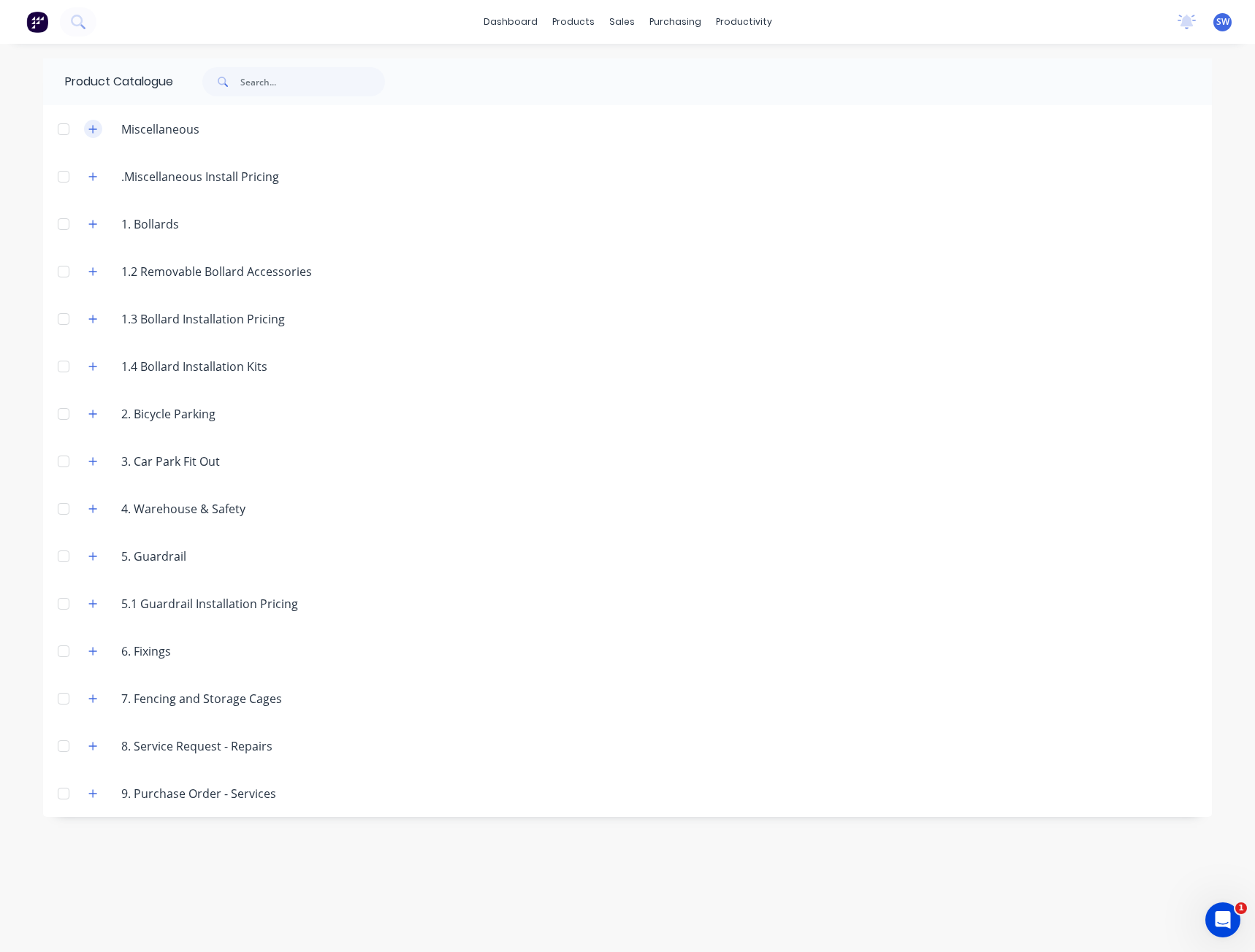
click at [87, 123] on button "button" at bounding box center [93, 129] width 19 height 19
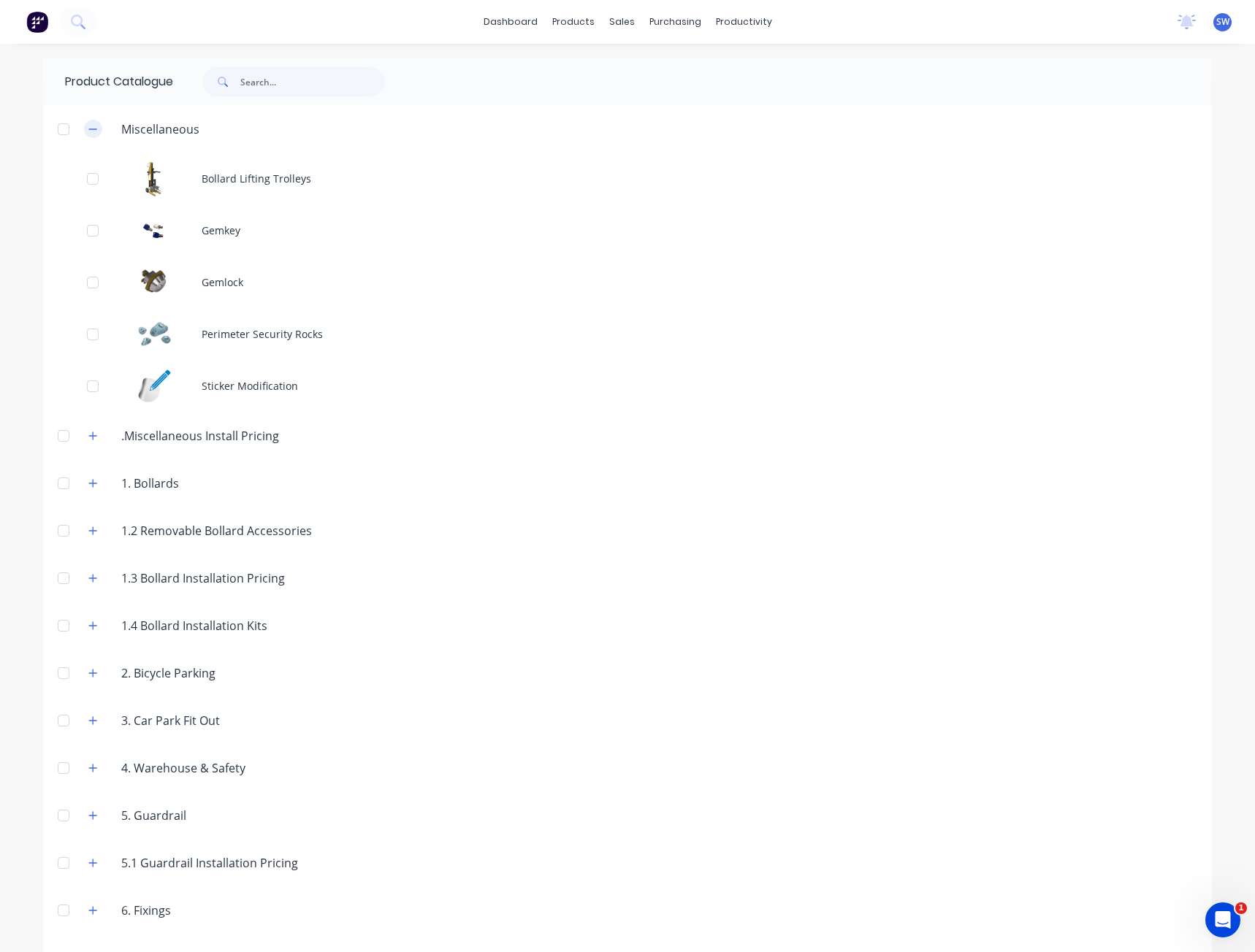
click at [88, 126] on icon "button" at bounding box center [92, 129] width 9 height 10
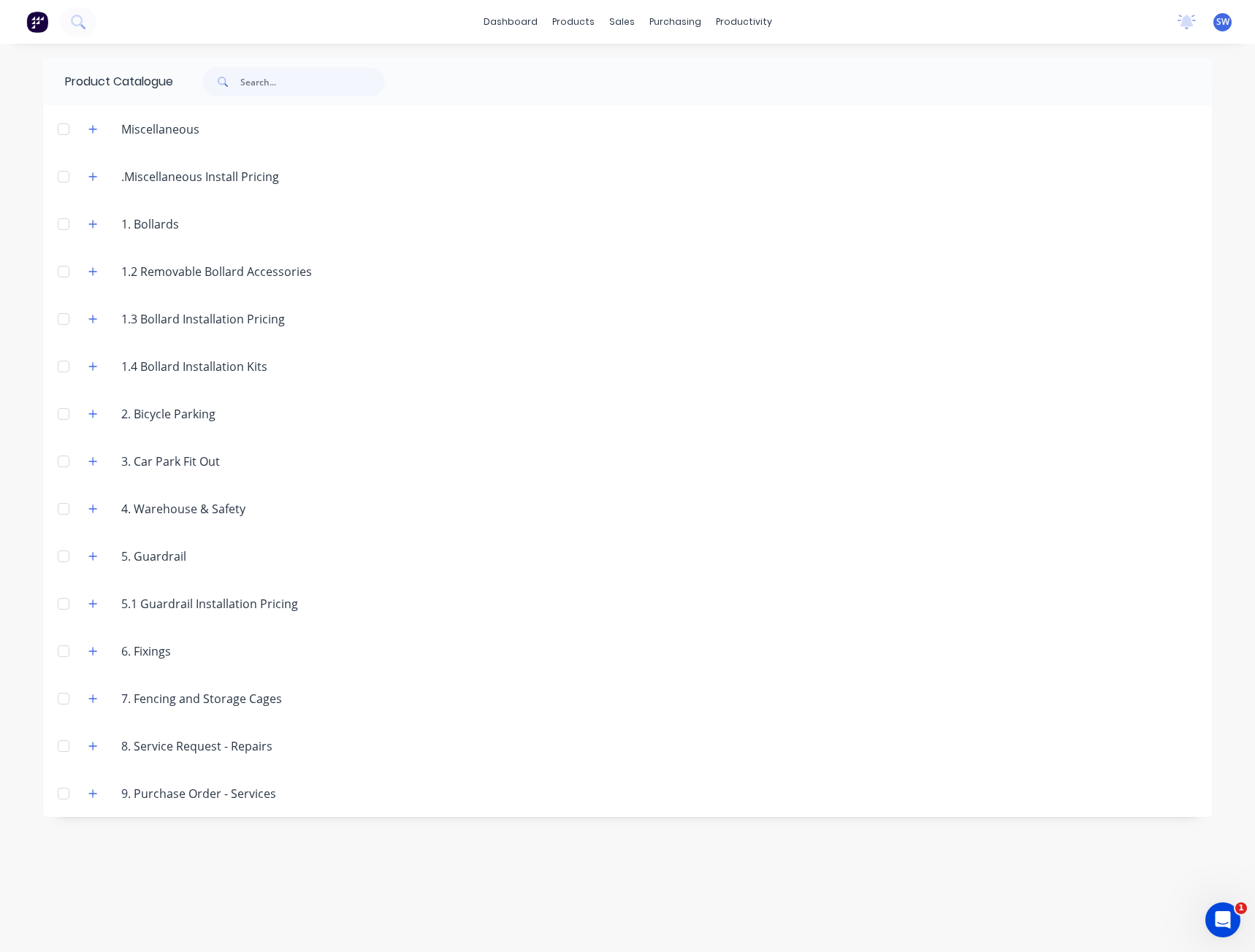
click at [84, 164] on header ".Miscellaneous Install Pricing" at bounding box center [628, 176] width 1169 height 47
click at [92, 174] on icon "button" at bounding box center [92, 176] width 9 height 10
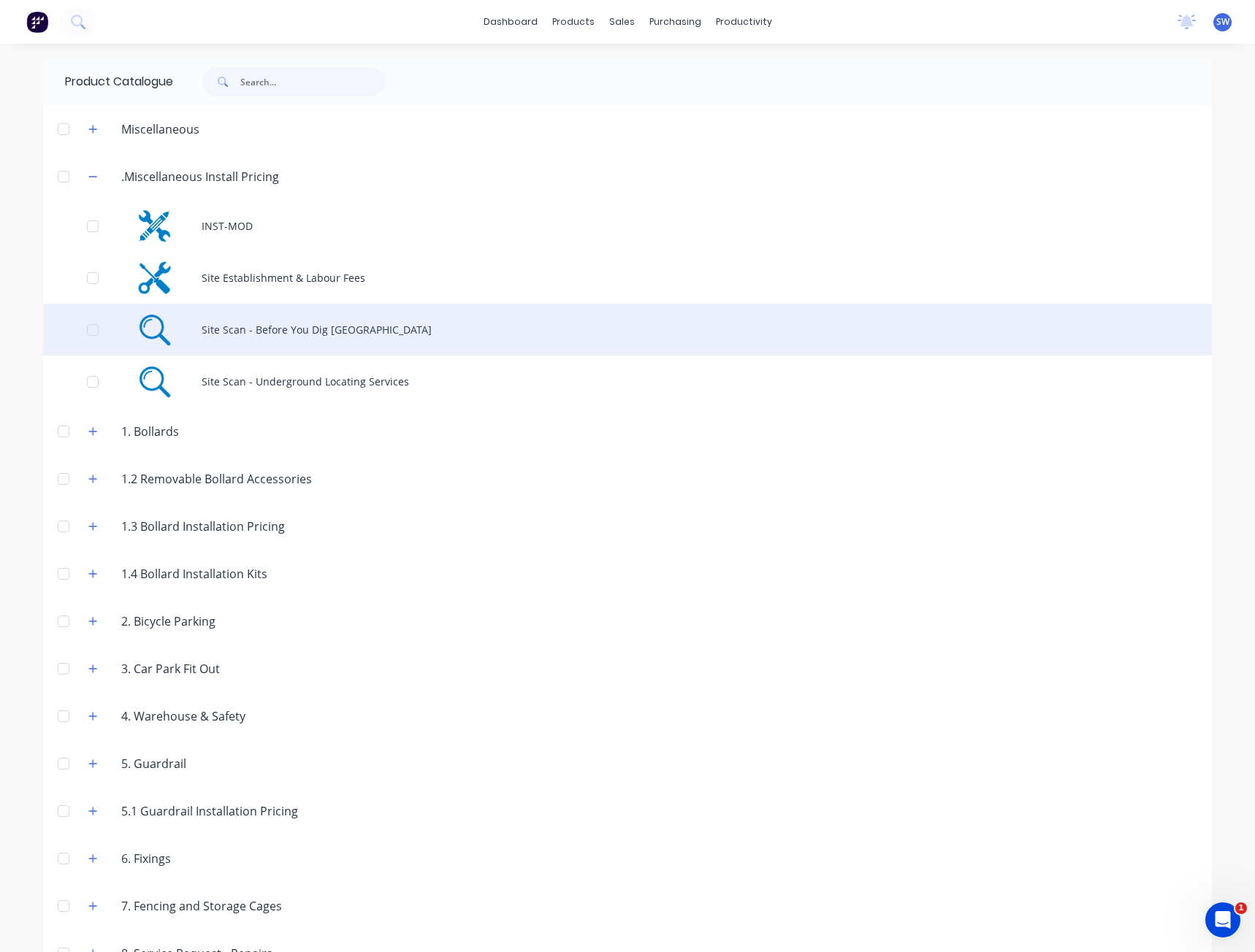
click at [306, 341] on div "Site Scan - Before You Dig [GEOGRAPHIC_DATA]" at bounding box center [628, 329] width 1169 height 52
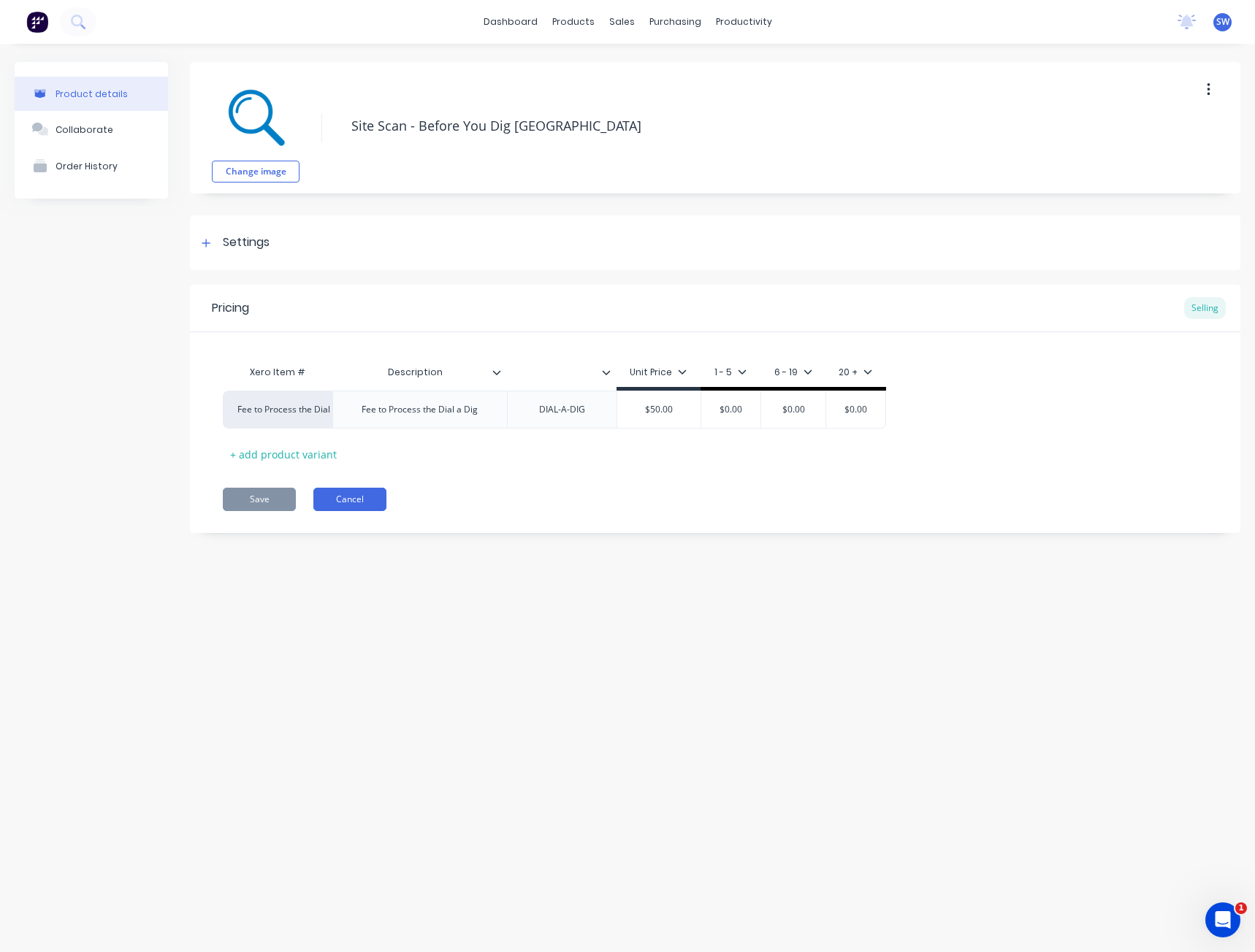
click at [381, 500] on button "Cancel" at bounding box center [350, 499] width 73 height 23
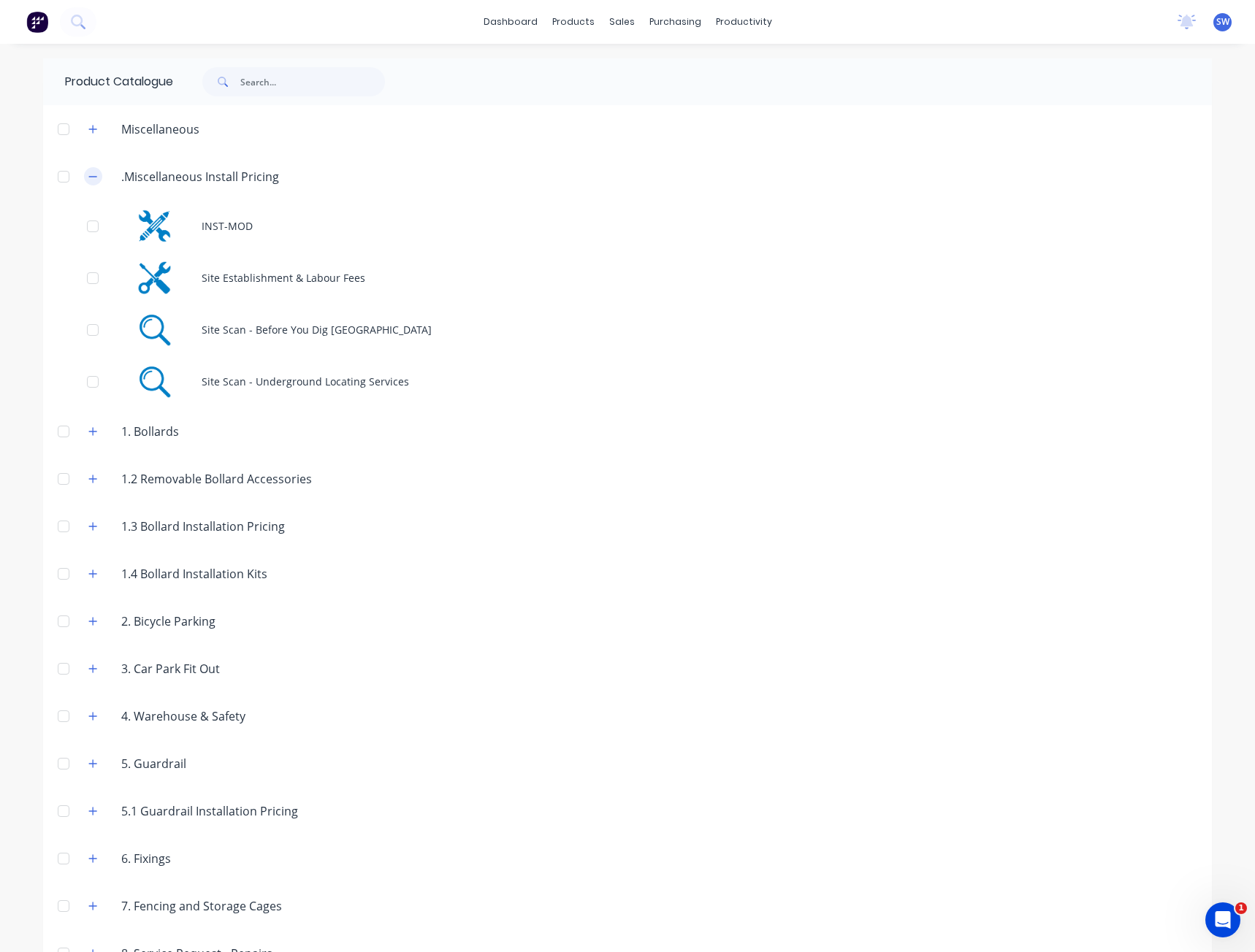
click at [92, 173] on icon "button" at bounding box center [92, 176] width 9 height 10
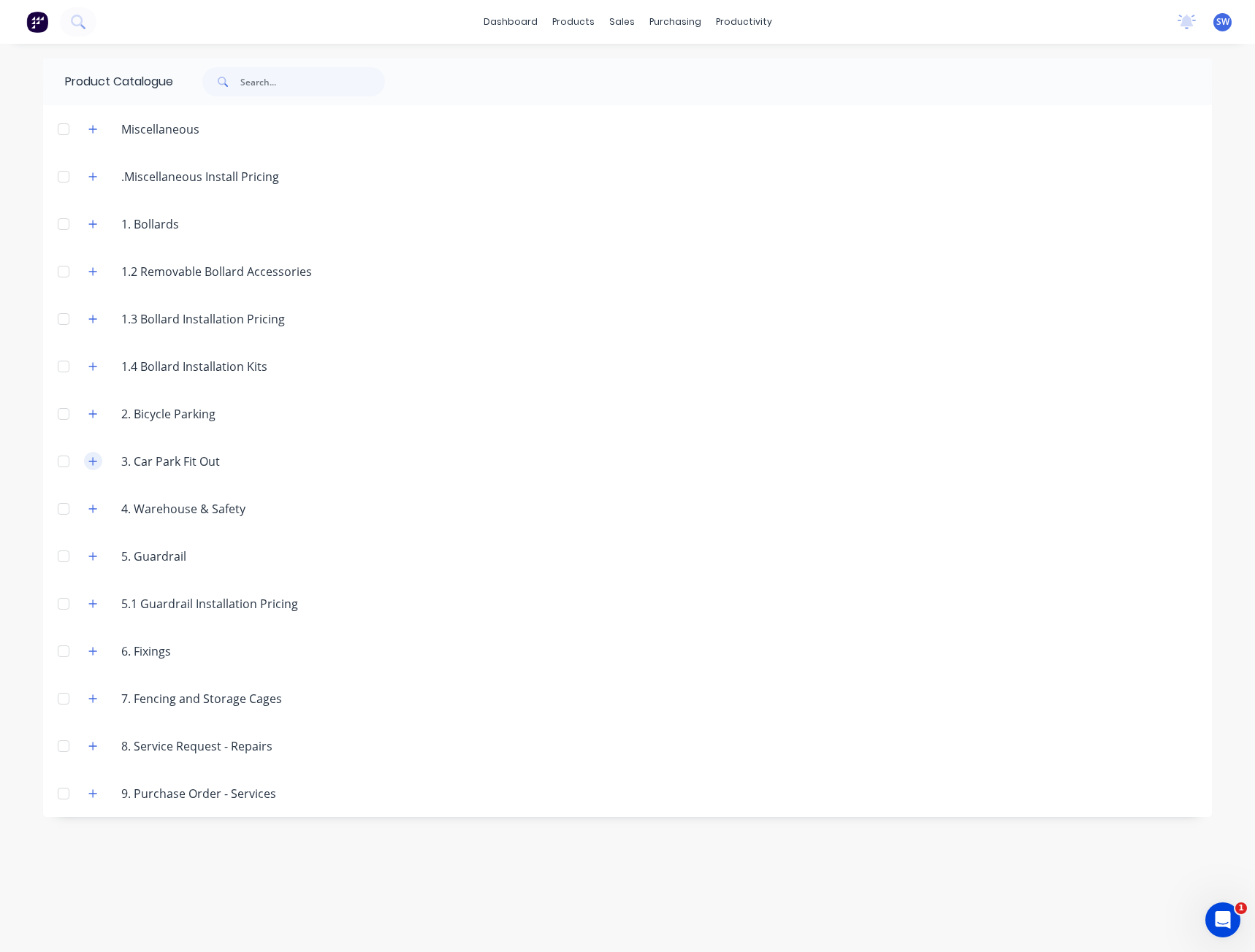
click at [85, 459] on button "button" at bounding box center [93, 461] width 19 height 19
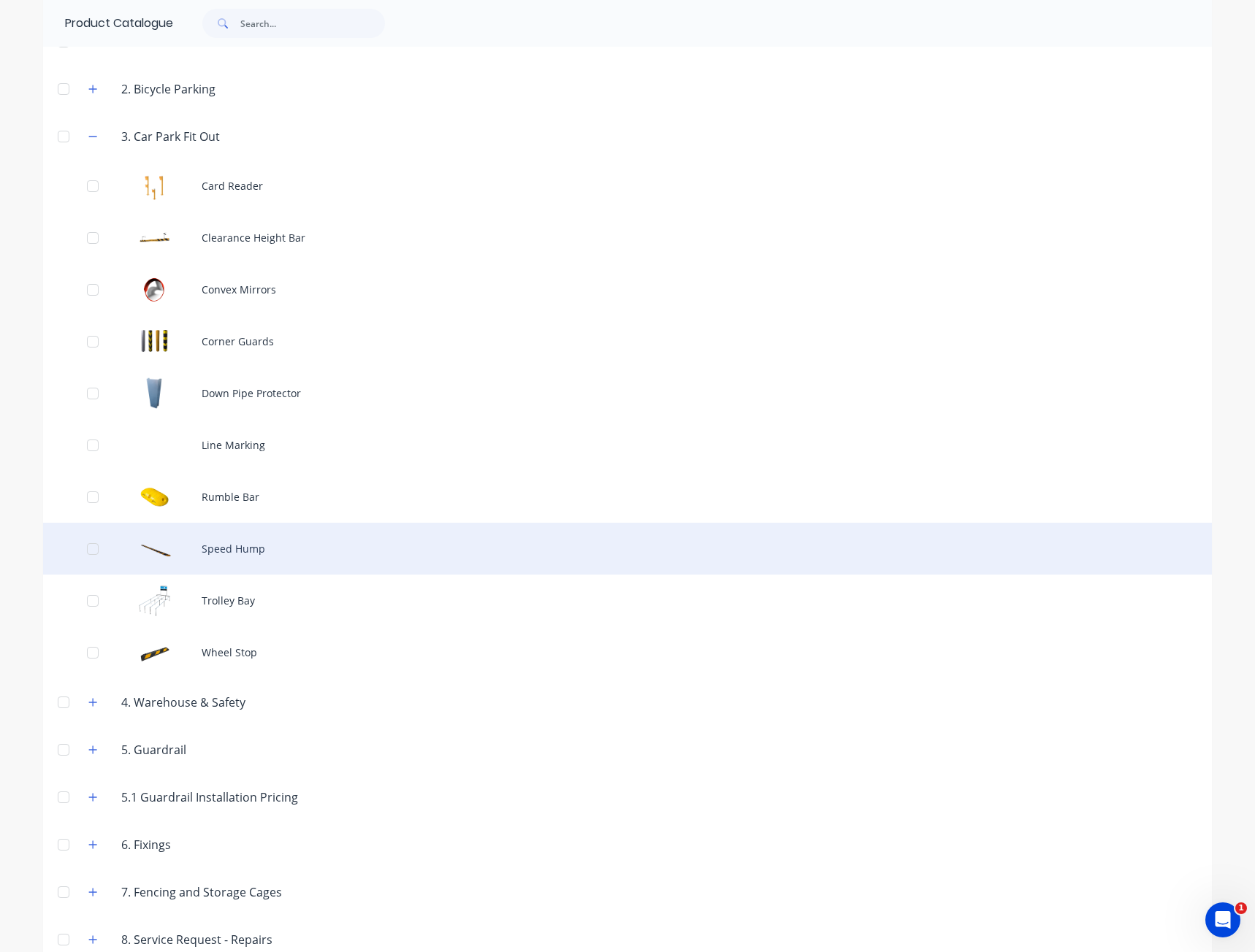
scroll to position [365, 0]
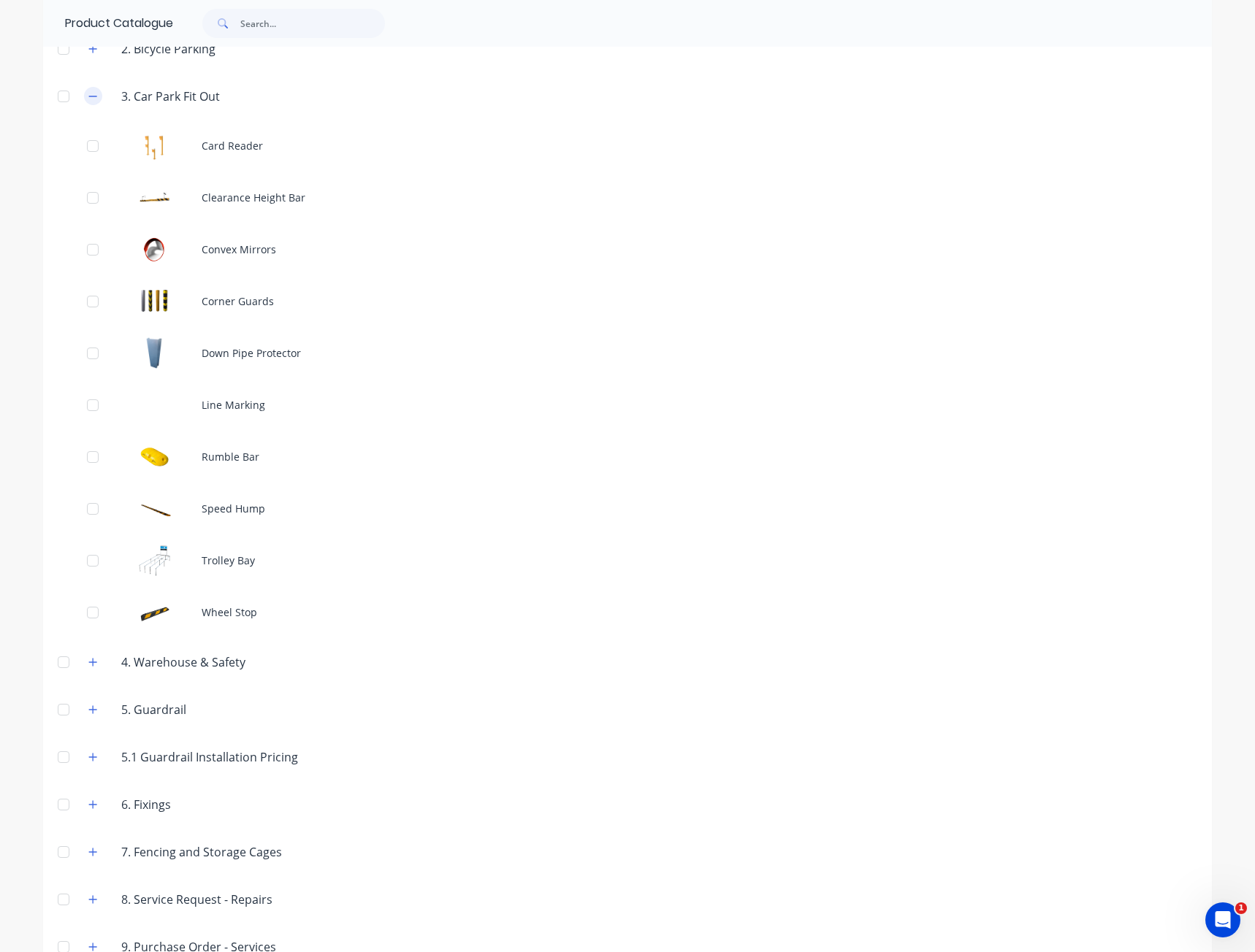
click at [88, 99] on icon "button" at bounding box center [92, 96] width 9 height 10
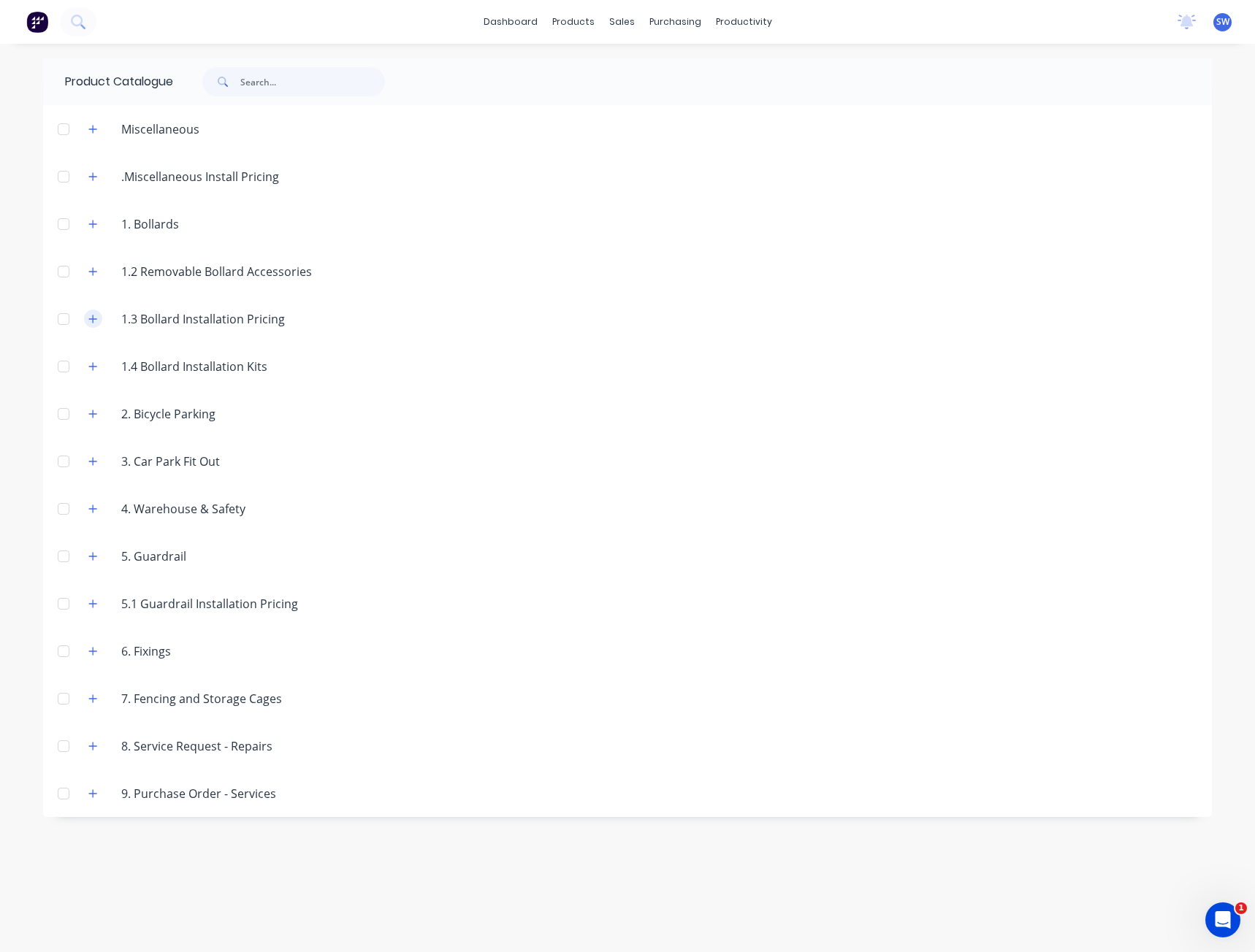
click at [88, 319] on icon "button" at bounding box center [92, 319] width 9 height 10
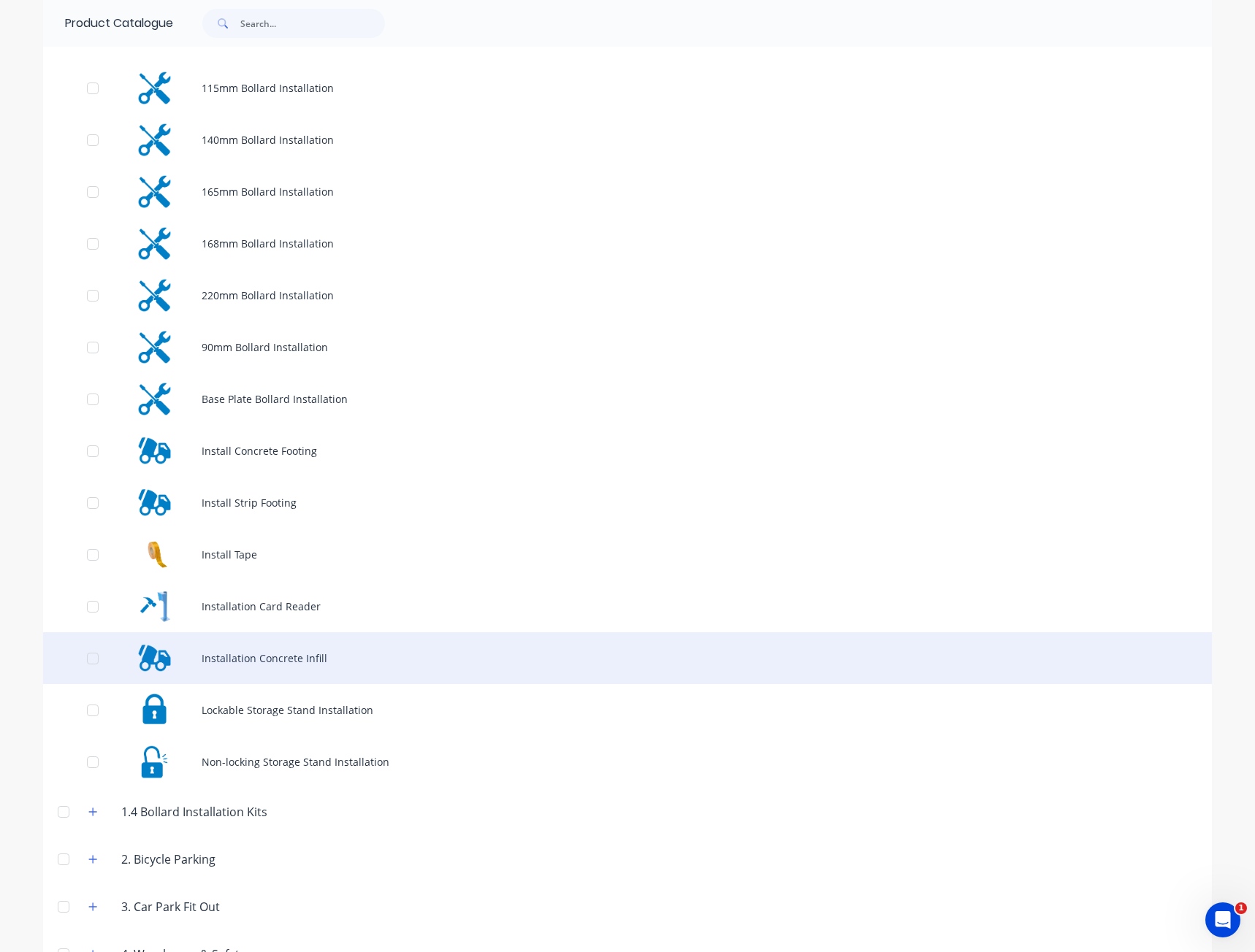
scroll to position [292, 0]
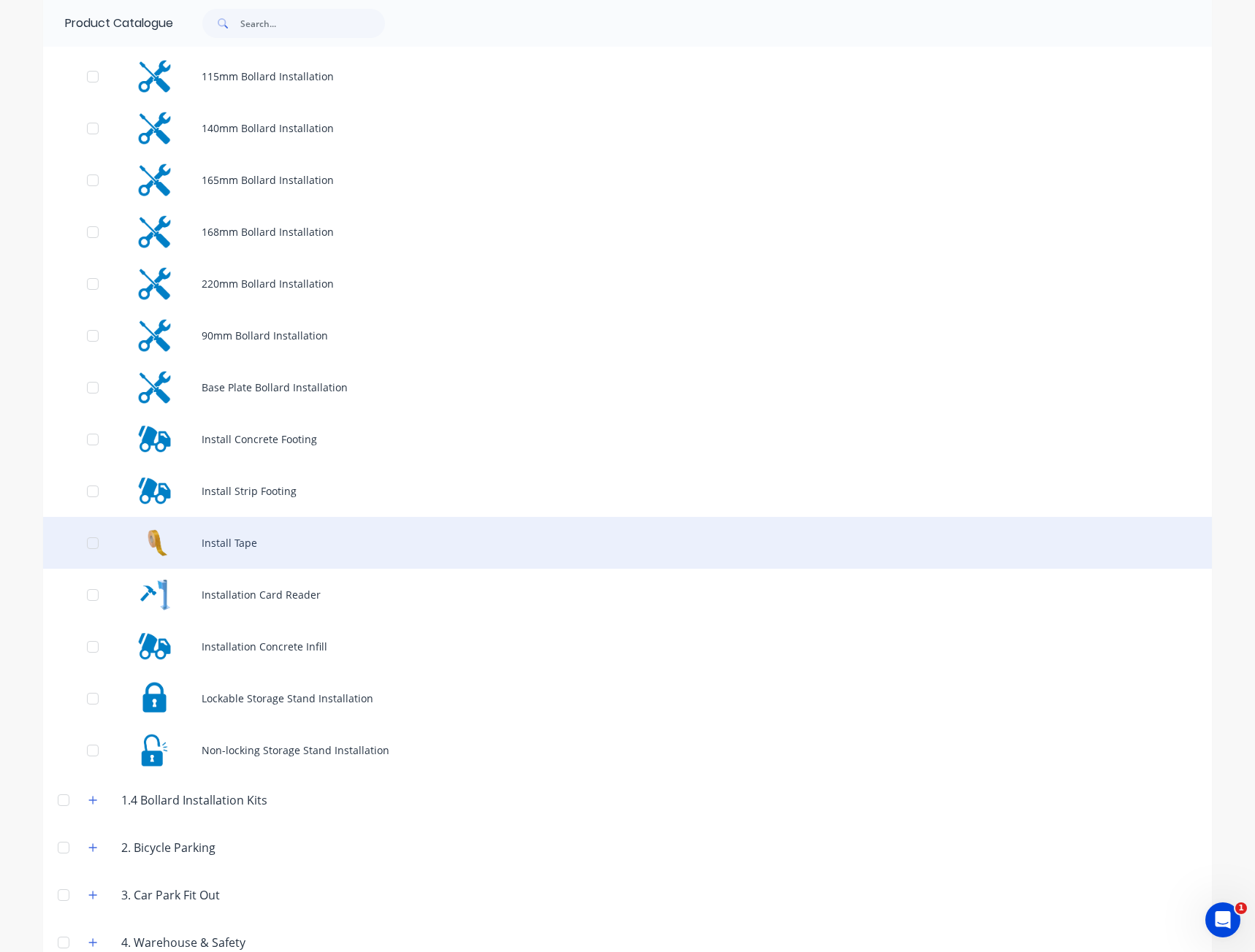
click at [251, 547] on div "Install Tape" at bounding box center [628, 543] width 1169 height 52
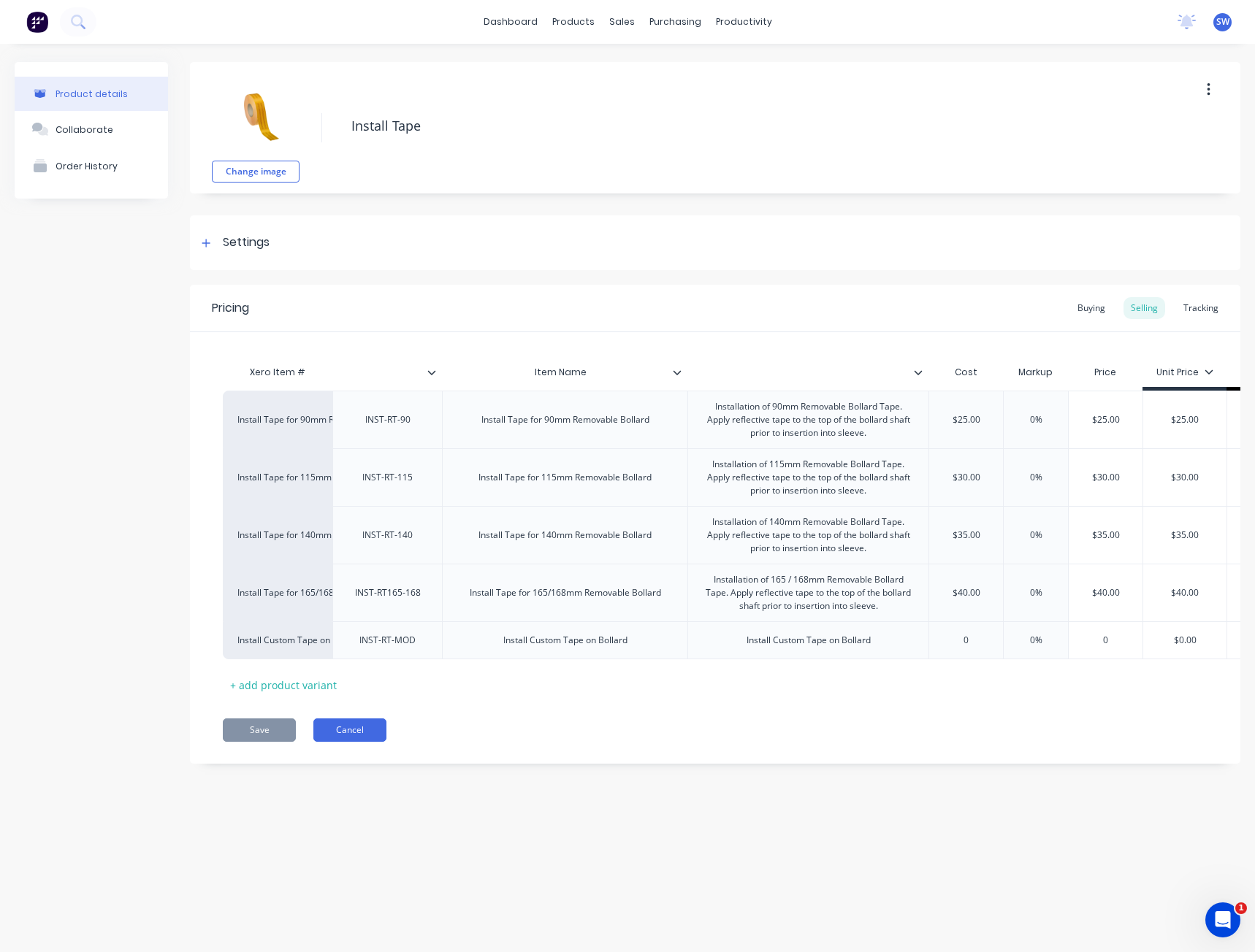
click at [327, 742] on button "Cancel" at bounding box center [350, 730] width 73 height 23
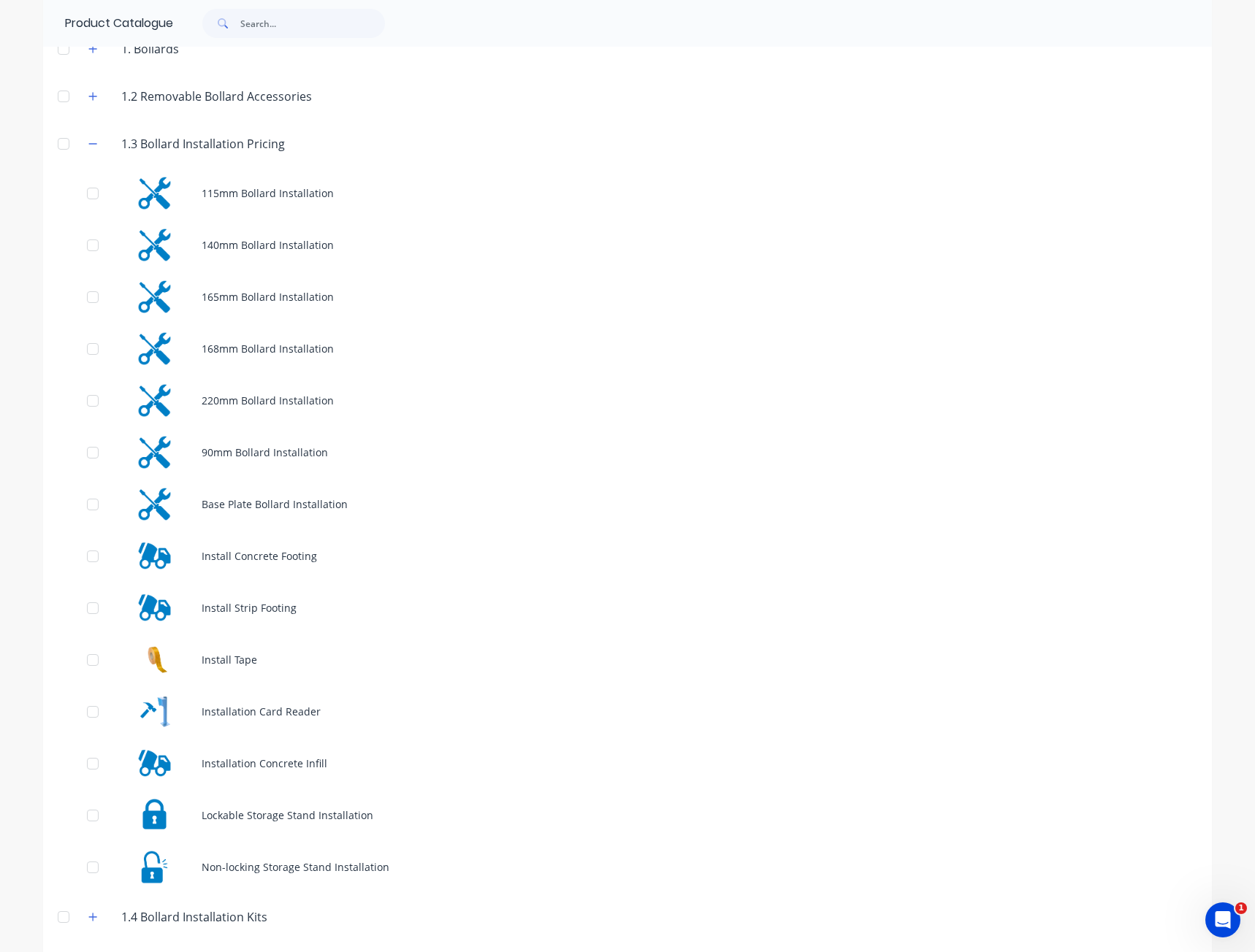
scroll to position [167, 0]
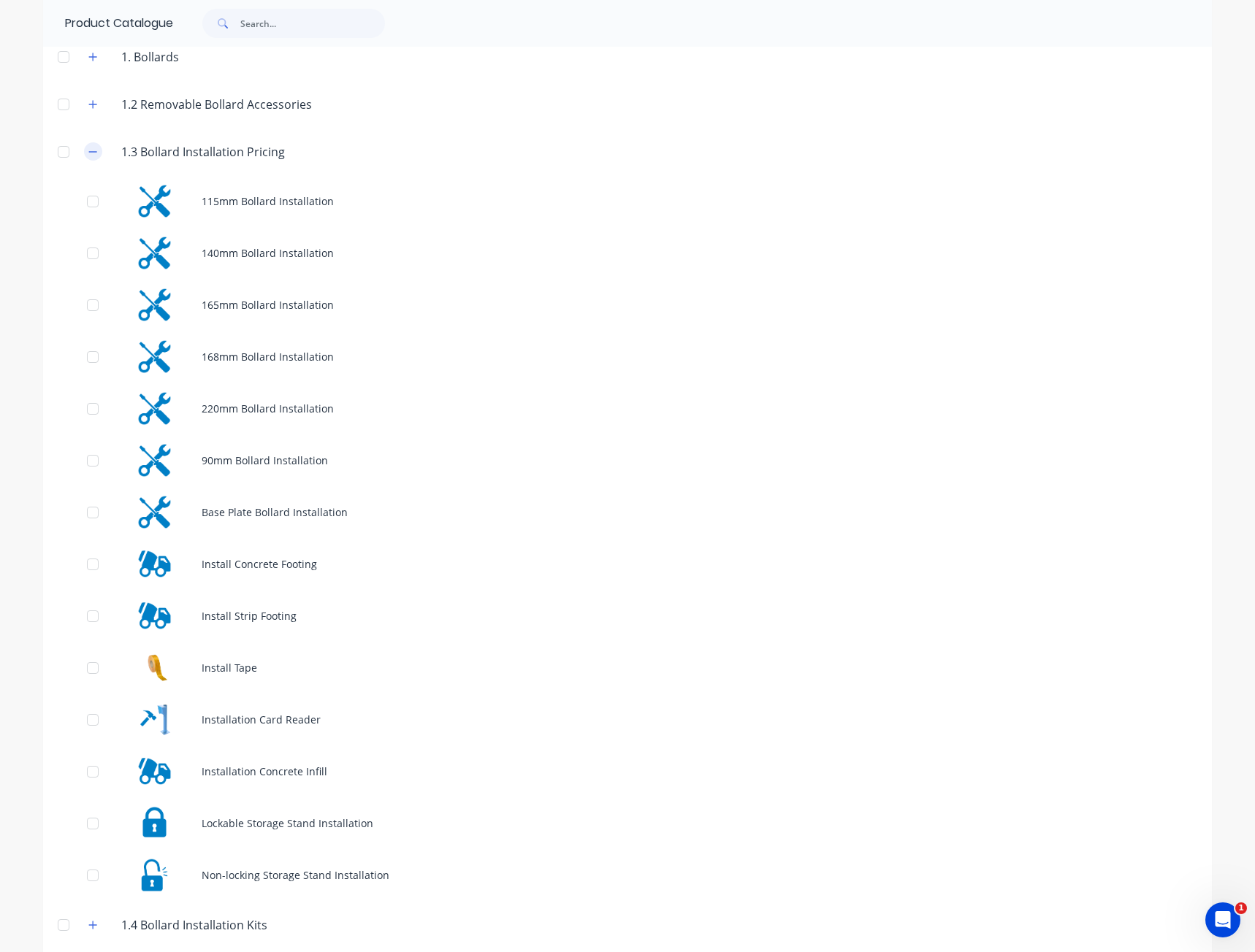
click at [92, 148] on icon "button" at bounding box center [92, 151] width 9 height 10
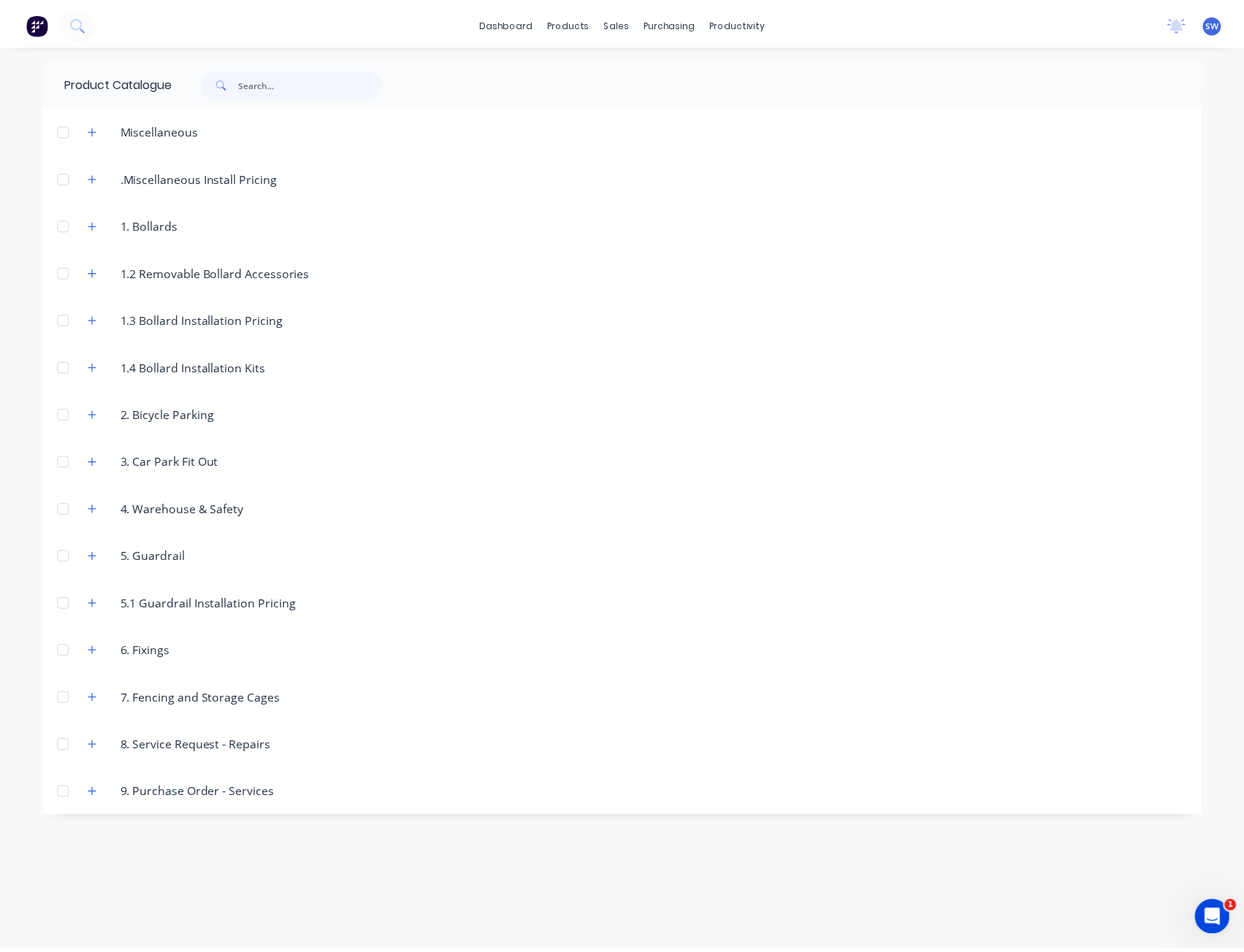
scroll to position [0, 0]
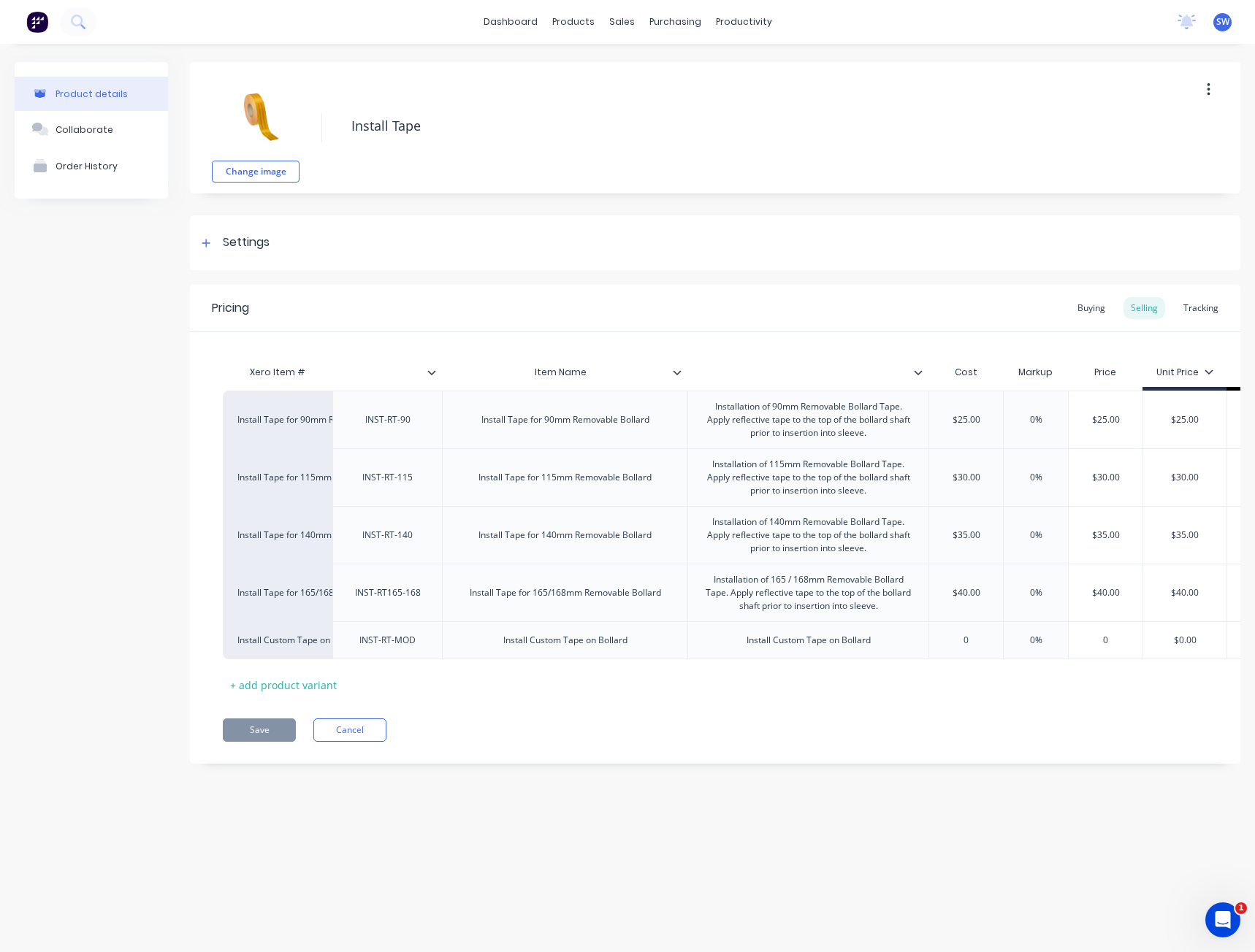
type textarea "x"
click at [672, 102] on div "Customers" at bounding box center [672, 99] width 53 height 13
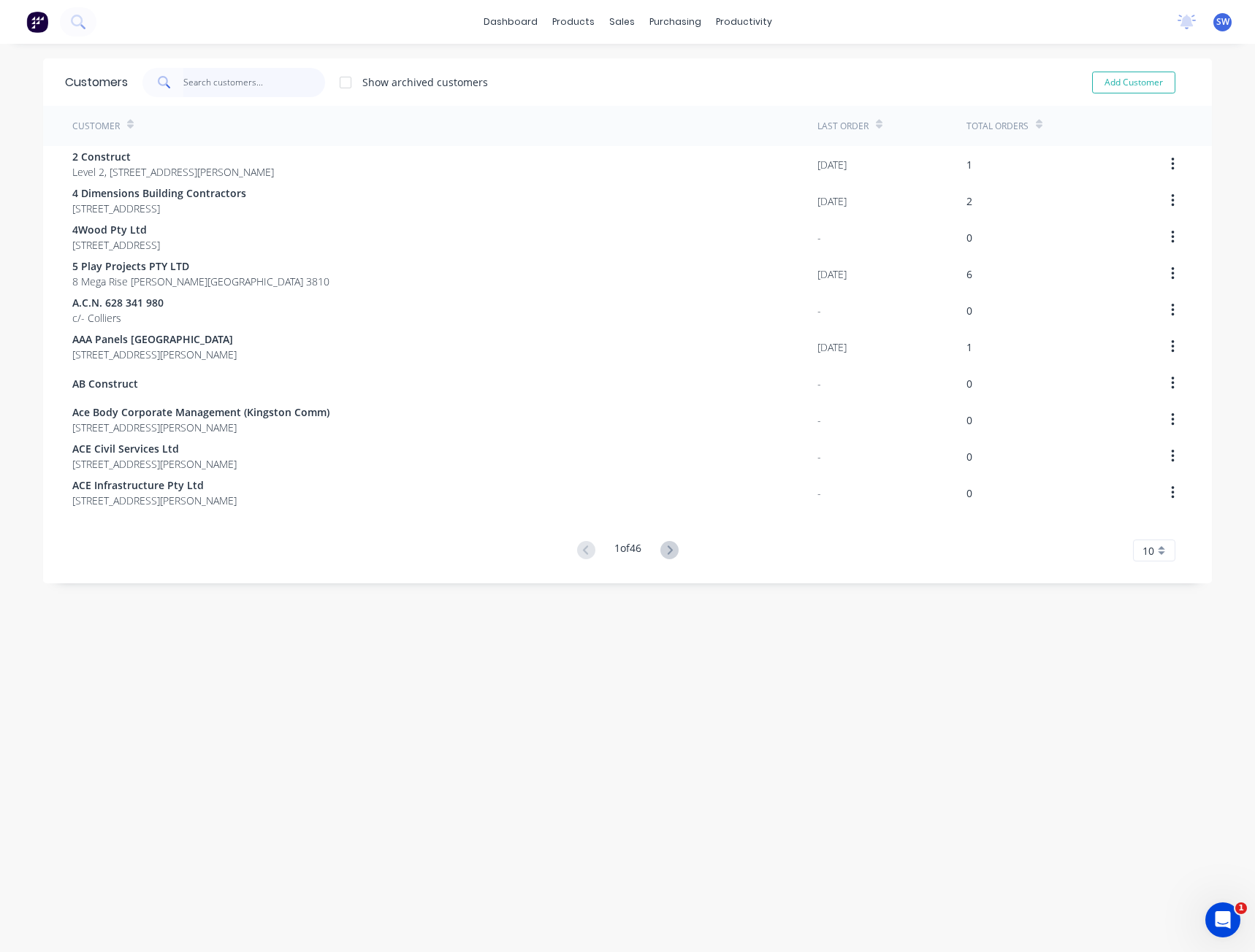
click at [211, 74] on input "text" at bounding box center [254, 83] width 143 height 29
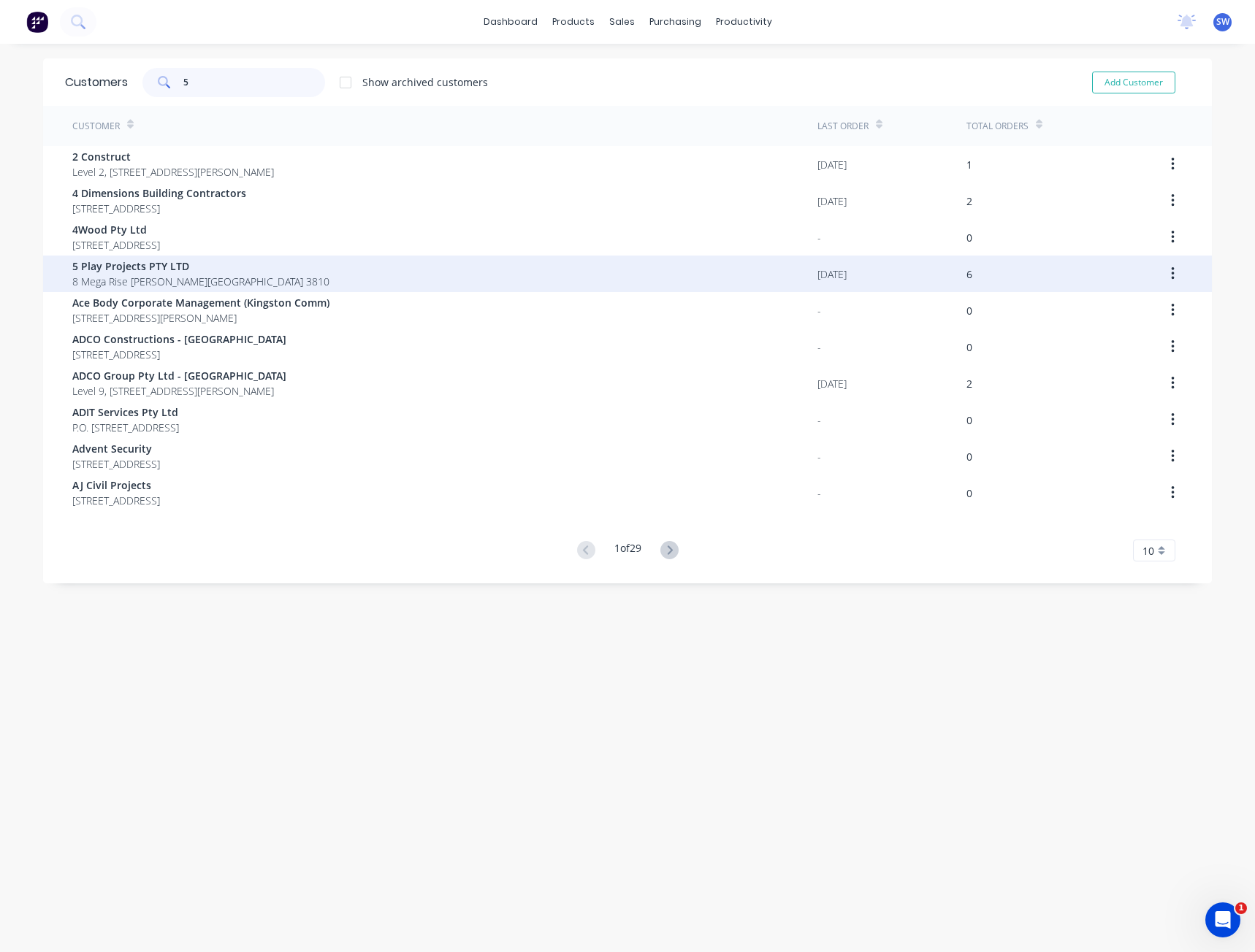
type input "5"
click at [157, 265] on span "5 Play Projects PTY LTD" at bounding box center [201, 266] width 258 height 16
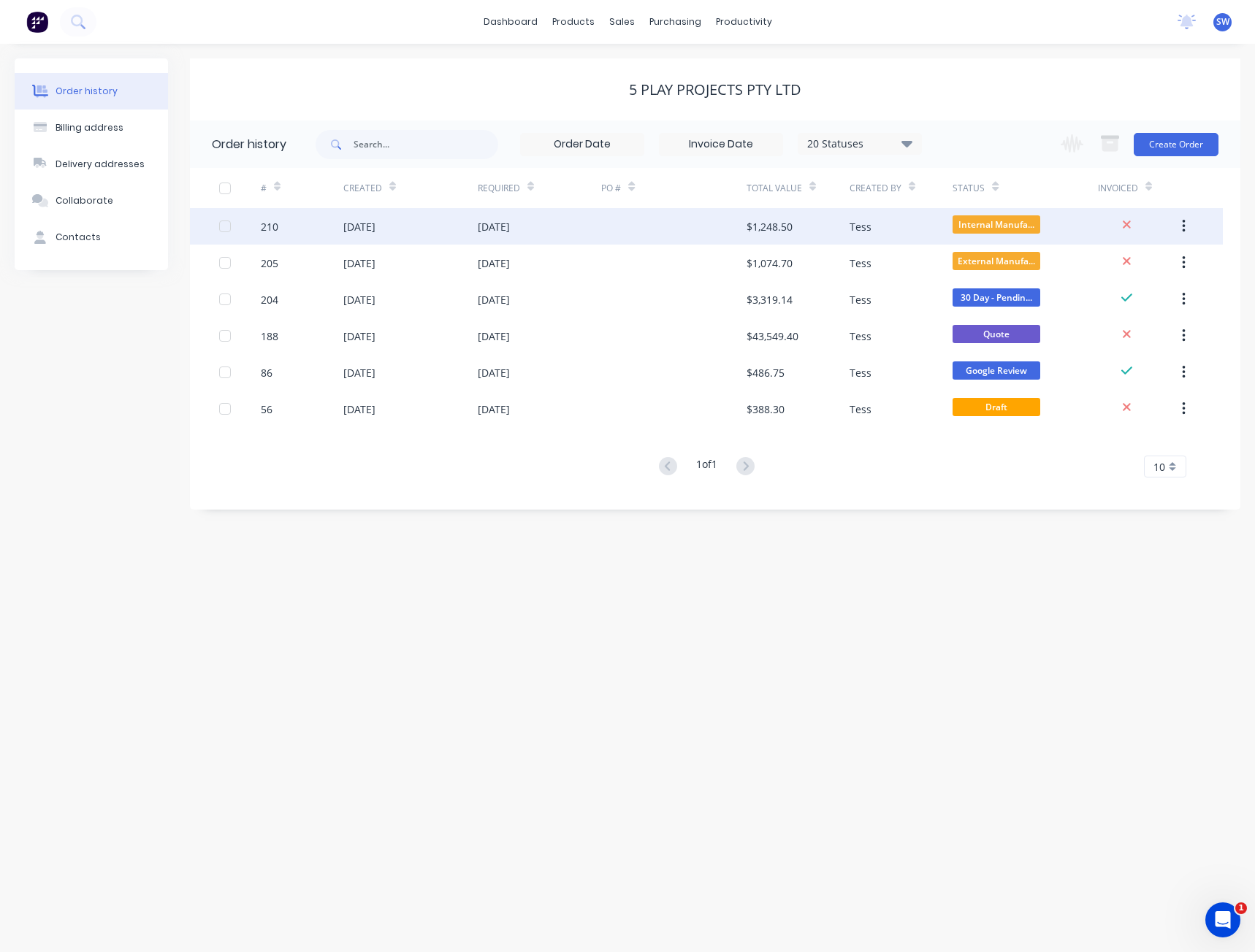
click at [375, 223] on div "[DATE]" at bounding box center [359, 227] width 32 height 16
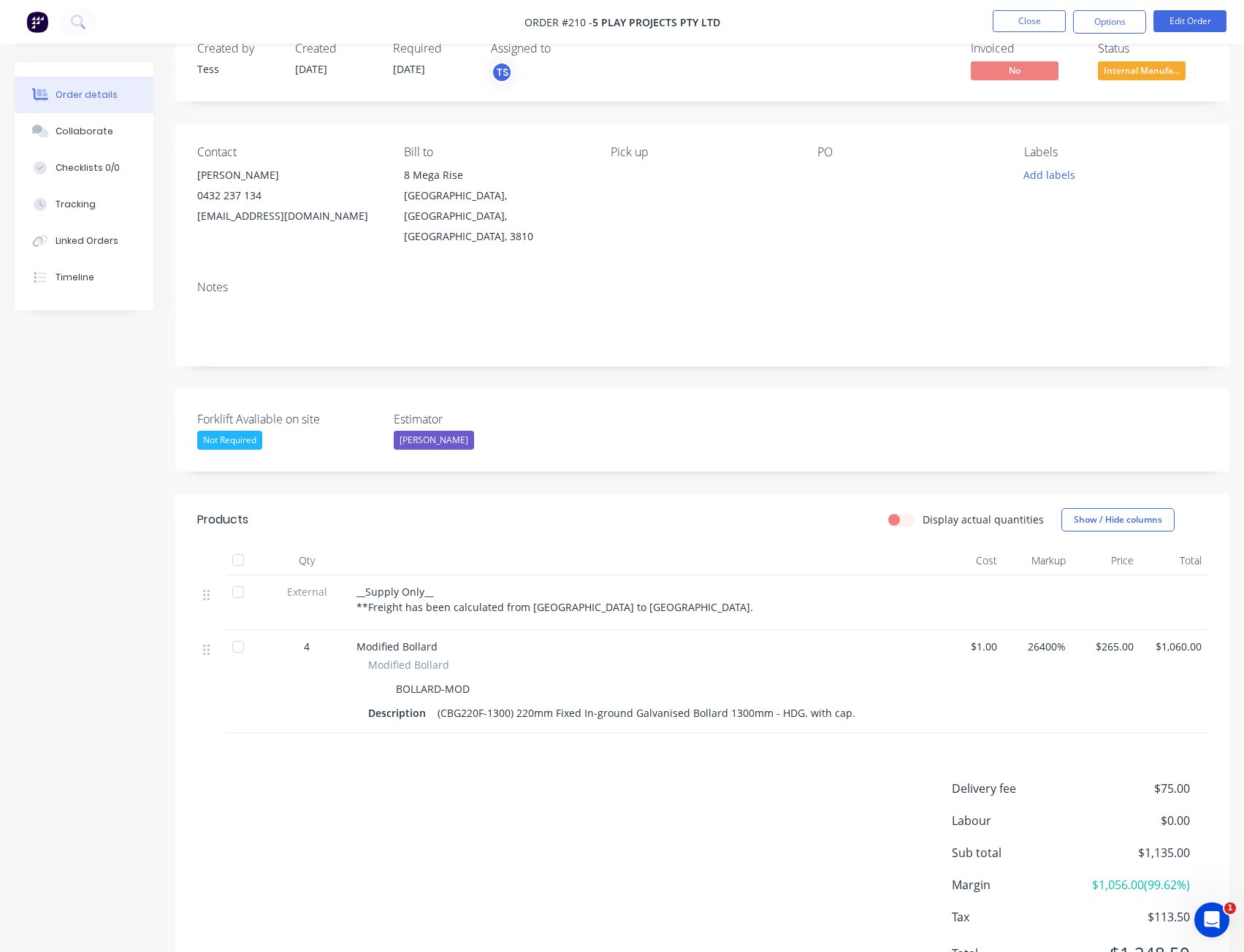
scroll to position [73, 0]
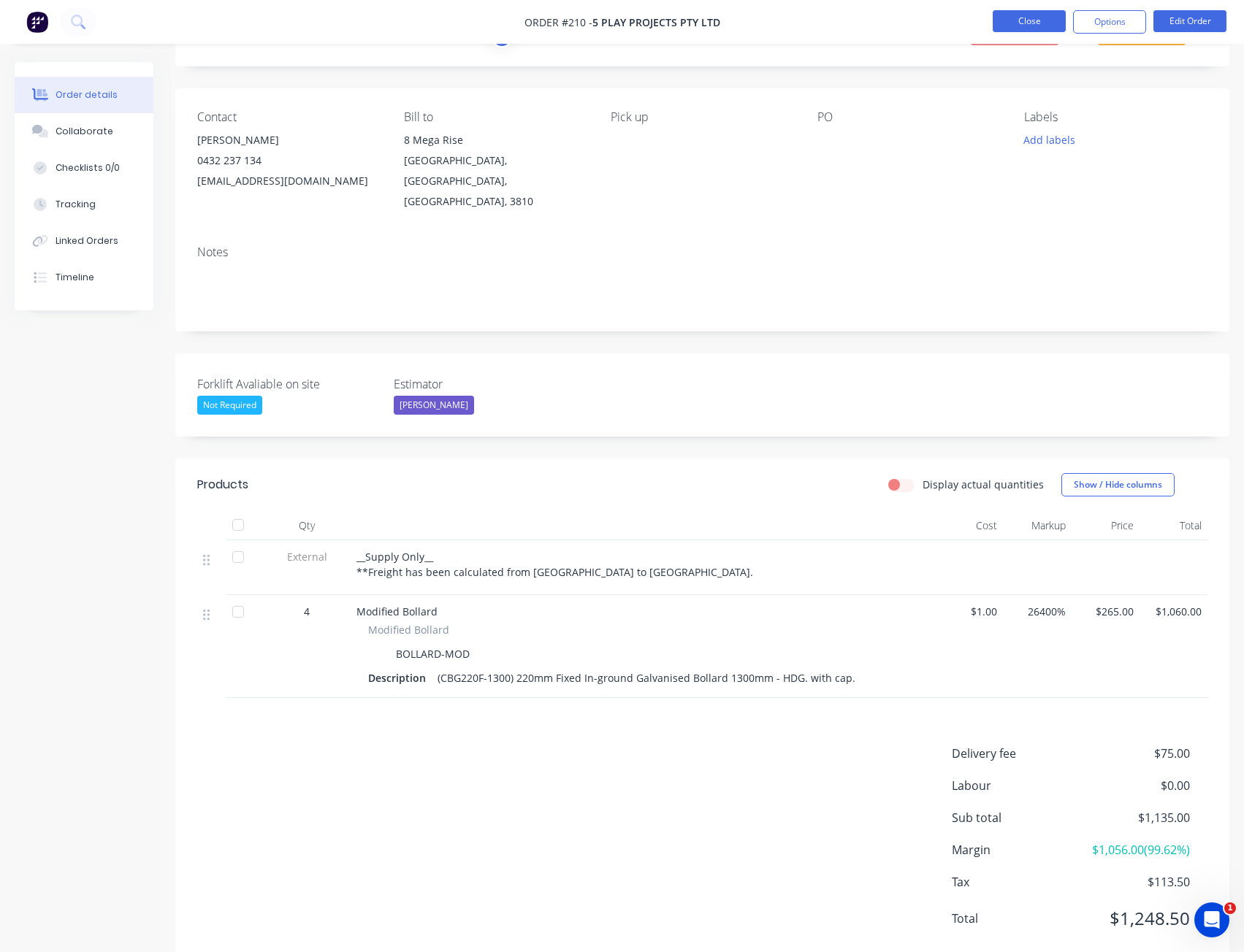
click at [1022, 16] on button "Close" at bounding box center [1029, 21] width 73 height 22
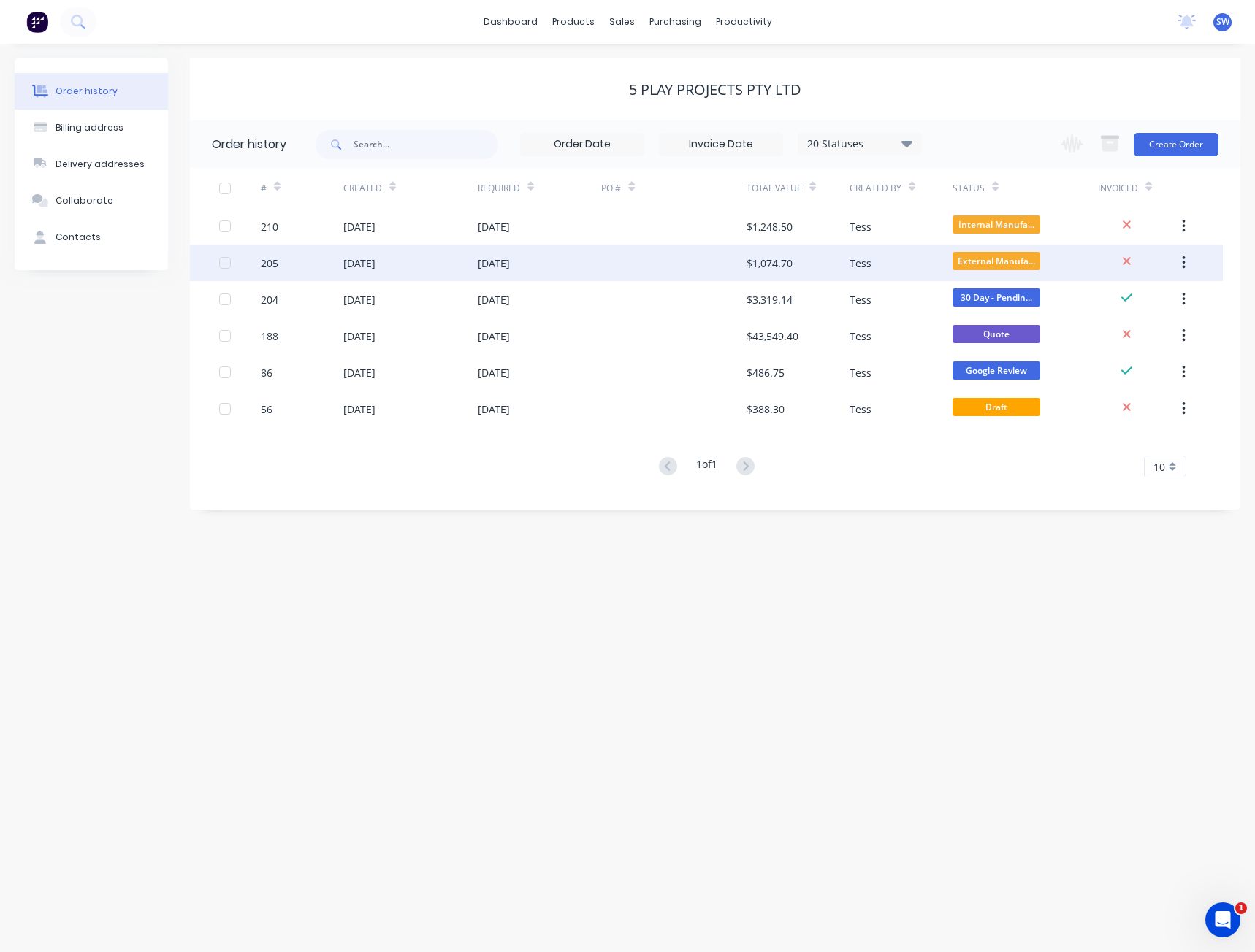
click at [548, 269] on div "[DATE]" at bounding box center [540, 263] width 124 height 36
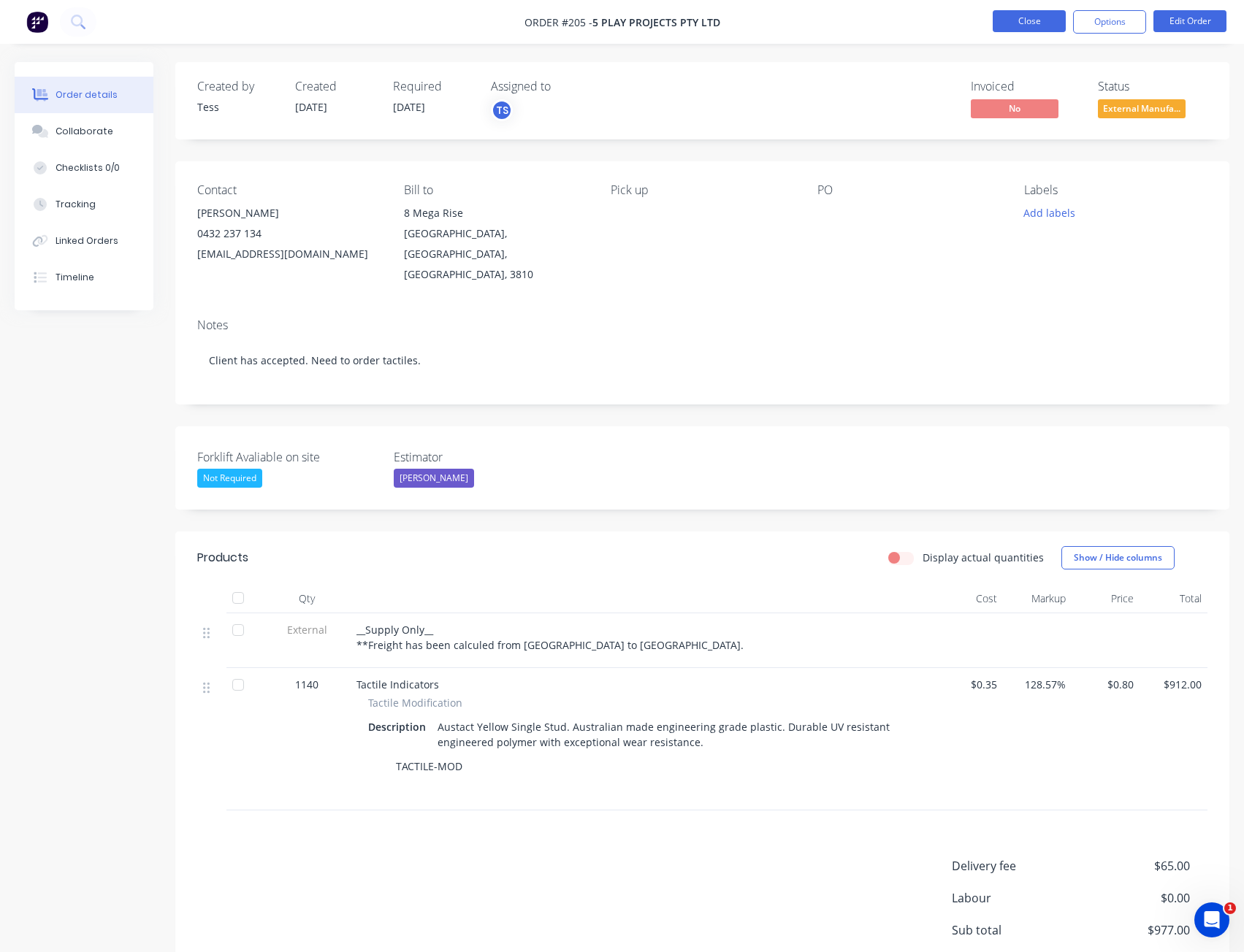
click at [1037, 19] on button "Close" at bounding box center [1029, 21] width 73 height 22
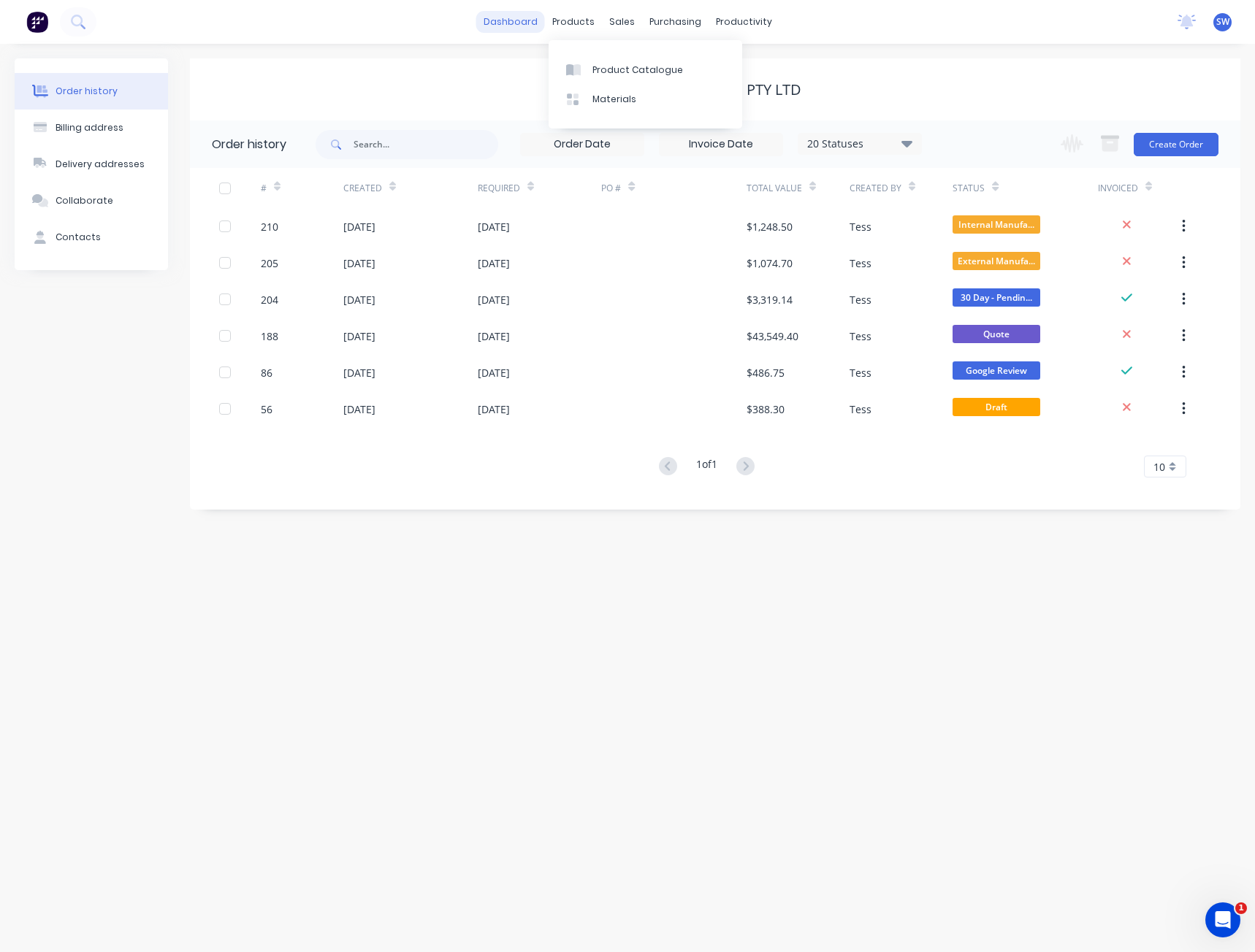
click at [541, 27] on link "dashboard" at bounding box center [510, 22] width 69 height 22
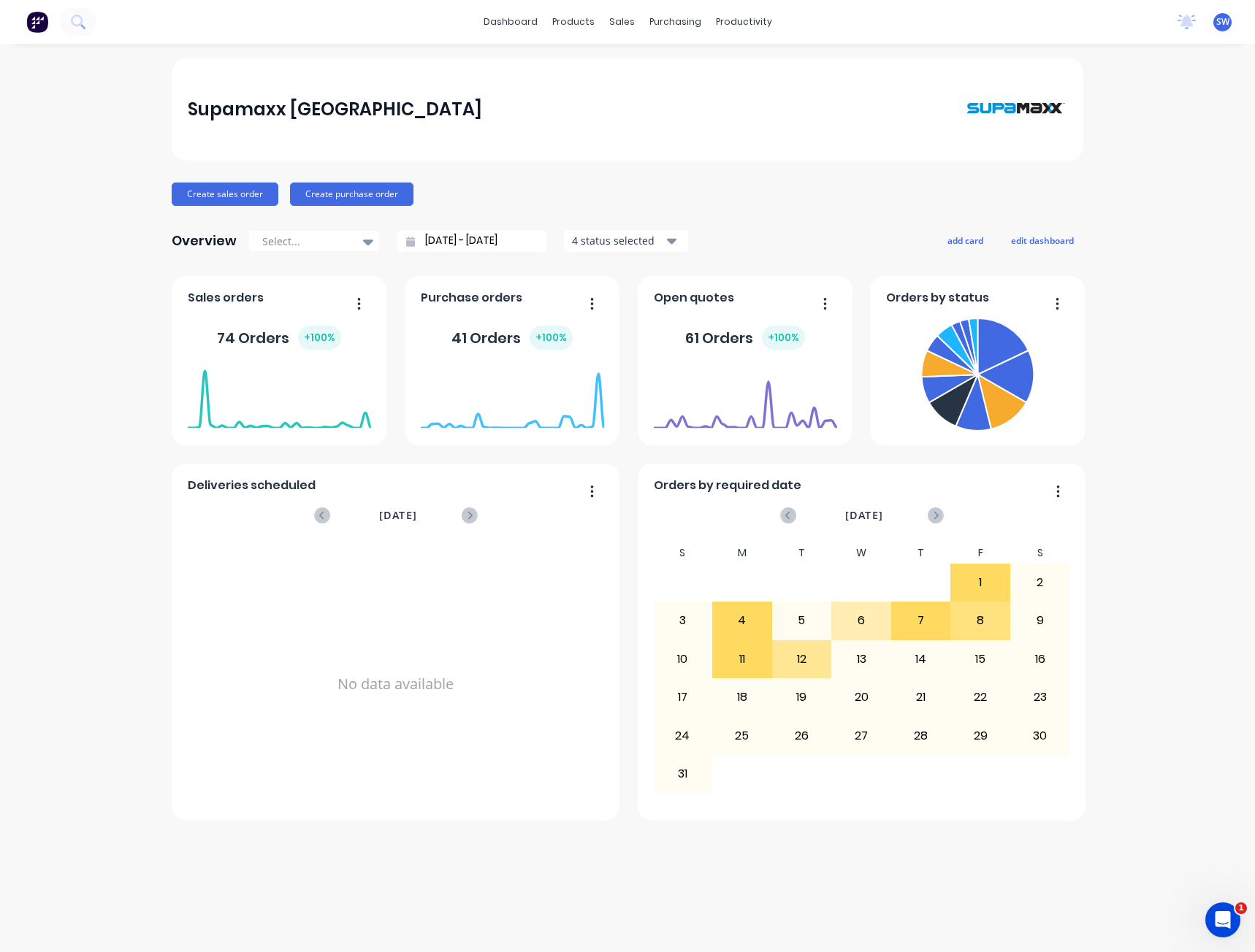
click at [1006, 872] on div "Supamaxx [GEOGRAPHIC_DATA] Create sales order Create purchase order Overview Se…" at bounding box center [628, 498] width 1255 height 879
click at [670, 104] on div "Customers" at bounding box center [672, 99] width 53 height 13
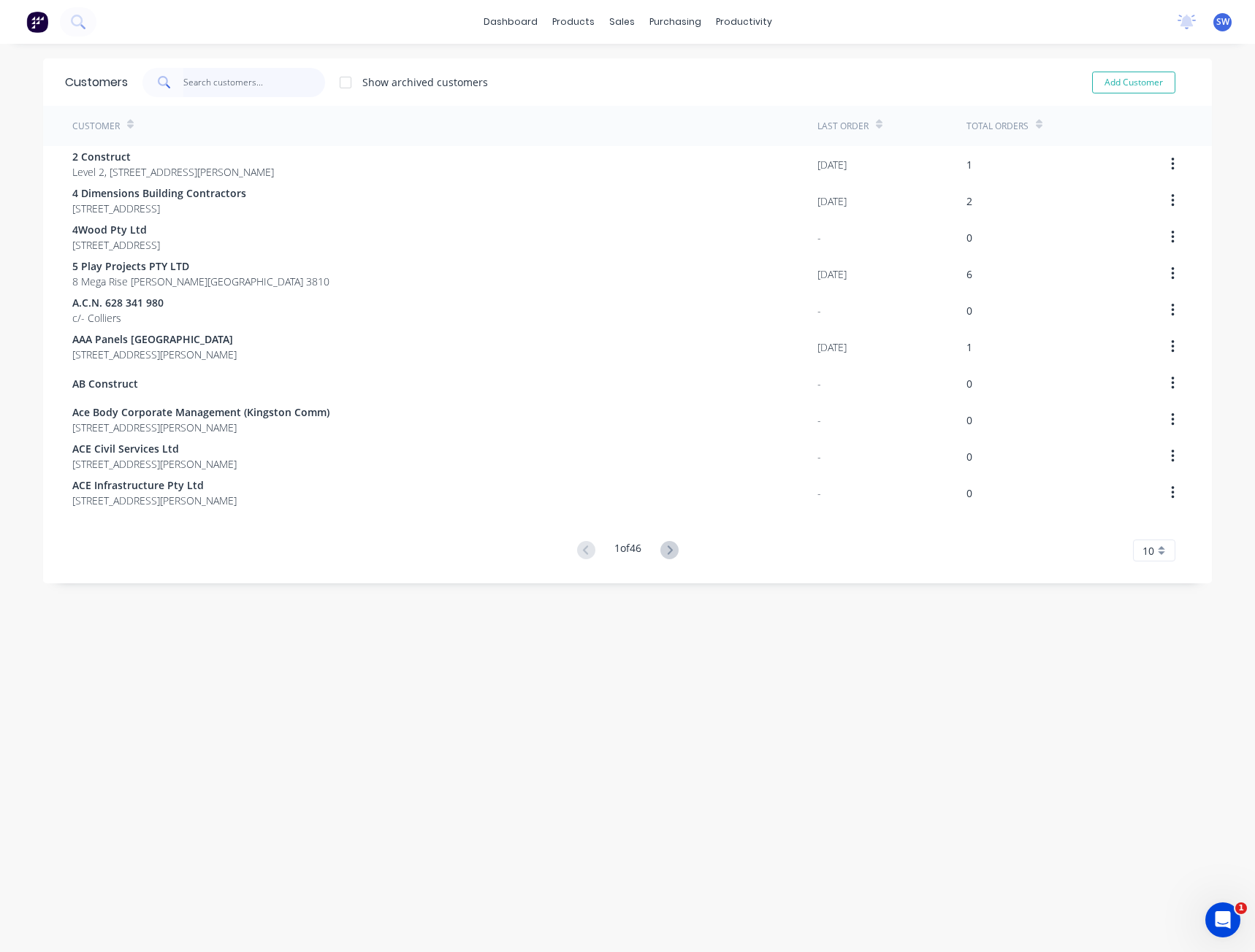
click at [258, 81] on input "text" at bounding box center [254, 83] width 143 height 29
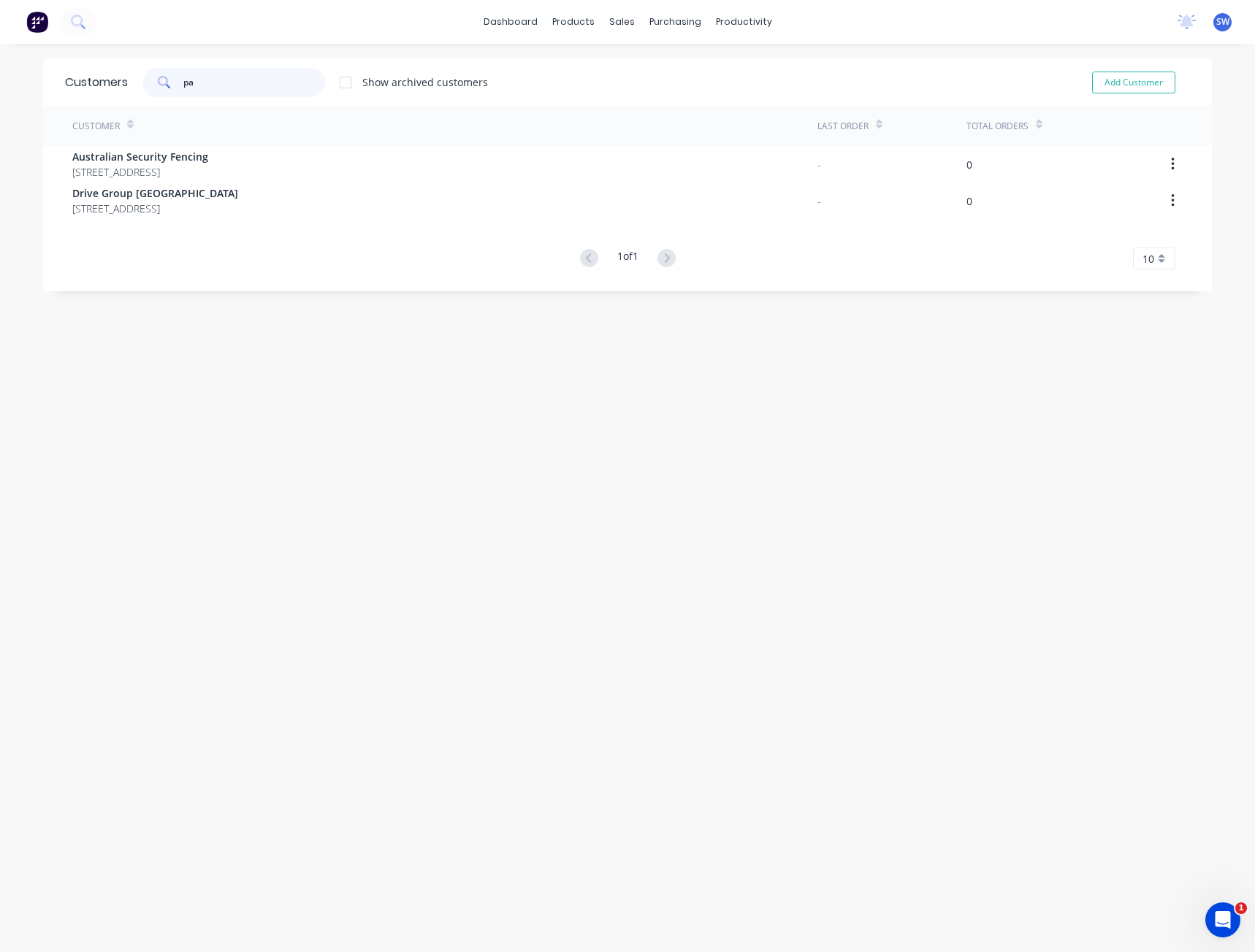
type input "p"
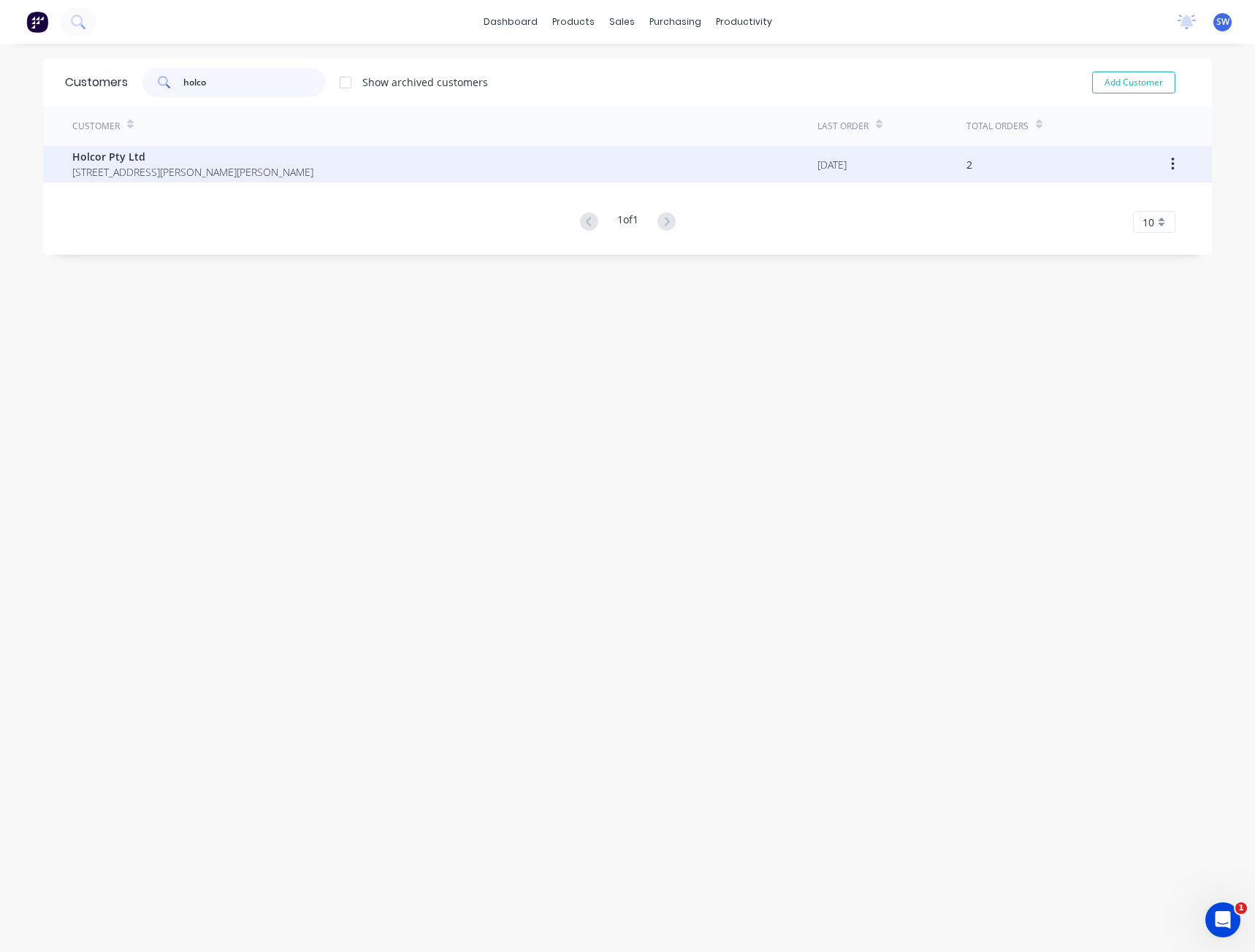
type input "holco"
click at [191, 169] on span "[STREET_ADDRESS][PERSON_NAME][PERSON_NAME]" at bounding box center [192, 172] width 241 height 16
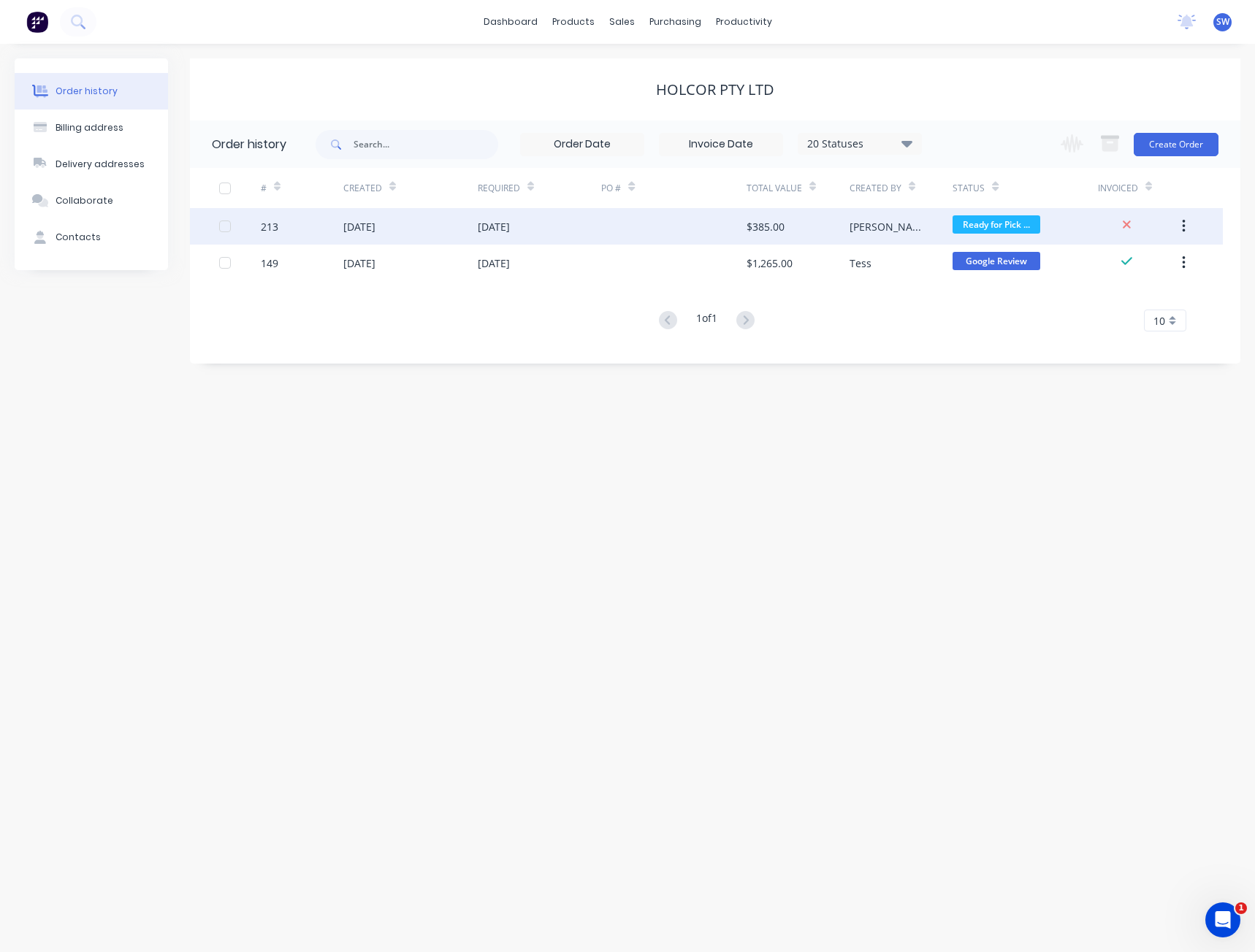
click at [417, 231] on div "[DATE]" at bounding box center [410, 226] width 134 height 36
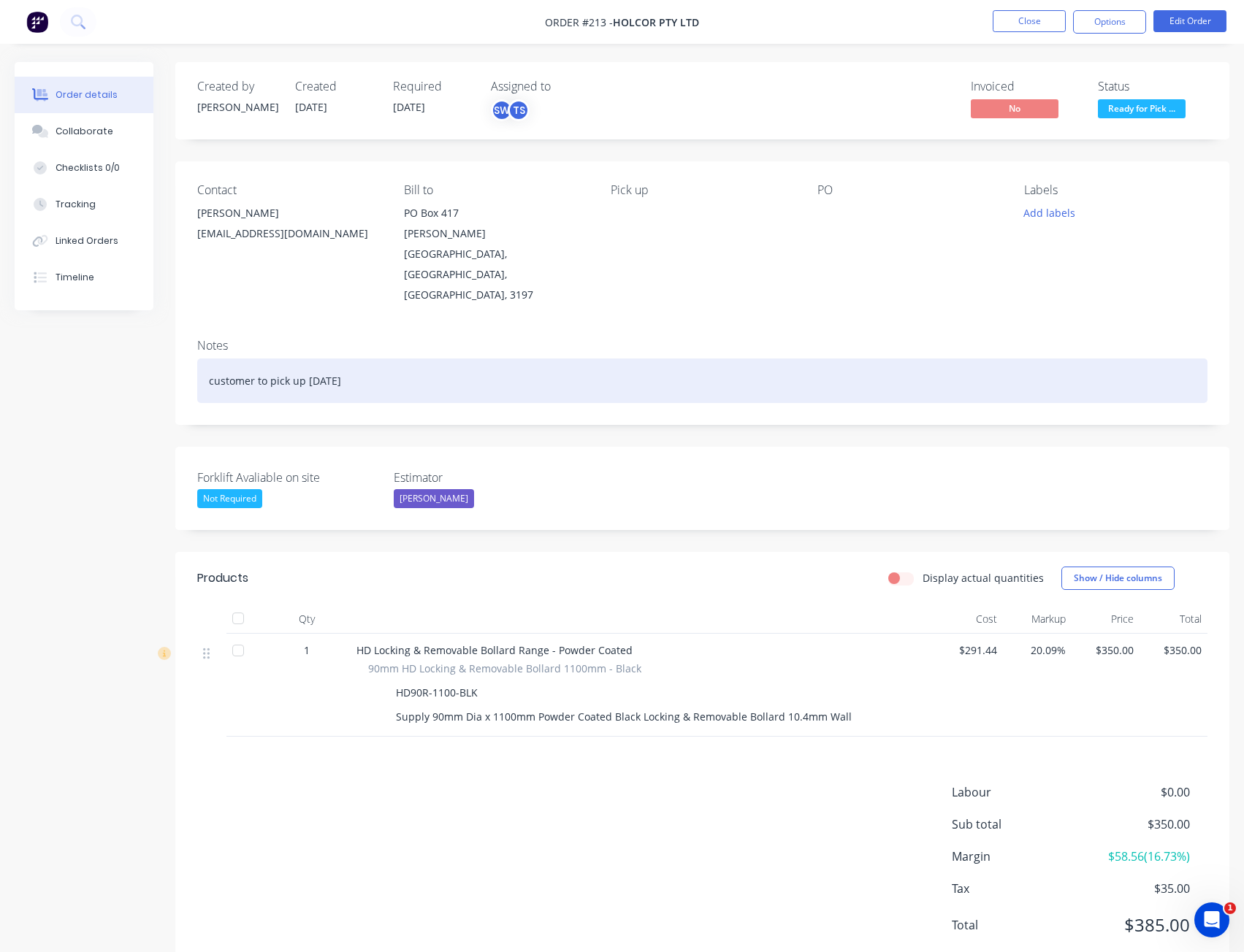
click at [434, 358] on div "customer to pick up [DATE]" at bounding box center [702, 380] width 1011 height 44
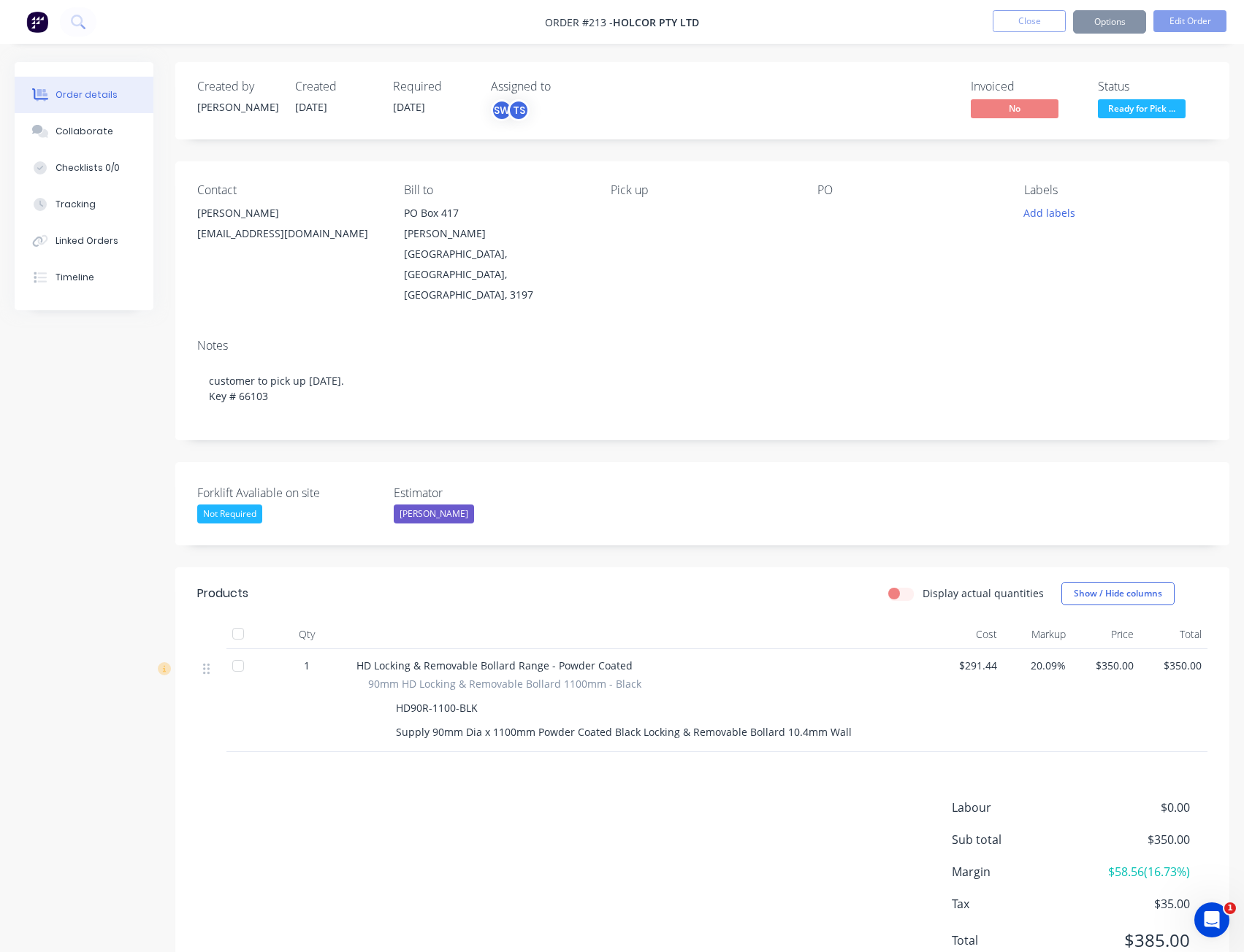
click at [434, 339] on div "Notes" at bounding box center [702, 346] width 1011 height 14
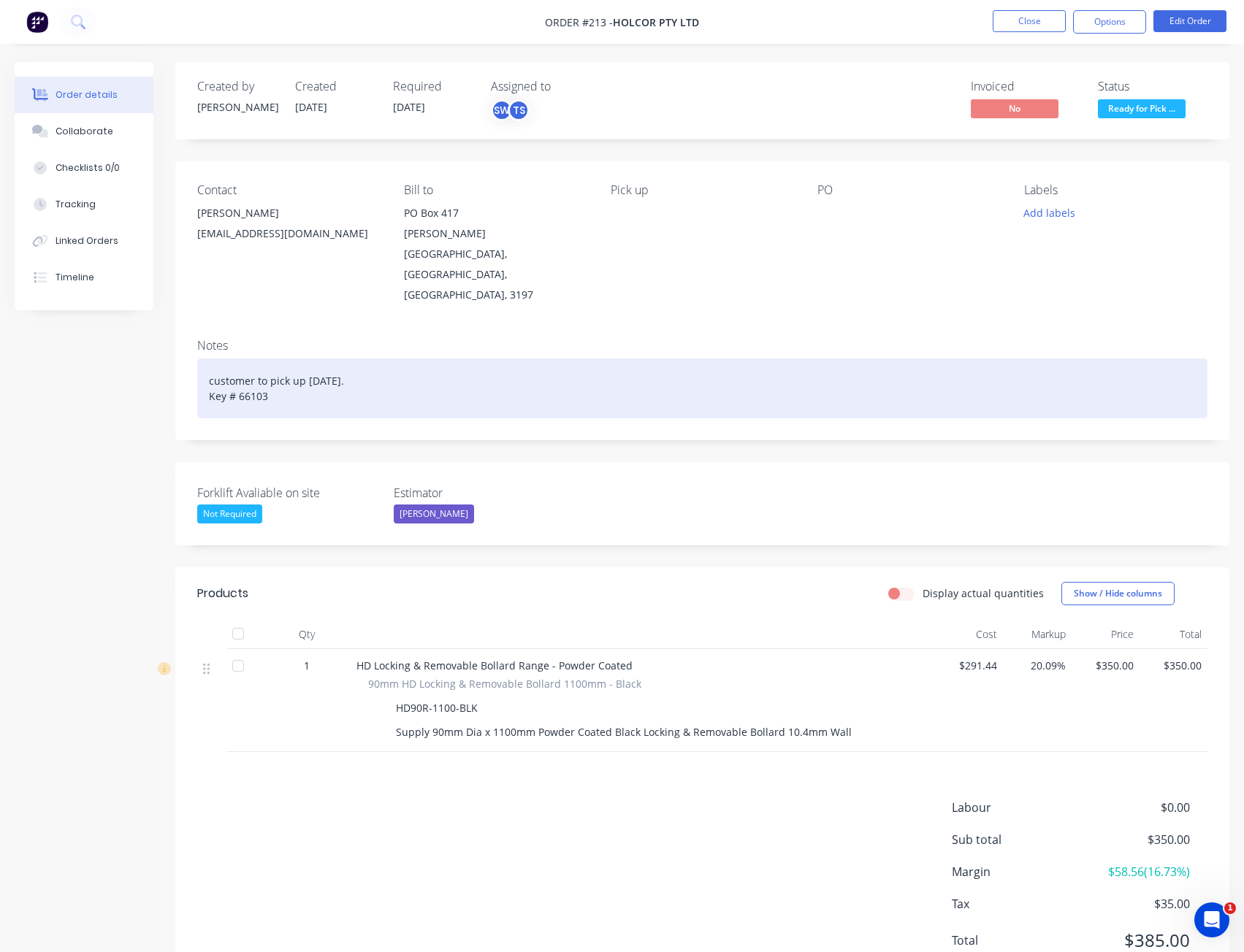
click at [350, 358] on div "customer to pick up [DATE]. Key # 66103" at bounding box center [702, 388] width 1011 height 60
drag, startPoint x: 366, startPoint y: 336, endPoint x: 249, endPoint y: 341, distance: 117.1
click at [249, 358] on div "customer to pick up [DATE]. Key # 66103" at bounding box center [702, 388] width 1011 height 60
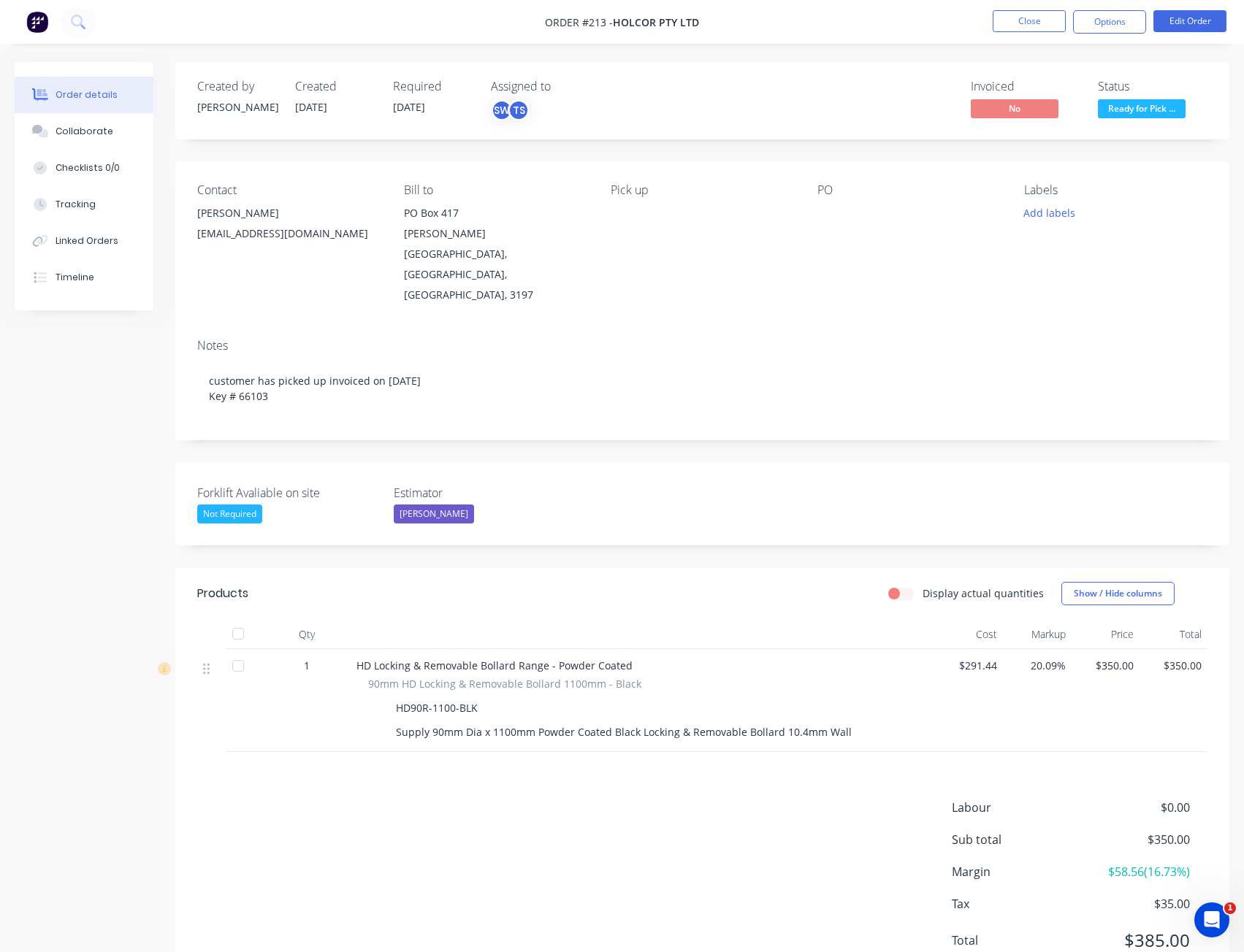
click at [873, 327] on div "Notes customer has picked up invoiced on [DATE] Key # 66103" at bounding box center [702, 384] width 1054 height 113
click at [1131, 105] on span "Ready for Pick ..." at bounding box center [1142, 109] width 88 height 19
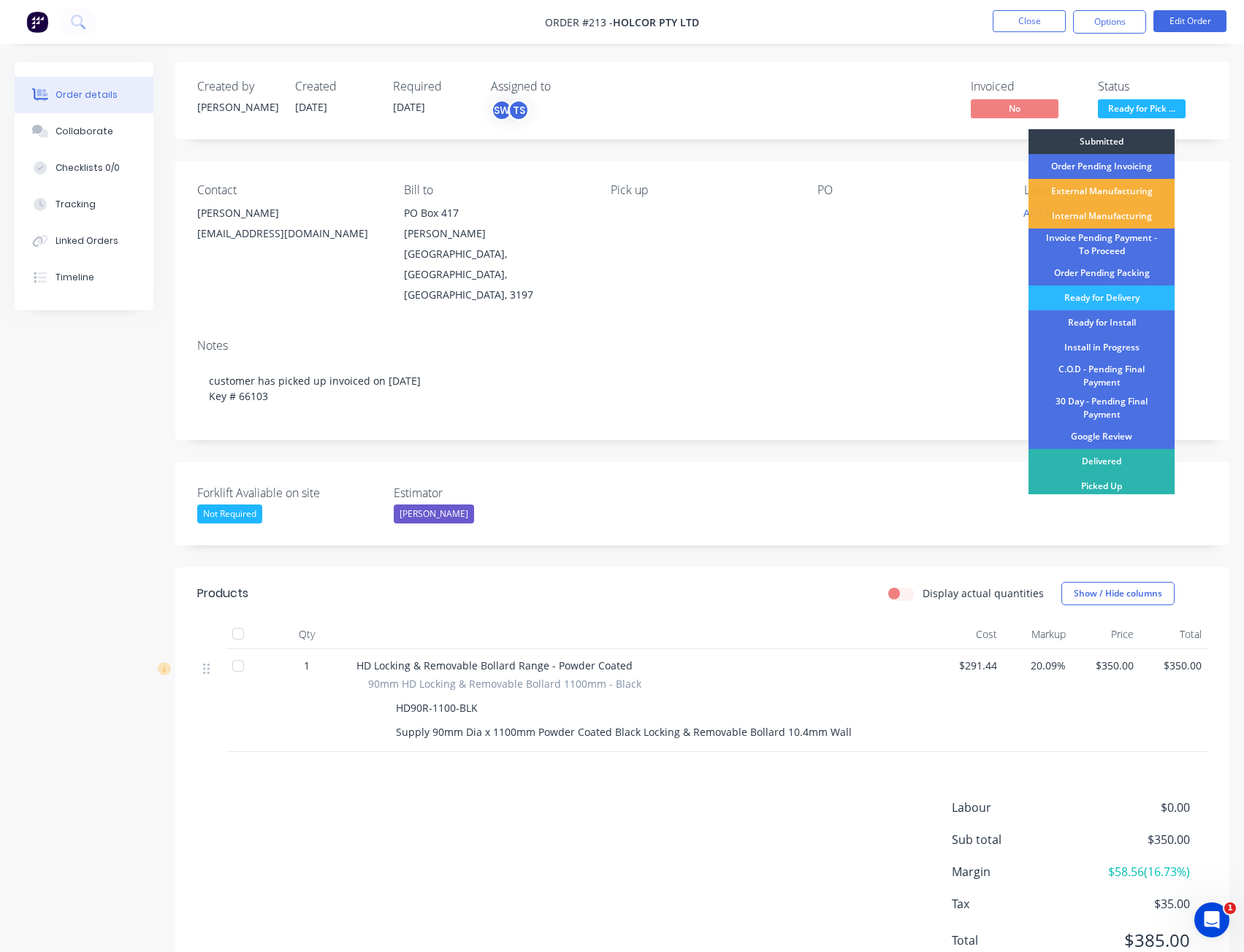
click at [903, 80] on div "Invoiced No Status Ready for Pick ... Submitted Order Pending Invoicing Externa…" at bounding box center [922, 101] width 571 height 43
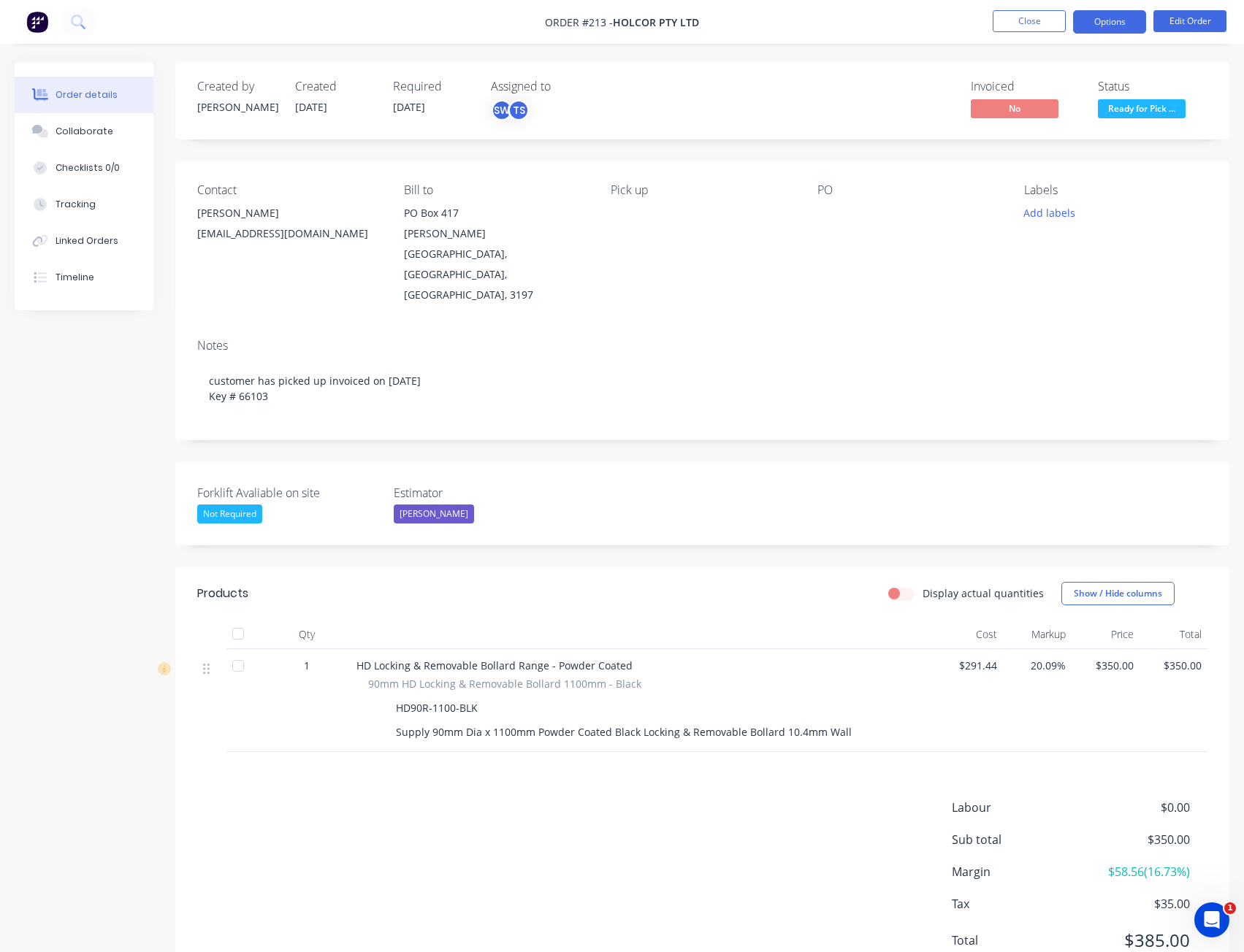
click at [1106, 26] on button "Options" at bounding box center [1110, 22] width 73 height 23
click at [816, 102] on div "Invoiced No Status Ready for Pick ..." at bounding box center [922, 101] width 571 height 43
click at [1111, 23] on button "Options" at bounding box center [1110, 22] width 73 height 23
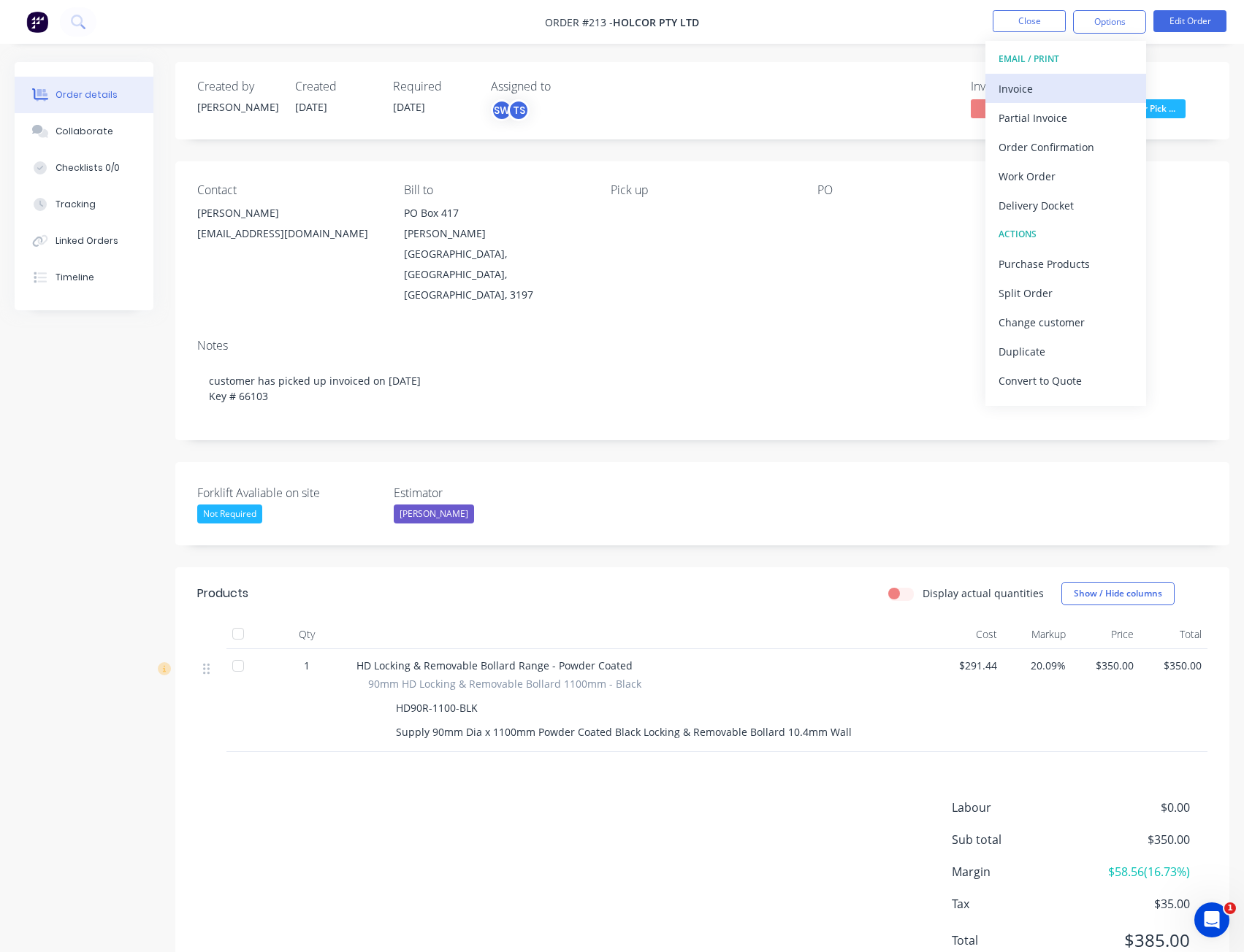
click at [1063, 87] on div "Invoice" at bounding box center [1066, 88] width 134 height 21
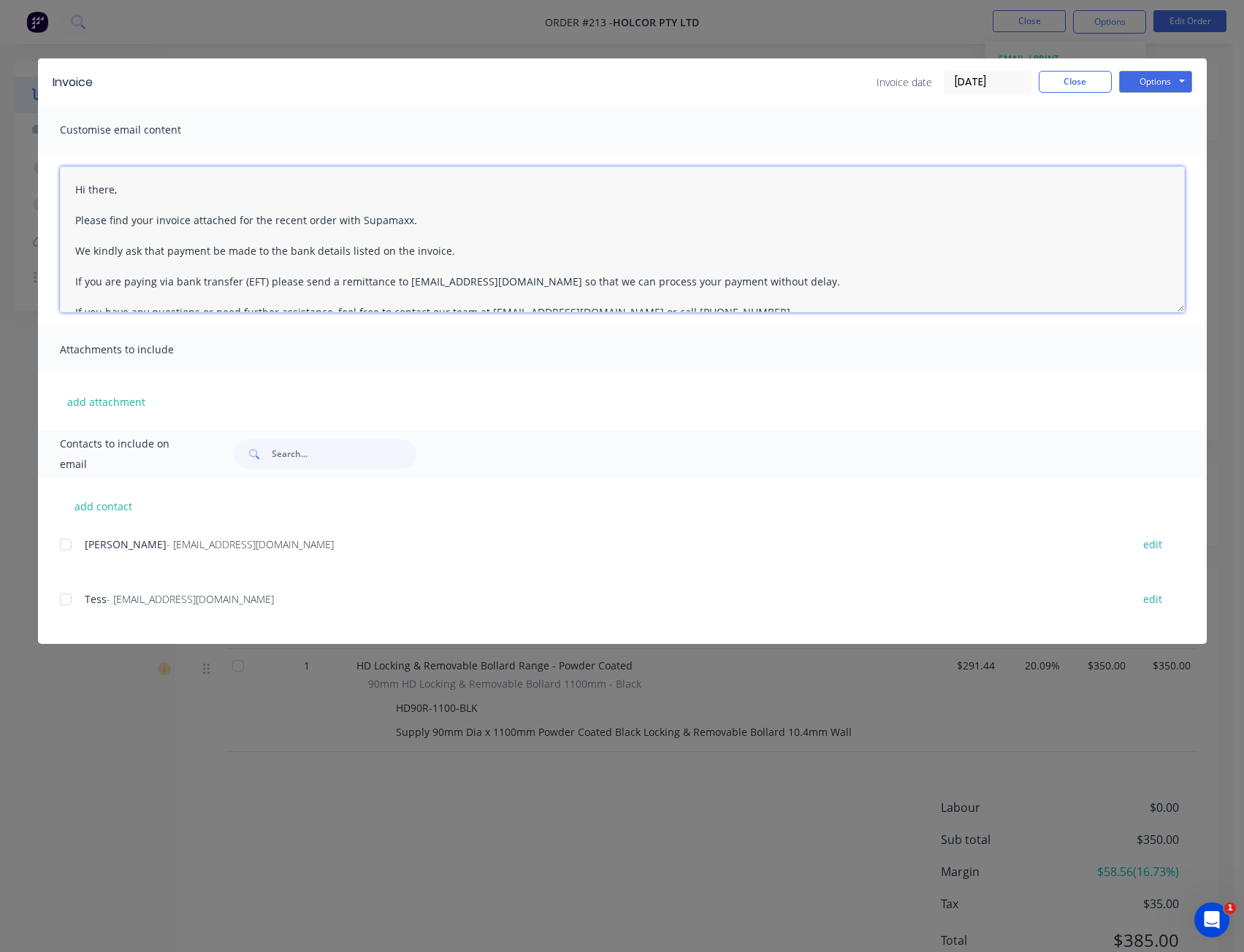
click at [153, 176] on textarea "Hi there, Please find your invoice attached for the recent order with Supamaxx.…" at bounding box center [622, 240] width 1125 height 146
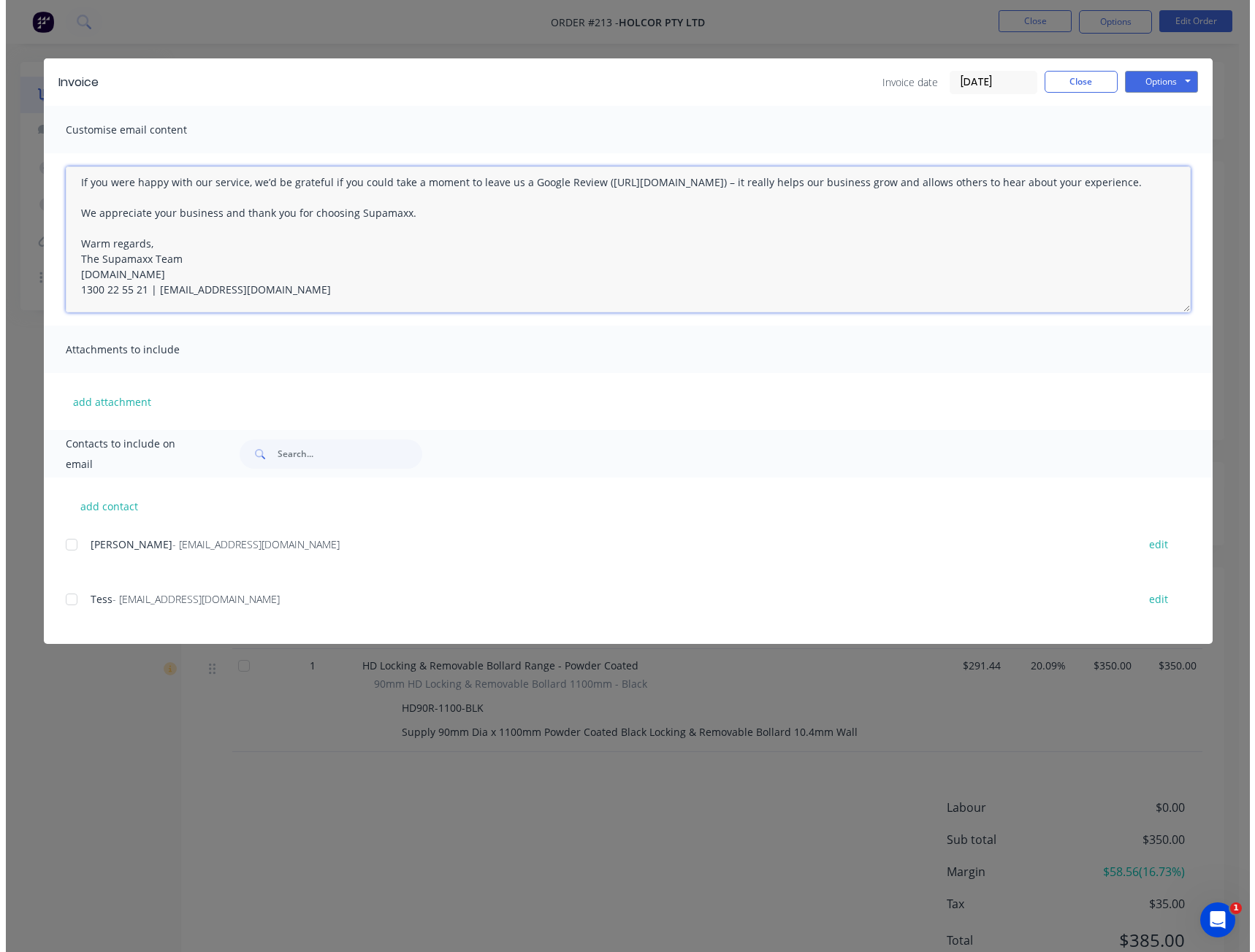
scroll to position [176, 0]
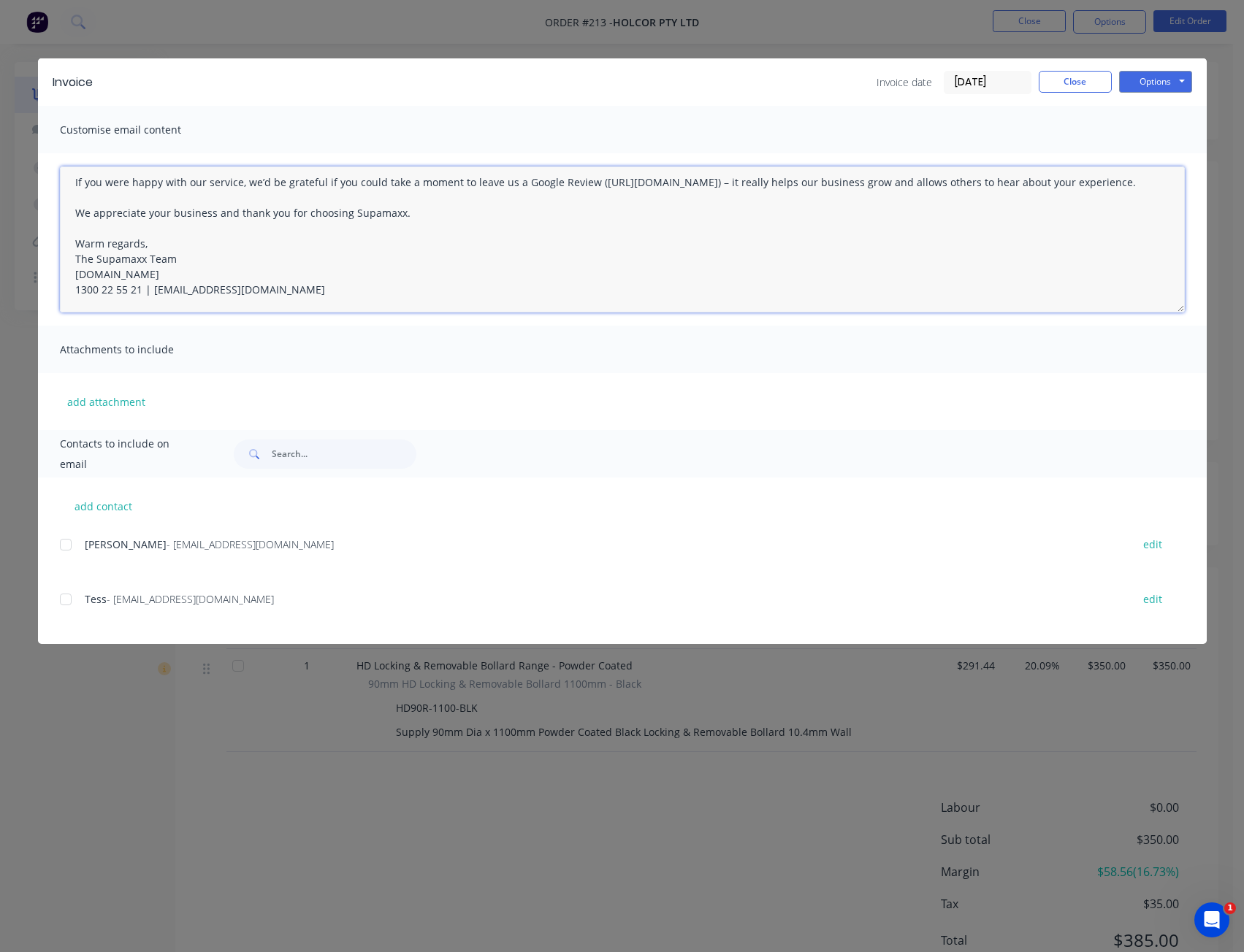
click at [71, 549] on div at bounding box center [66, 545] width 29 height 29
type textarea "Hi [PERSON_NAME], Please find your invoice attached for the recent order with S…"
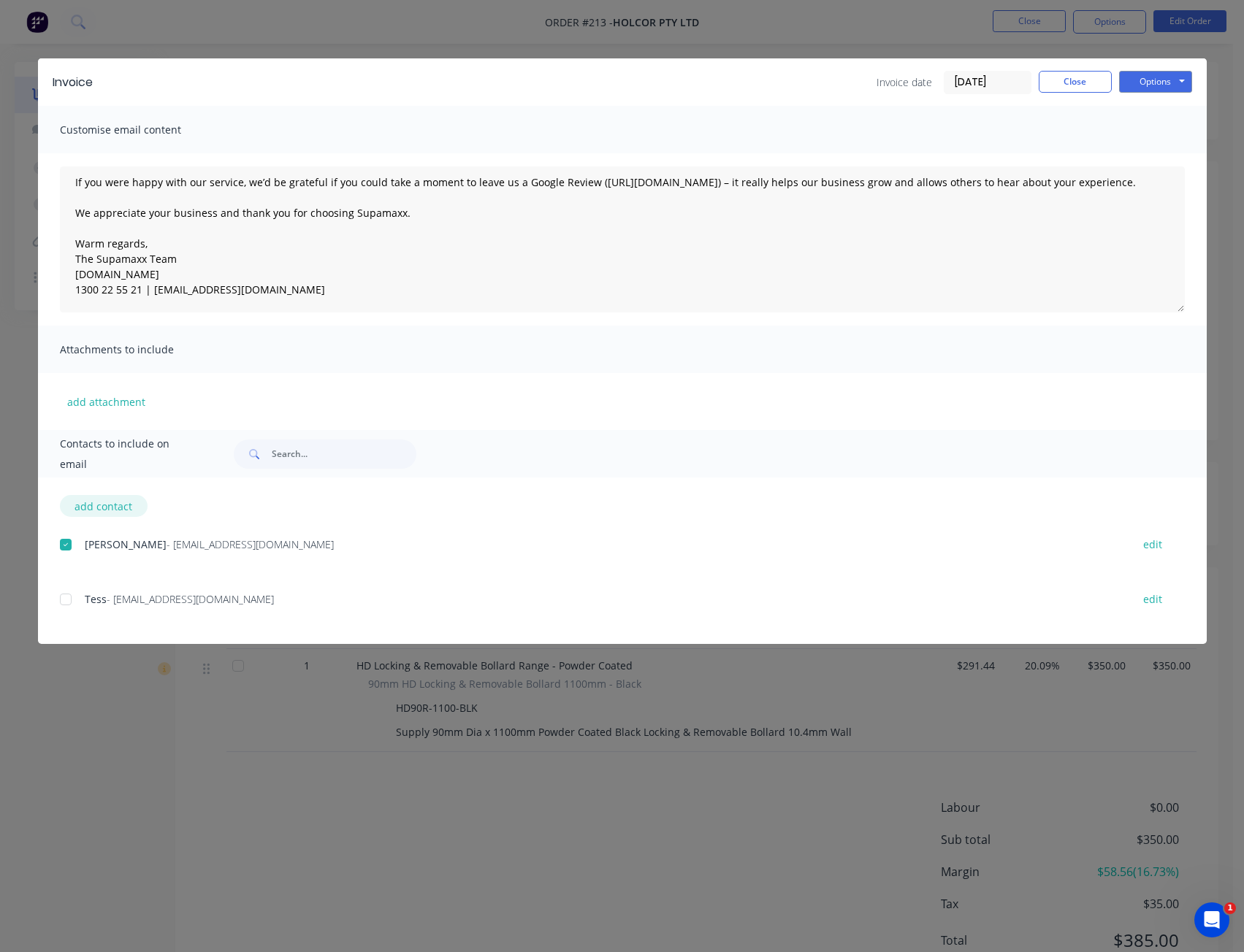
click at [82, 501] on button "add contact" at bounding box center [103, 506] width 88 height 22
select select "AU"
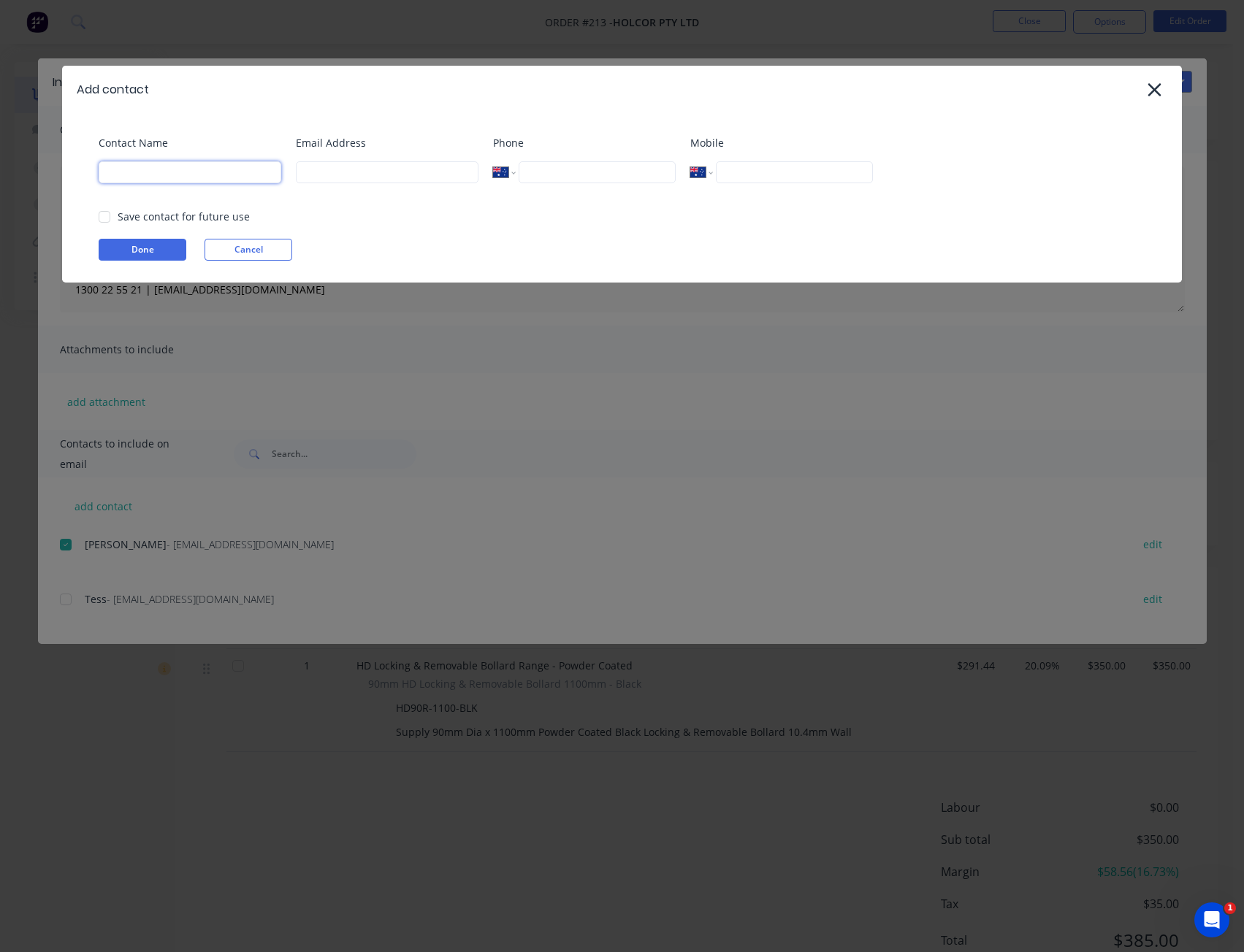
click at [225, 173] on input at bounding box center [189, 172] width 182 height 22
type input "[PERSON_NAME]"
click at [384, 164] on input at bounding box center [386, 172] width 182 height 22
type input "W"
type input "[PERSON_NAME][EMAIL_ADDRESS][DOMAIN_NAME]"
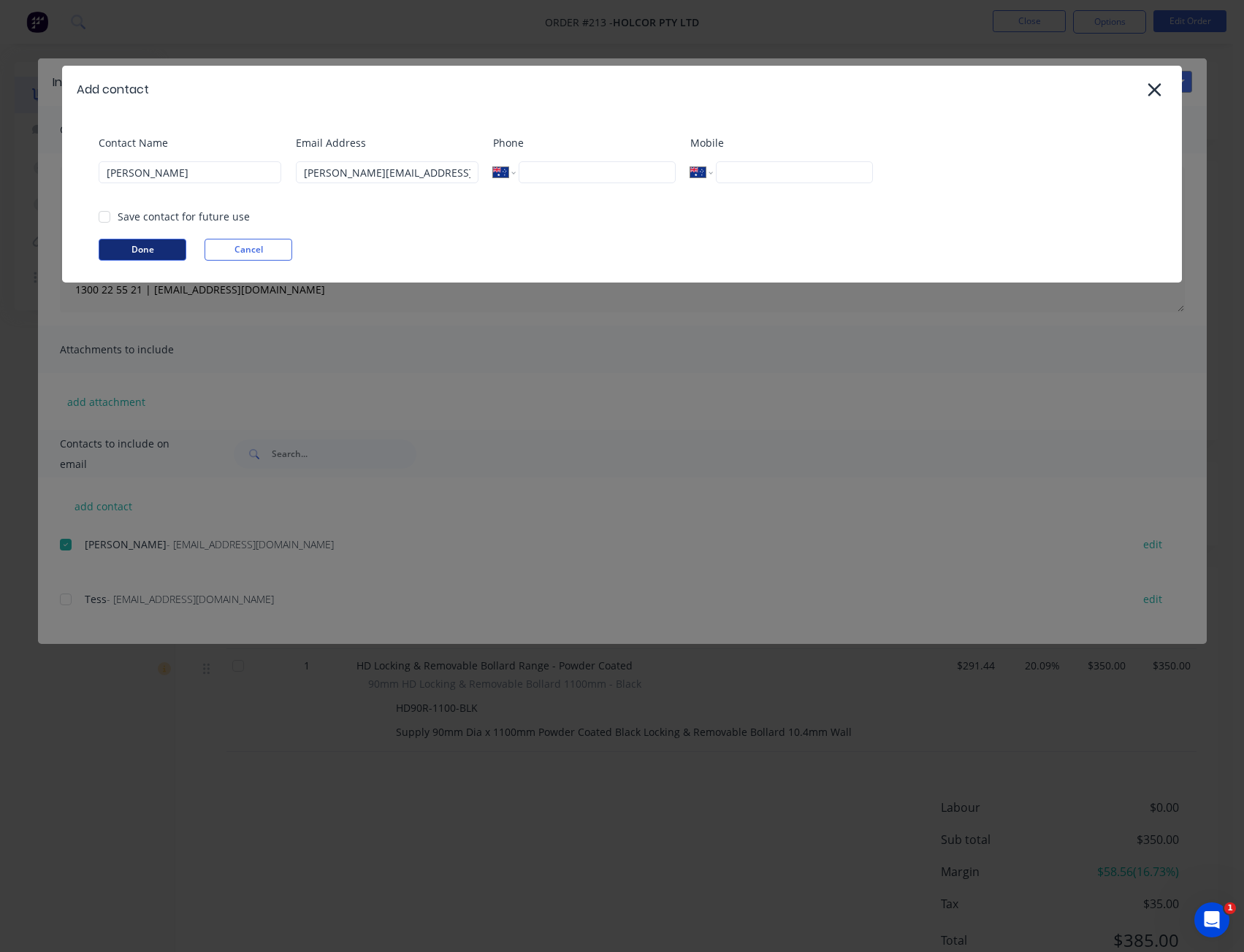
click at [152, 251] on button "Done" at bounding box center [142, 250] width 88 height 22
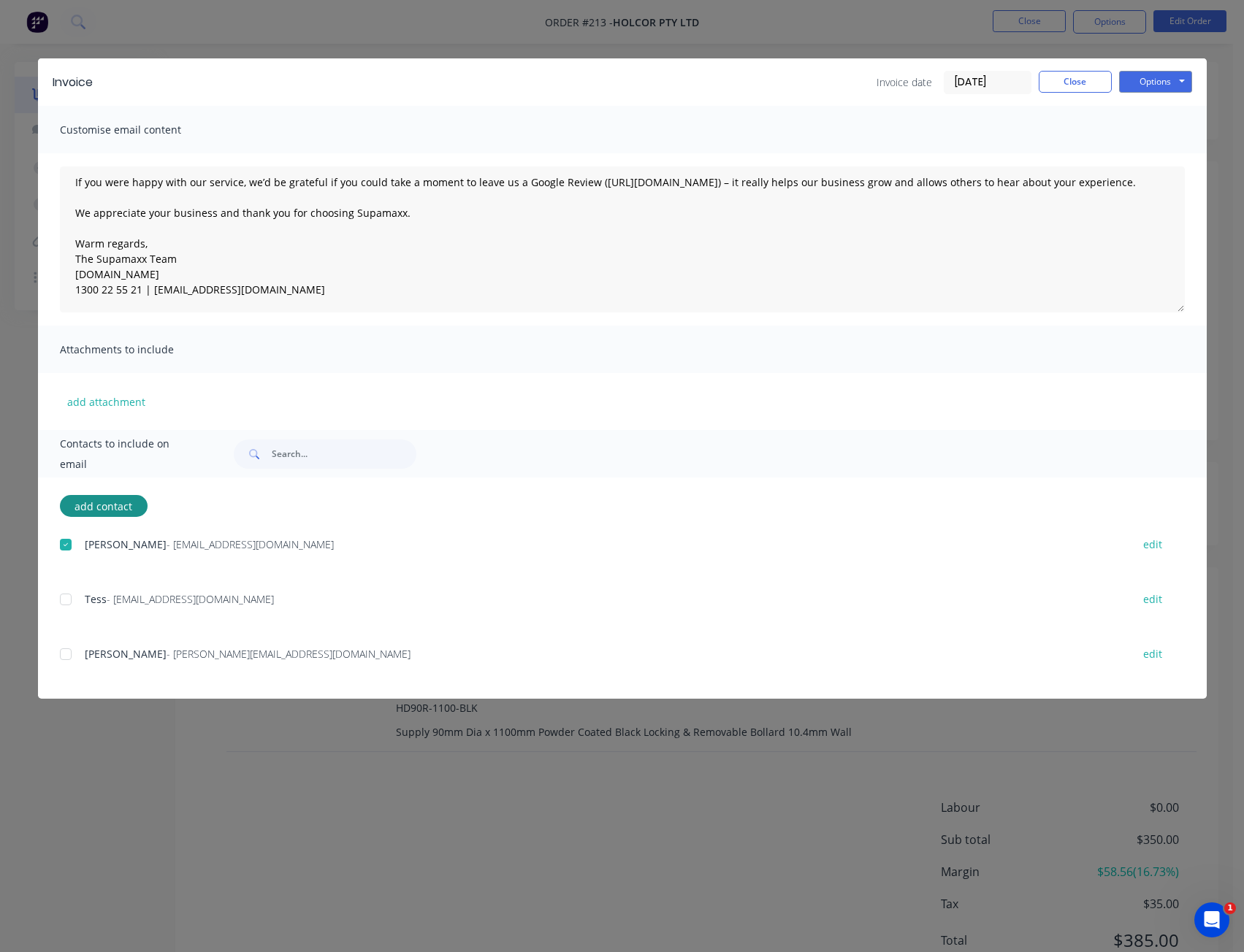
click at [61, 650] on div at bounding box center [66, 654] width 29 height 29
click at [1140, 79] on button "Options" at bounding box center [1156, 81] width 73 height 22
click at [1181, 155] on button "Email" at bounding box center [1166, 156] width 94 height 24
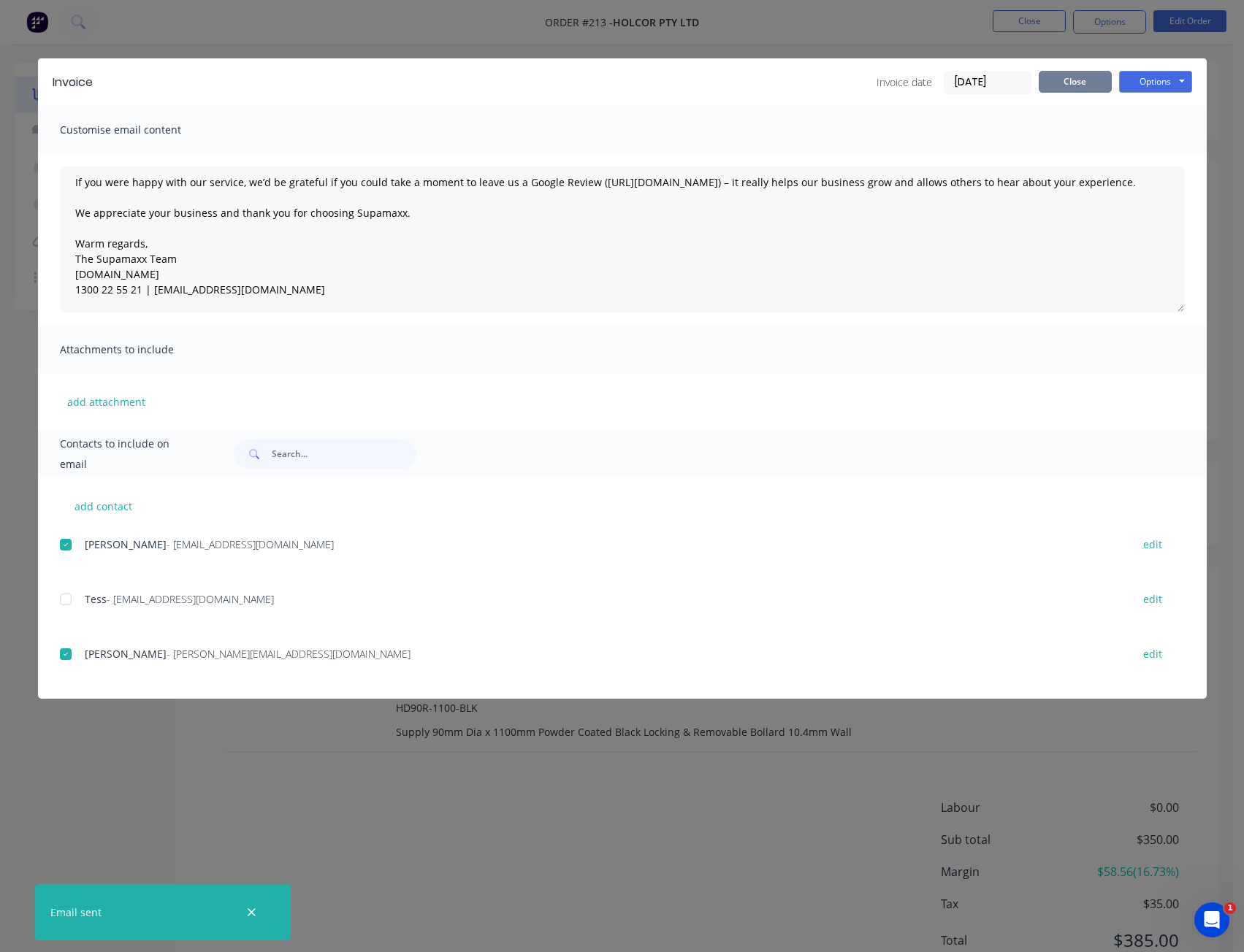
click at [1095, 88] on button "Close" at bounding box center [1075, 81] width 73 height 22
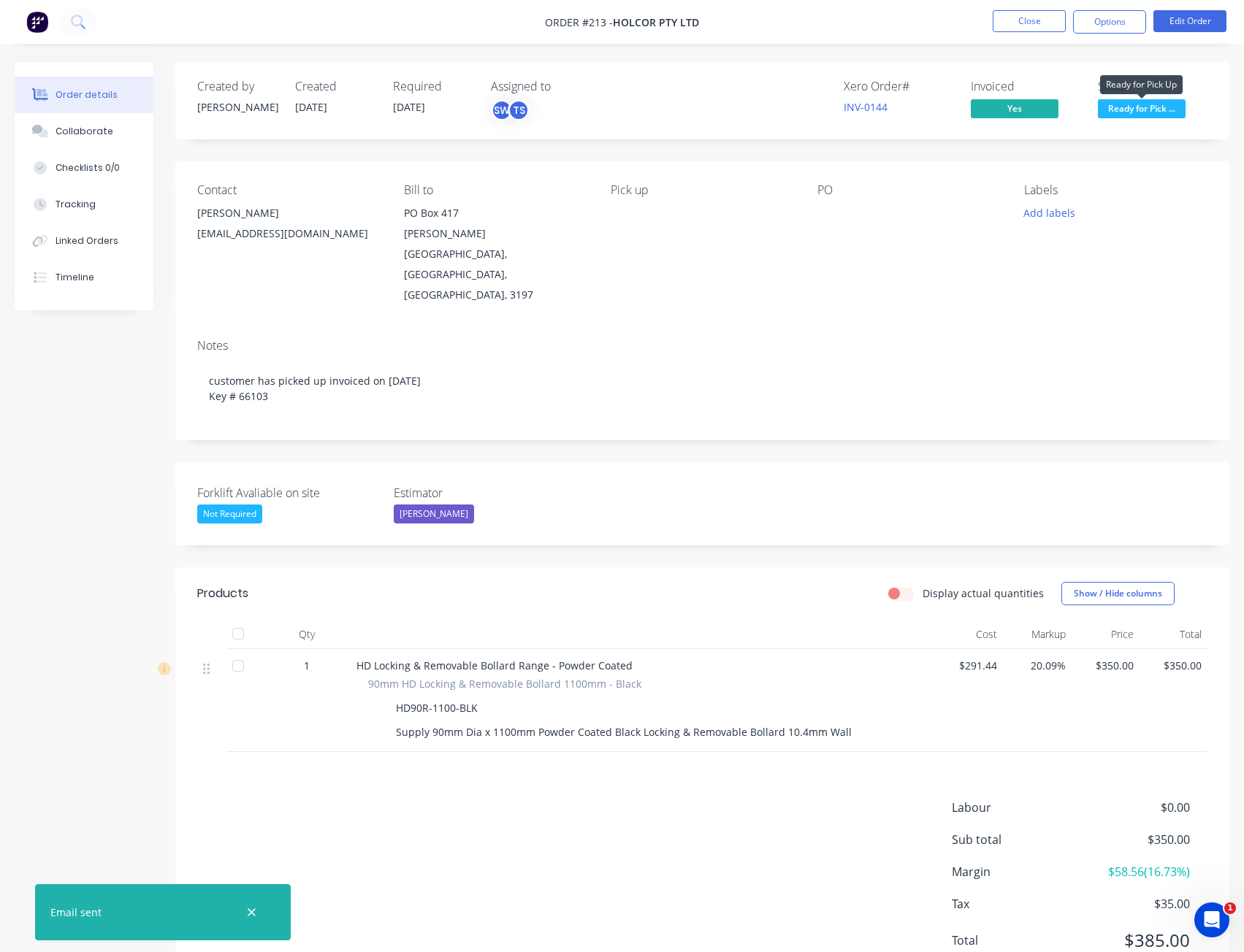
click at [1117, 109] on span "Ready for Pick ..." at bounding box center [1142, 109] width 88 height 19
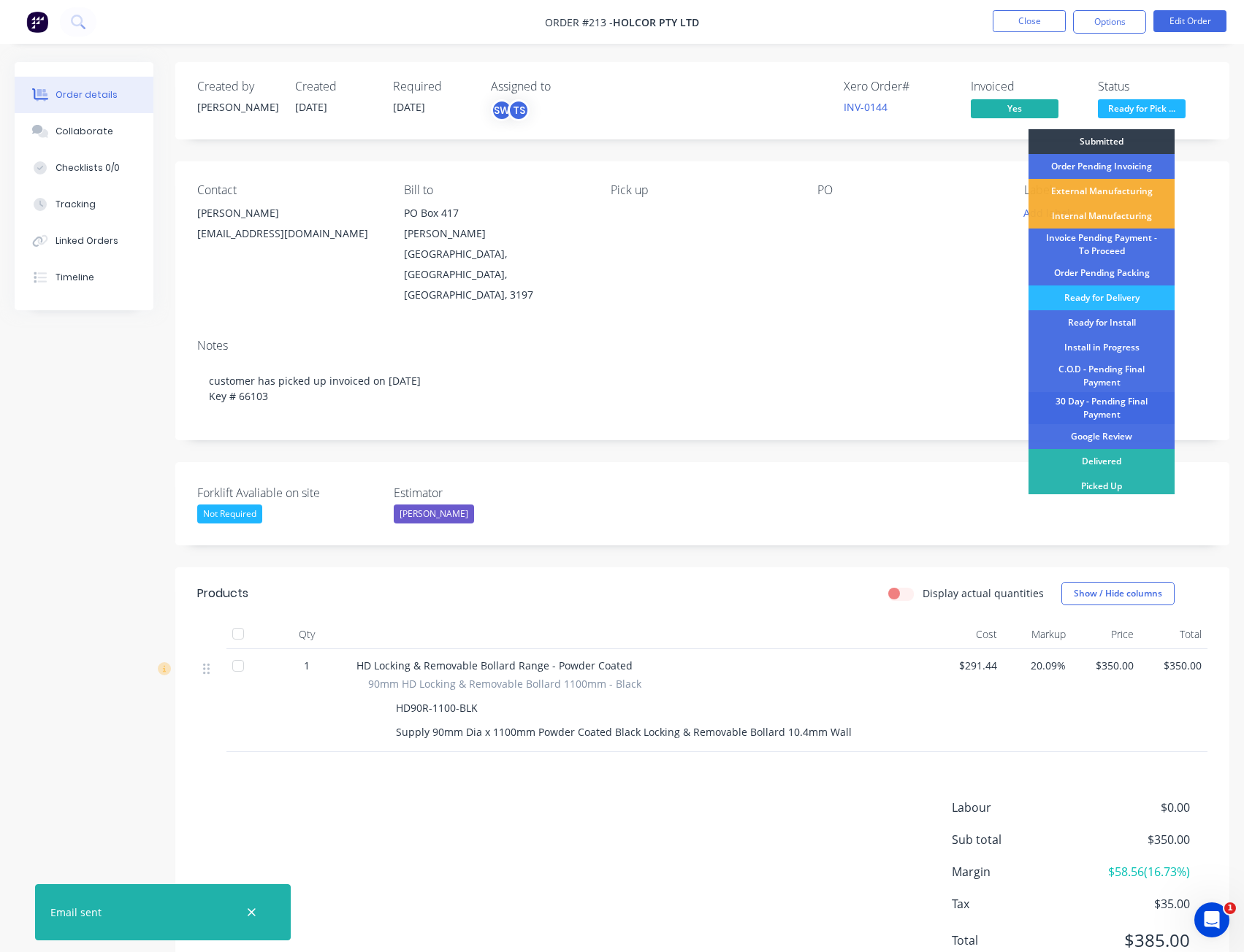
click at [1112, 403] on div "30 Day - Pending Final Payment" at bounding box center [1101, 408] width 146 height 32
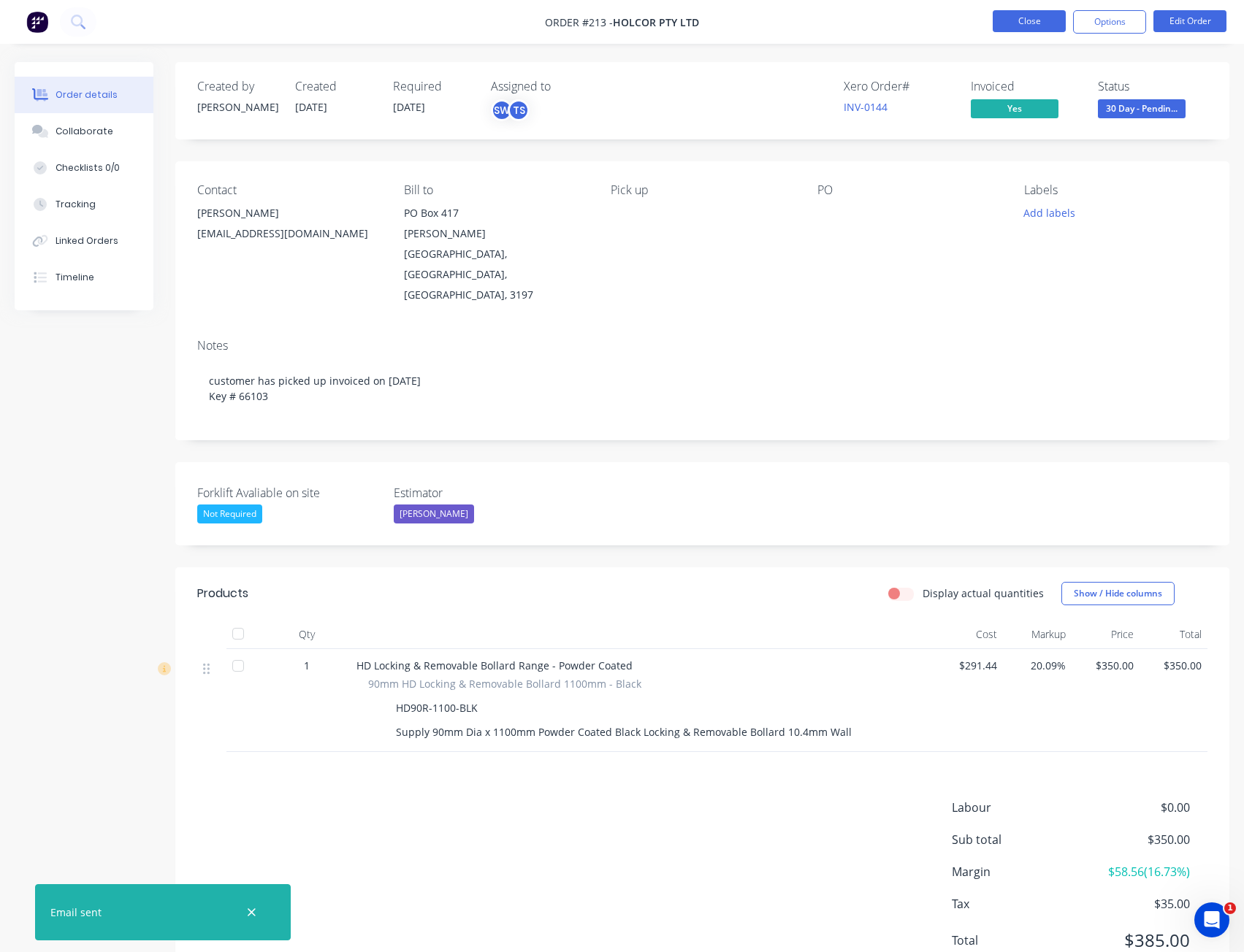
click at [1045, 23] on button "Close" at bounding box center [1029, 21] width 73 height 22
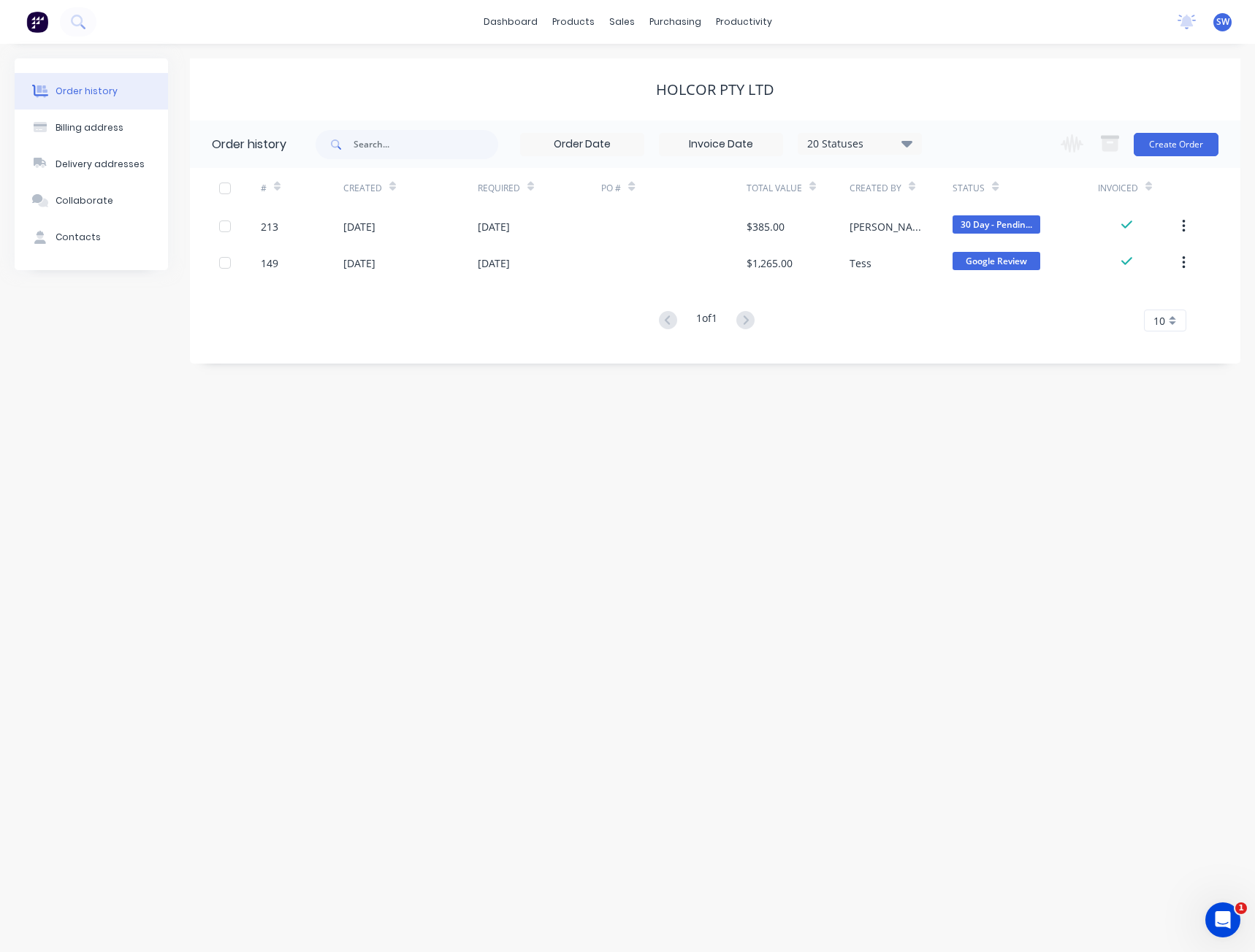
click at [230, 547] on div "Order history Billing address Delivery addresses Collaborate Contacts Holcor Pt…" at bounding box center [628, 498] width 1255 height 909
click at [520, 25] on link "dashboard" at bounding box center [510, 22] width 69 height 22
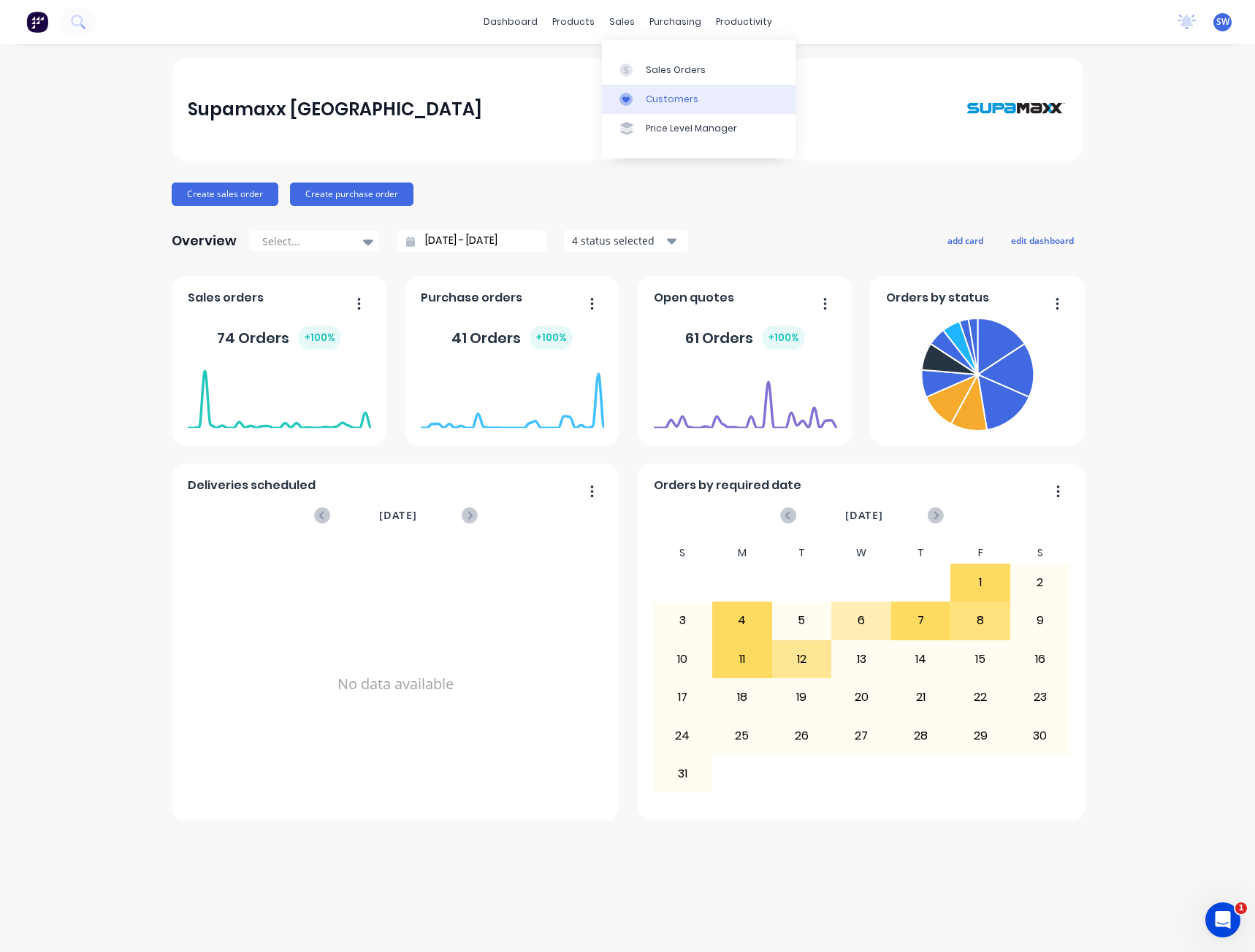
click at [654, 99] on div "Customers" at bounding box center [672, 99] width 53 height 13
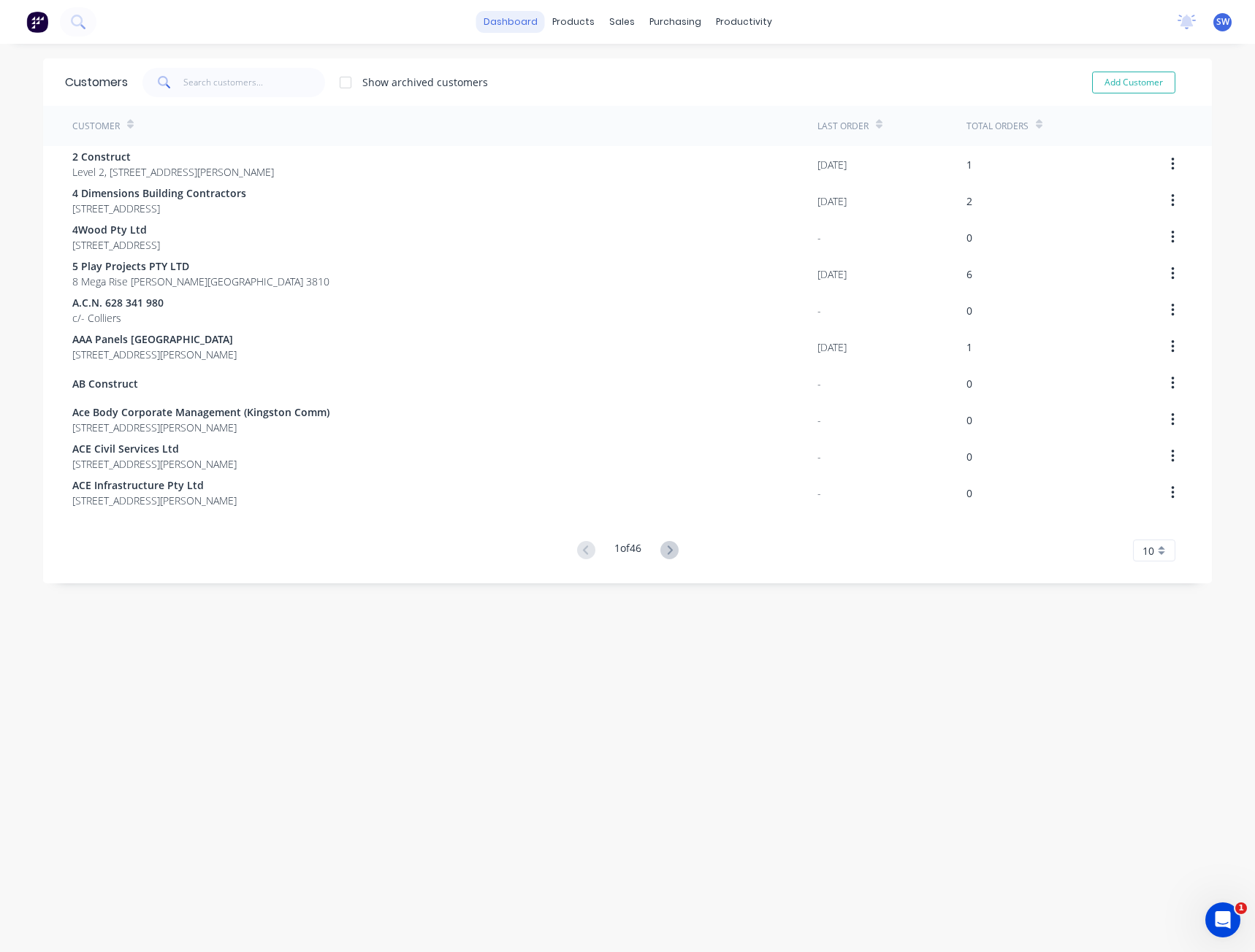
click at [506, 21] on link "dashboard" at bounding box center [510, 22] width 69 height 22
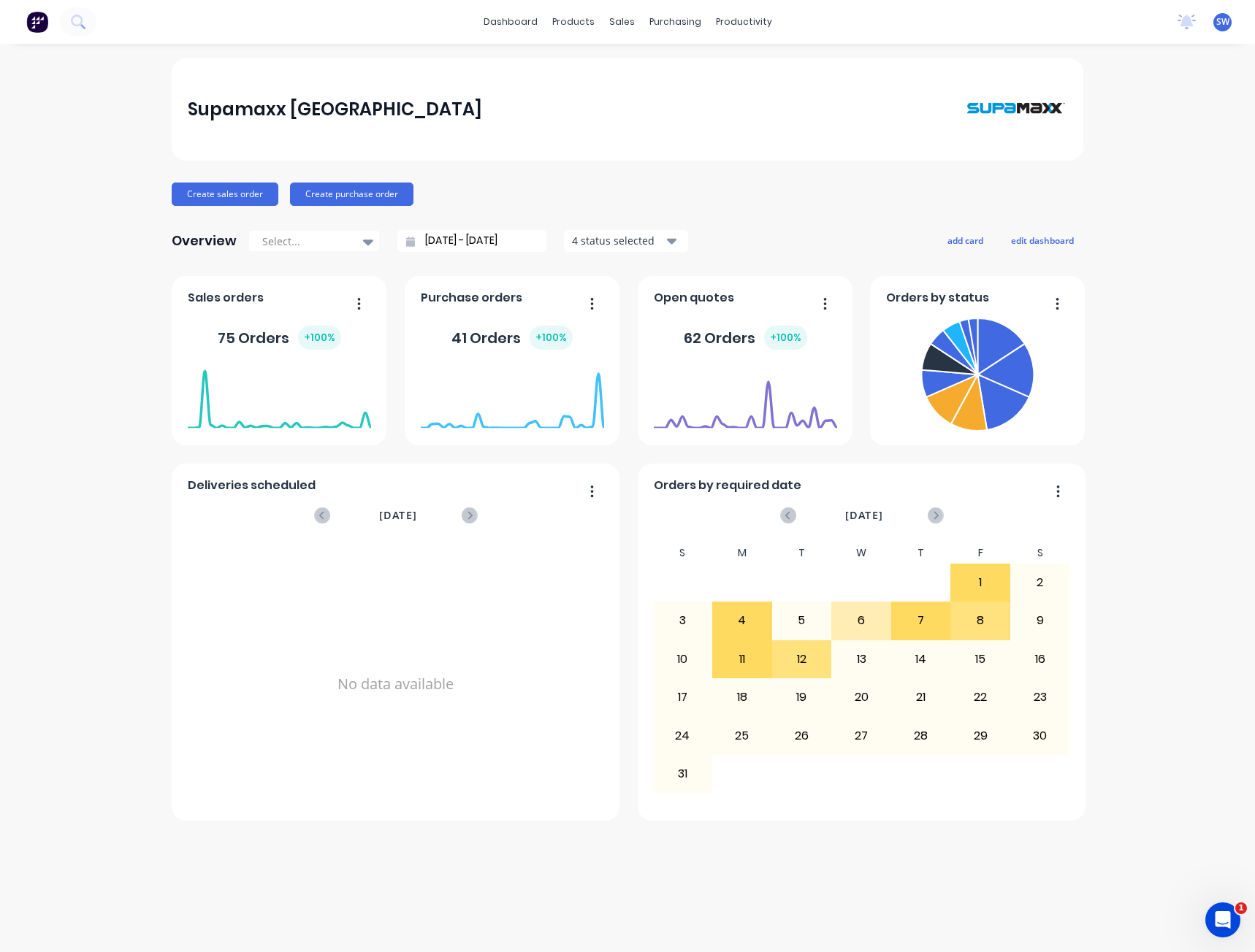
click at [337, 893] on div "Supamaxx Australia Create sales order Create purchase order Overview Select... …" at bounding box center [628, 498] width 1255 height 879
click at [586, 64] on div at bounding box center [577, 70] width 22 height 13
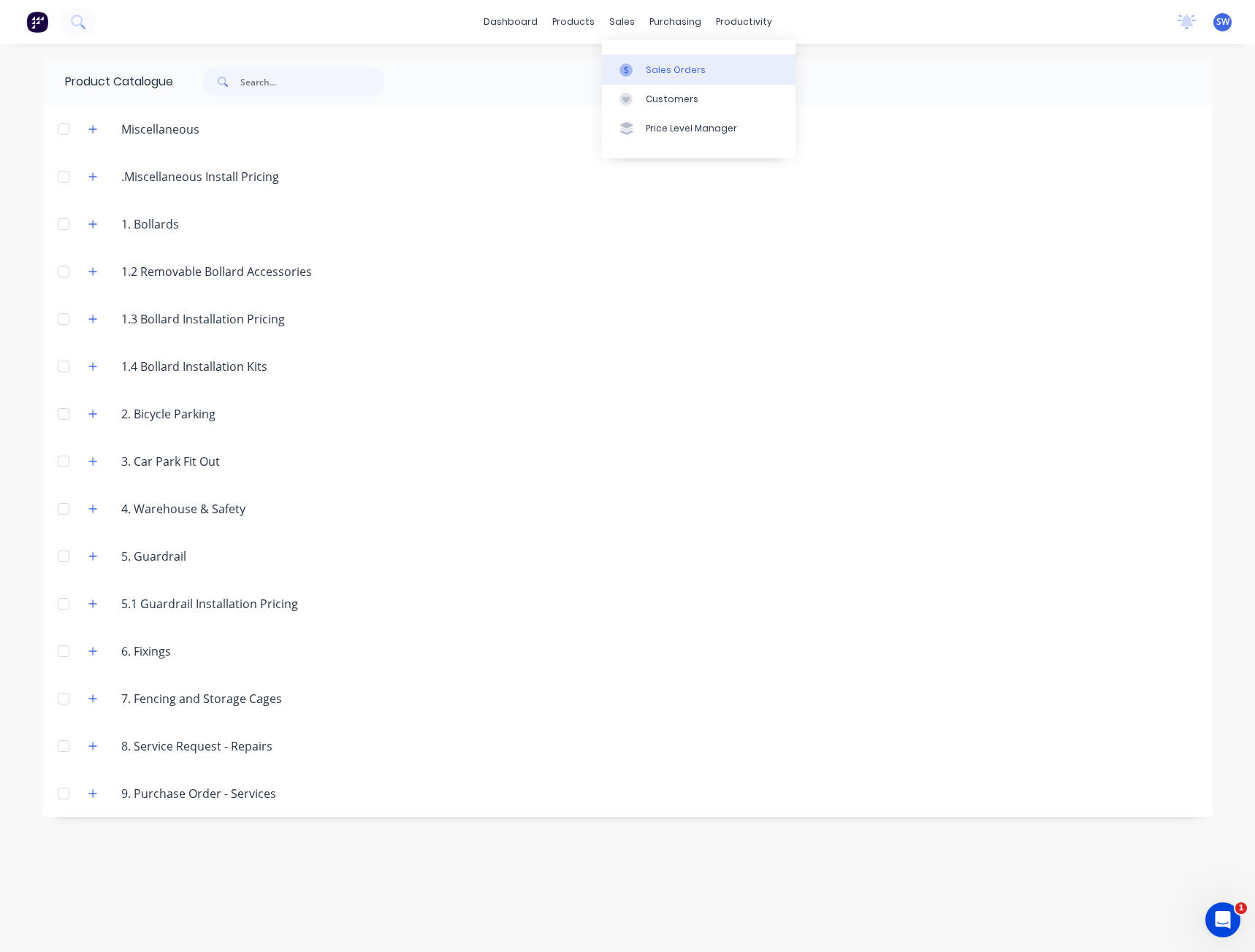
click at [651, 69] on div "Sales Orders" at bounding box center [676, 70] width 60 height 13
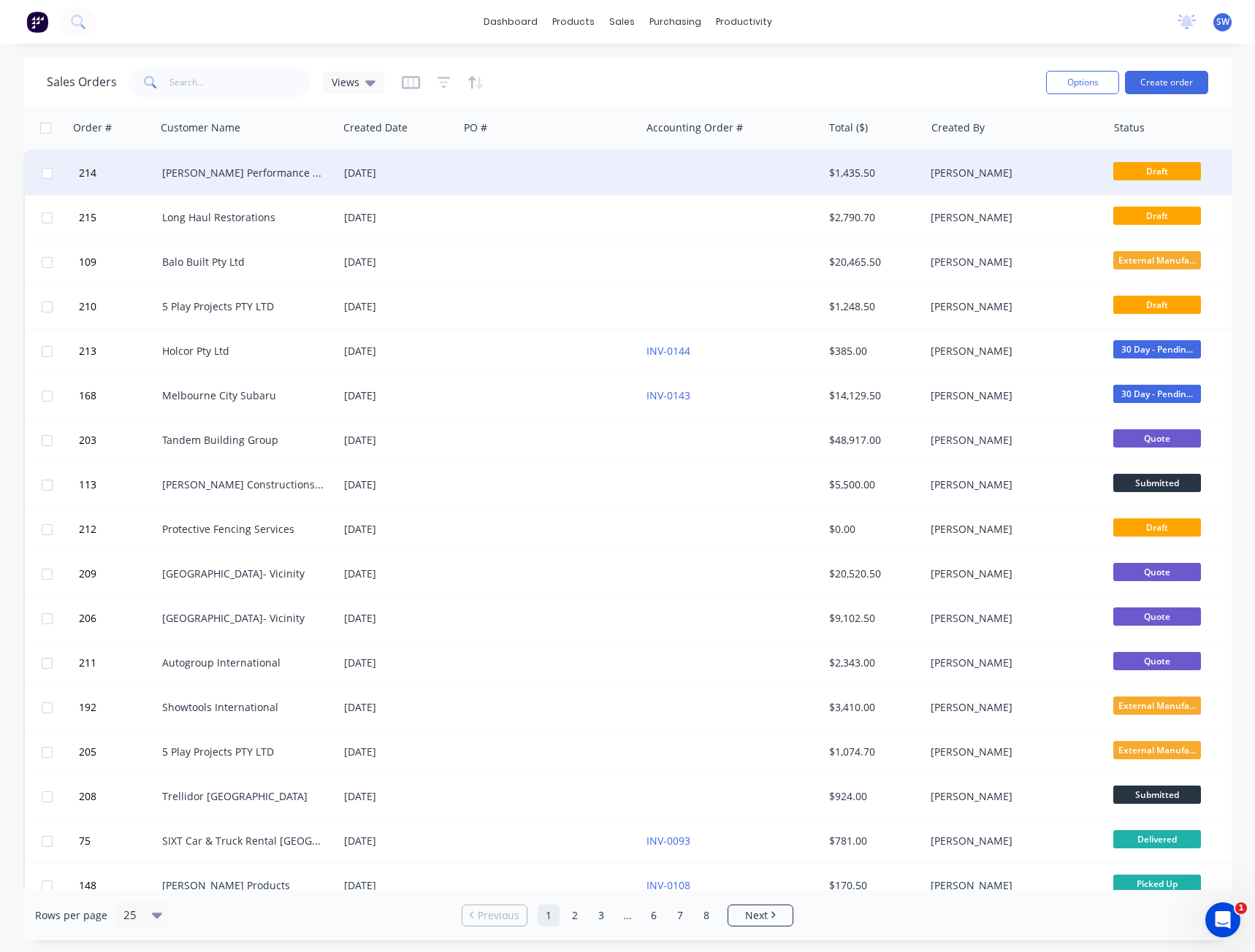
click at [175, 171] on div "[PERSON_NAME] Performance & Automotive" at bounding box center [243, 173] width 162 height 15
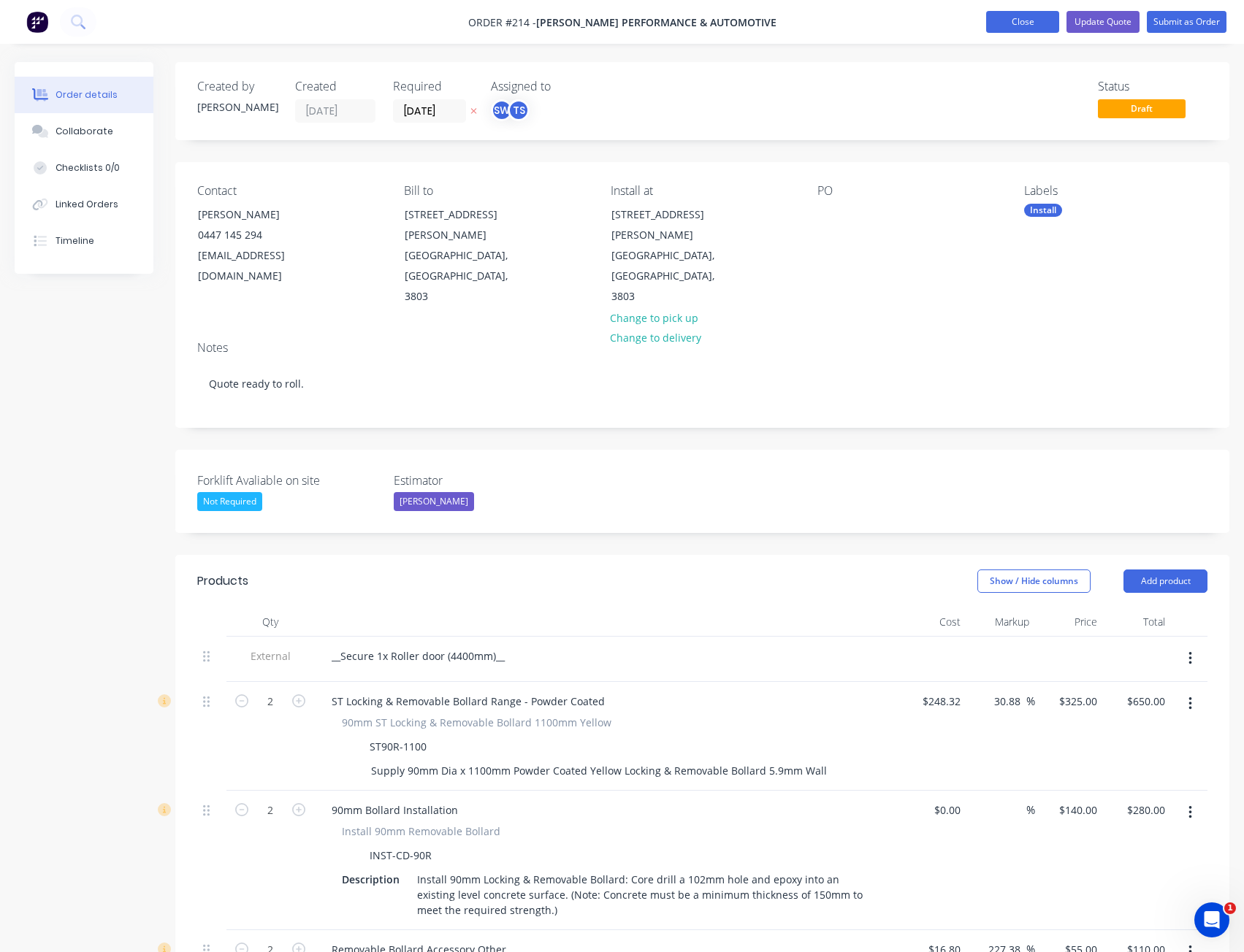
click at [1019, 19] on button "Close" at bounding box center [1023, 22] width 73 height 22
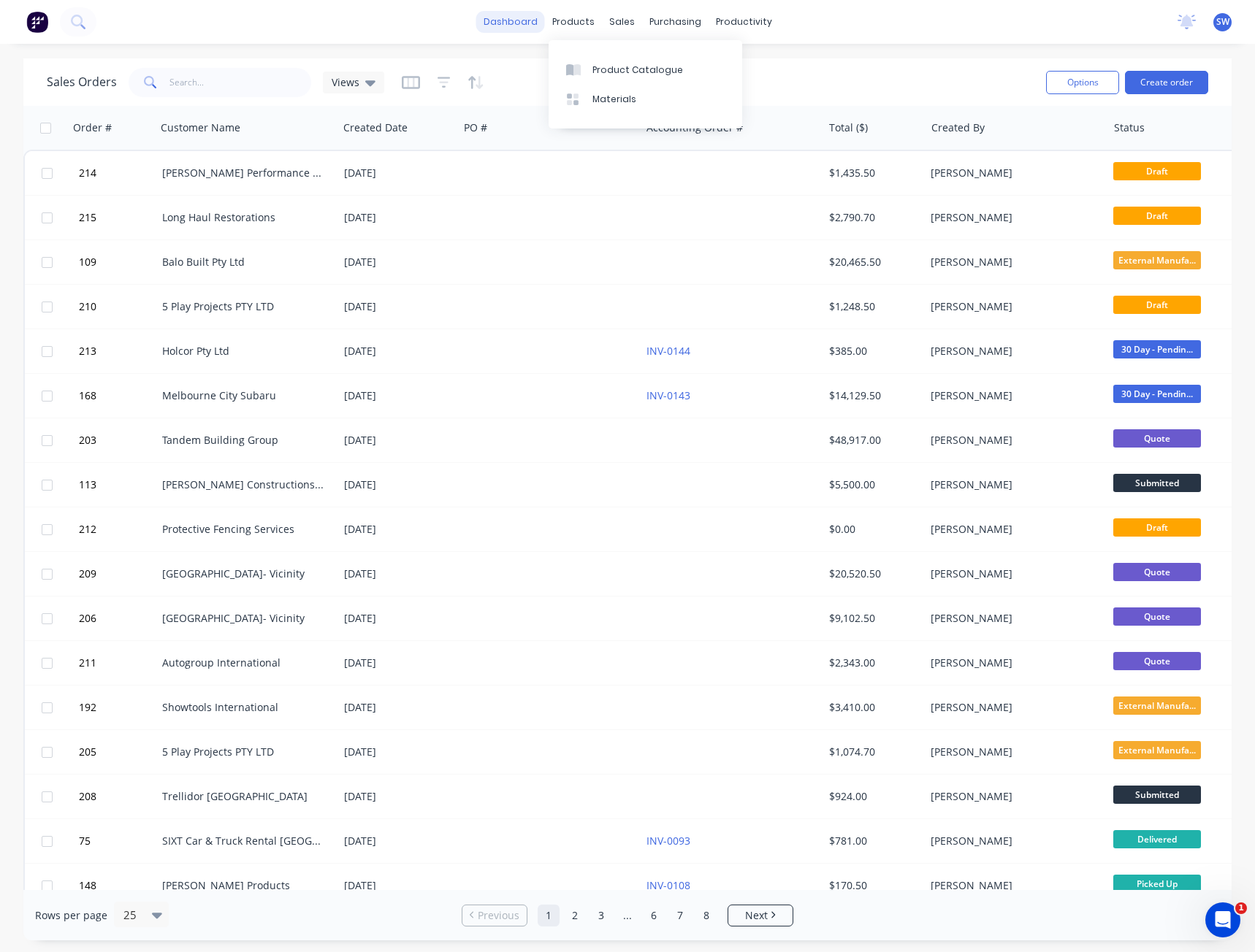
click at [514, 22] on link "dashboard" at bounding box center [510, 22] width 69 height 22
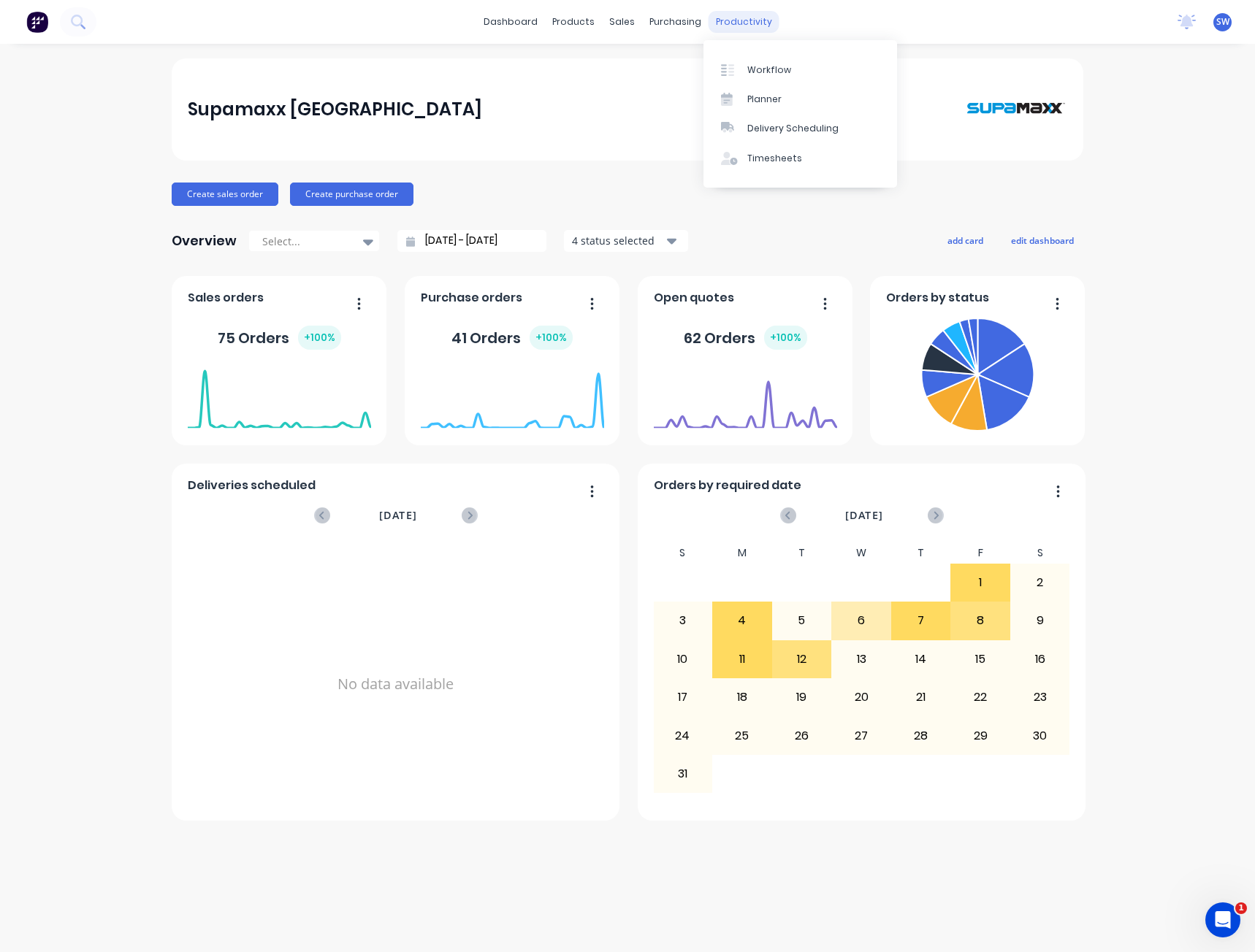
click at [745, 29] on div "productivity" at bounding box center [744, 22] width 71 height 22
click at [752, 98] on div "Planner" at bounding box center [765, 99] width 34 height 13
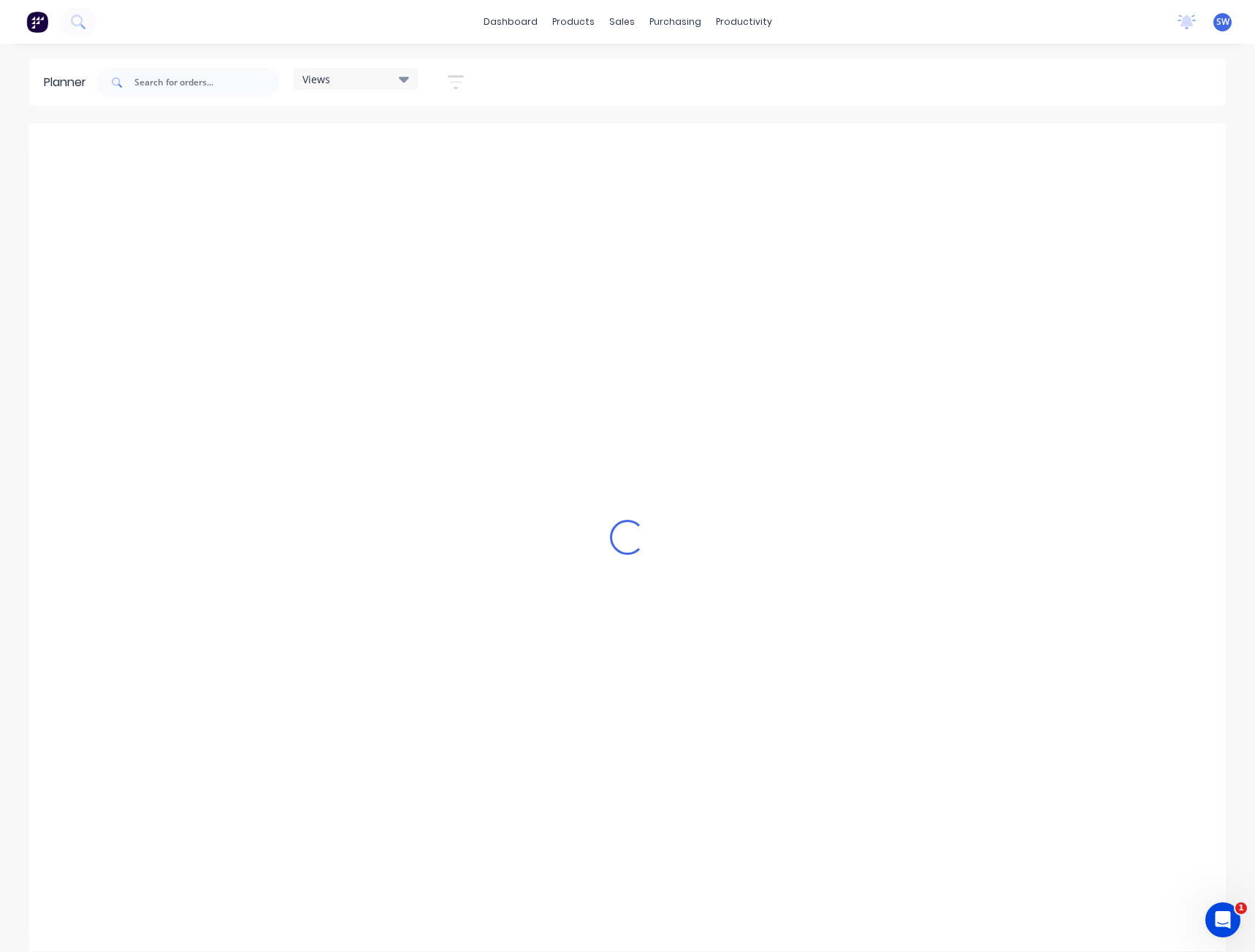
scroll to position [0, 1050]
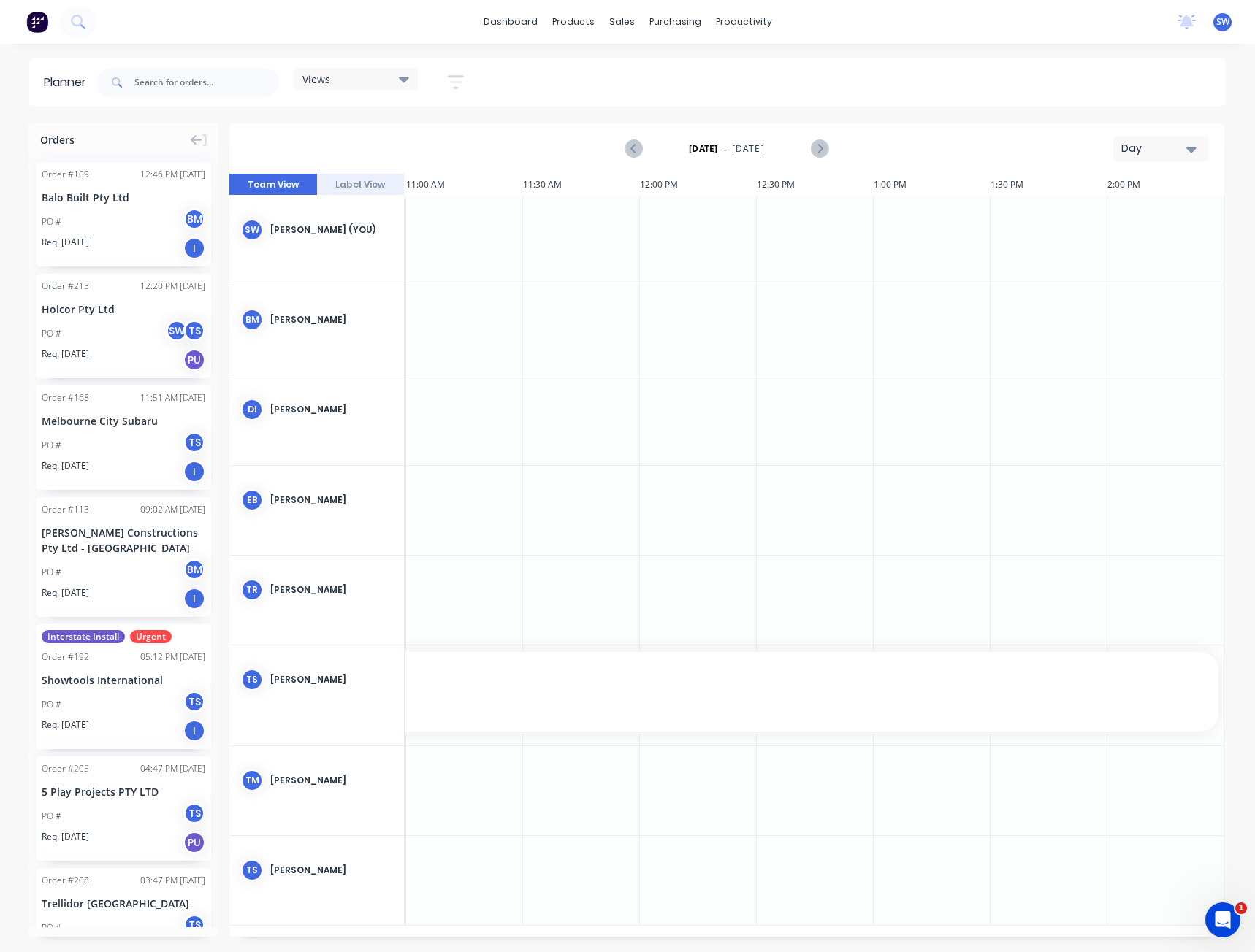
click at [1167, 144] on div "Day" at bounding box center [1155, 149] width 67 height 16
click at [1132, 246] on div "Month" at bounding box center [1135, 247] width 144 height 29
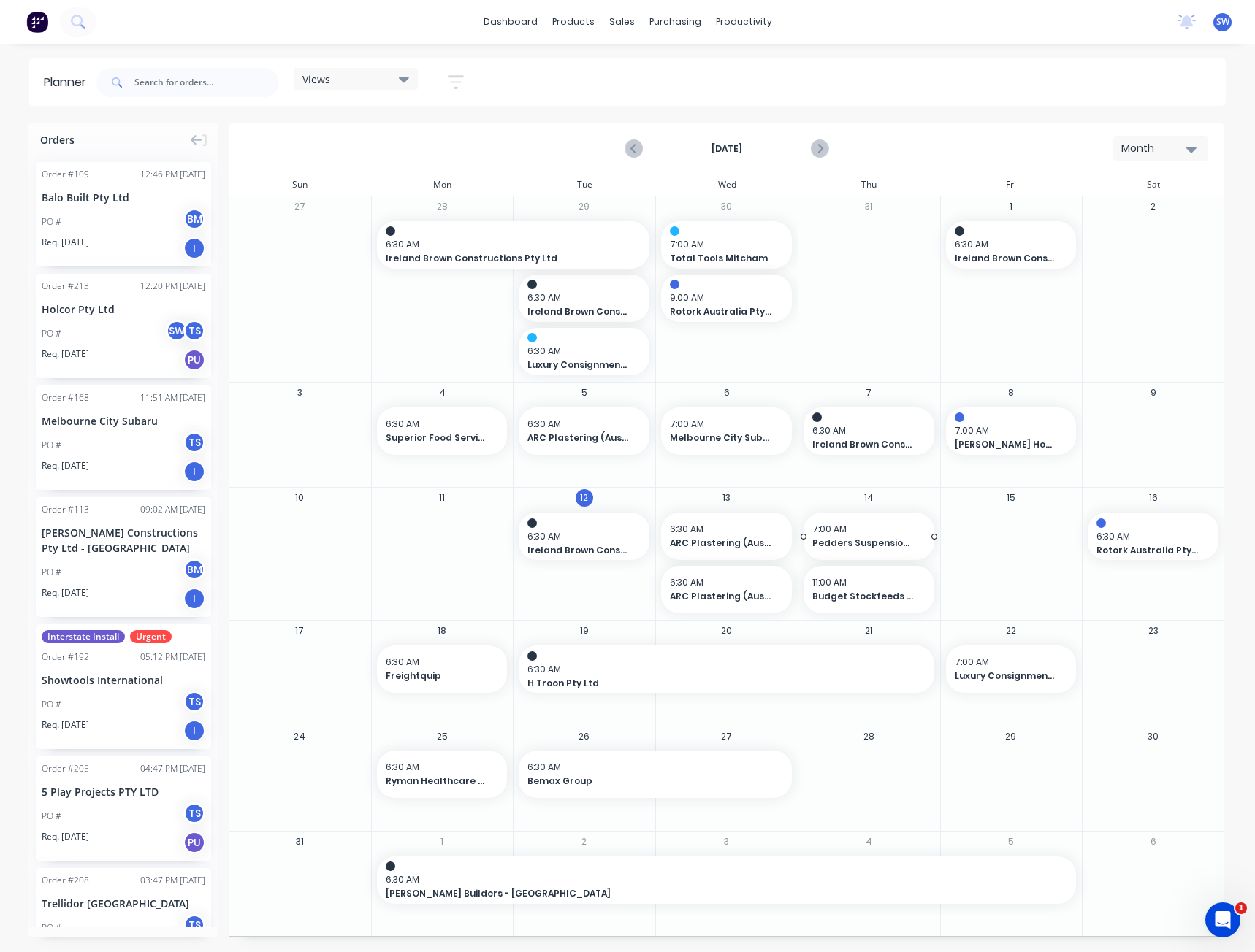
click at [849, 529] on span "7:00 AM" at bounding box center [865, 529] width 106 height 13
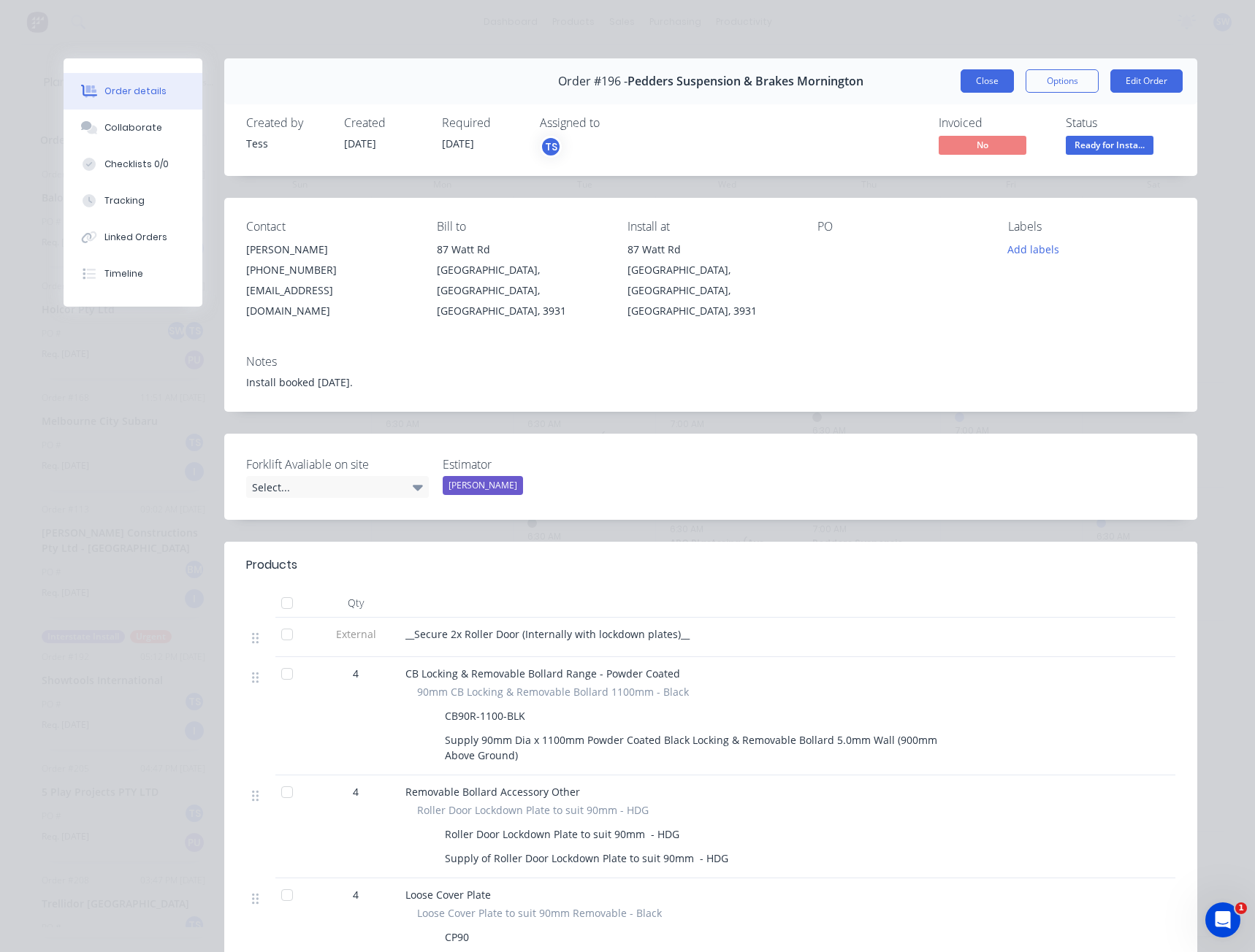
click at [984, 79] on button "Close" at bounding box center [987, 81] width 54 height 23
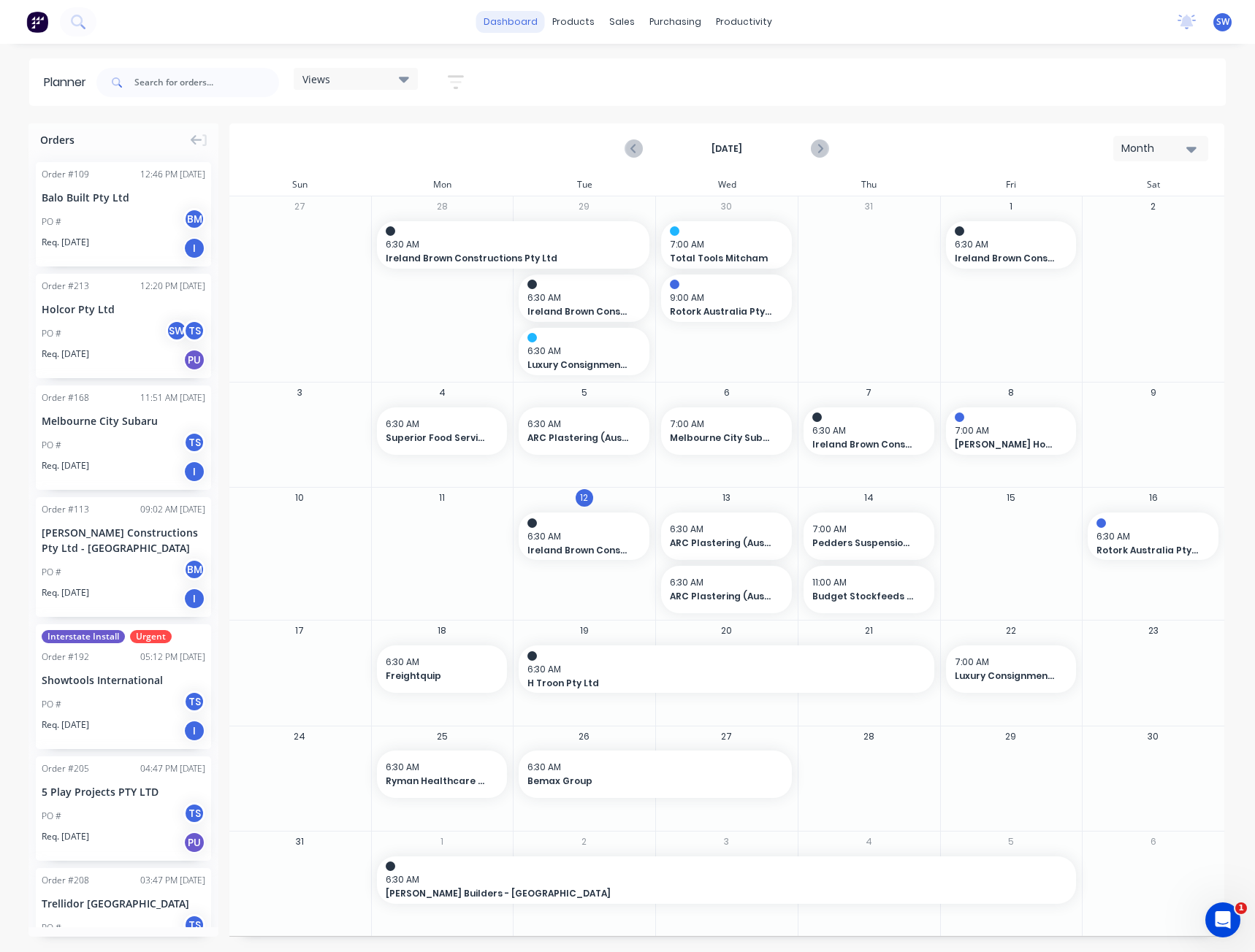
click at [517, 20] on link "dashboard" at bounding box center [510, 22] width 69 height 22
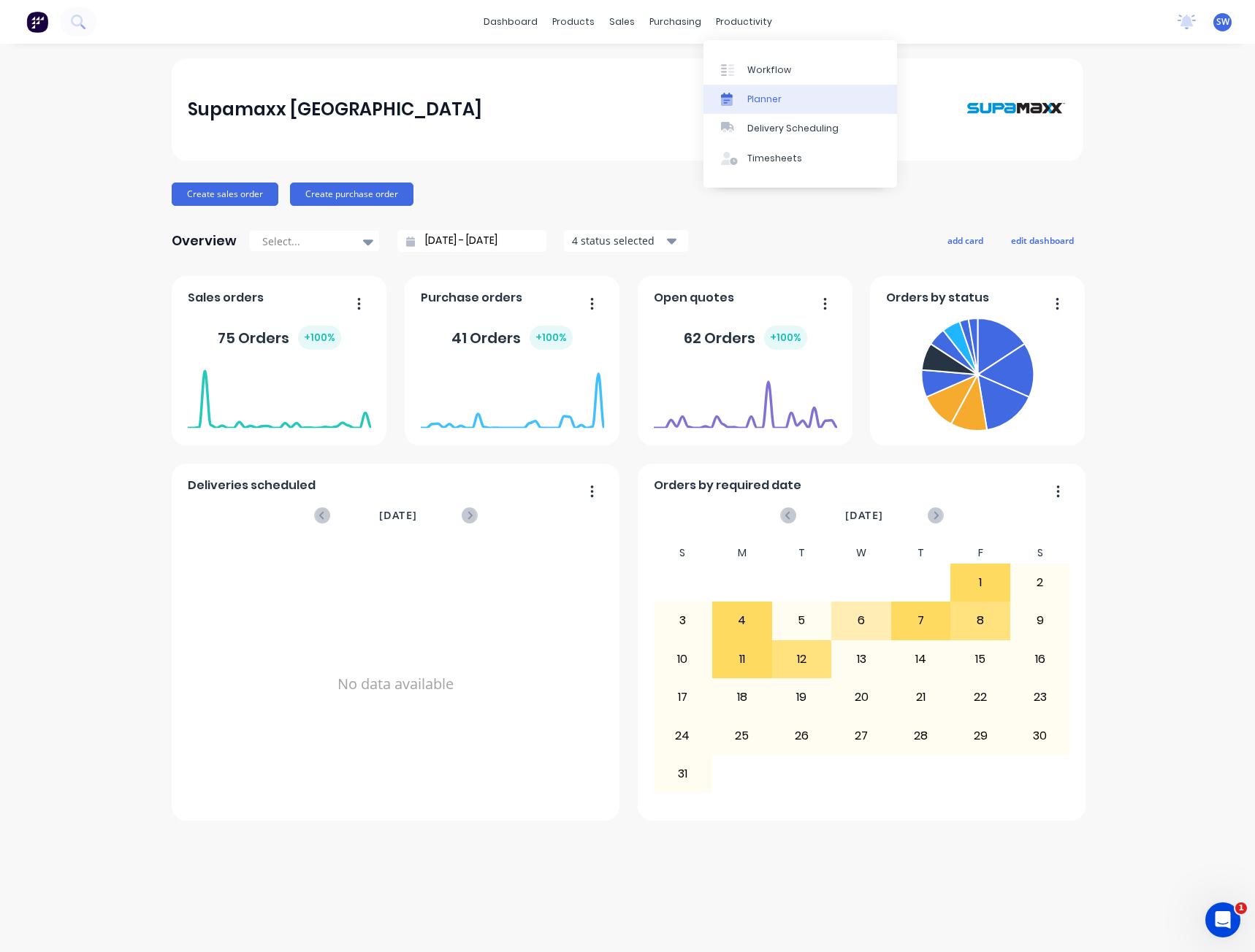
click at [768, 102] on div "Planner" at bounding box center [765, 99] width 34 height 13
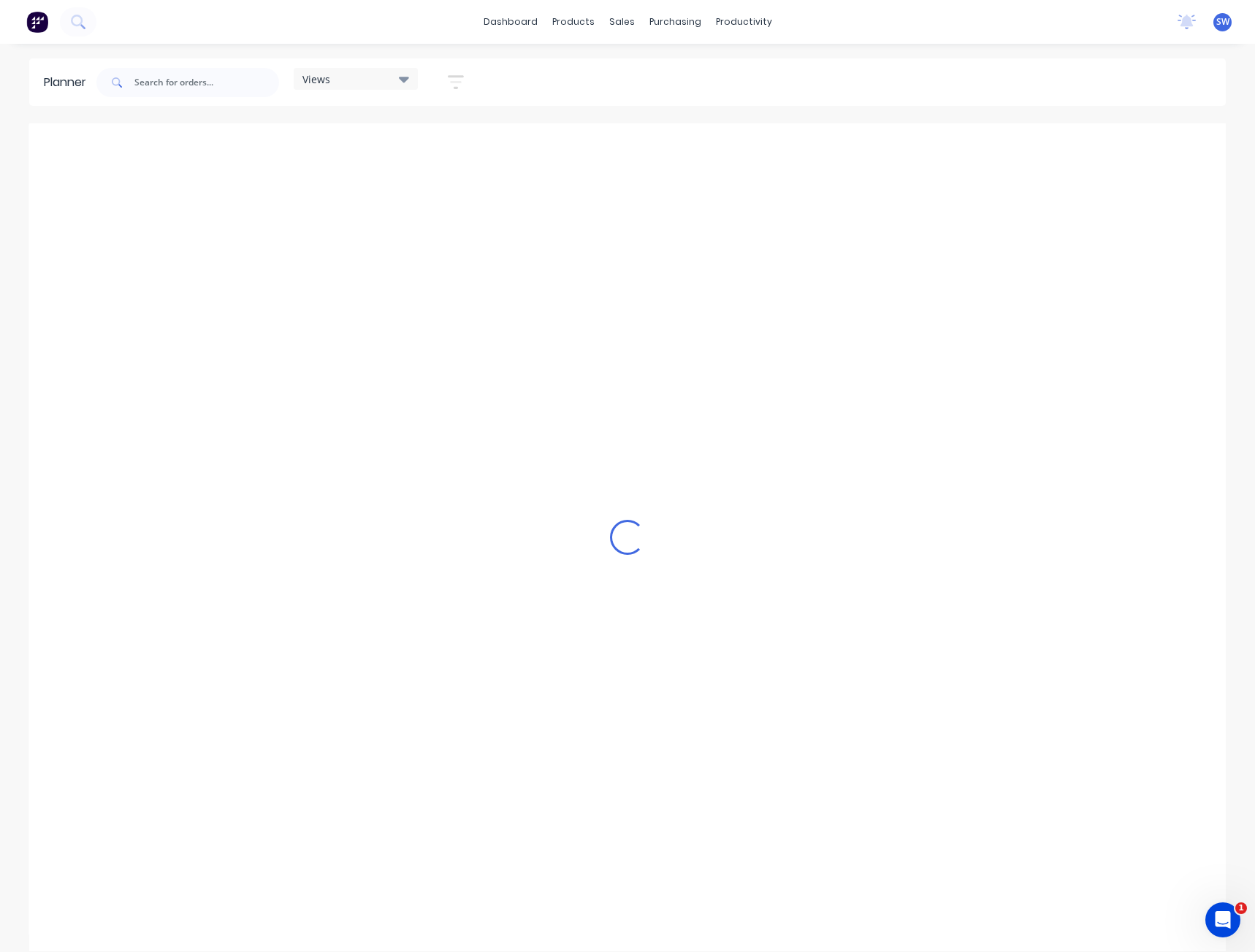
scroll to position [0, 1050]
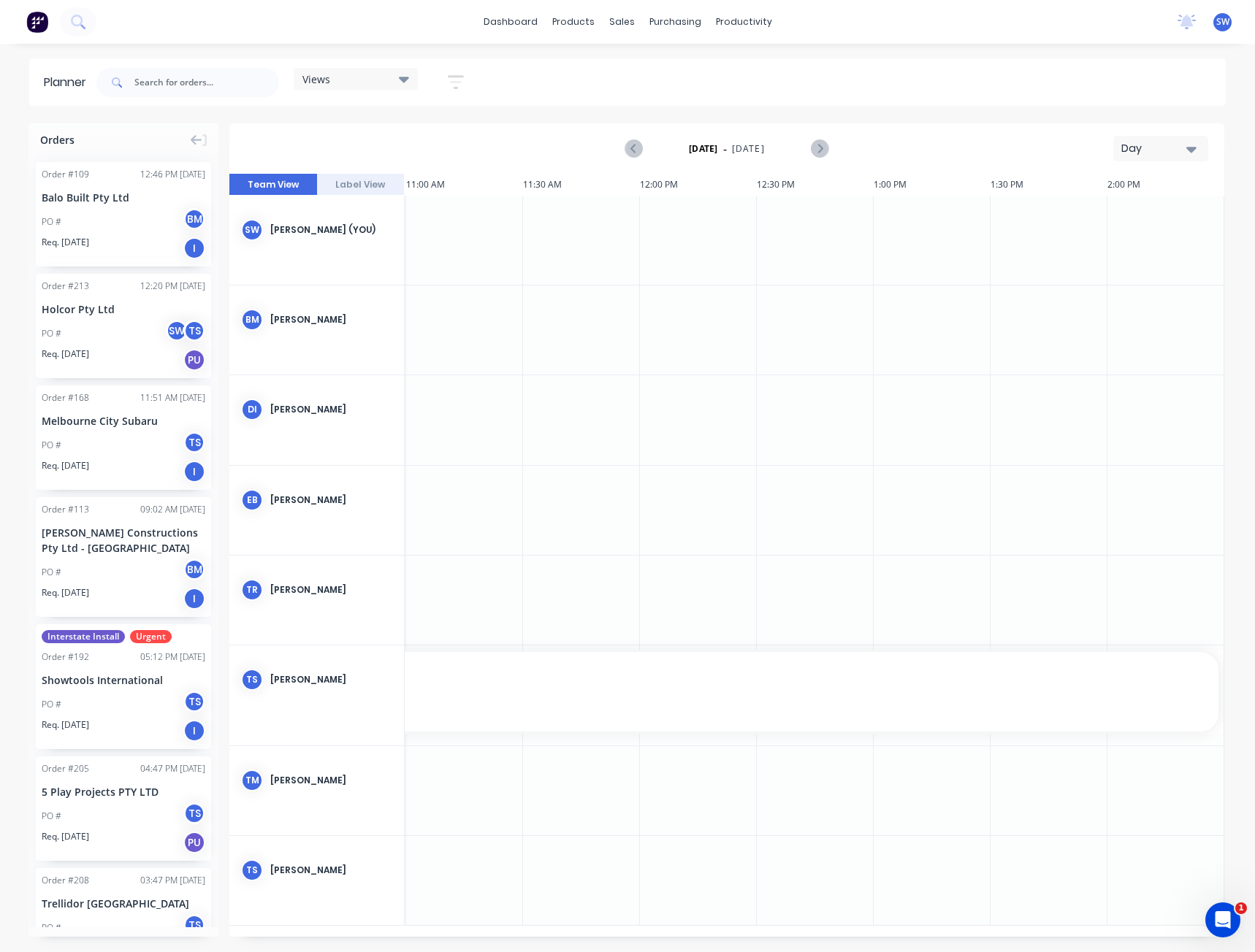
click at [1188, 159] on button "Day" at bounding box center [1160, 148] width 95 height 26
click at [1172, 245] on div "Month" at bounding box center [1135, 247] width 144 height 29
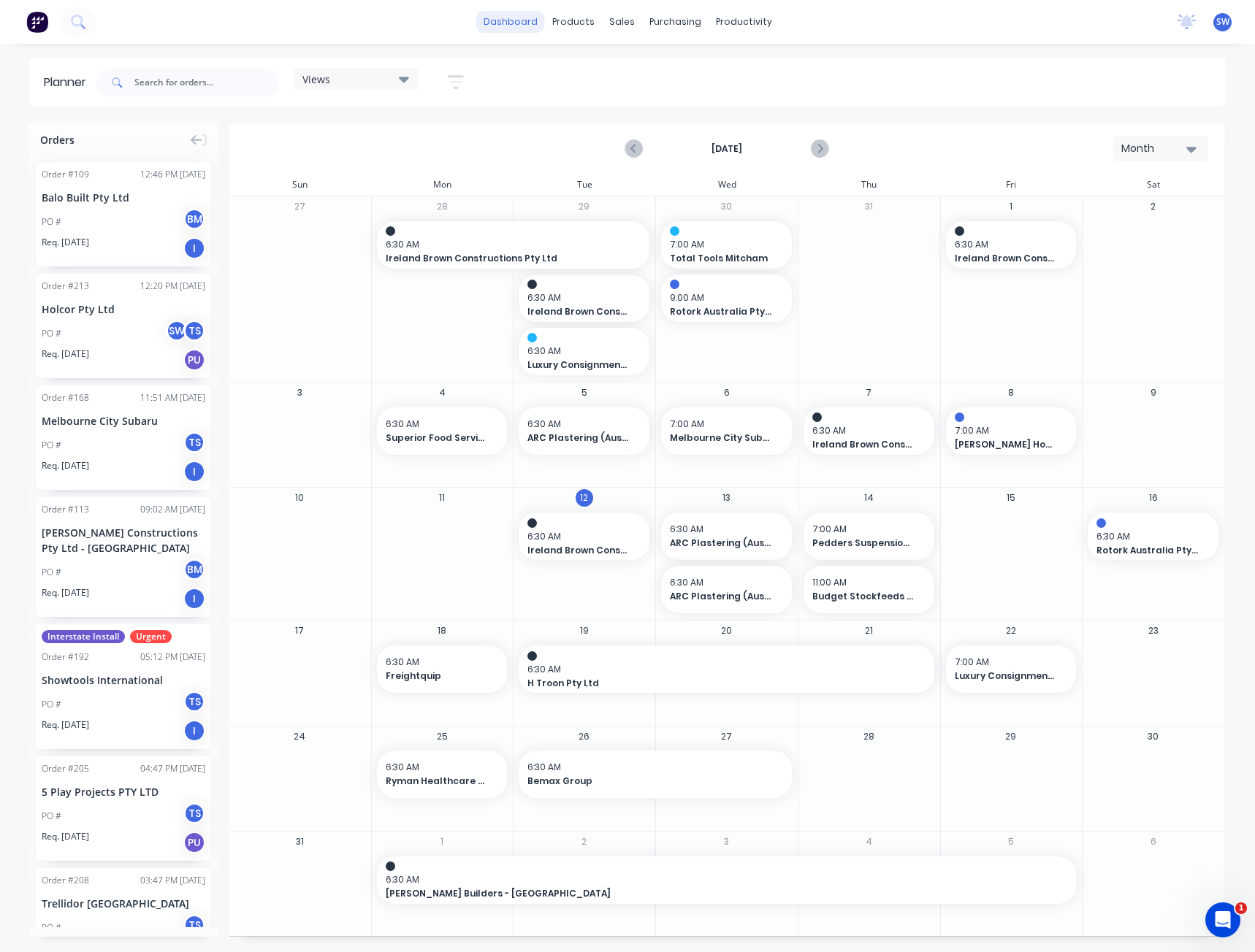
click at [496, 16] on link "dashboard" at bounding box center [510, 22] width 69 height 22
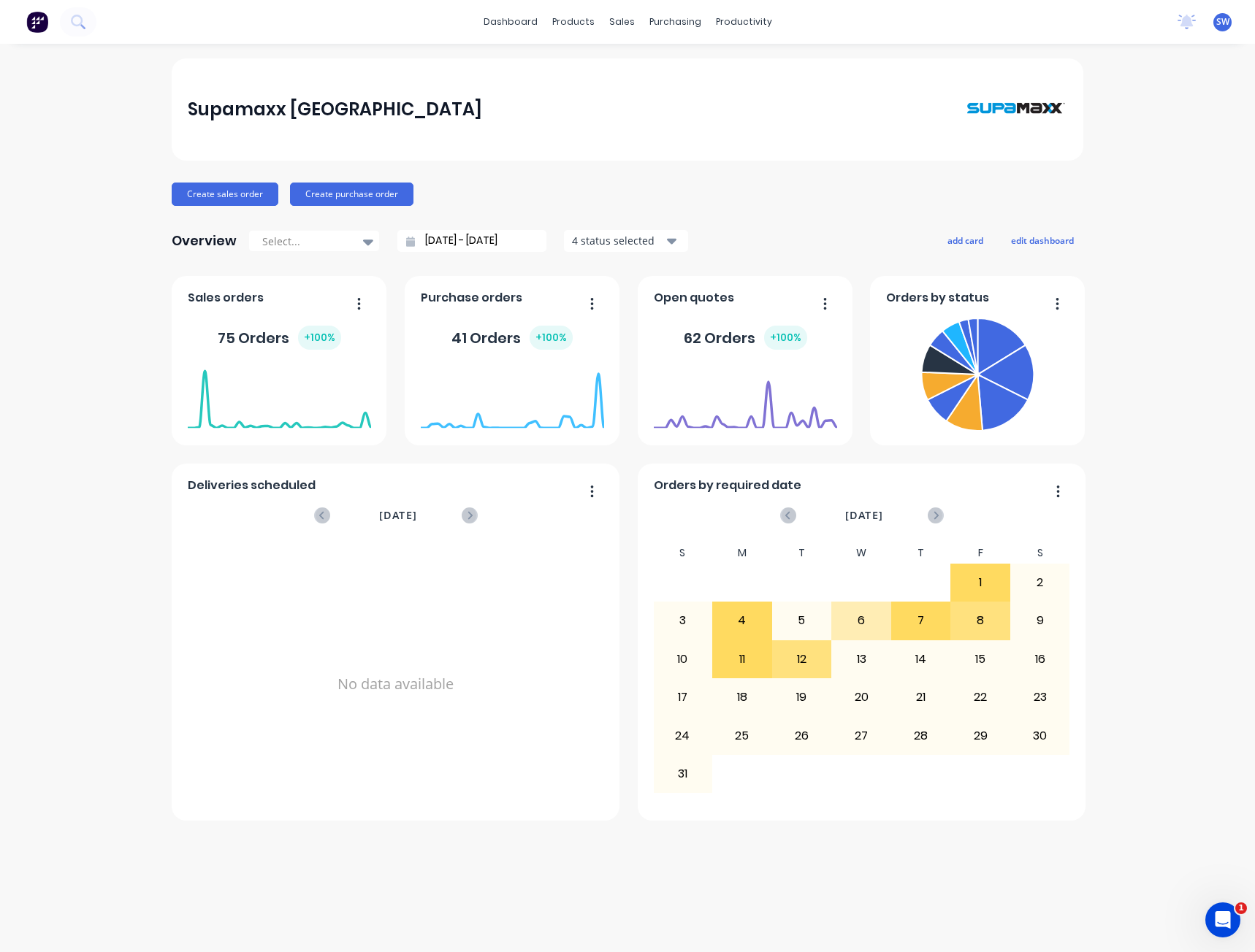
click at [150, 905] on div "Supamaxx Australia Create sales order Create purchase order Overview Select... …" at bounding box center [628, 498] width 1255 height 879
click at [95, 60] on div "Supamaxx Australia Create sales order Create purchase order Overview Select... …" at bounding box center [628, 498] width 1255 height 879
click at [60, 109] on div "Supamaxx Australia Create sales order Create purchase order Overview Select... …" at bounding box center [628, 498] width 1255 height 879
click at [104, 161] on div "Supamaxx Australia Create sales order Create purchase order Overview Select... …" at bounding box center [628, 498] width 1255 height 879
click at [586, 68] on div at bounding box center [577, 70] width 22 height 13
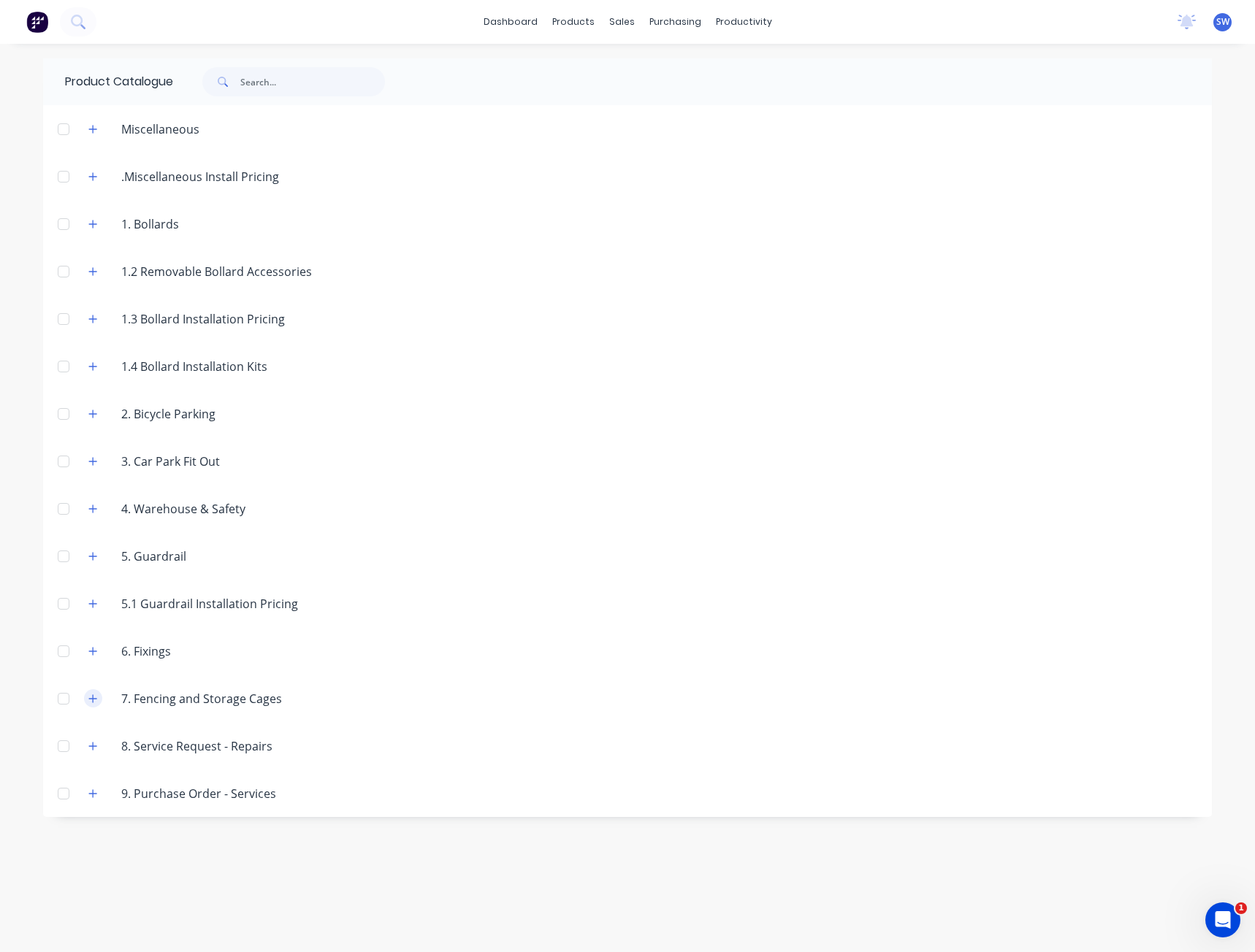
click at [89, 698] on icon "button" at bounding box center [92, 698] width 9 height 10
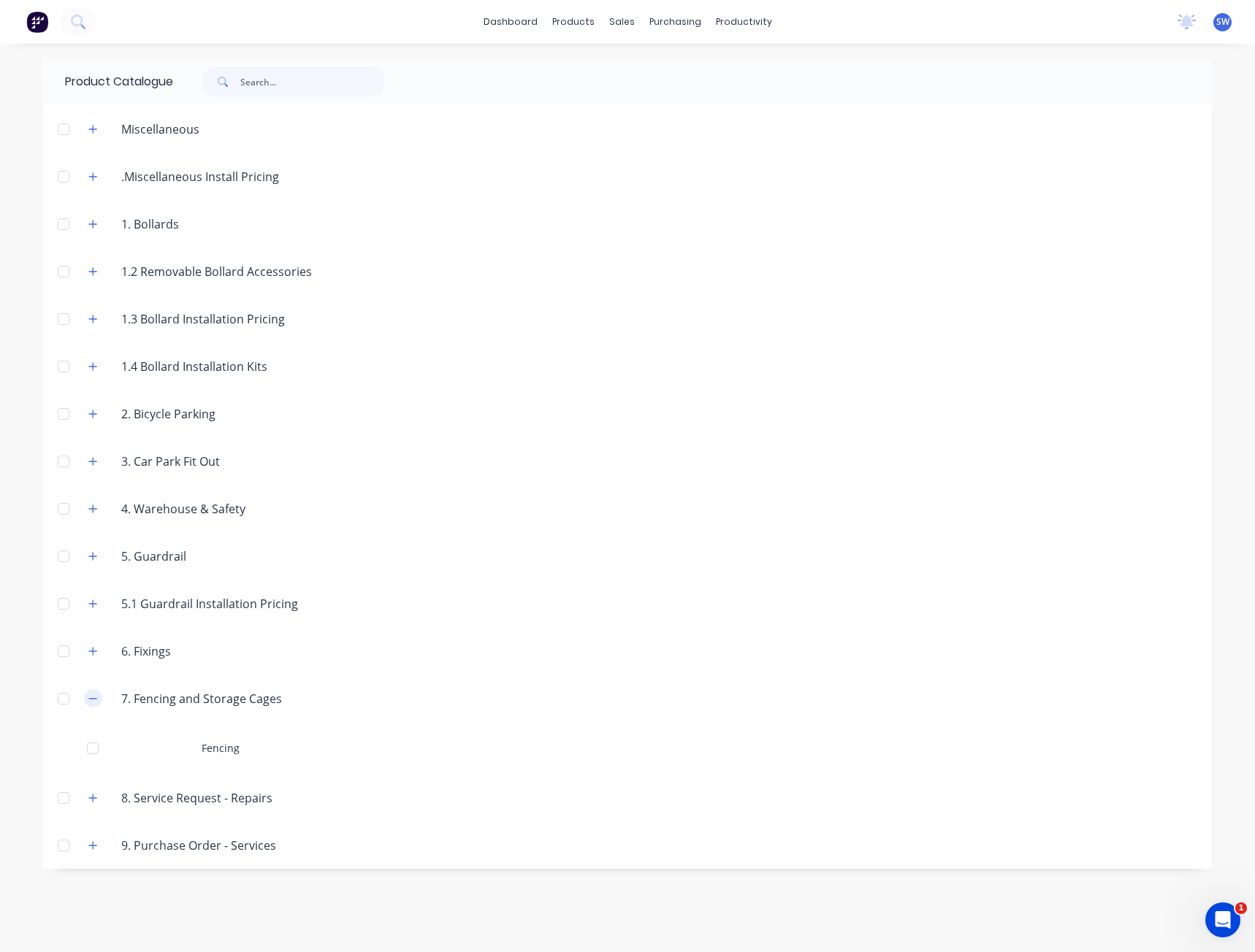
click at [97, 699] on icon "button" at bounding box center [92, 698] width 9 height 10
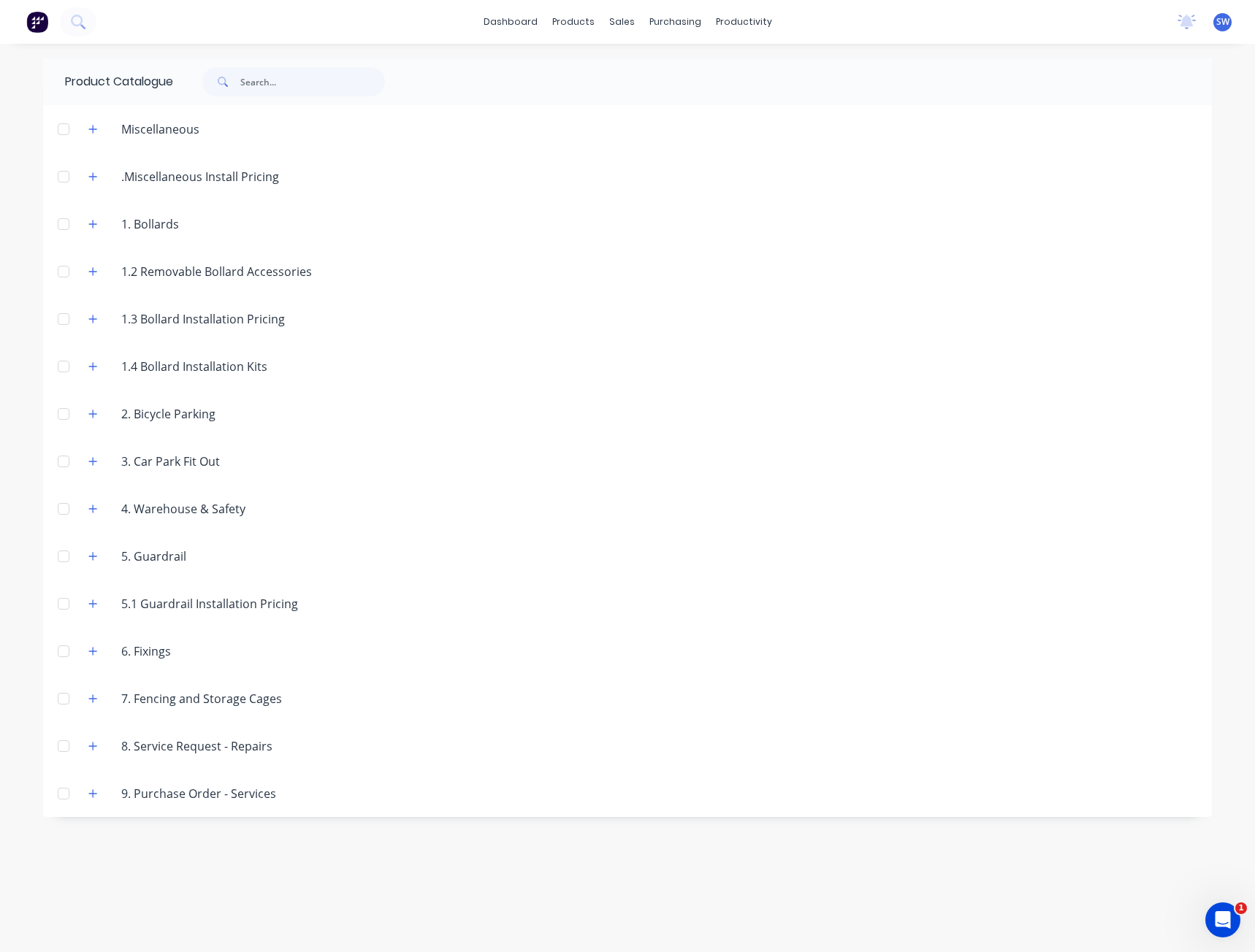
click at [102, 661] on header "6. Fixings" at bounding box center [628, 650] width 1169 height 47
click at [102, 653] on button "button" at bounding box center [93, 651] width 19 height 19
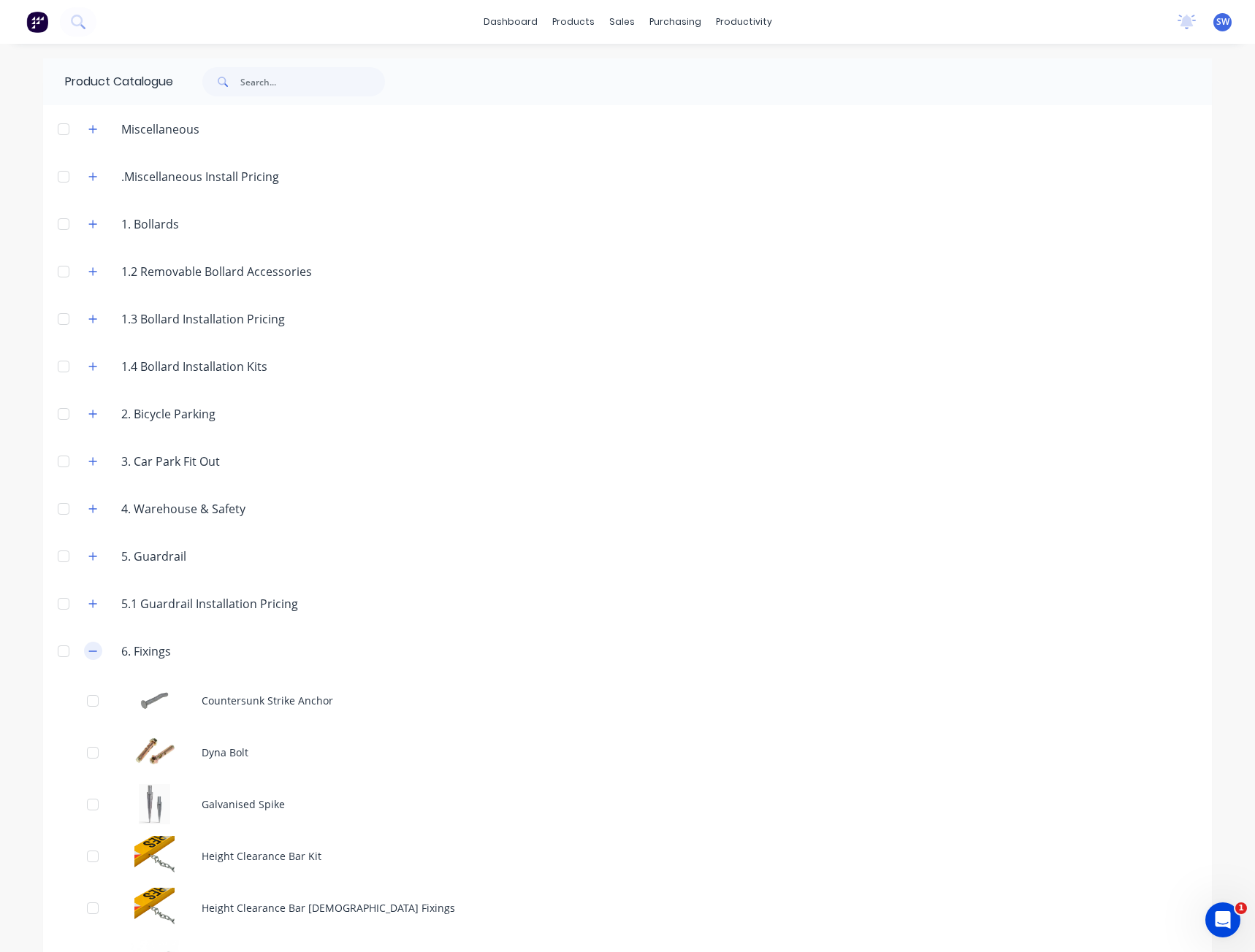
click at [102, 653] on div "6. Fixings" at bounding box center [130, 651] width 106 height 19
click at [95, 650] on button "button" at bounding box center [93, 651] width 19 height 19
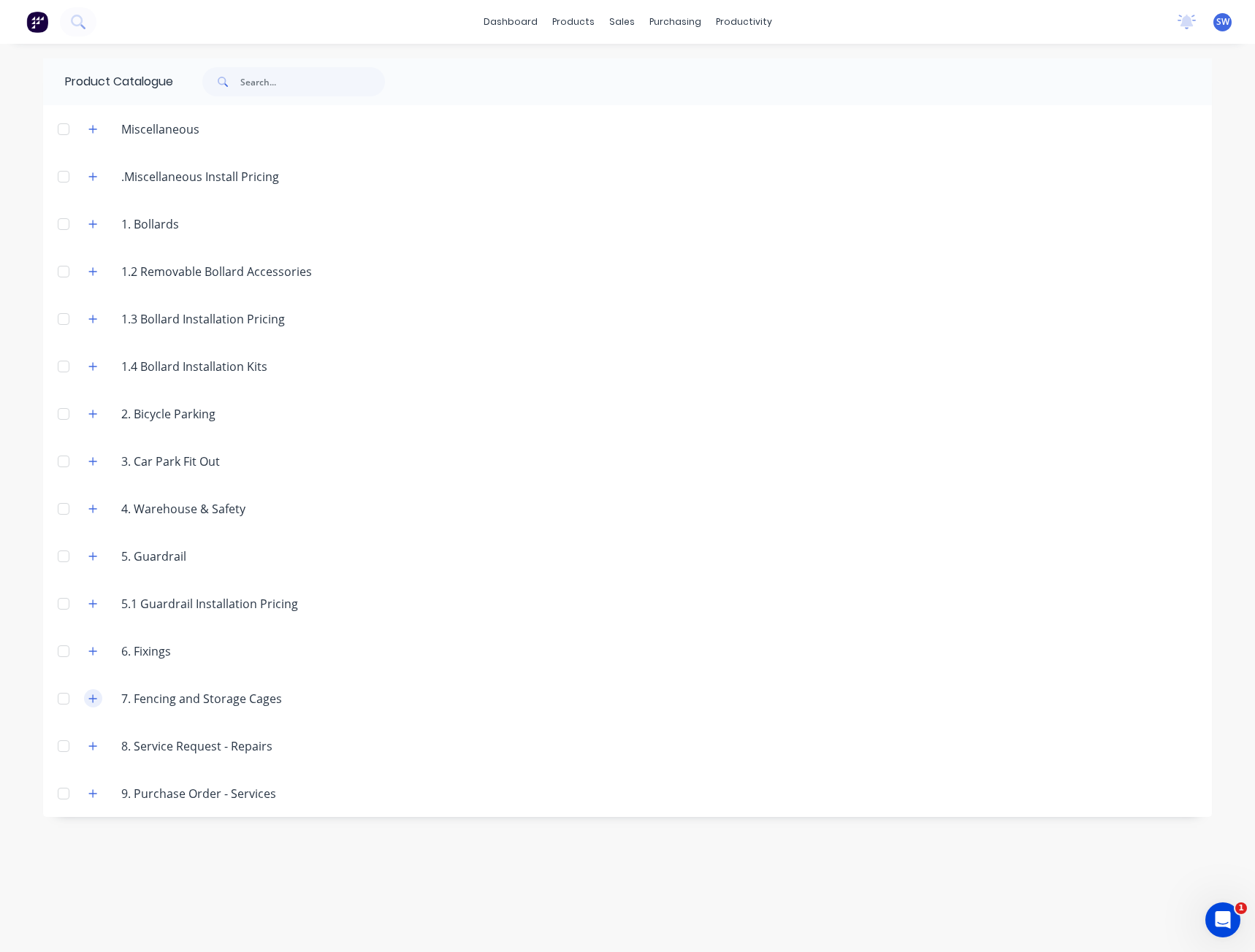
click at [90, 701] on icon "button" at bounding box center [92, 698] width 9 height 10
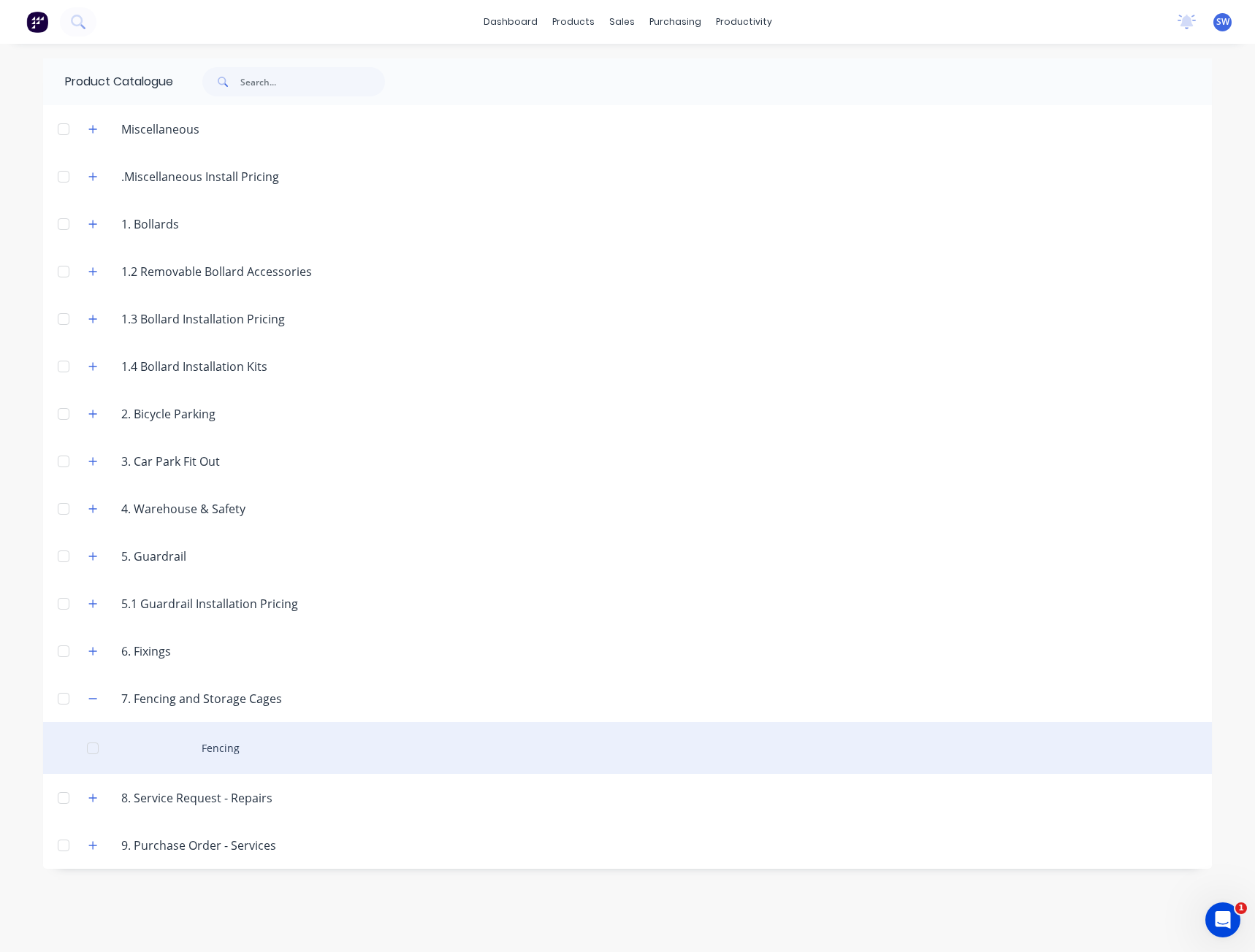
click at [200, 754] on div "Fencing" at bounding box center [628, 748] width 1169 height 52
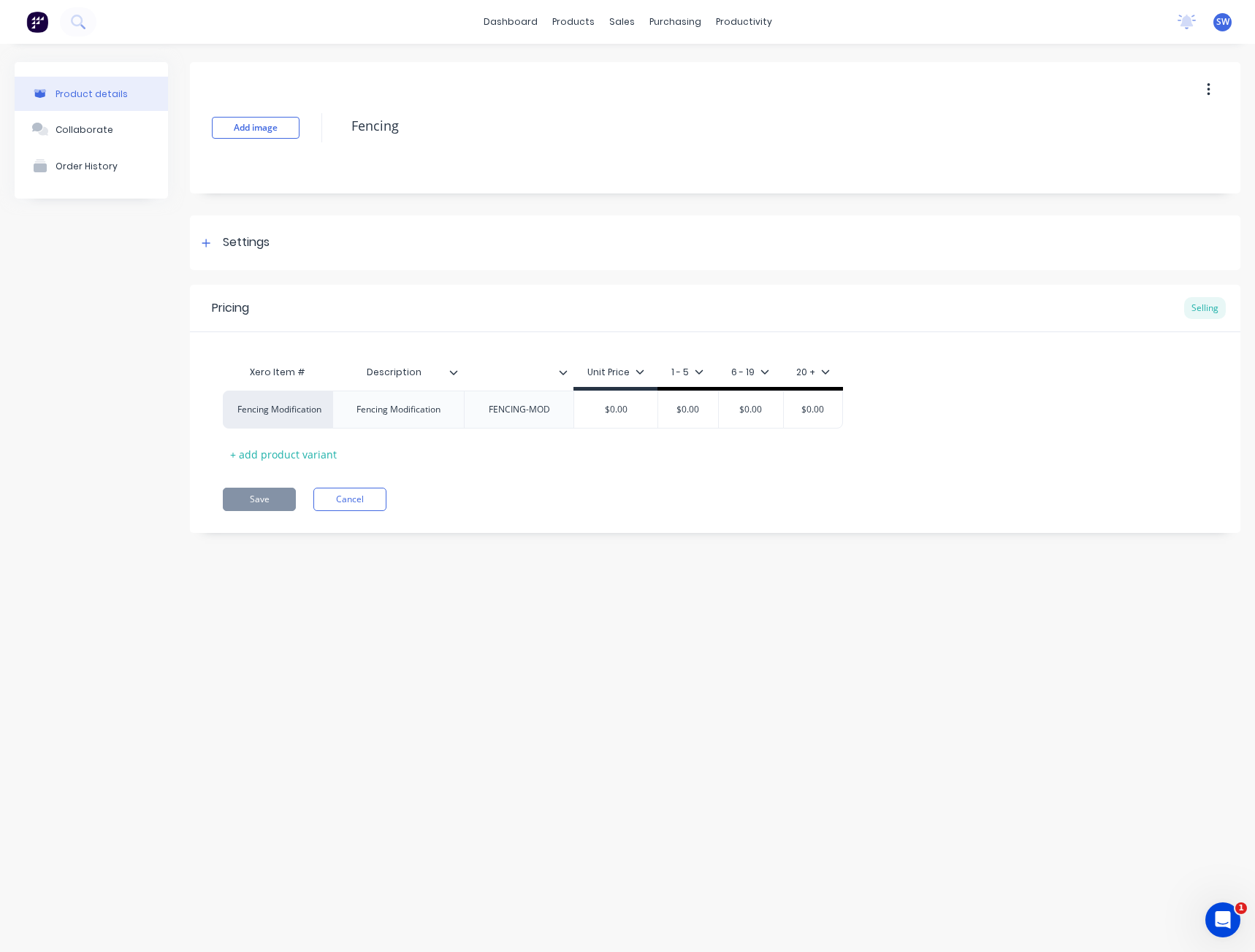
drag, startPoint x: 199, startPoint y: 746, endPoint x: 198, endPoint y: 734, distance: 12.0
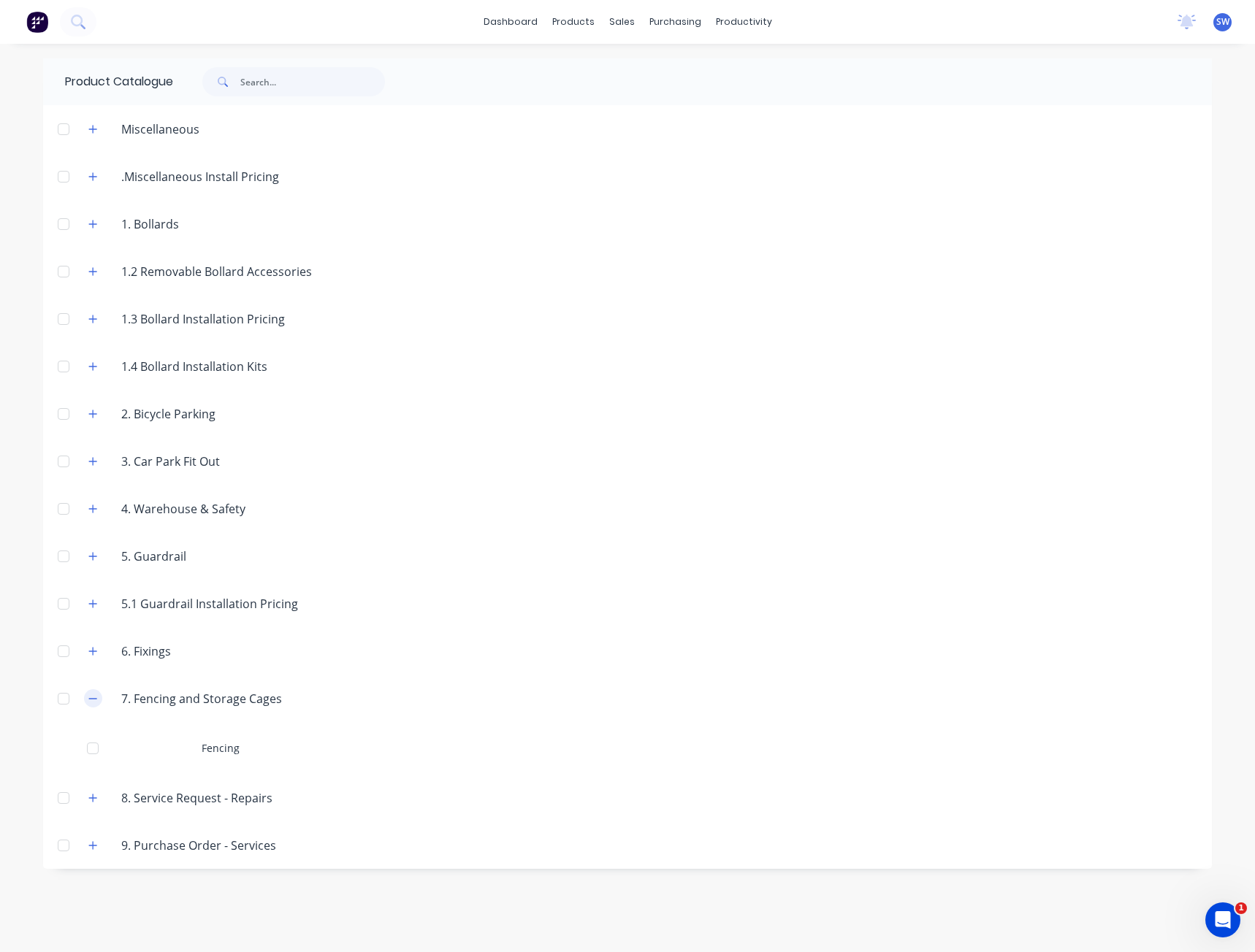
click at [91, 695] on icon "button" at bounding box center [92, 698] width 9 height 10
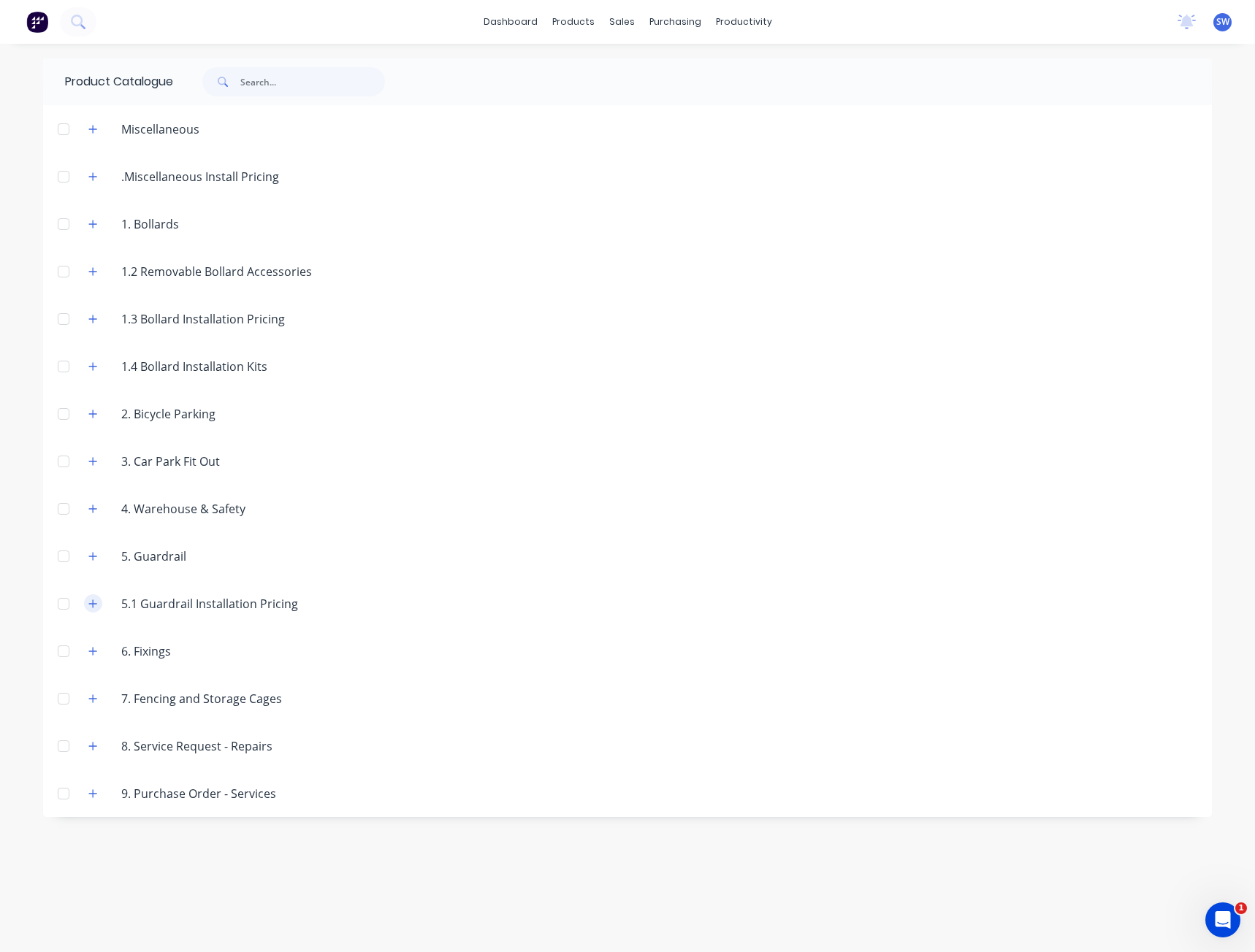
click at [89, 600] on icon "button" at bounding box center [92, 603] width 9 height 10
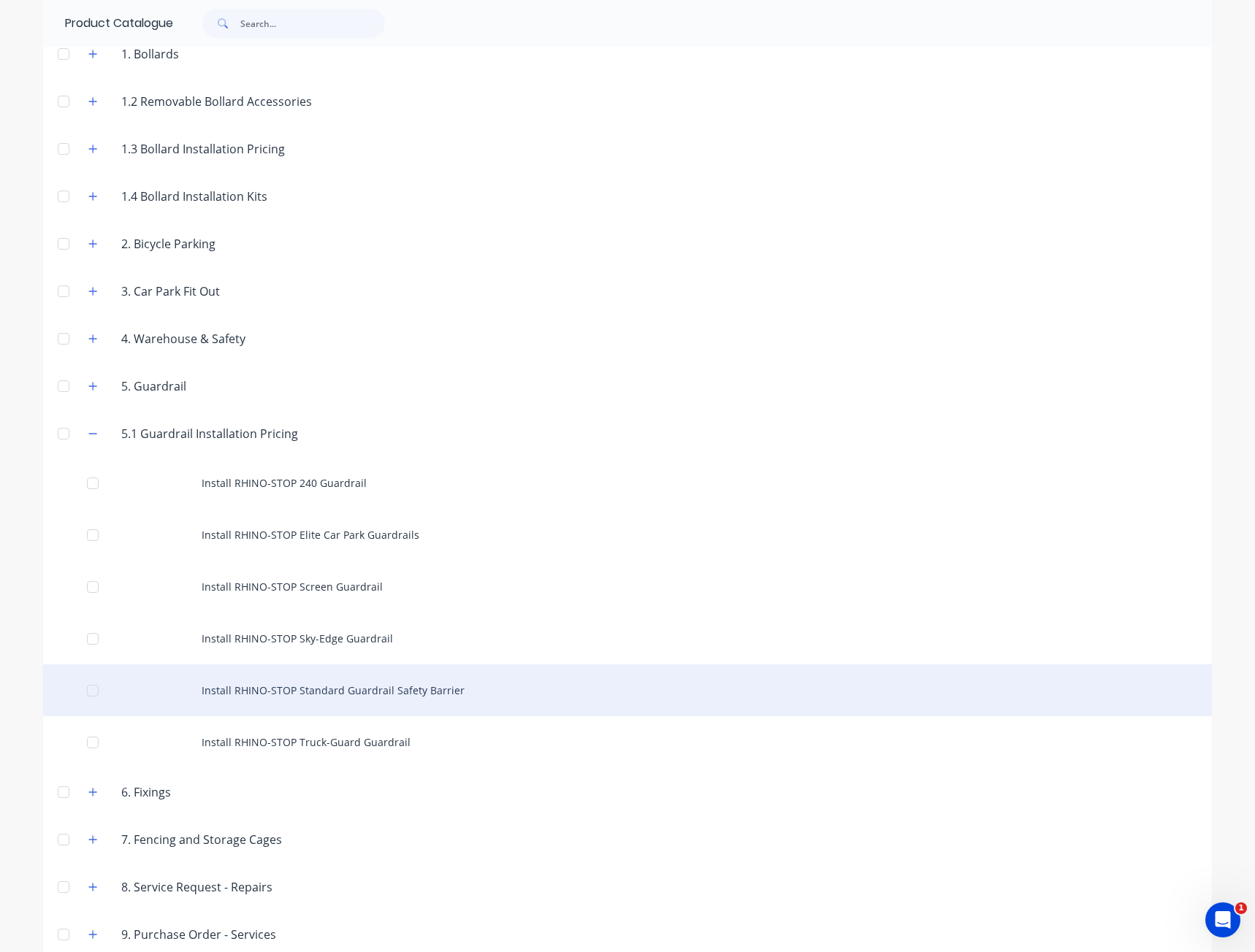
scroll to position [191, 0]
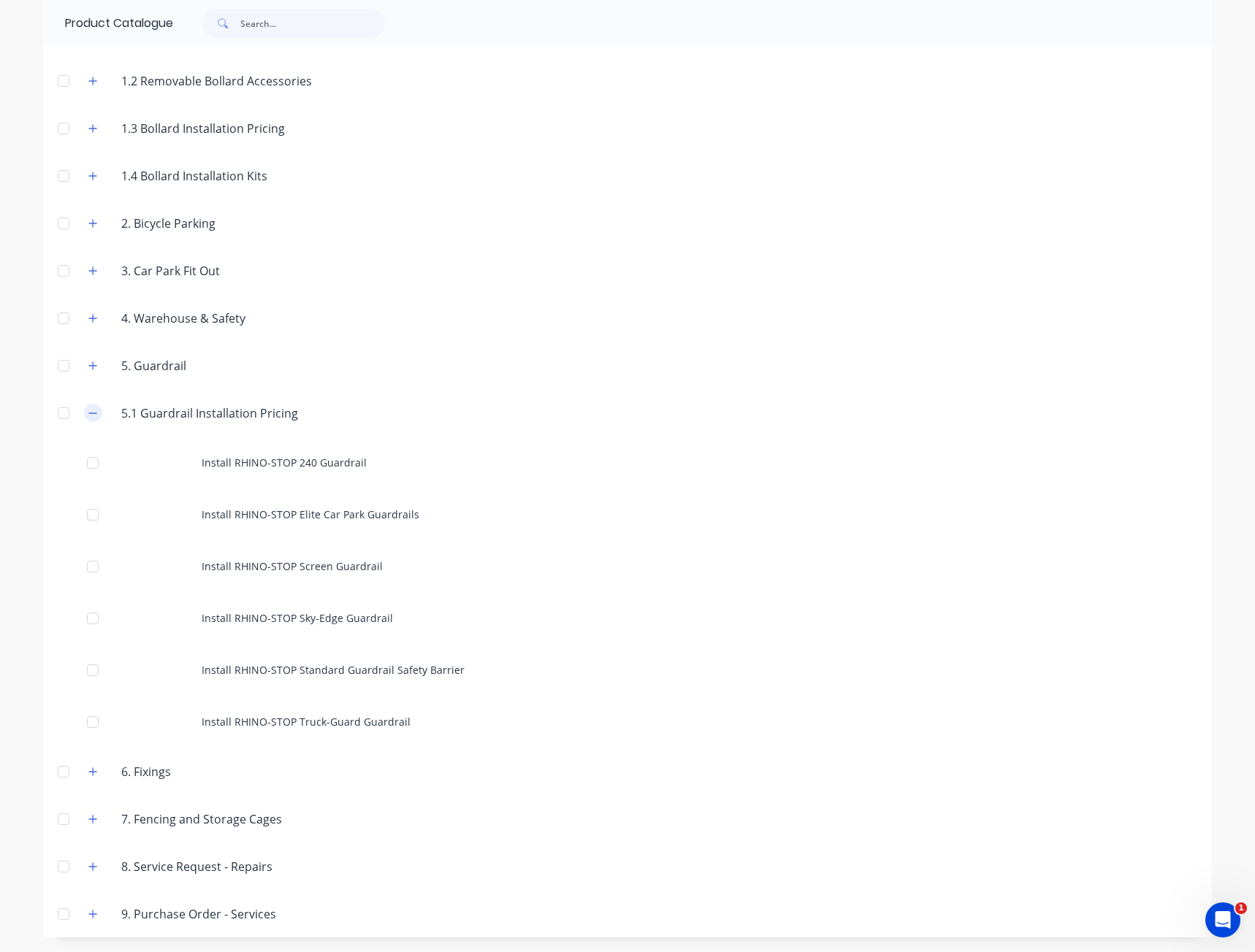
click at [84, 416] on button "button" at bounding box center [93, 413] width 19 height 19
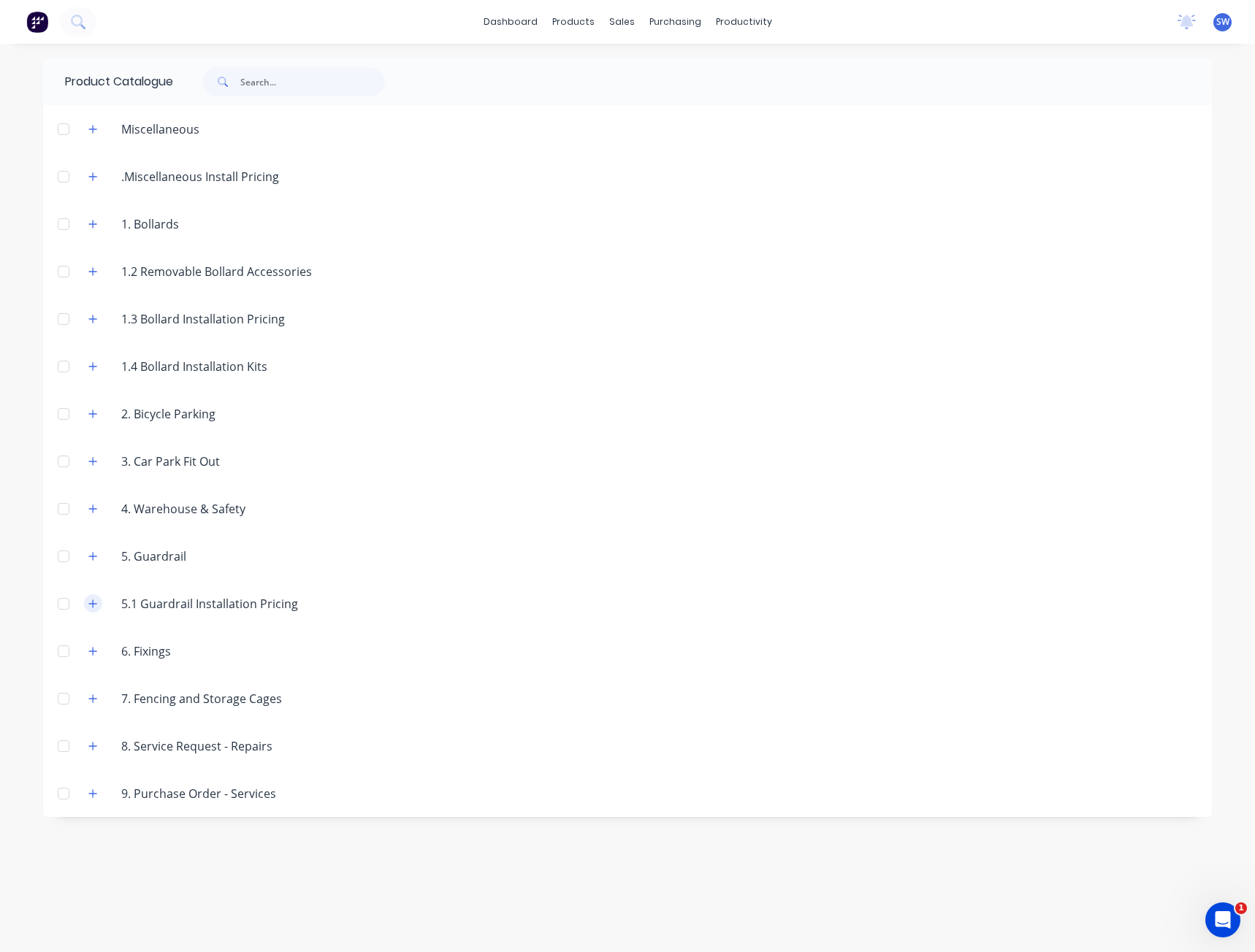
scroll to position [0, 0]
click at [95, 548] on button "button" at bounding box center [93, 556] width 19 height 19
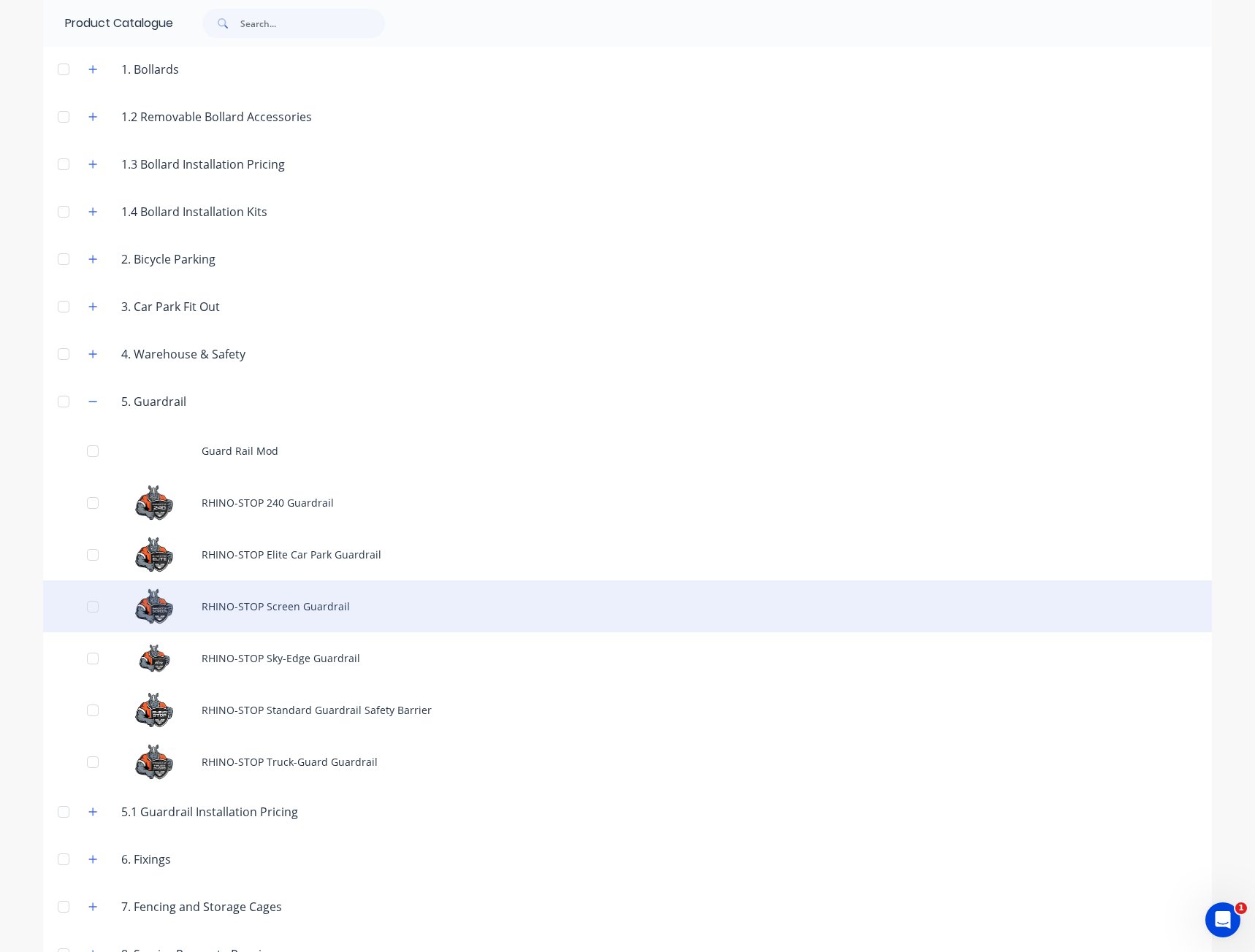
scroll to position [219, 0]
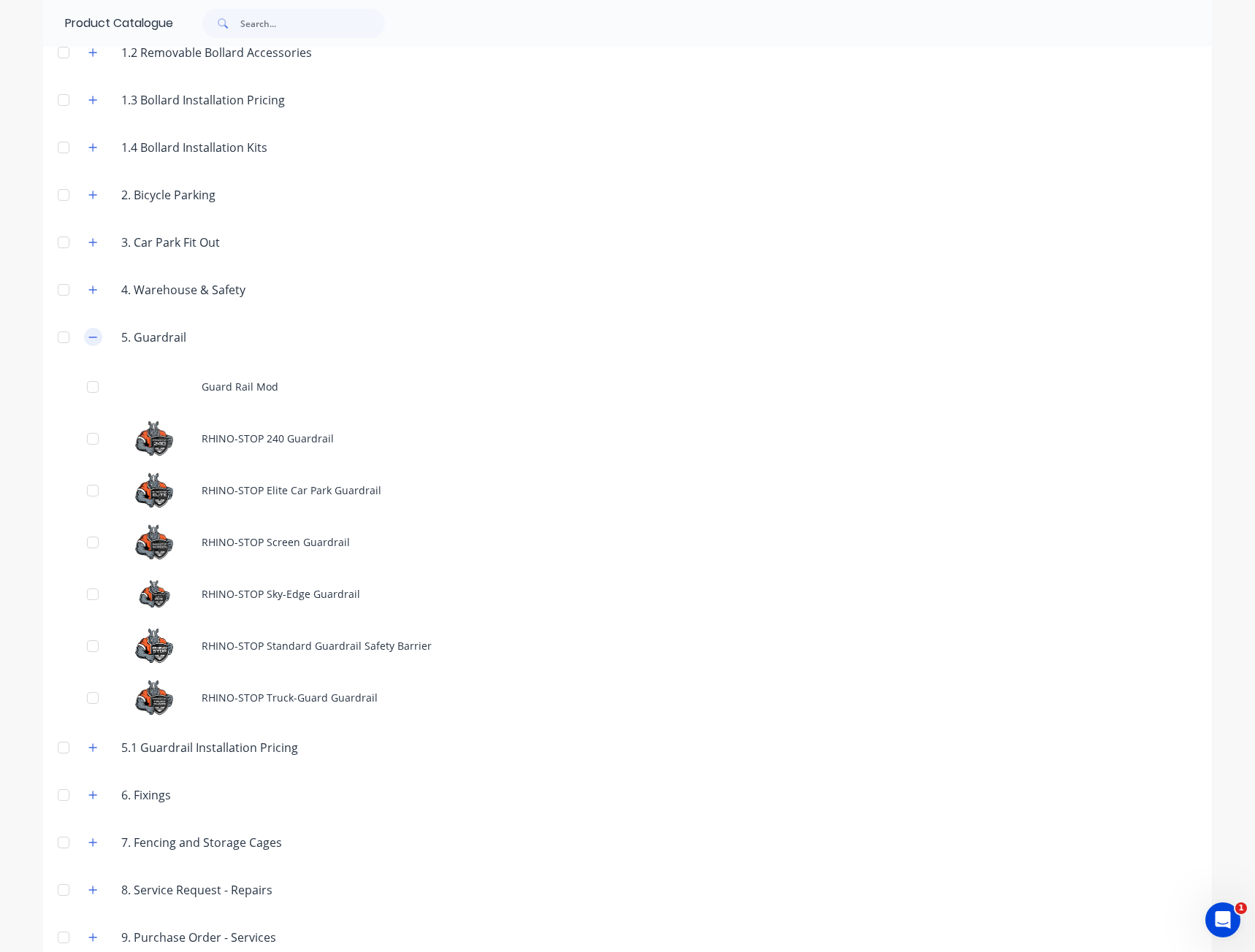
click at [84, 336] on button "button" at bounding box center [93, 337] width 19 height 19
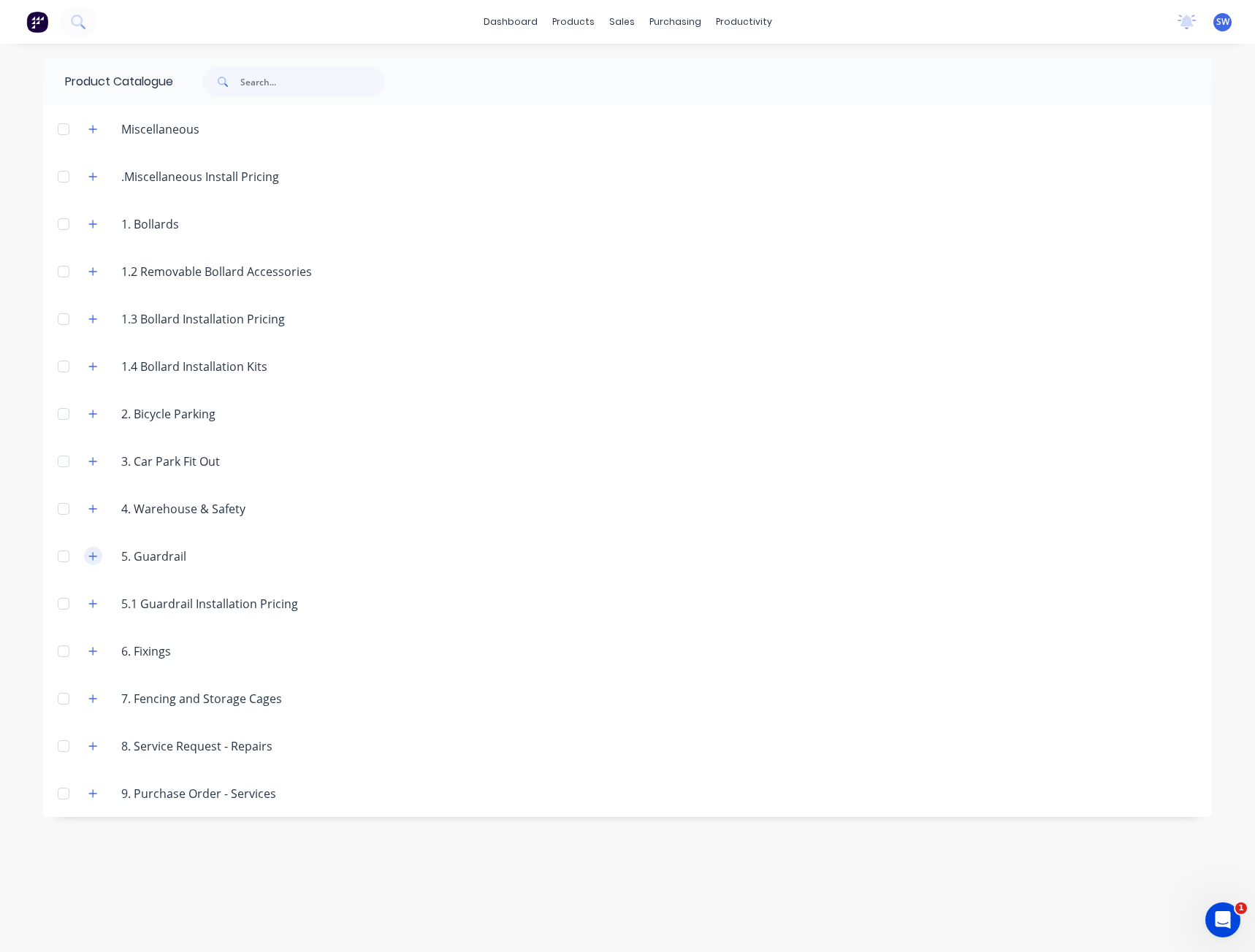
scroll to position [0, 0]
click at [98, 647] on button "button" at bounding box center [93, 651] width 19 height 19
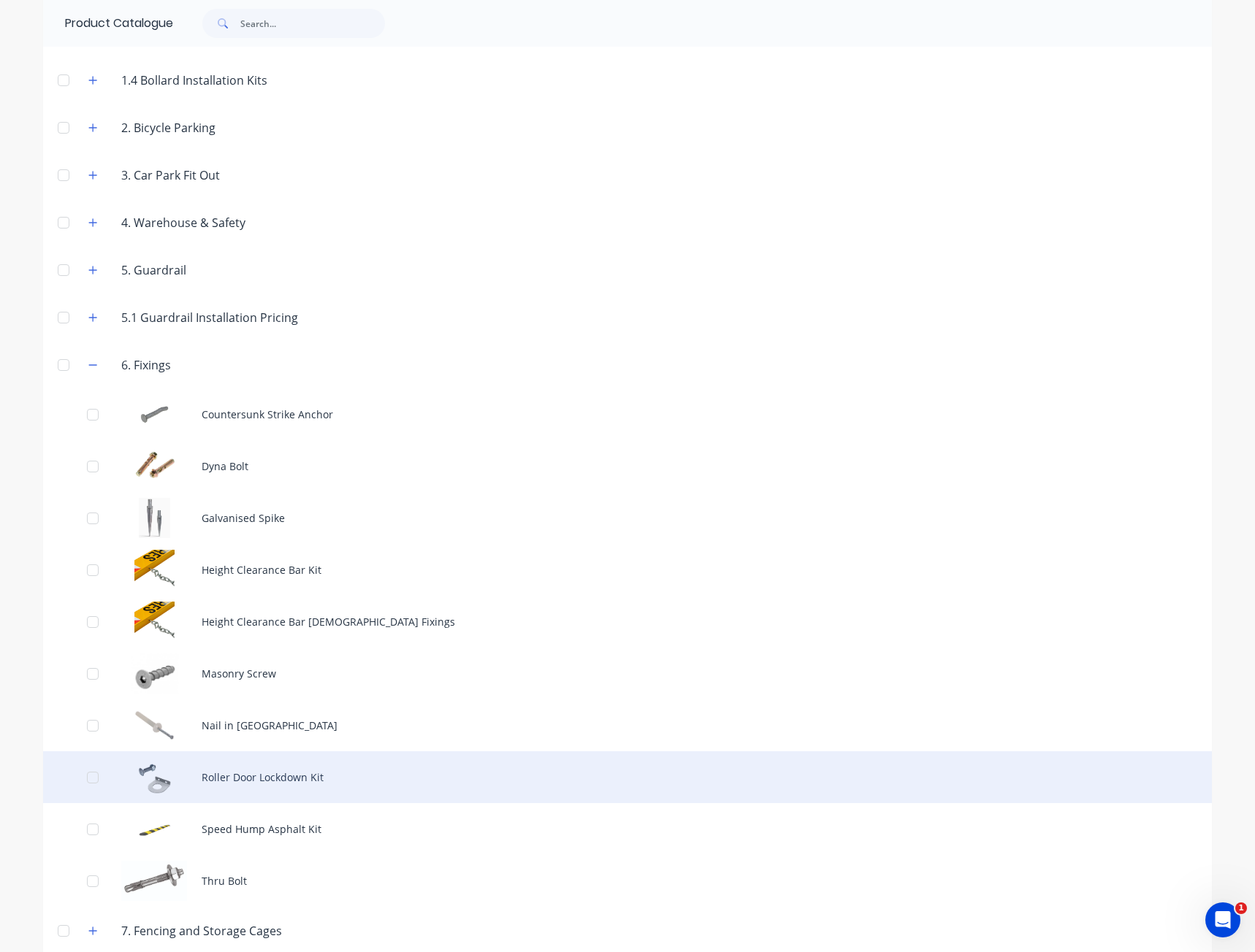
scroll to position [365, 0]
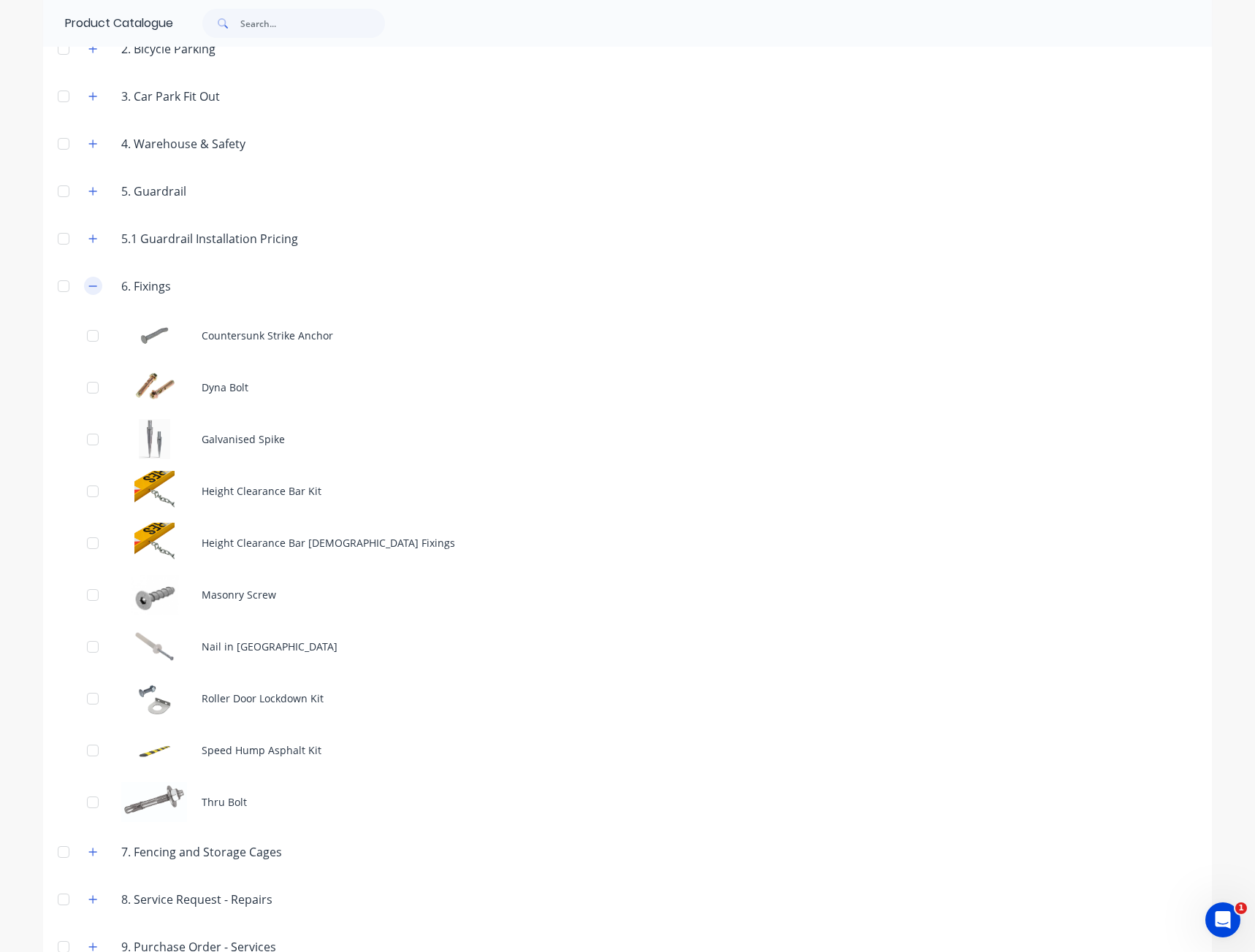
click at [88, 289] on icon "button" at bounding box center [92, 286] width 9 height 10
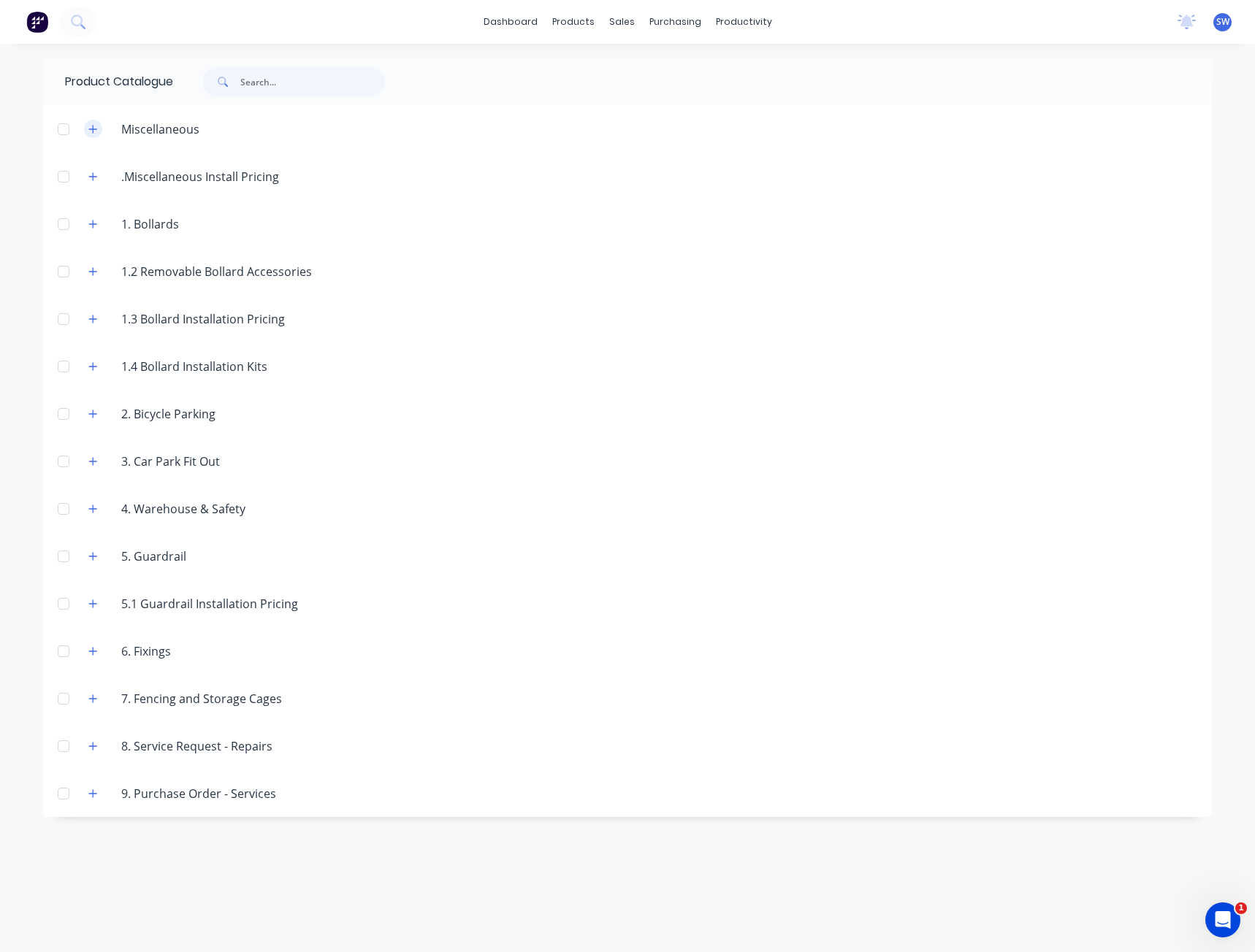
click at [88, 128] on button "button" at bounding box center [93, 129] width 19 height 19
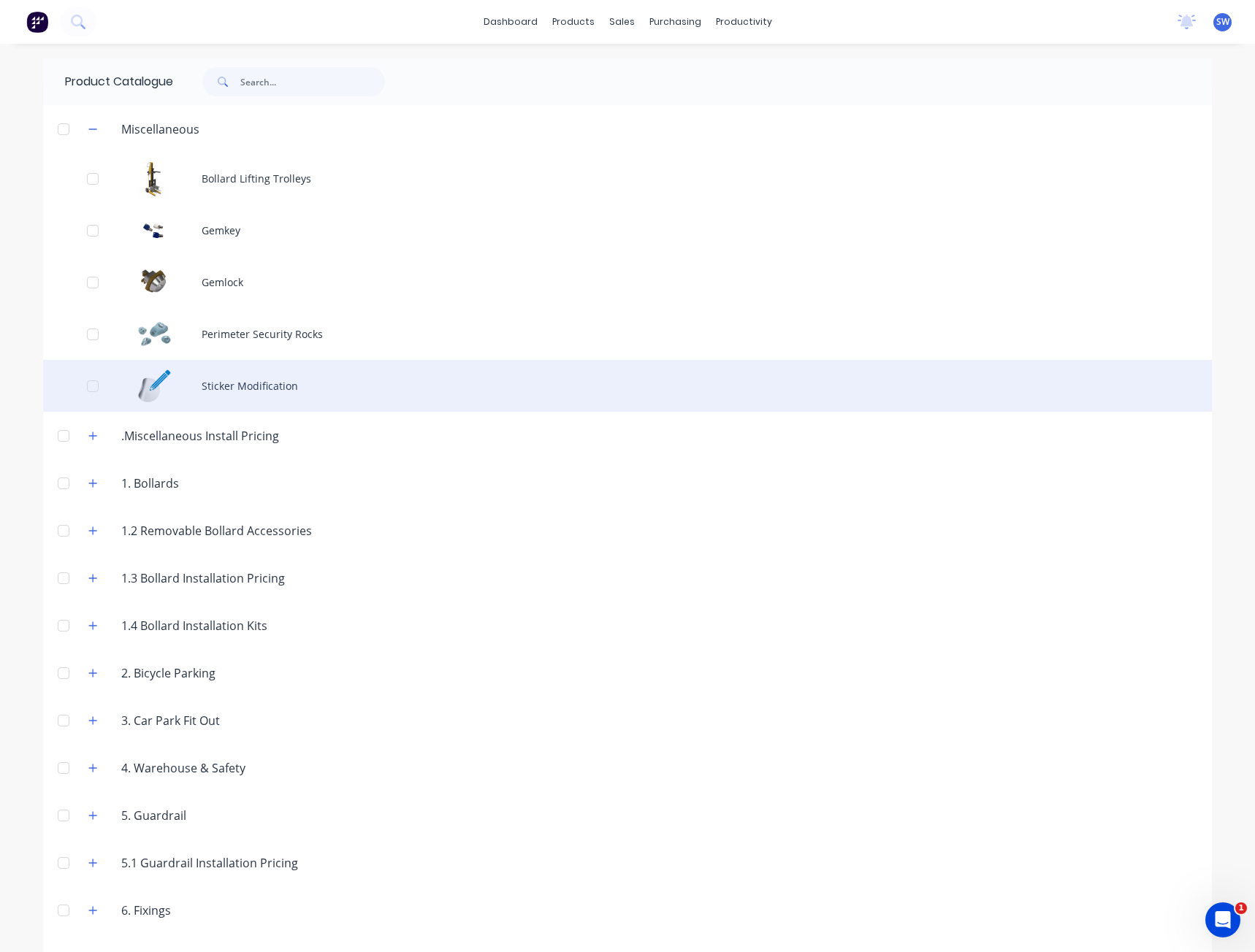
click at [221, 381] on div "Sticker Modification" at bounding box center [628, 385] width 1169 height 52
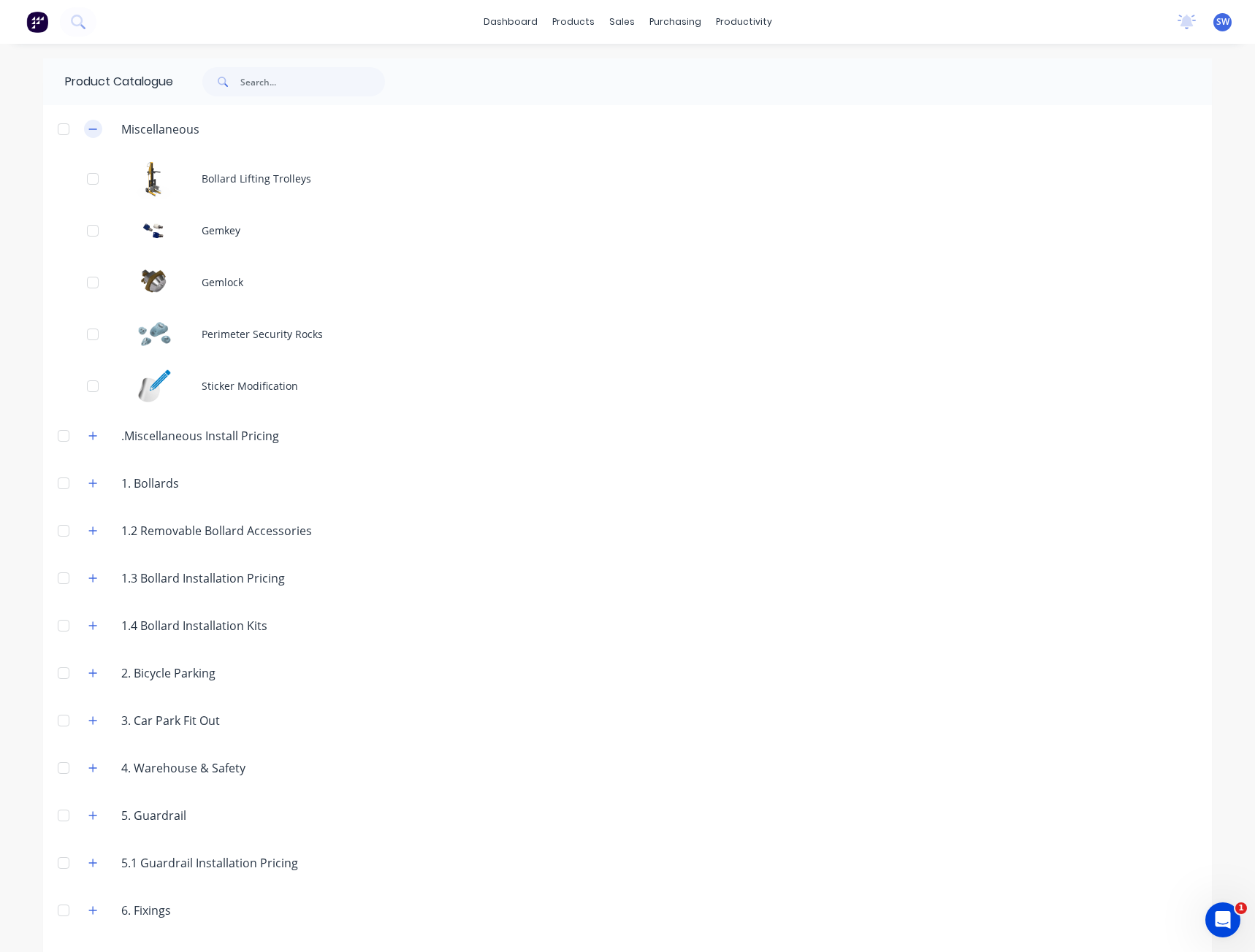
click at [89, 129] on icon "button" at bounding box center [93, 129] width 8 height 1
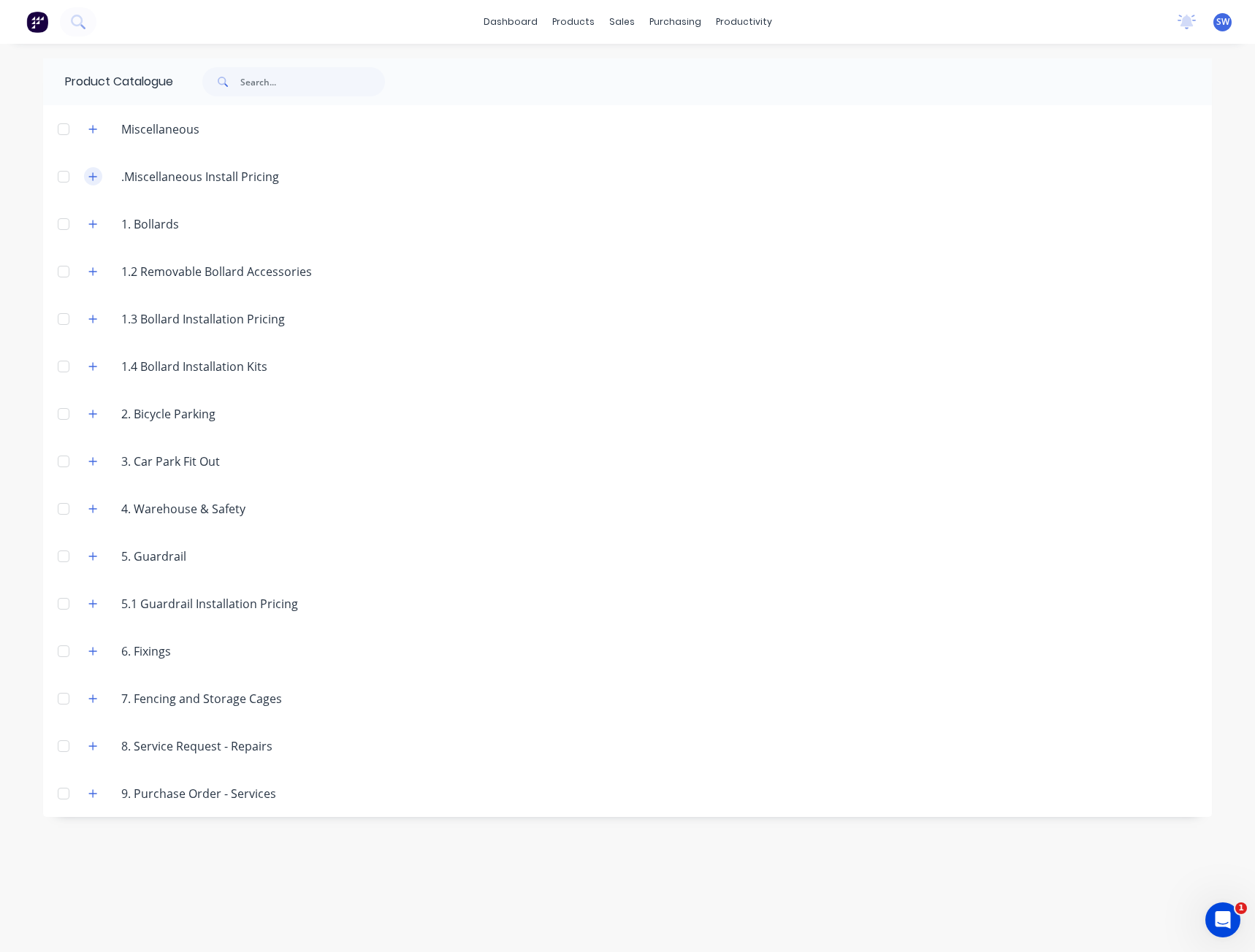
click at [88, 171] on icon "button" at bounding box center [92, 176] width 9 height 10
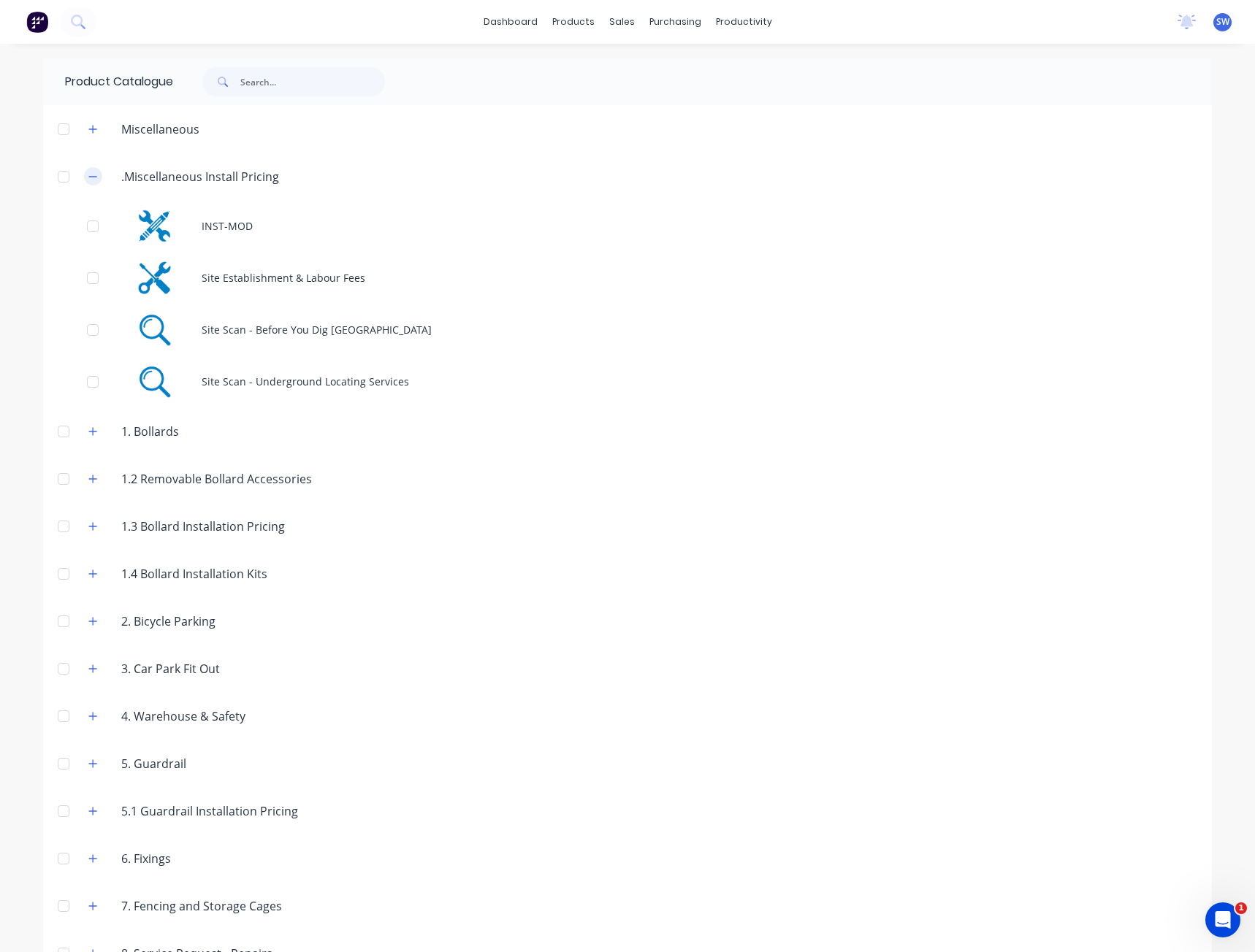
click at [94, 174] on button "button" at bounding box center [93, 177] width 19 height 19
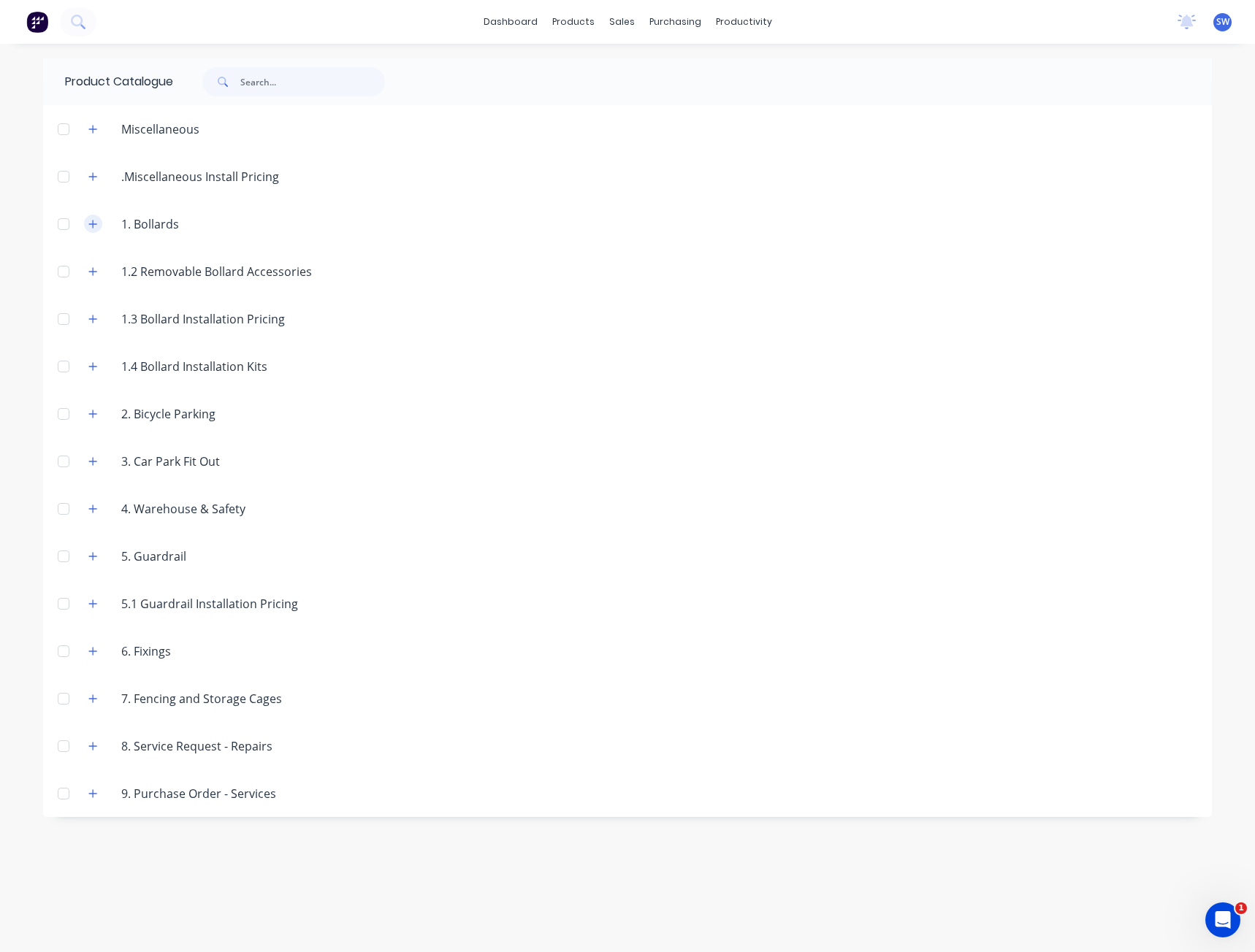
click at [99, 222] on button "button" at bounding box center [93, 224] width 19 height 19
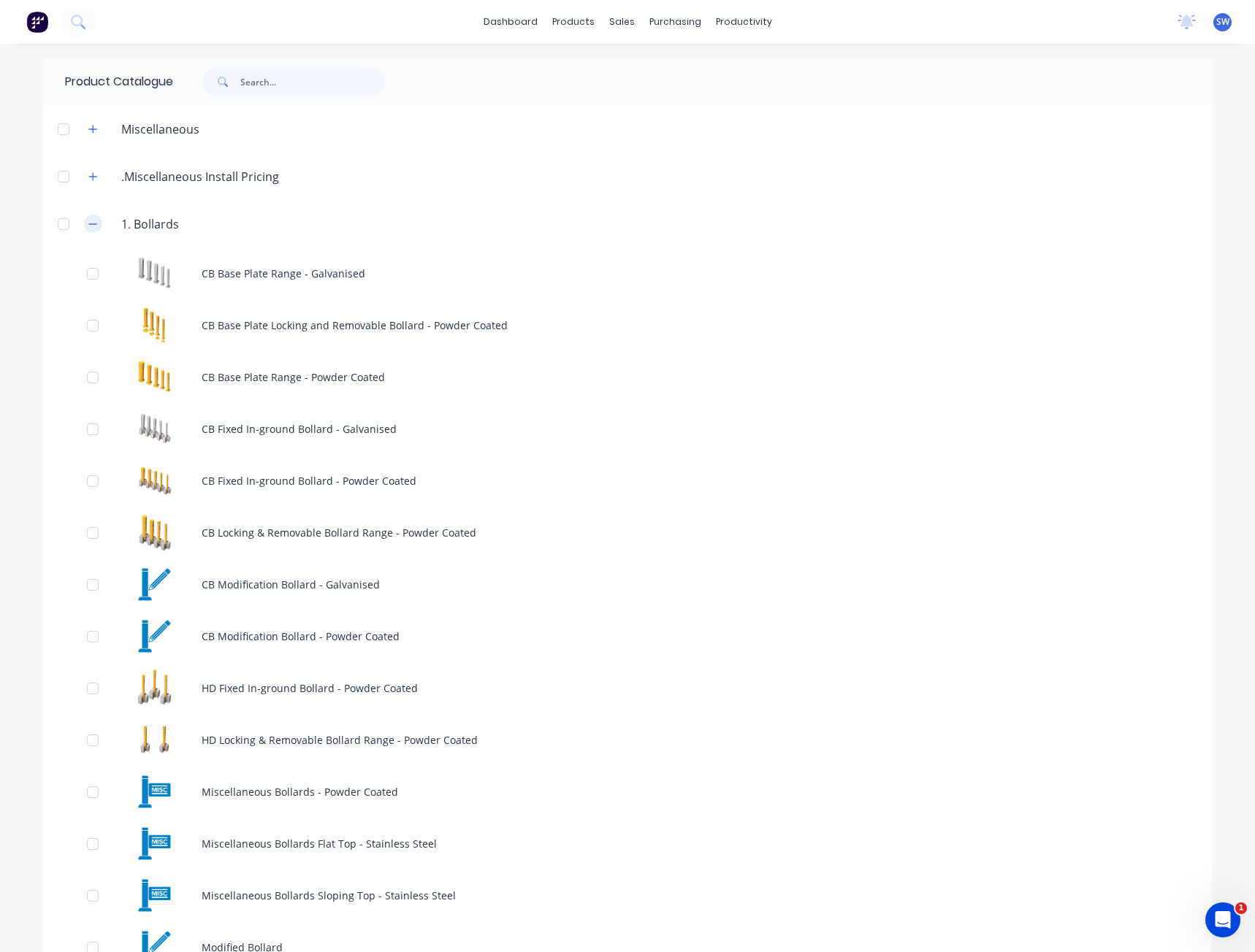
click at [90, 219] on icon "button" at bounding box center [92, 224] width 9 height 10
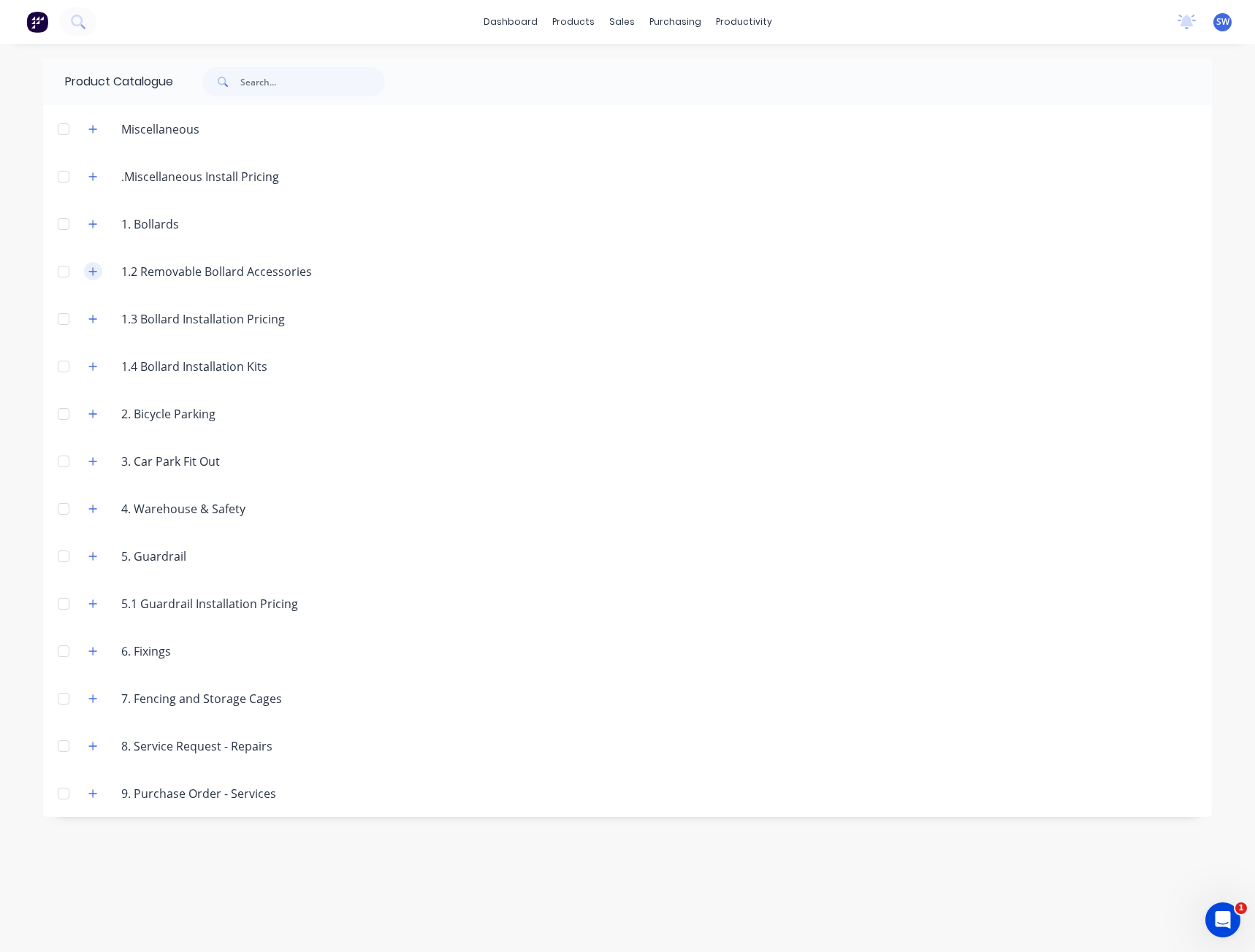
click at [86, 268] on button "button" at bounding box center [93, 271] width 19 height 19
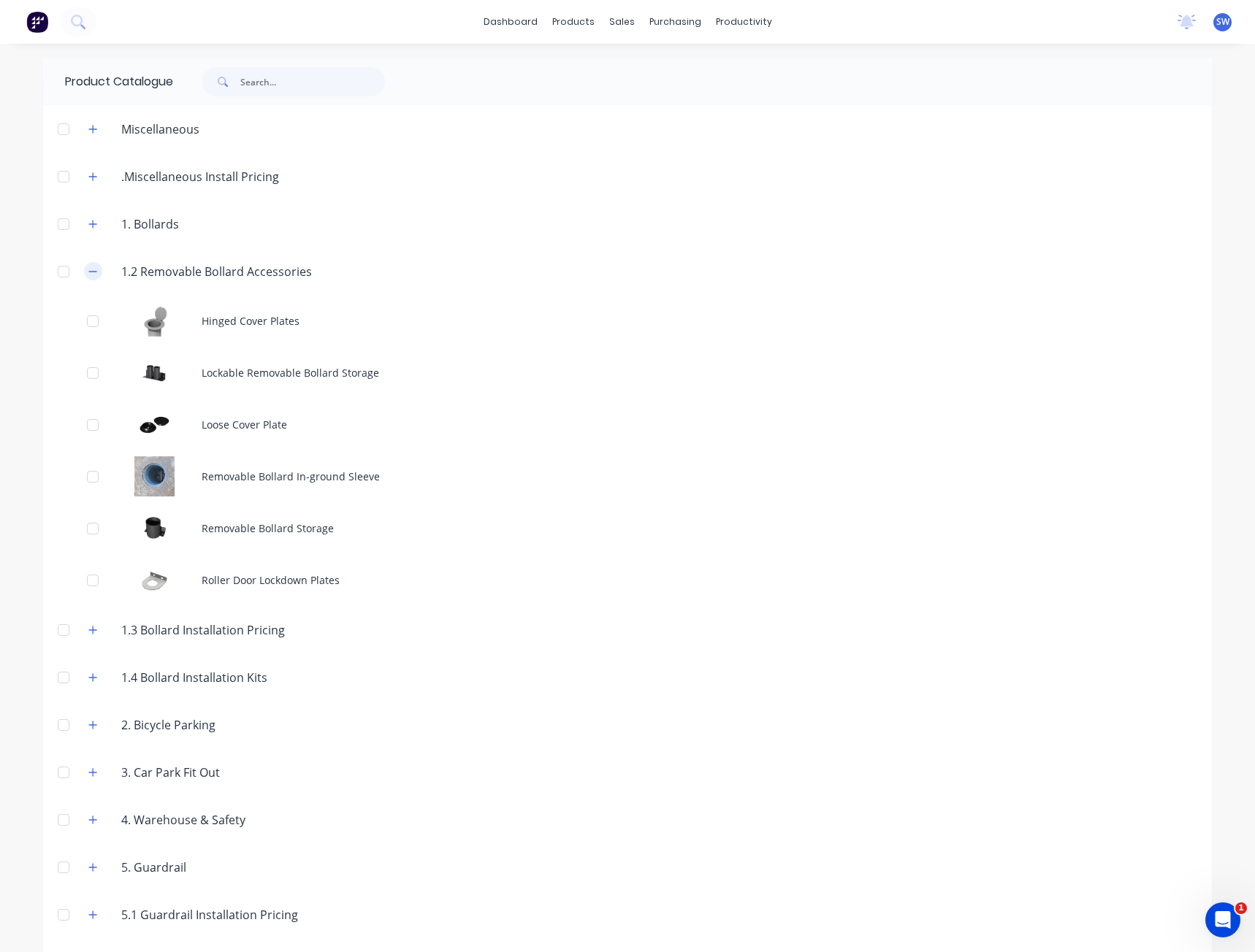
click at [88, 267] on icon "button" at bounding box center [92, 271] width 9 height 10
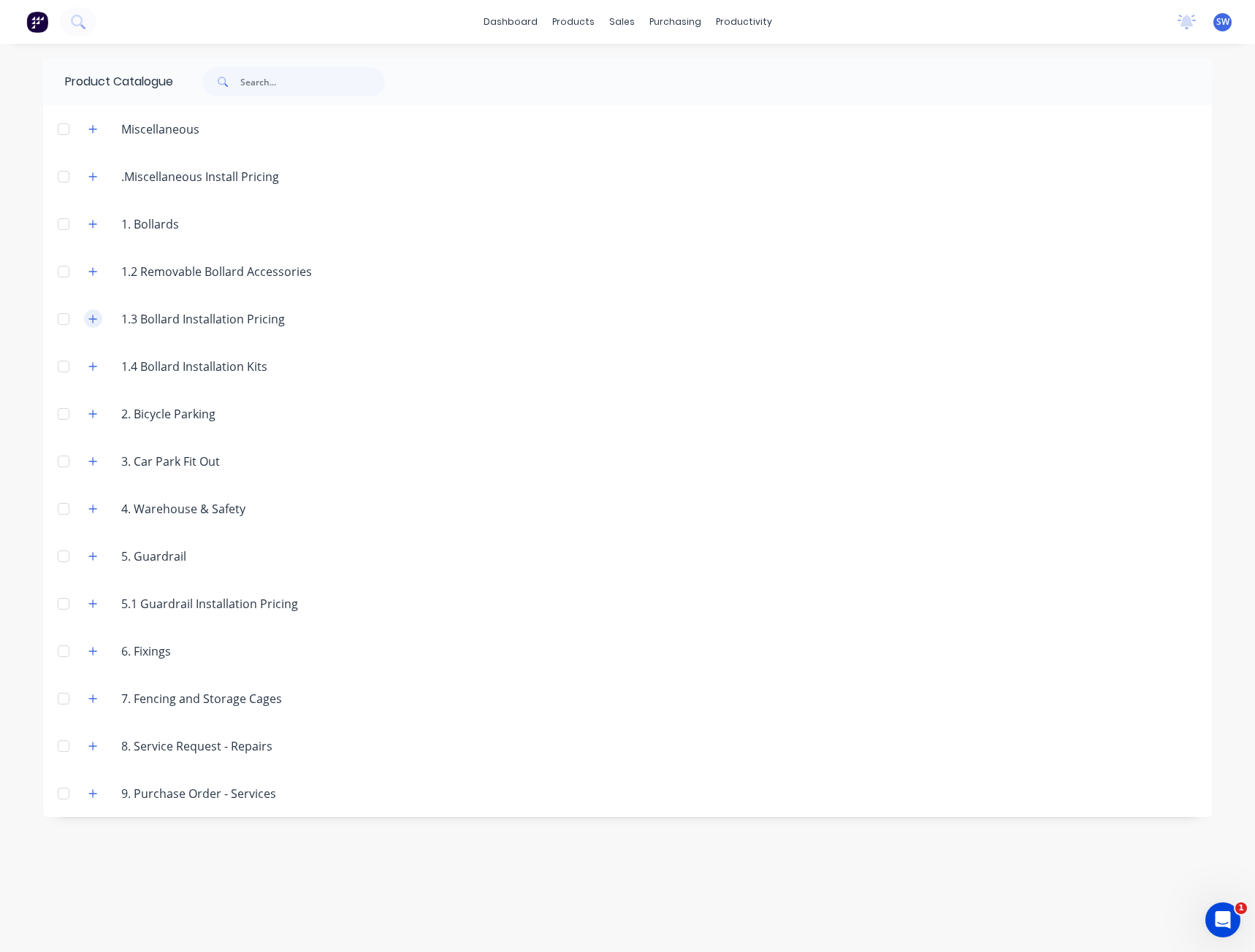
click at [87, 317] on button "button" at bounding box center [93, 319] width 19 height 19
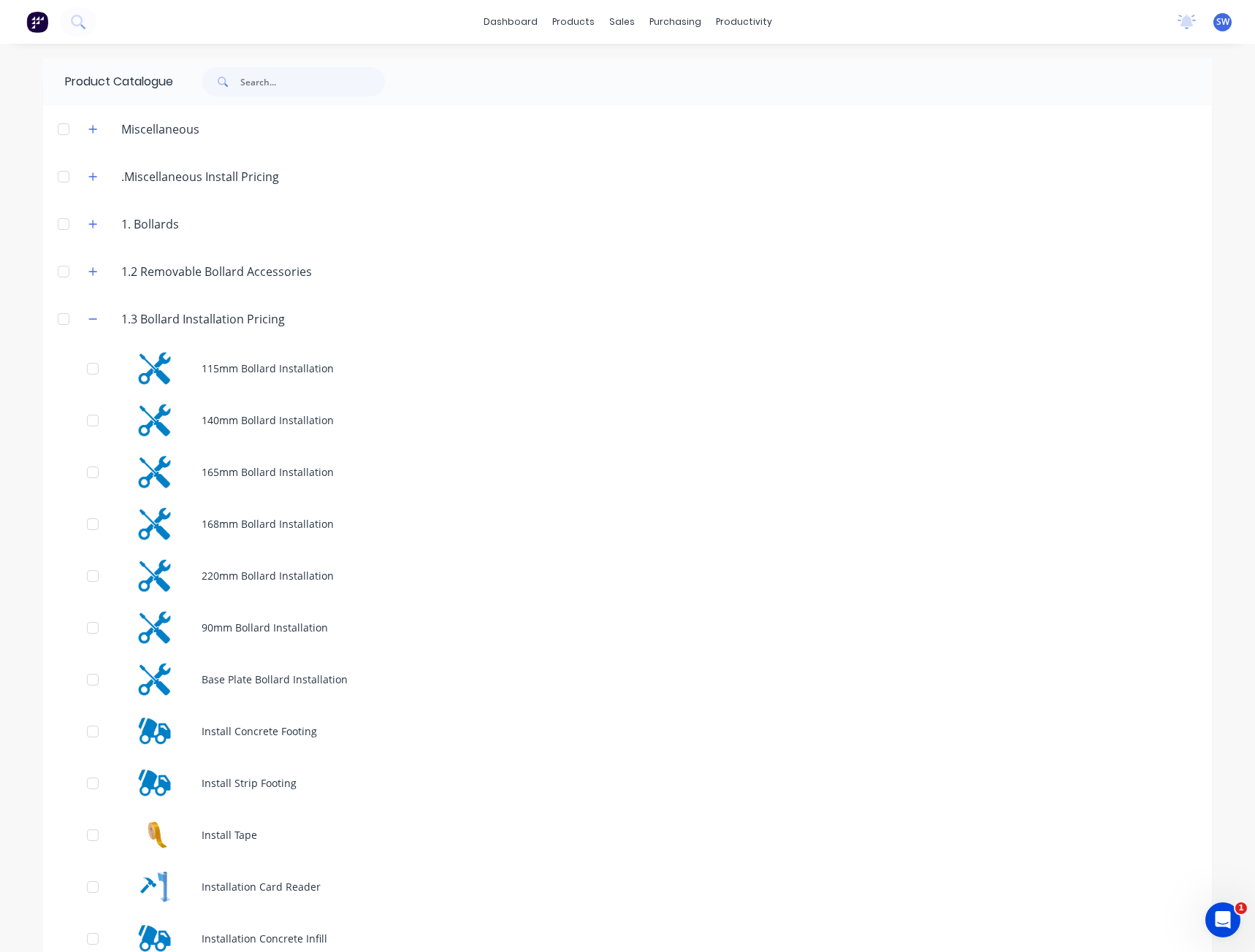
click at [89, 308] on header "1.3 Bollard Installation Pricing" at bounding box center [628, 319] width 1169 height 47
click at [95, 317] on button "button" at bounding box center [93, 319] width 19 height 19
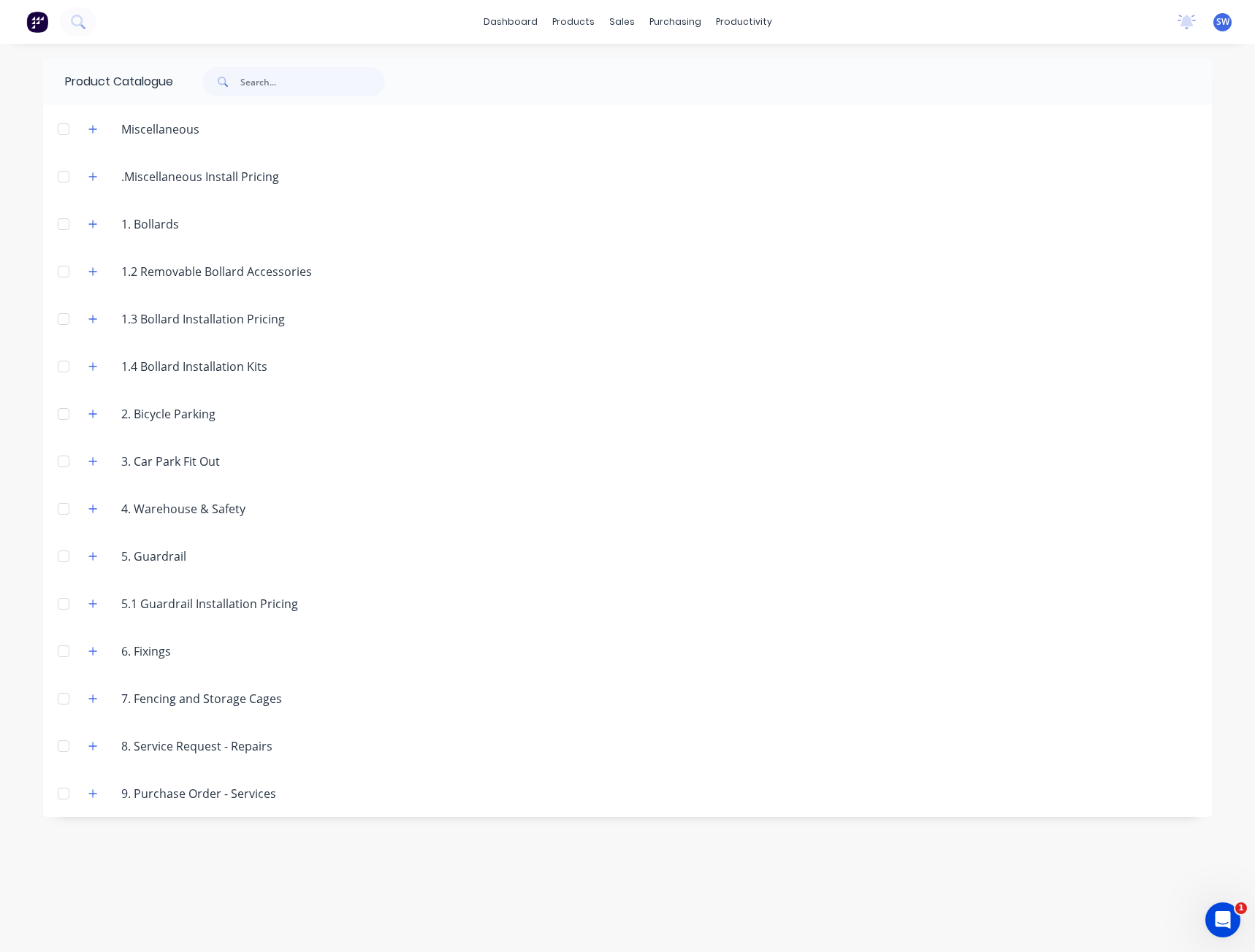
click at [99, 350] on header "1.4 Bollard Installation Kits" at bounding box center [628, 366] width 1169 height 47
click at [90, 418] on icon "button" at bounding box center [92, 413] width 9 height 10
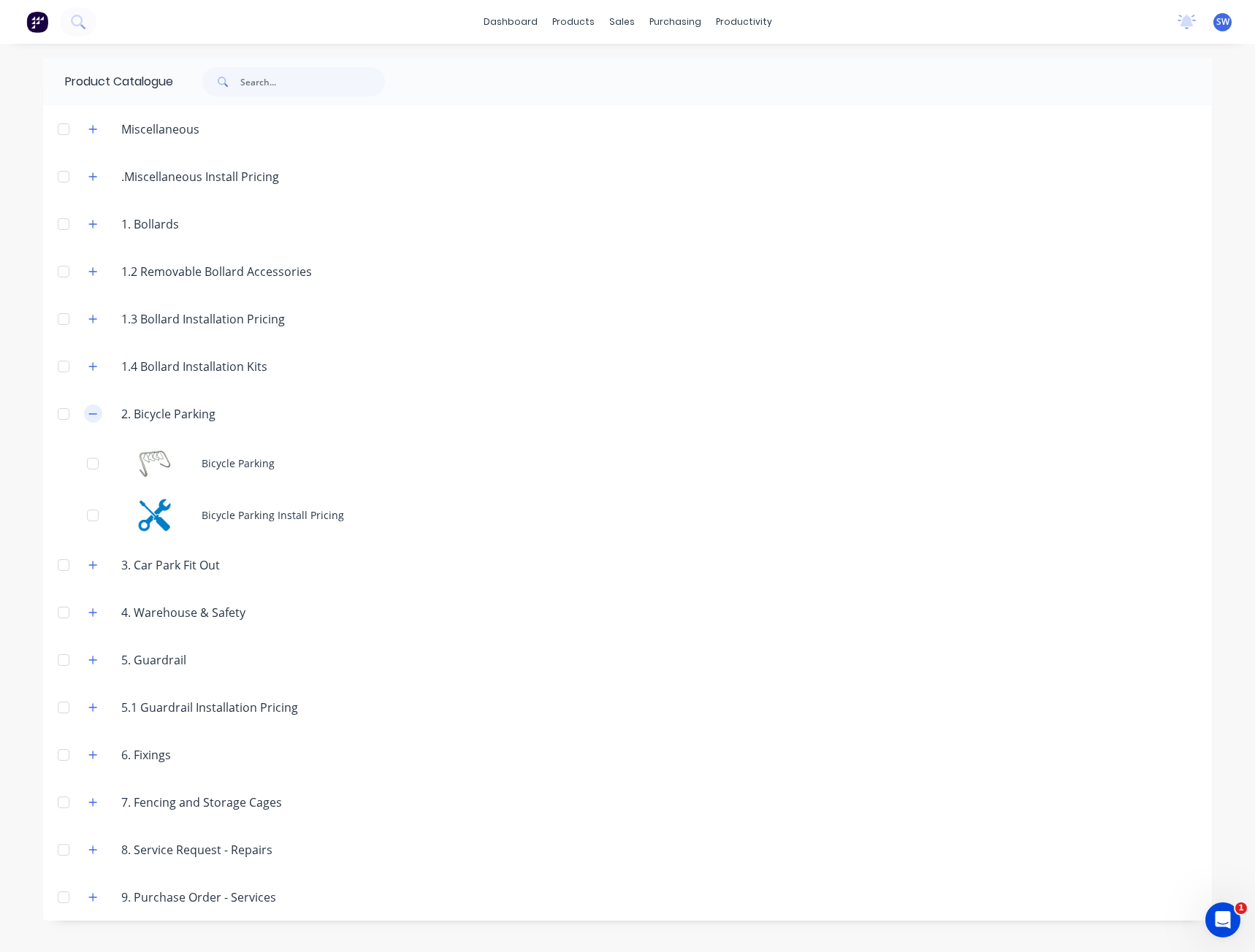
click at [99, 411] on button "button" at bounding box center [93, 414] width 19 height 19
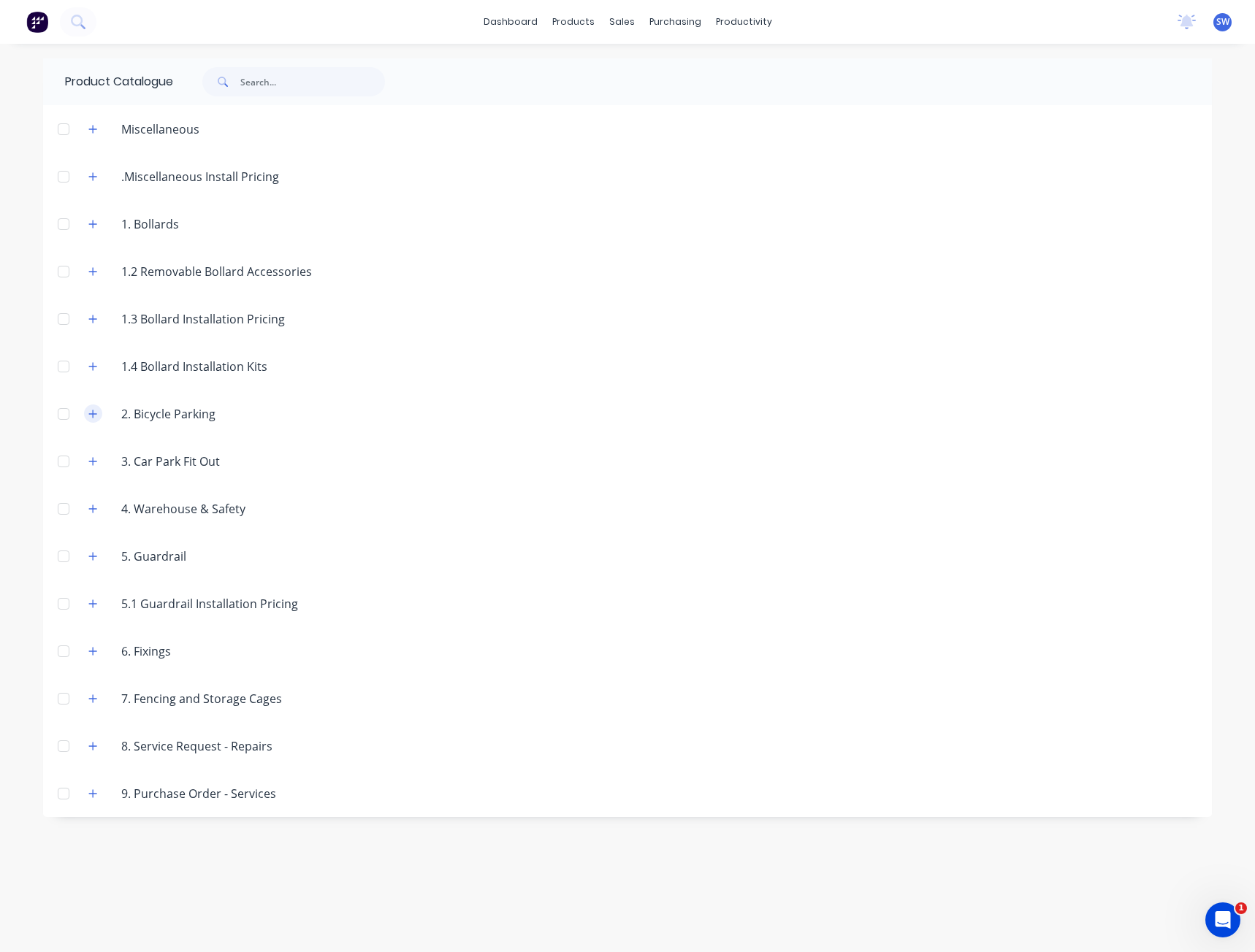
click at [95, 417] on icon "button" at bounding box center [92, 413] width 9 height 10
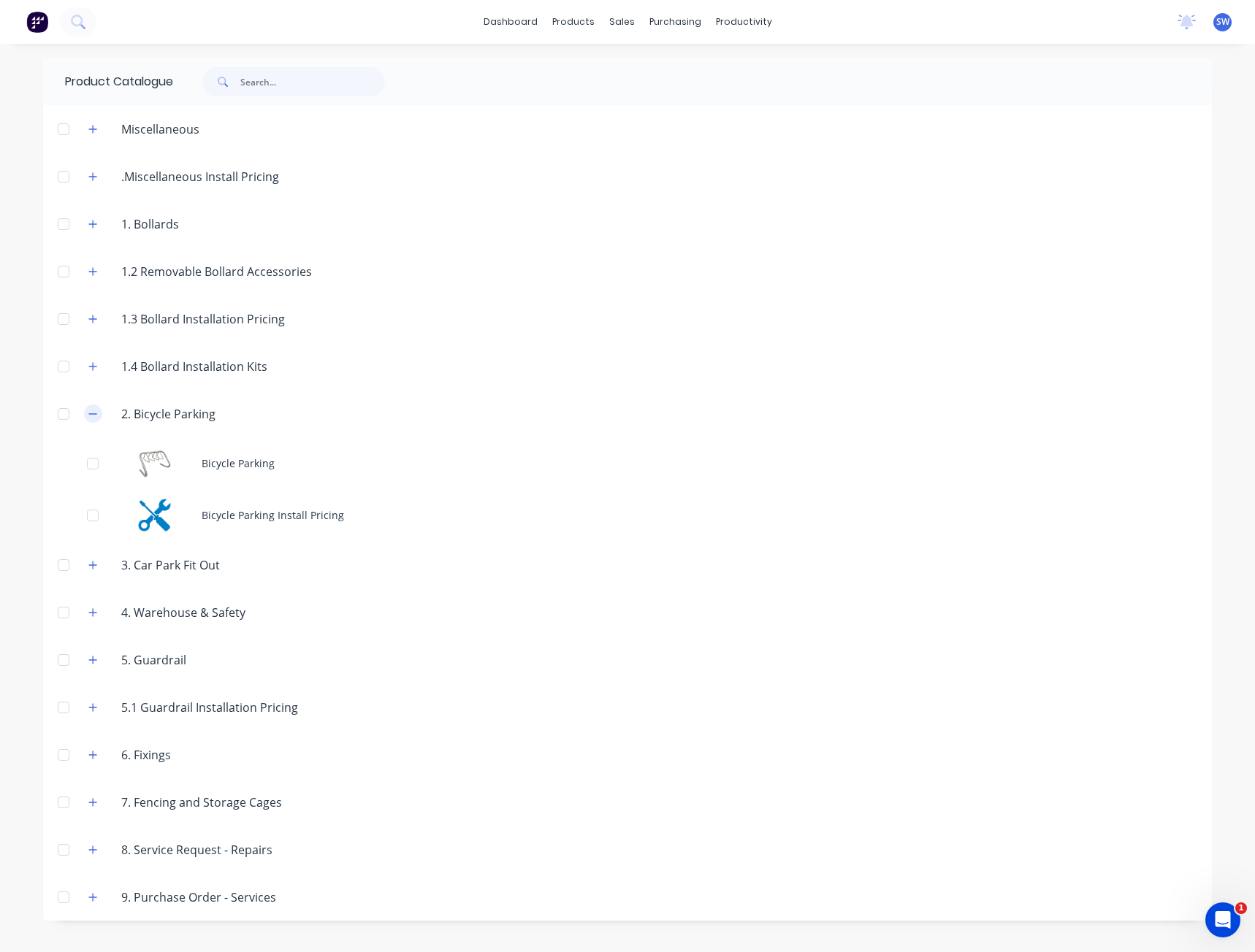
click at [93, 410] on icon "button" at bounding box center [92, 413] width 9 height 10
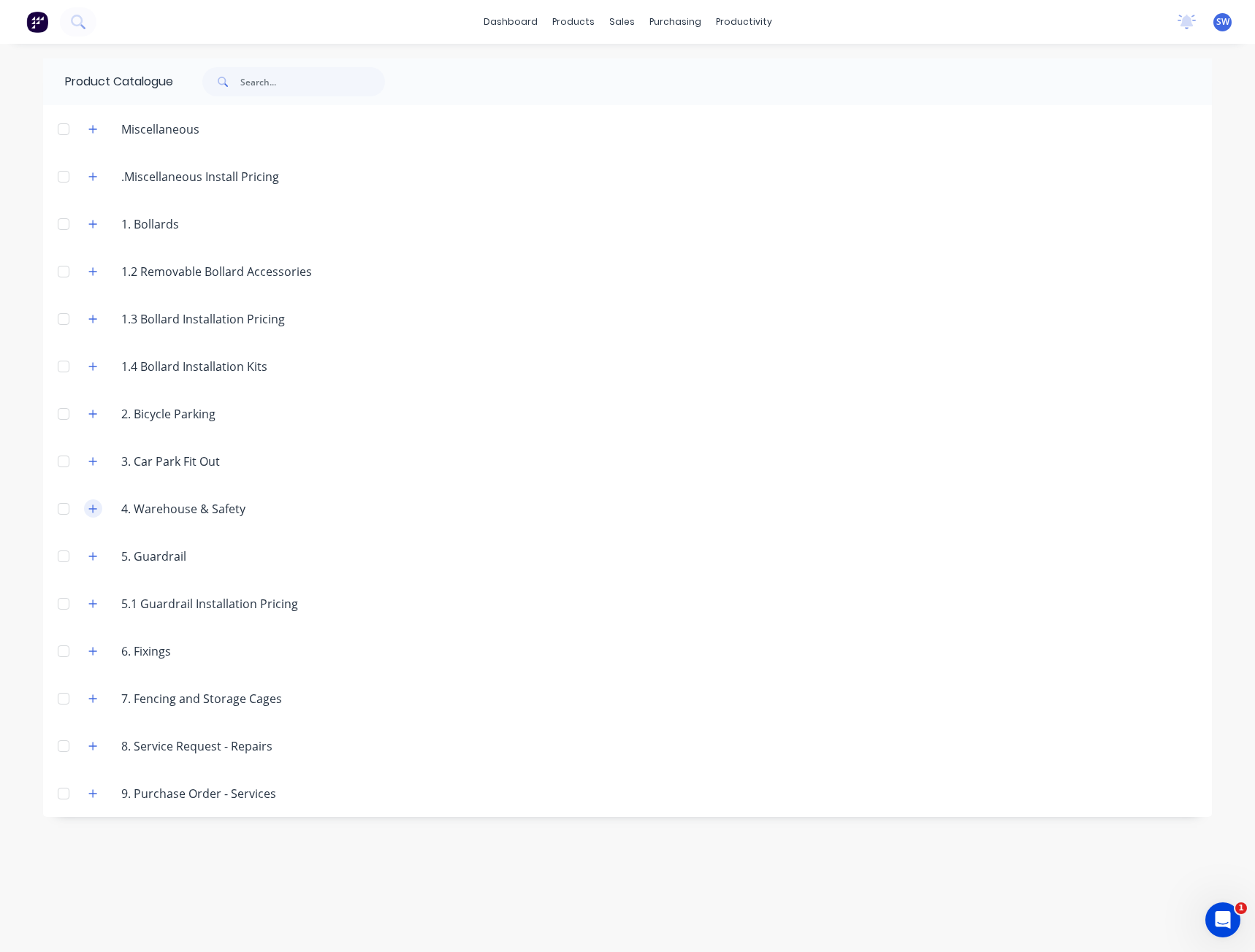
click at [91, 508] on icon "button" at bounding box center [92, 509] width 9 height 10
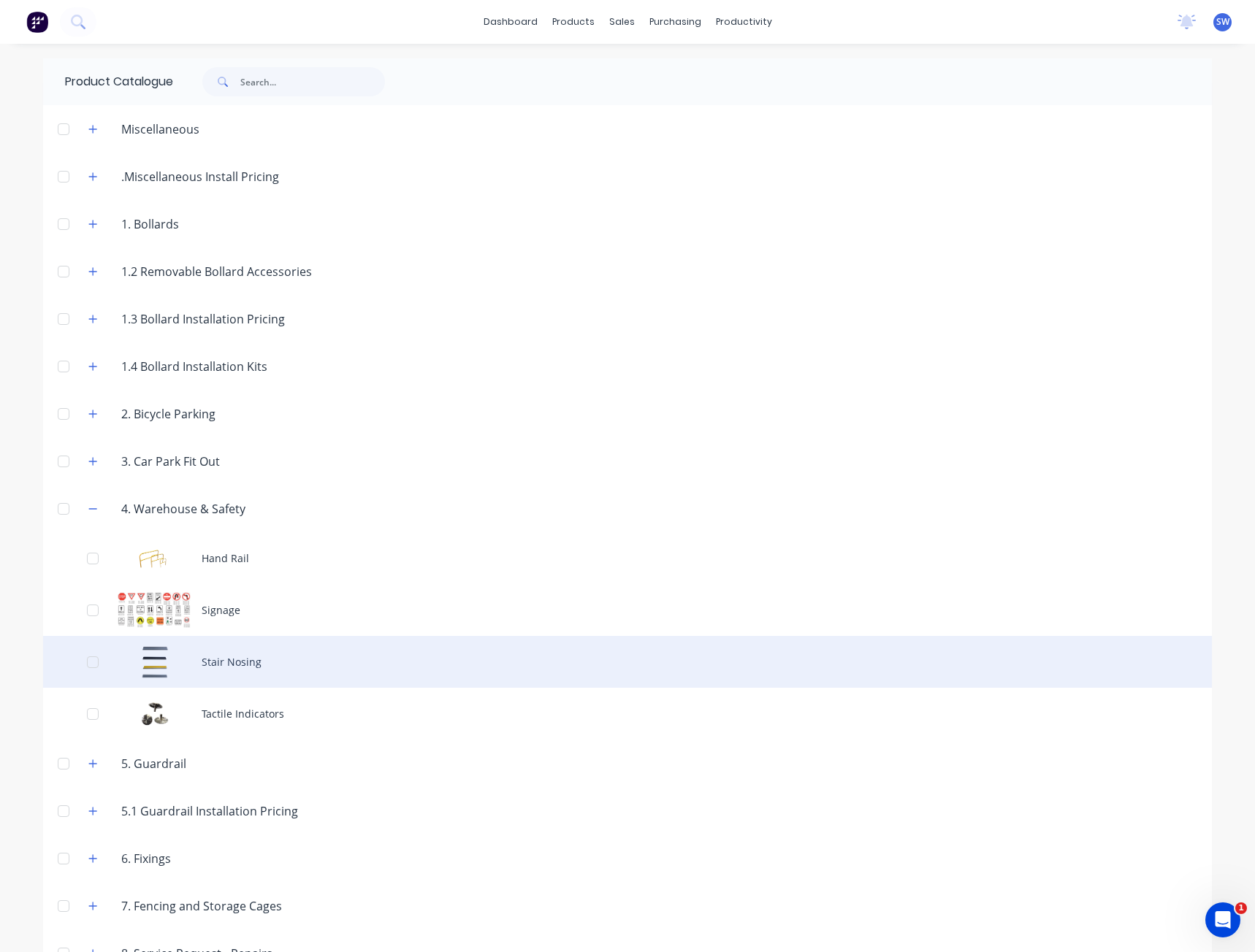
click at [230, 657] on div "Stair Nosing" at bounding box center [628, 661] width 1169 height 52
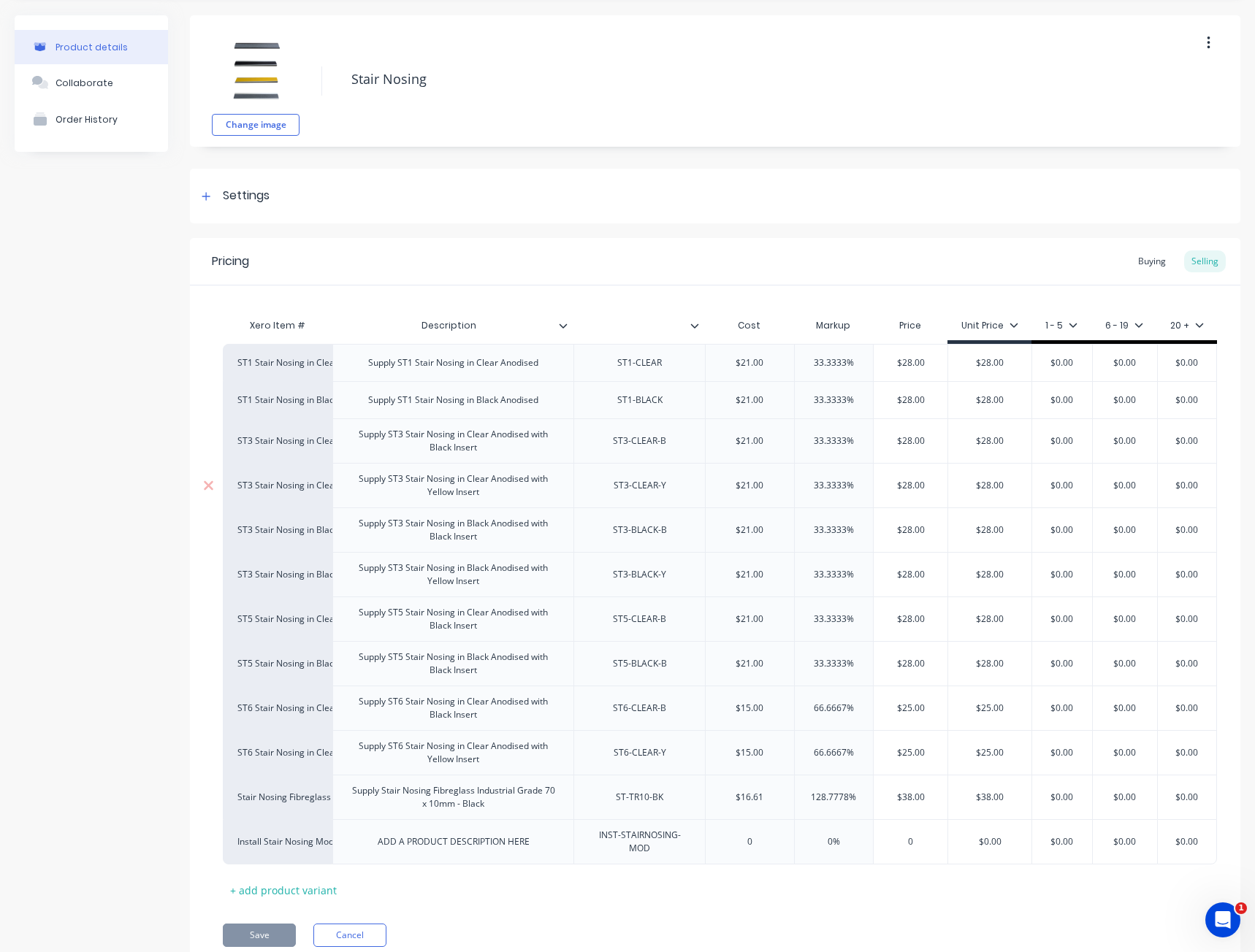
scroll to position [104, 0]
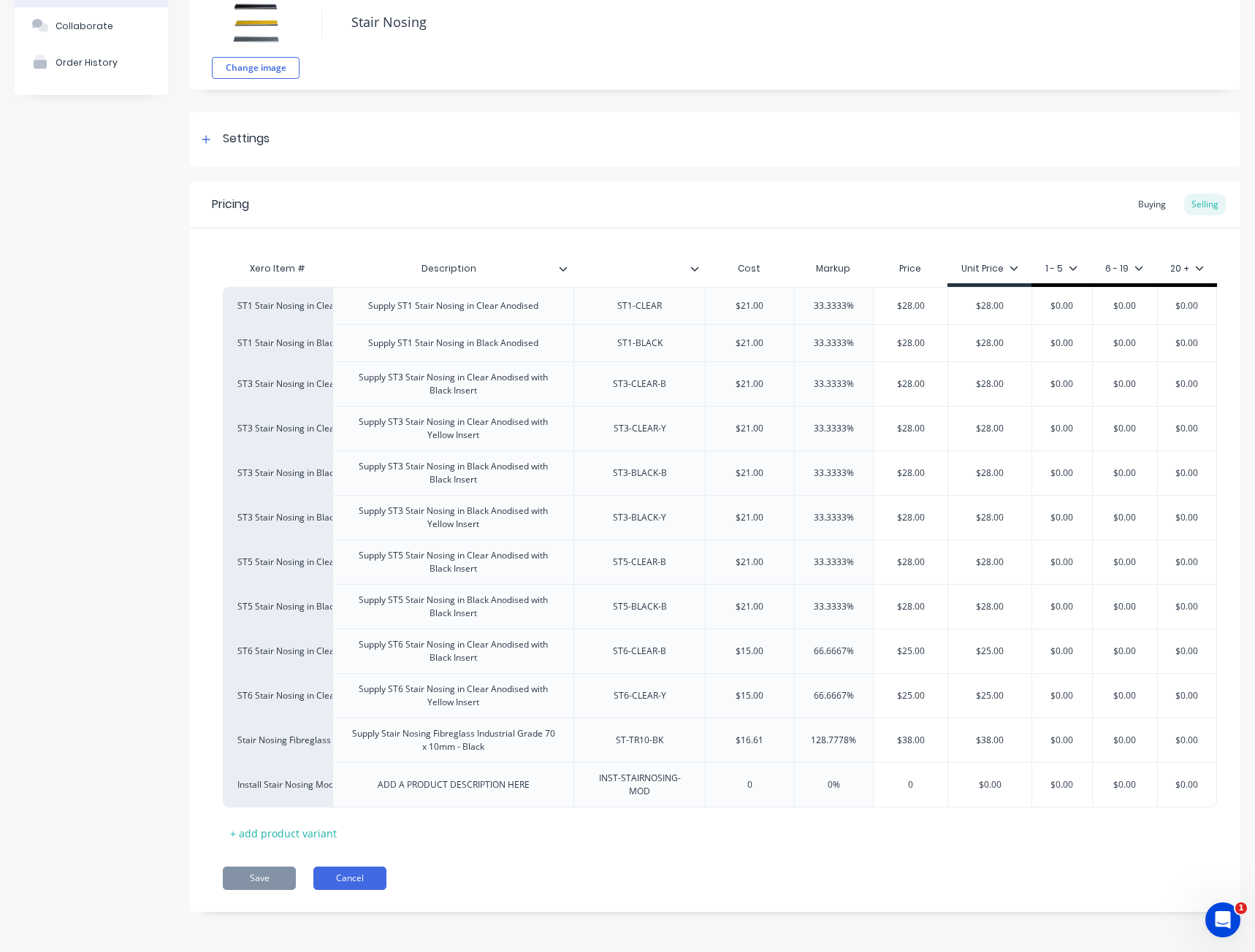
click at [346, 869] on button "Cancel" at bounding box center [350, 878] width 73 height 23
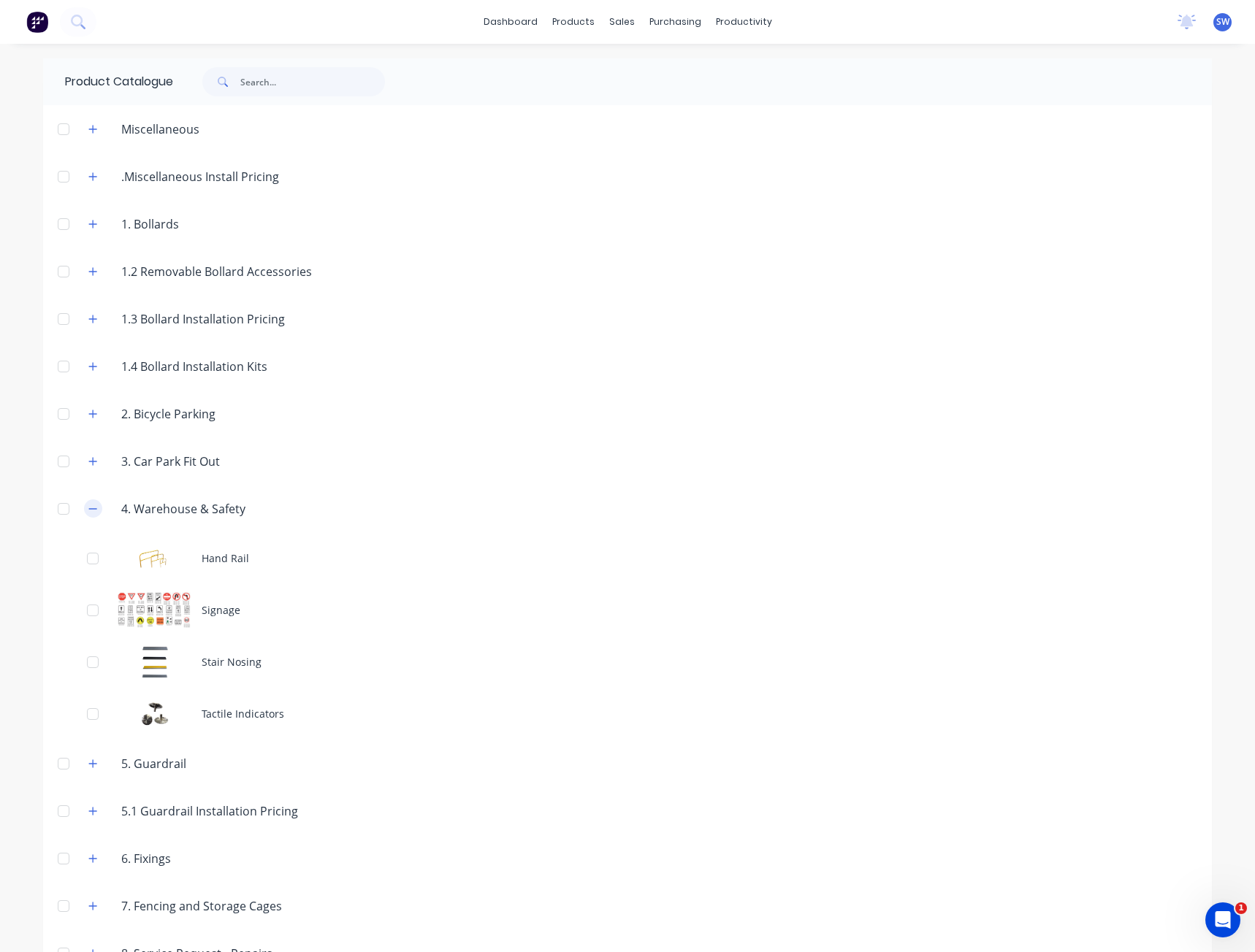
click at [84, 499] on button "button" at bounding box center [93, 509] width 19 height 19
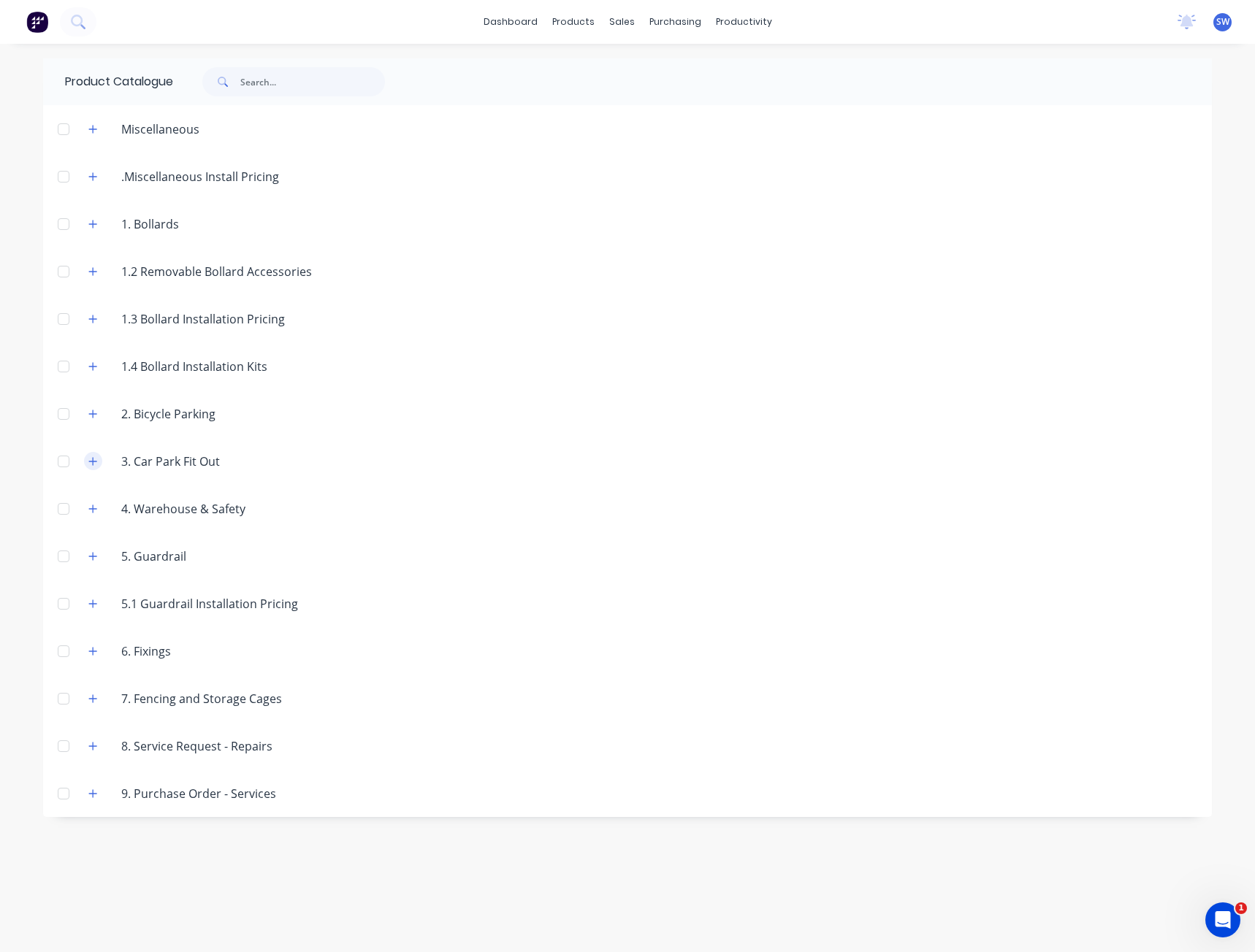
click at [89, 461] on icon "button" at bounding box center [92, 461] width 9 height 10
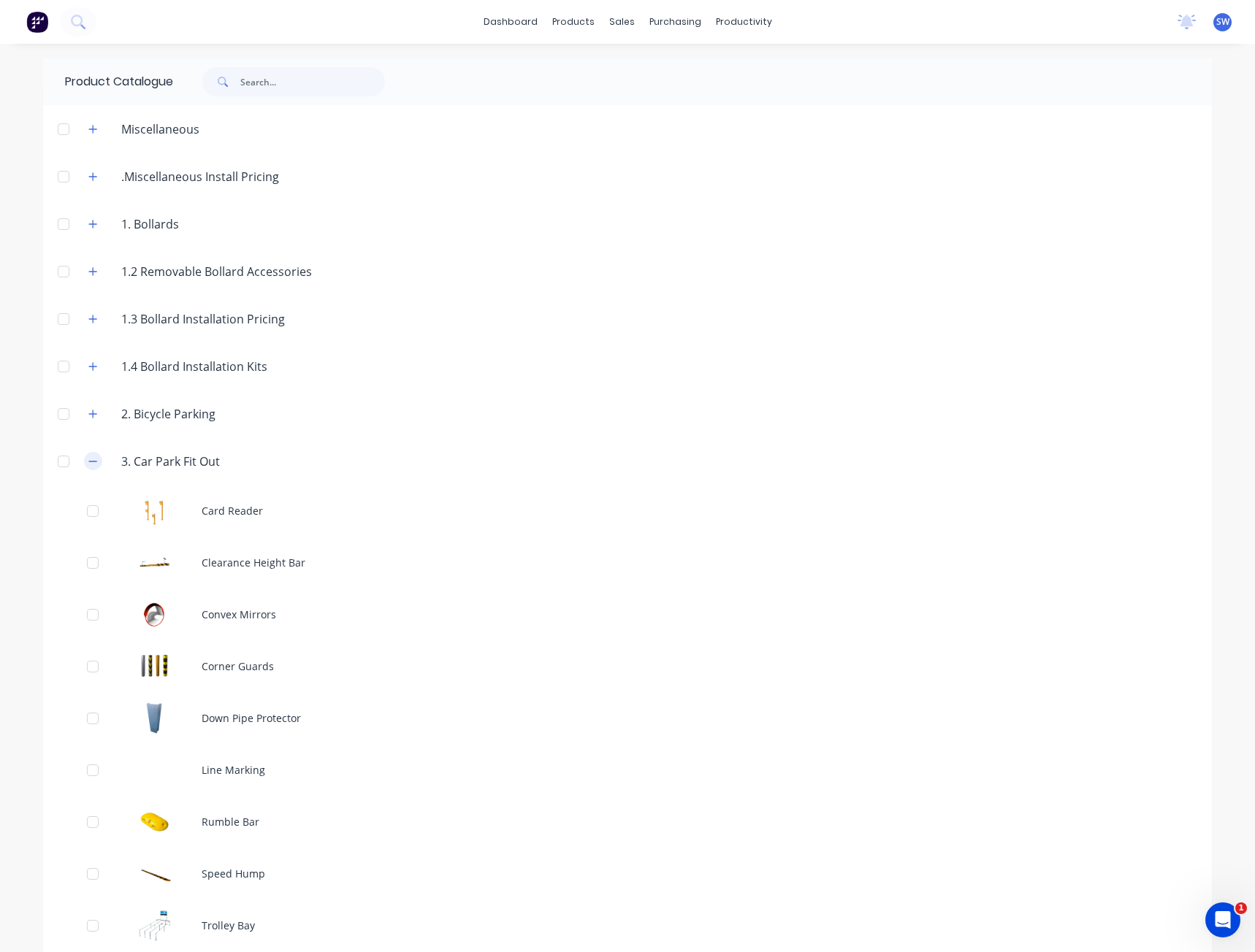
click at [93, 468] on button "button" at bounding box center [93, 461] width 19 height 19
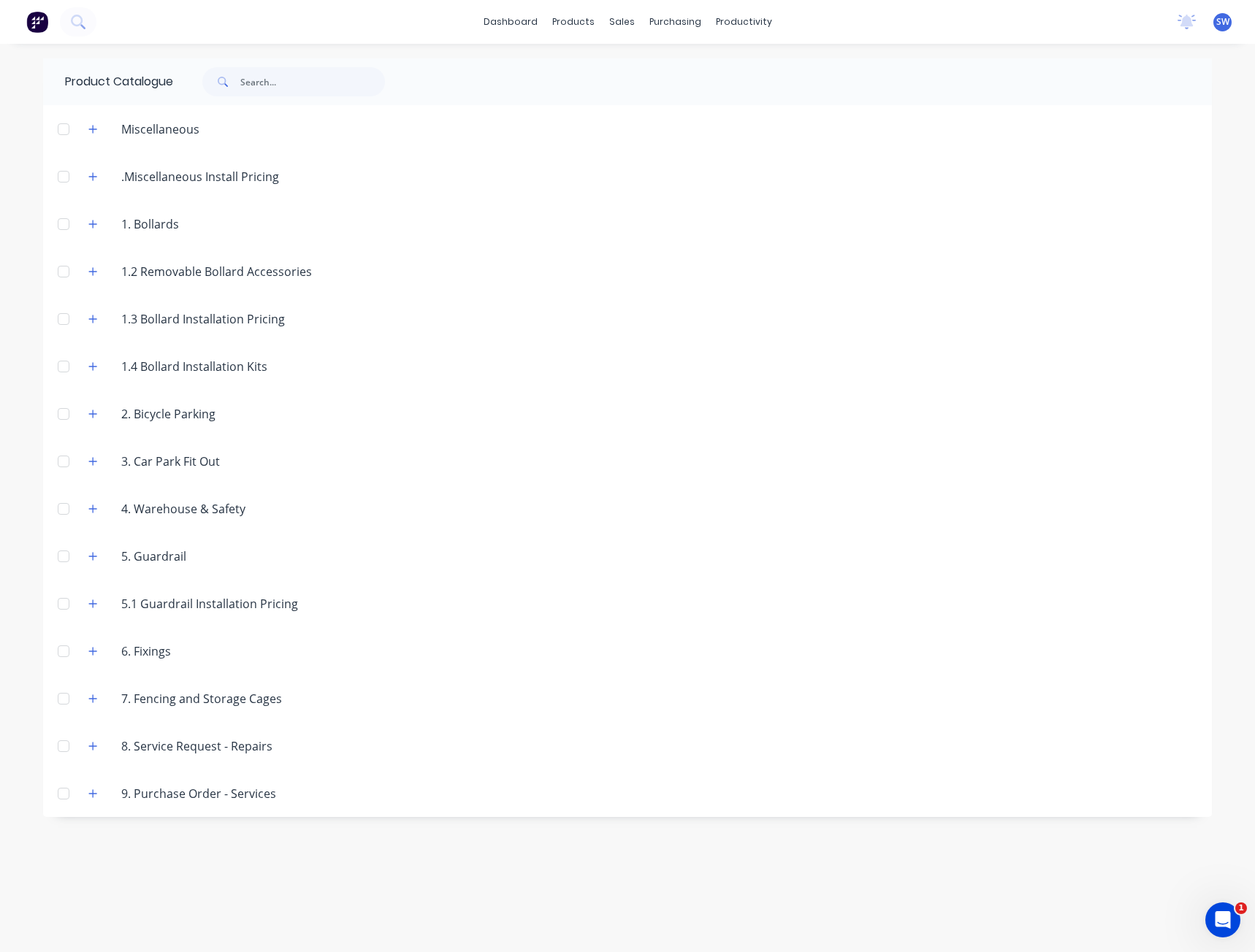
click at [515, 886] on div "Product Catalogue Miscellaneous Bollard Lifting Trolleys Gemkey Gemlock Perimet…" at bounding box center [628, 498] width 1169 height 879
click at [723, 886] on div "Product Catalogue Miscellaneous Bollard Lifting Trolleys Gemkey Gemlock Perimet…" at bounding box center [628, 498] width 1169 height 879
click at [634, 898] on div "Product Catalogue Miscellaneous Bollard Lifting Trolleys Gemkey Gemlock Perimet…" at bounding box center [628, 498] width 1169 height 879
click at [95, 269] on icon "button" at bounding box center [92, 271] width 9 height 10
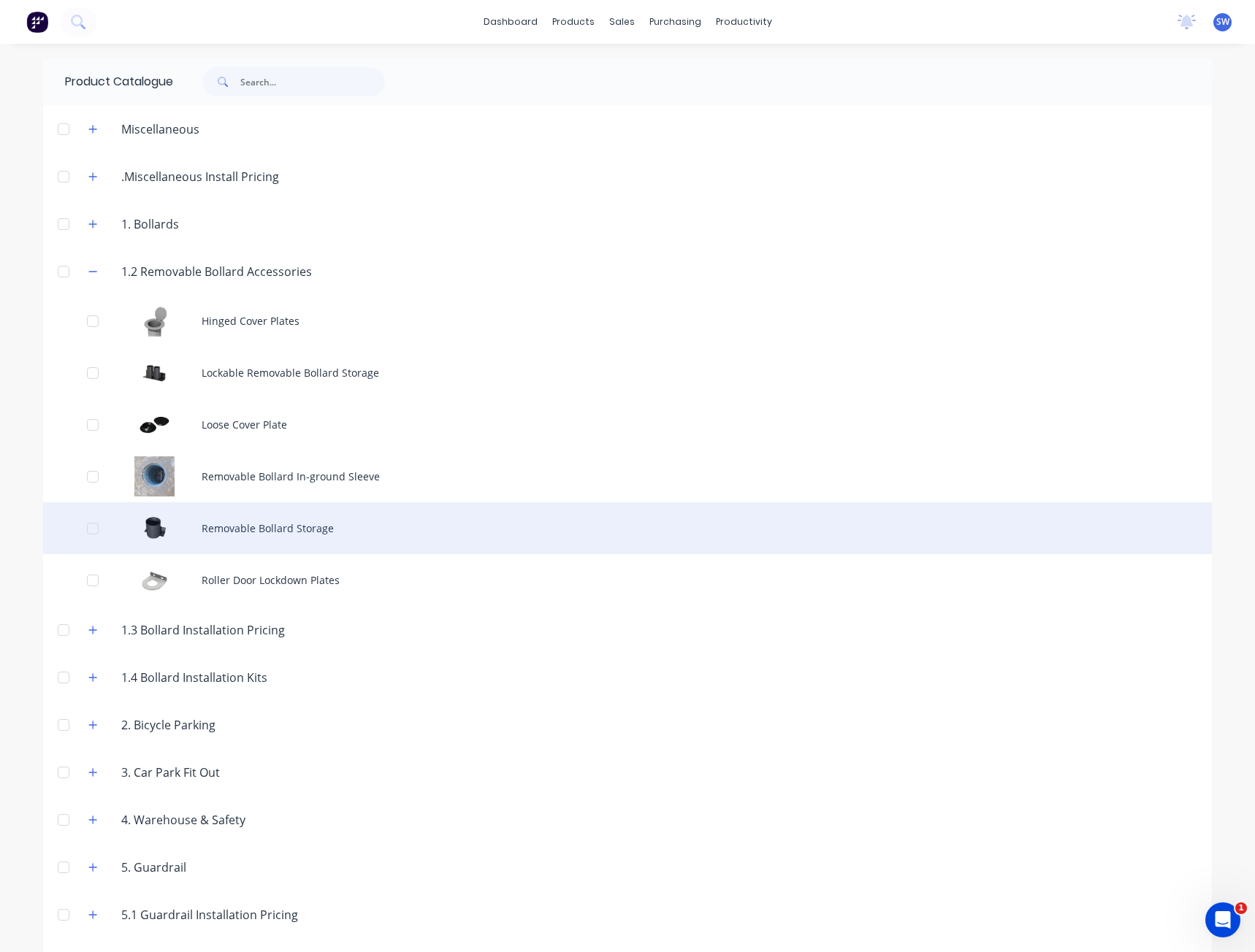
click at [305, 537] on div "Removable Bollard Storage" at bounding box center [628, 528] width 1169 height 52
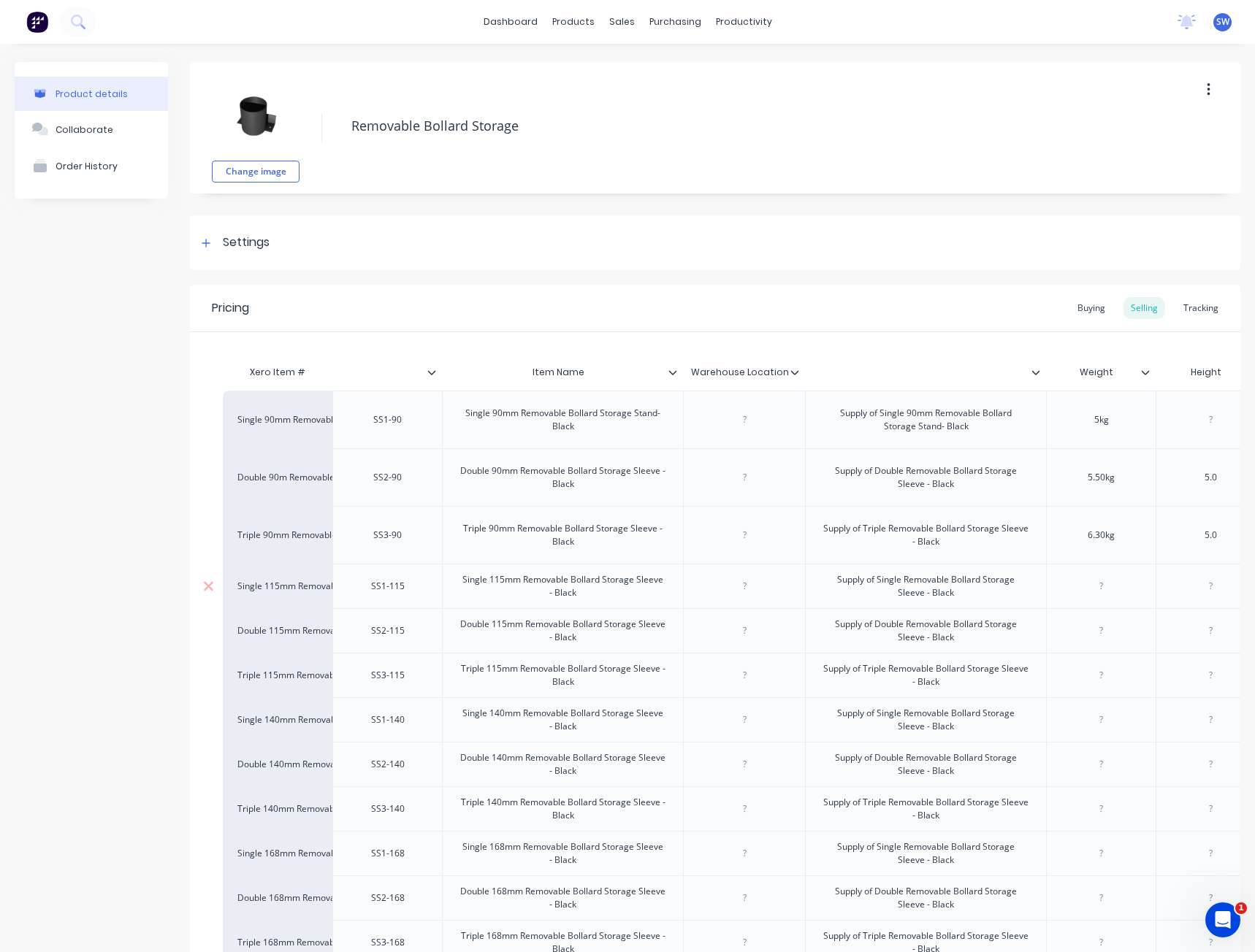
type textarea "x"
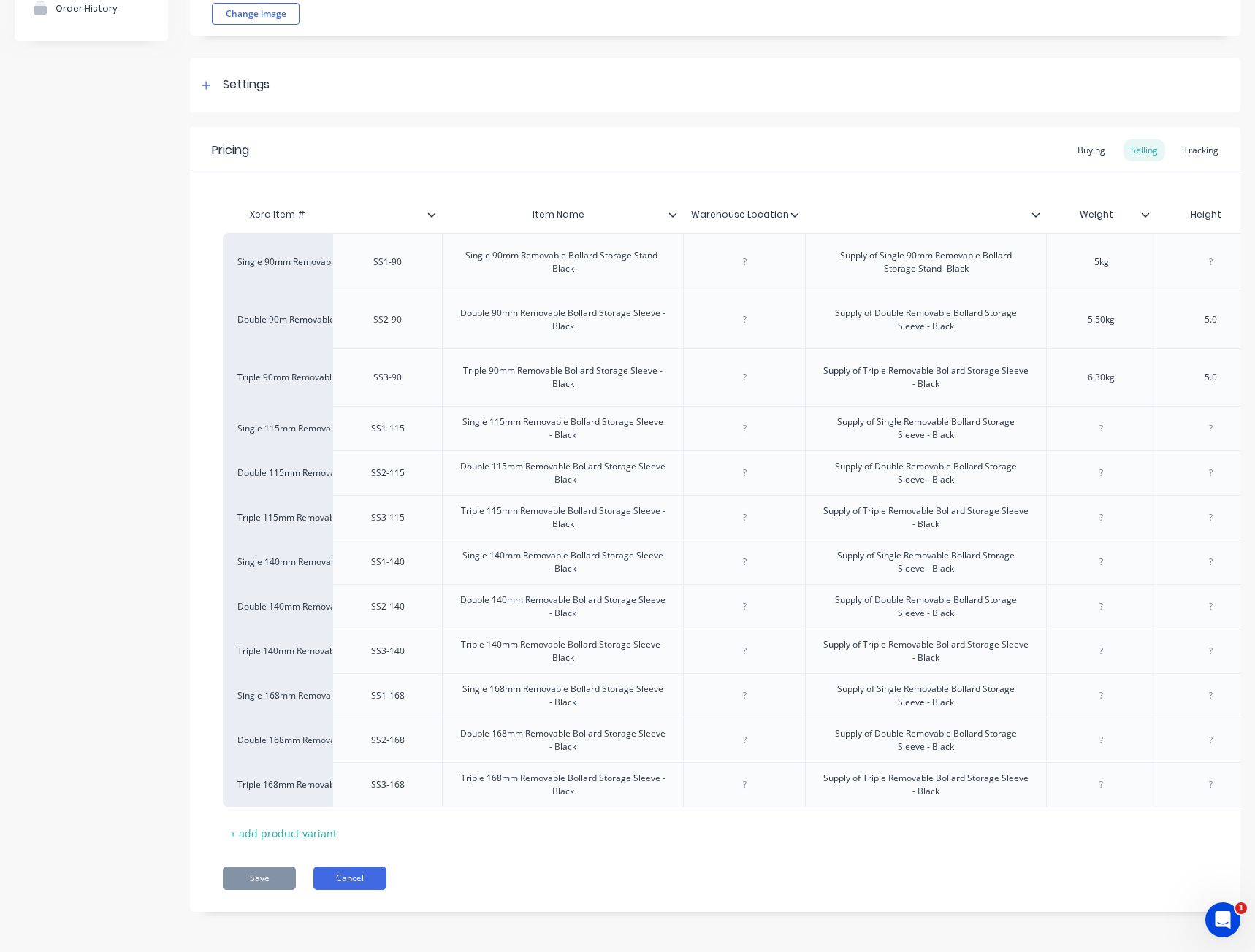
click at [336, 877] on button "Cancel" at bounding box center [350, 878] width 73 height 23
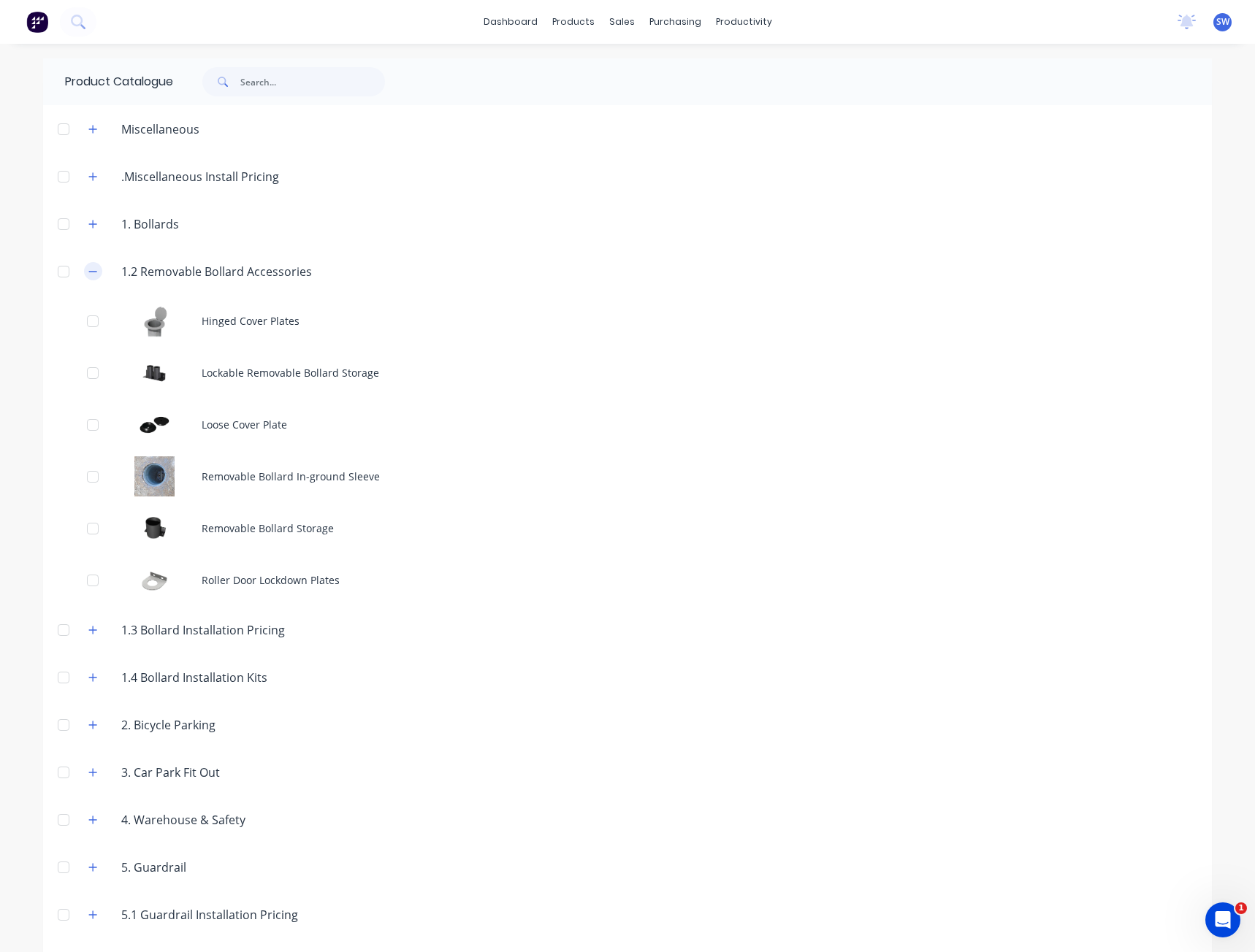
click at [92, 271] on icon "button" at bounding box center [92, 271] width 9 height 10
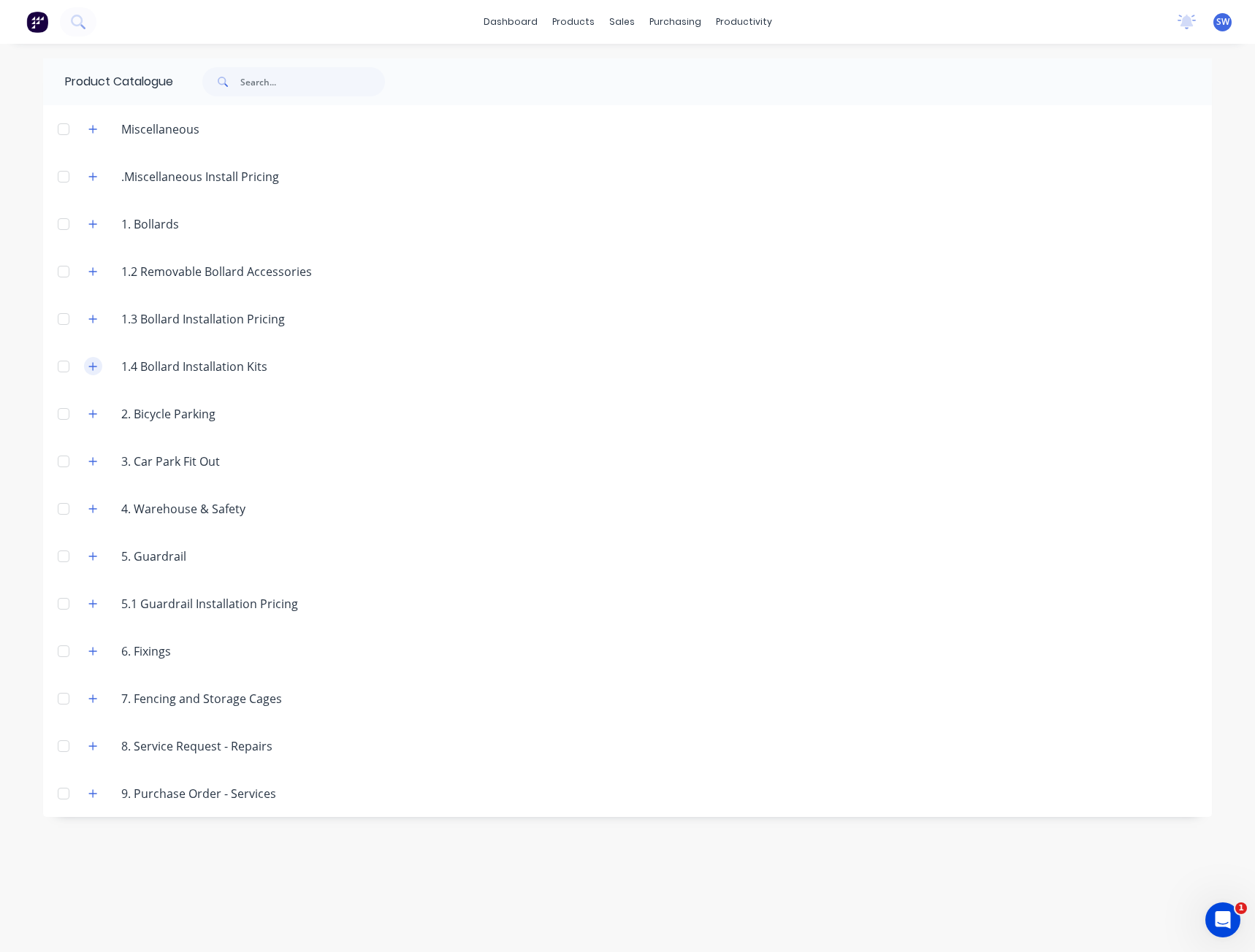
click at [94, 367] on icon "button" at bounding box center [93, 366] width 8 height 8
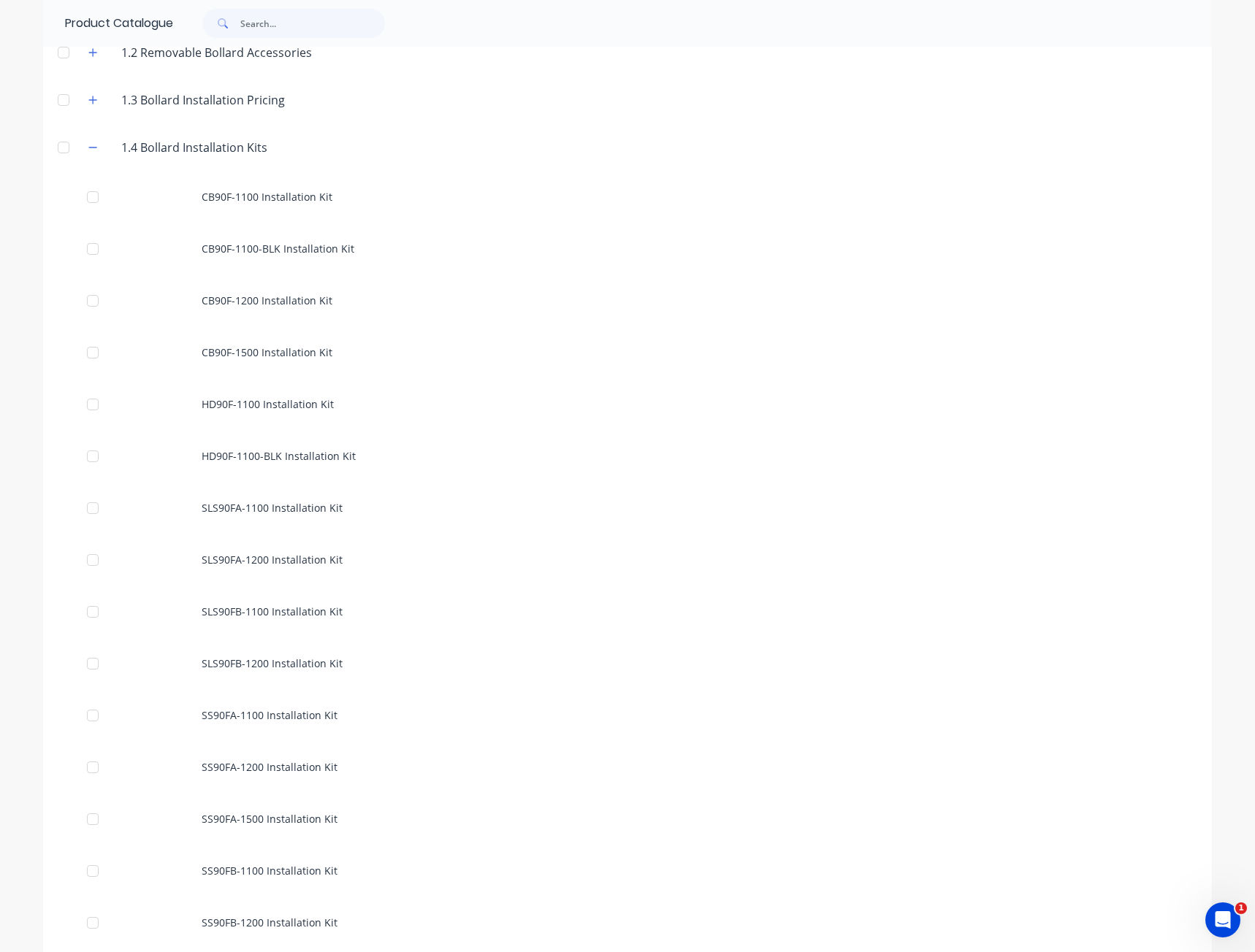
scroll to position [146, 0]
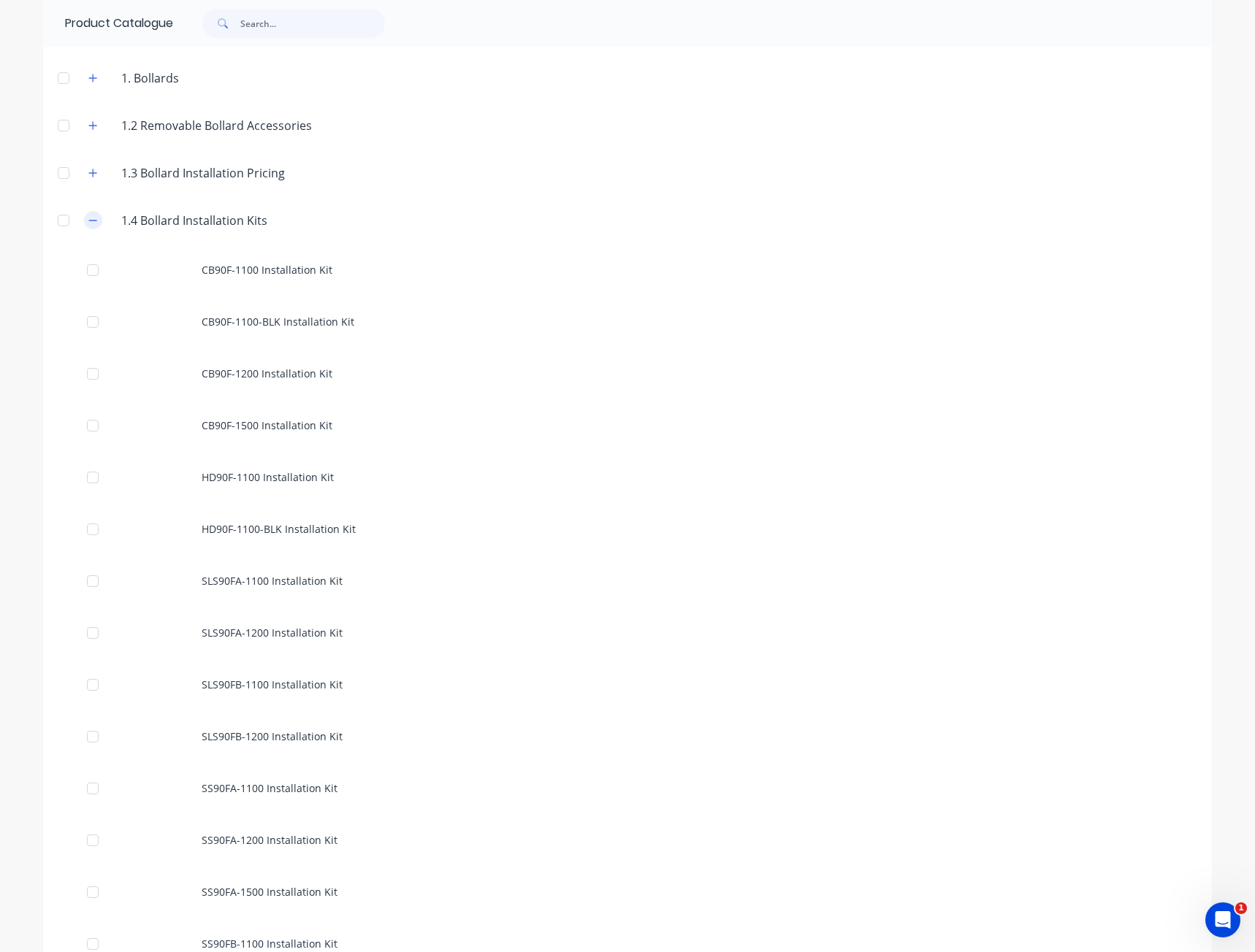
click at [84, 221] on button "button" at bounding box center [93, 220] width 19 height 19
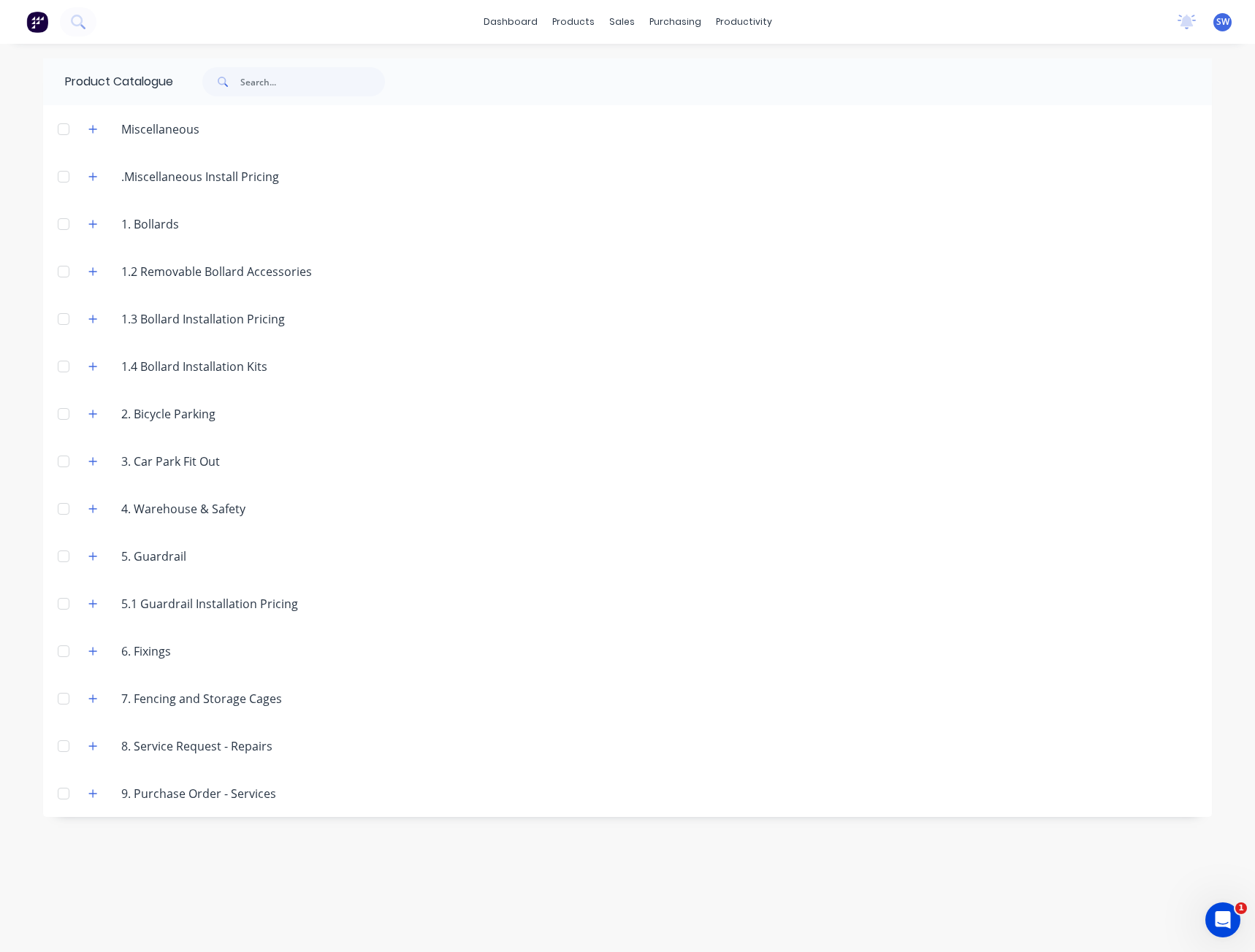
click at [810, 250] on header "1.2 Removable Bollard Accessories" at bounding box center [628, 271] width 1169 height 47
click at [96, 131] on icon "button" at bounding box center [92, 129] width 9 height 10
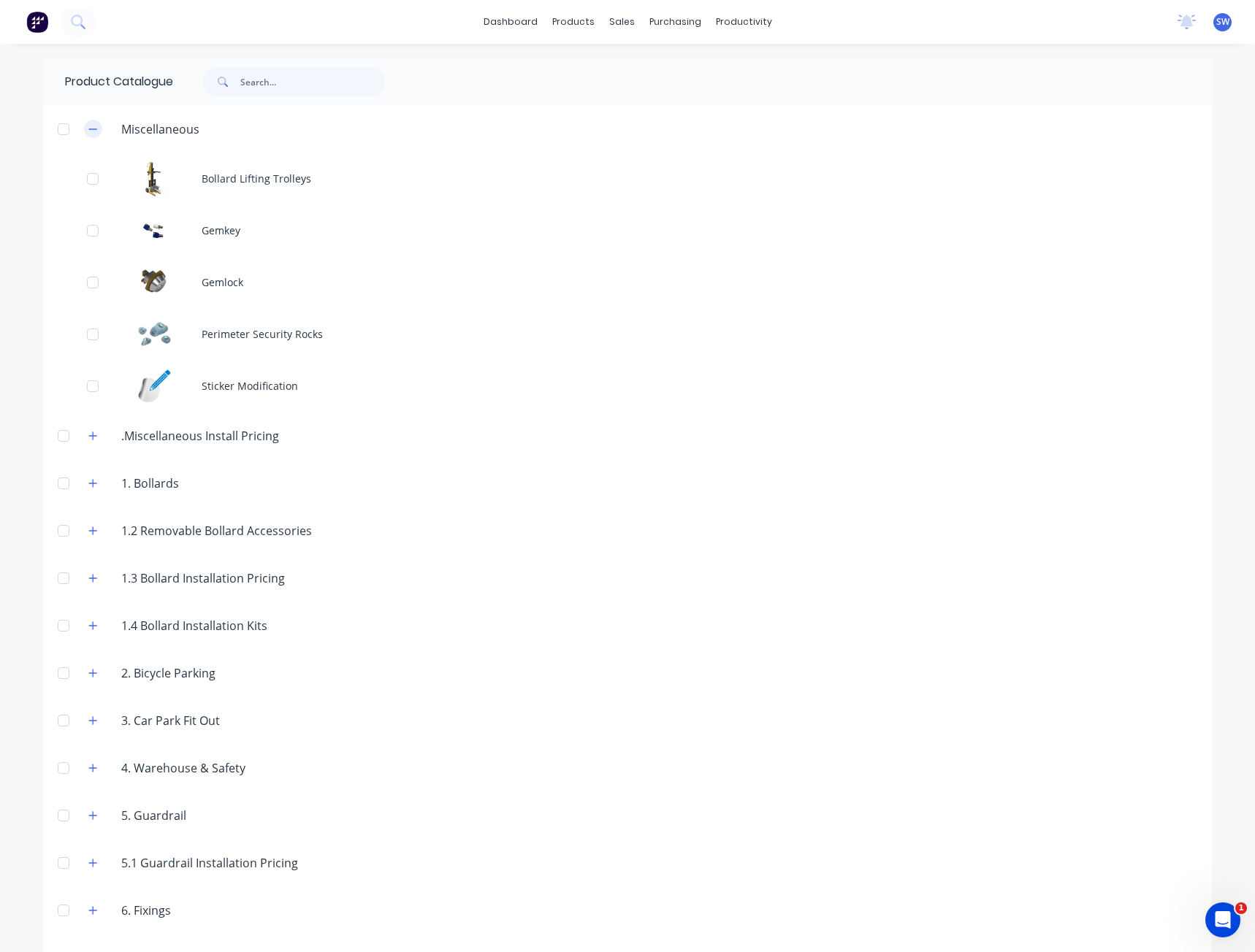
click at [91, 133] on icon "button" at bounding box center [92, 129] width 9 height 10
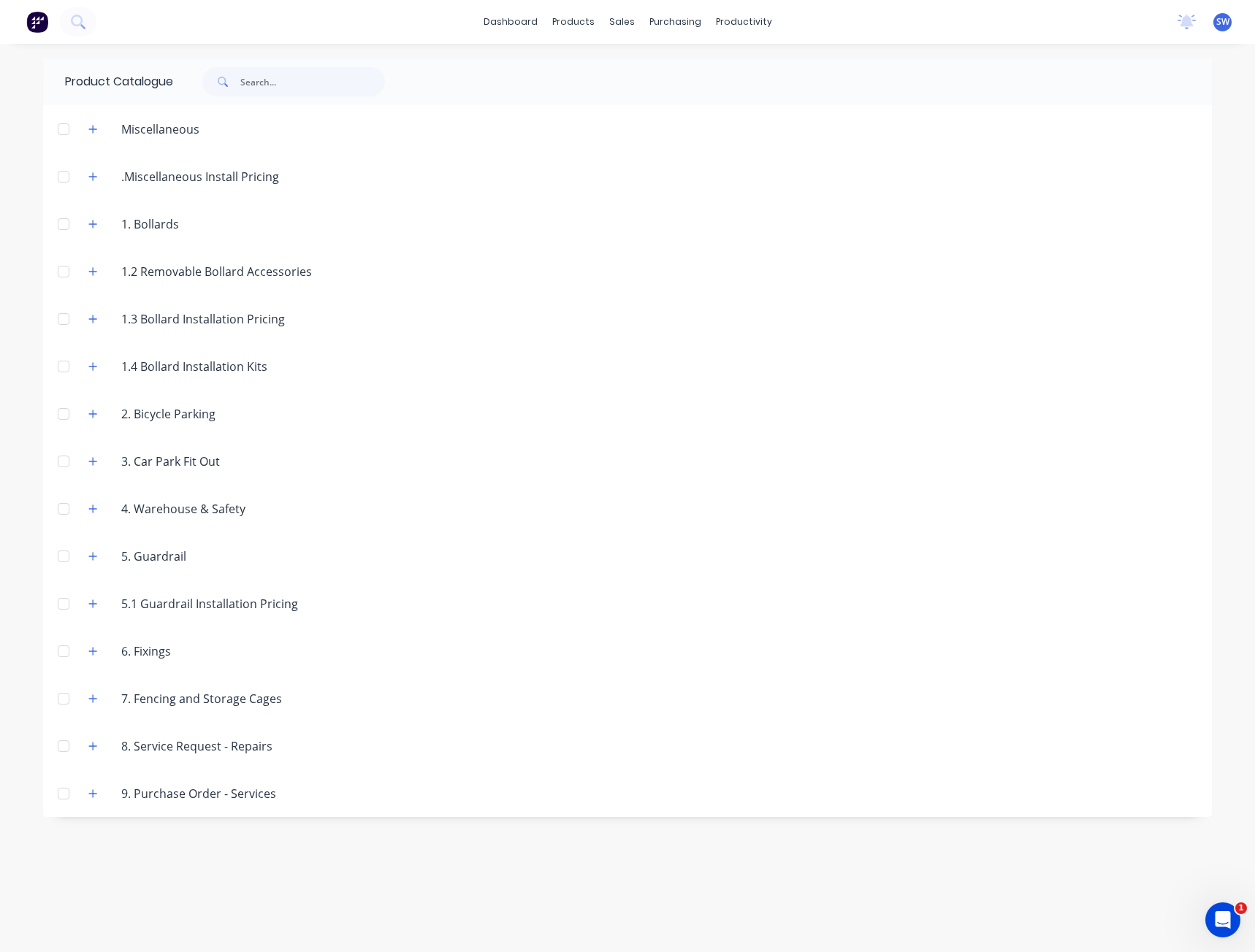
click at [437, 72] on div at bounding box center [816, 81] width 790 height 47
click at [297, 80] on input "text" at bounding box center [313, 82] width 144 height 29
click at [470, 87] on div at bounding box center [816, 81] width 790 height 47
click at [288, 81] on input "text" at bounding box center [313, 82] width 144 height 29
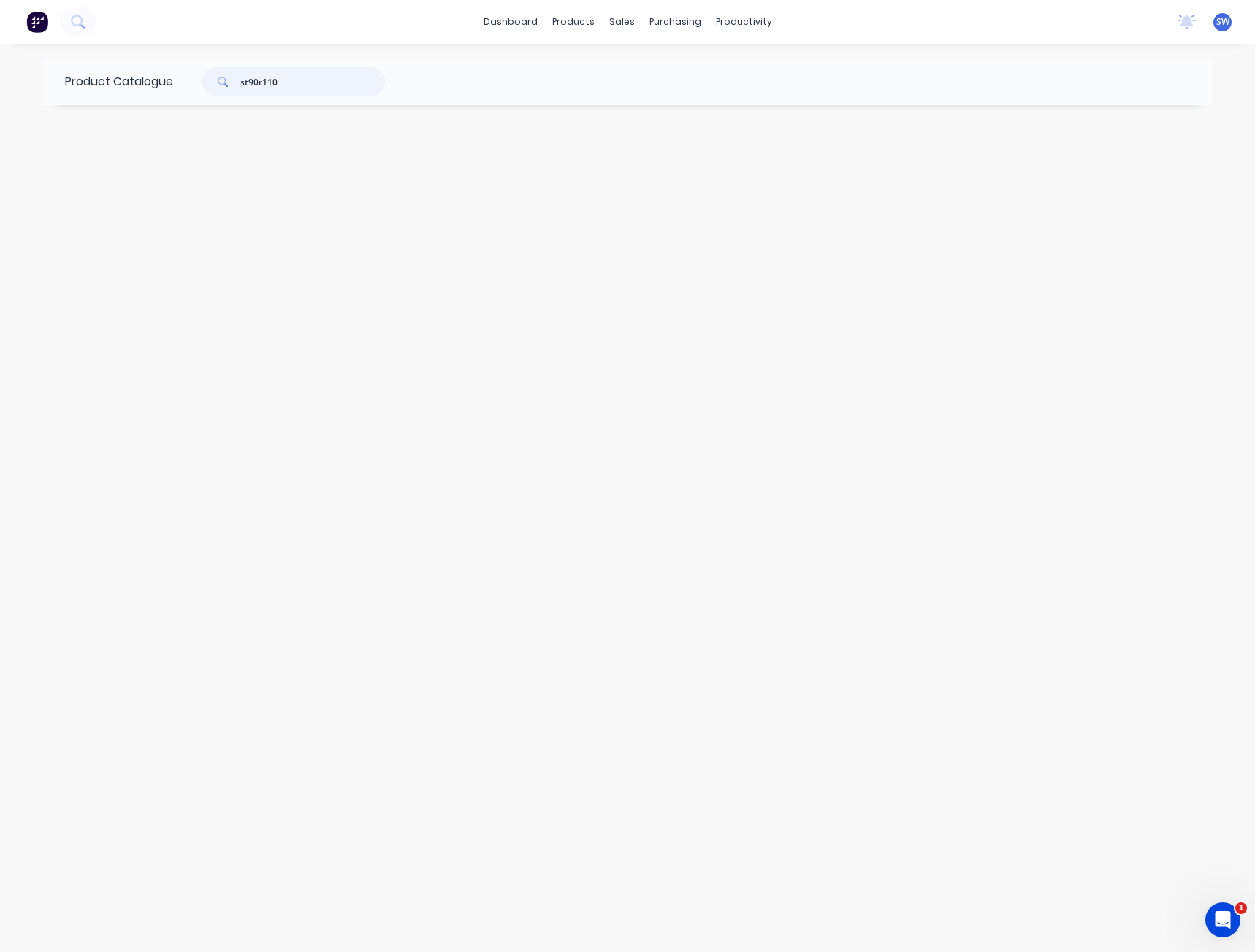
type input "st90r1100"
drag, startPoint x: 288, startPoint y: 81, endPoint x: 120, endPoint y: 74, distance: 168.1
click at [128, 77] on div "Product Catalogue st90r1100" at bounding box center [233, 81] width 379 height 47
type input "b"
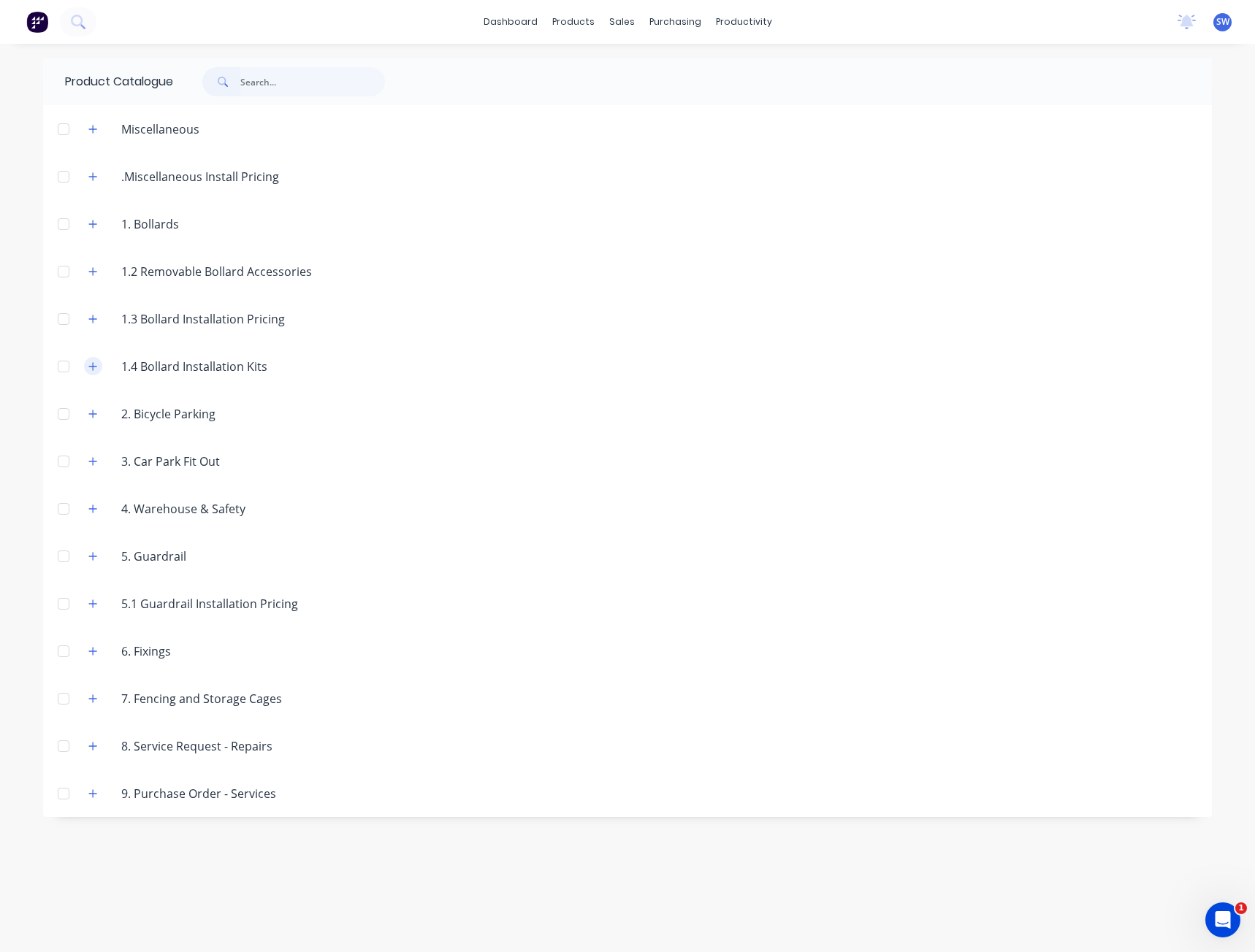
click at [93, 365] on icon "button" at bounding box center [93, 366] width 8 height 8
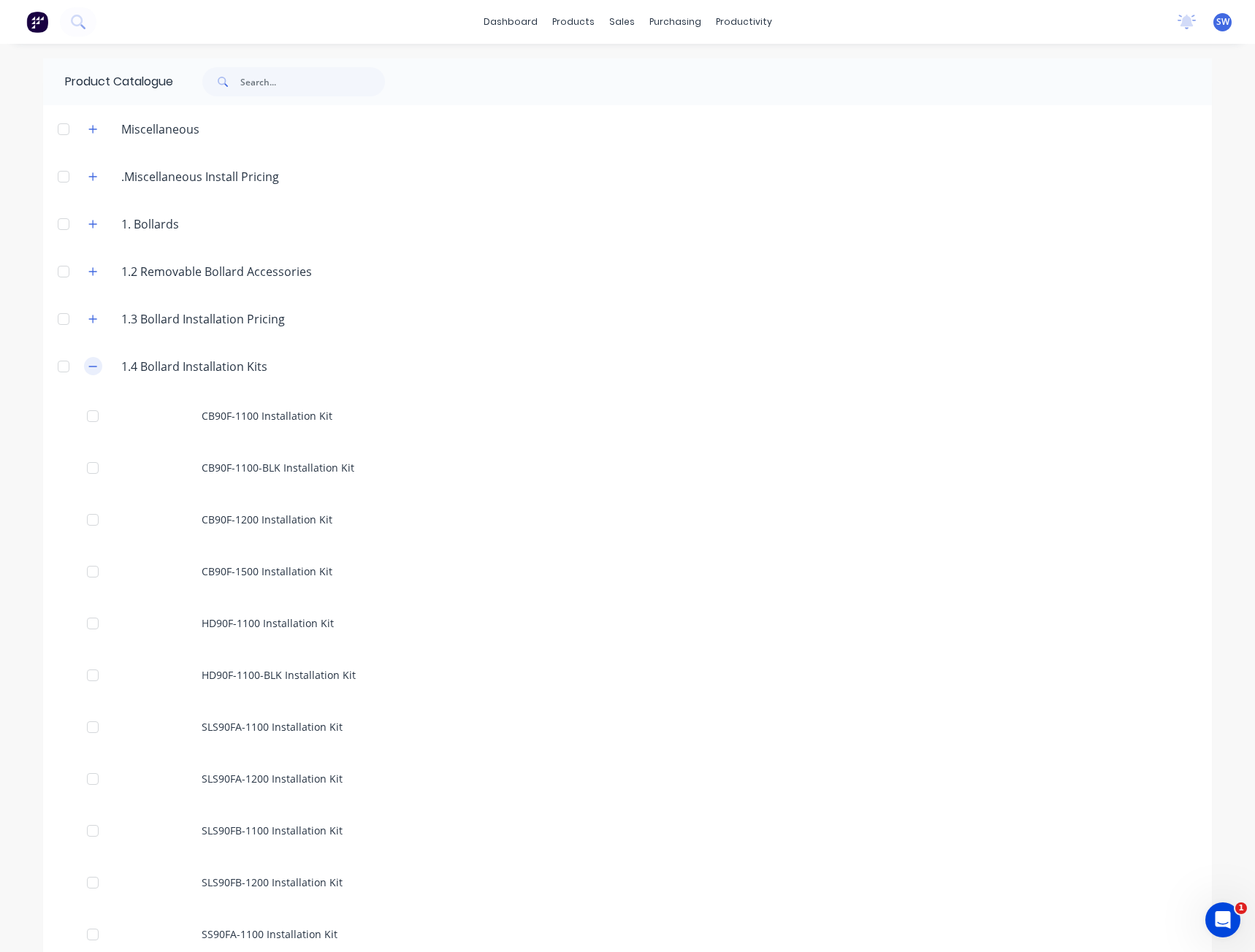
click at [93, 365] on button "button" at bounding box center [93, 367] width 19 height 19
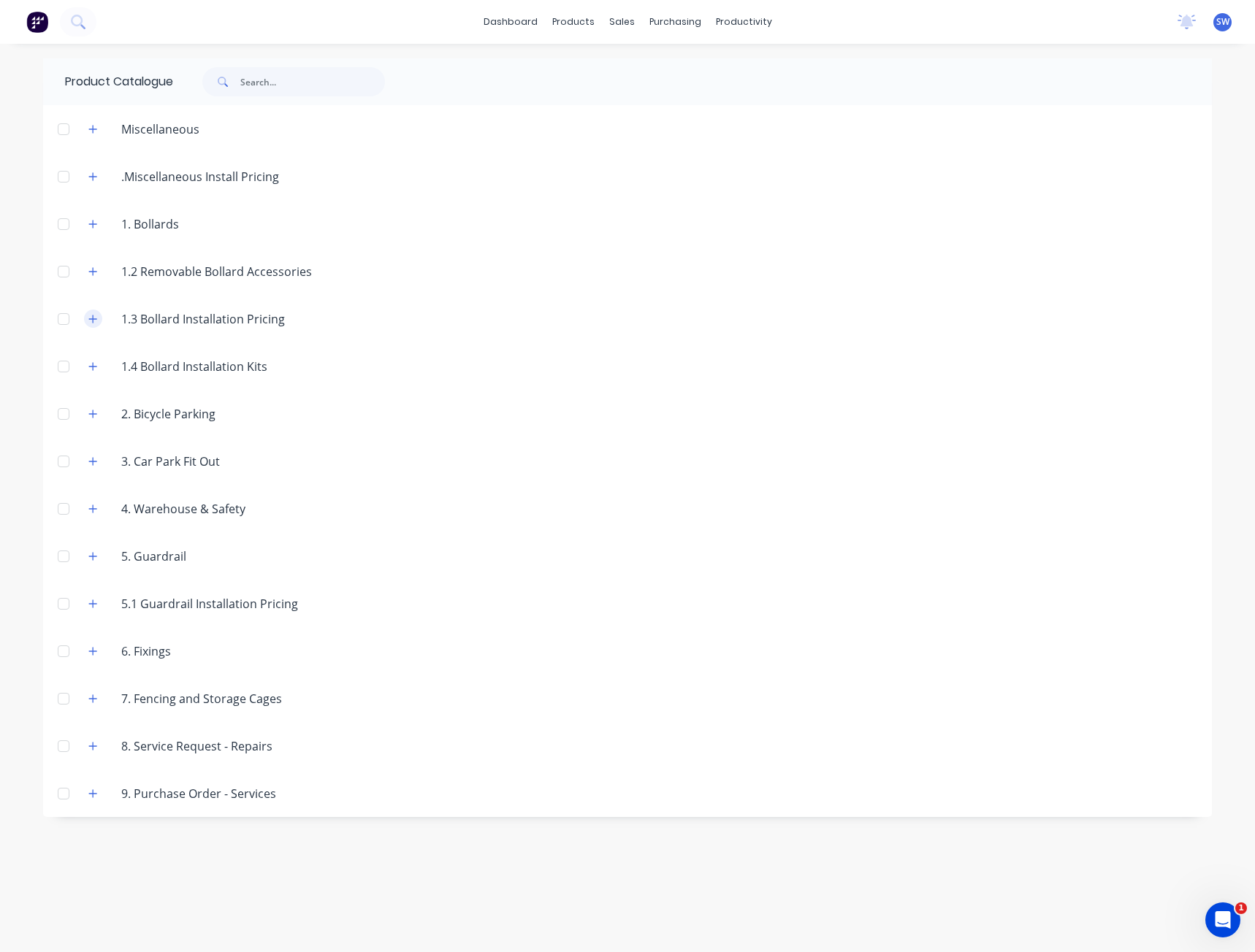
click at [93, 325] on button "button" at bounding box center [93, 319] width 19 height 19
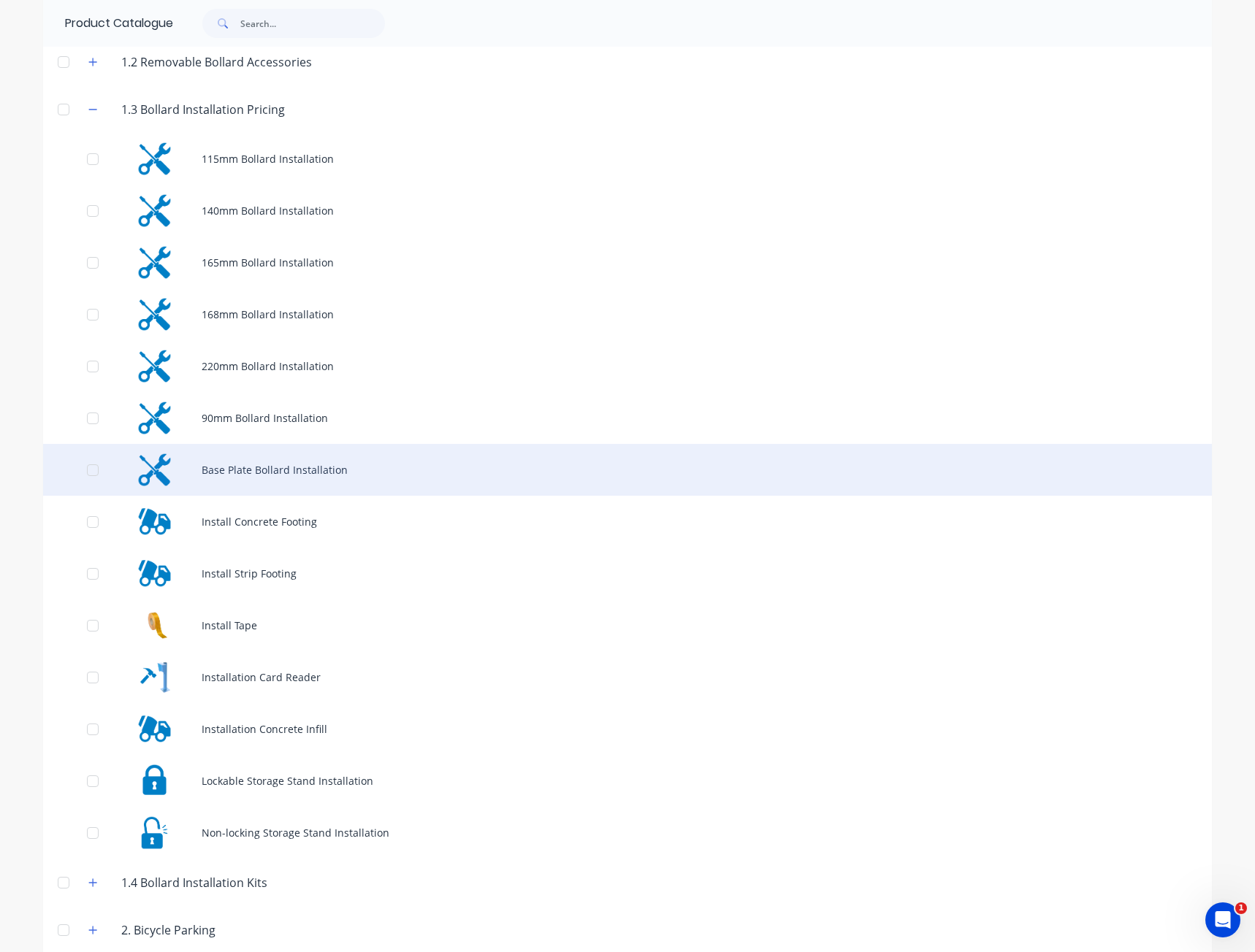
scroll to position [219, 0]
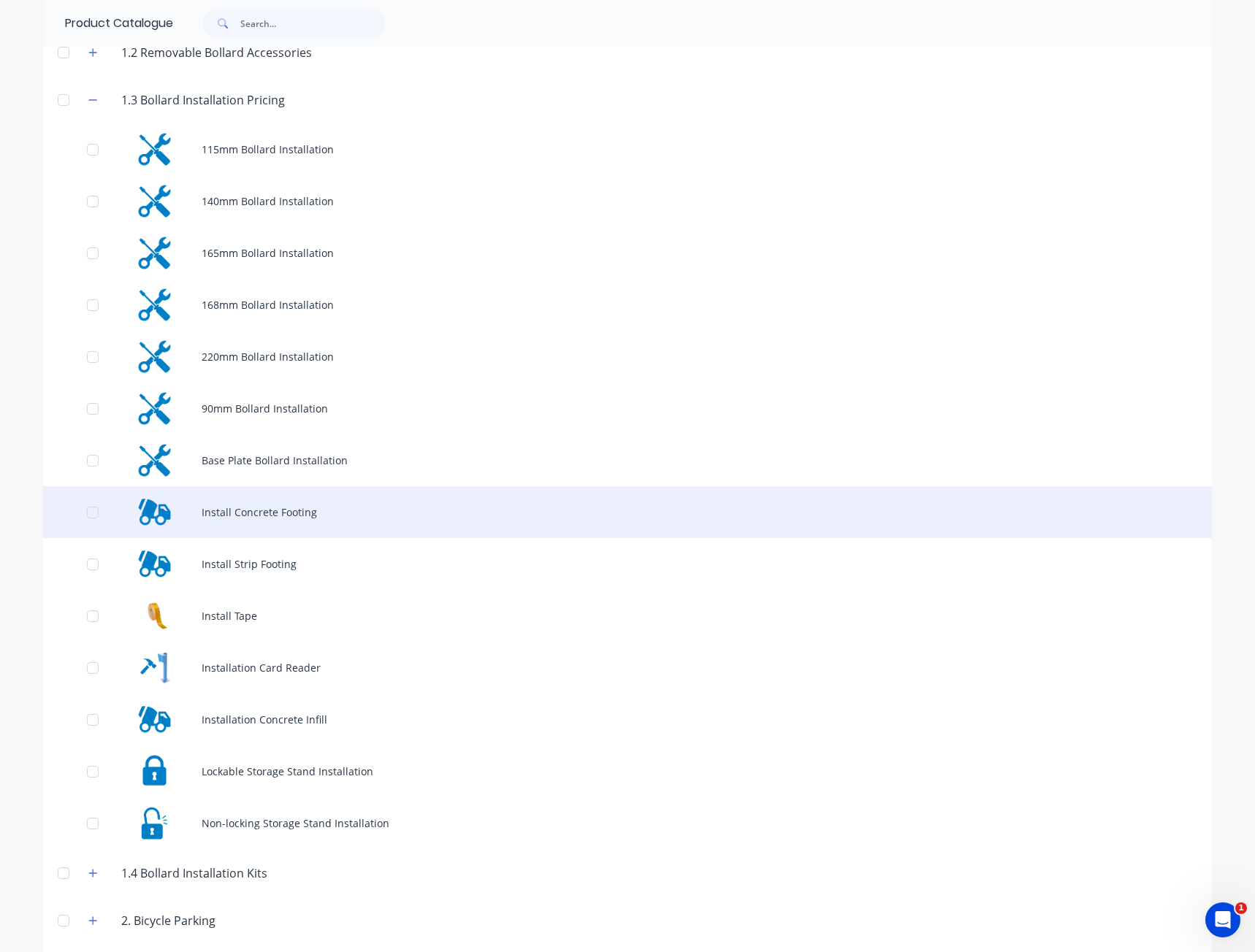
click at [267, 511] on div "Install Concrete Footing" at bounding box center [628, 512] width 1169 height 52
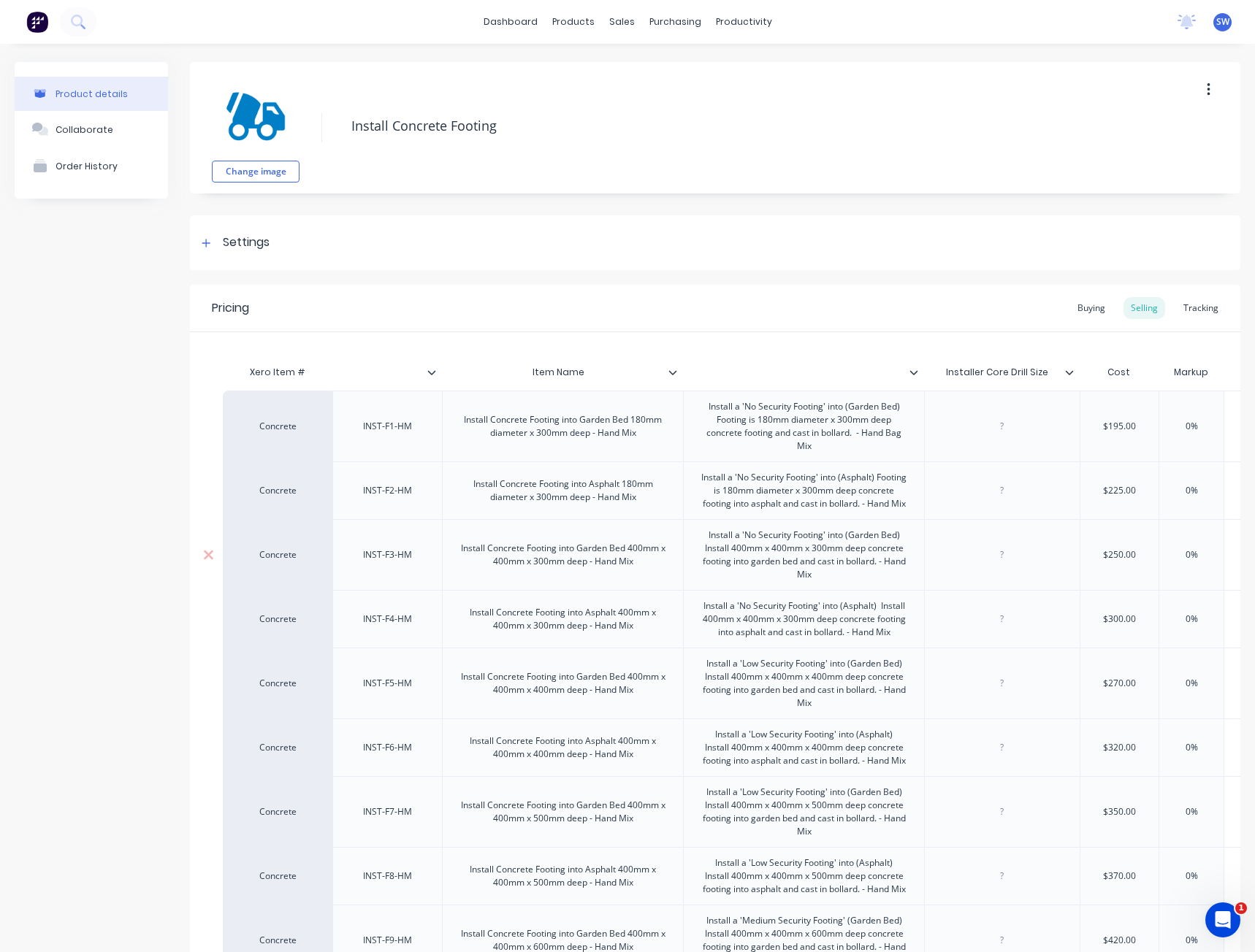
type textarea "x"
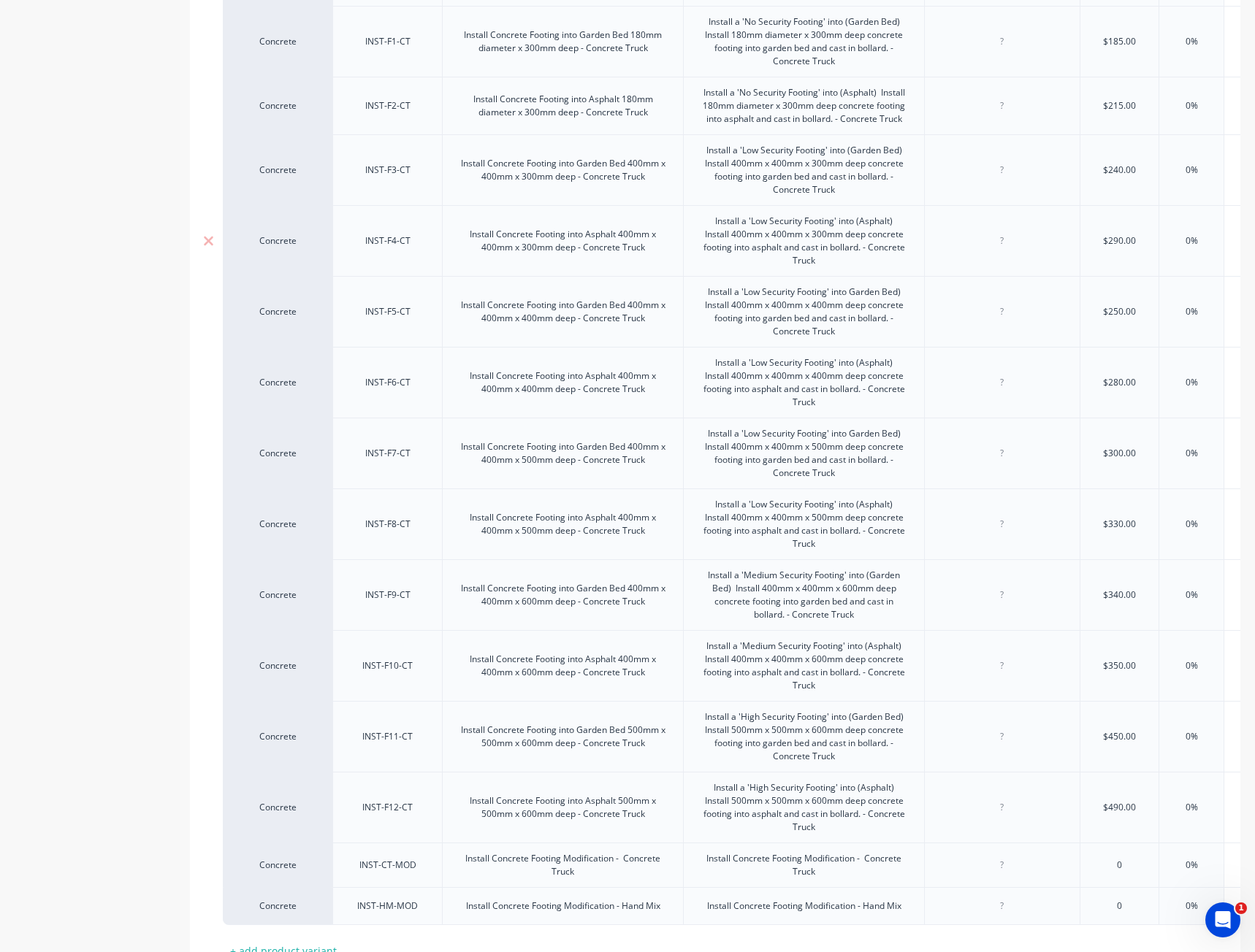
scroll to position [1337, 0]
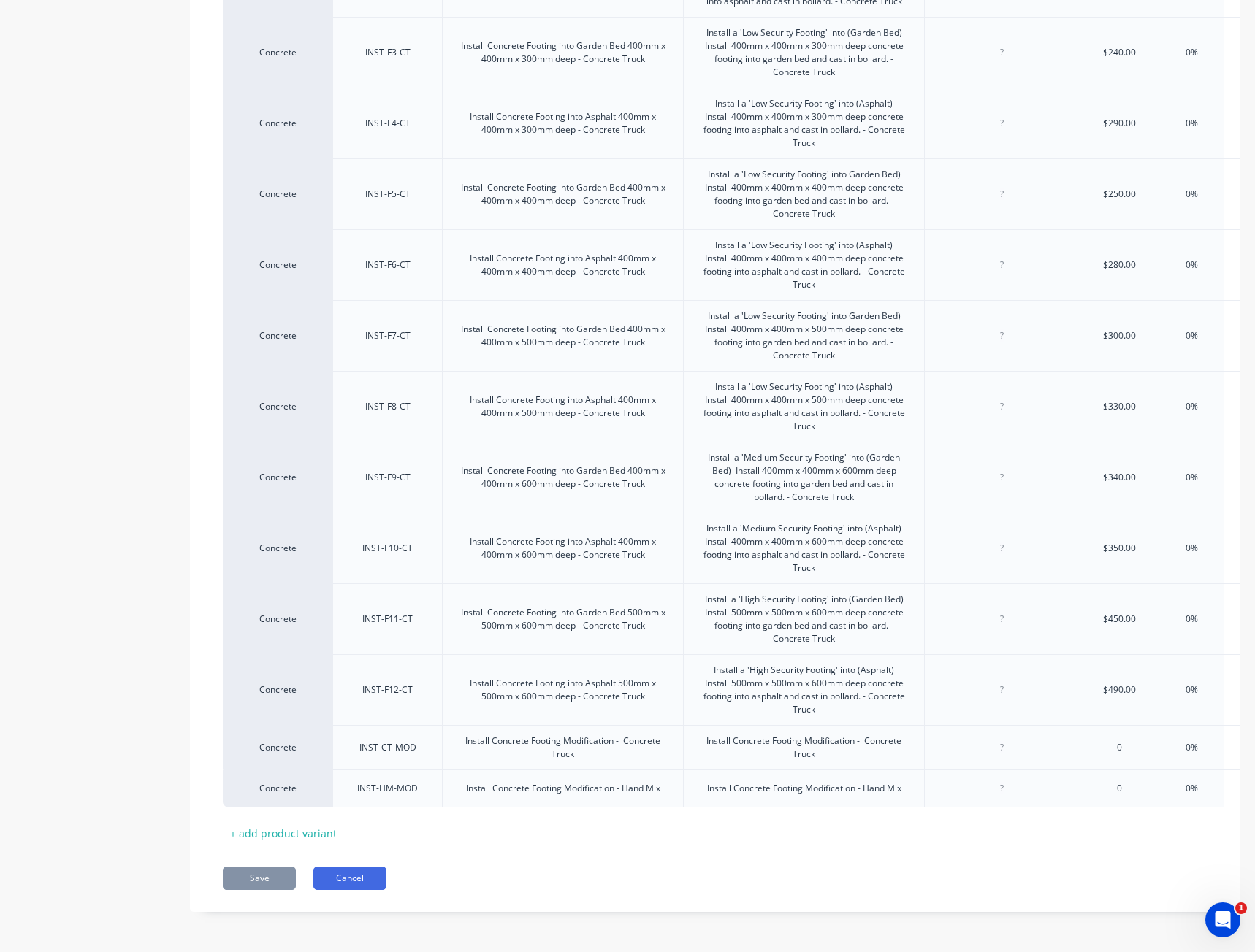
click at [363, 888] on button "Cancel" at bounding box center [350, 878] width 73 height 23
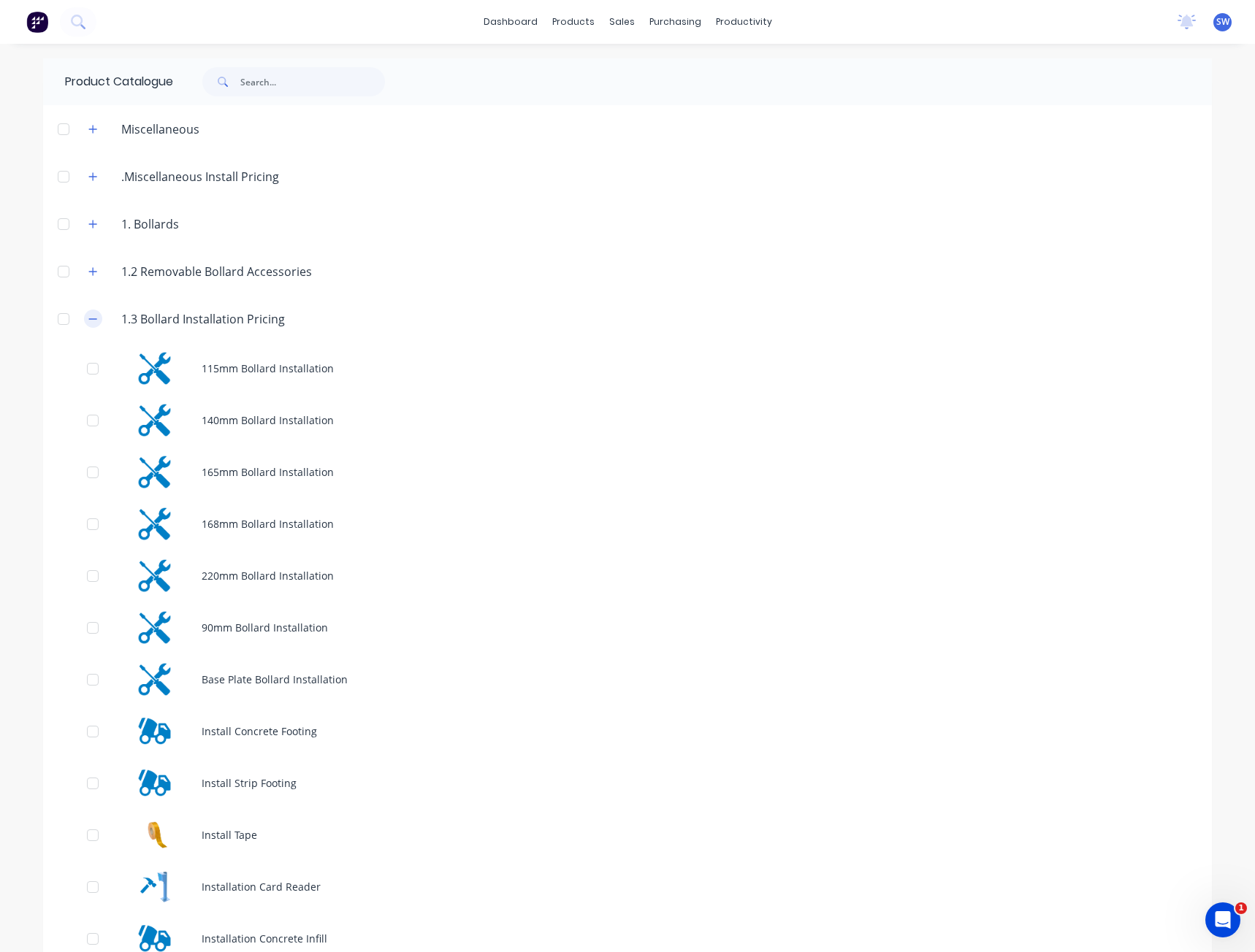
click at [88, 316] on icon "button" at bounding box center [92, 319] width 9 height 10
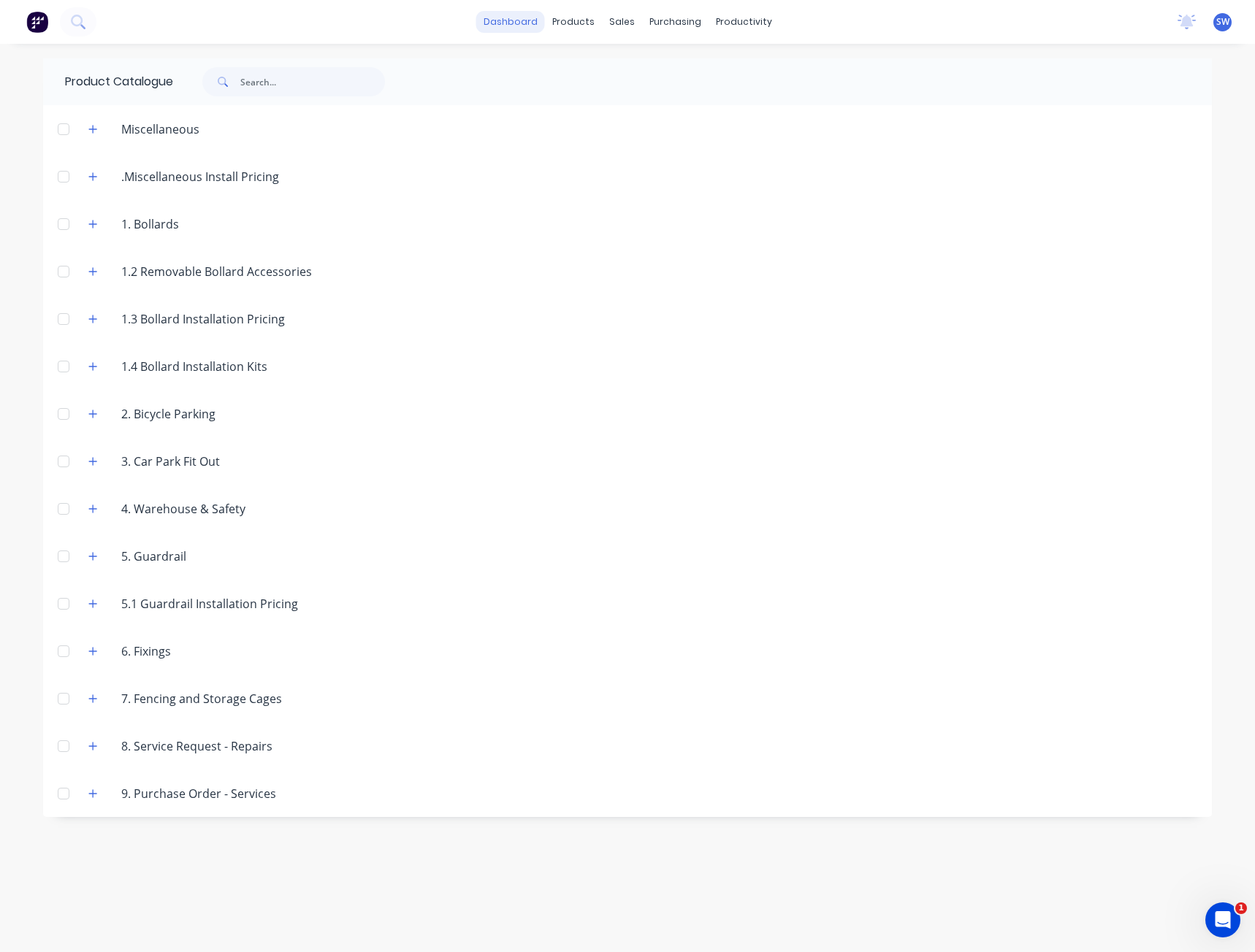
click at [525, 19] on link "dashboard" at bounding box center [510, 22] width 69 height 22
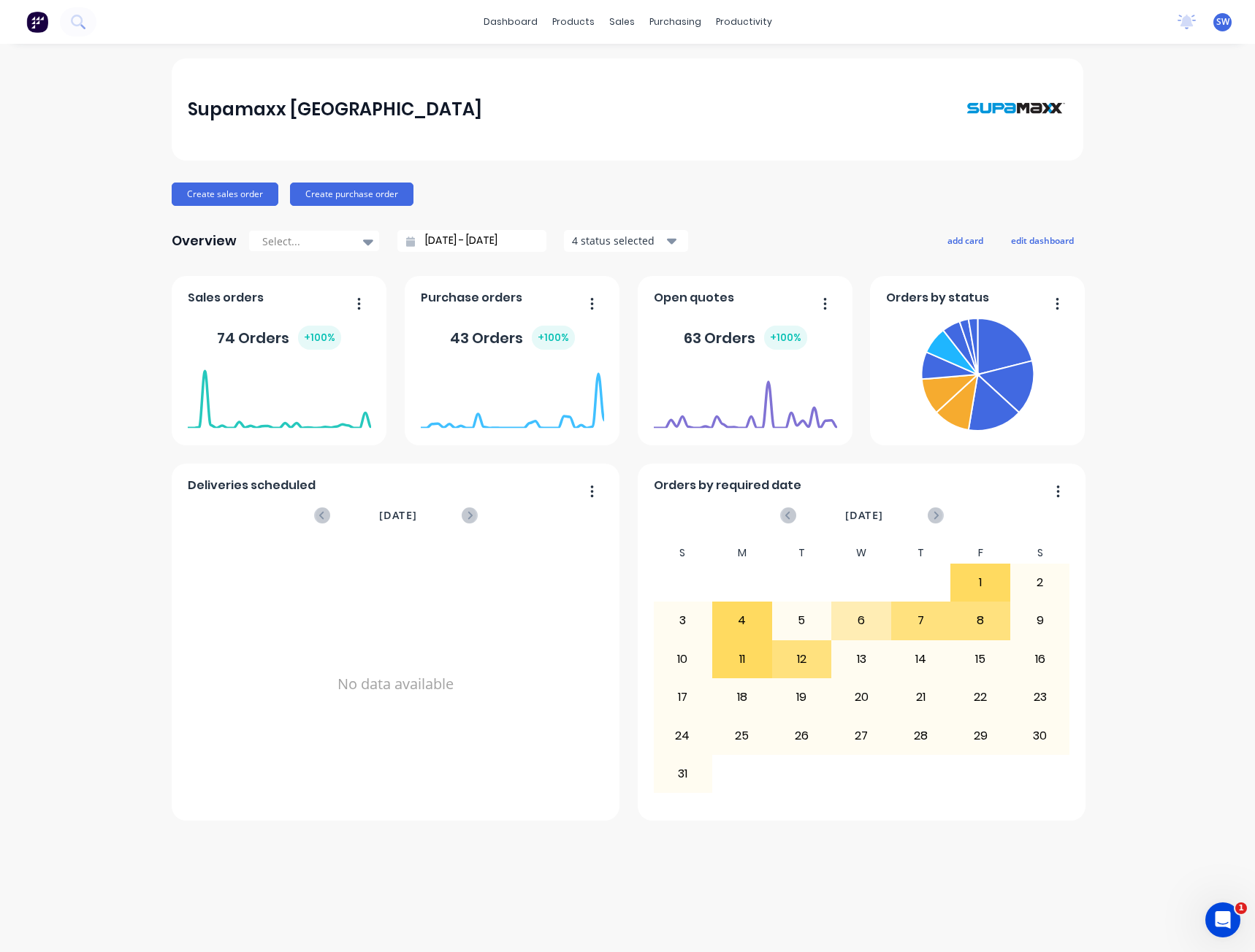
click at [133, 220] on div "Supamaxx Australia Create sales order Create purchase order Overview Select... …" at bounding box center [628, 498] width 1255 height 879
click at [1152, 750] on div "Supamaxx Australia Create sales order Create purchase order Overview Select... …" at bounding box center [628, 498] width 1255 height 879
click at [821, 100] on link "Planner" at bounding box center [800, 99] width 194 height 29
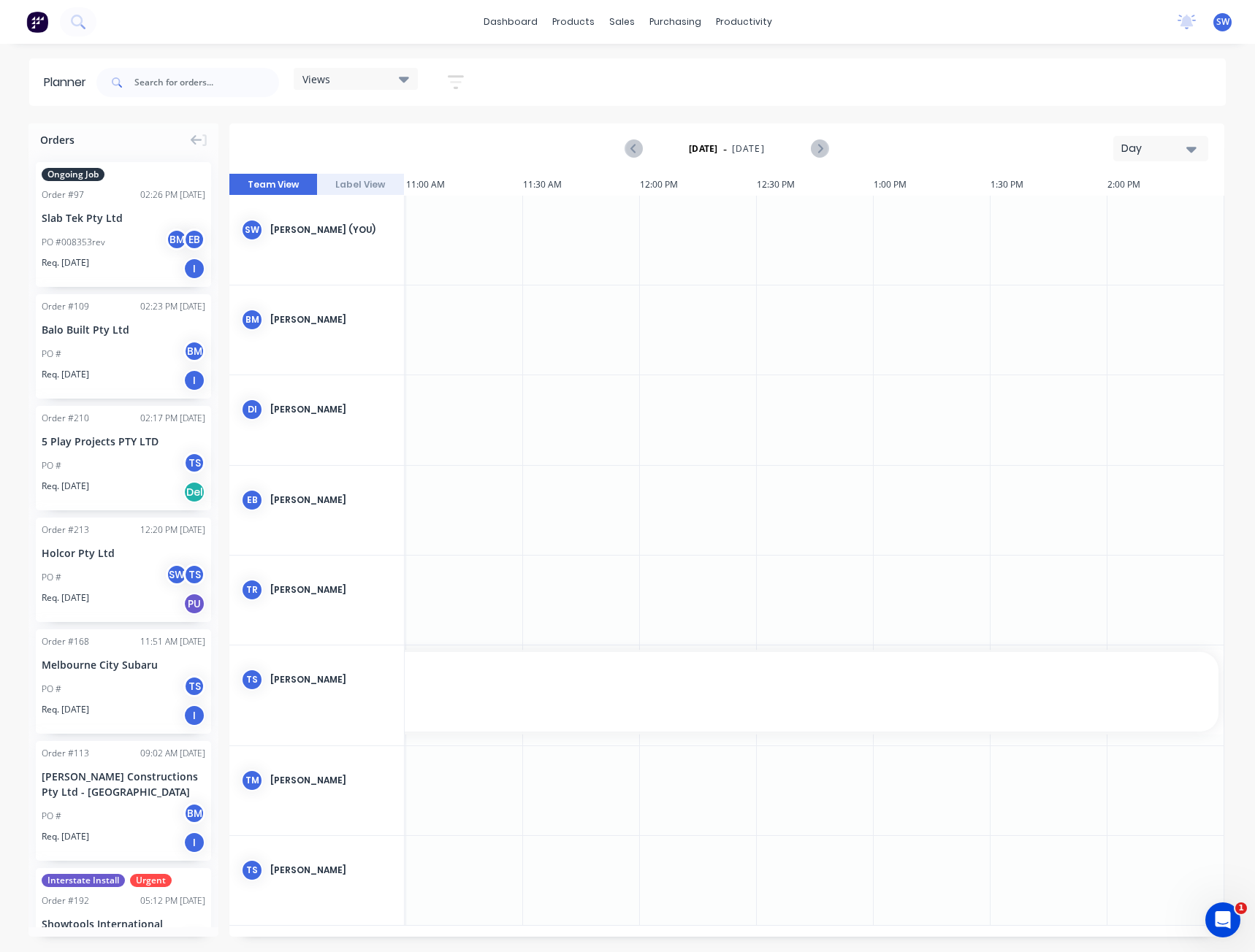
scroll to position [0, 1050]
click at [1183, 154] on div "Day" at bounding box center [1155, 149] width 67 height 16
click at [1127, 243] on div "Month" at bounding box center [1135, 247] width 144 height 29
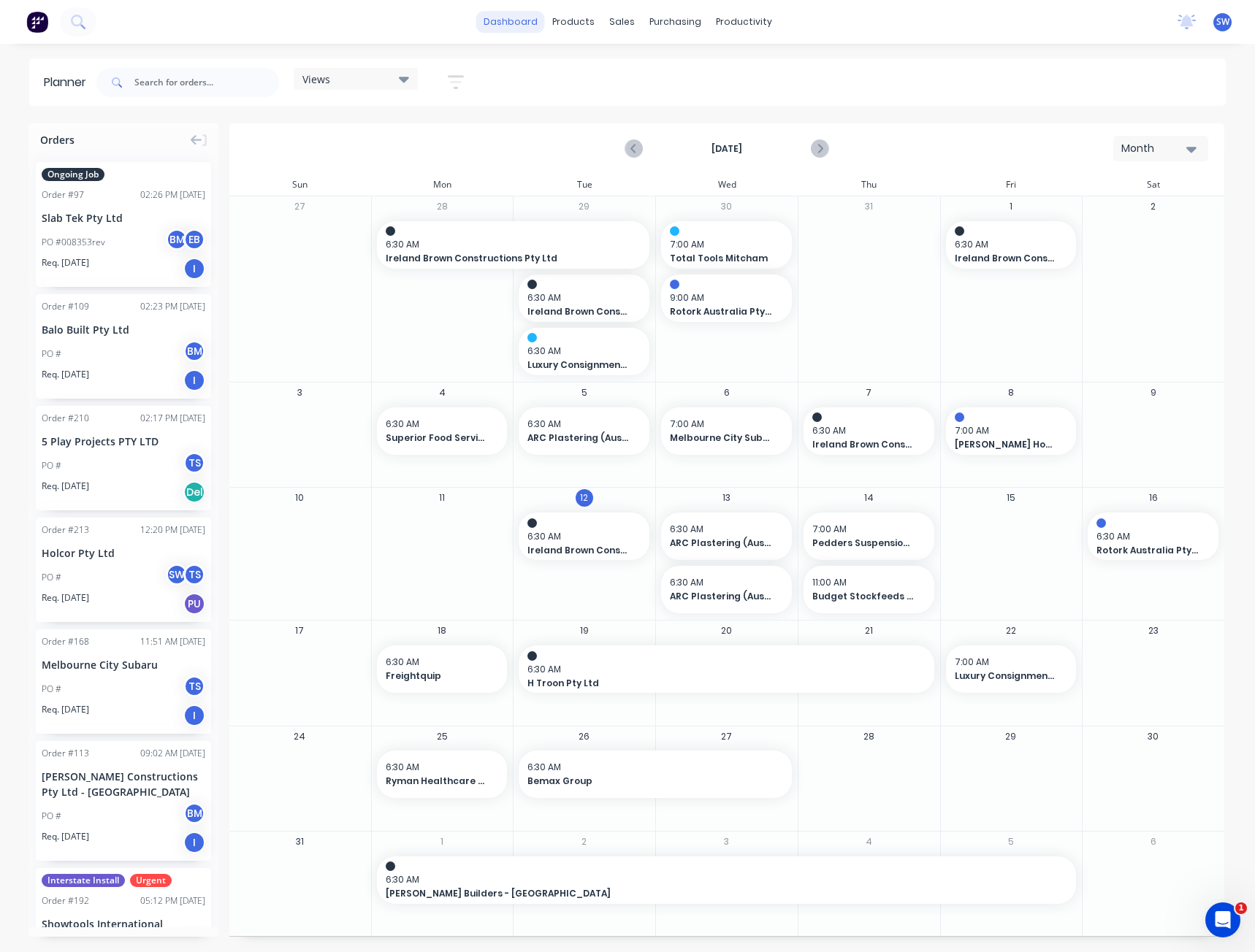
click at [531, 20] on link "dashboard" at bounding box center [510, 22] width 69 height 22
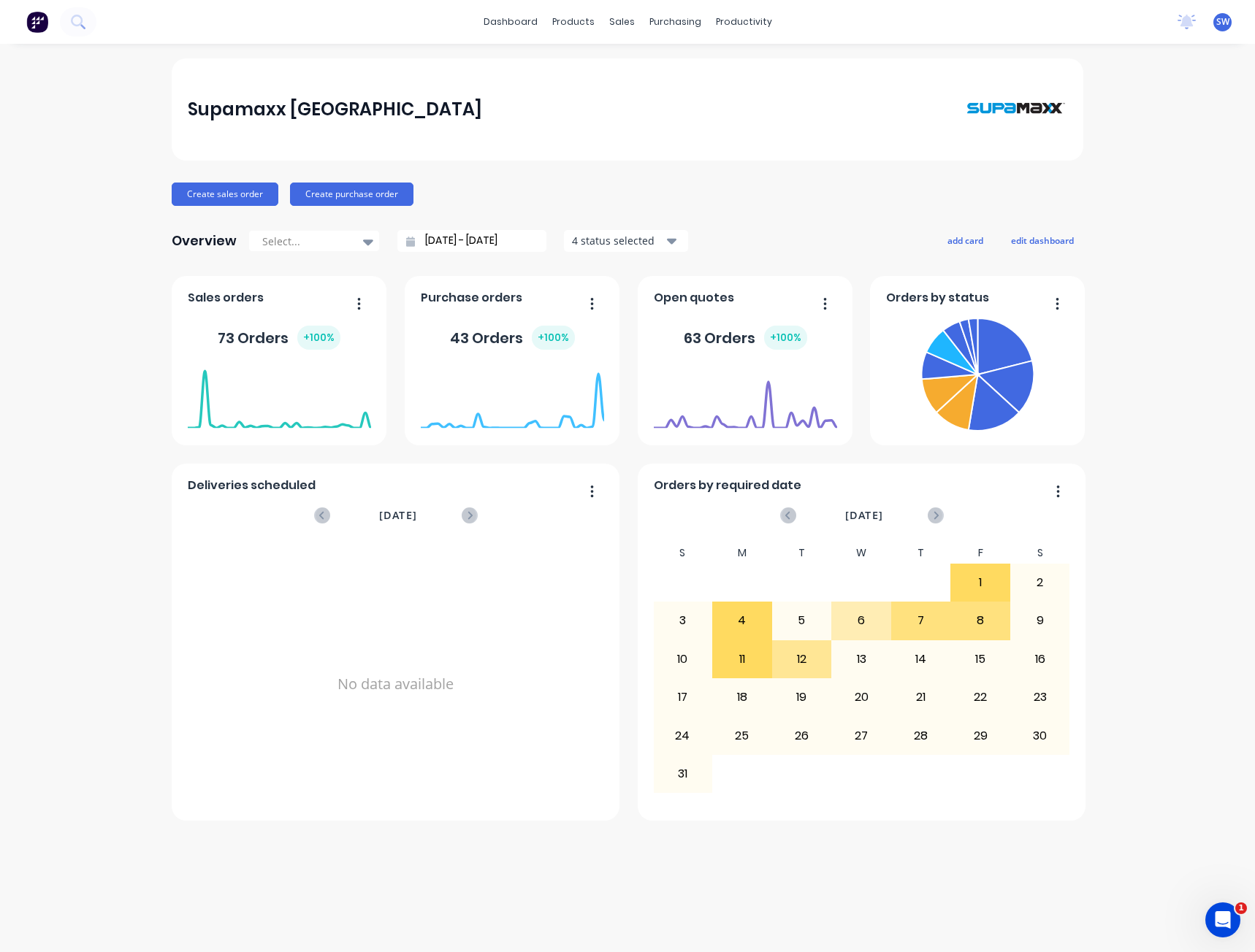
click at [537, 188] on div "Create sales order Create purchase order" at bounding box center [627, 194] width 911 height 23
